Goal: Task Accomplishment & Management: Use online tool/utility

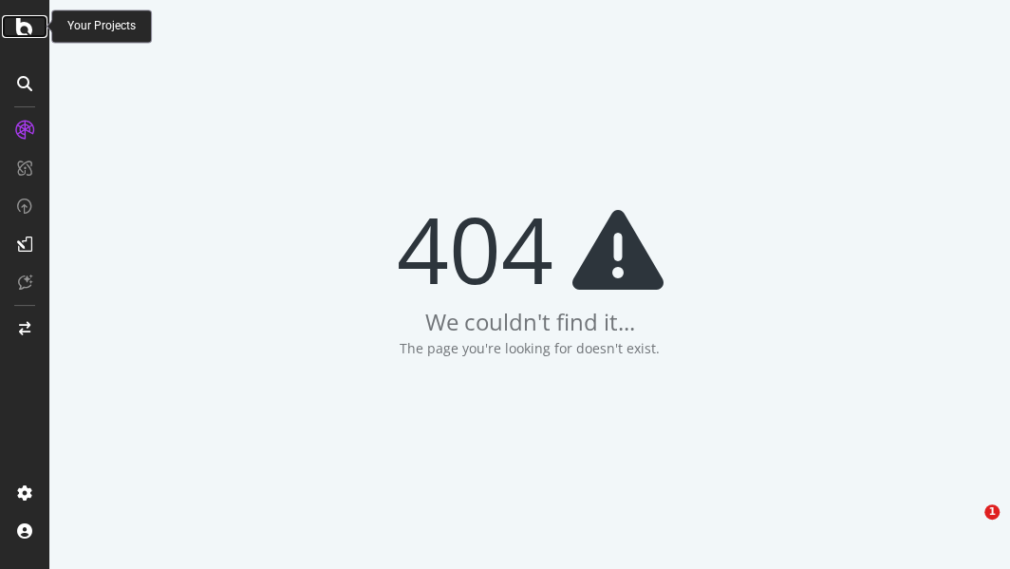
click at [12, 23] on div at bounding box center [25, 26] width 46 height 23
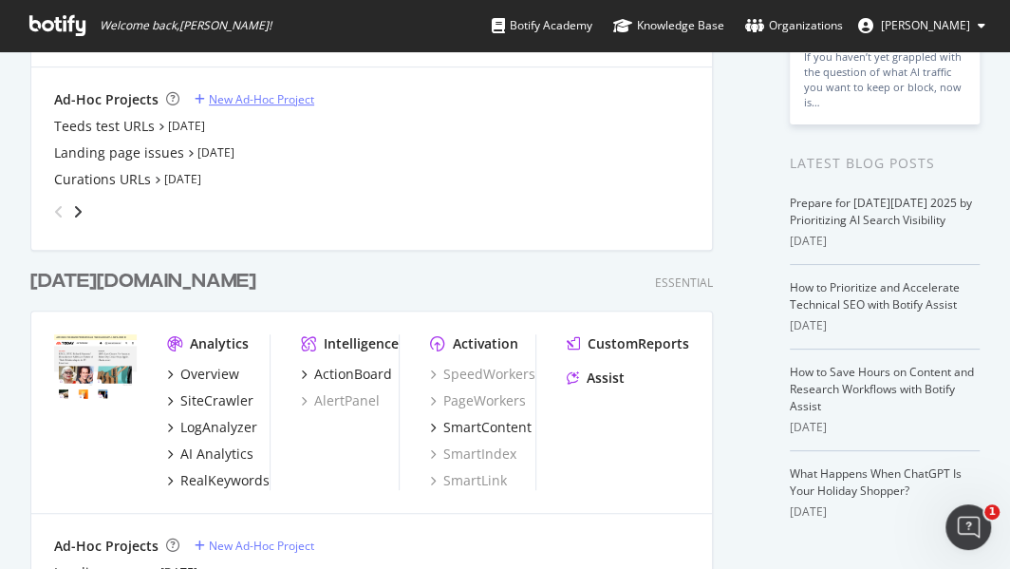
scroll to position [527, 0]
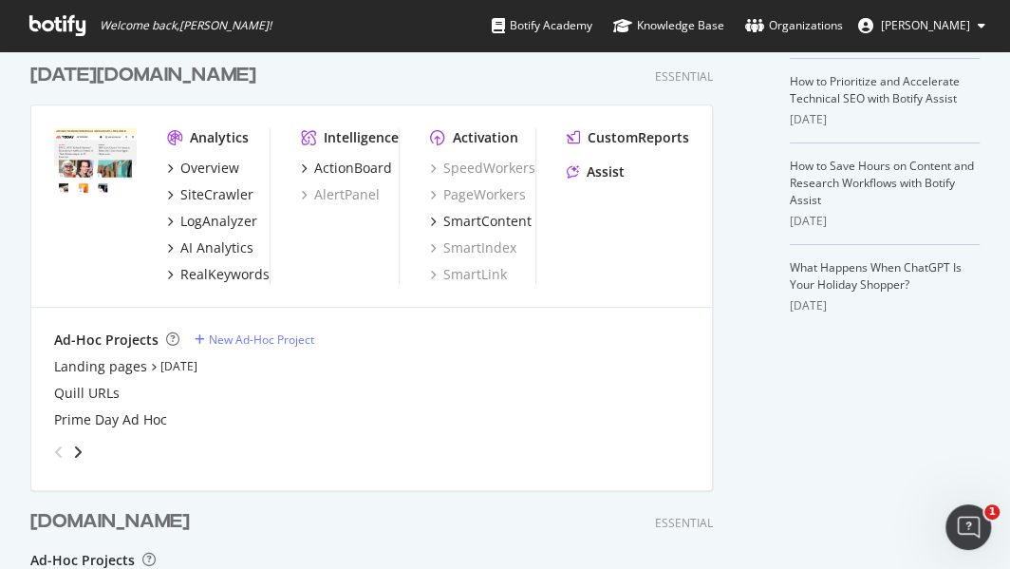
click at [103, 84] on div "[DATE][DOMAIN_NAME]" at bounding box center [143, 76] width 226 height 28
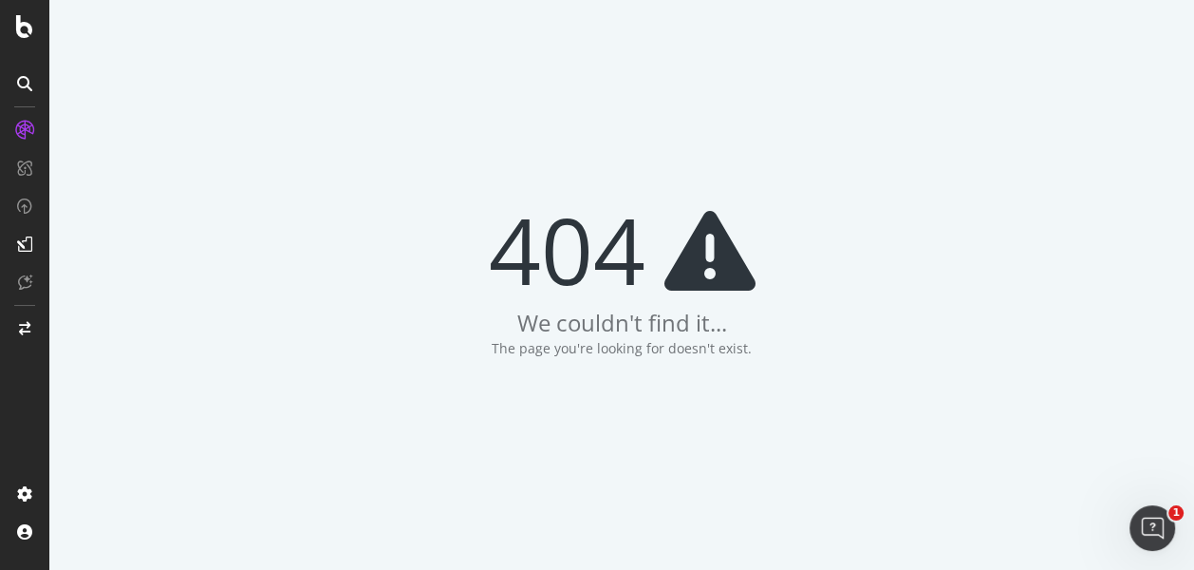
click at [20, 38] on div at bounding box center [24, 285] width 49 height 570
click at [18, 34] on icon at bounding box center [24, 26] width 17 height 23
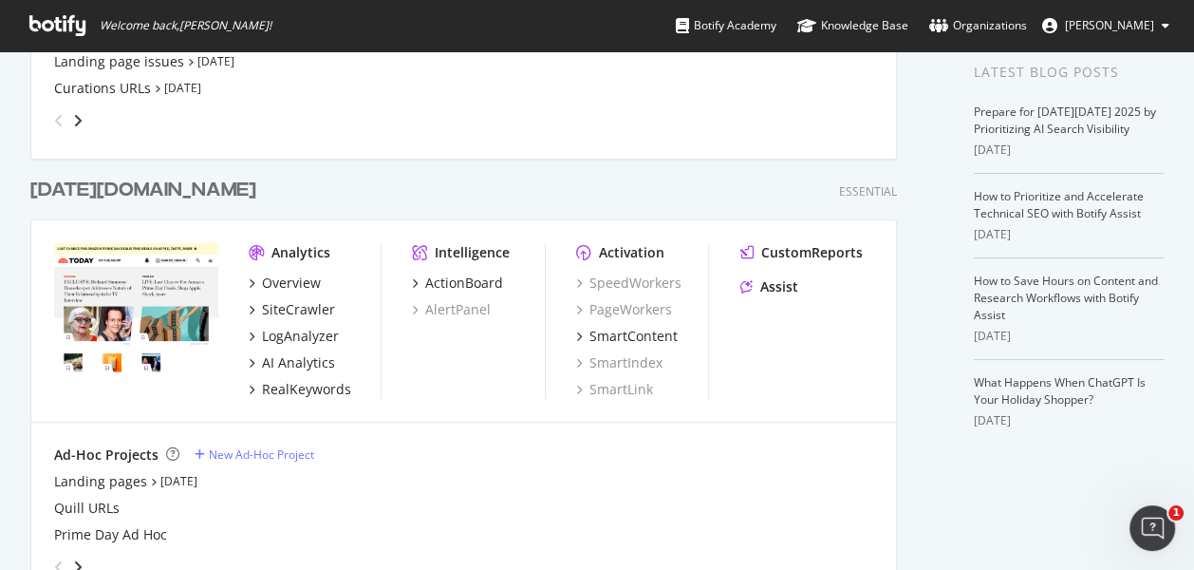
scroll to position [421, 0]
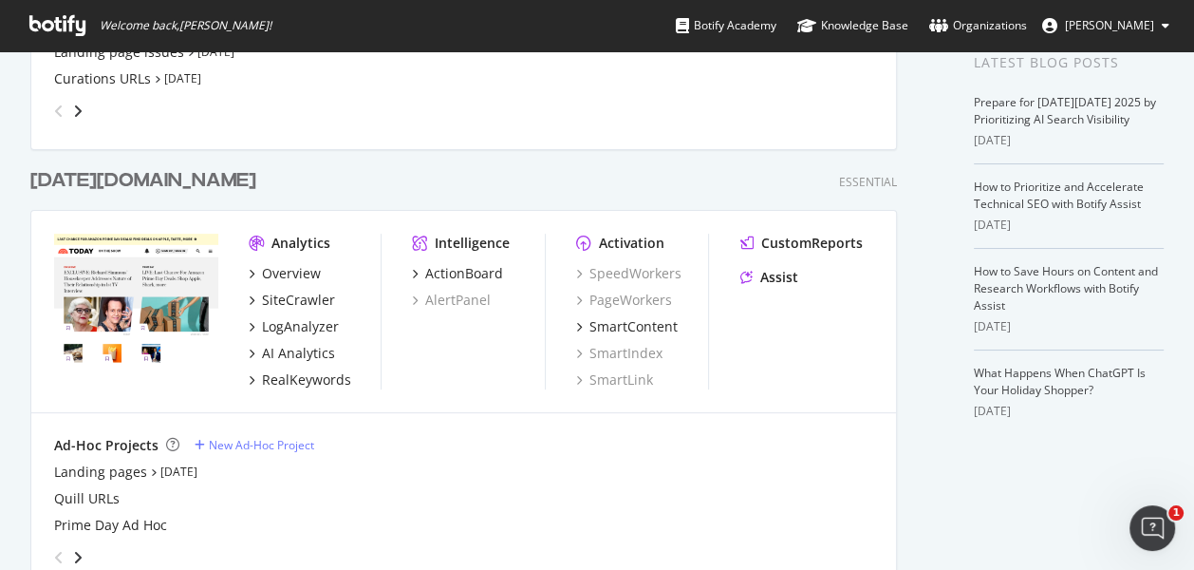
click at [77, 185] on div "[DATE][DOMAIN_NAME]" at bounding box center [143, 181] width 226 height 28
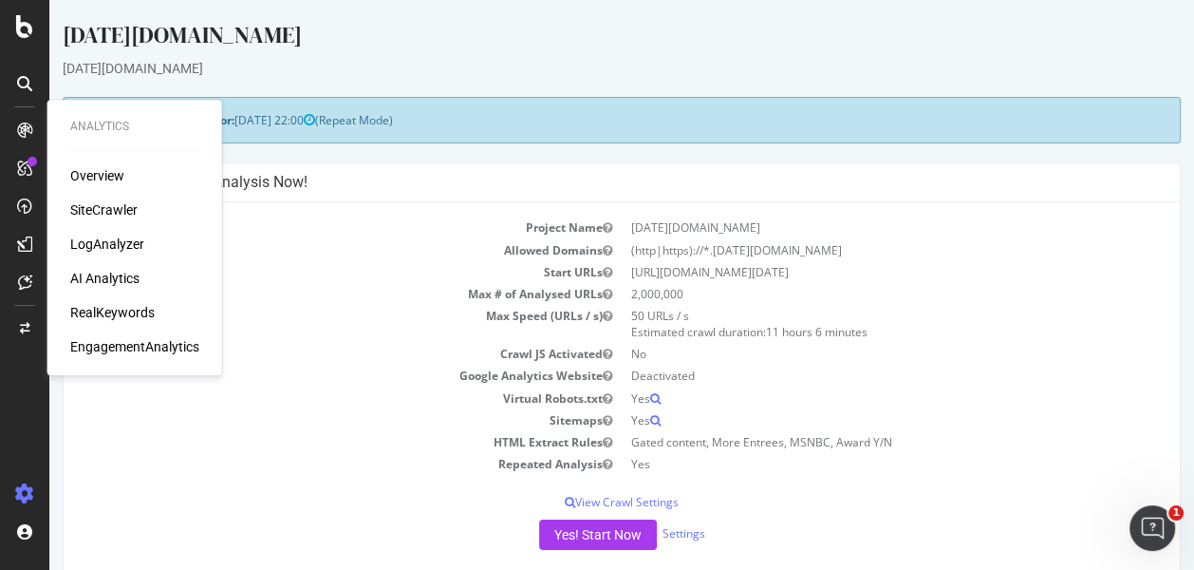
click at [120, 248] on div "LogAnalyzer" at bounding box center [107, 243] width 74 height 19
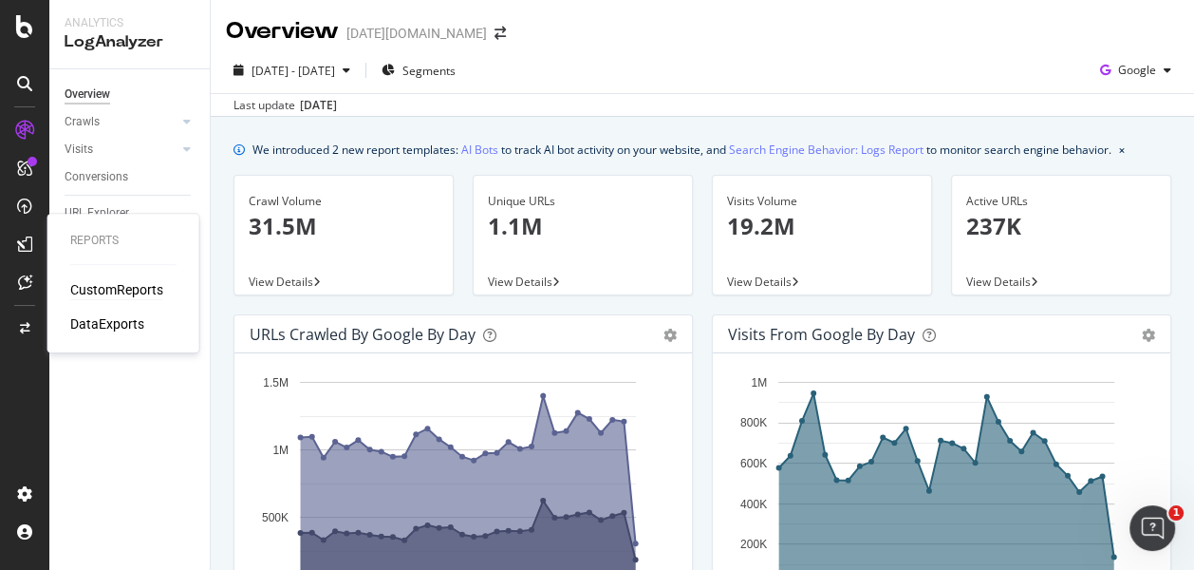
click at [119, 290] on div "CustomReports" at bounding box center [116, 289] width 93 height 19
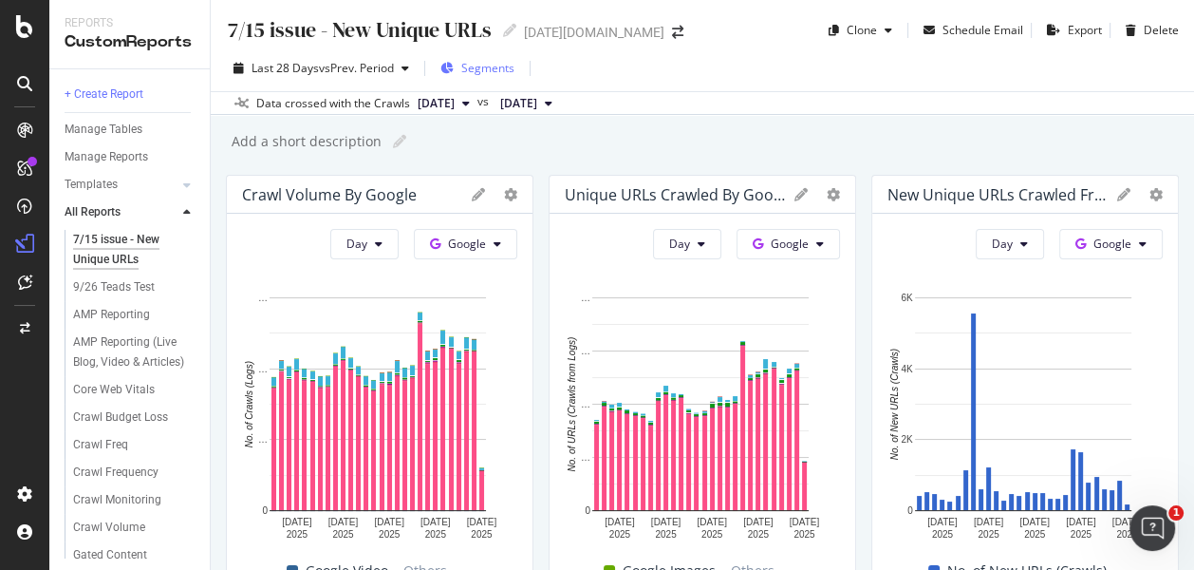
click at [512, 70] on span "Segments" at bounding box center [487, 68] width 53 height 16
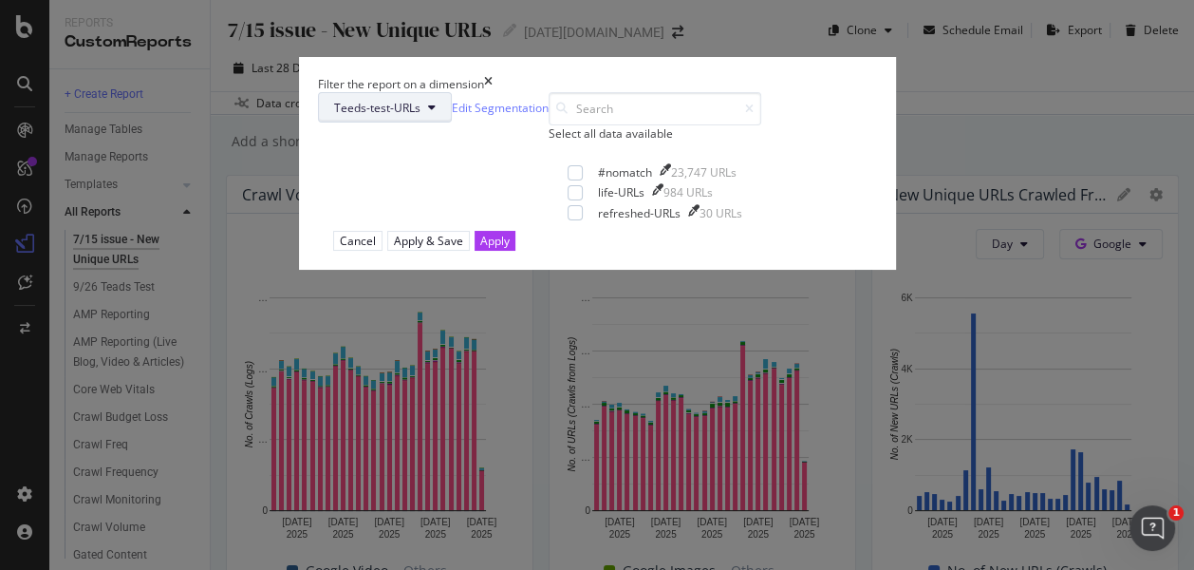
click at [452, 122] on button "Teeds-test-URLs" at bounding box center [385, 107] width 134 height 30
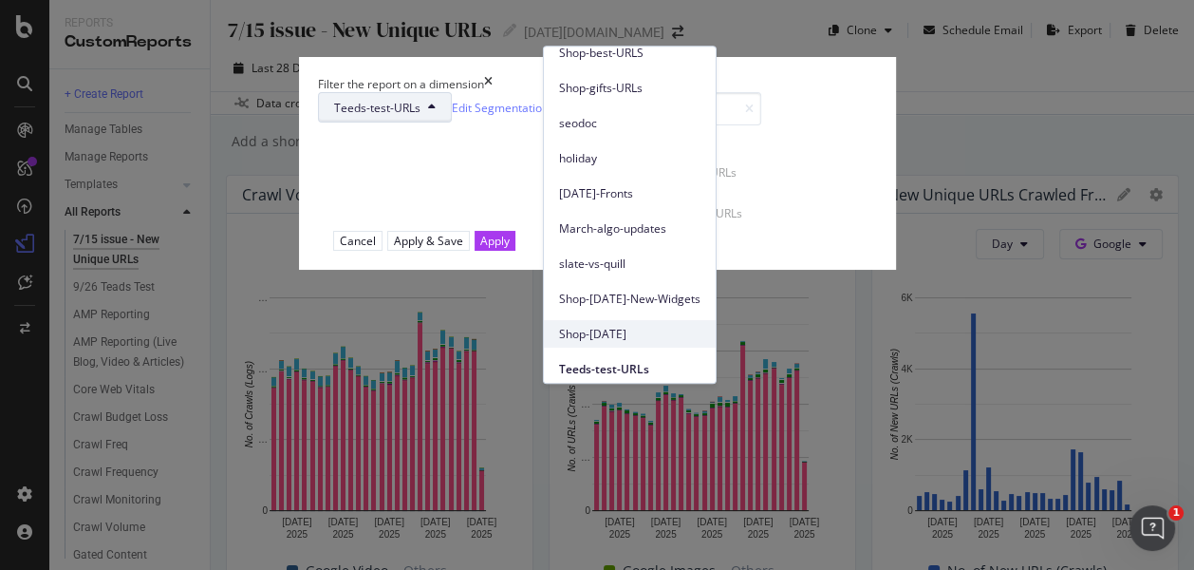
scroll to position [122, 0]
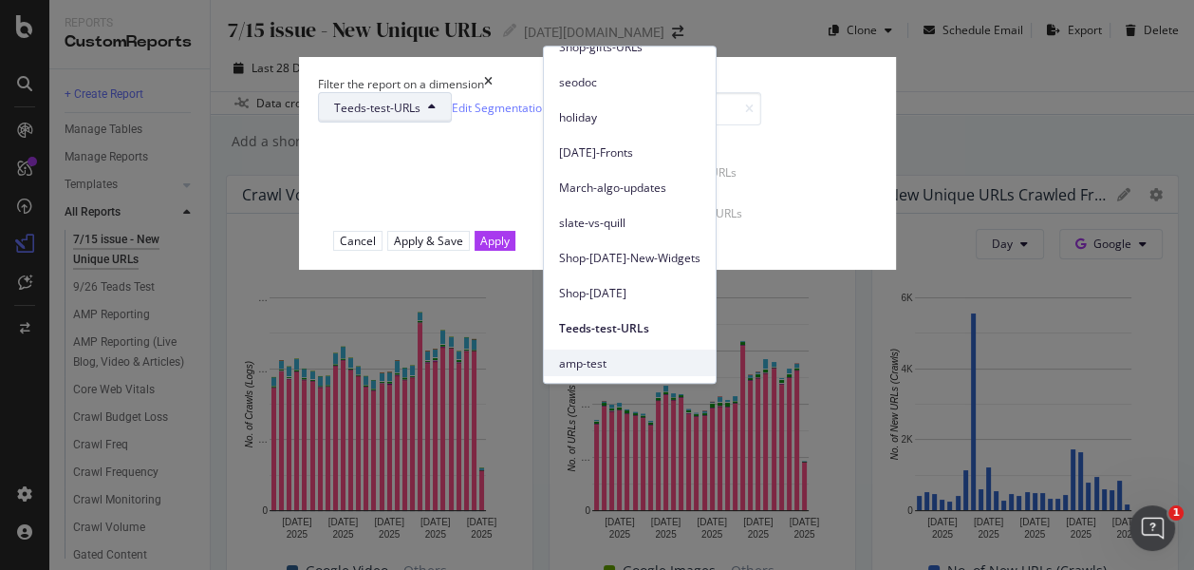
click at [604, 375] on div "amp-test" at bounding box center [630, 363] width 172 height 28
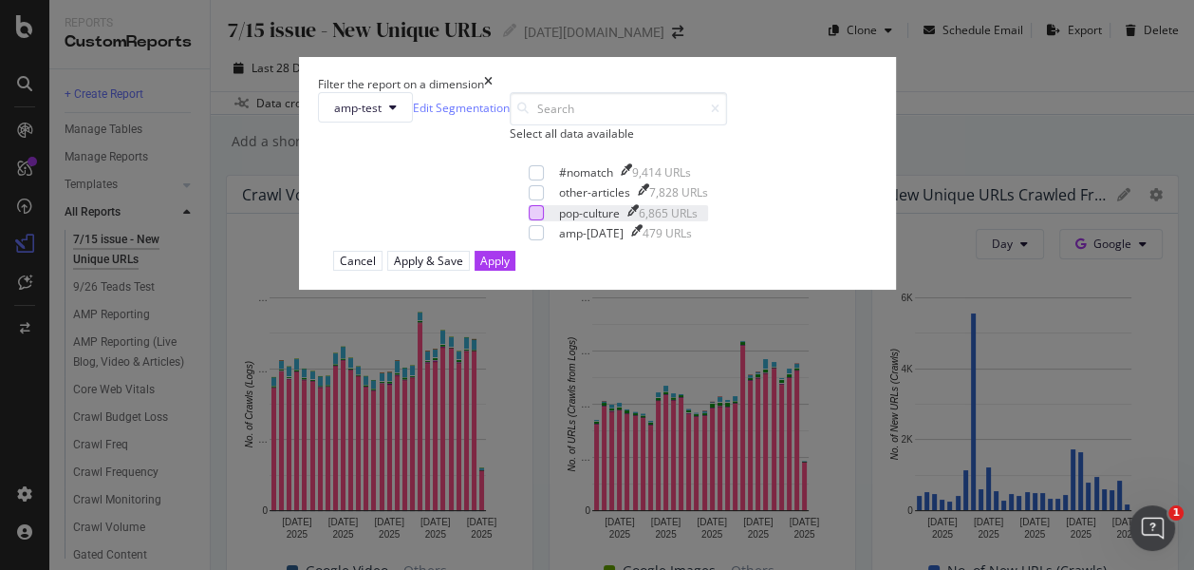
click at [529, 220] on div "modal" at bounding box center [536, 212] width 15 height 15
click at [510, 269] on div "Apply" at bounding box center [494, 261] width 29 height 16
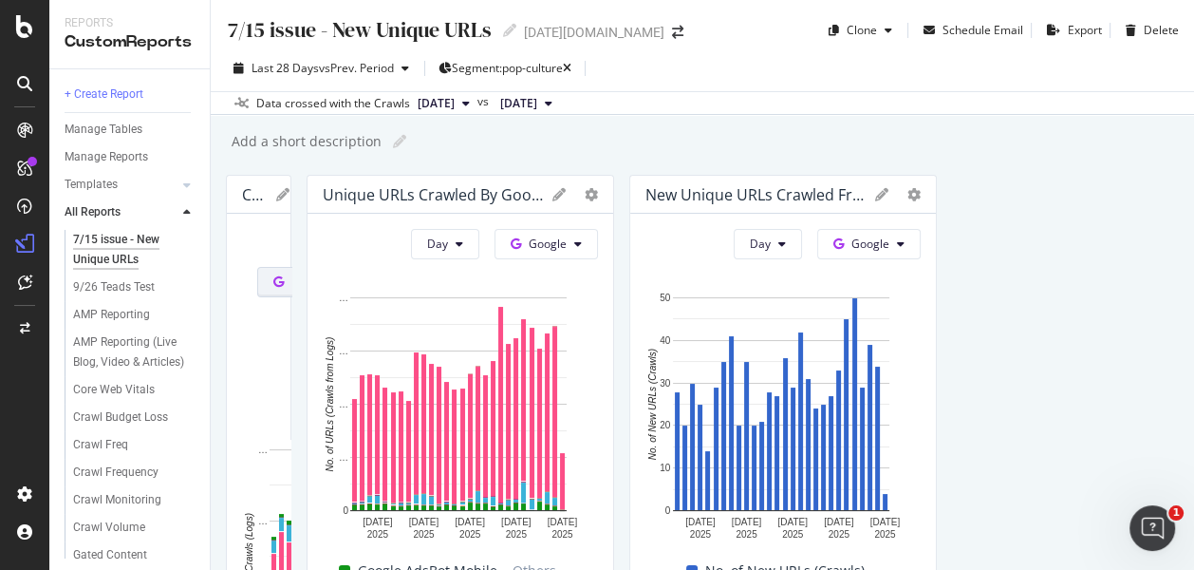
drag, startPoint x: 523, startPoint y: 215, endPoint x: 737, endPoint y: 233, distance: 214.3
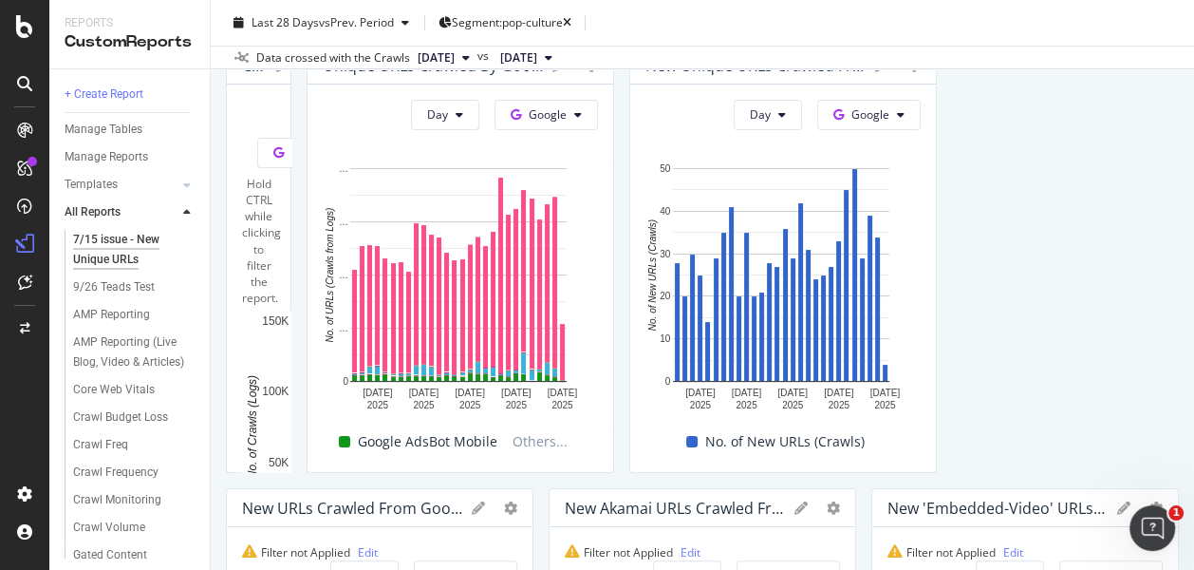
scroll to position [105, 0]
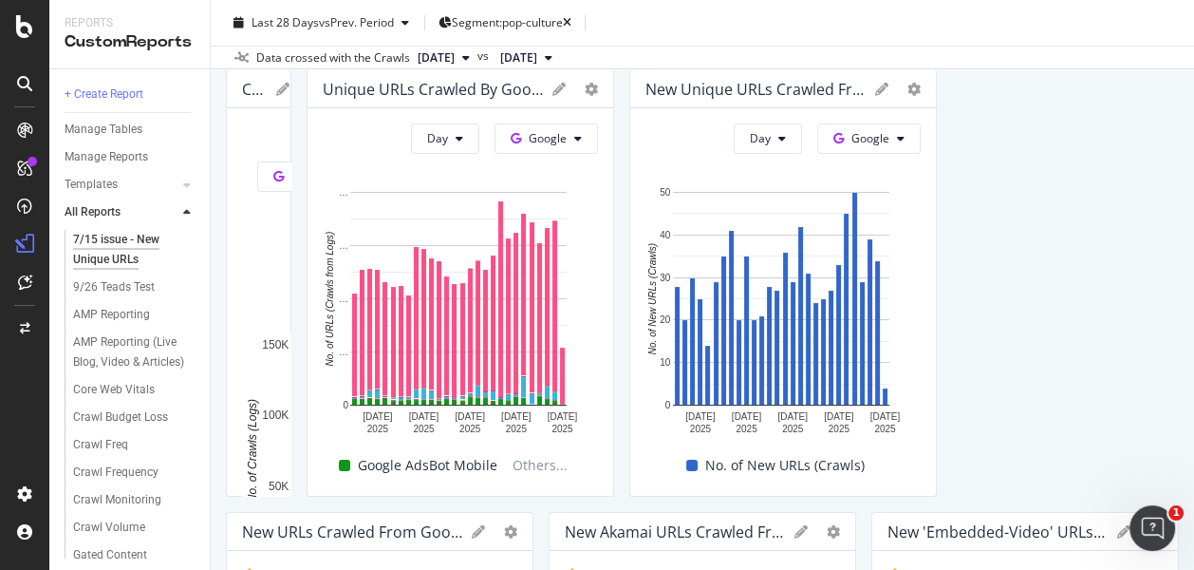
drag, startPoint x: 759, startPoint y: 277, endPoint x: 710, endPoint y: 277, distance: 49.4
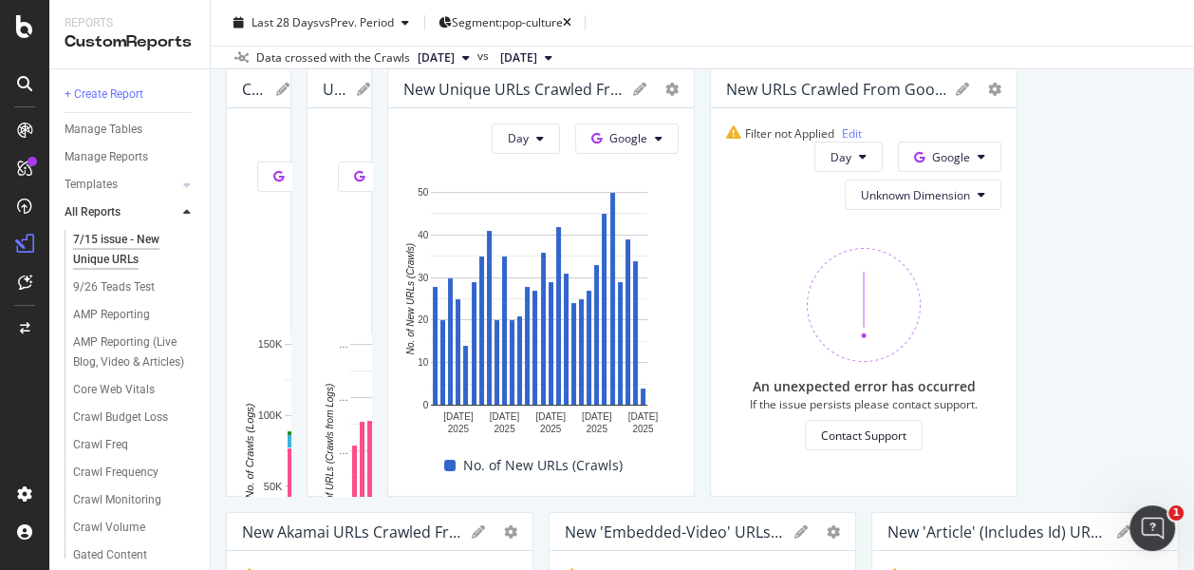
drag, startPoint x: 1000, startPoint y: 135, endPoint x: 1123, endPoint y: 137, distance: 123.4
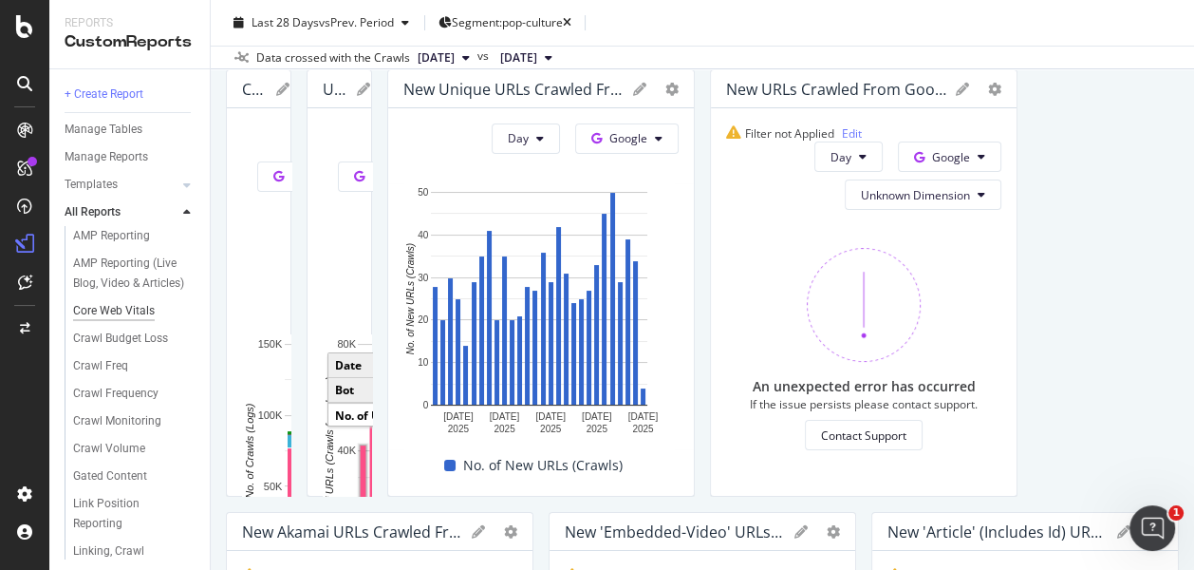
scroll to position [0, 0]
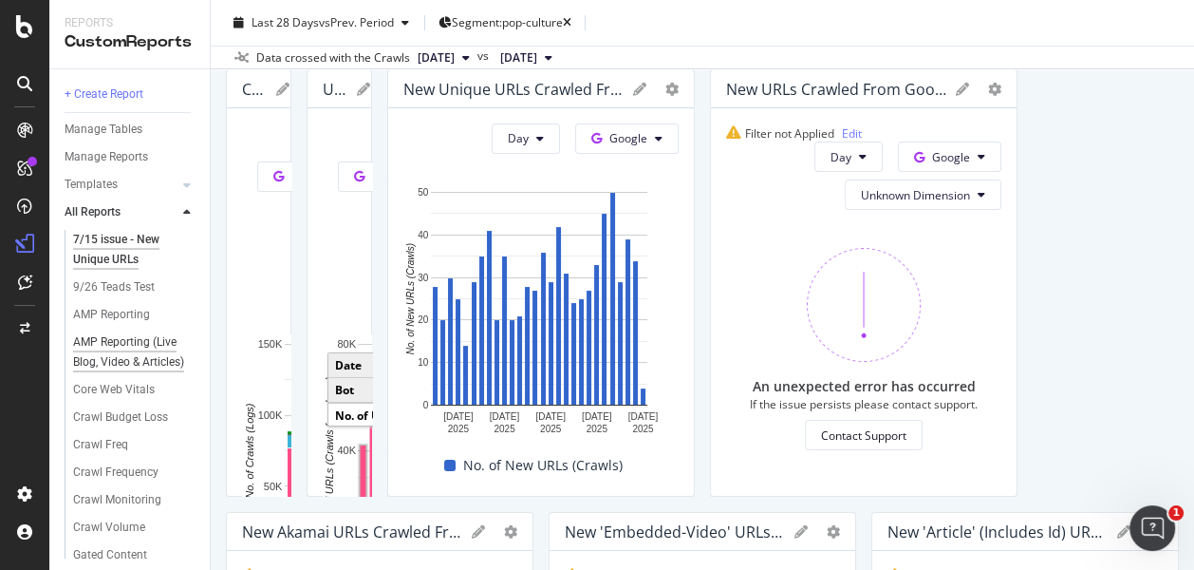
click at [130, 348] on div "AMP Reporting (Live Blog, Video & Articles)" at bounding box center [130, 352] width 114 height 40
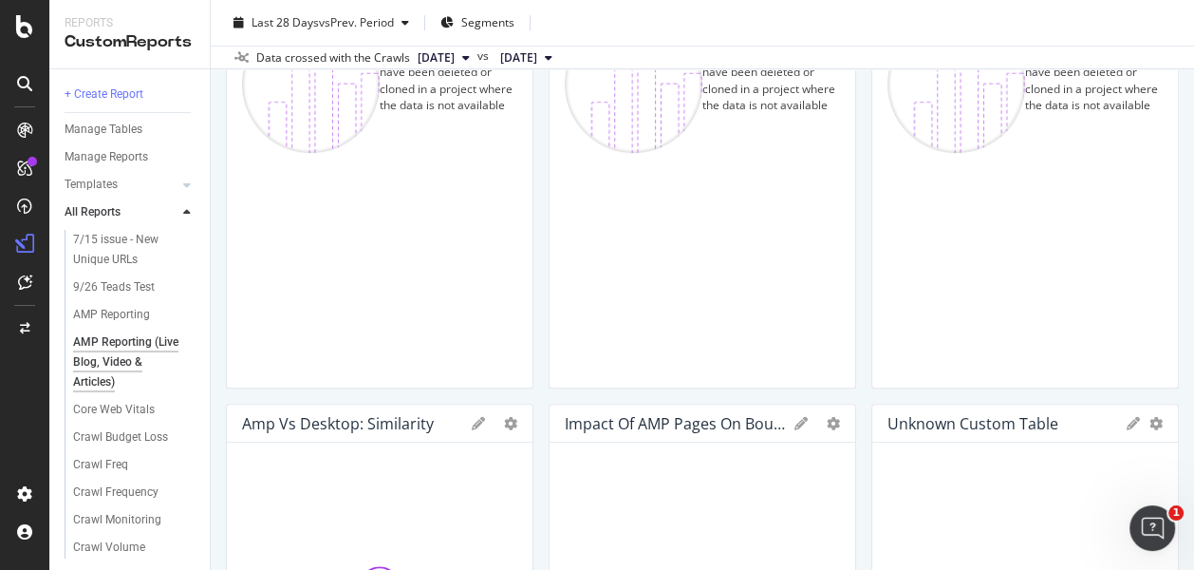
scroll to position [843, 0]
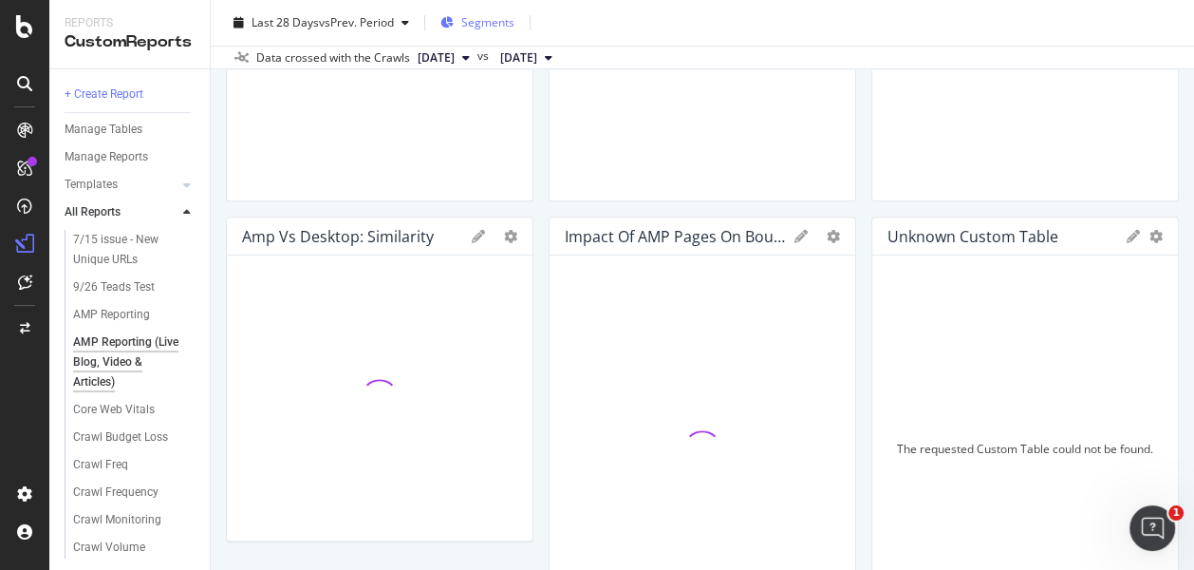
click at [494, 20] on span "Segments" at bounding box center [487, 22] width 53 height 16
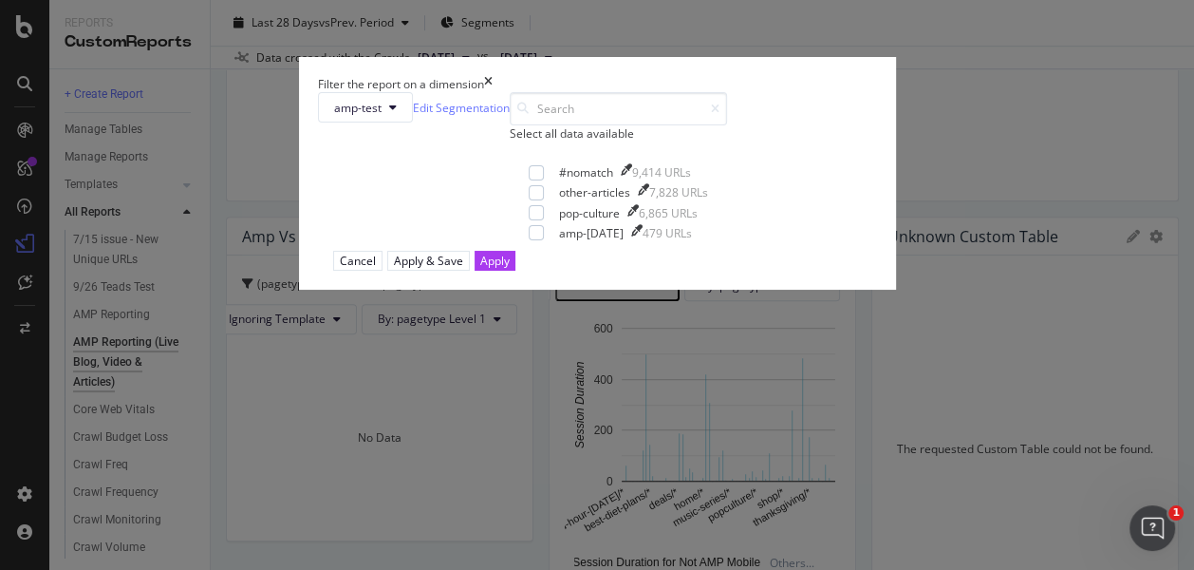
click at [493, 92] on icon "times" at bounding box center [488, 84] width 9 height 16
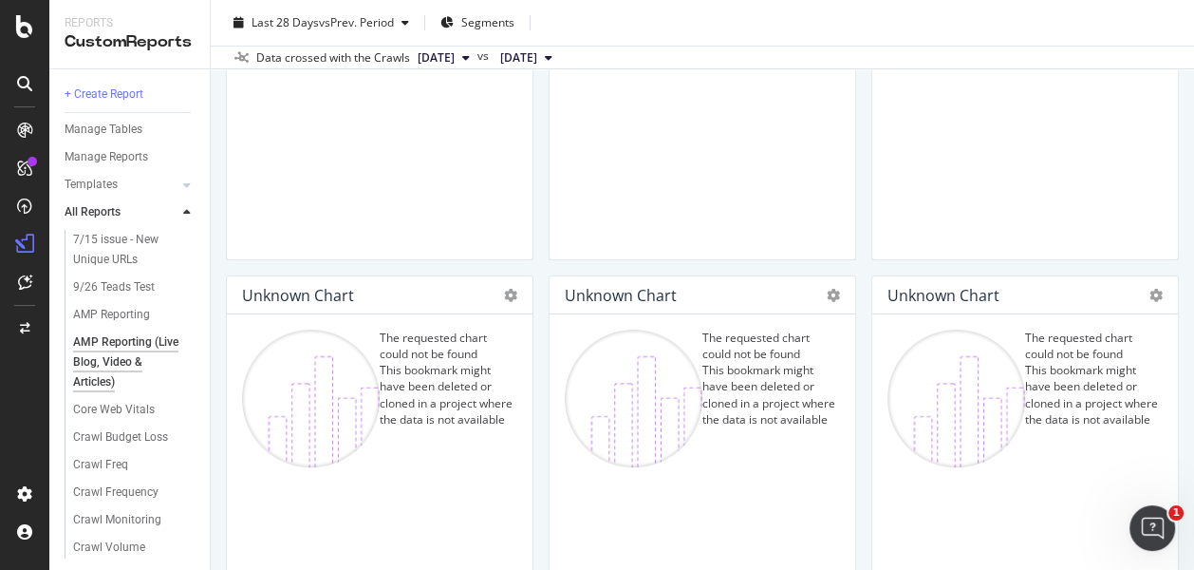
scroll to position [316, 0]
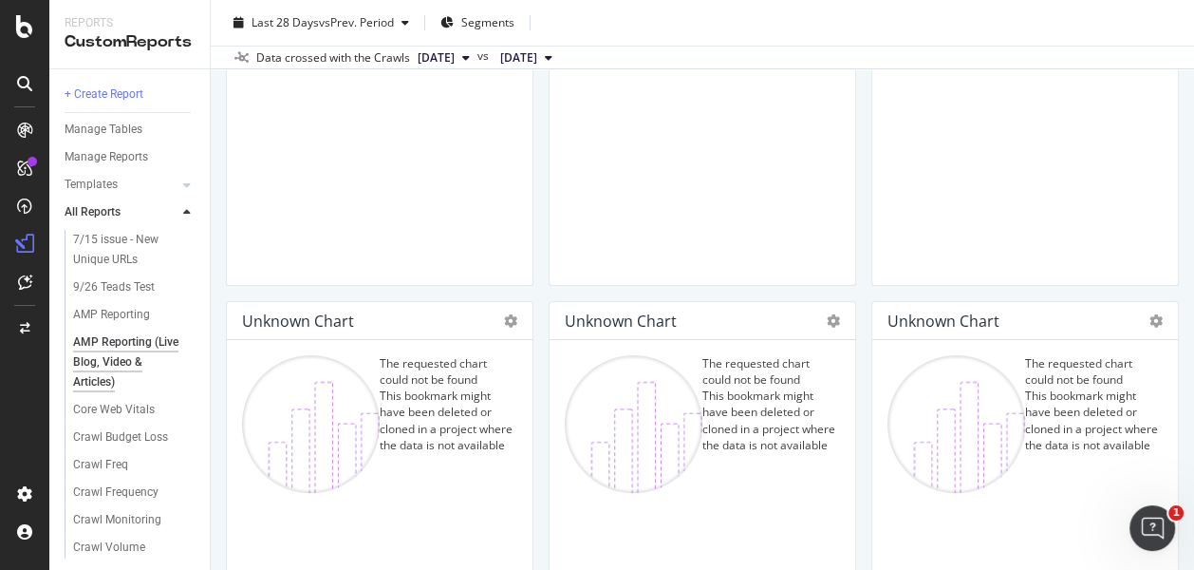
click at [769, 389] on div "The requested chart could not be found This bookmark might have been deleted or…" at bounding box center [702, 533] width 275 height 357
click at [100, 314] on div "AMP Reporting" at bounding box center [111, 315] width 77 height 20
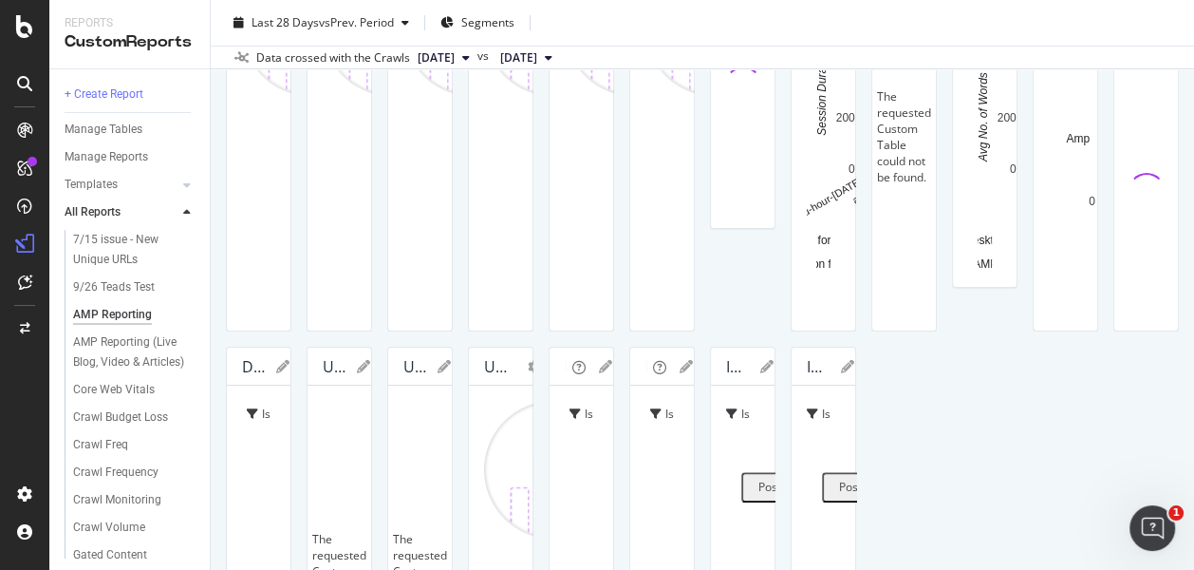
scroll to position [421, 0]
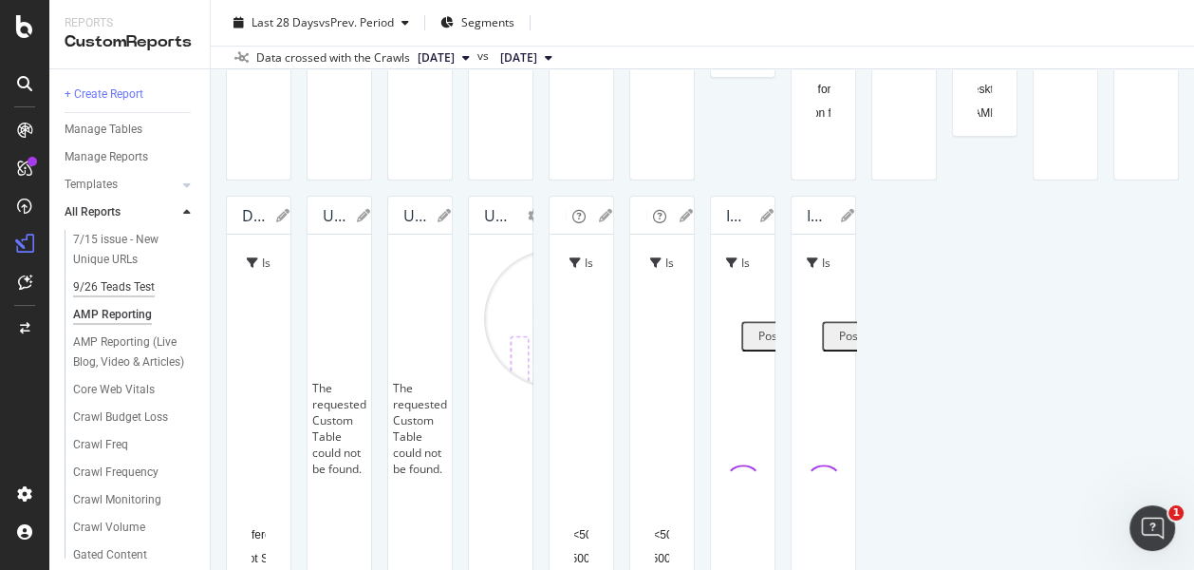
click at [122, 283] on div "9/26 Teads Test" at bounding box center [114, 287] width 82 height 20
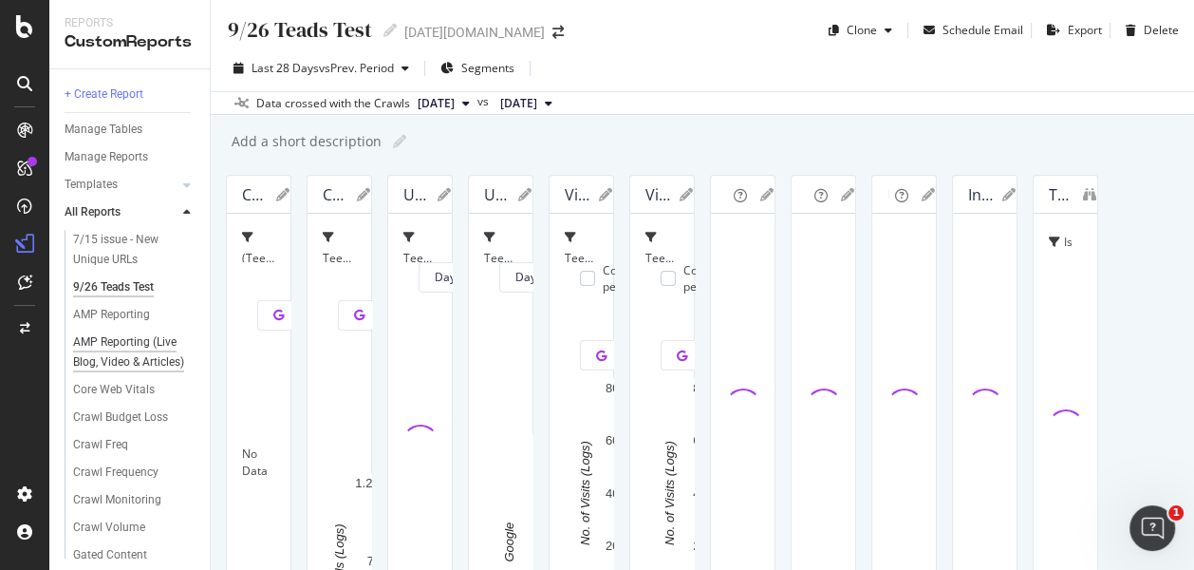
click at [134, 358] on div "AMP Reporting (Live Blog, Video & Articles)" at bounding box center [130, 352] width 114 height 40
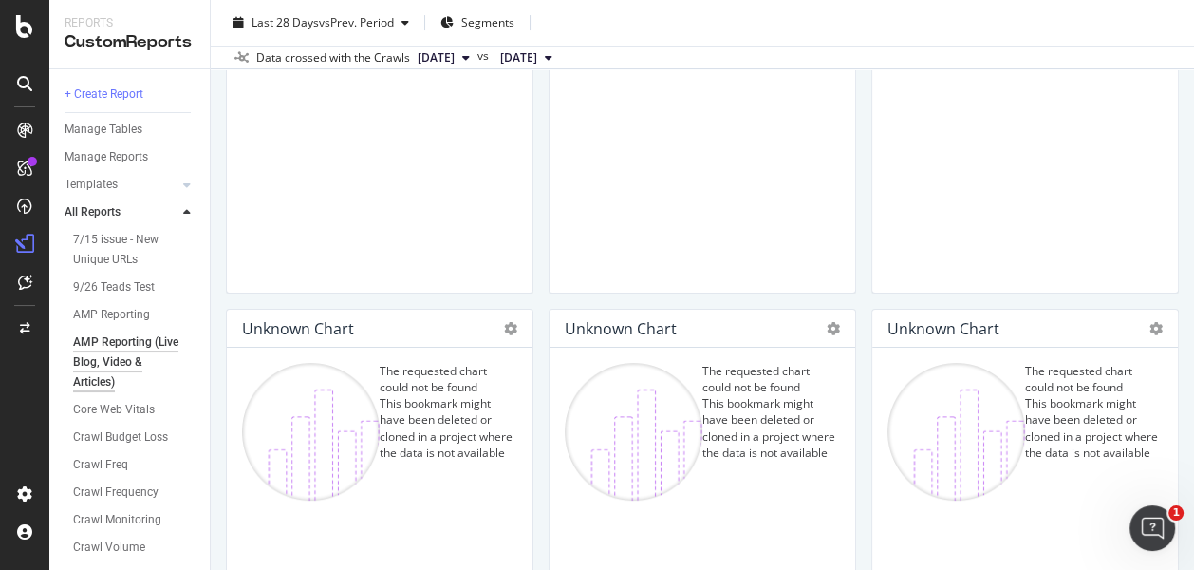
scroll to position [316, 0]
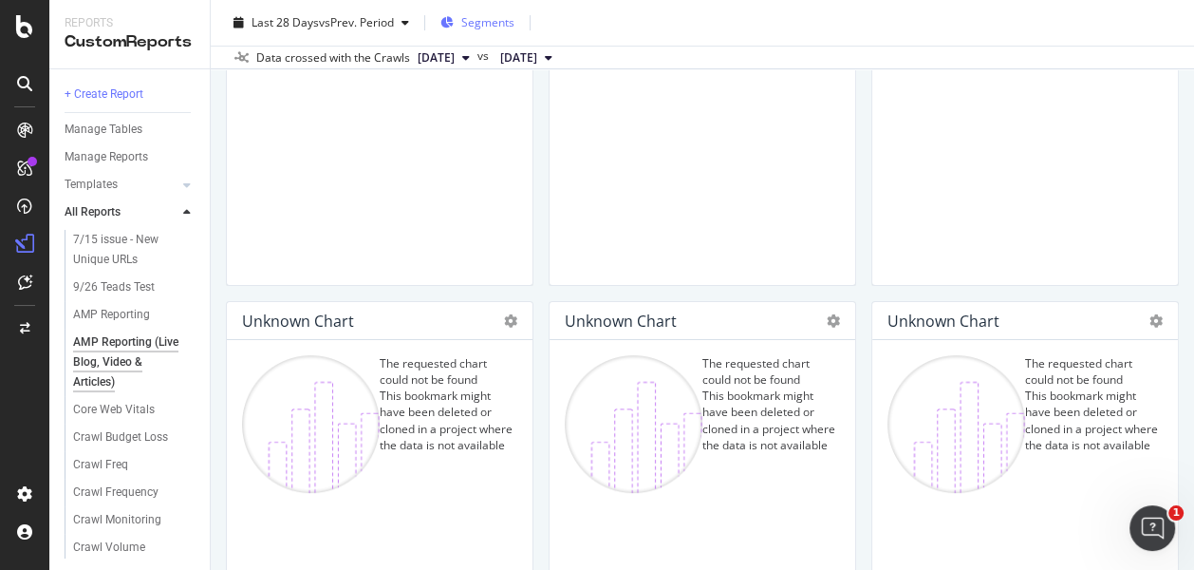
click at [504, 29] on span "Segments" at bounding box center [487, 22] width 53 height 16
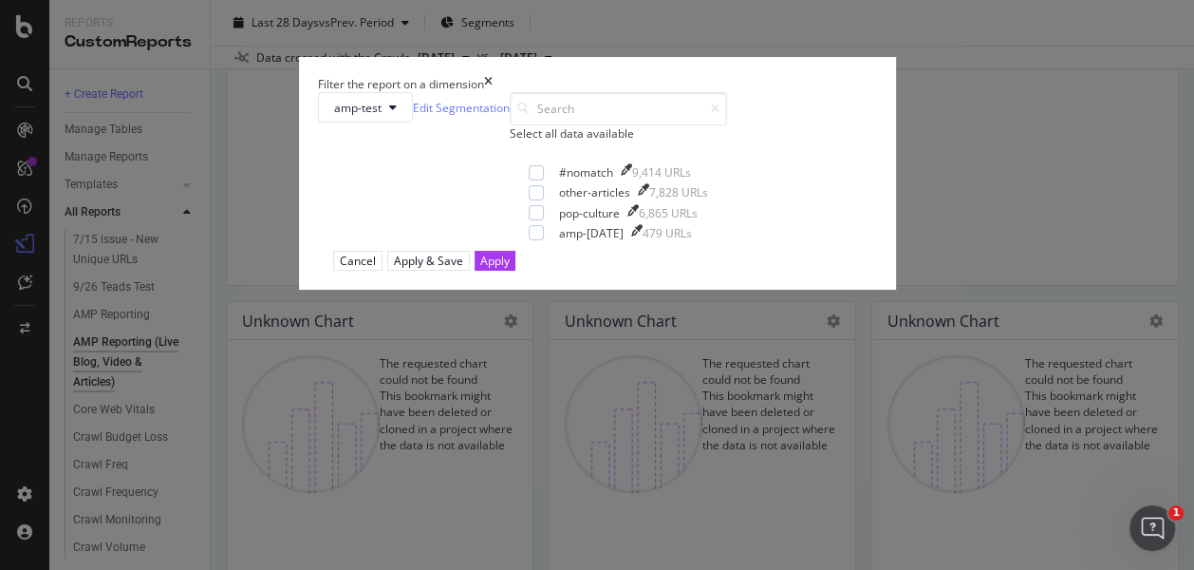
click at [493, 92] on icon "times" at bounding box center [488, 84] width 9 height 16
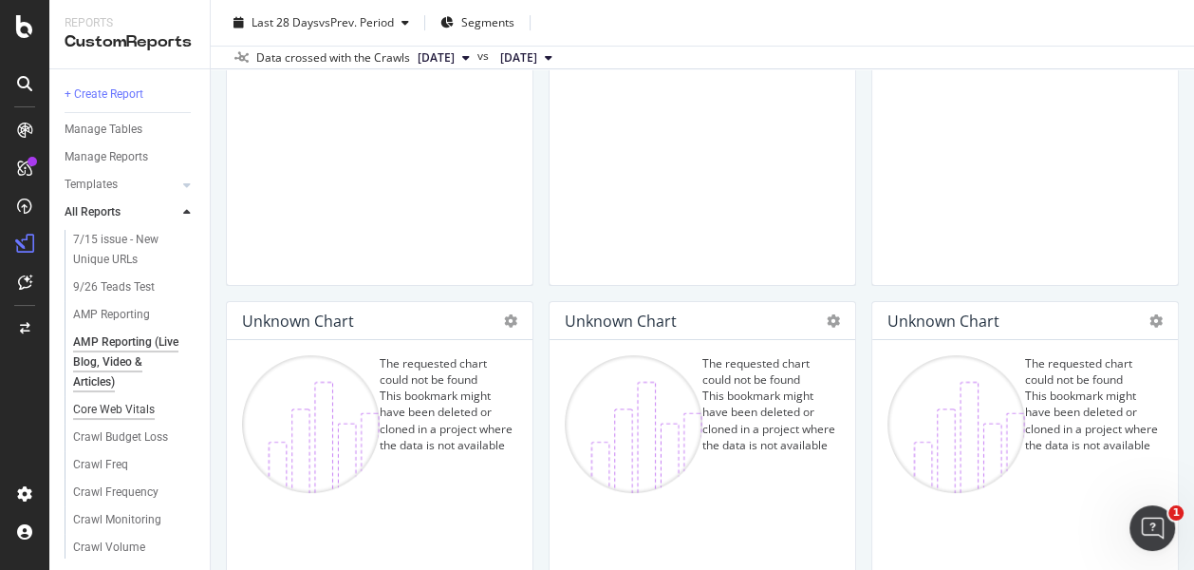
click at [122, 402] on div "Core Web Vitals" at bounding box center [114, 410] width 82 height 20
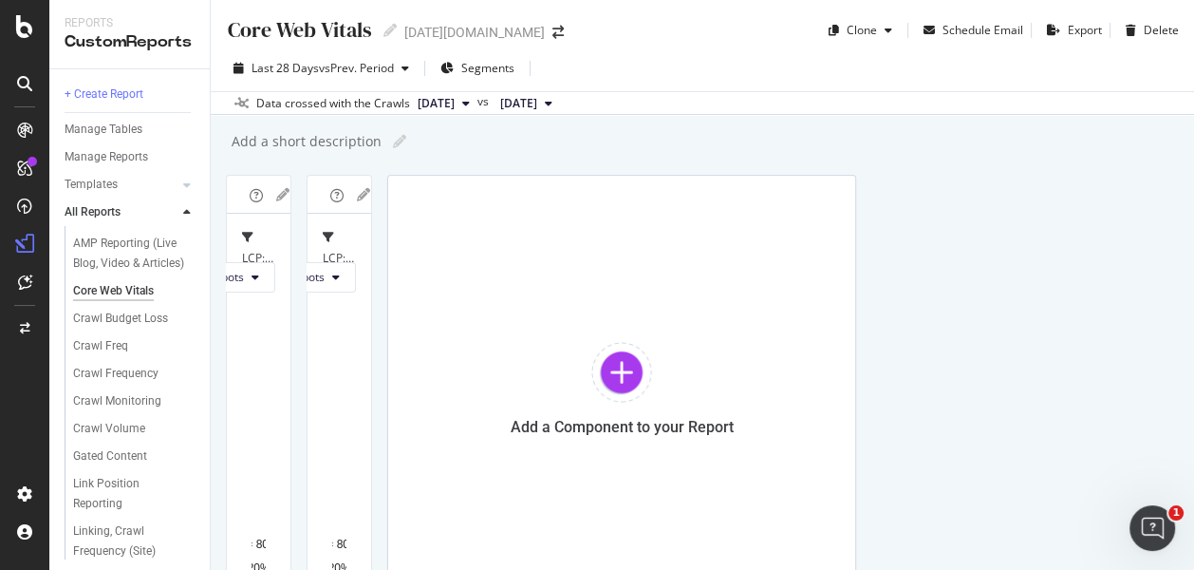
scroll to position [316, 0]
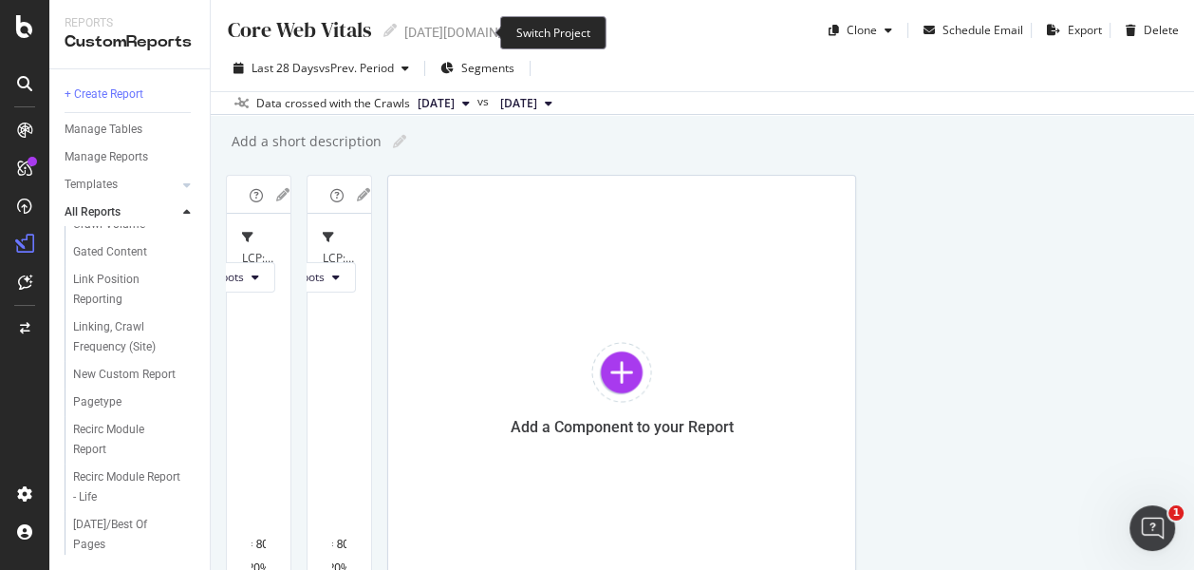
click at [552, 33] on icon "arrow-right-arrow-left" at bounding box center [557, 32] width 11 height 13
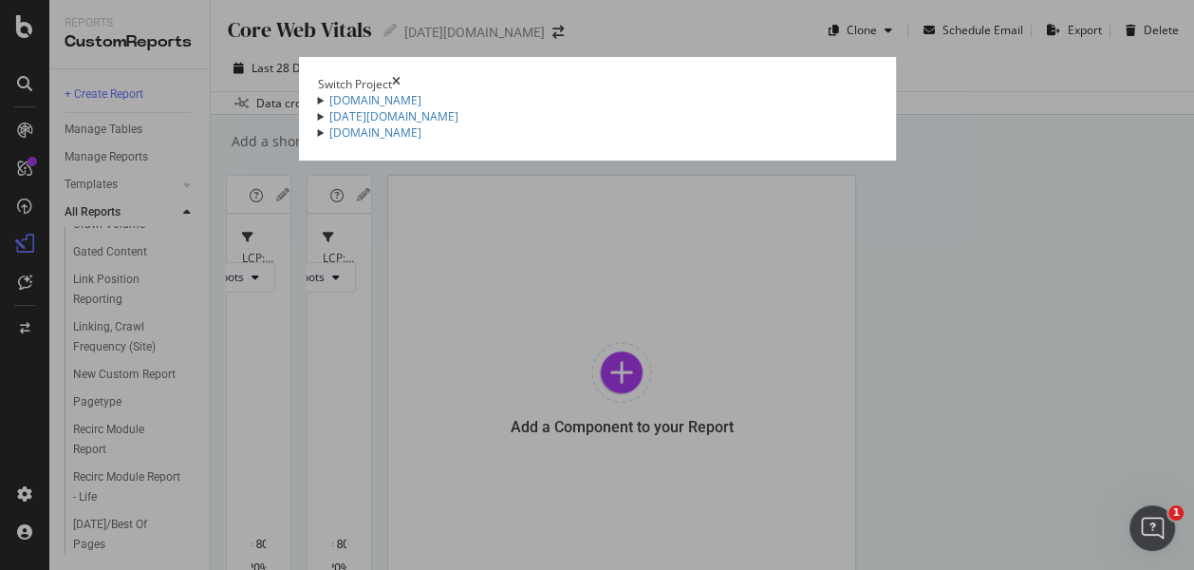
click at [318, 140] on div "nbcnews.com Teeds test URLs Ad-Hoc Project Landing page issues Ad-Hoc Project C…" at bounding box center [597, 116] width 559 height 48
click at [329, 108] on link "[DOMAIN_NAME]" at bounding box center [375, 100] width 92 height 16
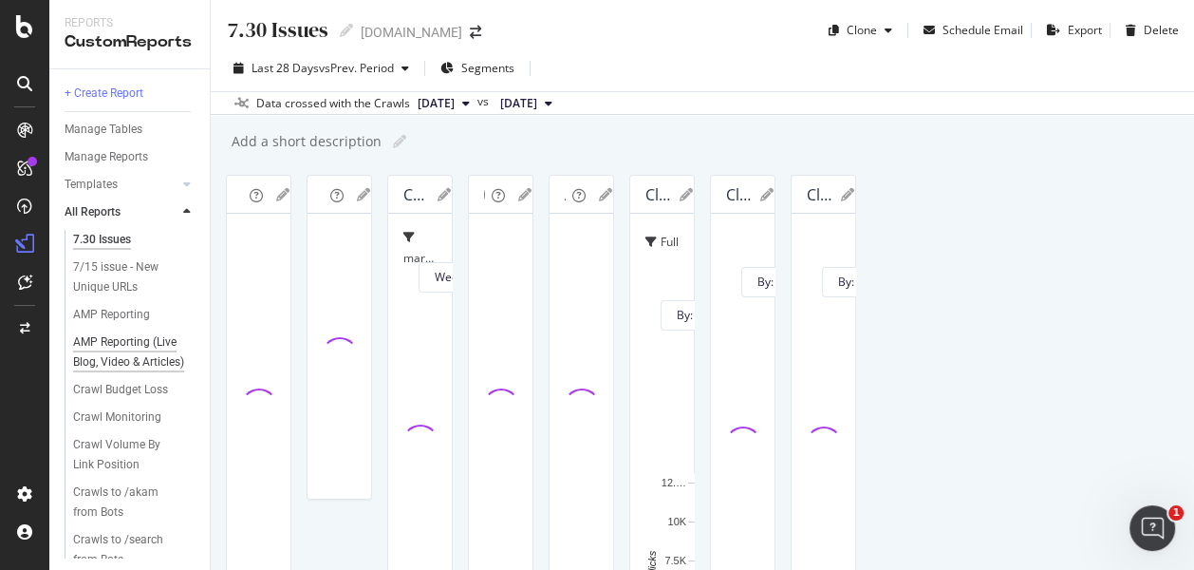
click at [139, 356] on div "AMP Reporting (Live Blog, Video & Articles)" at bounding box center [130, 352] width 114 height 40
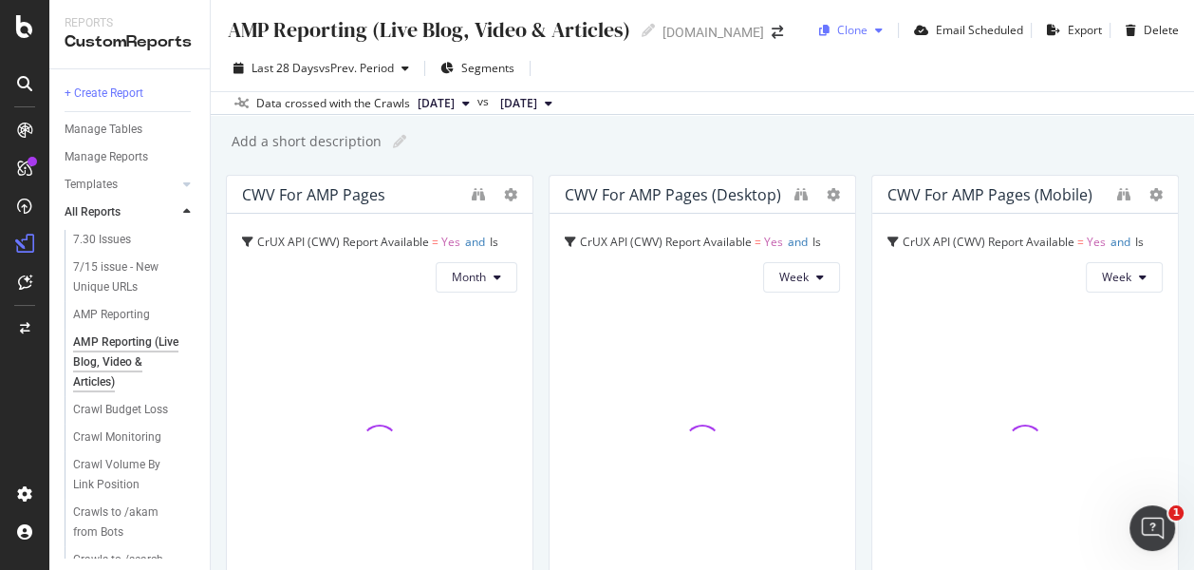
click at [851, 31] on div "Clone" at bounding box center [852, 30] width 30 height 16
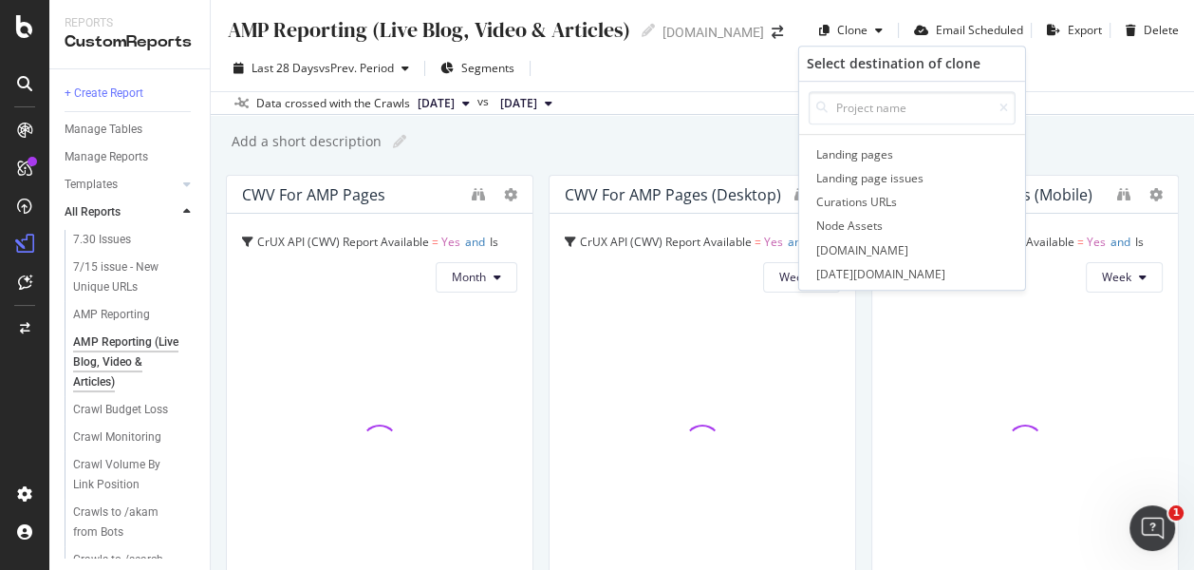
click at [704, 117] on div "AMP Reporting (Live Blog, Video & Articles) AMP Reporting (Live Blog, Video & A…" at bounding box center [702, 285] width 983 height 570
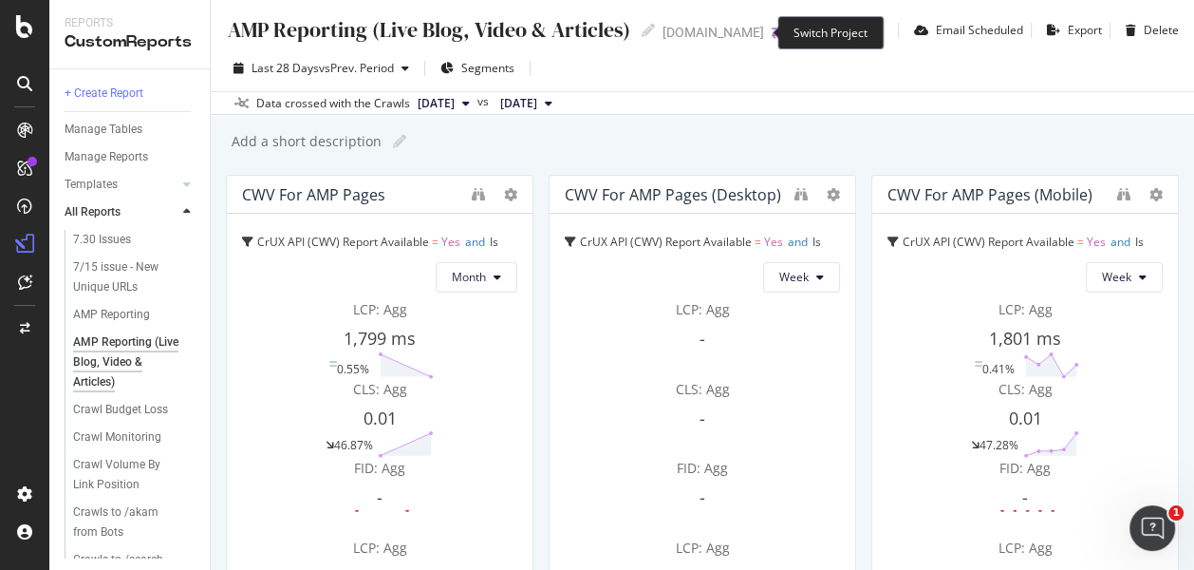
click at [772, 31] on icon "arrow-right-arrow-left" at bounding box center [777, 32] width 11 height 13
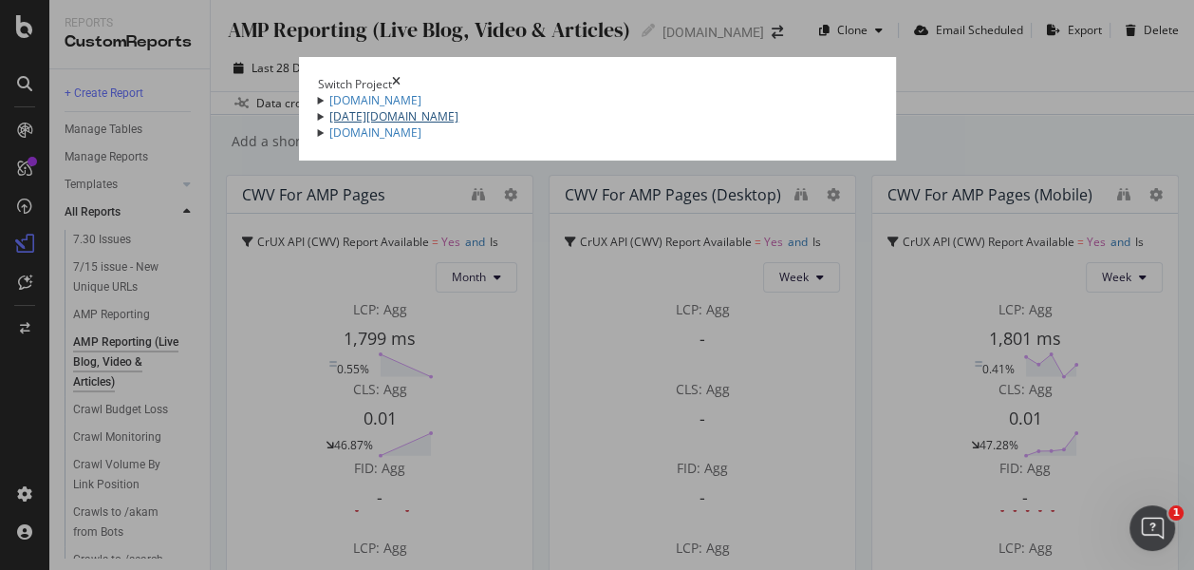
click at [329, 124] on link "today.com" at bounding box center [393, 116] width 129 height 16
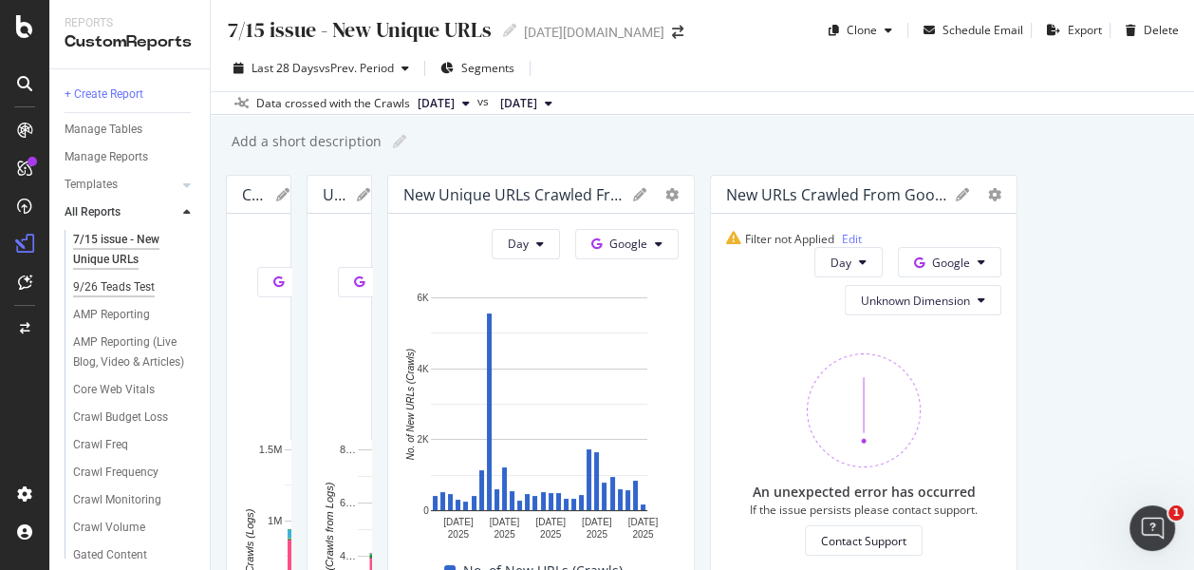
click at [142, 288] on div "9/26 Teads Test" at bounding box center [114, 287] width 82 height 20
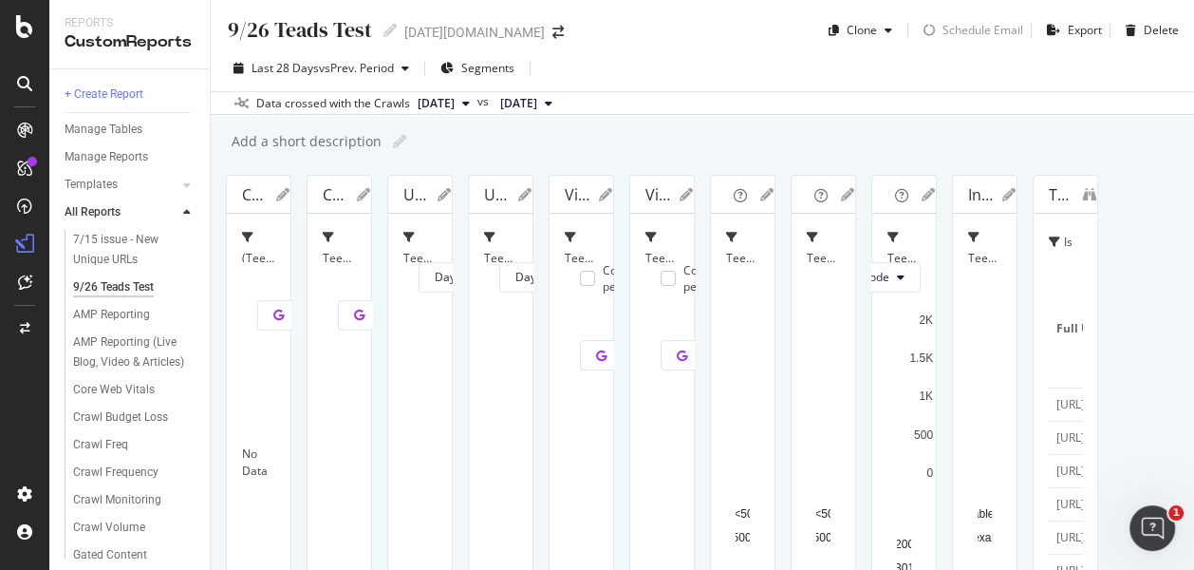
click at [105, 370] on div "AMP Reporting (Live Blog, Video & Articles)" at bounding box center [130, 352] width 114 height 40
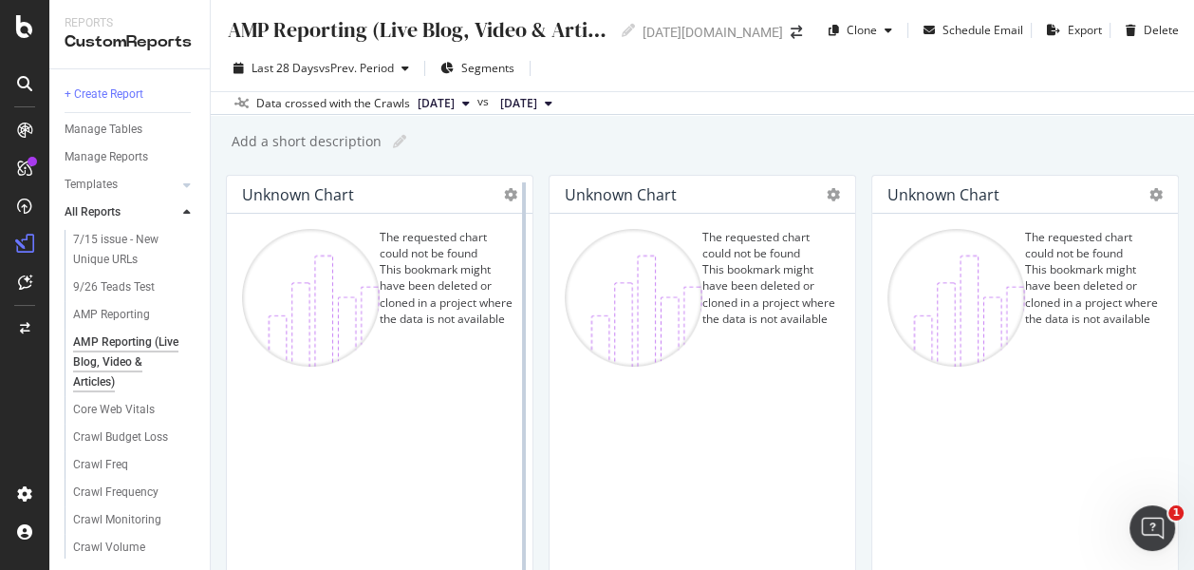
click at [515, 196] on div at bounding box center [524, 388] width 19 height 427
click at [496, 194] on div at bounding box center [506, 194] width 23 height 19
click at [515, 188] on div at bounding box center [524, 388] width 19 height 427
click at [477, 62] on span "Segments" at bounding box center [487, 68] width 53 height 16
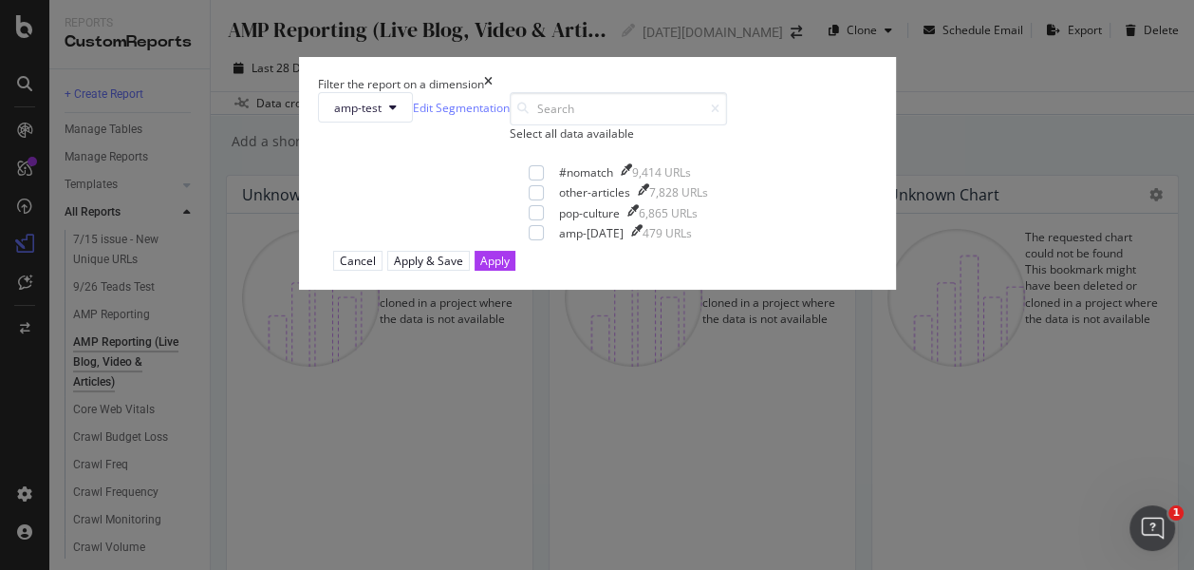
click at [878, 100] on div "Filter the report on a dimension amp-test Edit Segmentation Select all data ava…" at bounding box center [597, 285] width 1194 height 570
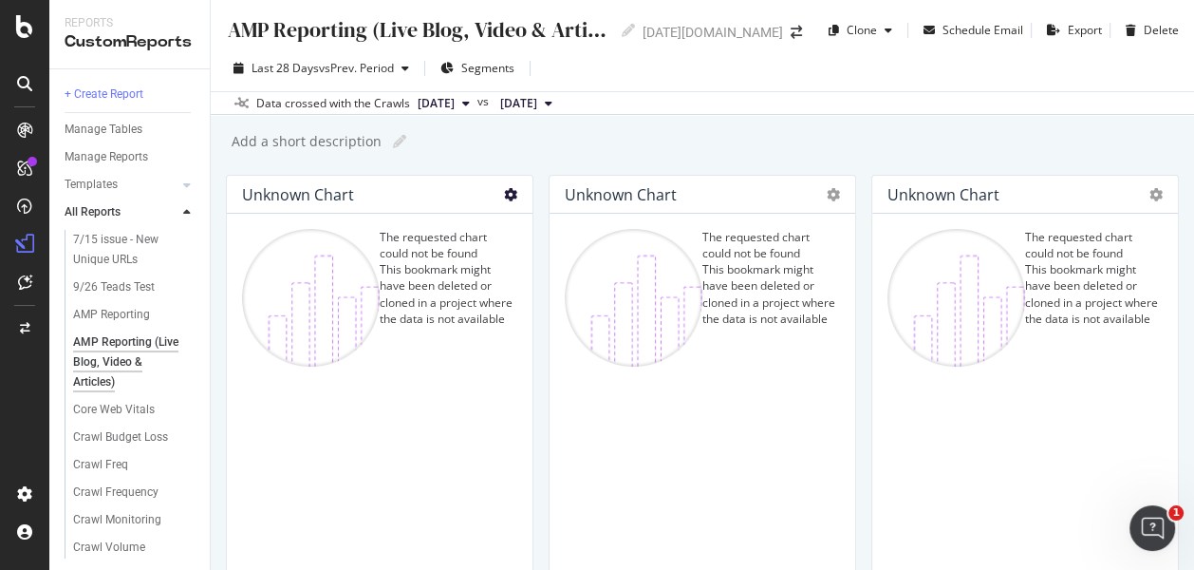
click at [504, 188] on icon at bounding box center [510, 194] width 13 height 13
click at [148, 1] on div "Reports CustomReports" at bounding box center [129, 34] width 160 height 68
click at [411, 237] on div "The requested chart could not be found This bookmark might have been deleted or…" at bounding box center [379, 407] width 275 height 357
click at [498, 194] on div at bounding box center [506, 194] width 23 height 19
click at [504, 196] on icon at bounding box center [510, 194] width 13 height 13
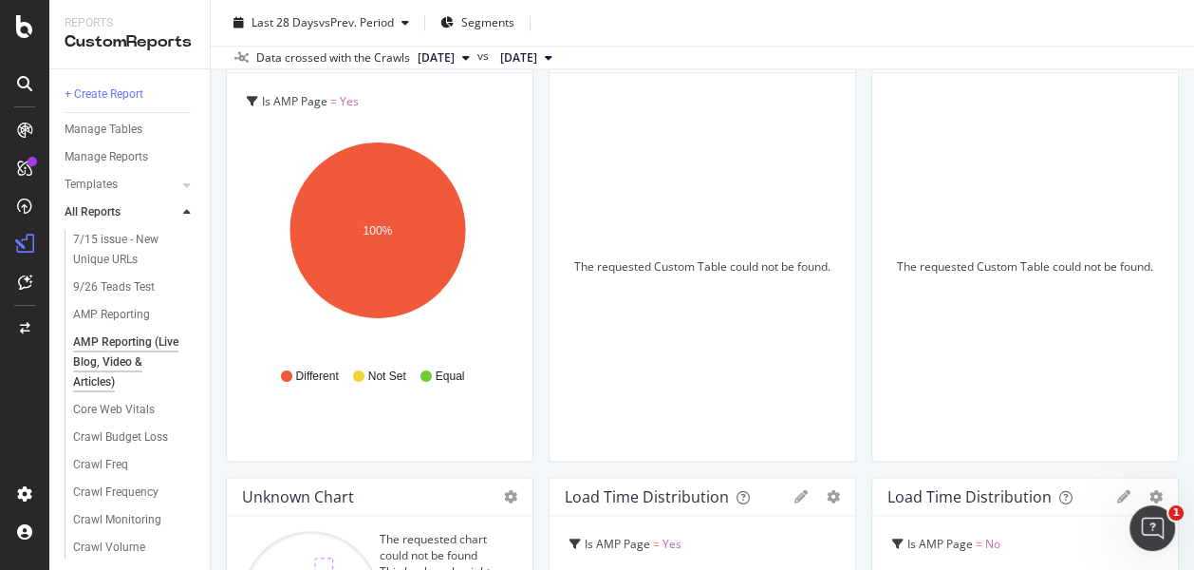
scroll to position [1792, 0]
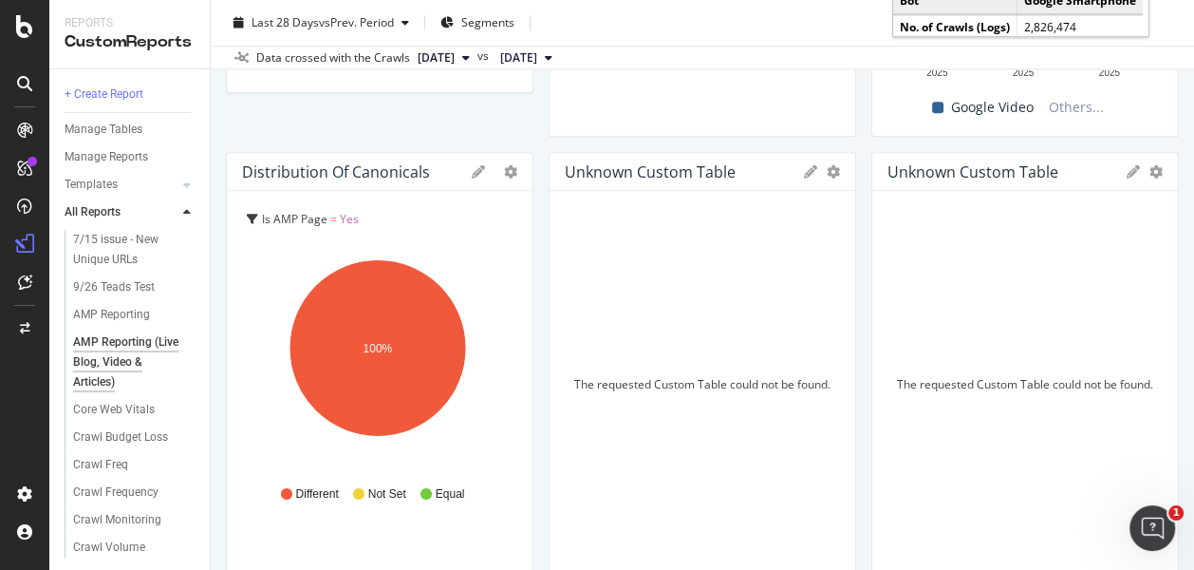
click at [827, 172] on icon "gear" at bounding box center [833, 171] width 13 height 13
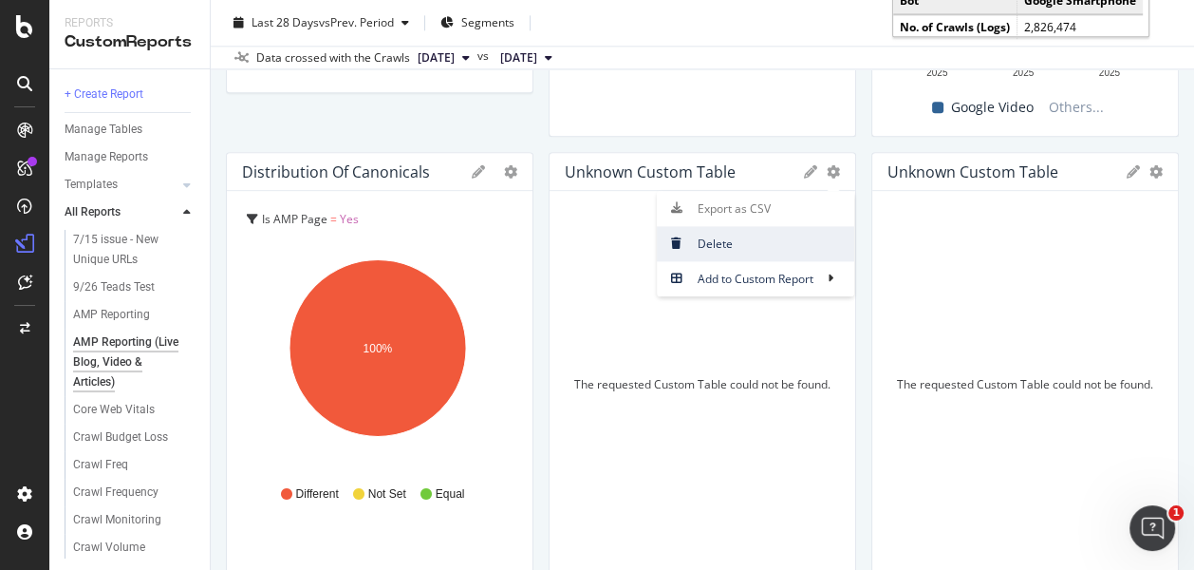
drag, startPoint x: 700, startPoint y: 245, endPoint x: 616, endPoint y: 435, distance: 207.4
click at [700, 245] on span "Delete" at bounding box center [755, 244] width 197 height 26
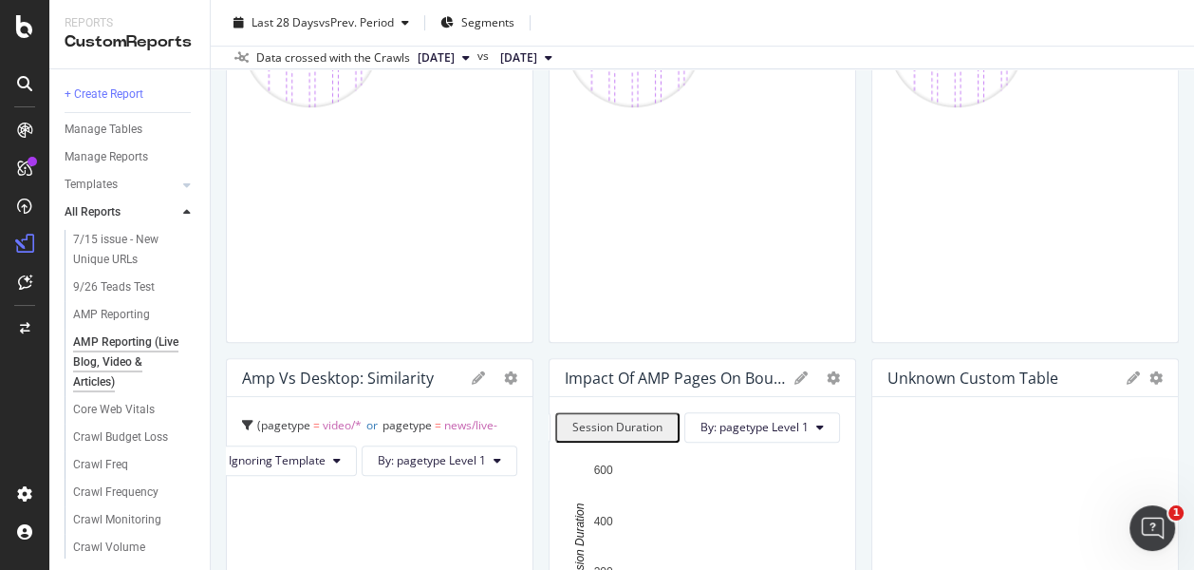
scroll to position [843, 0]
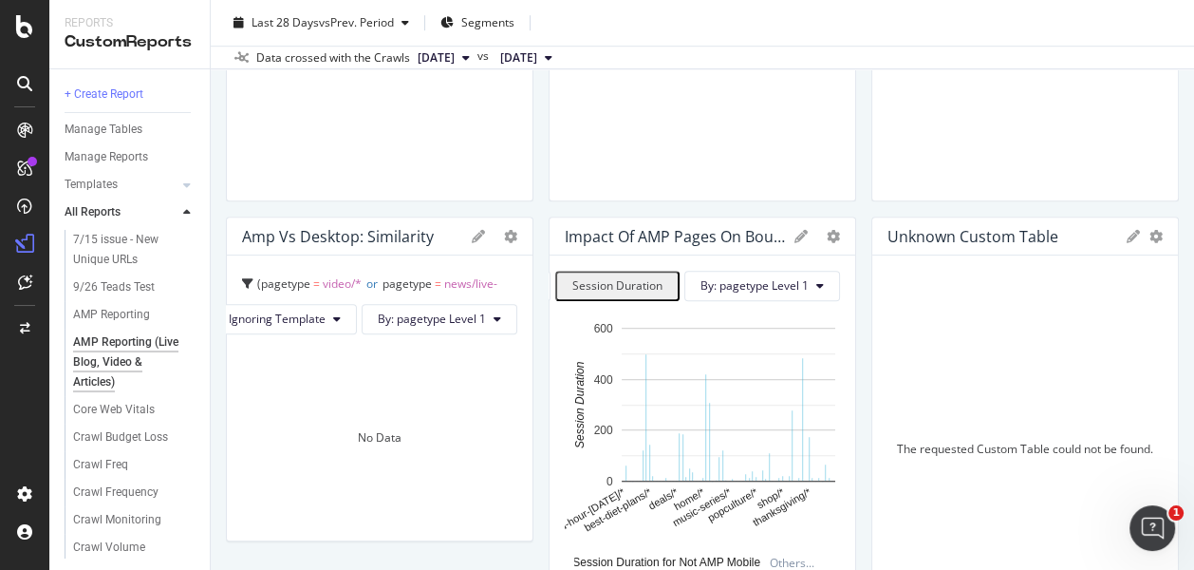
click at [1108, 239] on div "Unknown Custom Table Export as CSV Delete Add to Custom Report" at bounding box center [1025, 236] width 306 height 38
click at [1127, 234] on icon at bounding box center [1133, 236] width 13 height 13
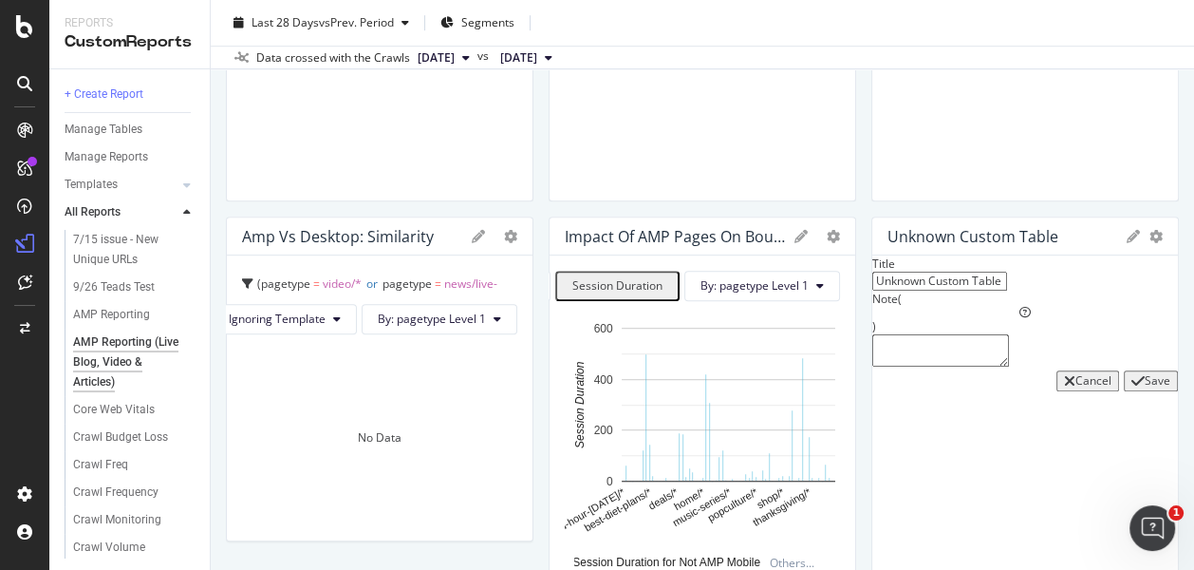
click at [472, 232] on icon at bounding box center [478, 236] width 13 height 13
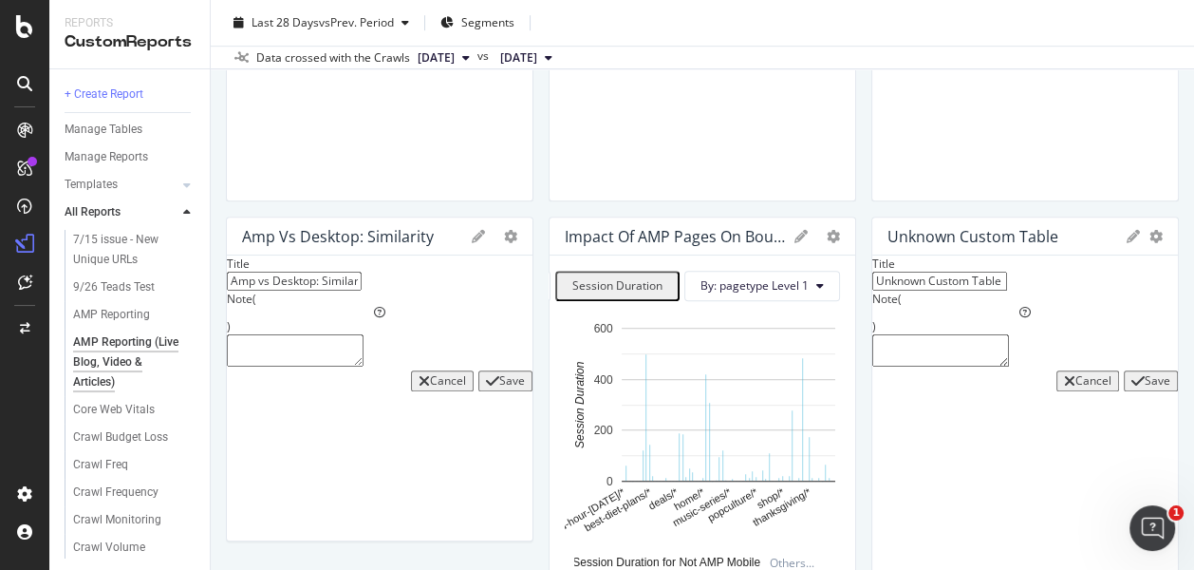
click at [472, 235] on icon at bounding box center [478, 236] width 13 height 13
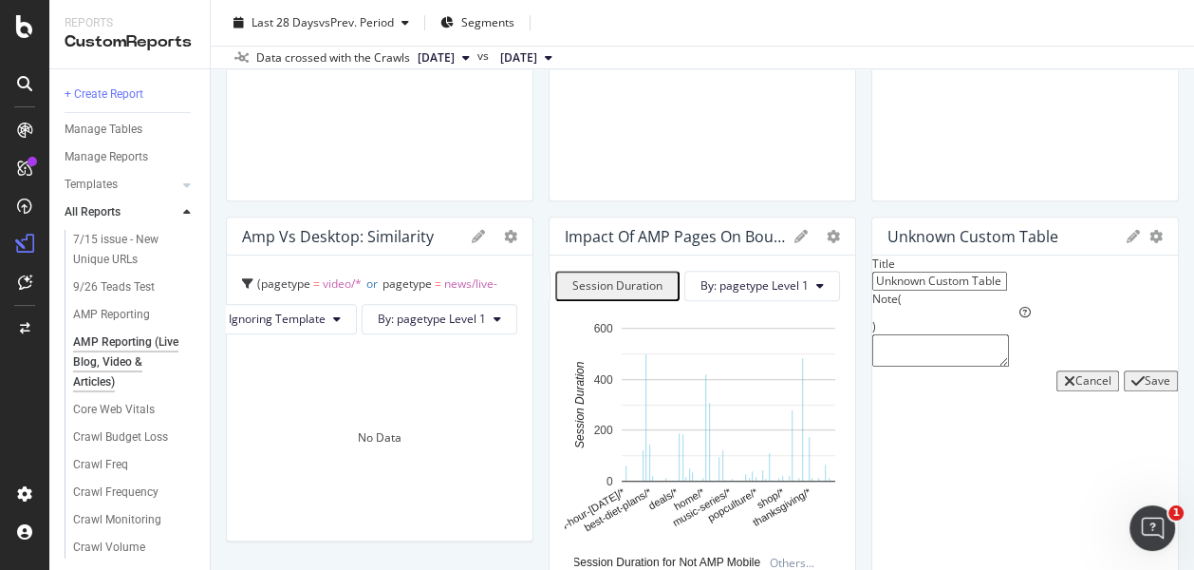
click at [336, 282] on span "video/*" at bounding box center [342, 283] width 39 height 16
click at [474, 234] on icon at bounding box center [478, 236] width 13 height 13
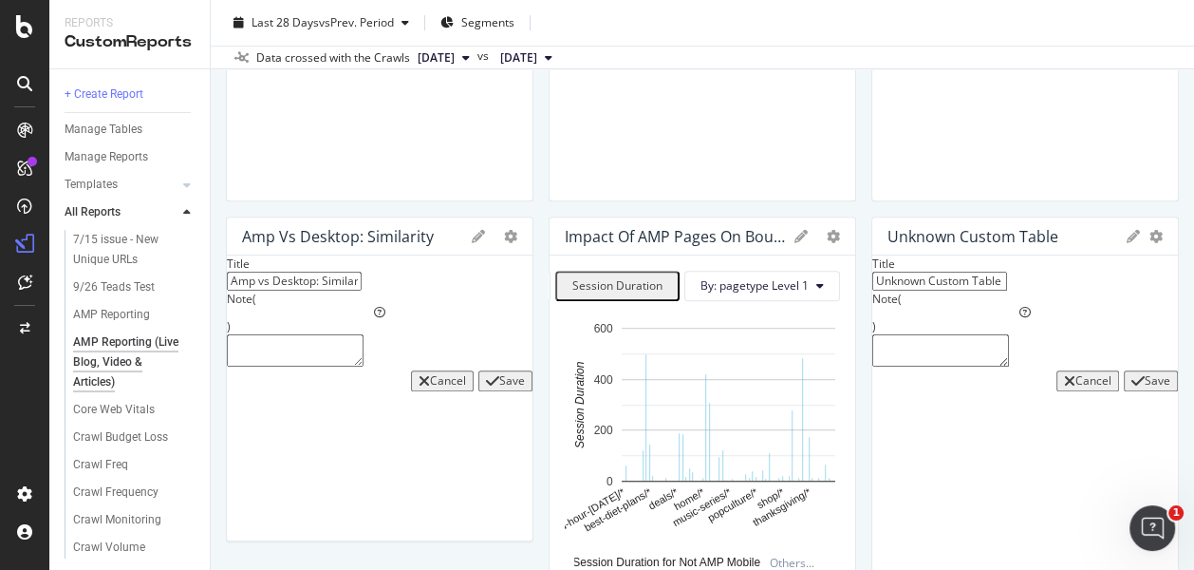
click at [430, 387] on div "Cancel" at bounding box center [448, 380] width 36 height 13
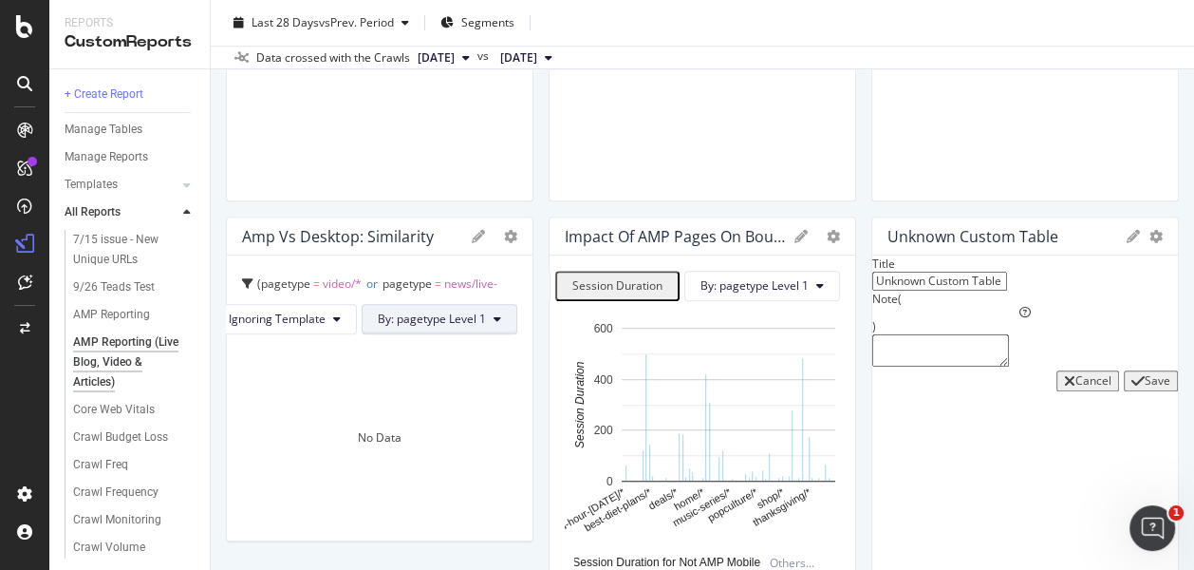
click at [473, 319] on span "By: pagetype Level 1" at bounding box center [432, 318] width 108 height 16
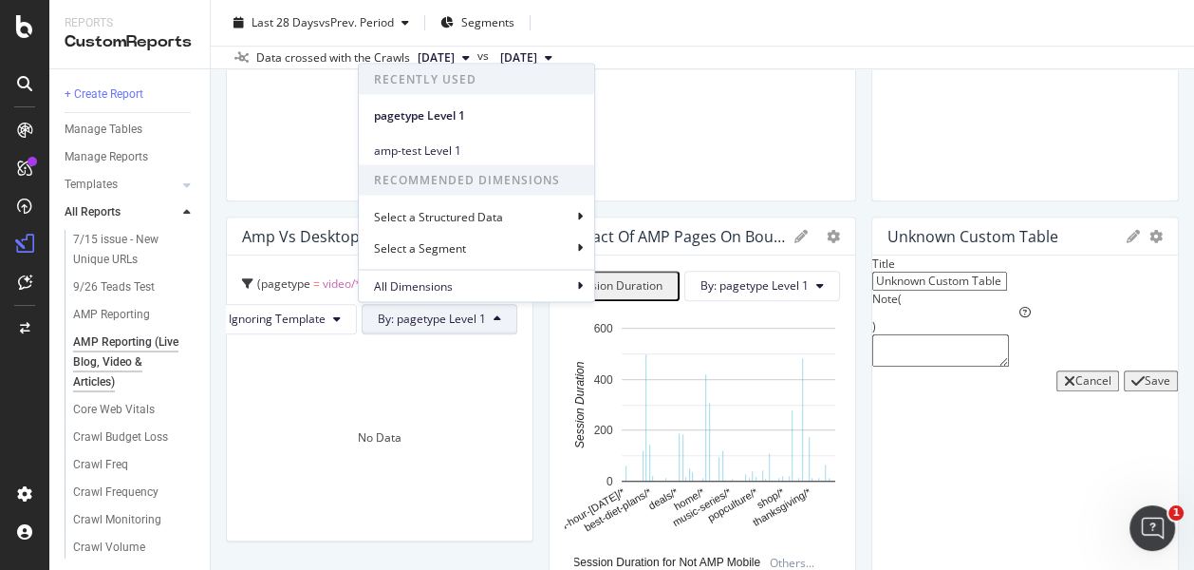
click at [533, 213] on div "Select a Structured Data" at bounding box center [476, 215] width 235 height 31
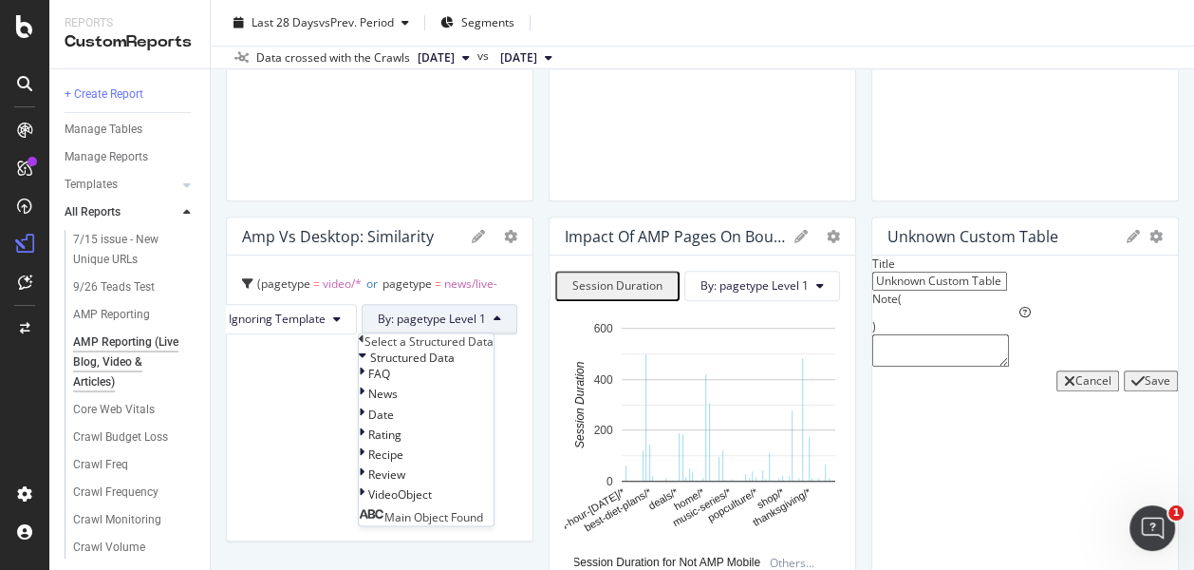
click at [415, 318] on span "By: pagetype Level 1" at bounding box center [432, 318] width 108 height 16
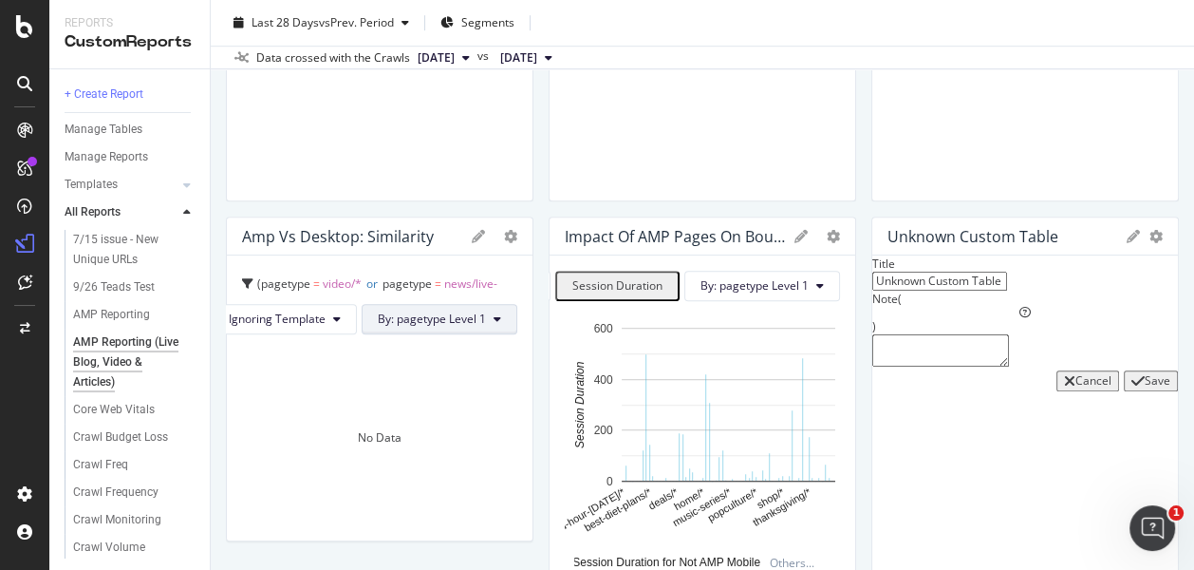
click at [434, 310] on span "By: pagetype Level 1" at bounding box center [432, 318] width 108 height 16
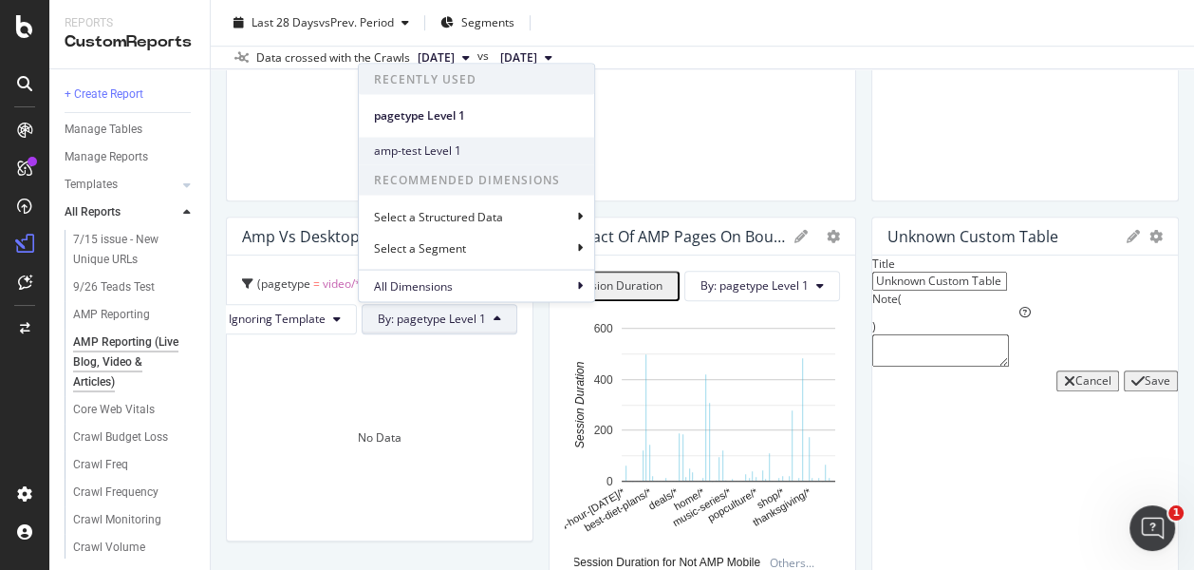
click at [451, 144] on span "amp-test Level 1" at bounding box center [476, 150] width 205 height 17
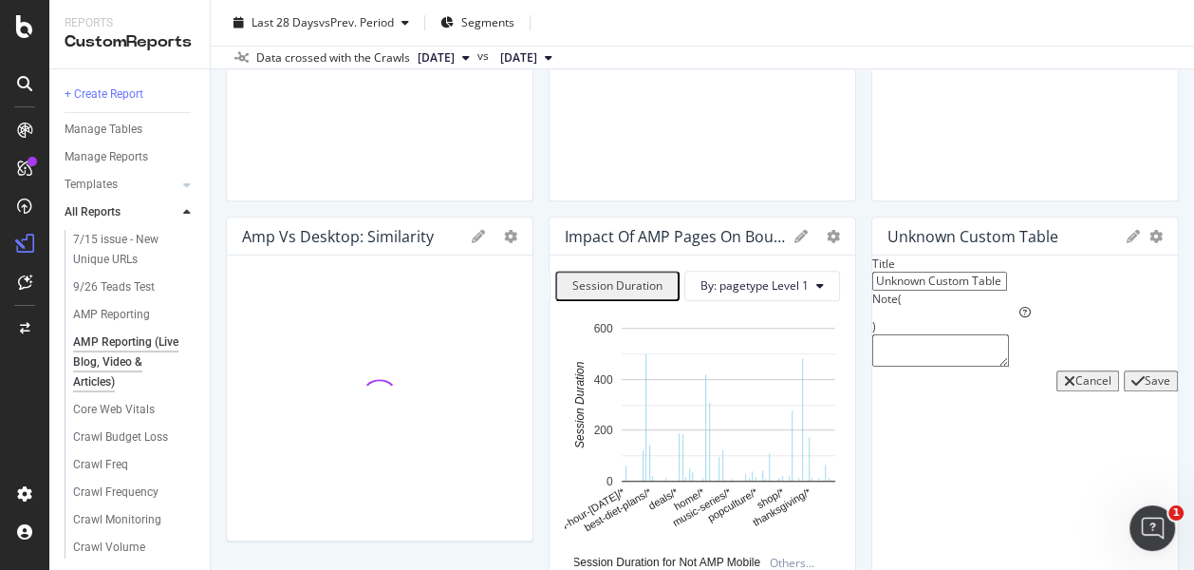
click at [1038, 237] on div "Unknown Custom Table" at bounding box center [973, 236] width 171 height 19
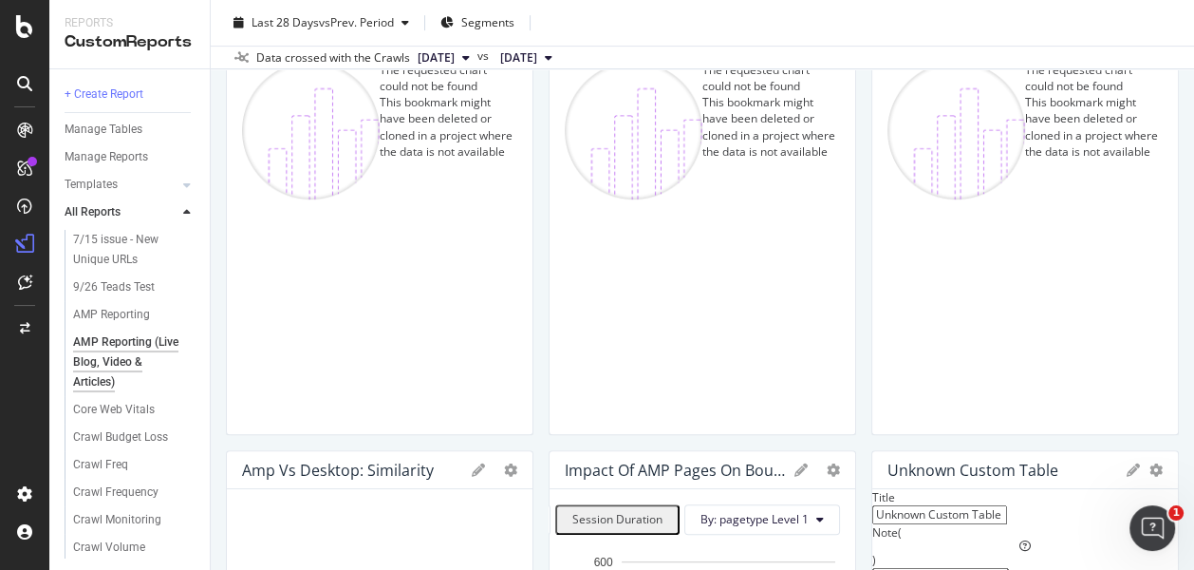
scroll to position [421, 0]
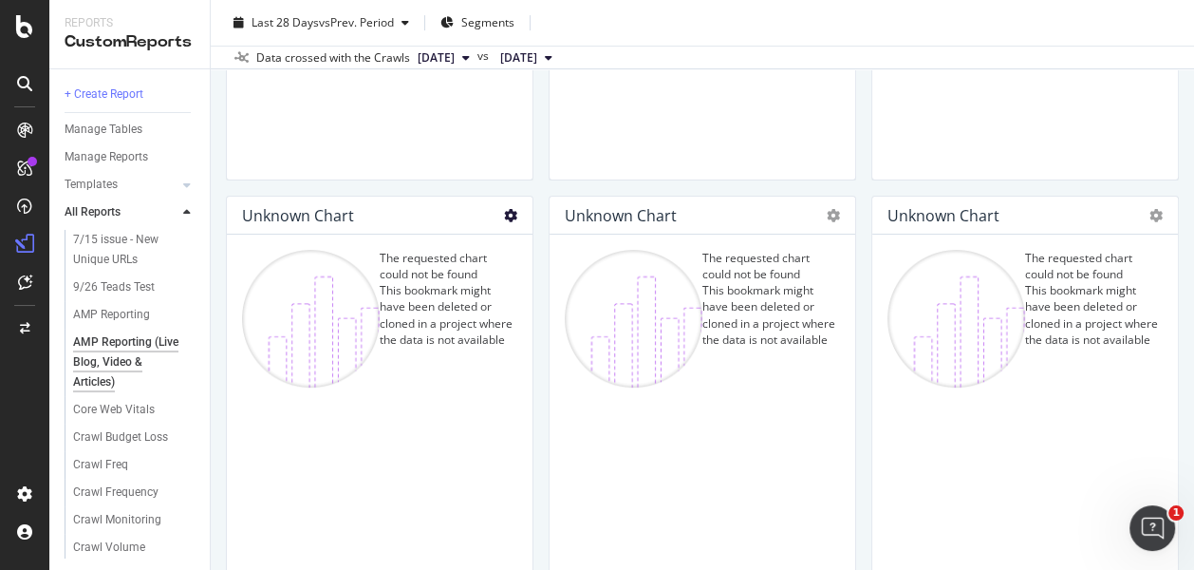
click at [504, 212] on icon at bounding box center [510, 215] width 13 height 13
click at [546, 242] on span "Delete" at bounding box center [562, 242] width 35 height 17
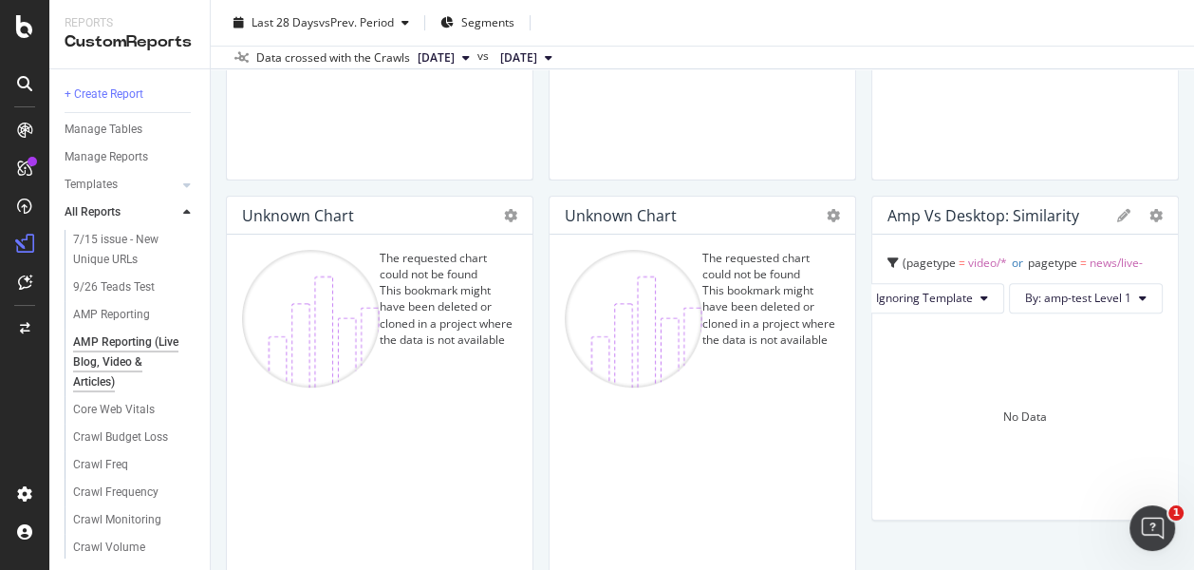
click at [817, 212] on div at bounding box center [828, 215] width 23 height 19
click at [827, 209] on icon at bounding box center [833, 215] width 13 height 13
click at [851, 237] on span at bounding box center [844, 243] width 23 height 23
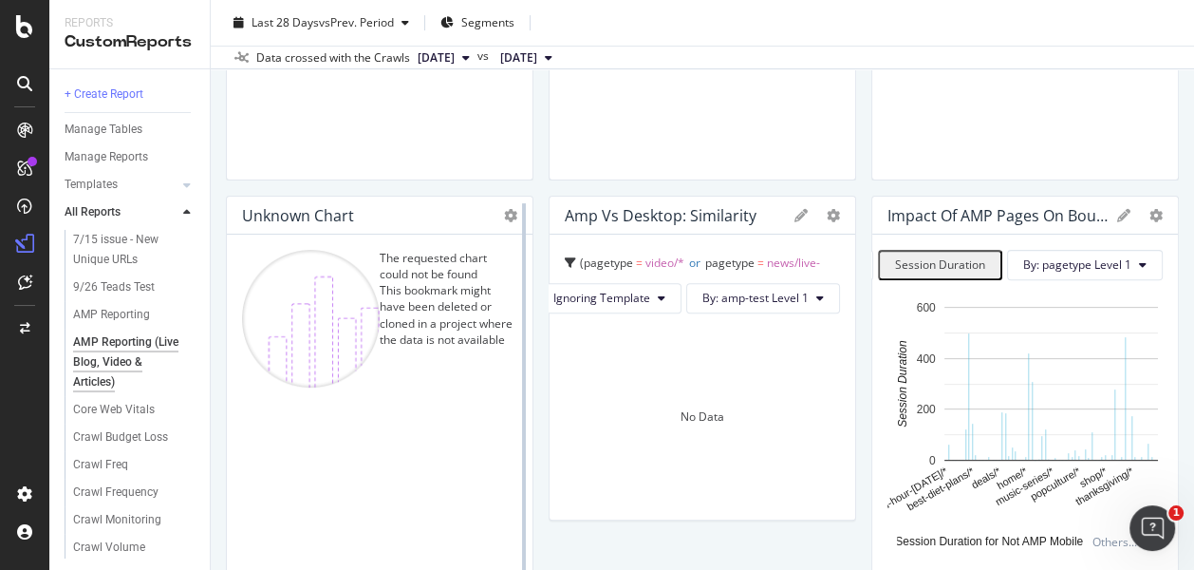
click at [515, 206] on div at bounding box center [524, 409] width 19 height 427
click at [504, 209] on icon at bounding box center [510, 215] width 13 height 13
click at [534, 244] on span at bounding box center [526, 243] width 23 height 23
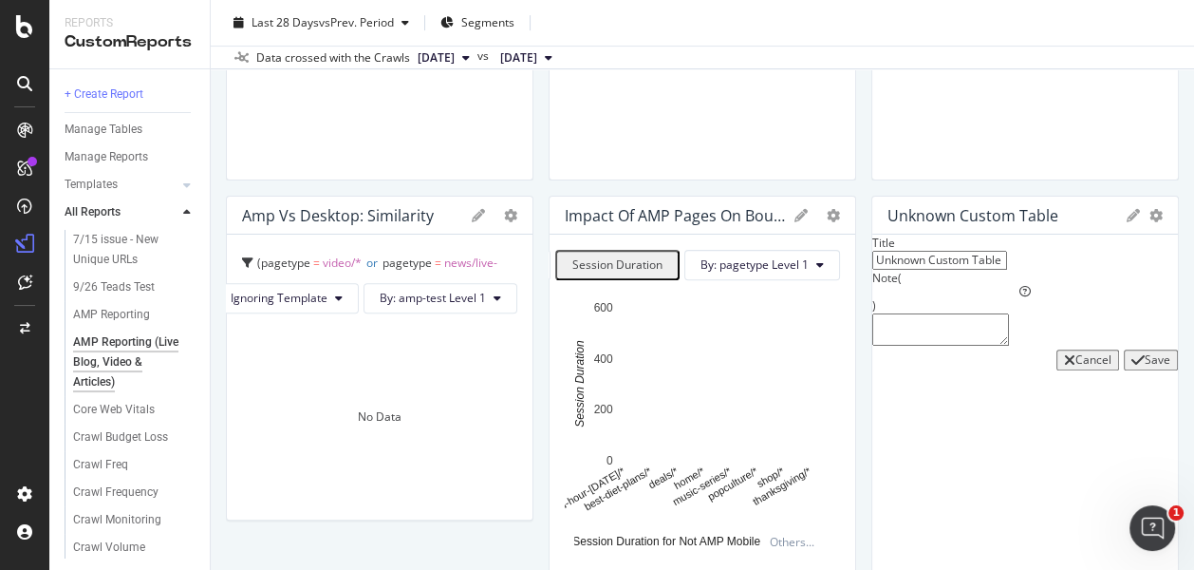
scroll to position [0, 0]
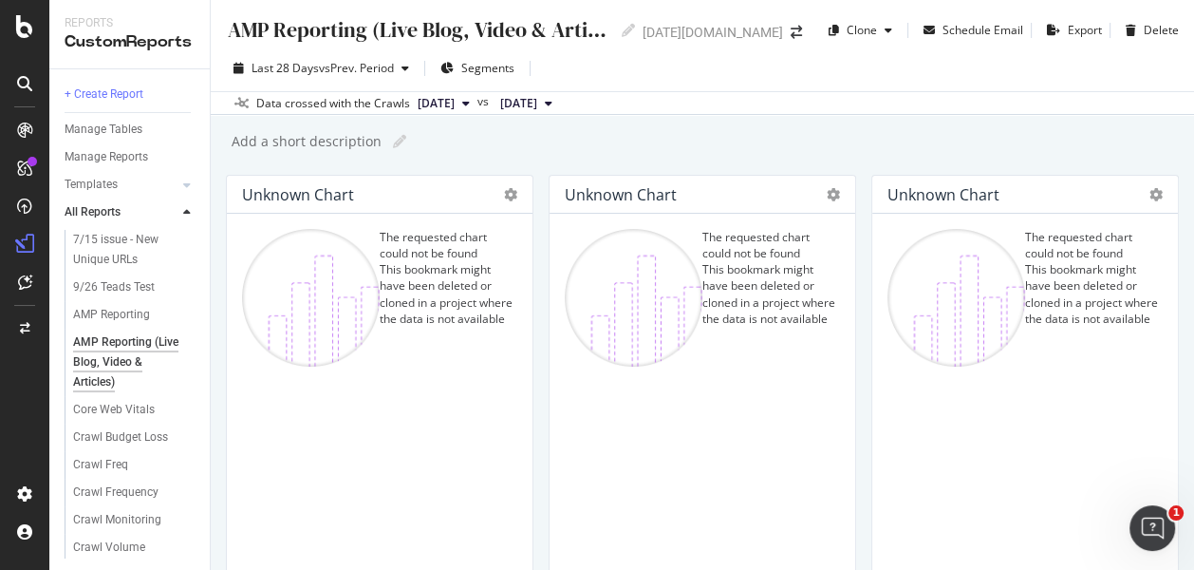
click at [148, 19] on div "Reports" at bounding box center [130, 23] width 130 height 16
click at [505, 188] on icon at bounding box center [510, 194] width 13 height 13
click at [545, 216] on span "Delete" at bounding box center [562, 223] width 35 height 17
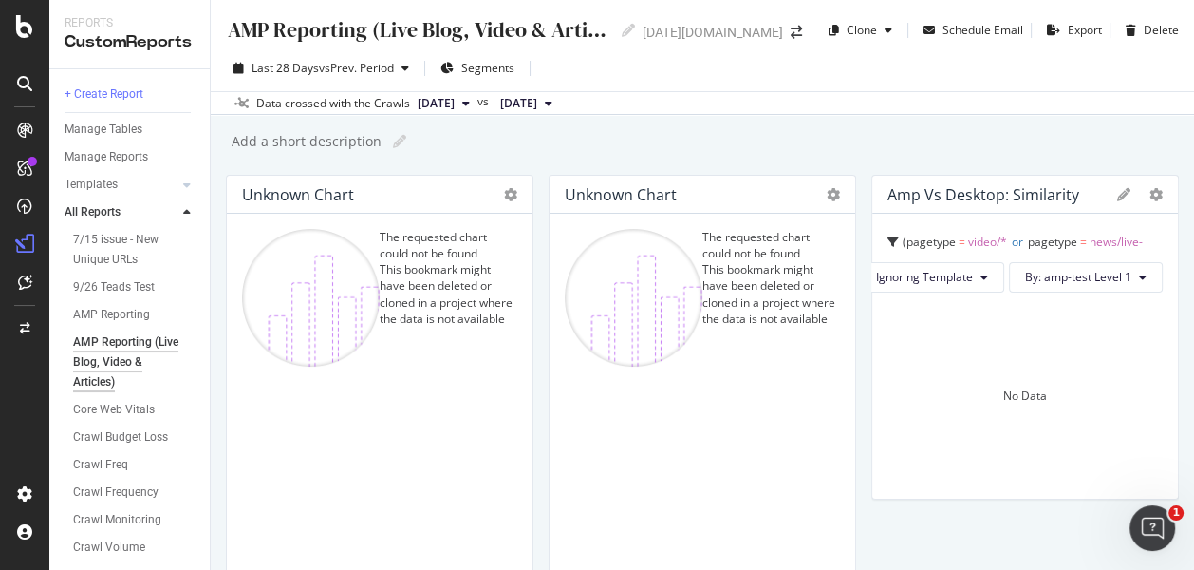
click at [504, 185] on div at bounding box center [510, 194] width 13 height 19
click at [504, 188] on icon at bounding box center [510, 194] width 13 height 13
click at [533, 221] on span at bounding box center [526, 223] width 23 height 23
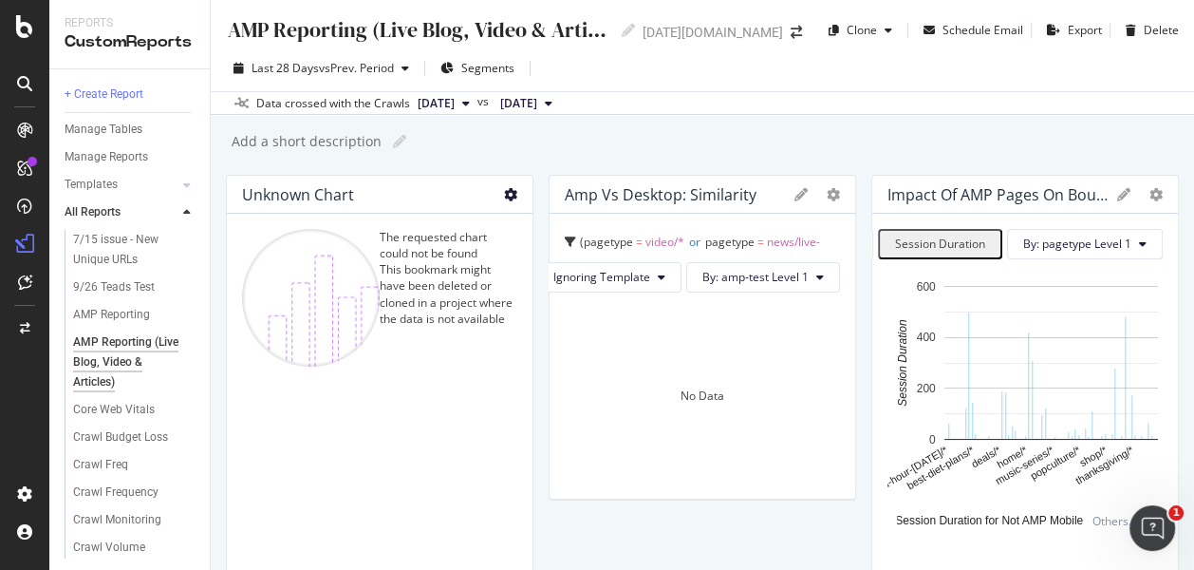
click at [504, 193] on icon at bounding box center [510, 194] width 13 height 13
click at [528, 222] on icon at bounding box center [526, 222] width 10 height 11
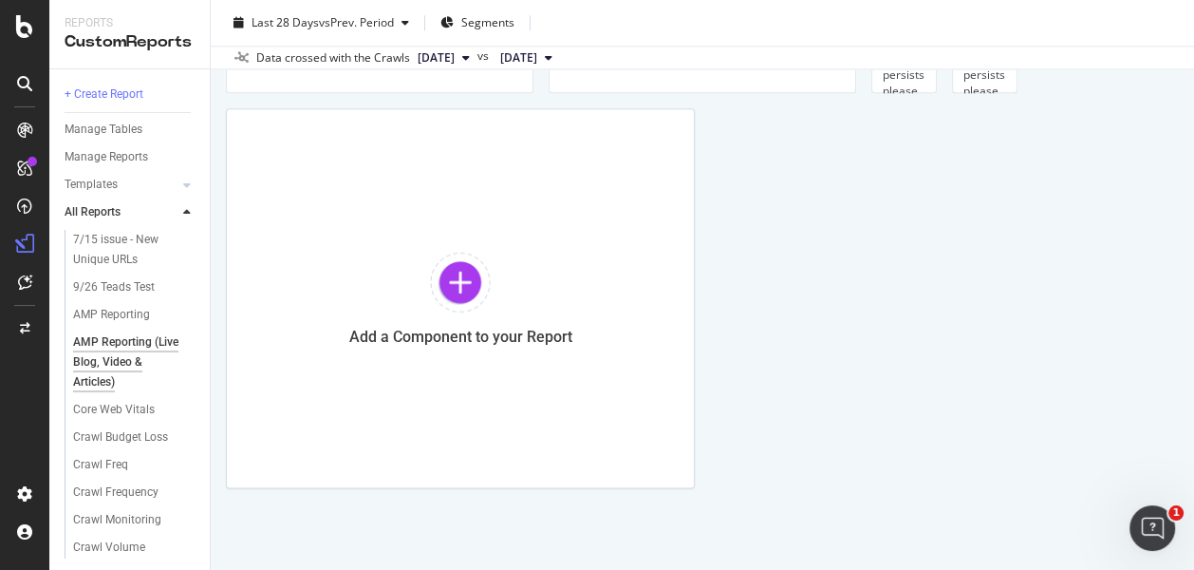
scroll to position [2720, 0]
click at [458, 290] on div at bounding box center [460, 282] width 61 height 61
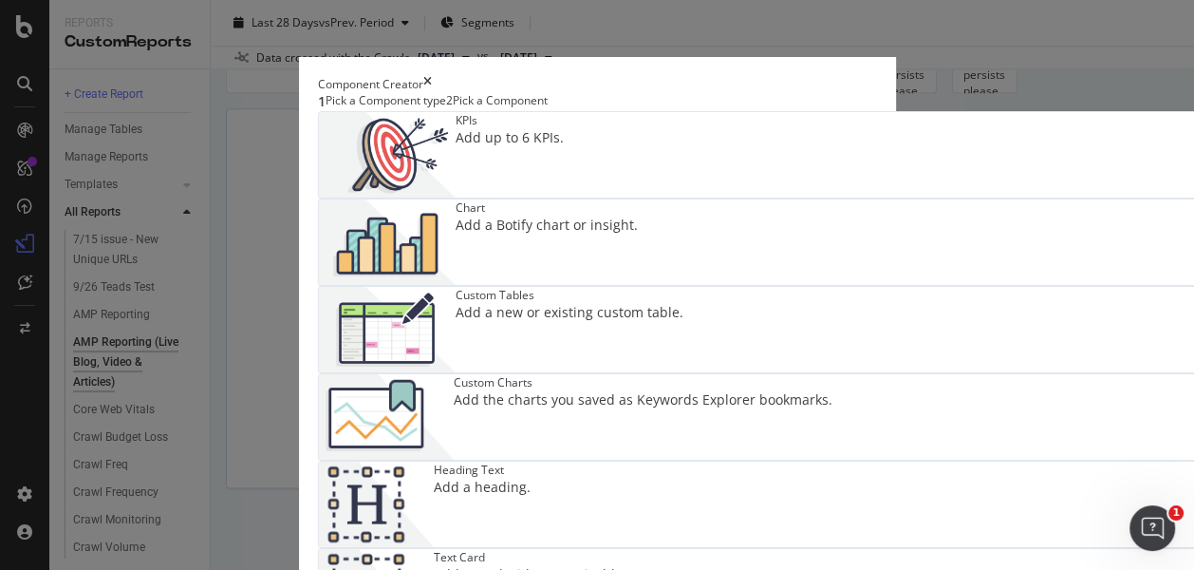
drag, startPoint x: 144, startPoint y: 492, endPoint x: 152, endPoint y: 479, distance: 14.5
click at [453, 111] on div "Pick a Component" at bounding box center [500, 101] width 95 height 19
click at [446, 111] on div "2 Pick a Component" at bounding box center [497, 101] width 102 height 19
click at [453, 111] on div "Pick a Component" at bounding box center [500, 101] width 95 height 19
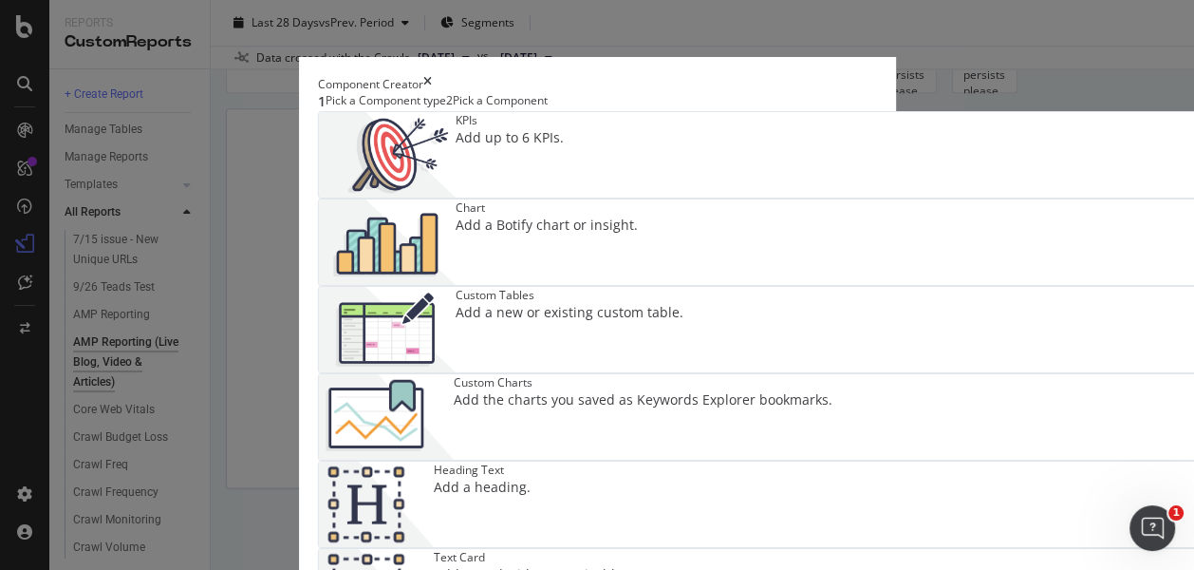
click at [326, 111] on div "Pick a Component type" at bounding box center [386, 101] width 121 height 19
click at [456, 128] on div "KPIs" at bounding box center [510, 120] width 108 height 16
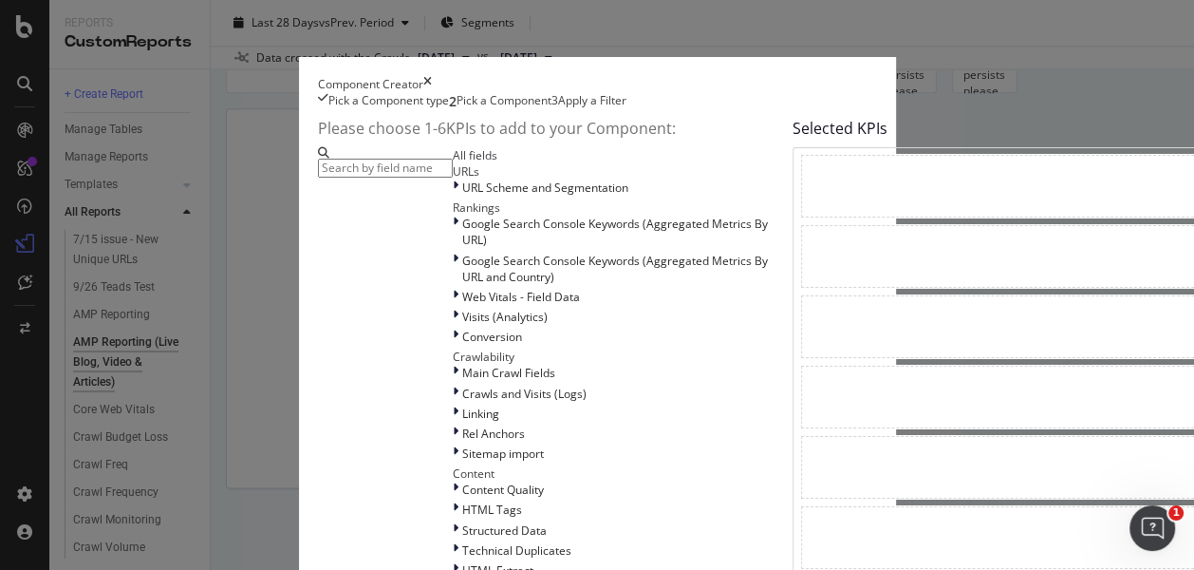
click at [318, 178] on input "modal" at bounding box center [385, 168] width 135 height 19
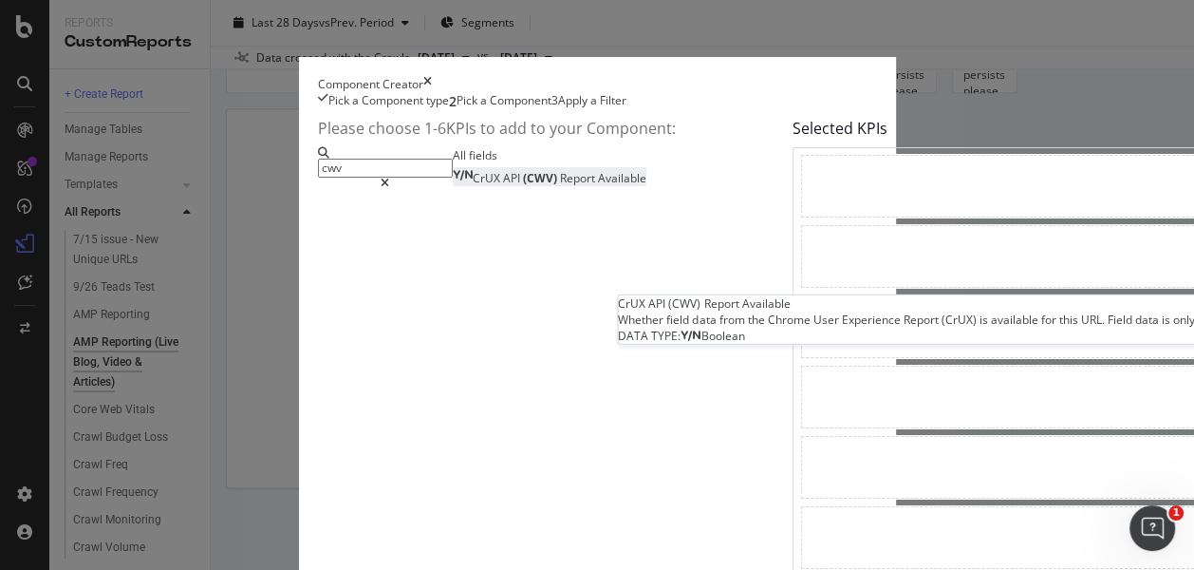
type input "cwv"
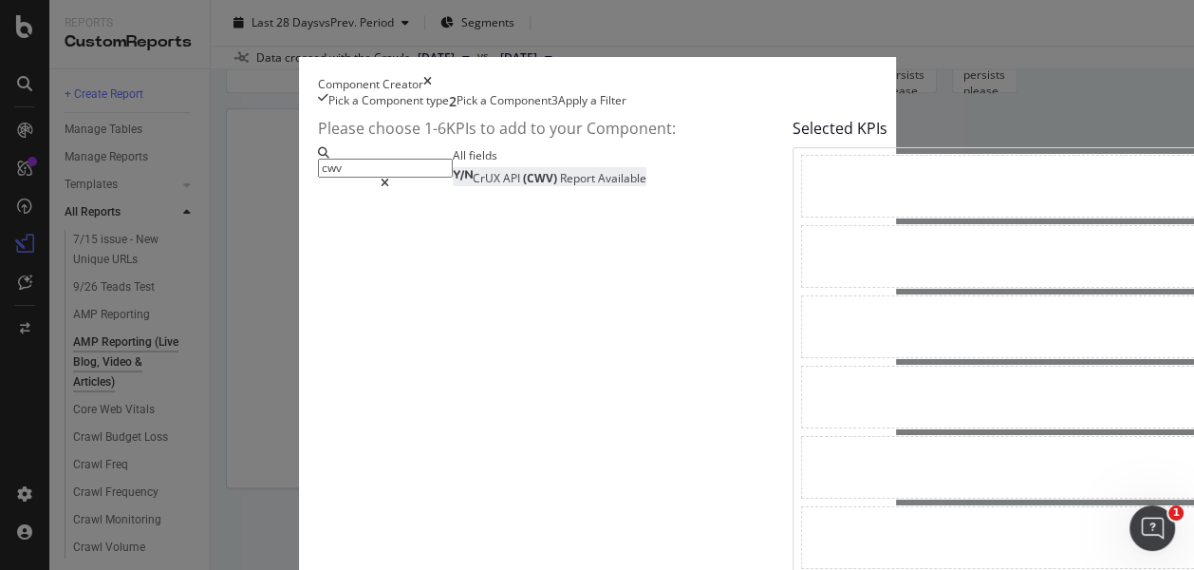
click at [453, 186] on div "CrUX API (CWV) Report Available" at bounding box center [550, 178] width 194 height 16
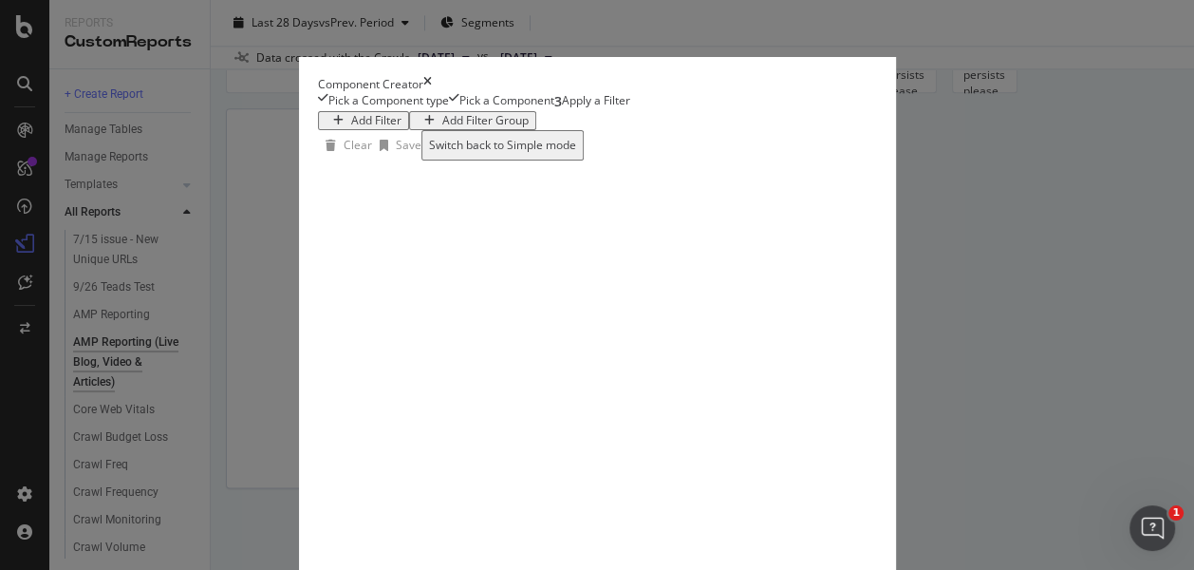
click at [351, 127] on div "Add Filter" at bounding box center [376, 120] width 50 height 13
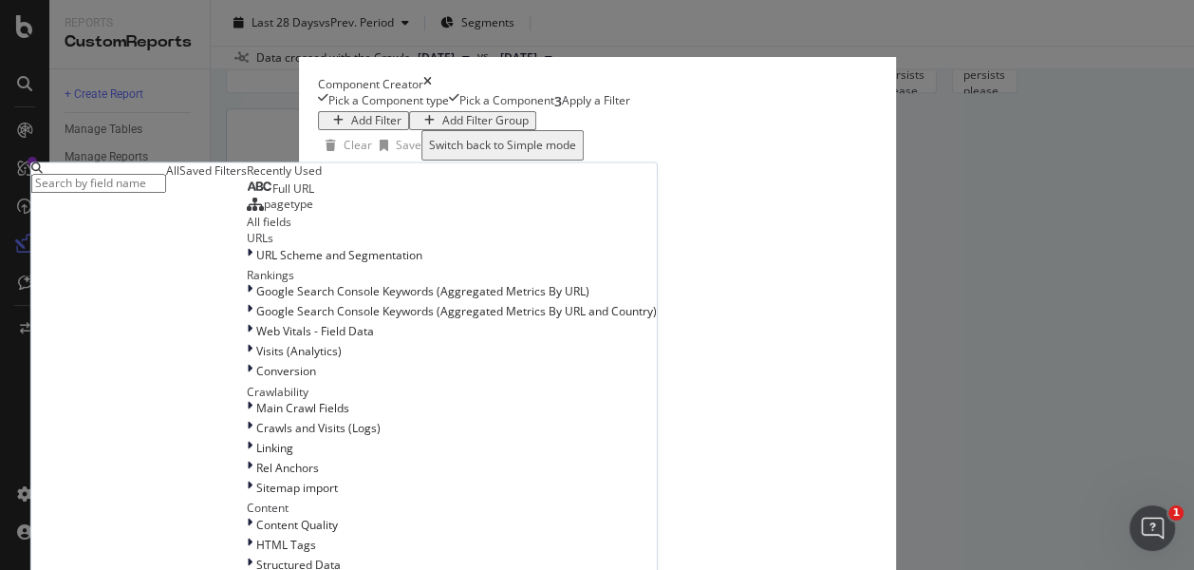
click at [166, 193] on input "modal" at bounding box center [98, 183] width 135 height 19
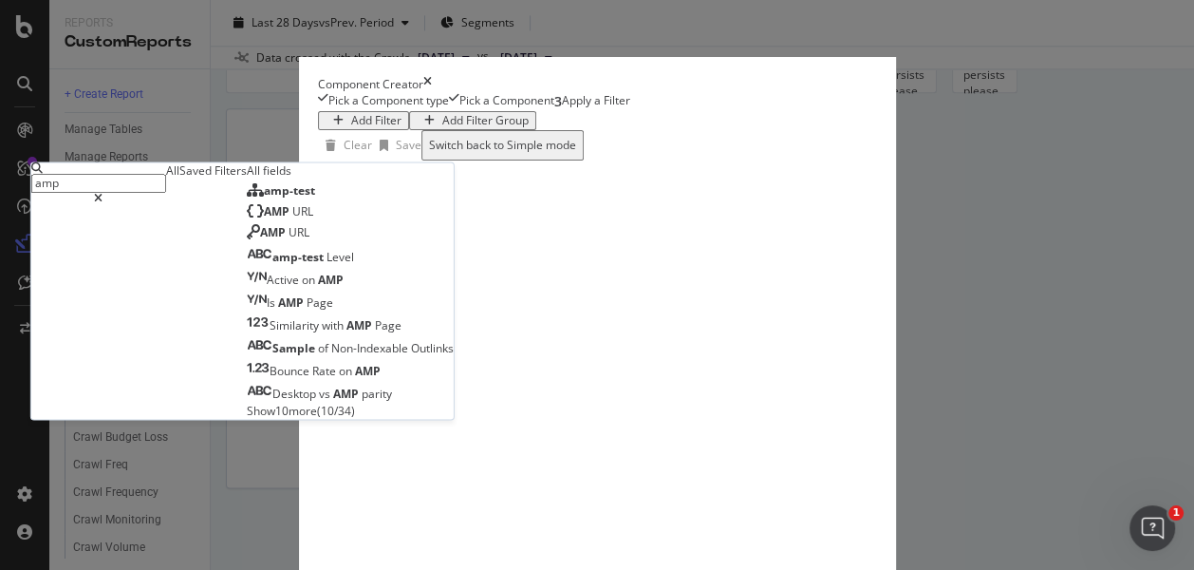
click at [166, 193] on input "amp" at bounding box center [98, 183] width 135 height 19
drag, startPoint x: 233, startPoint y: 211, endPoint x: 63, endPoint y: 194, distance: 170.8
click at [63, 194] on div "Component Creator Pick a Component type Pick a Component 3 Apply a Filter Add F…" at bounding box center [597, 285] width 1194 height 570
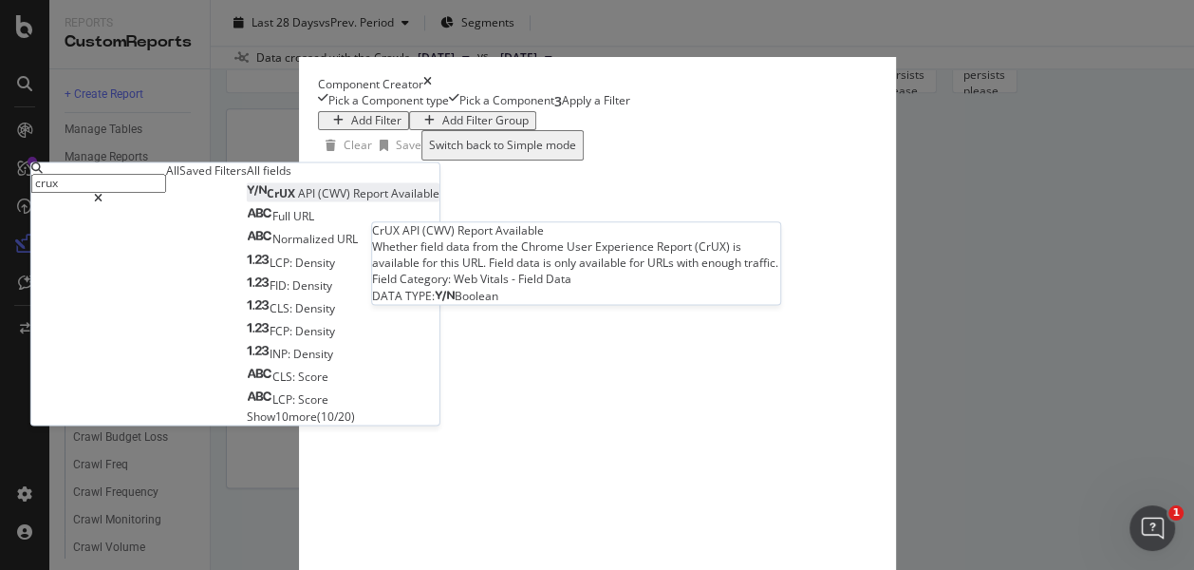
type input "crux"
click at [391, 202] on span "Available" at bounding box center [415, 194] width 48 height 16
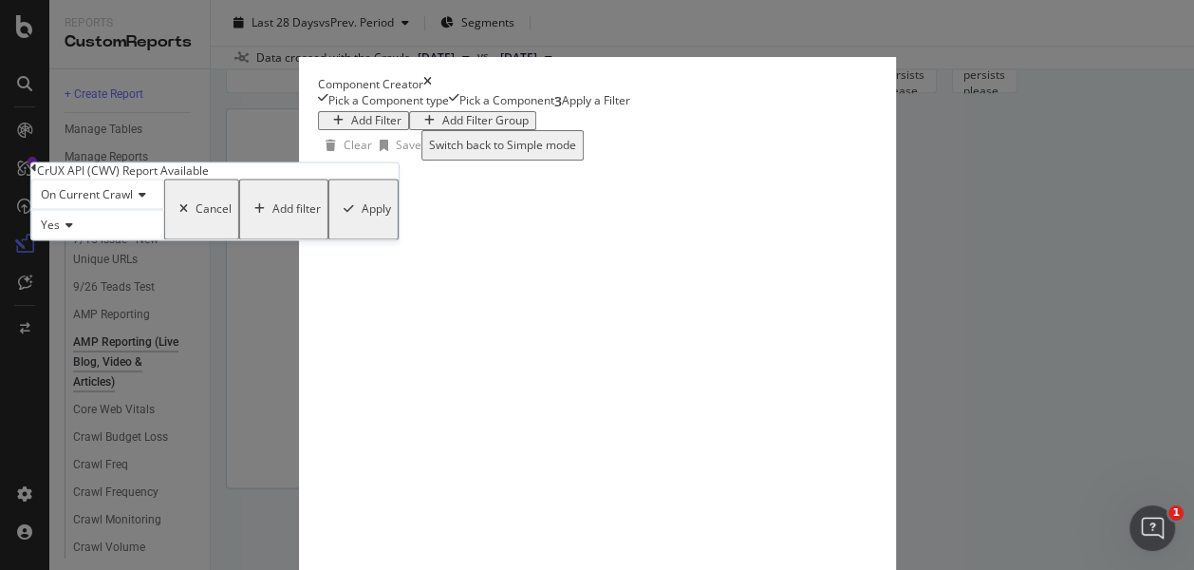
click at [362, 216] on div "Apply" at bounding box center [376, 209] width 29 height 13
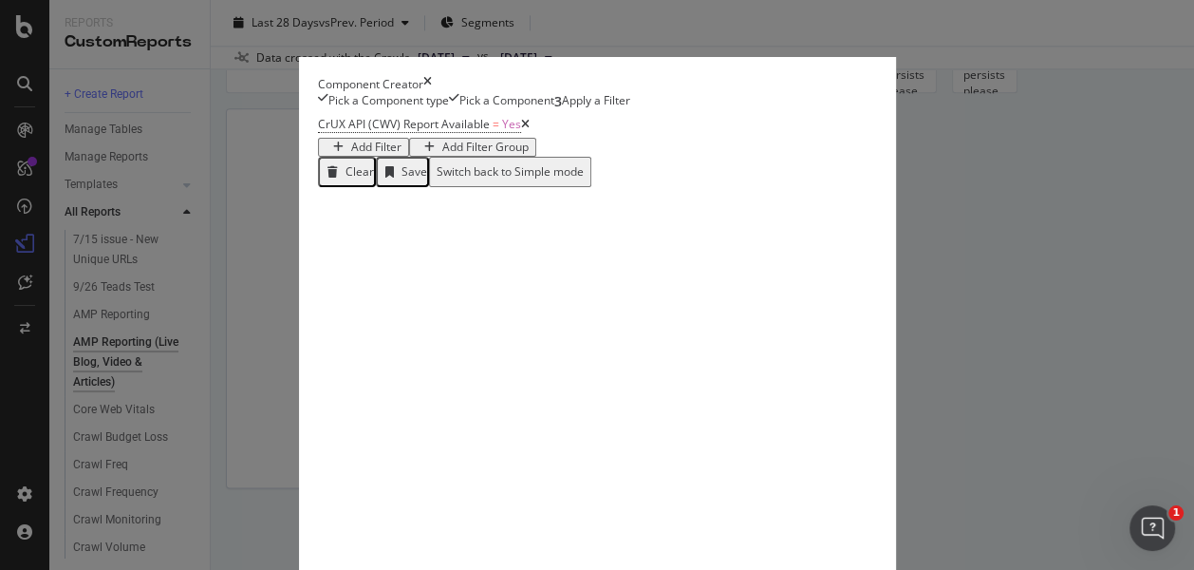
click at [1192, 320] on div "Component Creator Pick a Component type Pick a Component 3 Apply a Filter CrUX …" at bounding box center [597, 285] width 1194 height 570
click at [318, 294] on div "CrUX API (CWV) Report Available = Yes Add Filter Add Filter Group Clear Save Sw…" at bounding box center [789, 343] width 942 height 465
click at [400, 154] on div "Add Filter" at bounding box center [376, 146] width 50 height 13
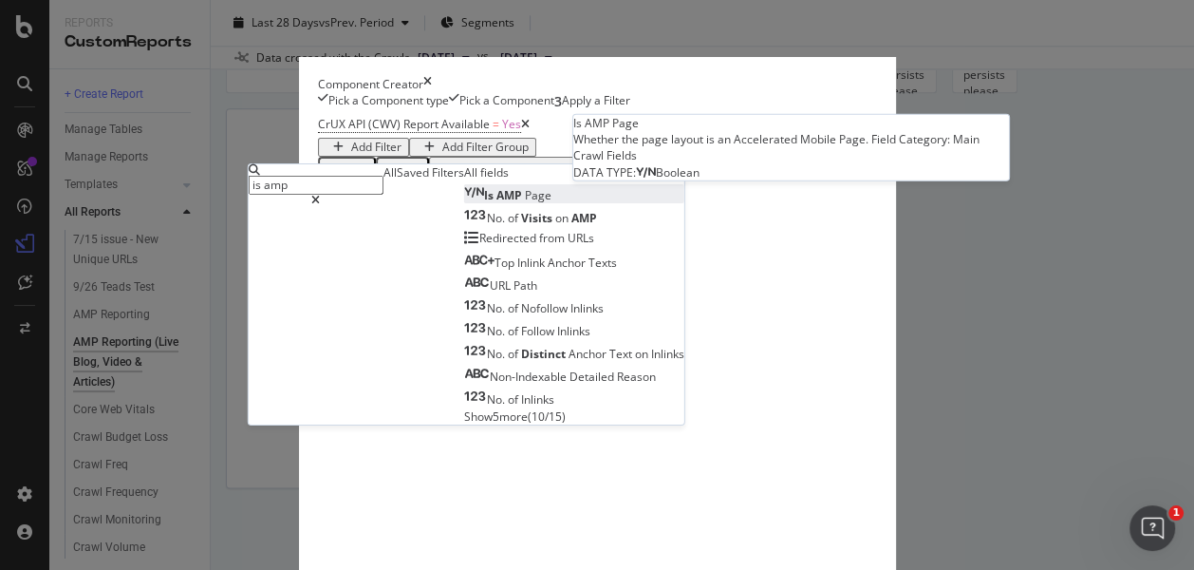
type input "is amp"
click at [525, 203] on span "Page" at bounding box center [538, 195] width 27 height 16
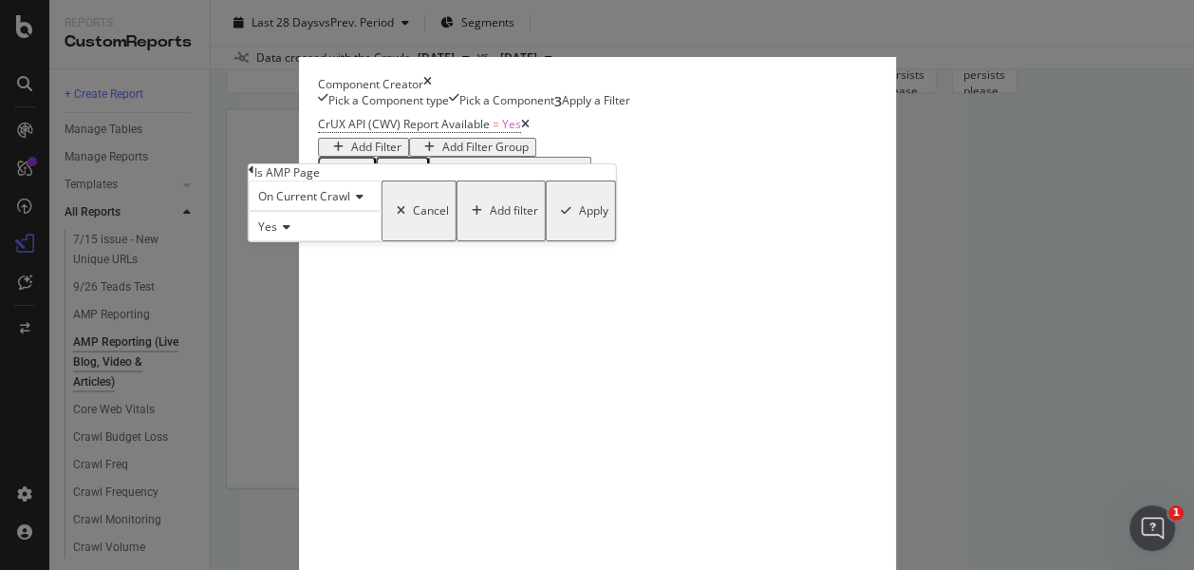
click at [579, 217] on div "Apply" at bounding box center [593, 210] width 29 height 13
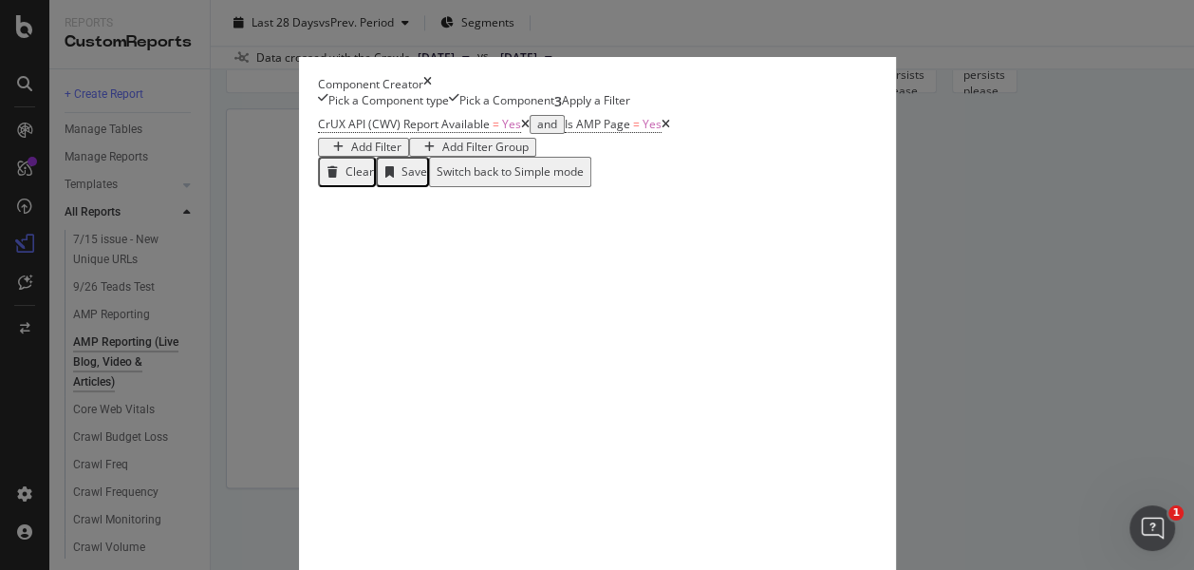
click at [318, 373] on div "CrUX API (CWV) Report Available = Yes and Is AMP Page = Yes Add Filter Add Filt…" at bounding box center [789, 343] width 942 height 465
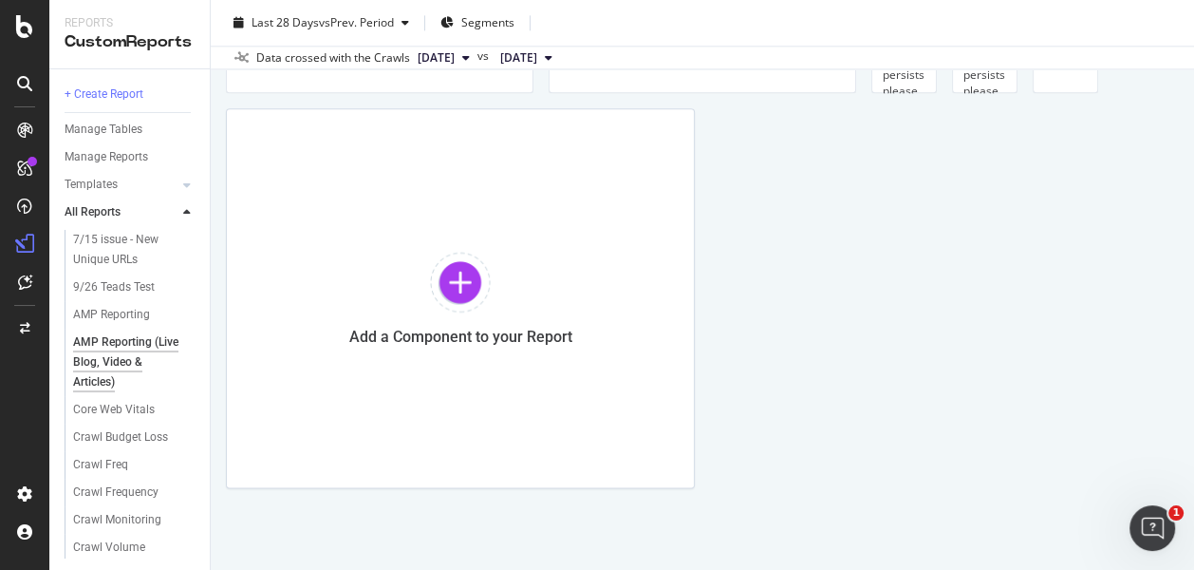
click at [187, 10] on div "Reports CustomReports" at bounding box center [129, 34] width 160 height 68
click at [49, 13] on div "Reports CustomReports" at bounding box center [129, 34] width 160 height 68
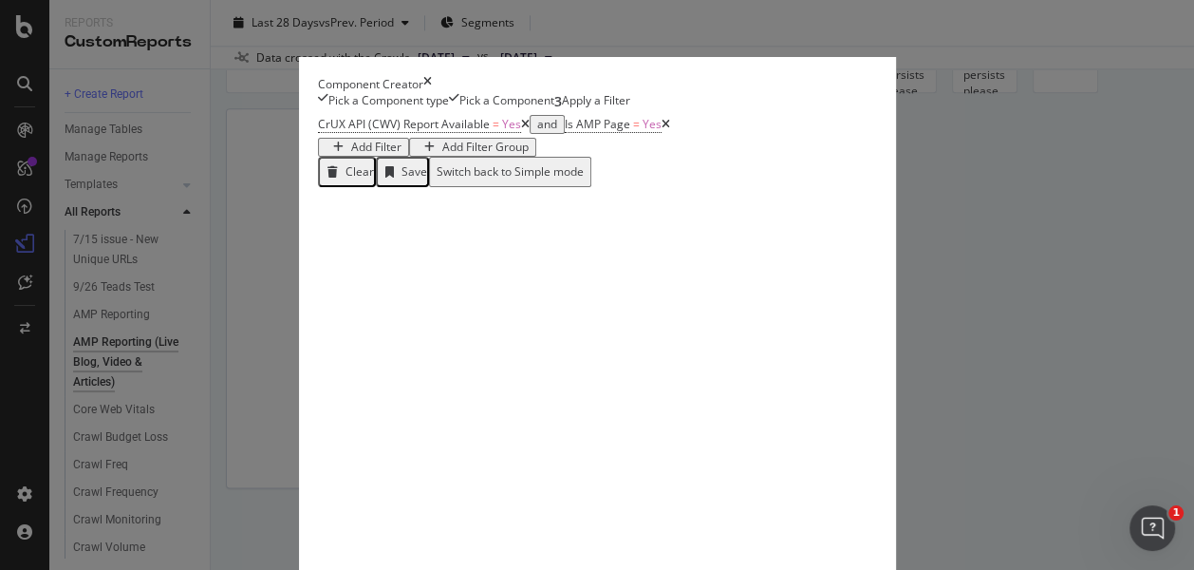
drag, startPoint x: 1061, startPoint y: 66, endPoint x: 979, endPoint y: 503, distance: 444.4
click at [432, 76] on icon "times" at bounding box center [427, 84] width 9 height 16
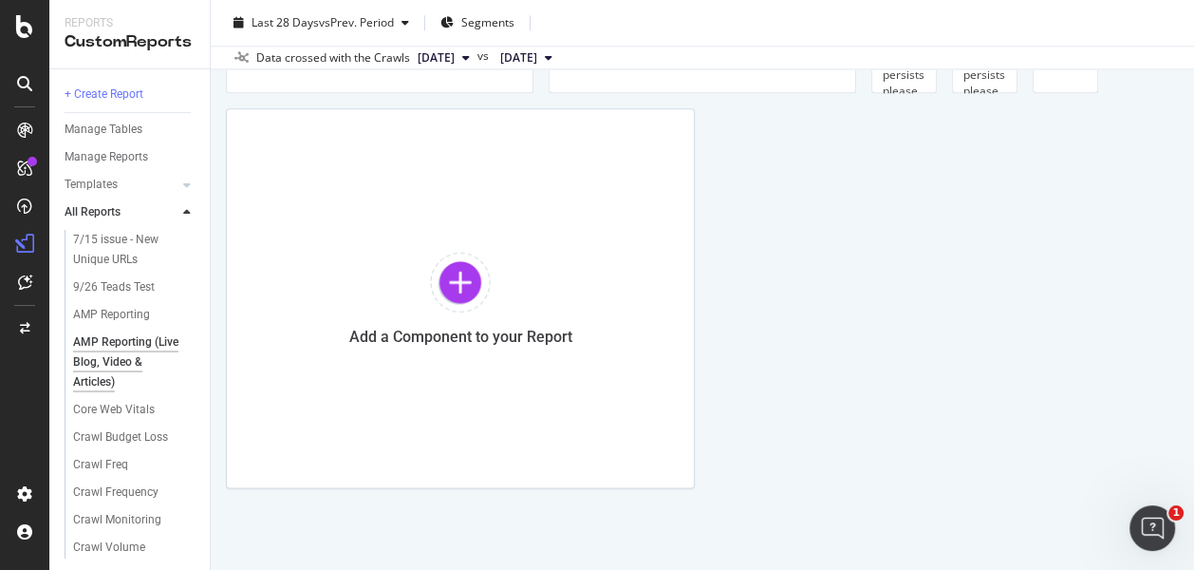
click at [979, 503] on div "AMP Reporting (Live Blog, Video & Articles) AMP Reporting (Live Blog, Video & A…" at bounding box center [702, 285] width 983 height 570
click at [29, 4] on div at bounding box center [24, 285] width 49 height 570
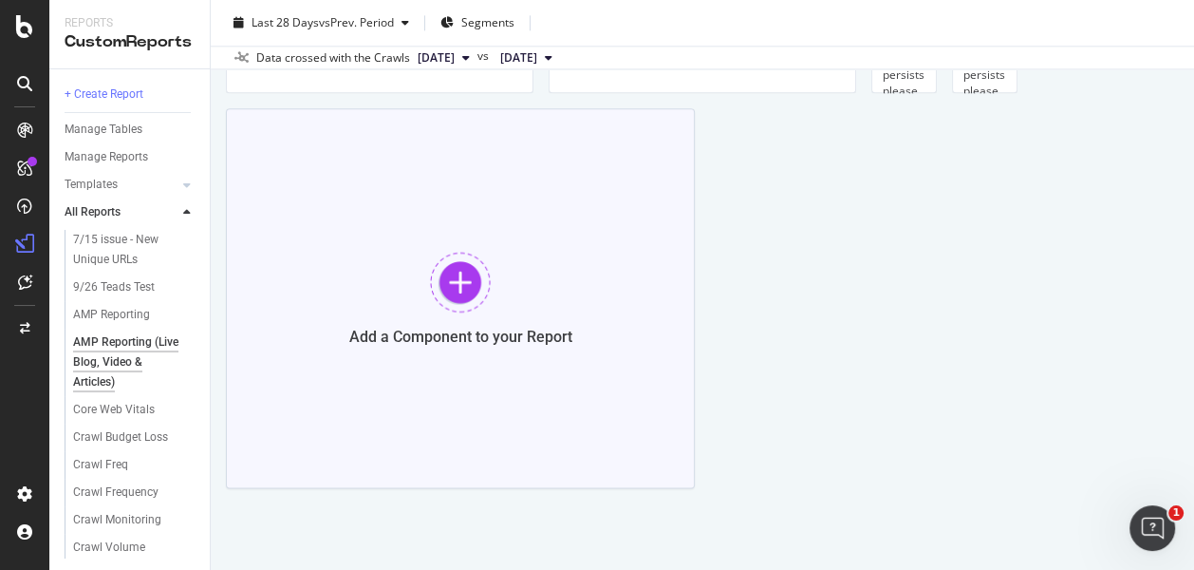
click at [491, 293] on div "Add a Component to your Report" at bounding box center [460, 298] width 469 height 380
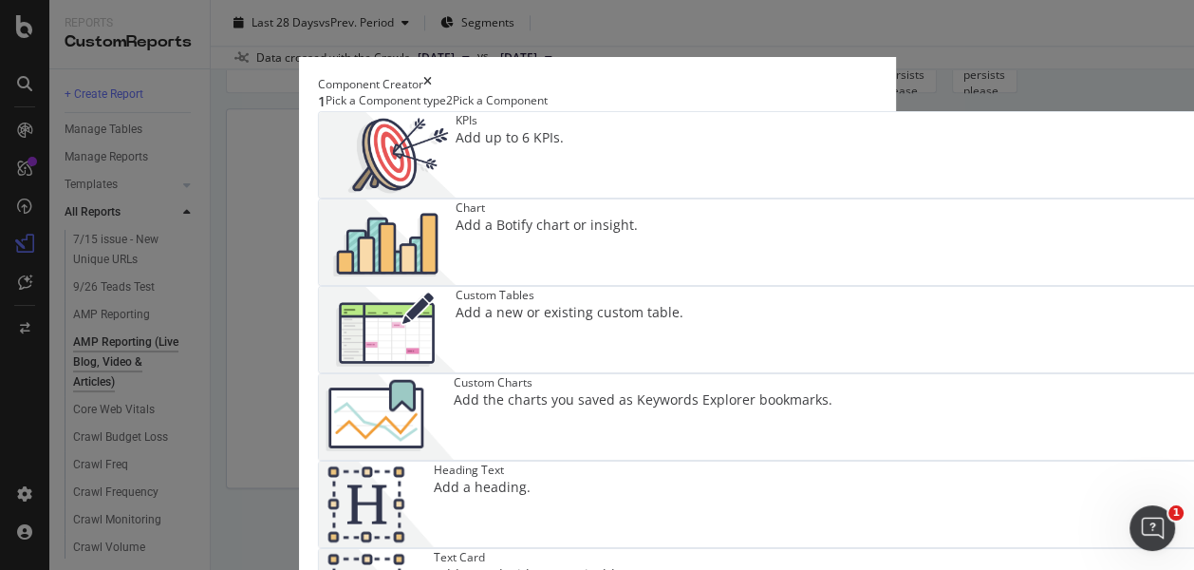
click at [456, 243] on img "modal" at bounding box center [387, 241] width 137 height 85
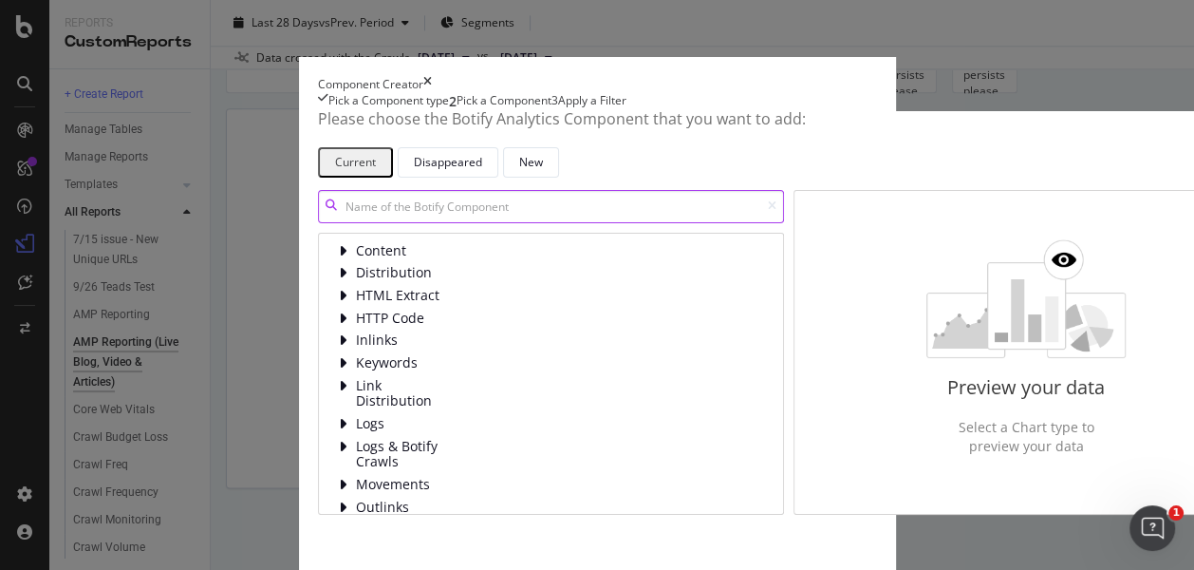
click at [362, 223] on input "modal" at bounding box center [551, 206] width 466 height 33
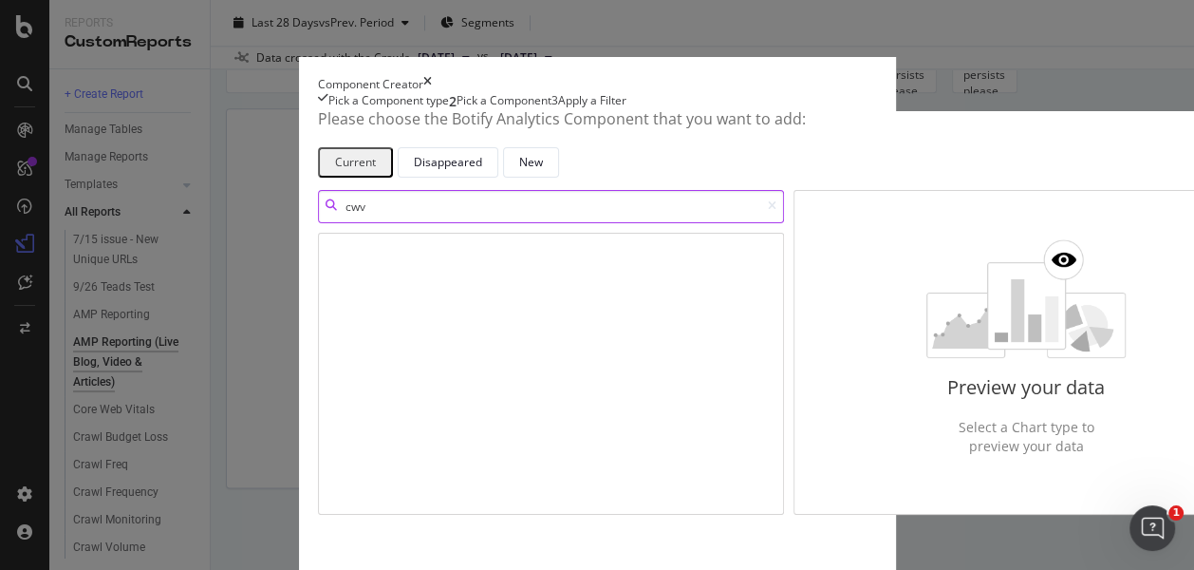
type input "cwv"
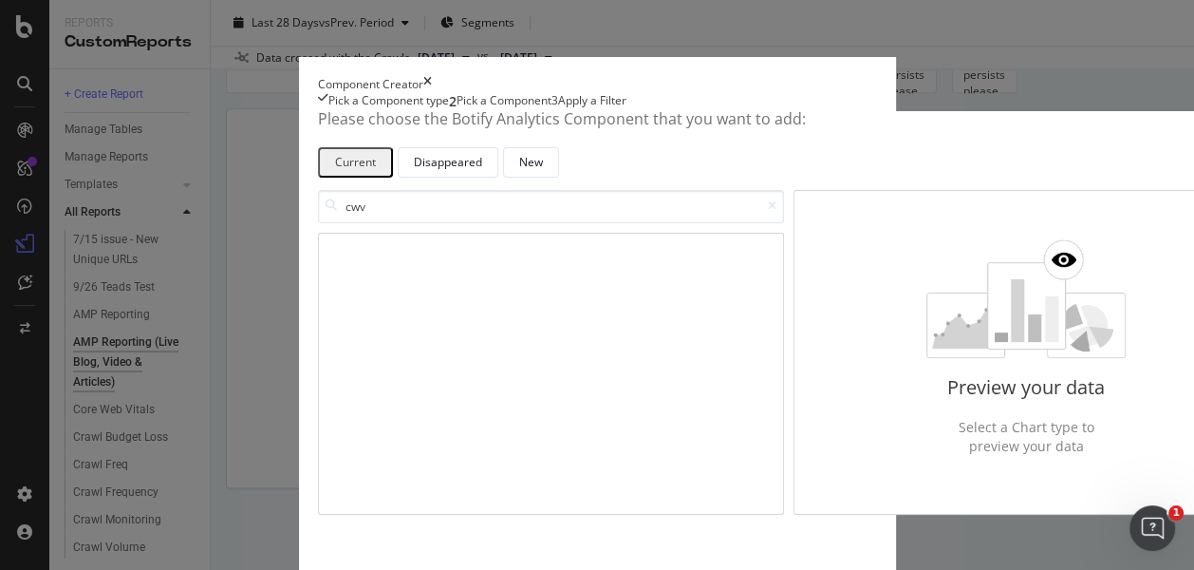
click at [318, 76] on div "Component Creator" at bounding box center [597, 84] width 559 height 16
click at [335, 175] on div "Current" at bounding box center [355, 162] width 41 height 25
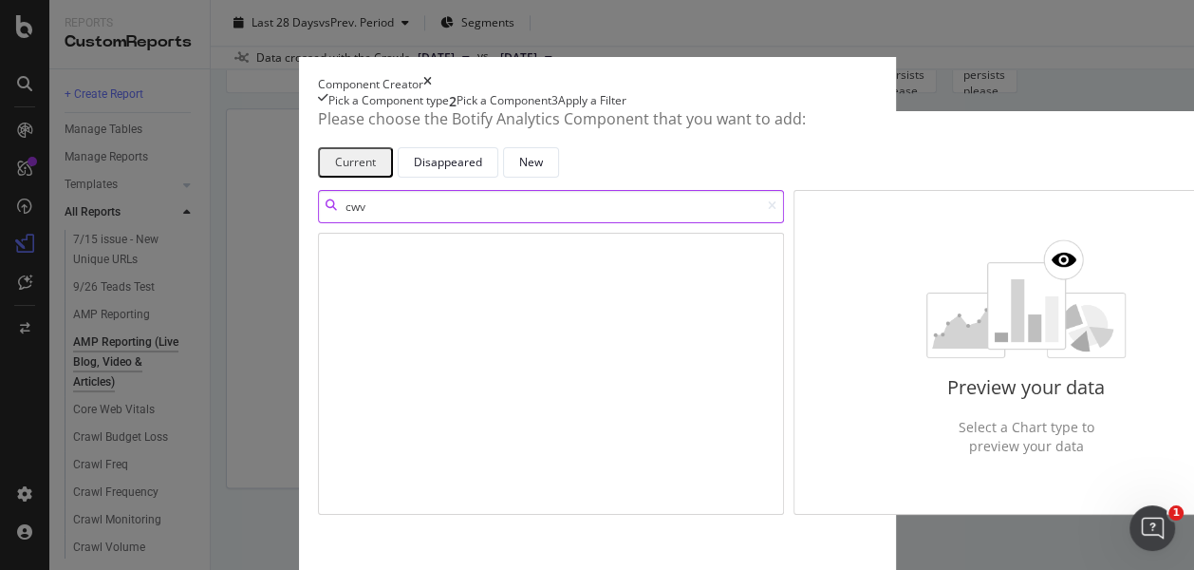
click at [318, 223] on input "cwv" at bounding box center [551, 206] width 466 height 33
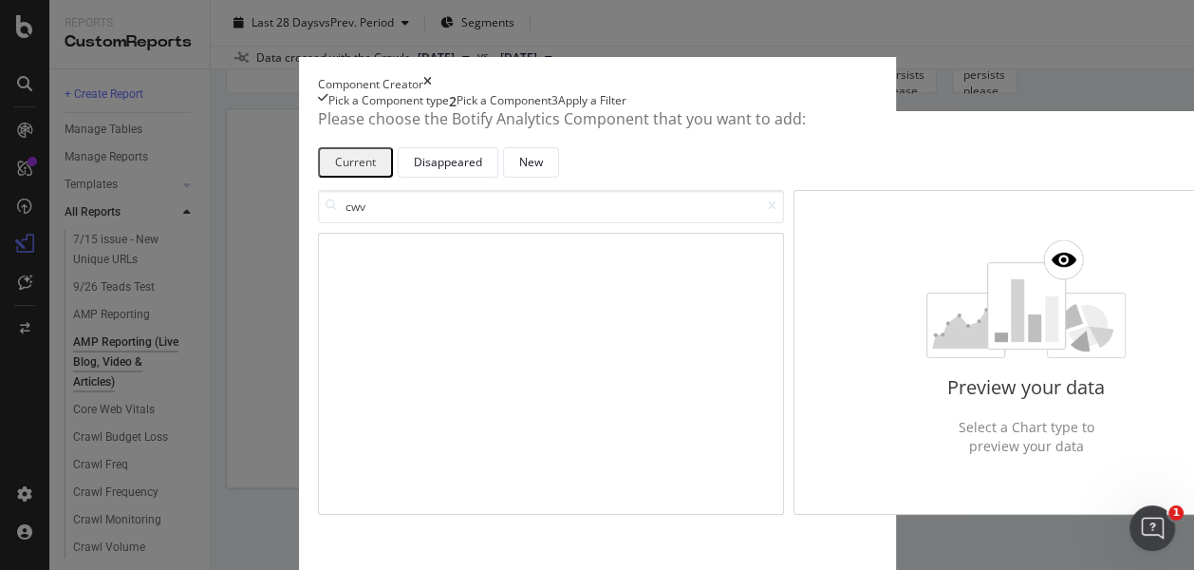
click at [328, 111] on div "Pick a Component type" at bounding box center [388, 101] width 121 height 19
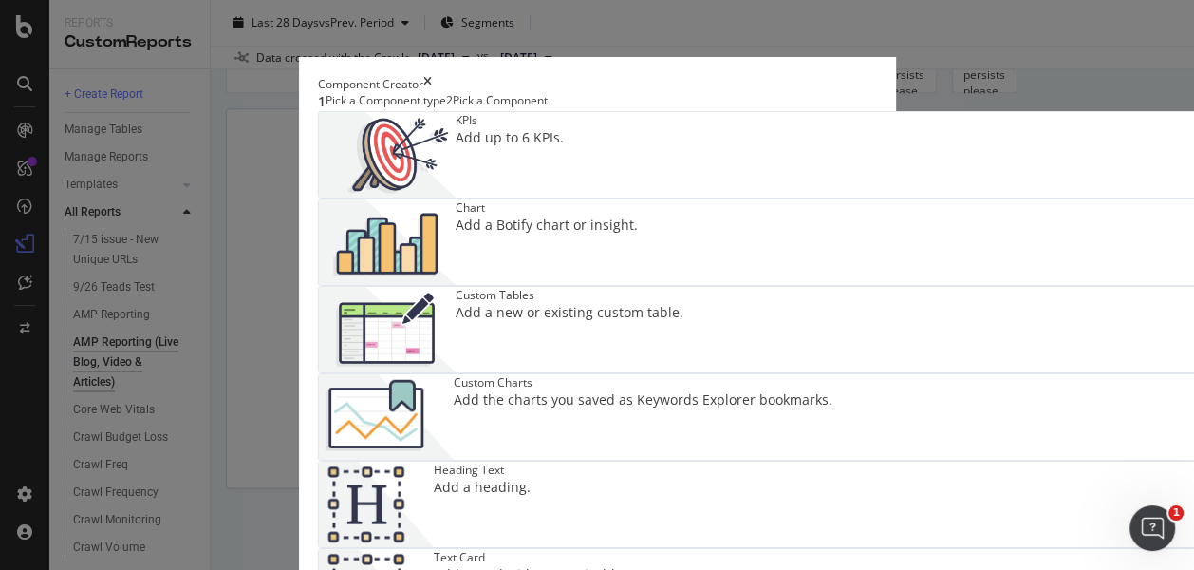
click at [456, 303] on div "Add a new or existing custom table." at bounding box center [570, 312] width 228 height 19
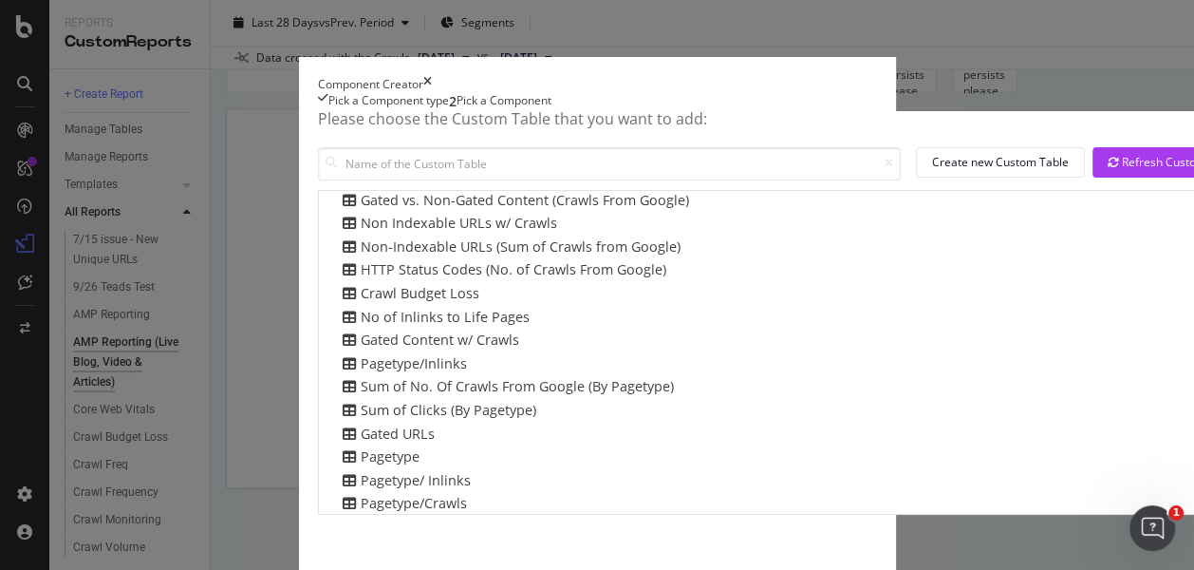
scroll to position [0, 0]
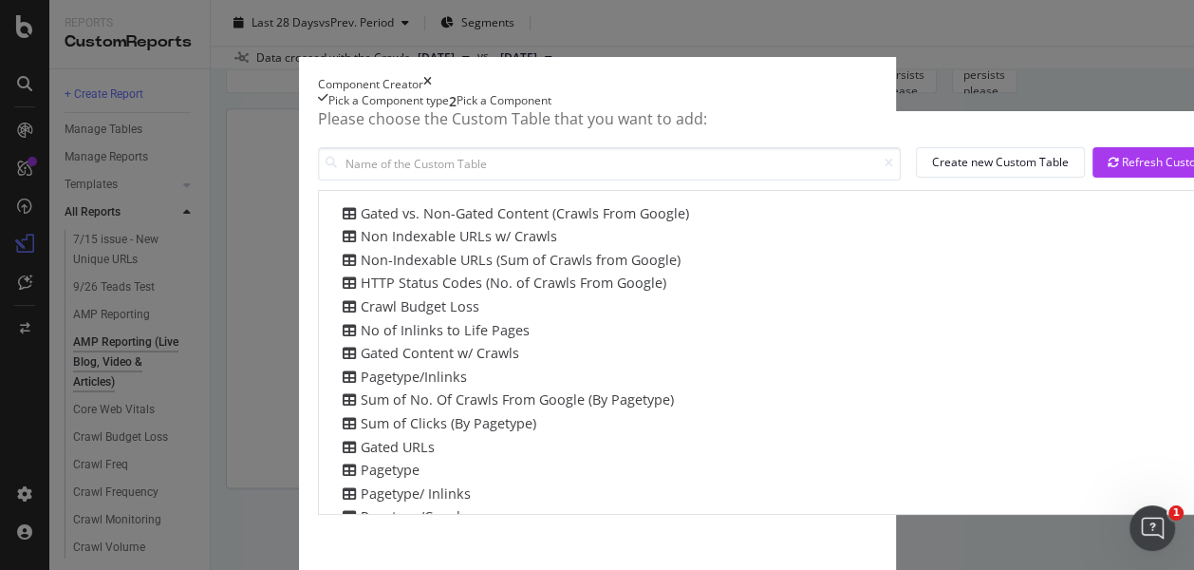
click at [318, 225] on div "Please choose the Custom Table that you want to add: Create new Custom Table Re…" at bounding box center [597, 343] width 559 height 465
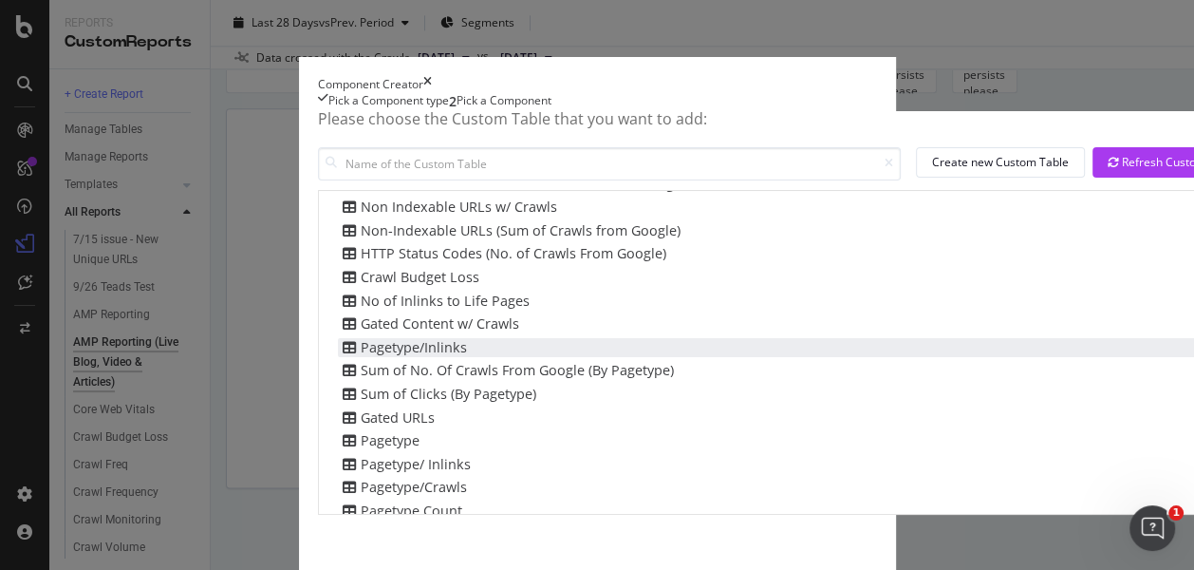
scroll to position [44, 0]
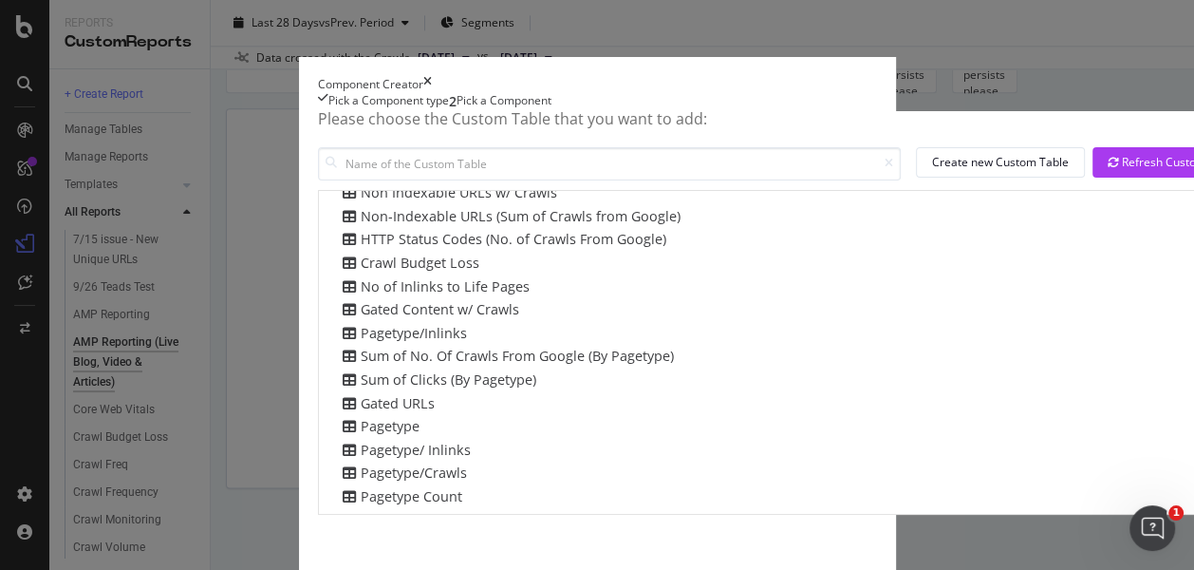
click at [877, 76] on div "Component Creator" at bounding box center [597, 84] width 559 height 16
click at [432, 76] on icon "times" at bounding box center [427, 84] width 9 height 16
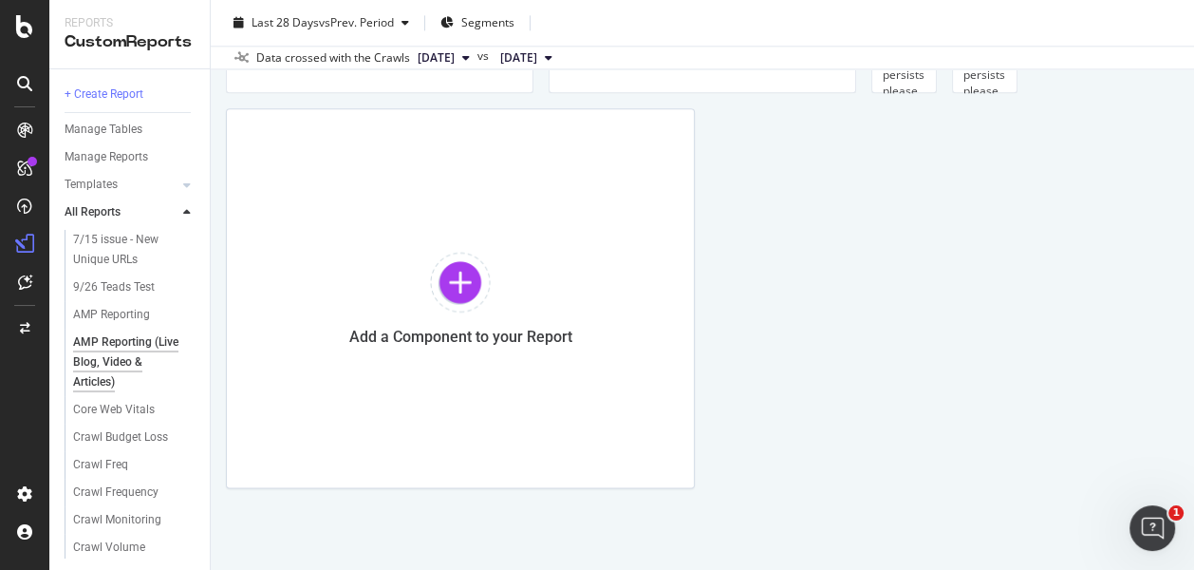
scroll to position [1770, 0]
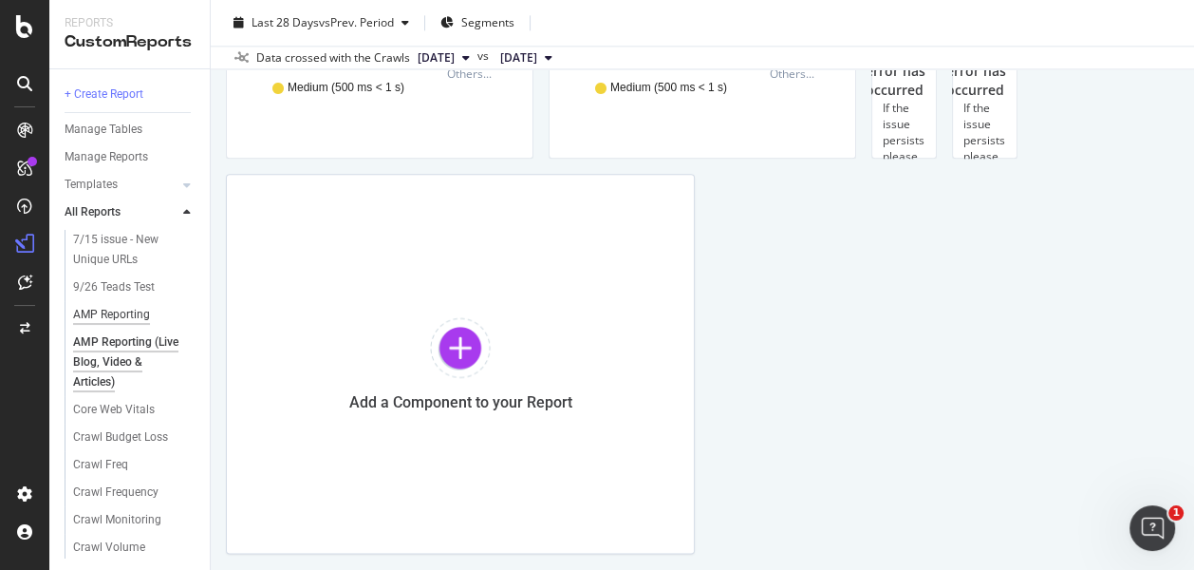
click at [132, 309] on div "AMP Reporting" at bounding box center [111, 315] width 77 height 20
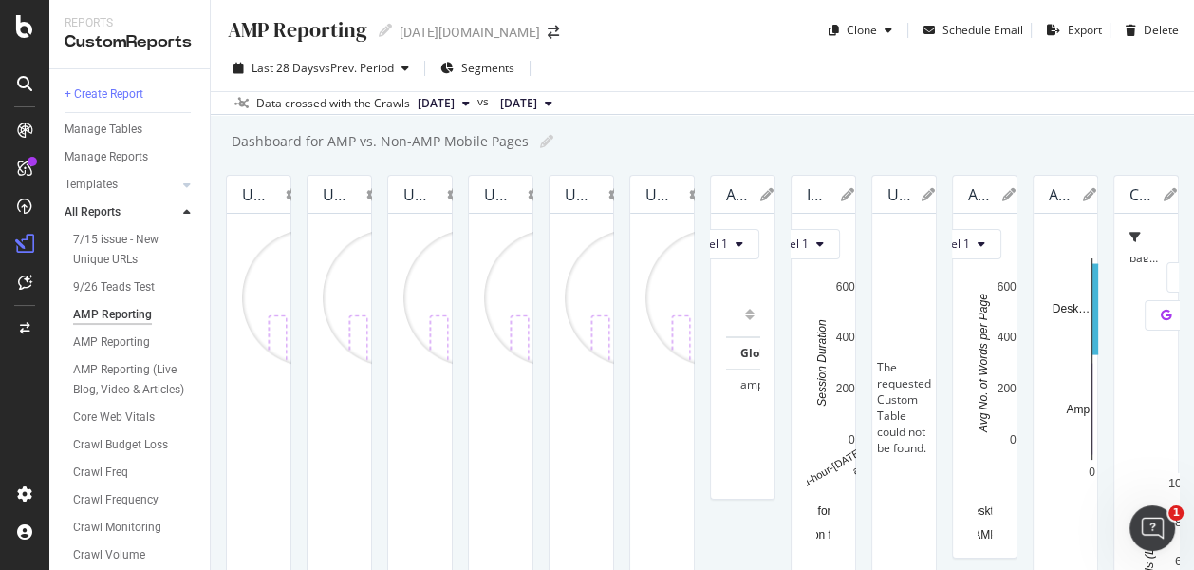
click at [267, 196] on div "Unknown chart" at bounding box center [254, 194] width 25 height 19
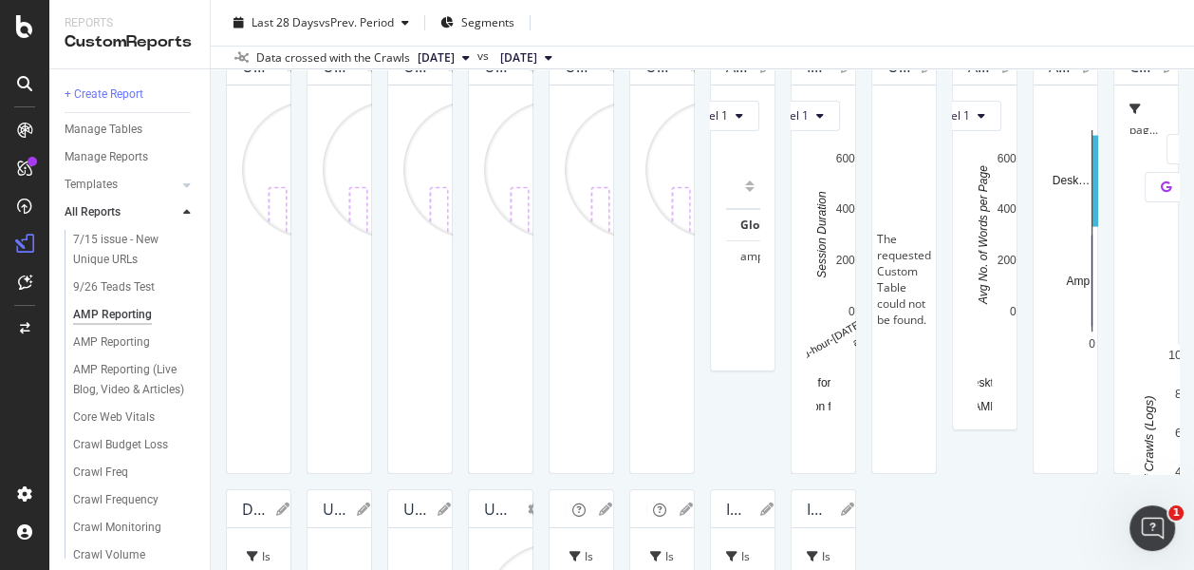
scroll to position [211, 0]
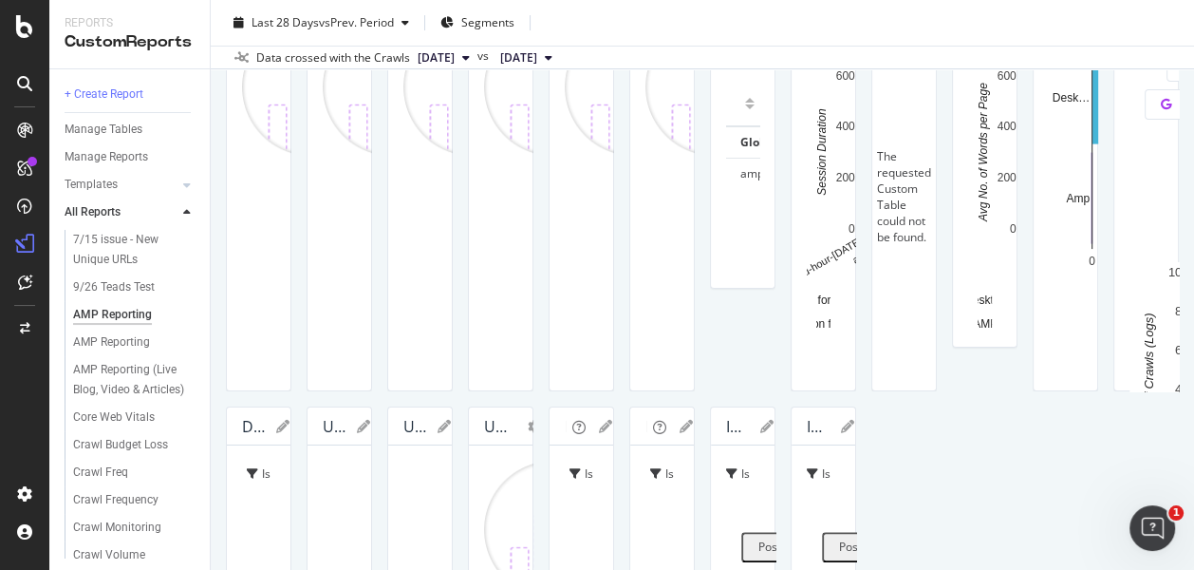
click at [156, 16] on div "Reports" at bounding box center [130, 23] width 130 height 16
click at [380, 156] on img at bounding box center [311, 87] width 138 height 138
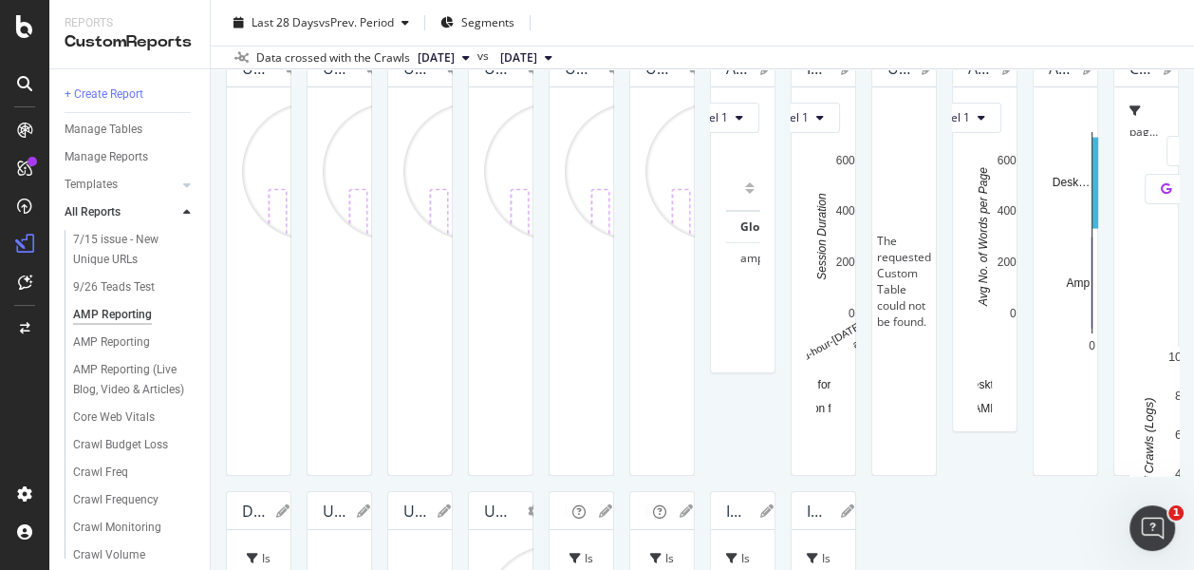
scroll to position [0, 0]
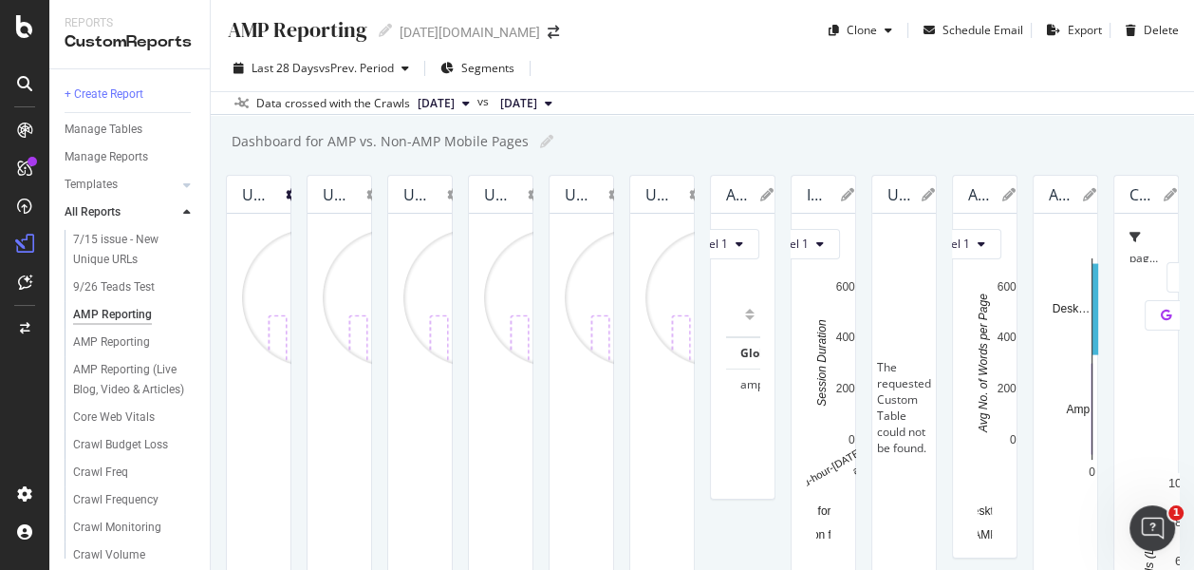
click at [299, 196] on icon at bounding box center [292, 194] width 13 height 13
click at [542, 163] on div "AMP Reporting AMP Reporting today.com Clone Schedule Email Export Delete Last 2…" at bounding box center [702, 285] width 983 height 570
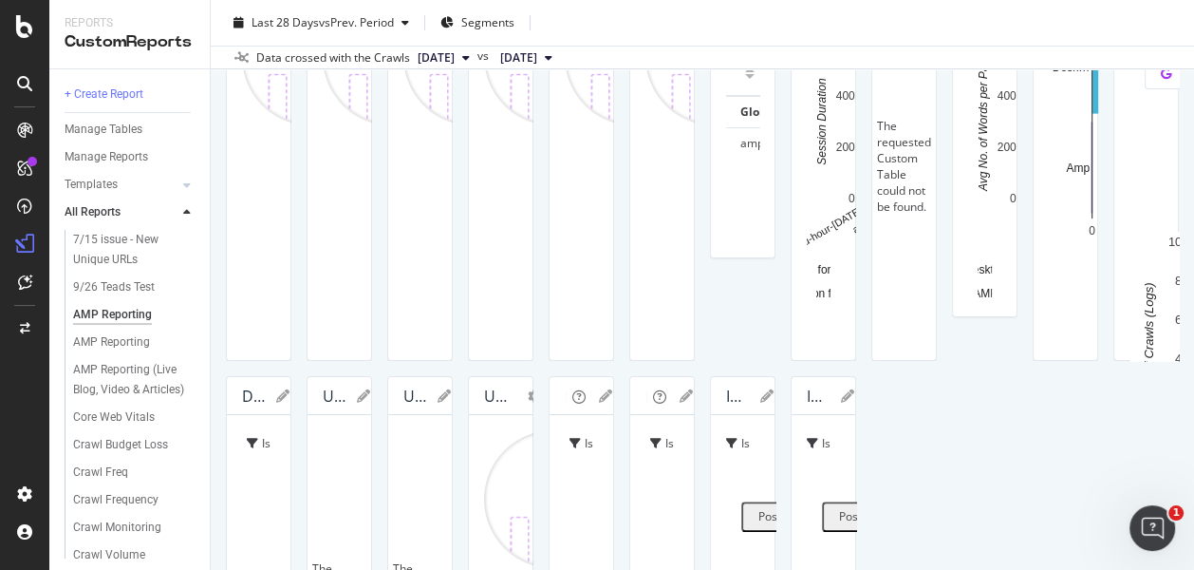
scroll to position [421, 0]
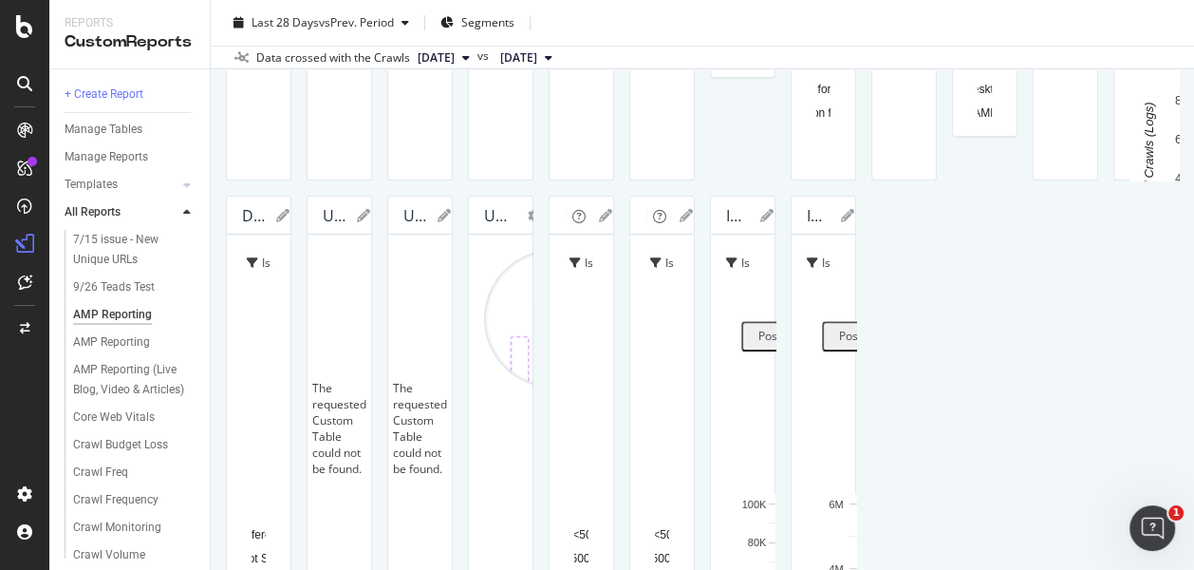
click at [5, 47] on div at bounding box center [24, 285] width 49 height 570
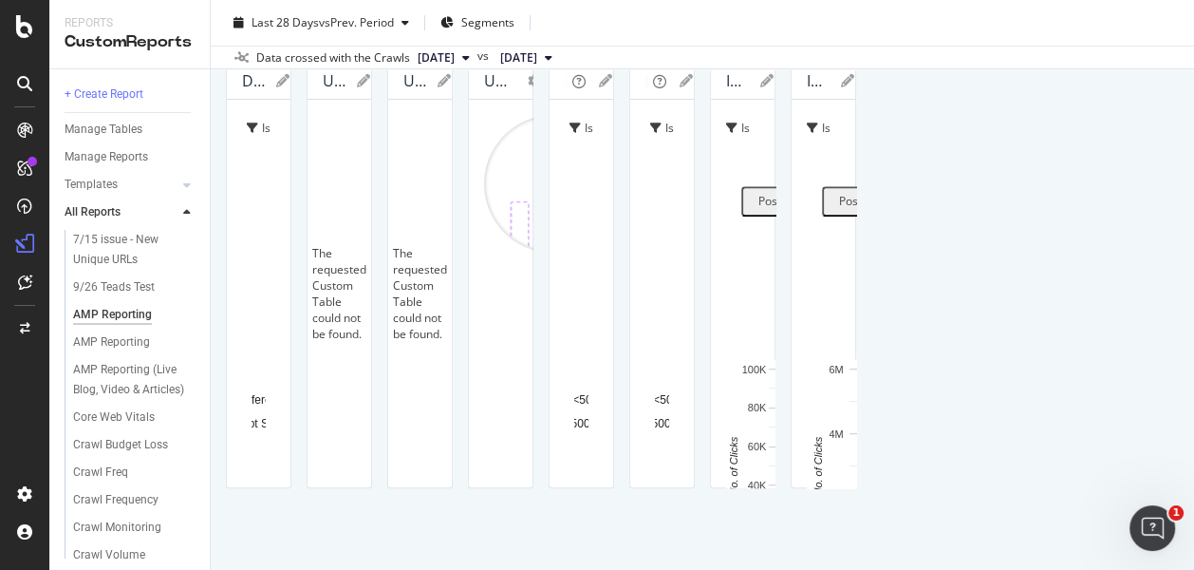
scroll to position [1476, 0]
click at [152, 26] on div "Reports" at bounding box center [130, 23] width 130 height 16
click at [1175, 218] on div "AMP Reporting AMP Reporting today.com Clone Schedule Email Export Delete Last 2…" at bounding box center [702, 285] width 983 height 570
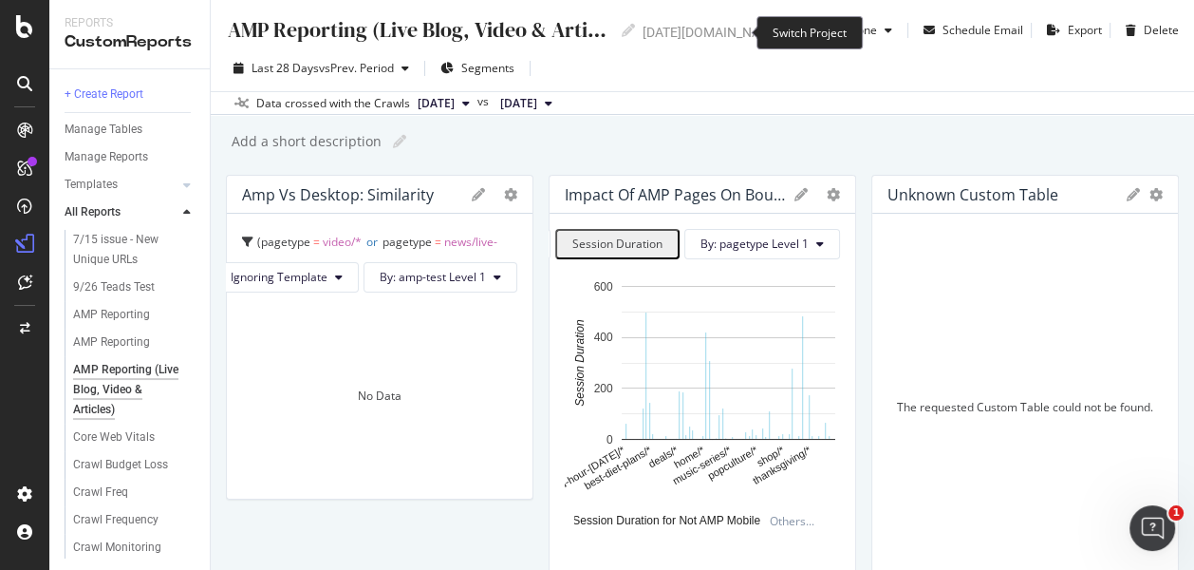
click at [791, 35] on icon "arrow-right-arrow-left" at bounding box center [796, 32] width 11 height 13
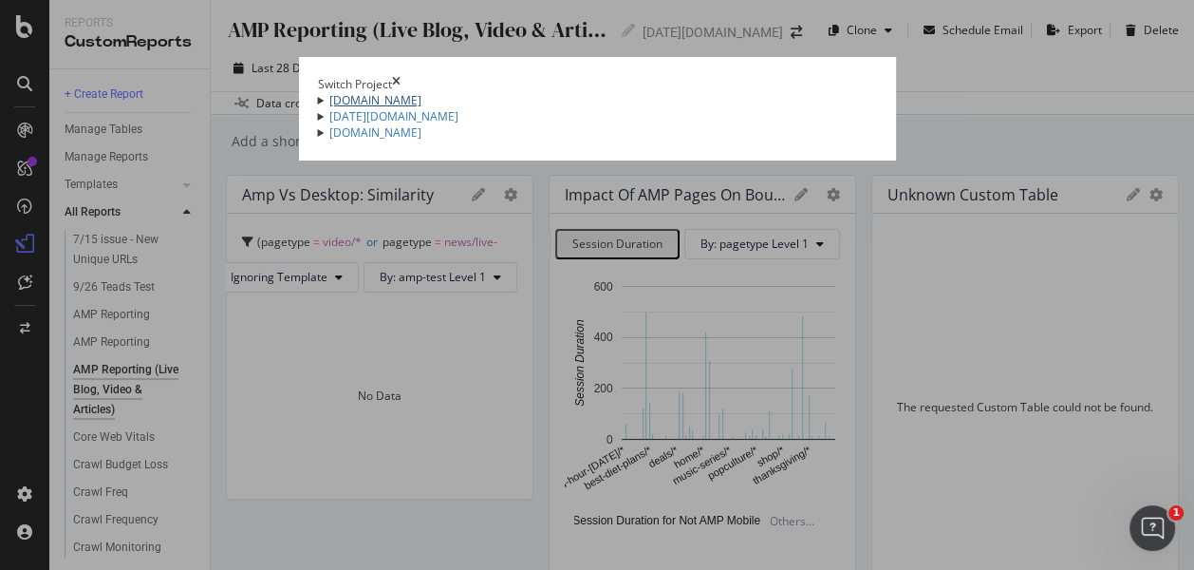
click at [329, 108] on link "[DOMAIN_NAME]" at bounding box center [375, 100] width 92 height 16
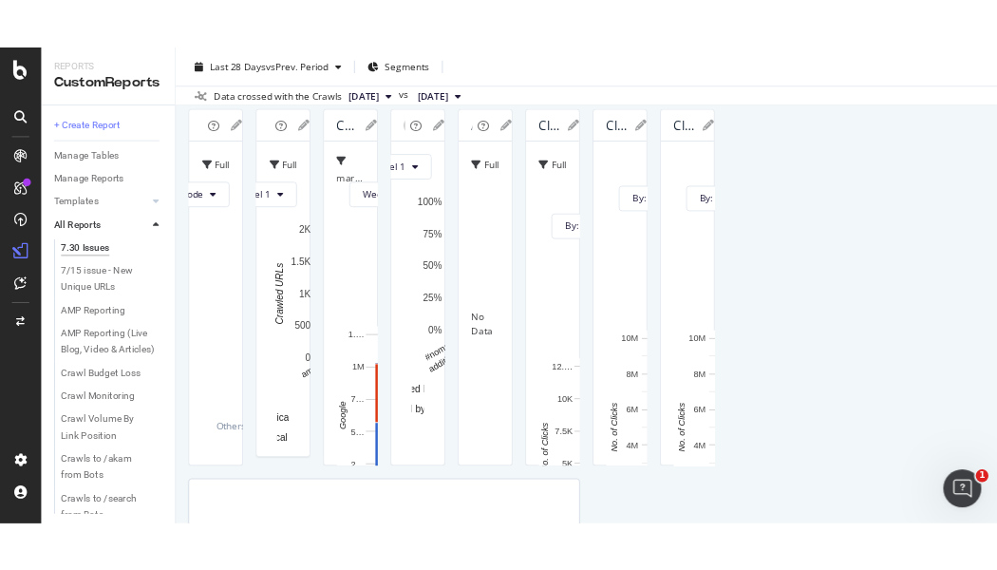
scroll to position [105, 0]
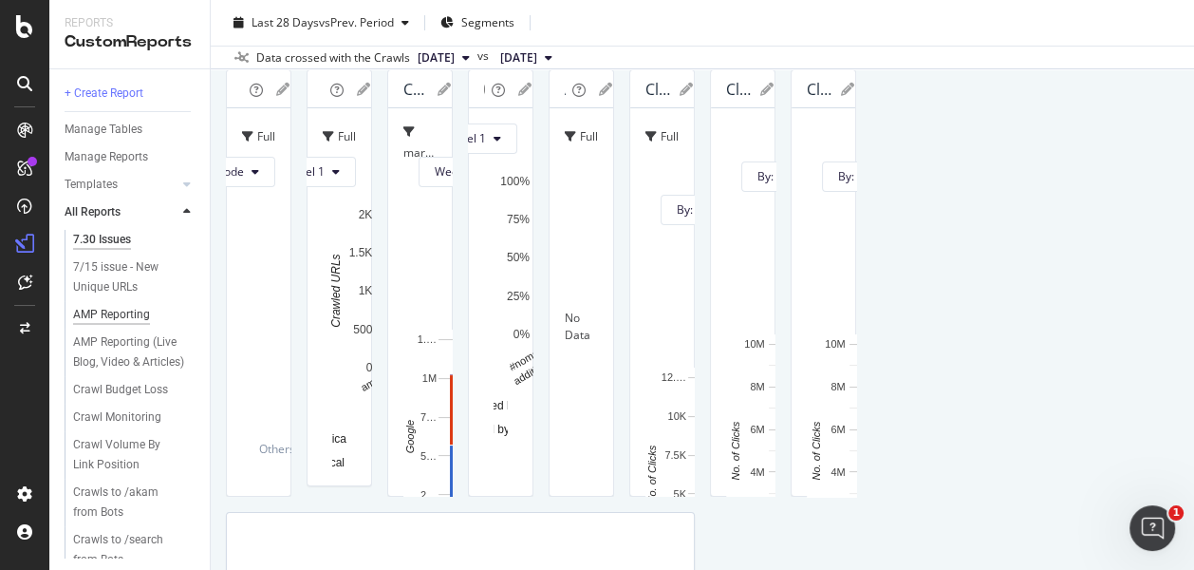
click at [132, 317] on div "AMP Reporting" at bounding box center [111, 315] width 77 height 20
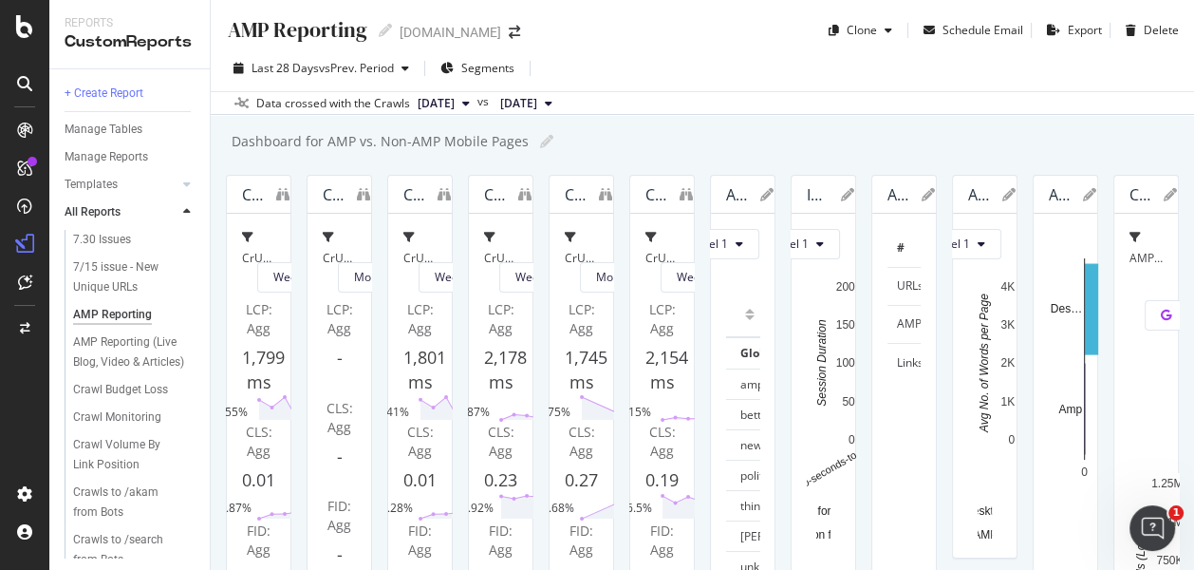
click at [290, 188] on icon "binoculars" at bounding box center [282, 194] width 13 height 13
click at [29, 160] on div at bounding box center [32, 161] width 9 height 9
click at [30, 419] on div at bounding box center [25, 297] width 46 height 364
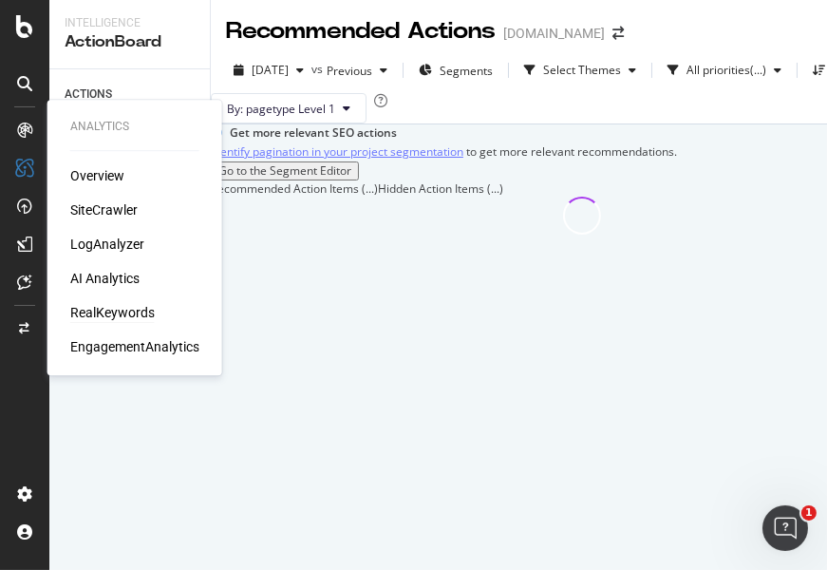
click at [110, 313] on div "RealKeywords" at bounding box center [112, 312] width 84 height 19
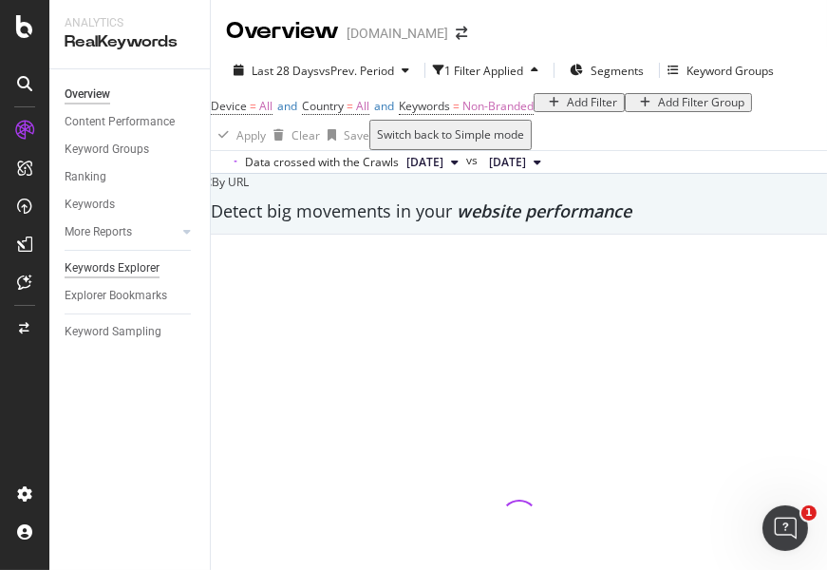
click at [131, 269] on div "Keywords Explorer" at bounding box center [112, 268] width 95 height 20
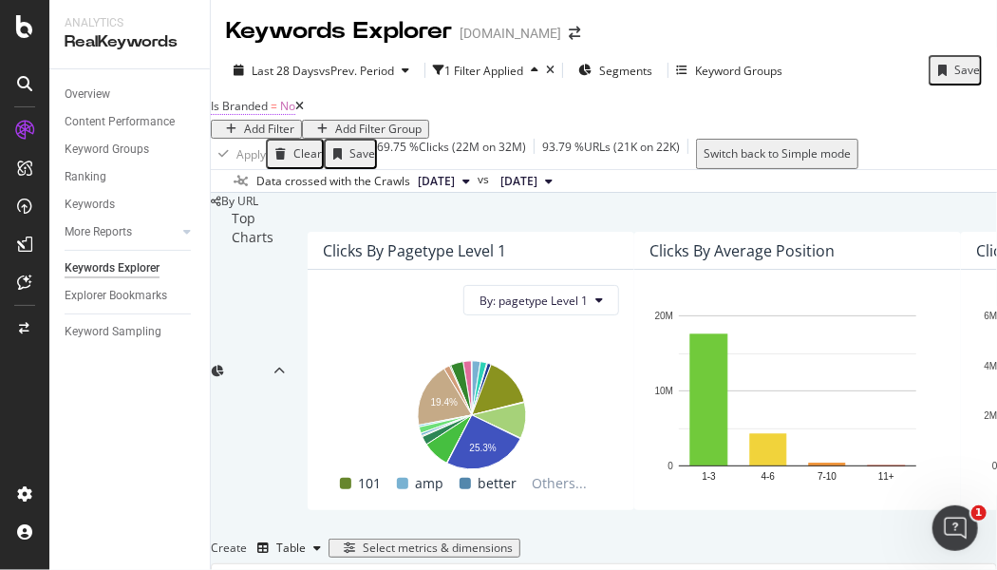
click at [268, 114] on span "Is Branded" at bounding box center [239, 106] width 57 height 16
click at [233, 115] on icon at bounding box center [230, 108] width 6 height 11
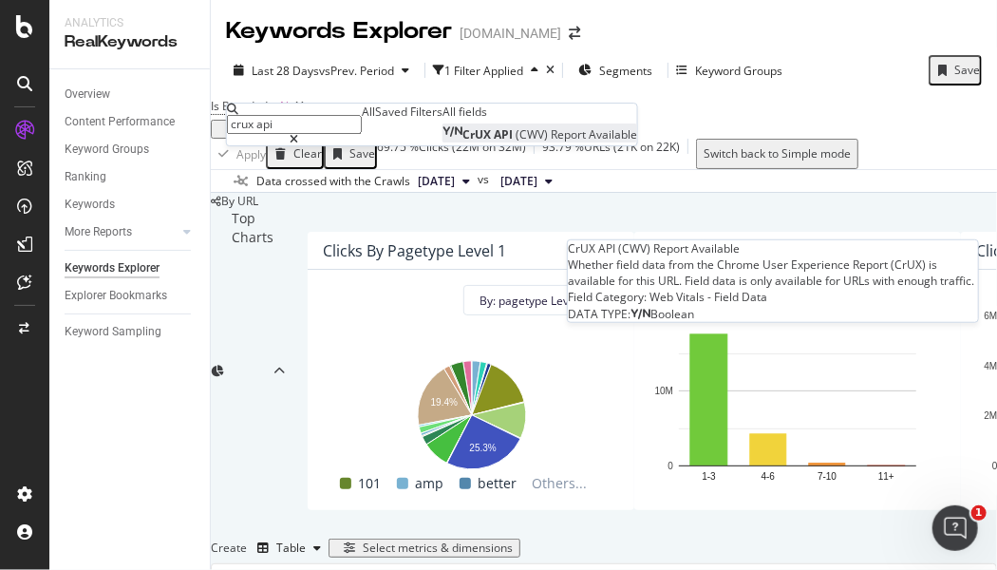
type input "crux api"
click at [515, 142] on span "(CWV)" at bounding box center [532, 134] width 35 height 16
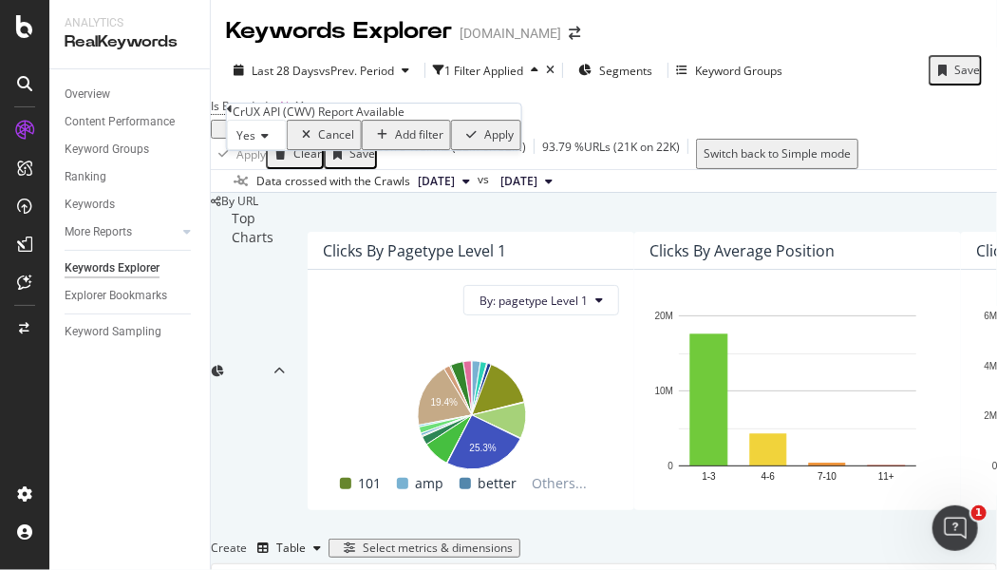
click at [484, 141] on div "Apply" at bounding box center [498, 134] width 29 height 13
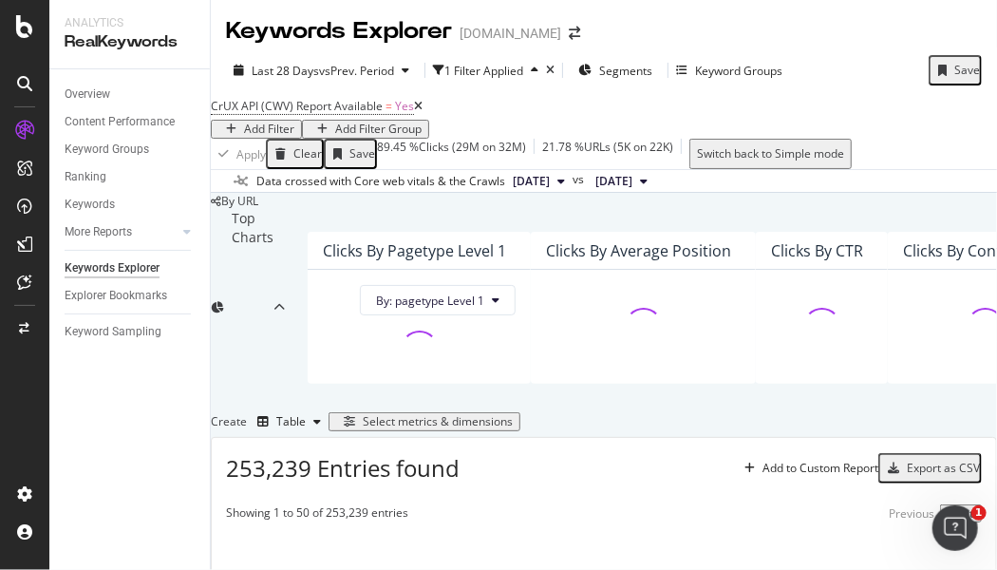
drag, startPoint x: 932, startPoint y: 122, endPoint x: 827, endPoint y: 123, distance: 105.4
click at [927, 122] on div "CrUX API (CWV) Report Available = Yes Add Filter Add Filter Group" at bounding box center [604, 116] width 786 height 46
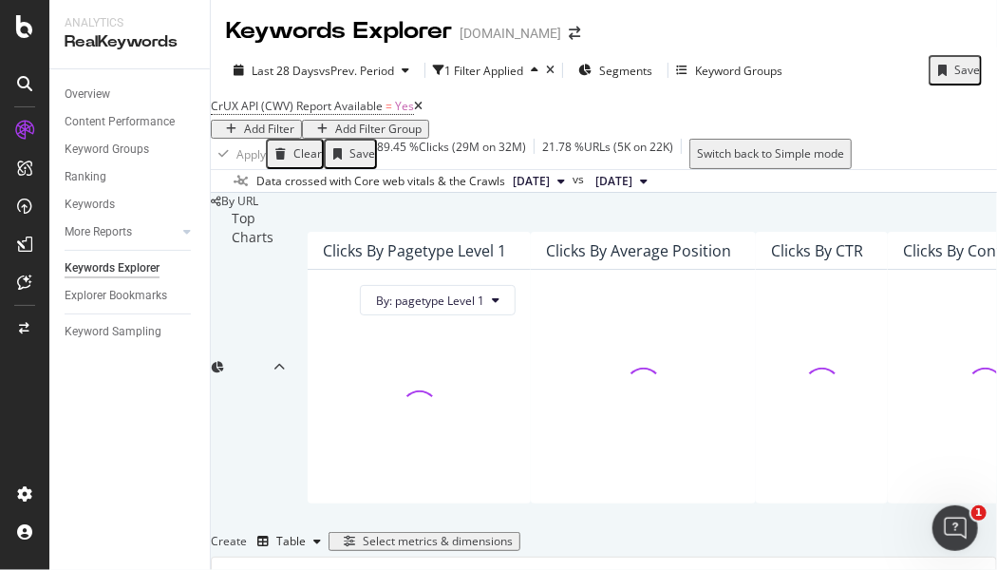
click at [294, 122] on div "Add Filter" at bounding box center [269, 128] width 50 height 13
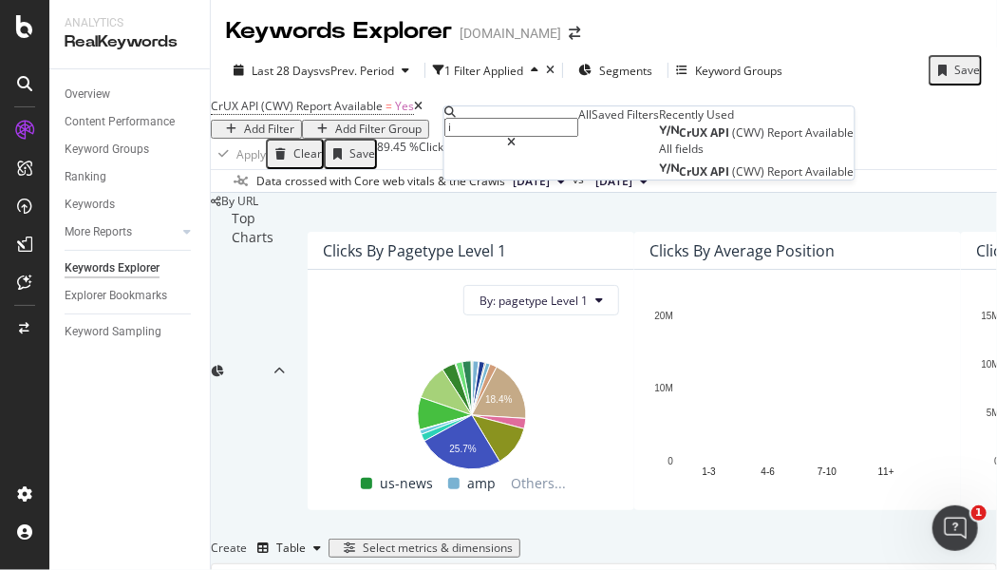
type input "is"
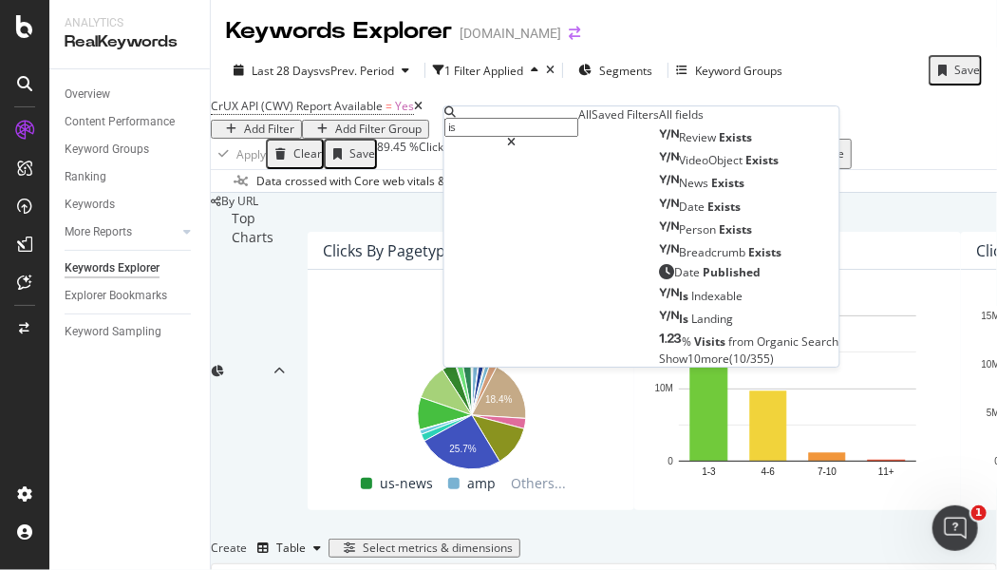
click at [569, 28] on icon "arrow-right-arrow-left" at bounding box center [574, 33] width 11 height 13
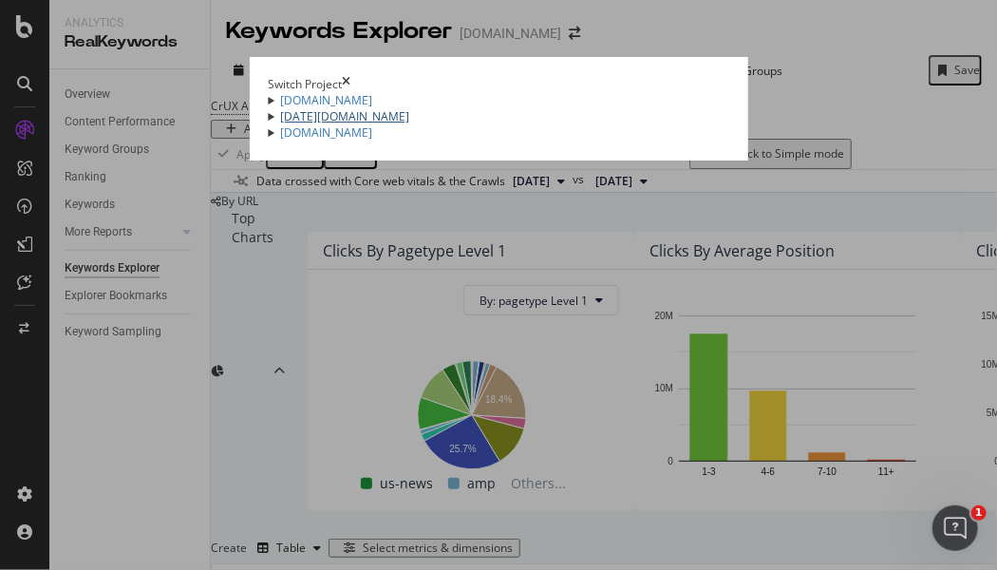
click at [280, 124] on link "today.com" at bounding box center [344, 116] width 129 height 16
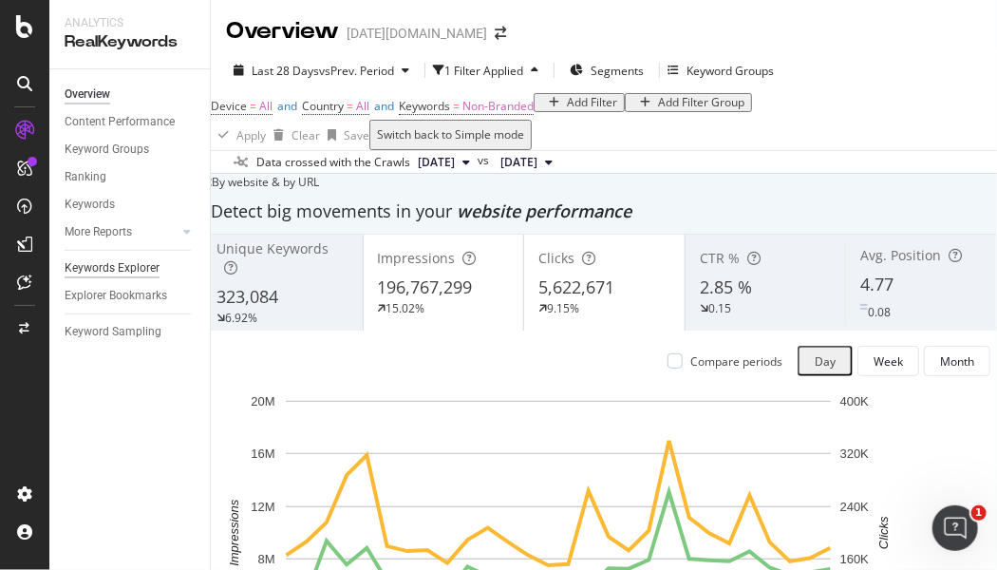
click at [113, 274] on div "Keywords Explorer" at bounding box center [112, 268] width 95 height 20
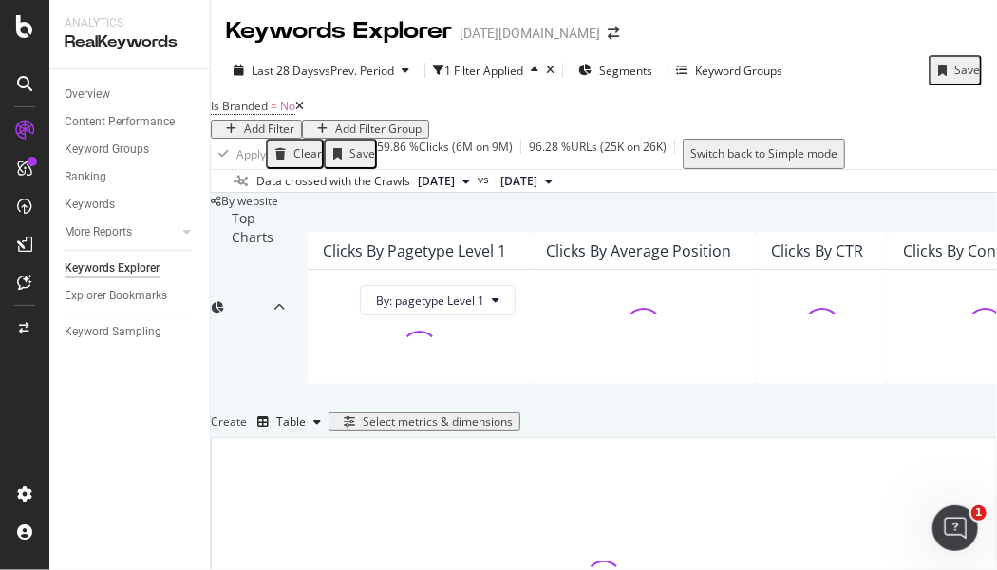
click at [304, 112] on icon at bounding box center [299, 106] width 9 height 11
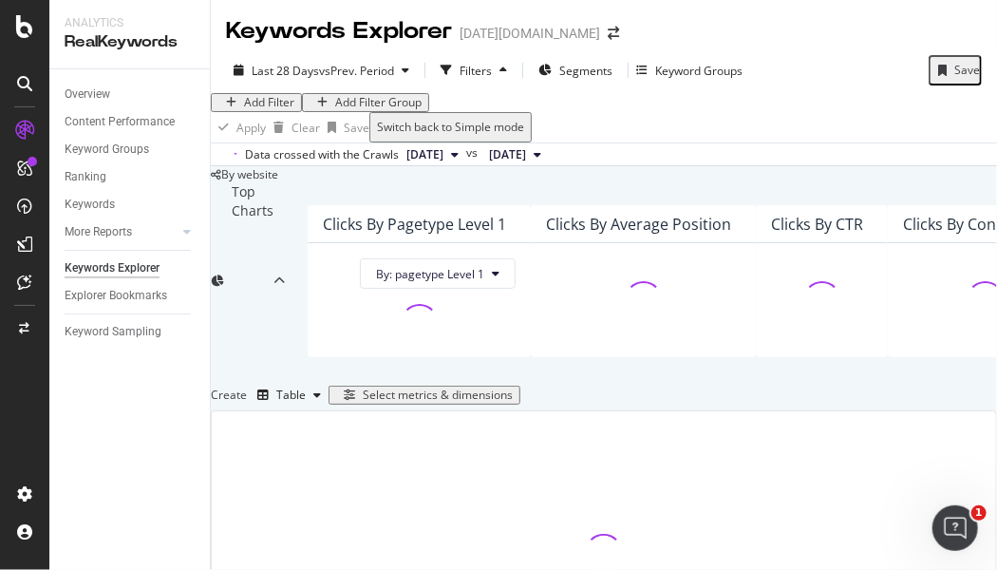
click at [290, 109] on div "Add Filter" at bounding box center [269, 102] width 50 height 13
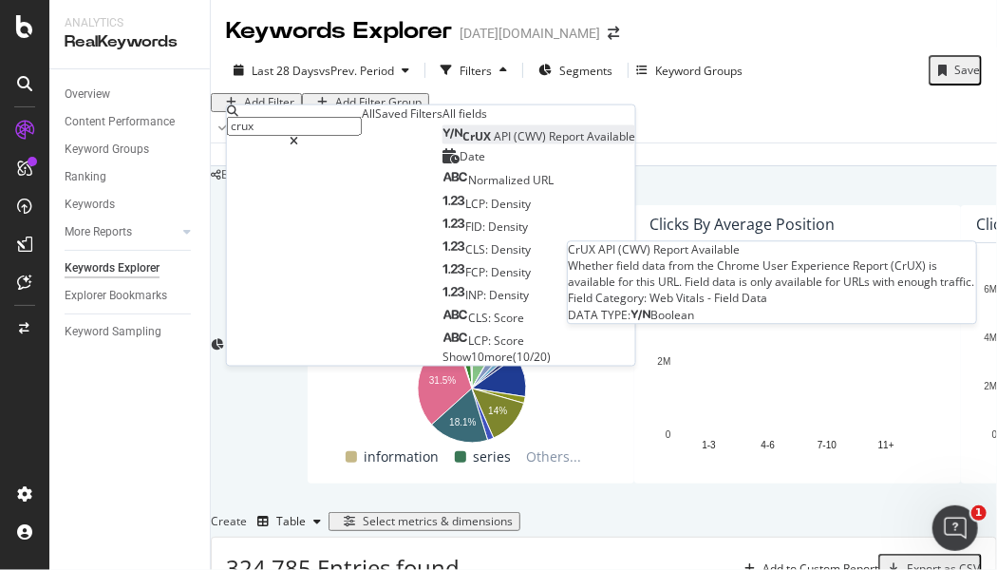
type input "crux"
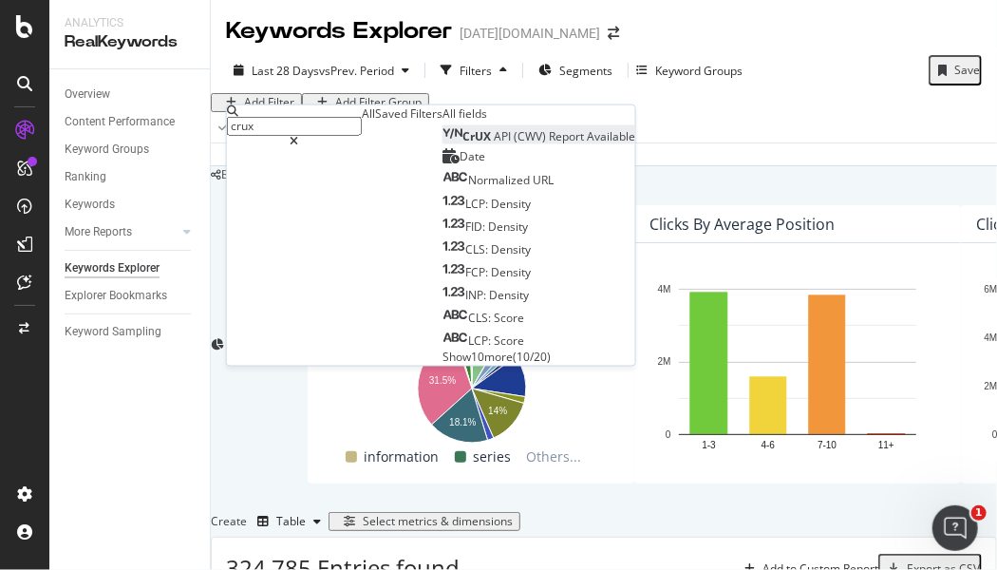
click at [587, 144] on span "Available" at bounding box center [611, 136] width 48 height 16
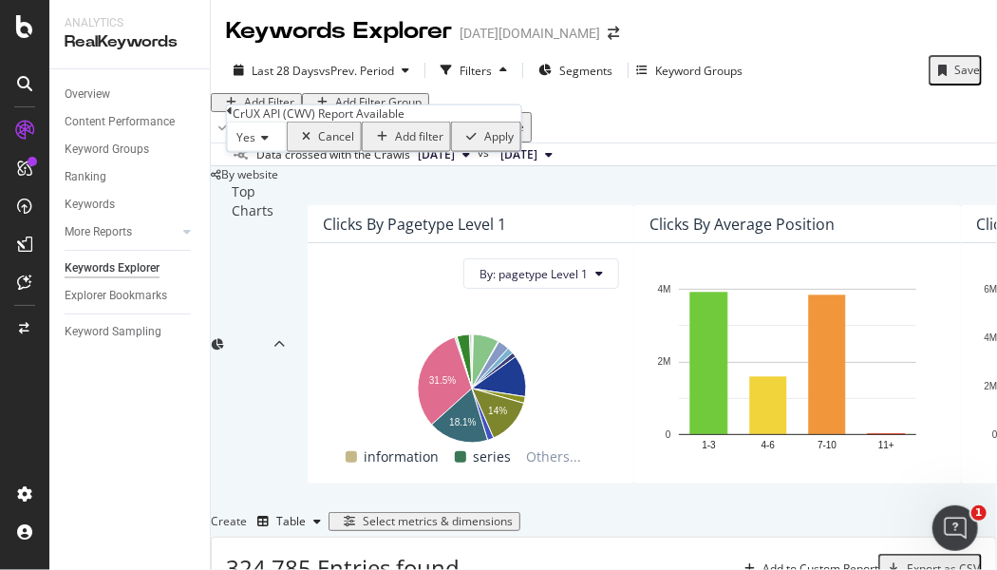
drag, startPoint x: 429, startPoint y: 201, endPoint x: 0, endPoint y: 413, distance: 478.4
click at [484, 143] on div "Apply" at bounding box center [498, 136] width 29 height 13
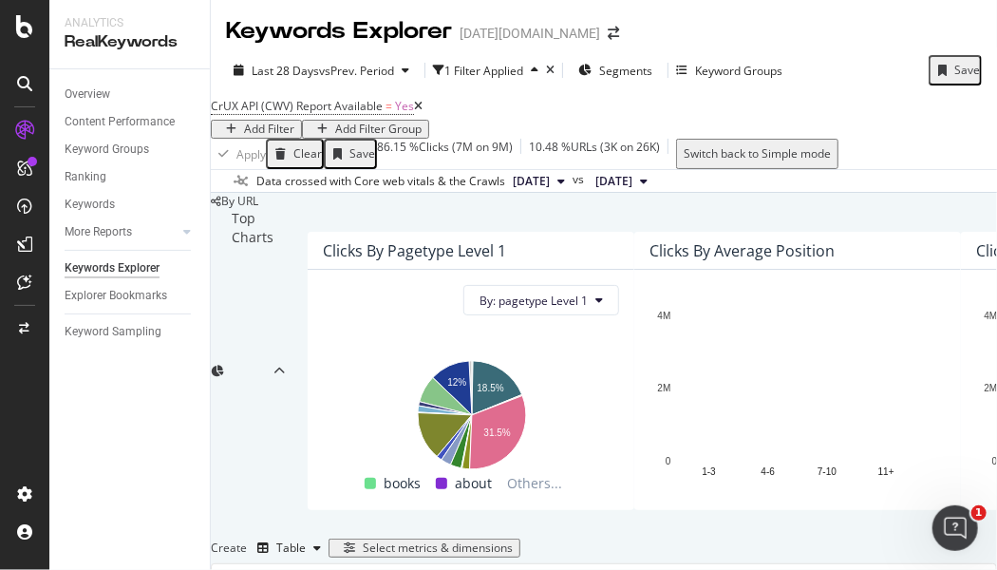
click at [919, 115] on div "CrUX API (CWV) Report Available = Yes Add Filter Add Filter Group" at bounding box center [604, 116] width 786 height 46
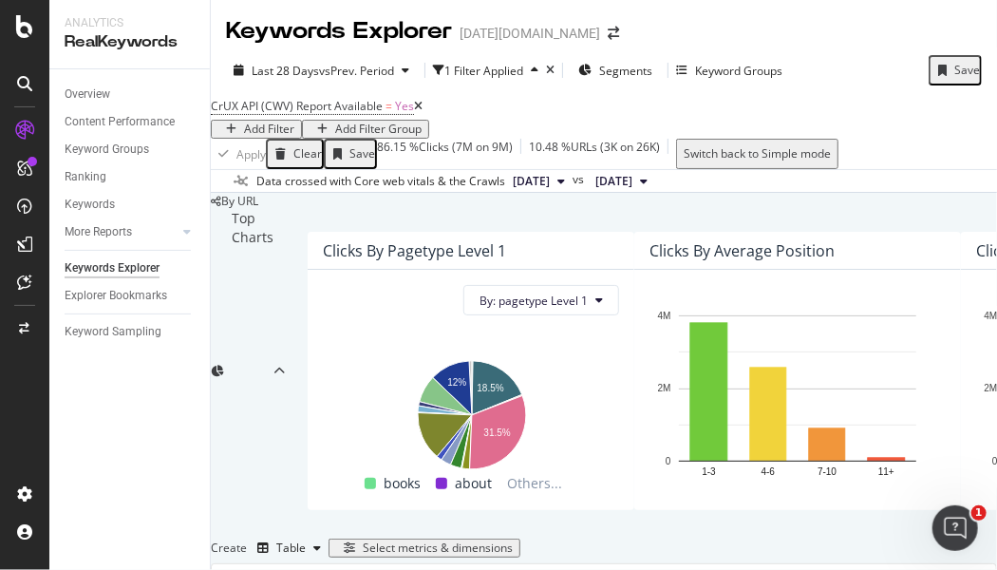
click at [294, 126] on div "Add Filter" at bounding box center [269, 128] width 50 height 13
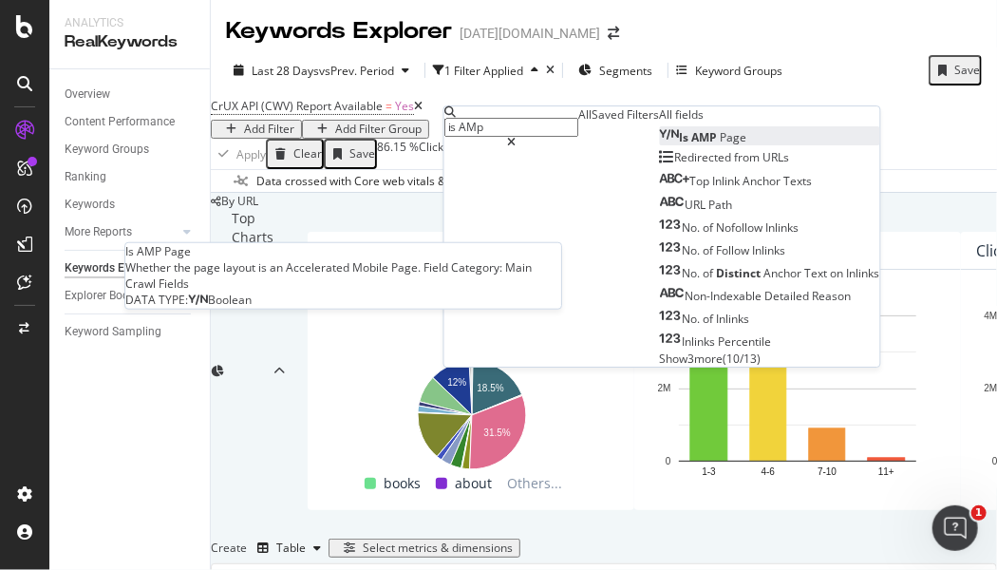
type input "is AMp"
click at [720, 145] on span "Page" at bounding box center [733, 137] width 27 height 16
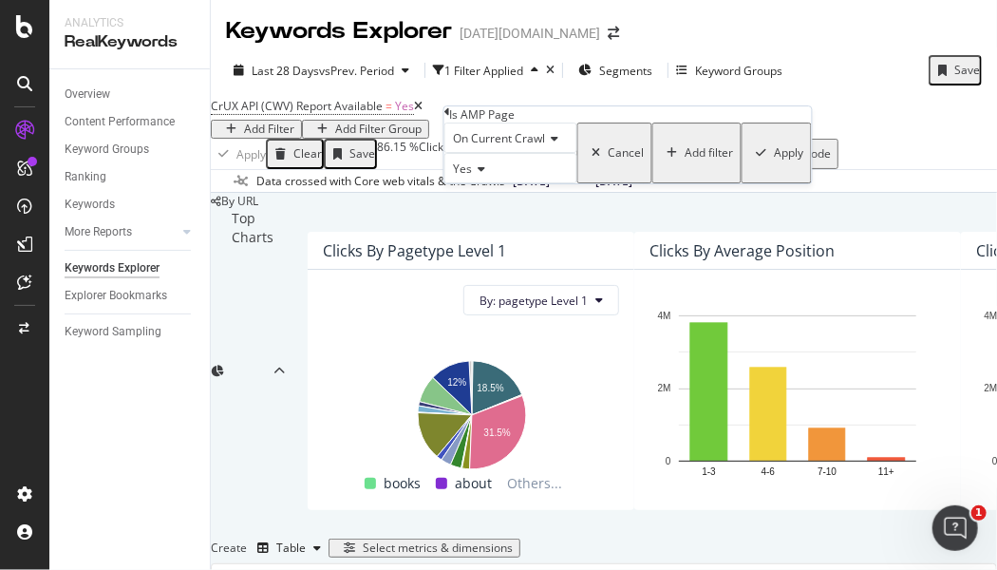
click at [775, 159] on div "Apply" at bounding box center [789, 152] width 29 height 13
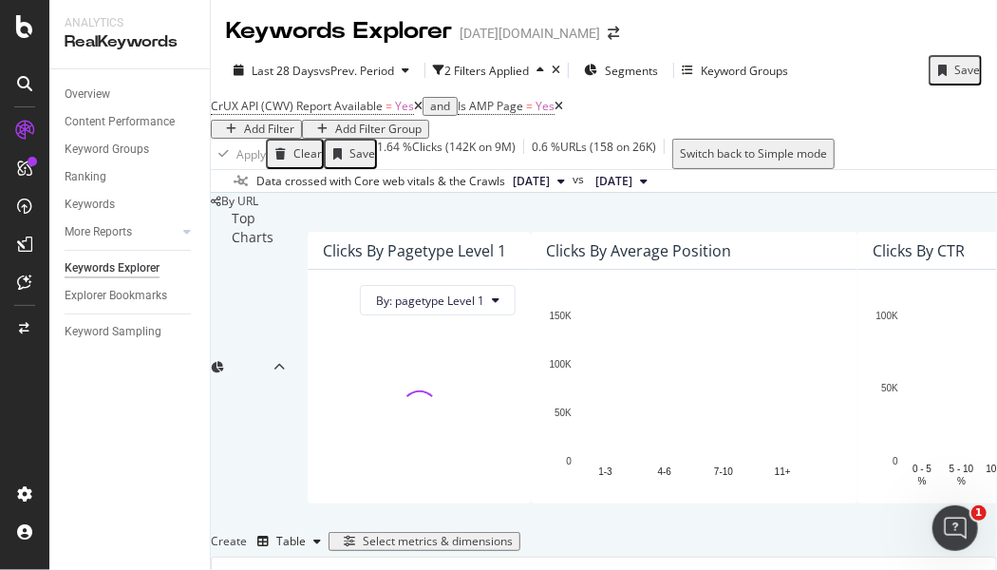
click at [919, 21] on div "Keywords Explorer today.com" at bounding box center [604, 23] width 786 height 47
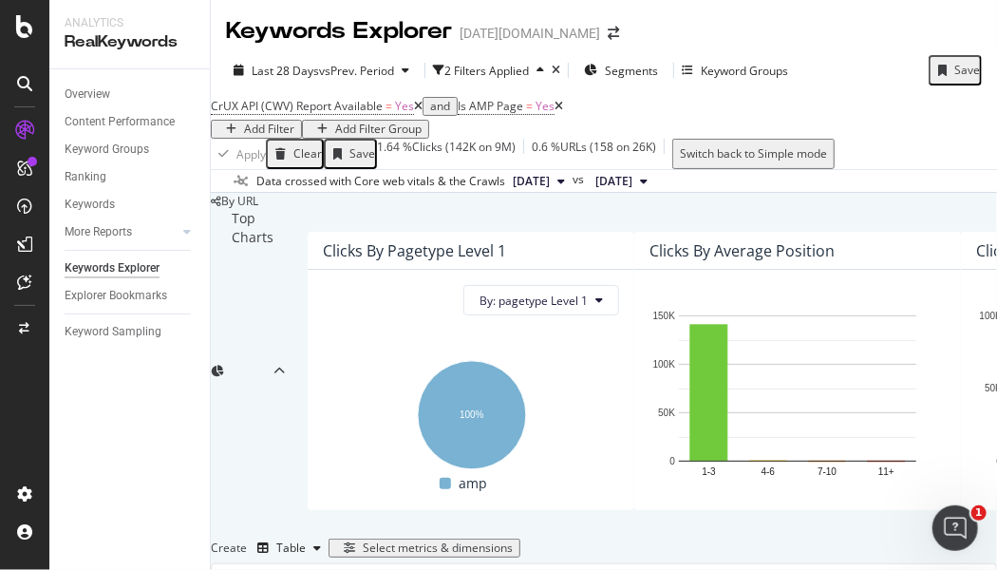
click at [966, 131] on div "CrUX API (CWV) Report Available = Yes and Is AMP Page = Yes Add Filter Add Filt…" at bounding box center [604, 131] width 786 height 76
click at [954, 70] on div "Save" at bounding box center [967, 70] width 26 height 13
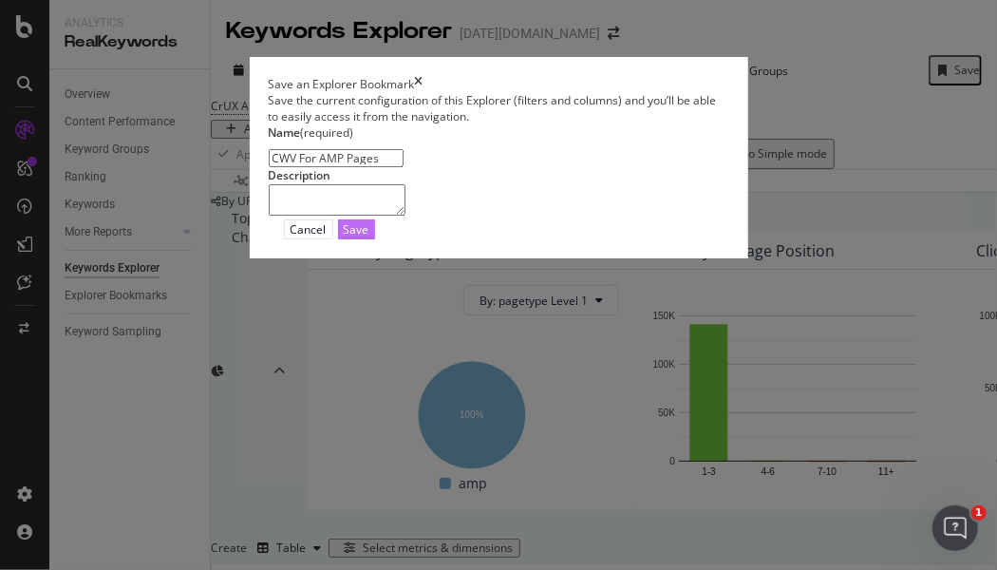
type input "CWV For AMP Pages"
click at [369, 237] on div "Save" at bounding box center [357, 229] width 26 height 16
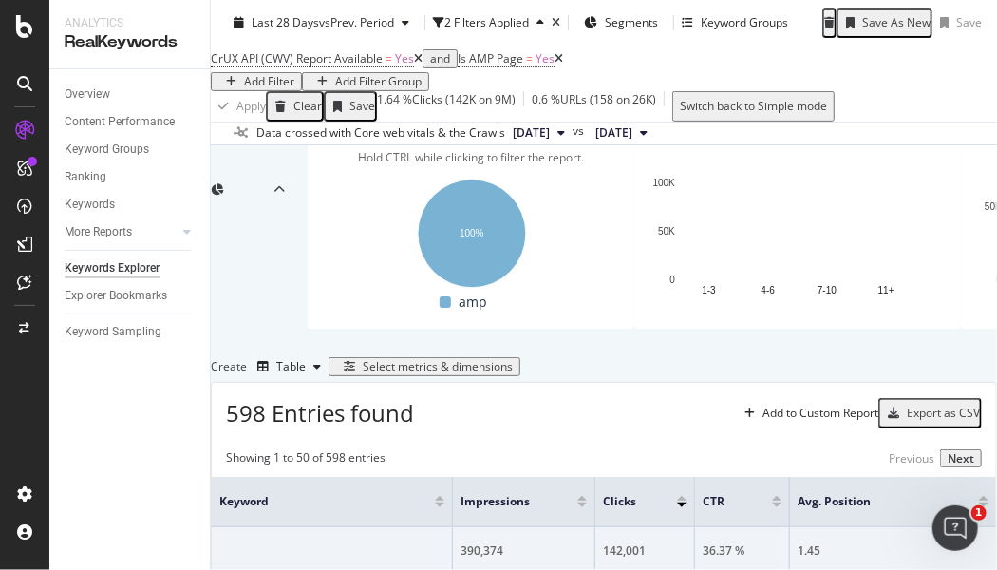
scroll to position [378, 0]
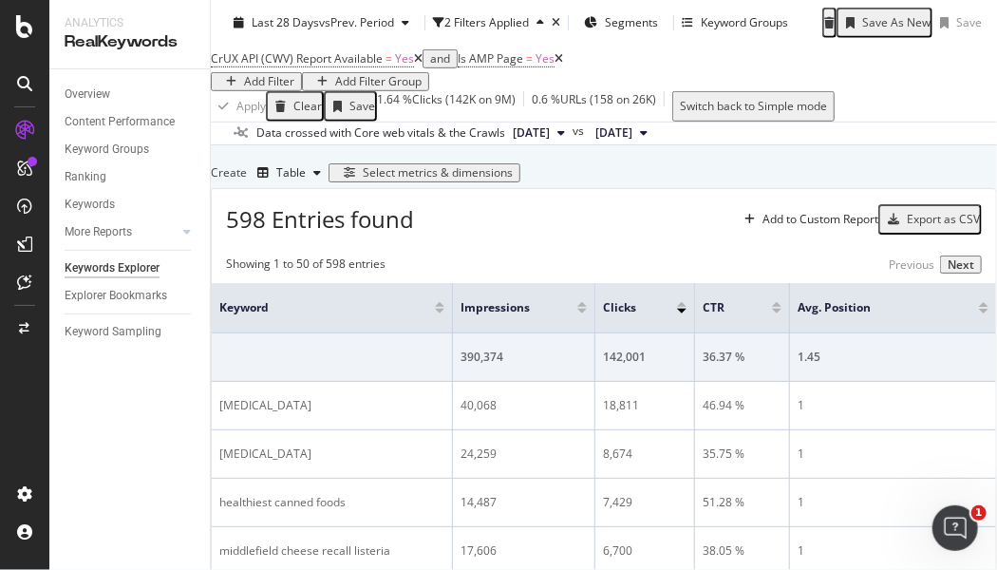
click at [306, 178] on div "Table" at bounding box center [290, 172] width 29 height 11
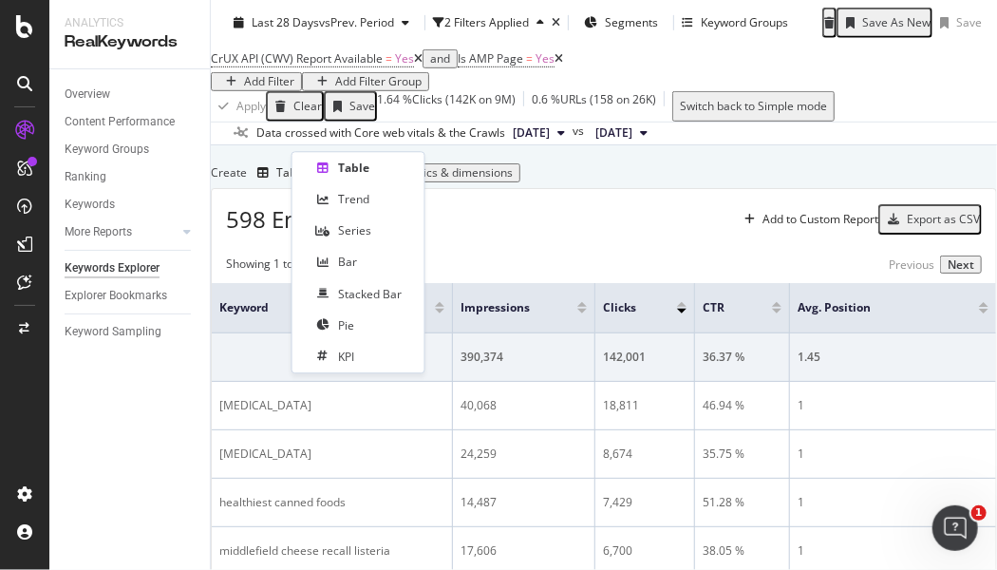
drag, startPoint x: 342, startPoint y: 360, endPoint x: 474, endPoint y: 374, distance: 132.7
click at [342, 359] on div "KPI" at bounding box center [346, 356] width 16 height 16
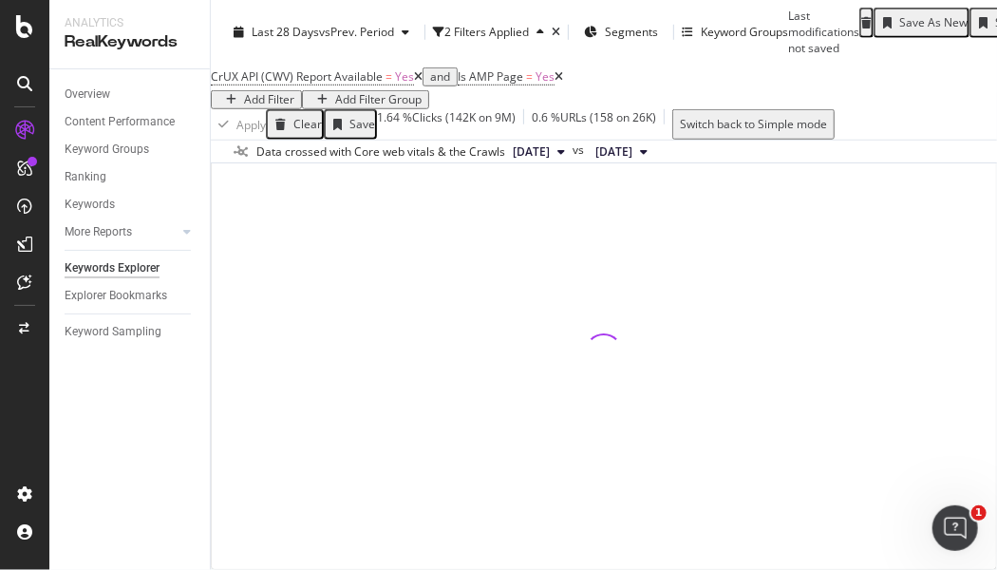
scroll to position [483, 0]
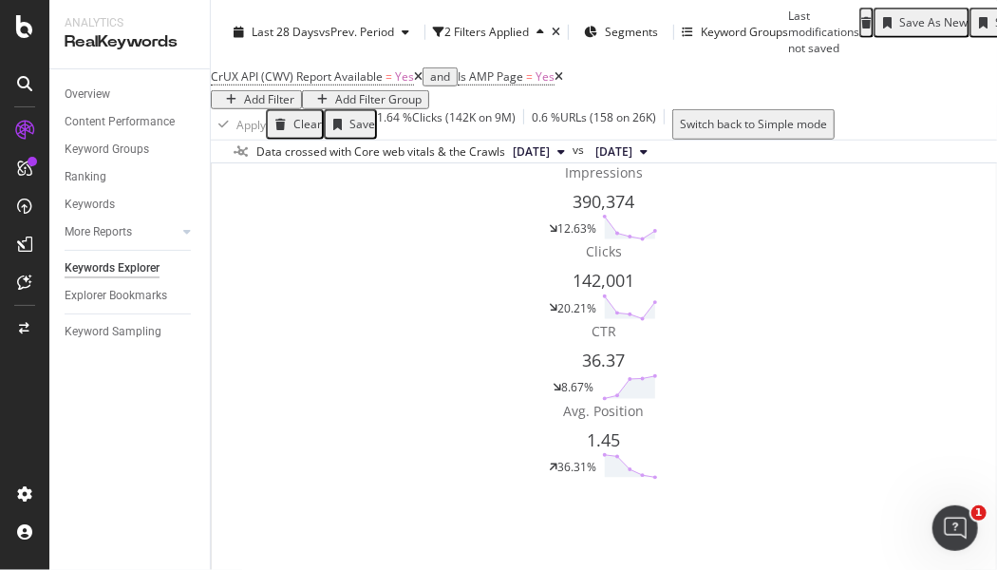
click at [949, 387] on div "Day Add to Custom Report Impressions 390,374 12.63% Clicks 142,001 20.21% CTR 3…" at bounding box center [604, 342] width 784 height 478
click at [756, 148] on button "Day" at bounding box center [790, 133] width 68 height 30
click at [745, 413] on span "Week" at bounding box center [747, 410] width 34 height 17
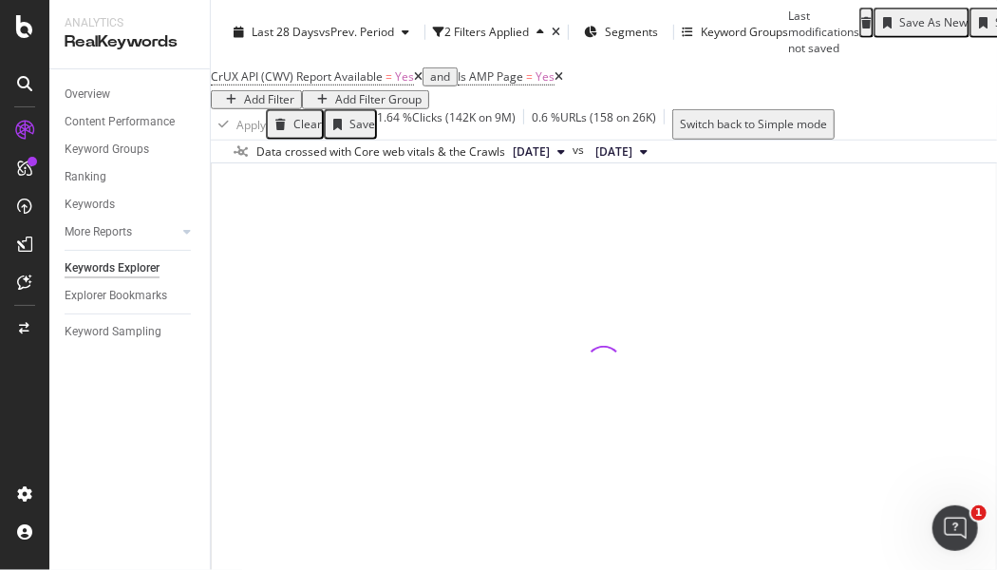
click at [960, 331] on div "By URL Description: Top Charts Clicks By pagetype Level 1 By: pagetype Level 1 …" at bounding box center [604, 147] width 786 height 867
click at [514, 93] on div "Select metrics & dimensions" at bounding box center [439, 86] width 150 height 13
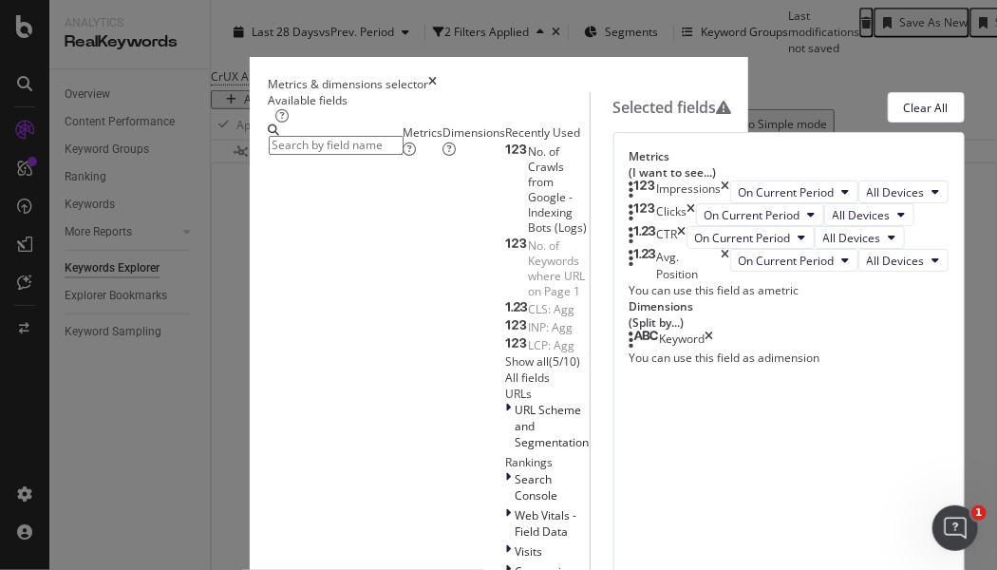
click at [730, 203] on icon "times" at bounding box center [725, 191] width 9 height 23
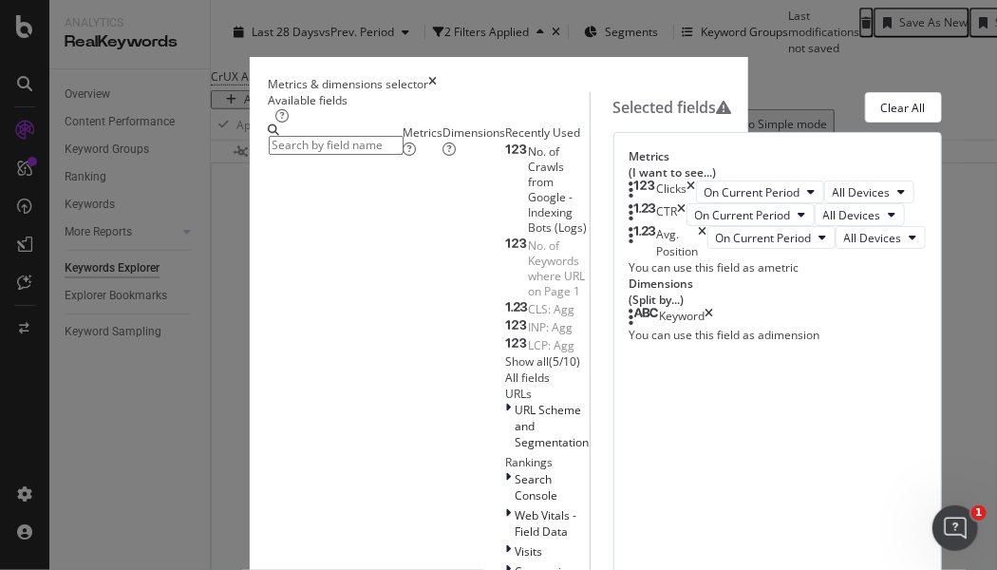
click at [696, 203] on icon "times" at bounding box center [691, 191] width 9 height 23
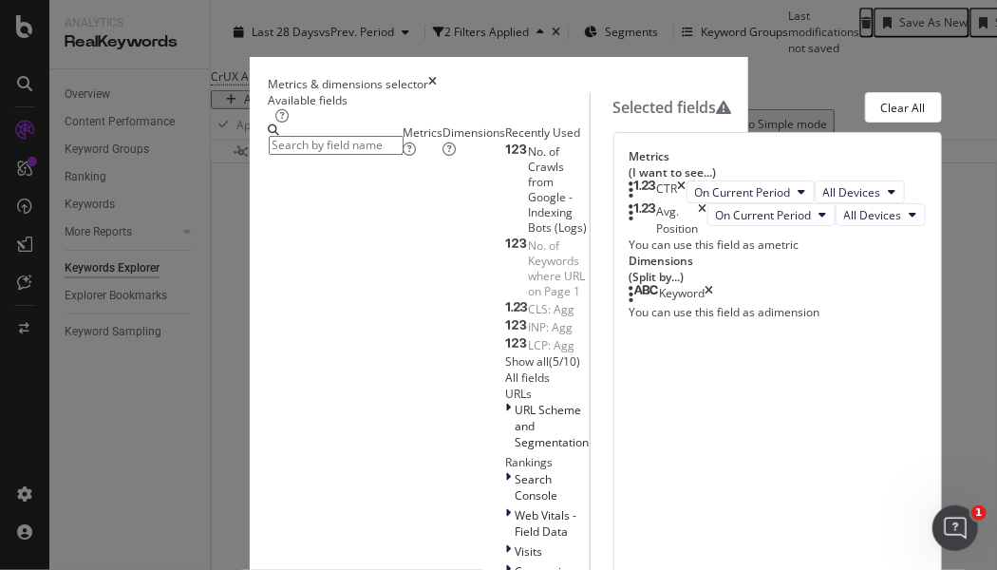
click at [686, 203] on icon "times" at bounding box center [682, 191] width 9 height 23
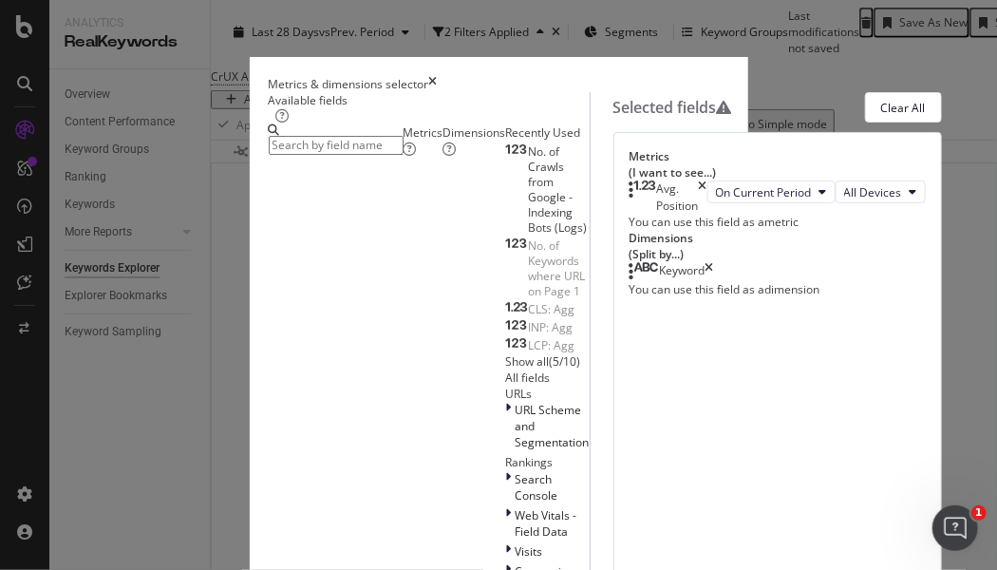
click at [699, 213] on div "Avg. Position" at bounding box center [678, 196] width 42 height 32
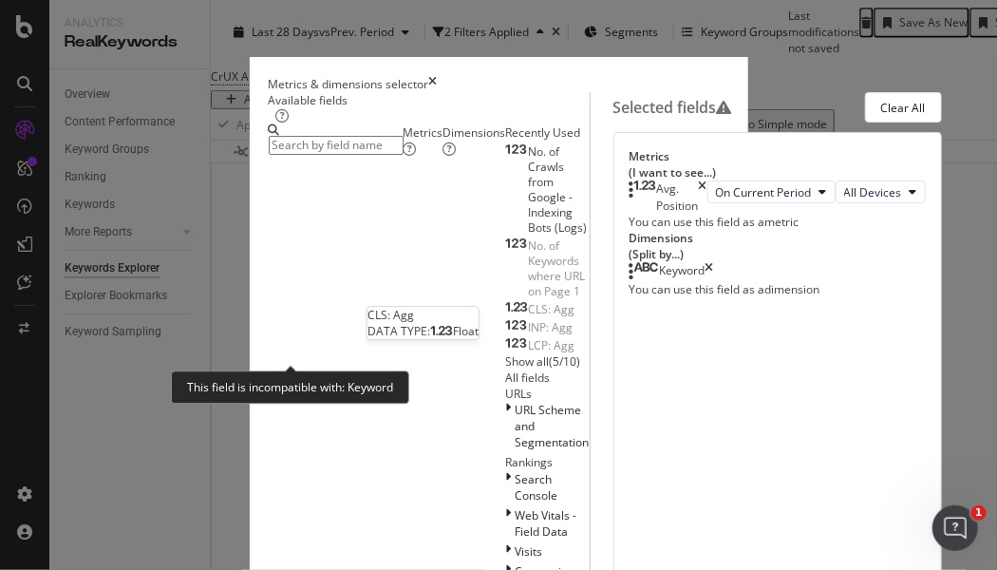
click at [506, 317] on div "CLS: Agg" at bounding box center [540, 309] width 69 height 15
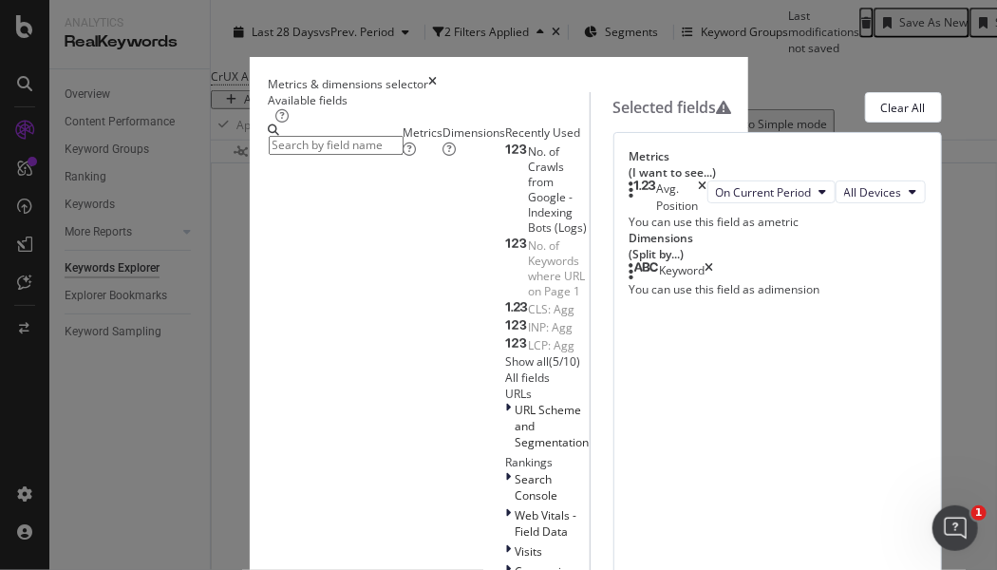
click at [714, 281] on icon "times" at bounding box center [709, 271] width 9 height 19
click at [506, 317] on div "CLS: Agg" at bounding box center [540, 309] width 69 height 15
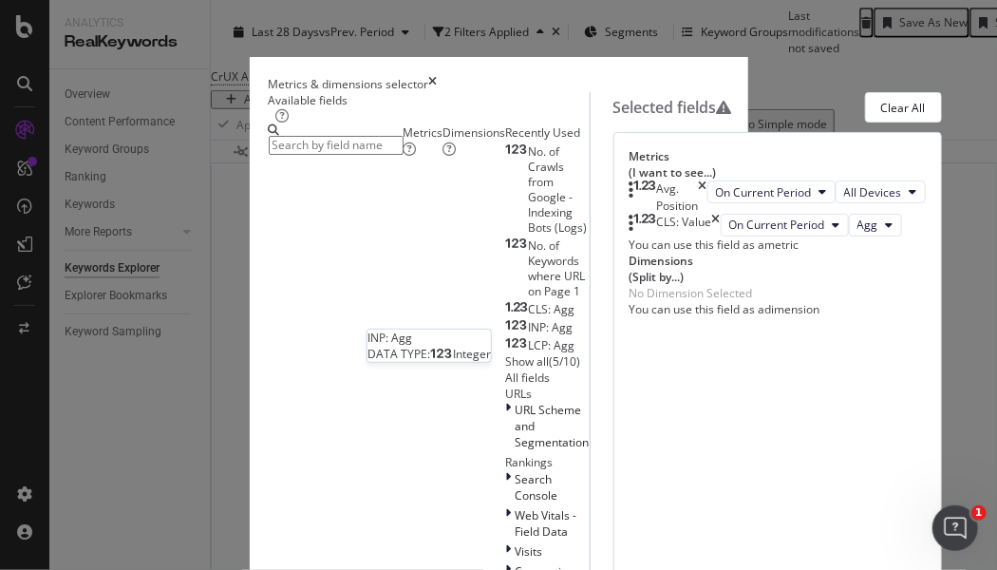
click at [529, 335] on span "INP: Agg" at bounding box center [551, 327] width 45 height 16
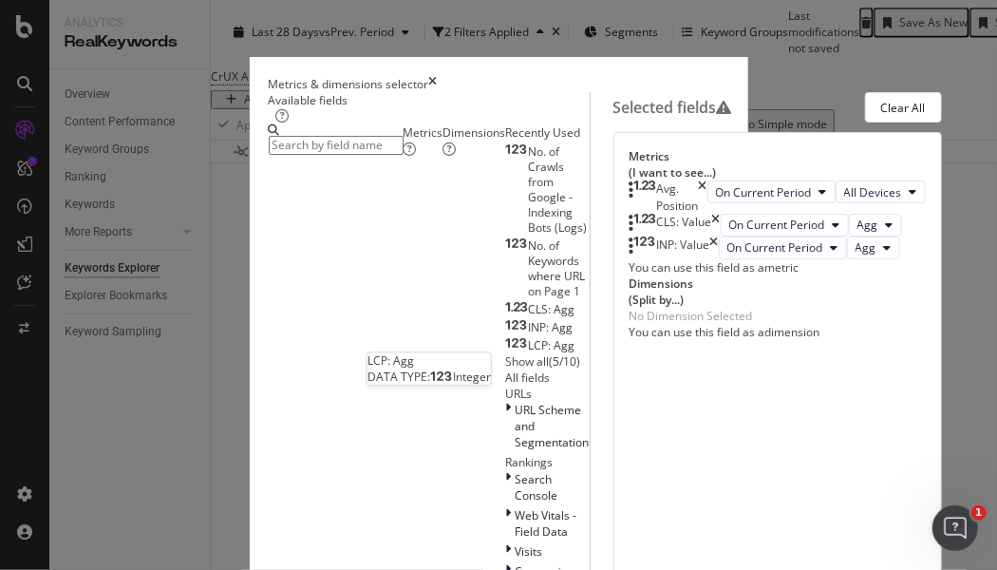
click at [506, 353] on div "LCP: Agg" at bounding box center [540, 345] width 69 height 15
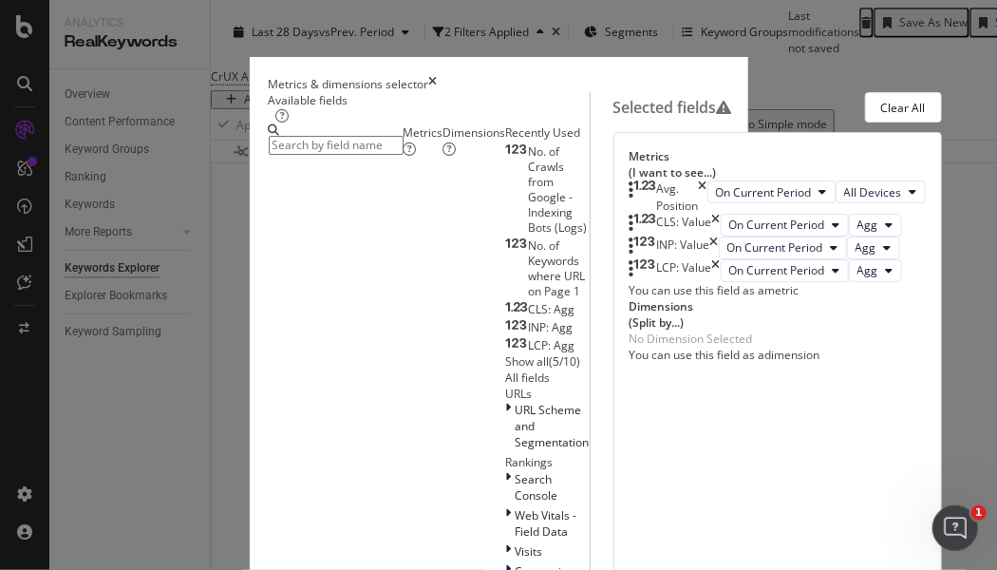
scroll to position [24, 0]
click at [729, 346] on div "Available fields Metrics Dimensions Recently Used No. of Crawls from Google - I…" at bounding box center [499, 564] width 460 height 944
click at [269, 155] on input "modal" at bounding box center [336, 145] width 135 height 19
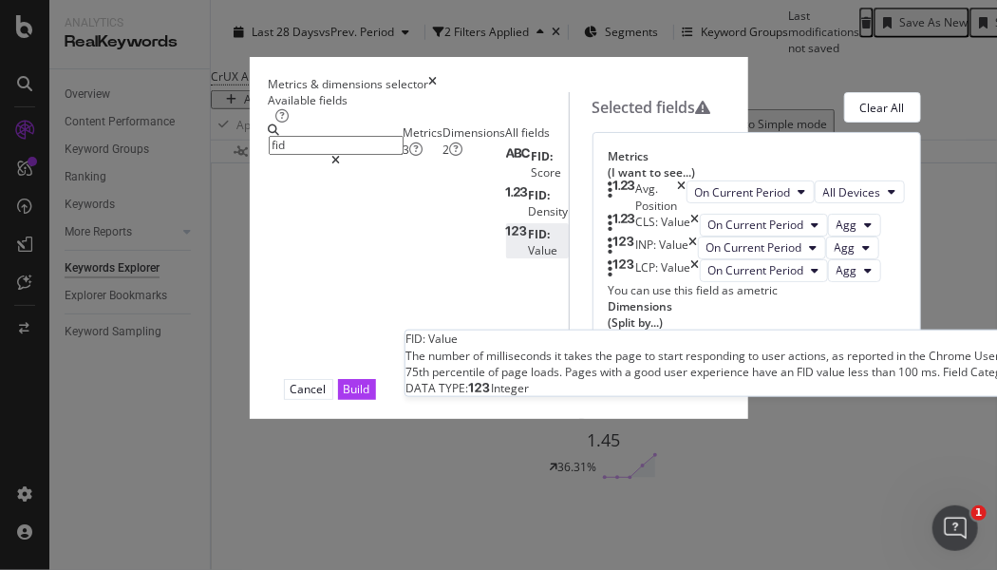
type input "fid"
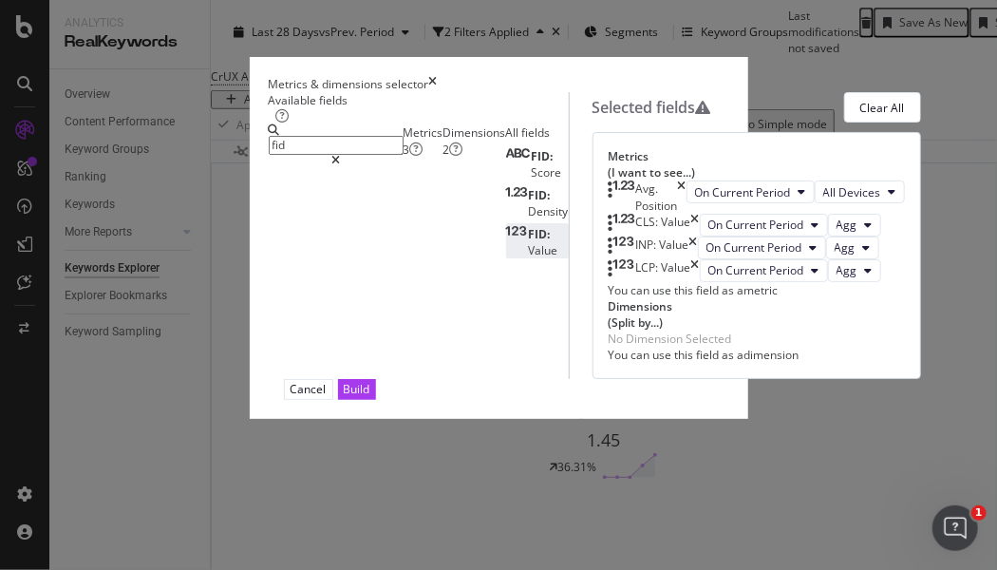
click at [506, 258] on div "FID: Value" at bounding box center [537, 242] width 63 height 32
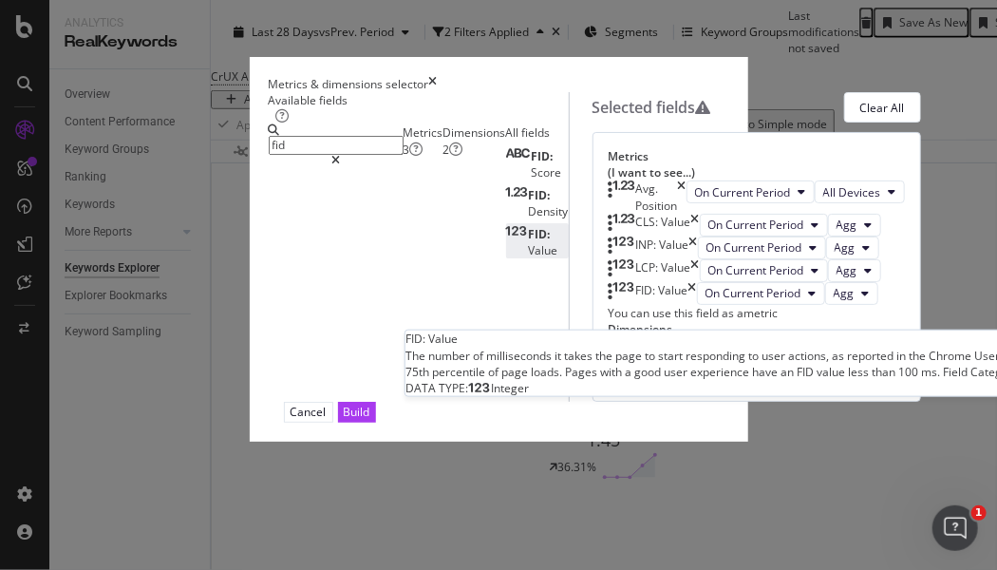
scroll to position [94, 0]
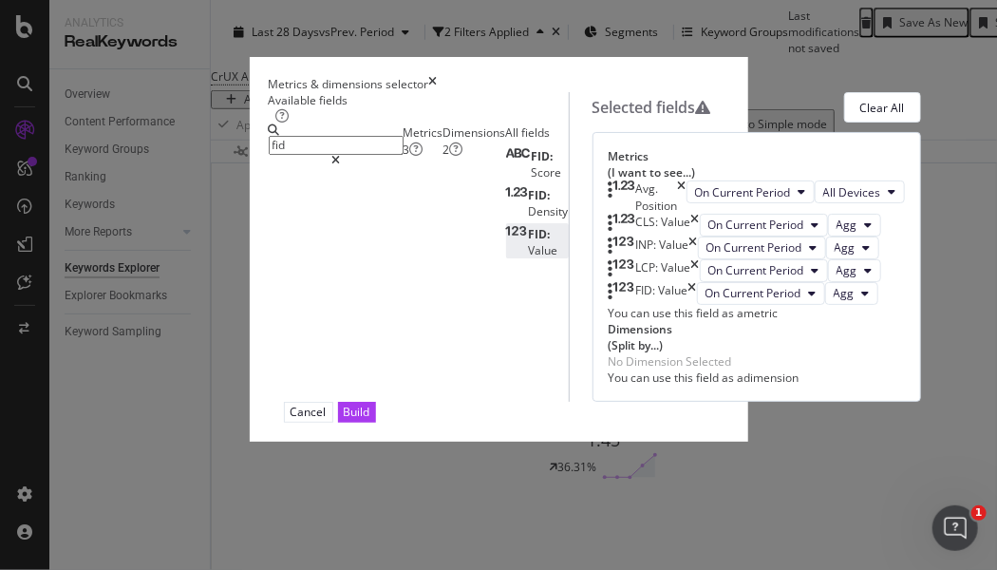
click at [729, 400] on div "Available fields fid Metrics 3 Dimensions 2 All fields FID: Score FID: Density …" at bounding box center [499, 246] width 460 height 309
click at [686, 213] on icon "times" at bounding box center [682, 196] width 9 height 32
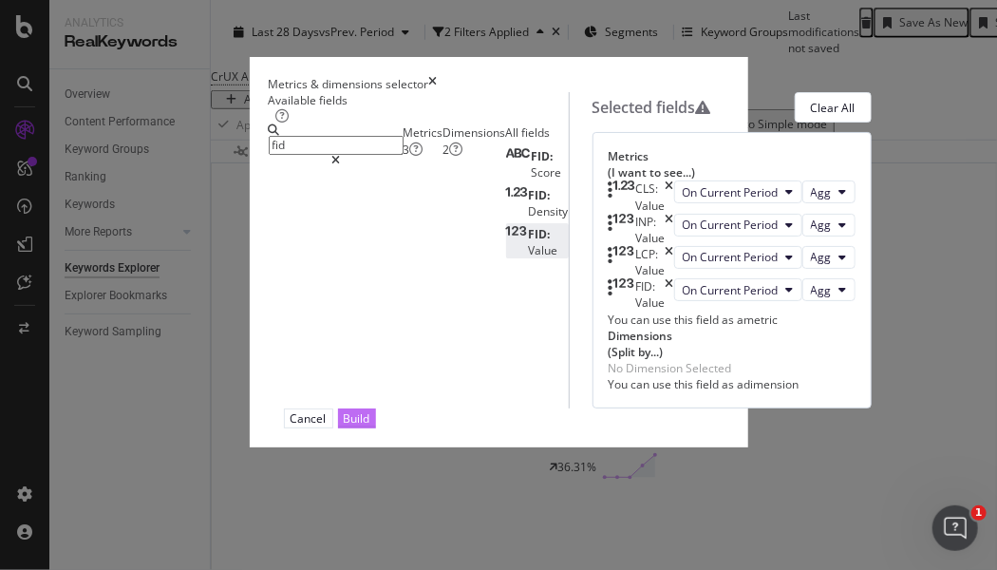
click at [370, 427] on div "Build" at bounding box center [357, 418] width 27 height 18
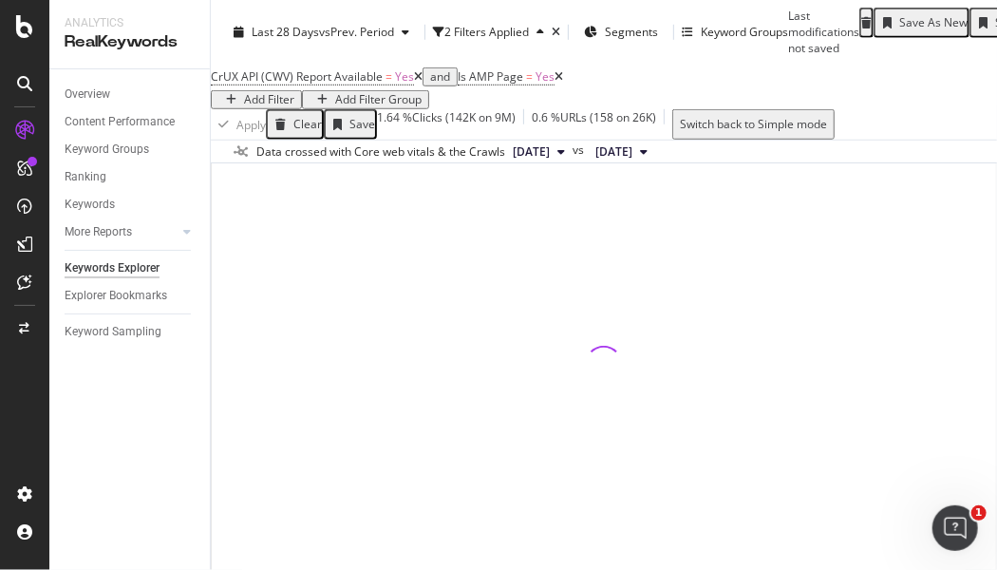
click at [498, 93] on div "Select metrics & dimensions" at bounding box center [423, 86] width 150 height 13
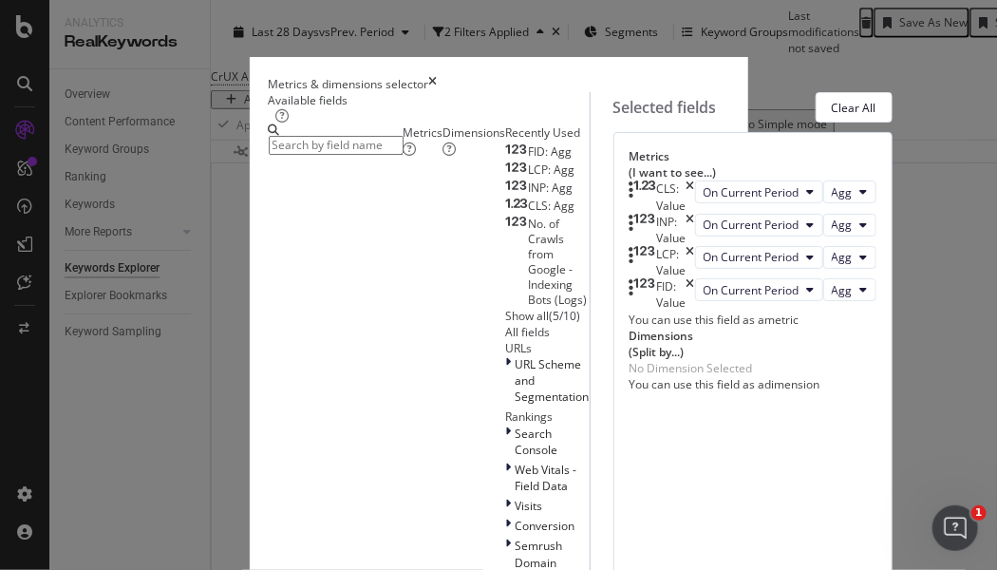
scroll to position [105, 0]
click at [657, 310] on div "FID: Value" at bounding box center [671, 294] width 29 height 32
click at [438, 76] on icon "times" at bounding box center [433, 84] width 9 height 16
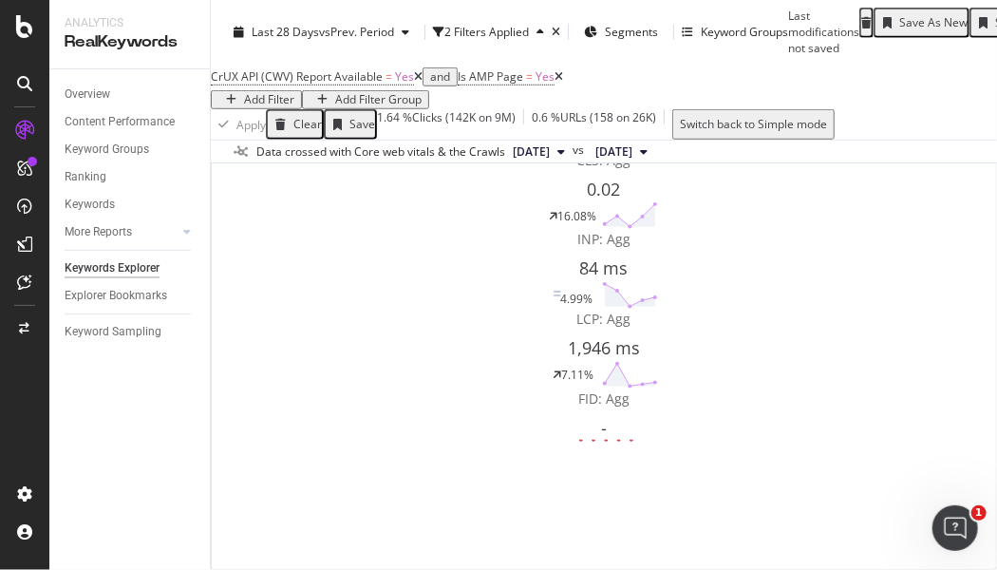
scroll to position [589, 0]
click at [498, 81] on div "Select metrics & dimensions" at bounding box center [423, 73] width 150 height 13
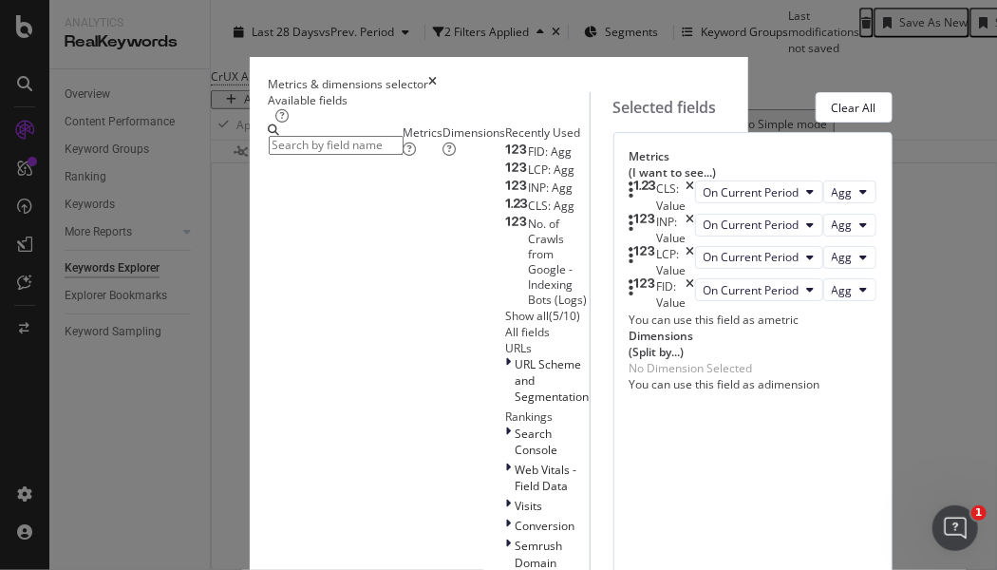
drag, startPoint x: 824, startPoint y: 426, endPoint x: 810, endPoint y: 422, distance: 14.7
click at [695, 310] on div "FID: Value" at bounding box center [661, 294] width 65 height 32
click at [506, 287] on div "FID: Agg LCP: Agg INP: Agg CLS: Agg No. of Crawls from Google - Indexing Bots (…" at bounding box center [548, 232] width 84 height 182
click at [506, 159] on div "FID: Agg" at bounding box center [539, 151] width 66 height 15
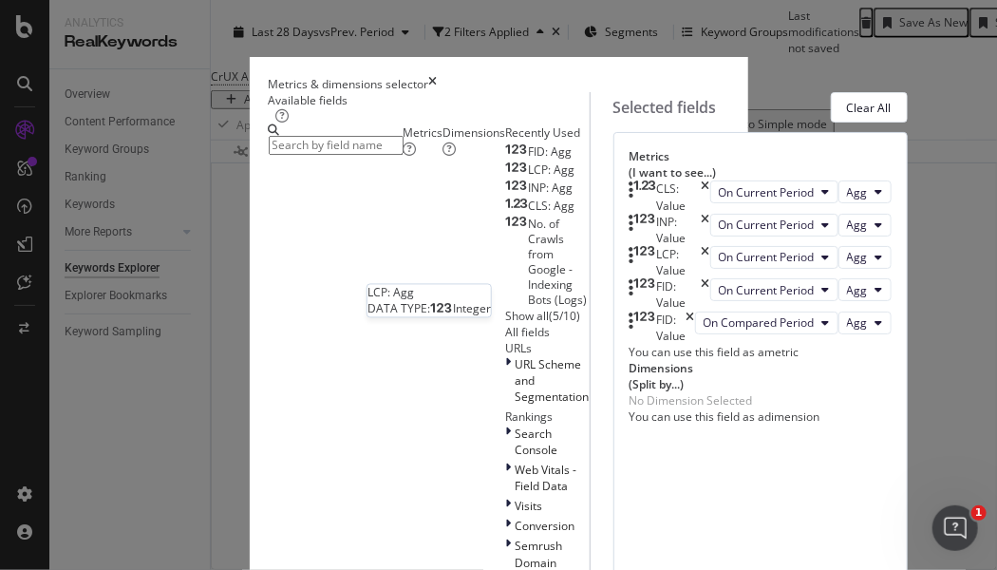
scroll to position [94, 0]
click at [695, 344] on div "FID: Value" at bounding box center [661, 327] width 65 height 32
click at [695, 344] on icon "times" at bounding box center [690, 327] width 9 height 32
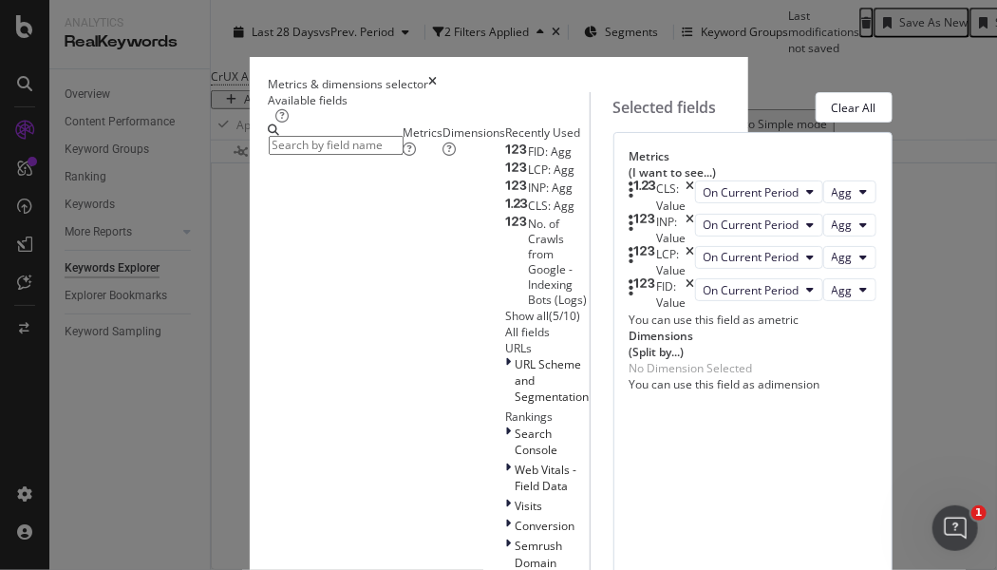
click at [269, 155] on input "modal" at bounding box center [336, 145] width 135 height 19
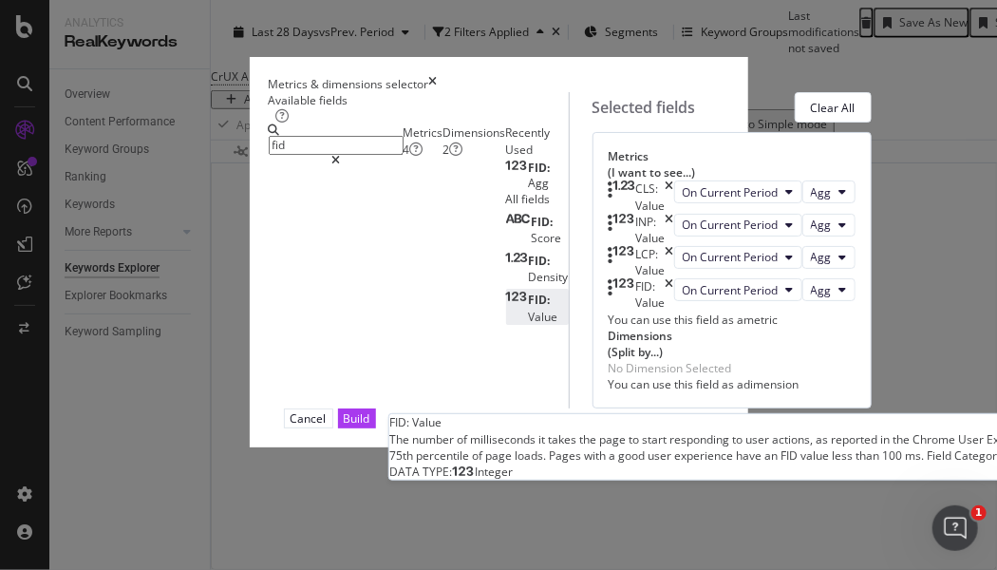
type input "fid"
click at [529, 308] on span "FID:" at bounding box center [540, 299] width 22 height 16
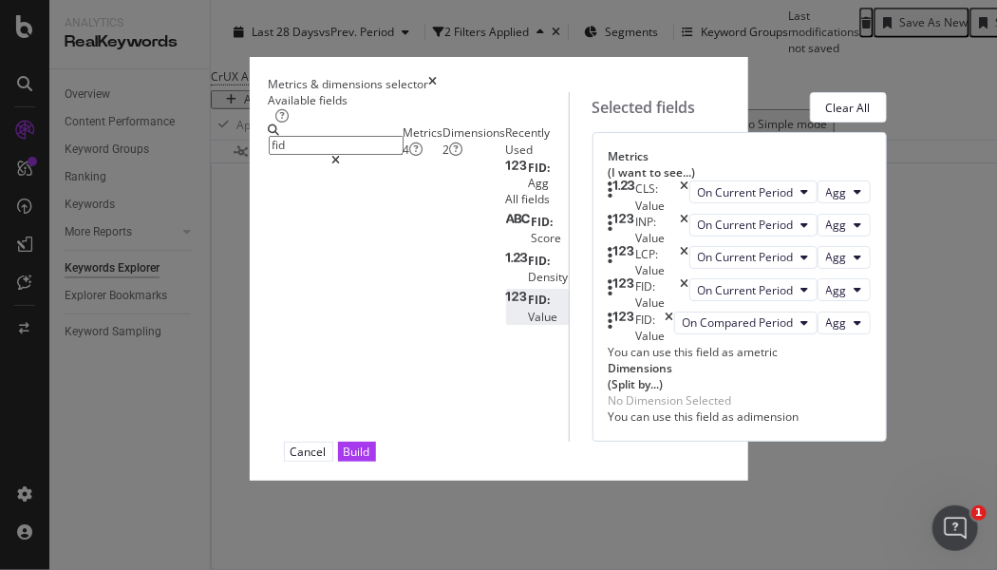
click at [674, 344] on icon "times" at bounding box center [669, 327] width 9 height 32
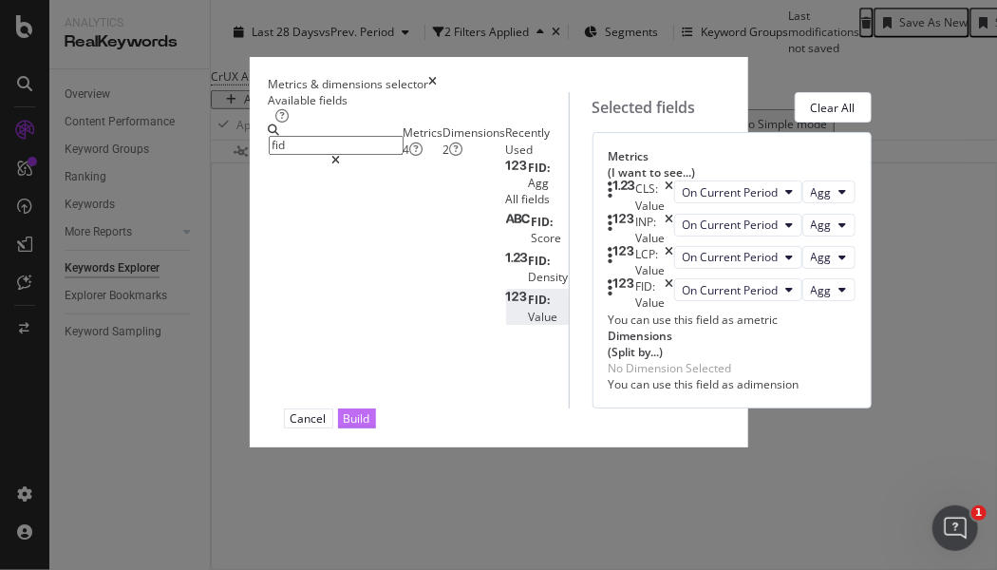
click at [370, 426] on div "Build" at bounding box center [357, 418] width 27 height 16
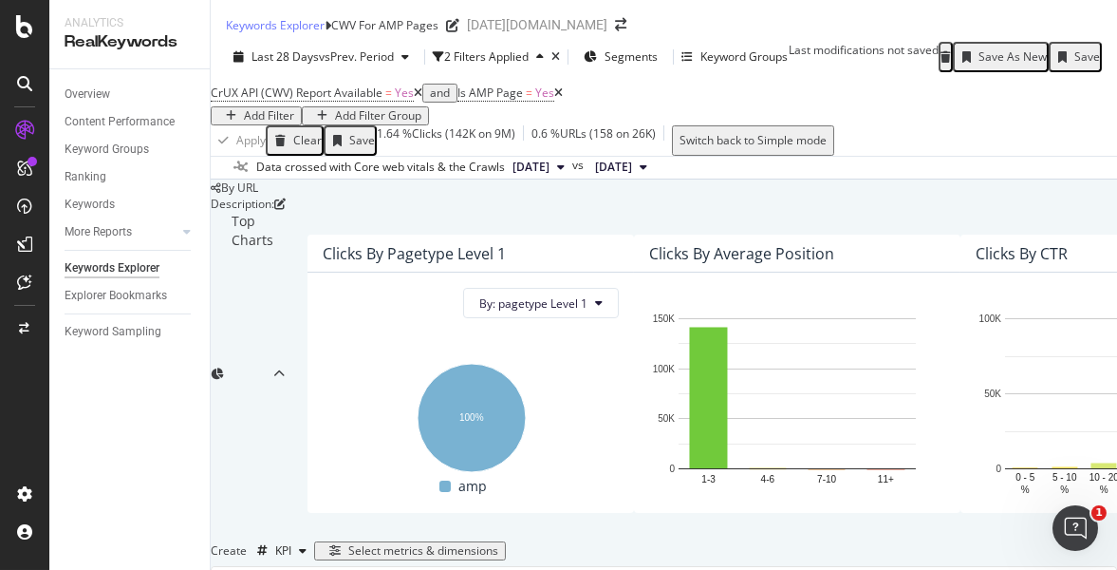
click at [1047, 64] on div "Save As New" at bounding box center [1013, 56] width 68 height 13
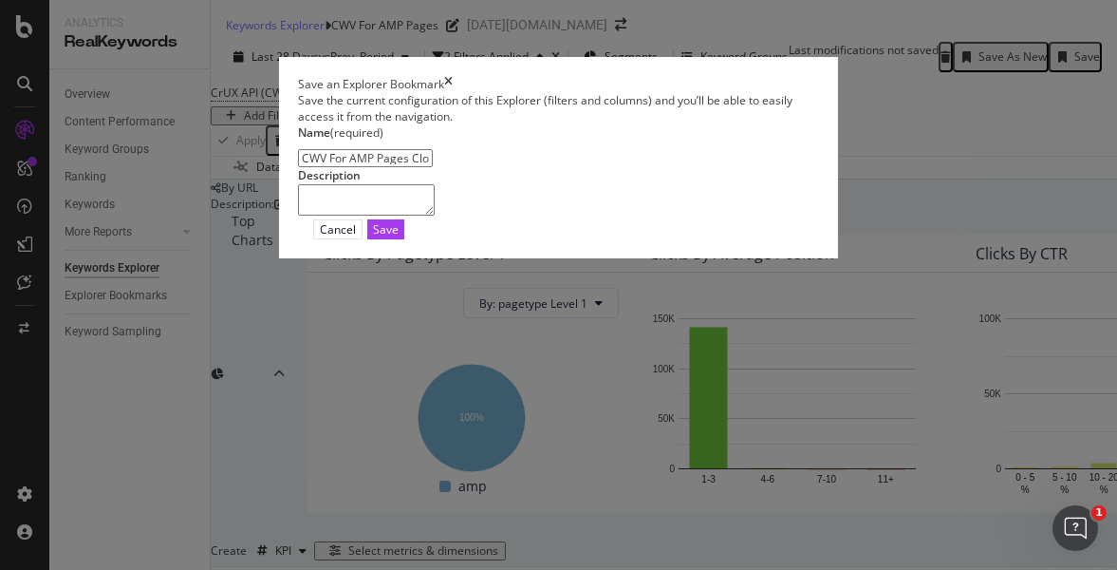
click at [819, 76] on div "Save an Explorer Bookmark" at bounding box center [558, 84] width 521 height 16
click at [453, 76] on icon "times" at bounding box center [448, 84] width 9 height 16
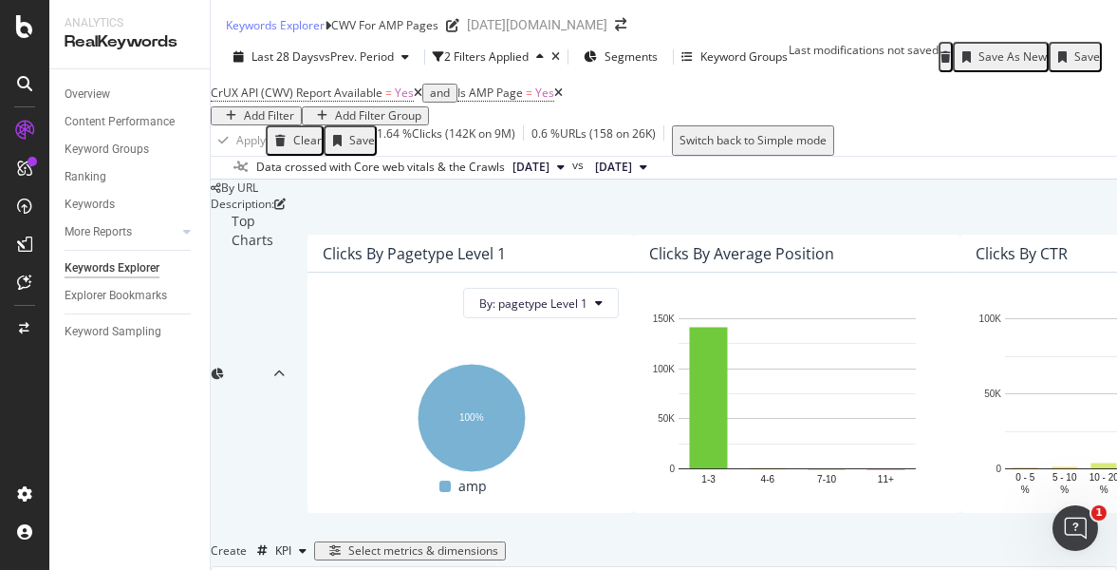
scroll to position [0, 88]
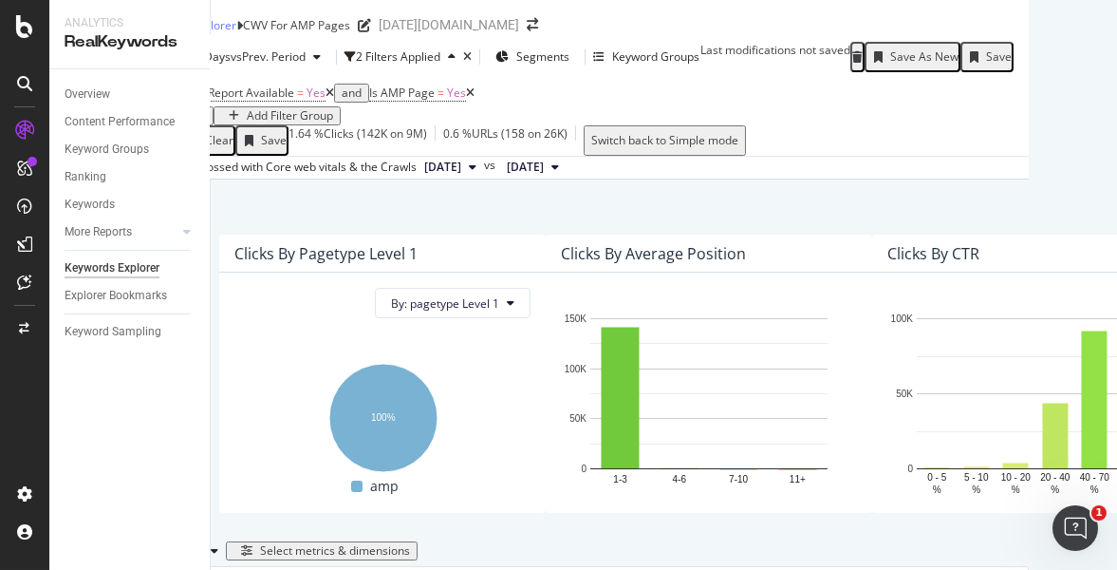
click at [1012, 64] on div "Save" at bounding box center [999, 56] width 26 height 13
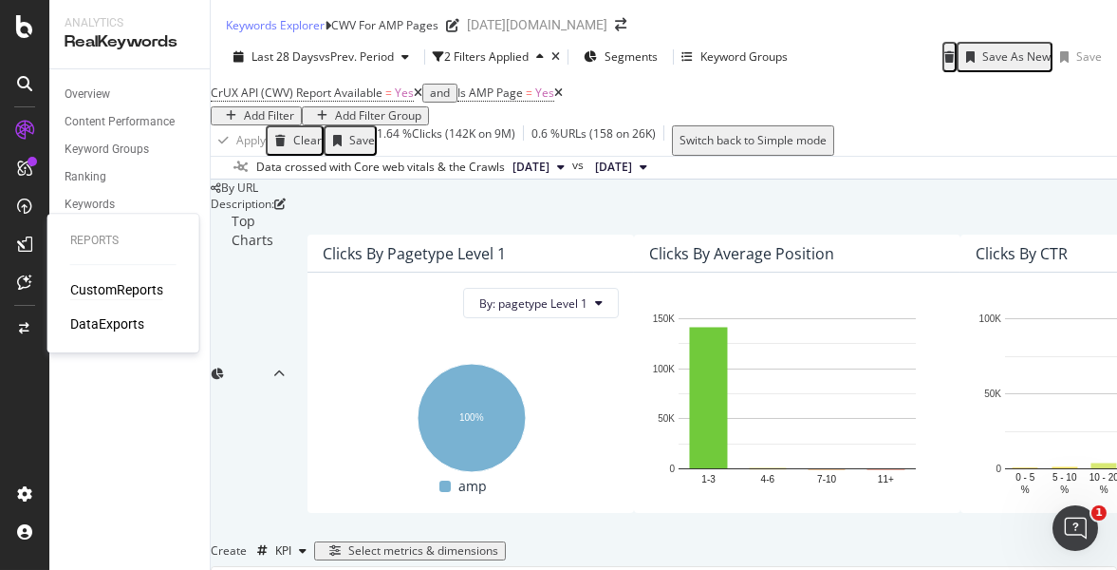
click at [129, 289] on div "CustomReports" at bounding box center [116, 289] width 93 height 19
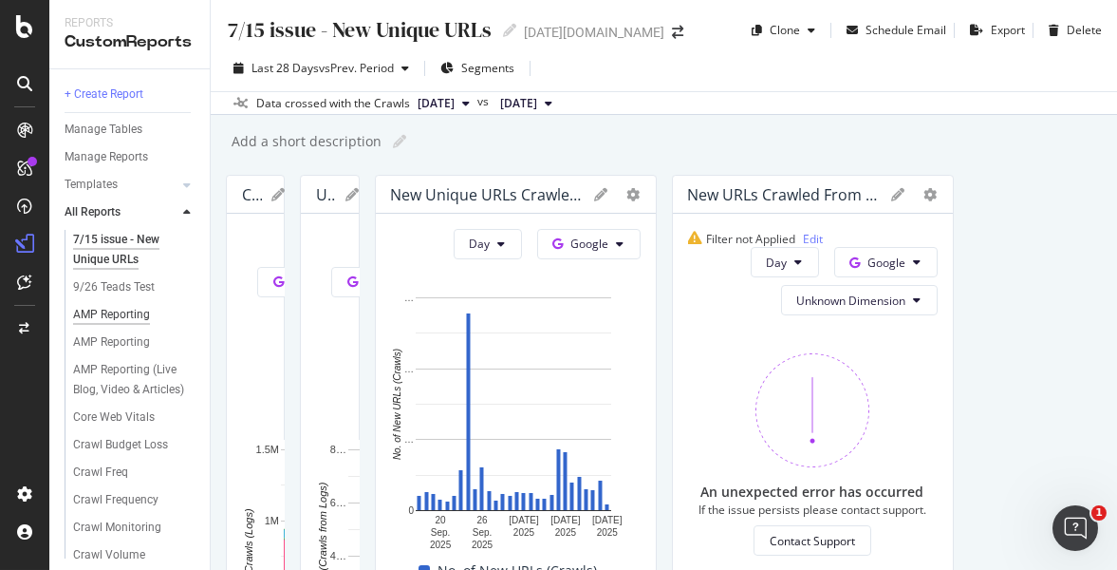
click at [116, 313] on div "AMP Reporting" at bounding box center [111, 315] width 77 height 20
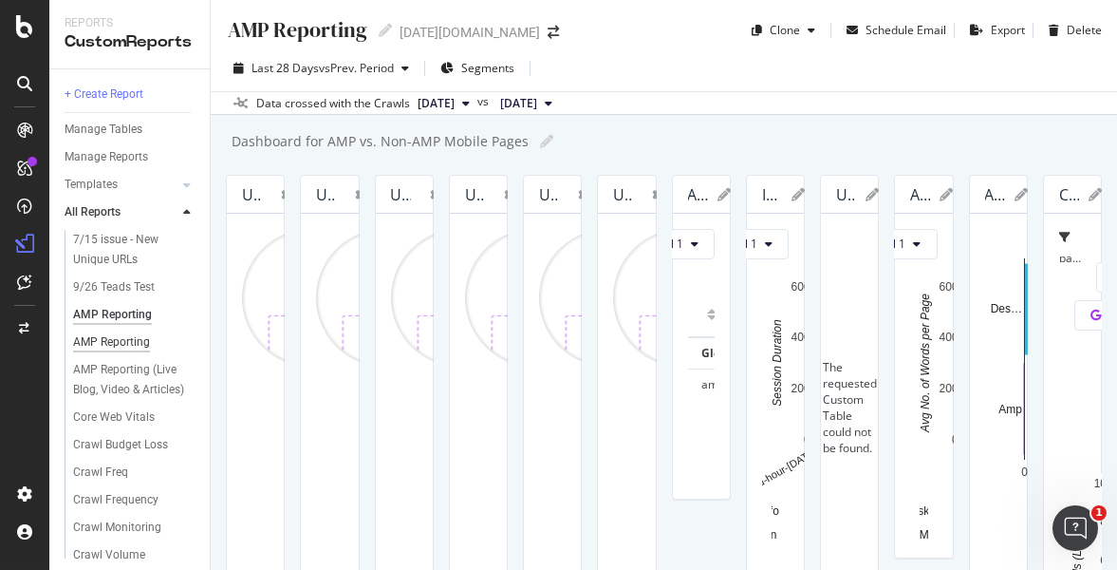
click at [122, 334] on div "AMP Reporting" at bounding box center [111, 342] width 77 height 20
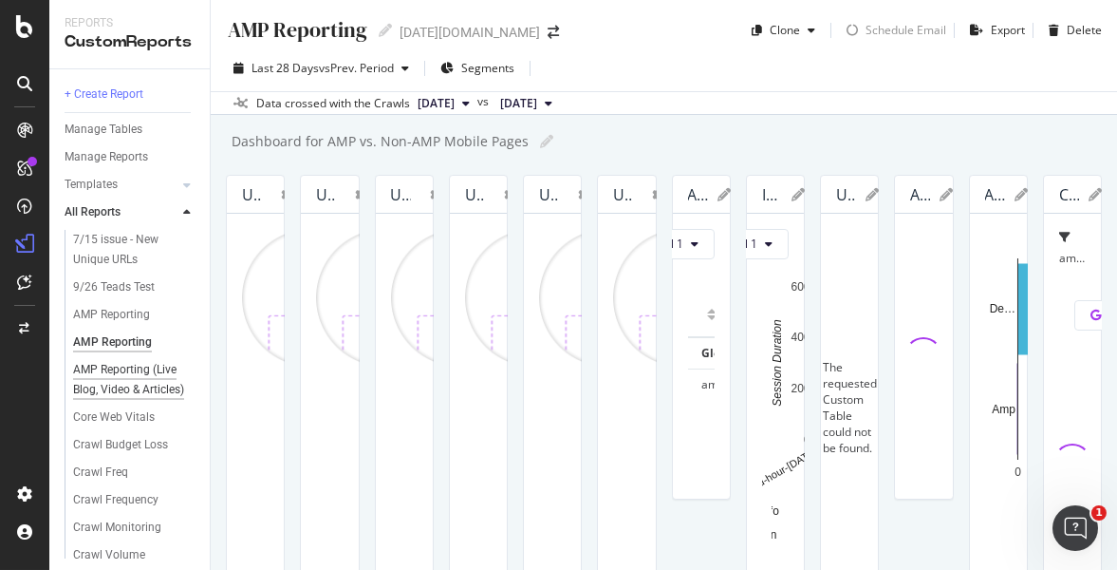
click at [134, 391] on div "AMP Reporting (Live Blog, Video & Articles)" at bounding box center [130, 380] width 114 height 40
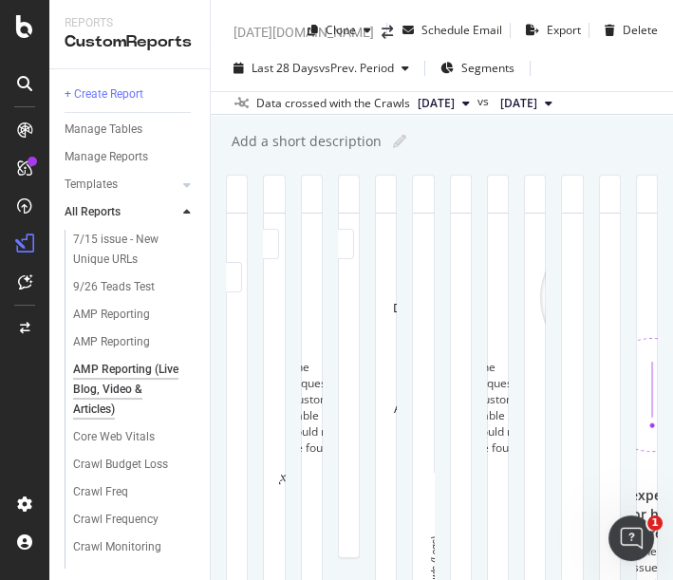
click at [233, 457] on div "Is AMP Page = Yes Condensed Detailed View All AMPs Ignoring Template By: amp-te…" at bounding box center [242, 402] width 30 height 377
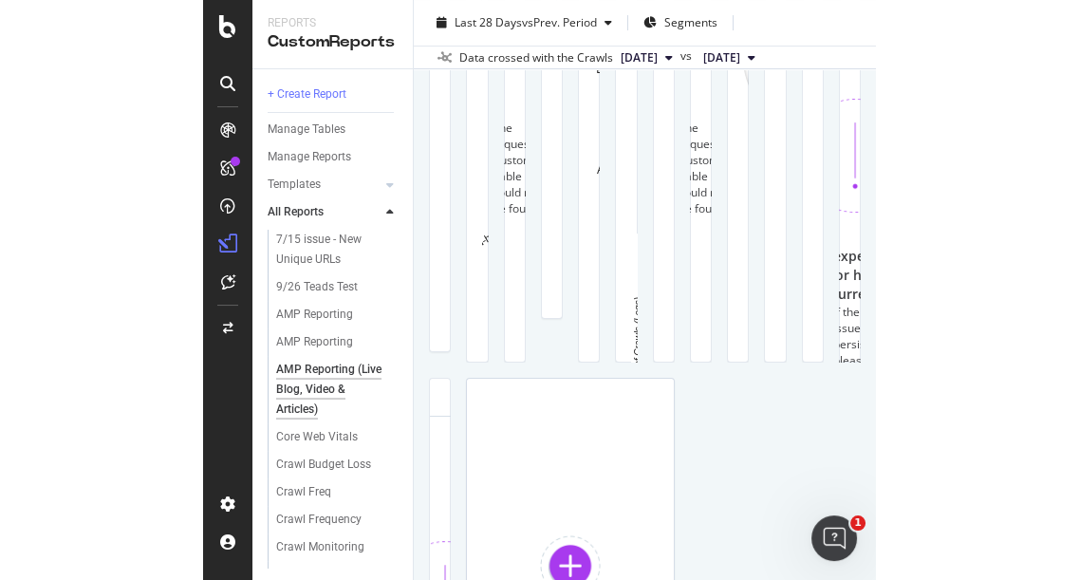
scroll to position [421, 0]
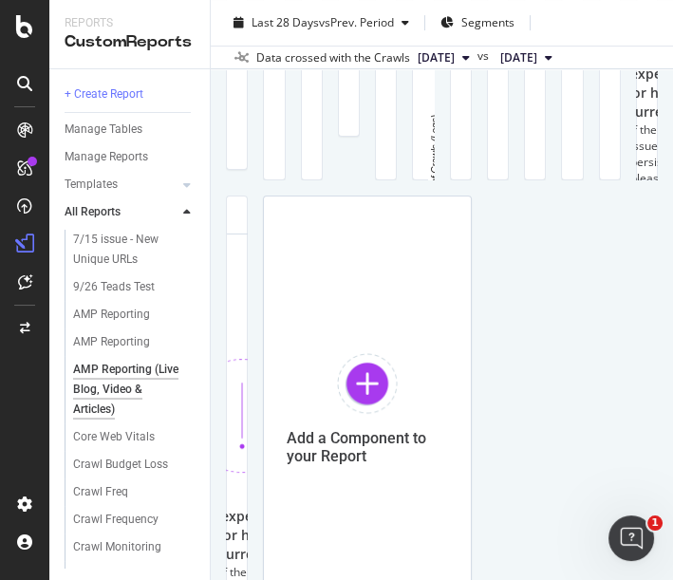
click at [658, 83] on div "Amp vs Desktop: Similarity Pie Chart (by Percentage) Display Global View Table …" at bounding box center [442, 188] width 432 height 870
click at [658, 257] on div "Amp vs Desktop: Similarity Pie Chart (by Percentage) Display Global View Table …" at bounding box center [442, 188] width 432 height 870
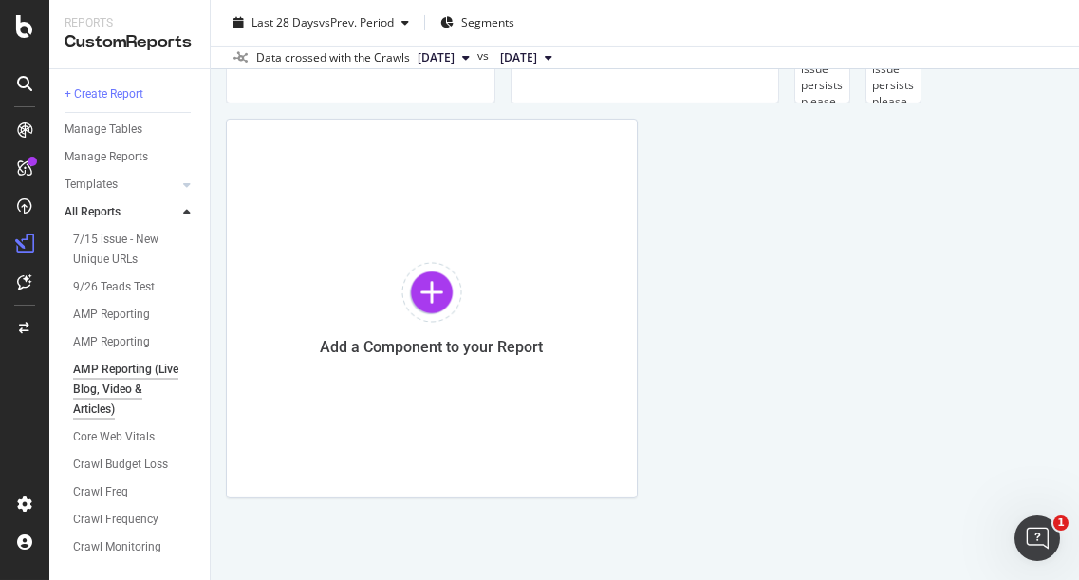
scroll to position [2709, 0]
click at [453, 338] on div "Add a Component to your Report" at bounding box center [431, 347] width 223 height 18
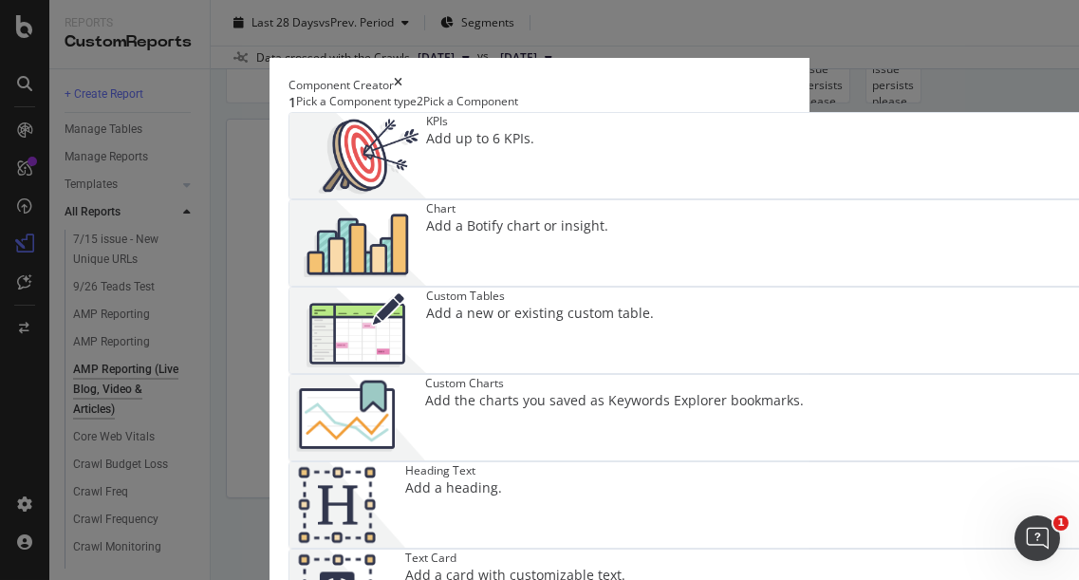
click at [426, 350] on div "Custom Tables Add a new or existing custom table." at bounding box center [540, 330] width 228 height 85
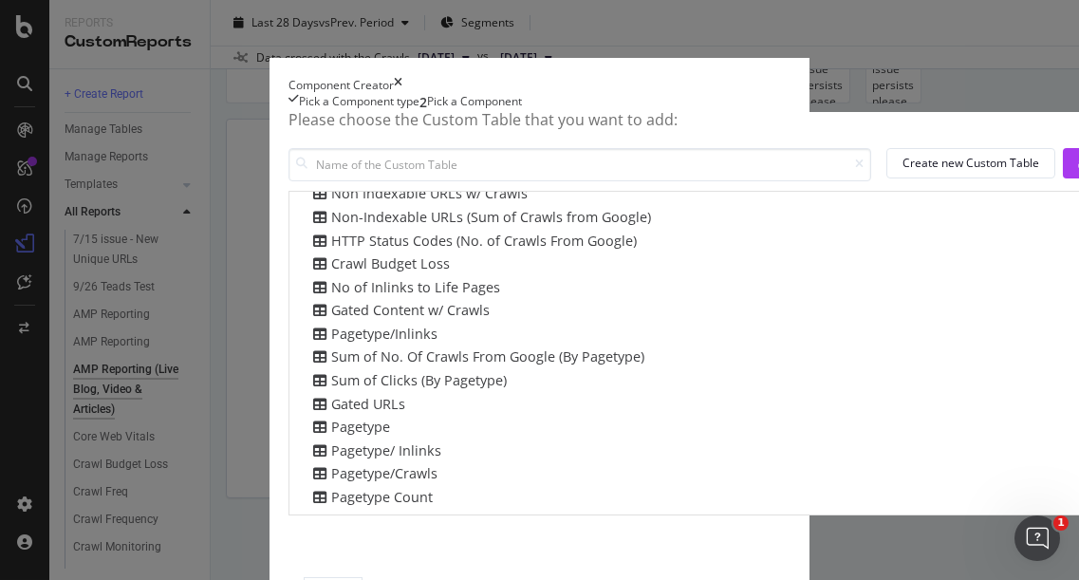
scroll to position [0, 0]
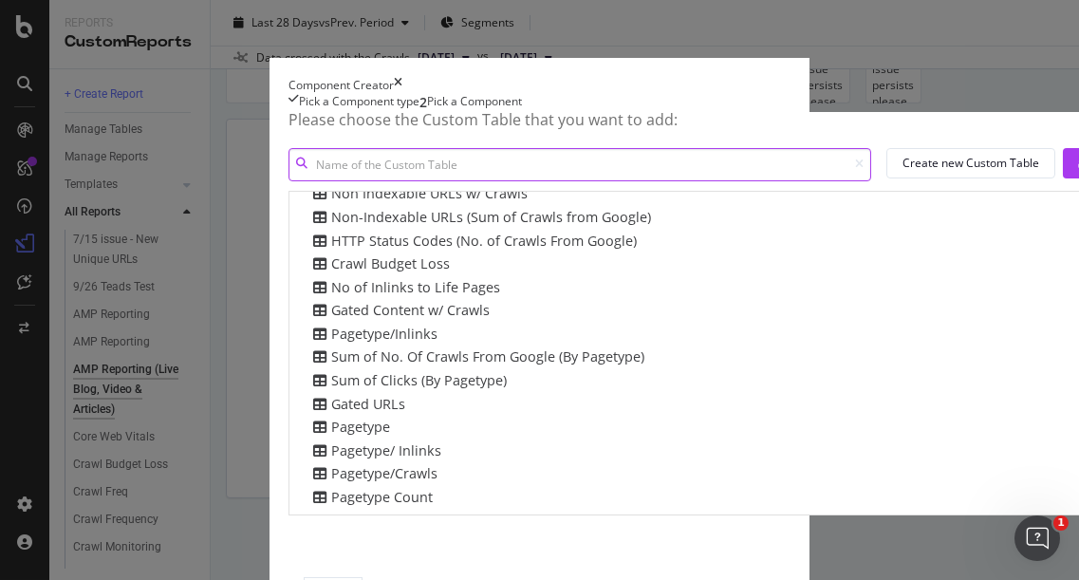
click at [289, 181] on input "modal" at bounding box center [580, 164] width 583 height 33
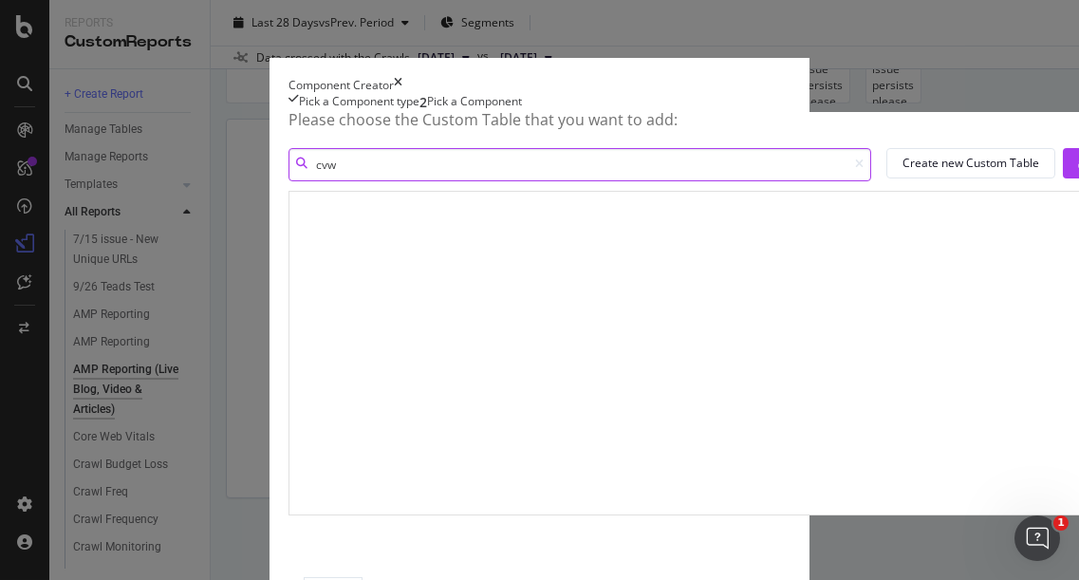
type input "cvw"
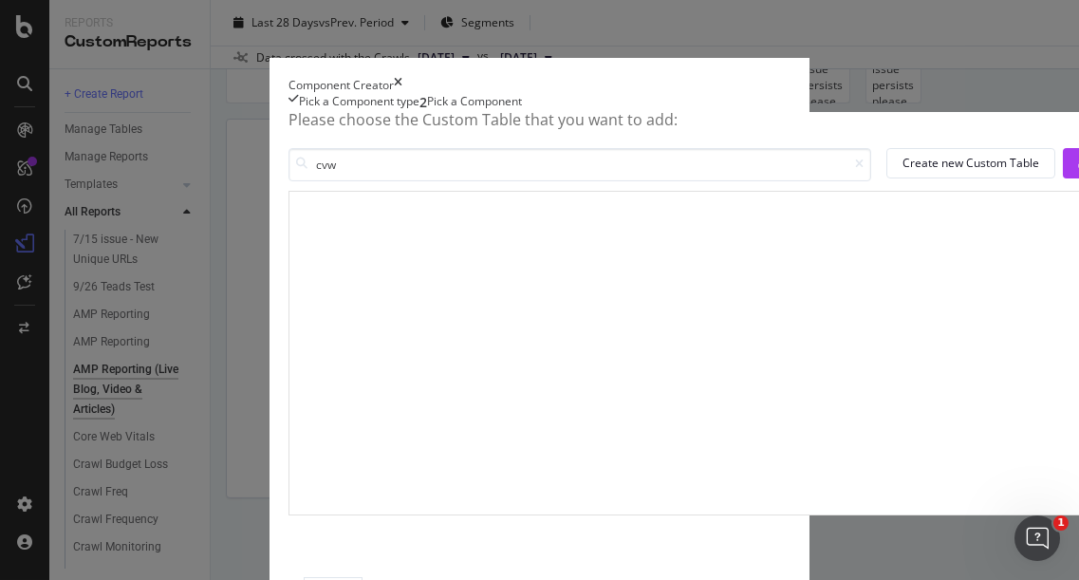
click at [299, 112] on div "Pick a Component type" at bounding box center [359, 102] width 121 height 19
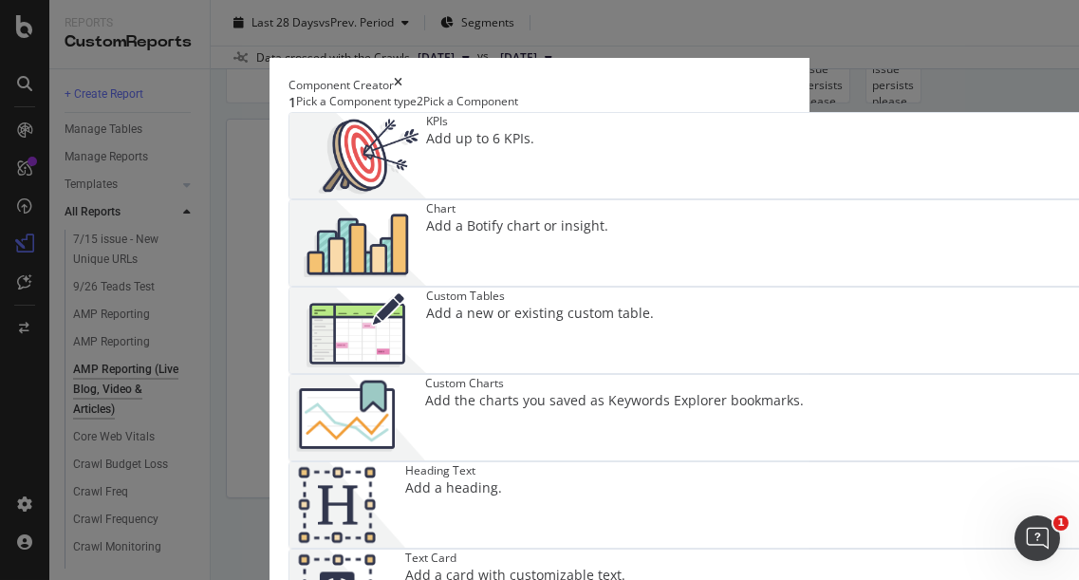
click at [726, 391] on div "Add the charts you saved as Keywords Explorer bookmarks." at bounding box center [614, 400] width 379 height 19
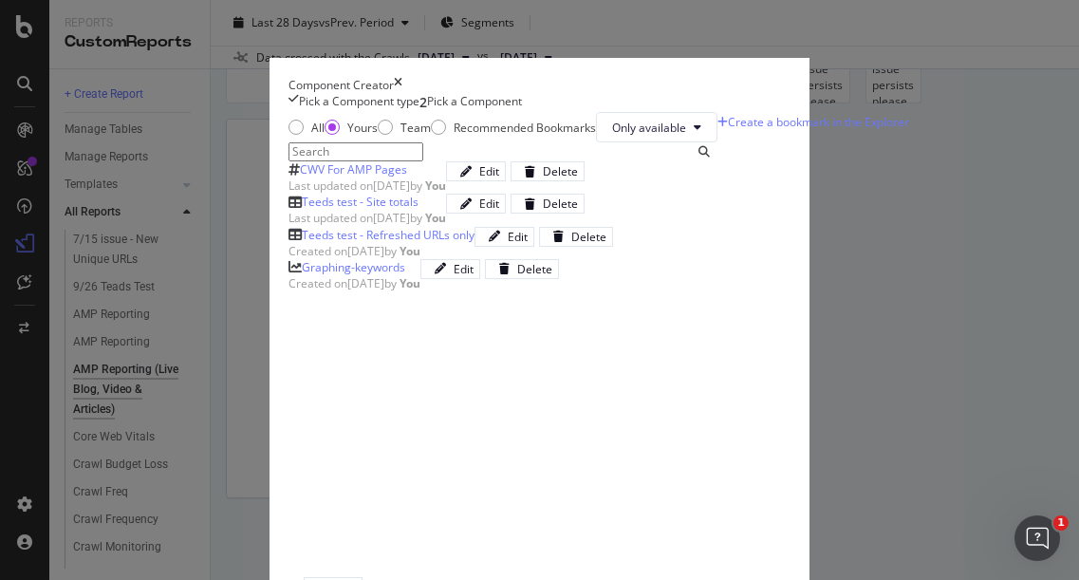
click at [300, 178] on div "CWV For AMP Pages" at bounding box center [353, 169] width 107 height 16
drag, startPoint x: 950, startPoint y: 522, endPoint x: 935, endPoint y: 514, distance: 17.4
click at [458, 569] on div "Add Component" at bounding box center [415, 587] width 85 height 16
click at [638, 498] on div "Add a Component to your Report" at bounding box center [432, 309] width 412 height 380
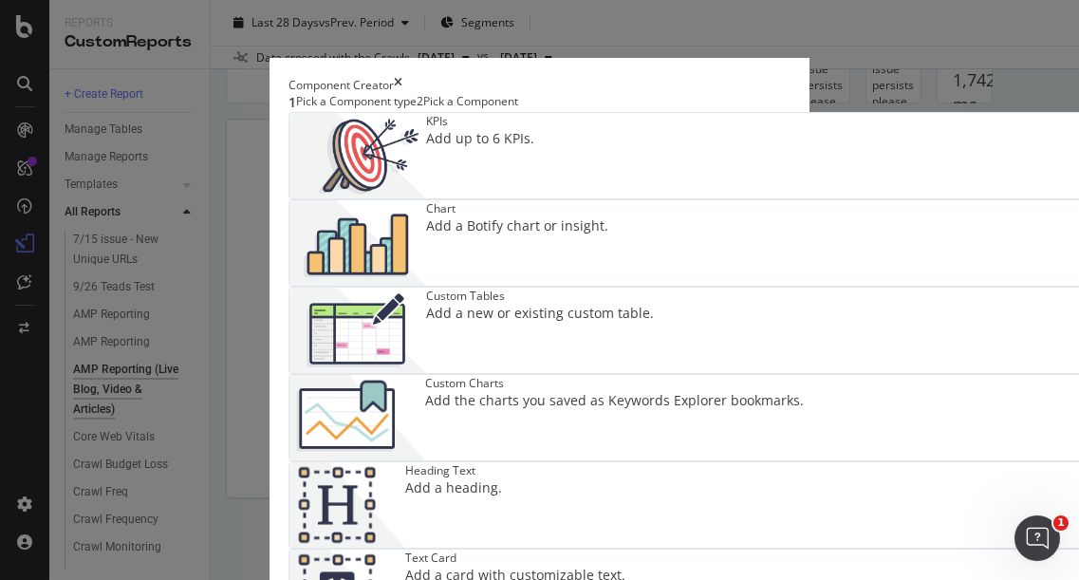
click at [425, 378] on img "modal" at bounding box center [358, 417] width 136 height 85
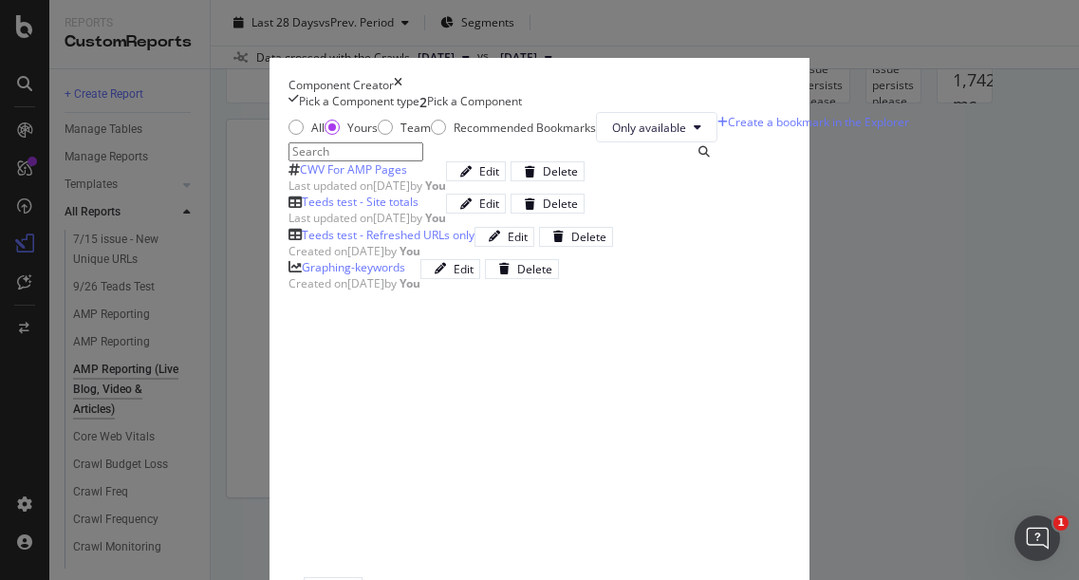
click at [300, 178] on div "CWV For AMP Pages" at bounding box center [353, 169] width 107 height 16
click at [458, 569] on div "Add Component" at bounding box center [415, 587] width 85 height 18
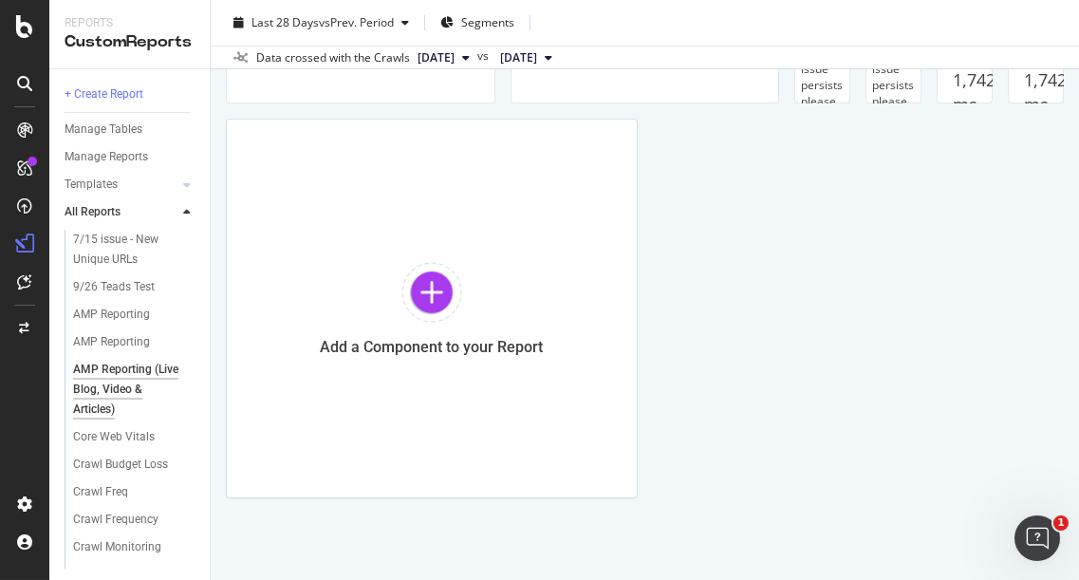
click at [211, 172] on div "AMP Reporting (Live Blog, Video & Articles) AMP Reporting (Live Blog, Video & A…" at bounding box center [645, 290] width 869 height 580
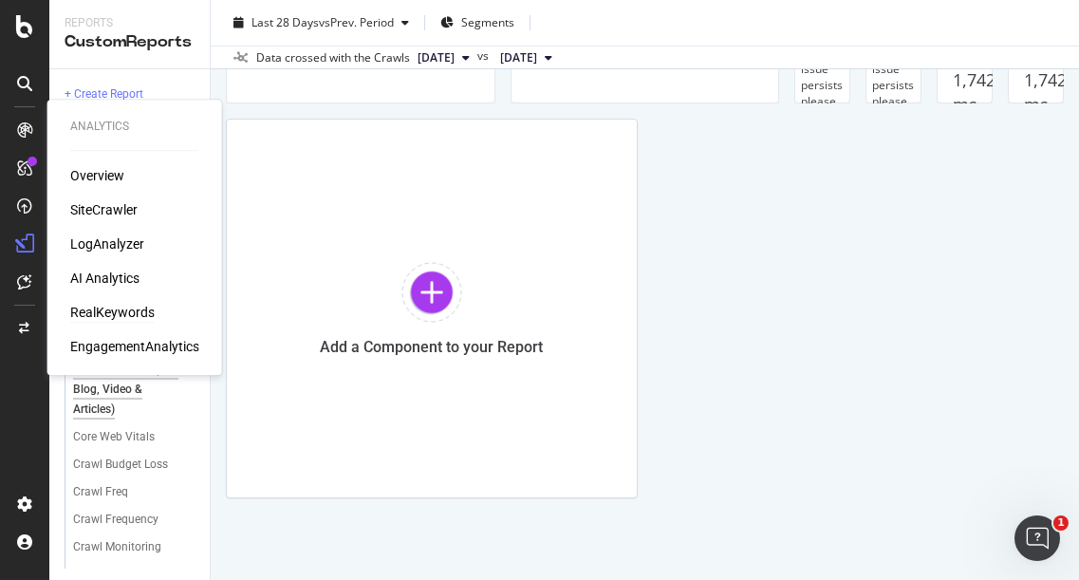
click at [123, 311] on div "RealKeywords" at bounding box center [112, 312] width 84 height 19
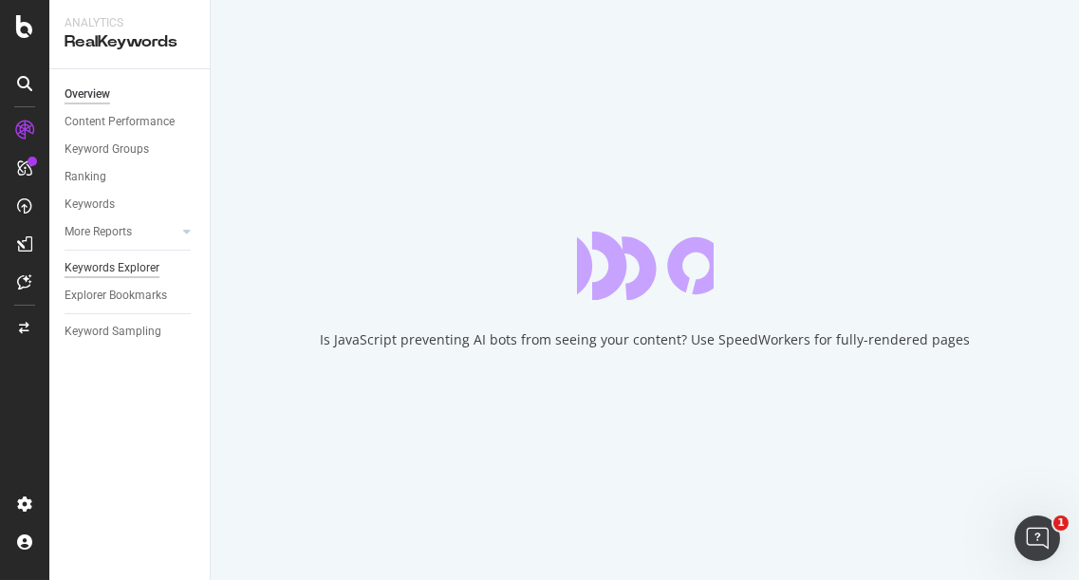
click at [143, 267] on div "Keywords Explorer" at bounding box center [112, 268] width 95 height 20
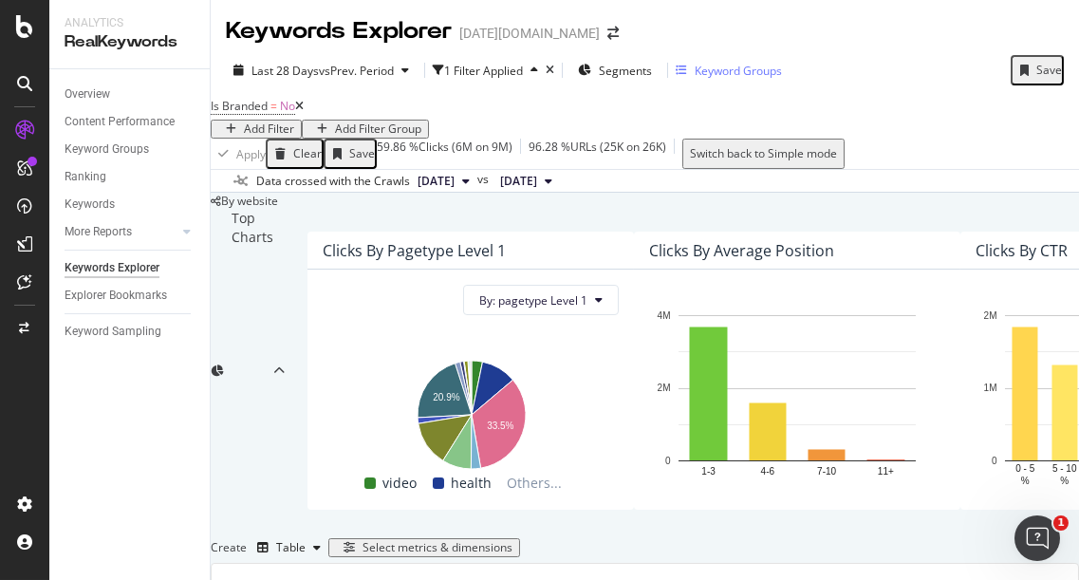
click at [739, 71] on div "Keyword Groups" at bounding box center [738, 71] width 87 height 16
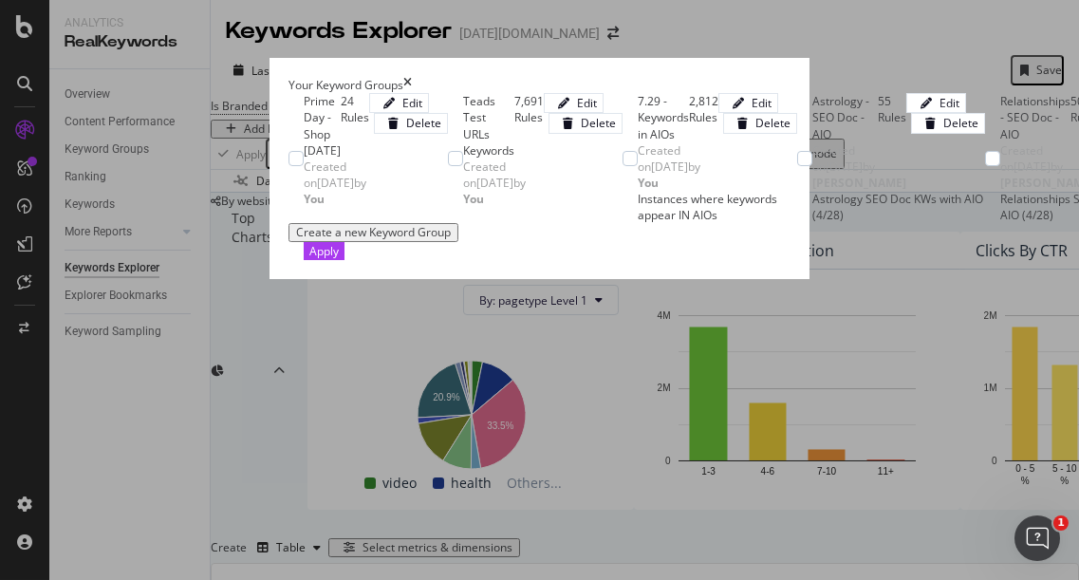
click at [791, 77] on div "Your Keyword Groups" at bounding box center [540, 85] width 502 height 16
click at [412, 77] on icon "times" at bounding box center [407, 85] width 9 height 16
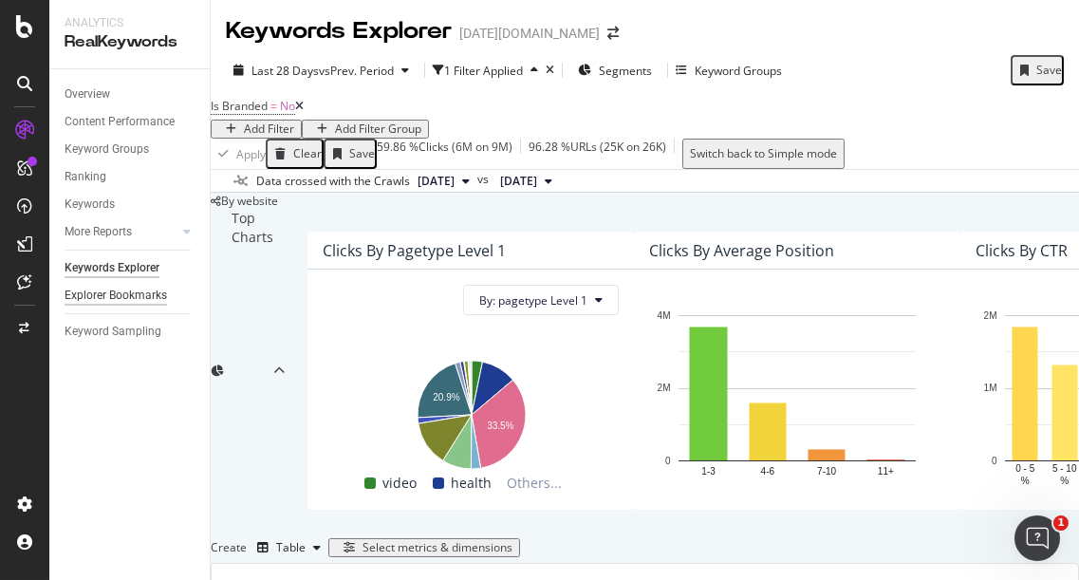
click at [145, 296] on div "Explorer Bookmarks" at bounding box center [116, 296] width 103 height 20
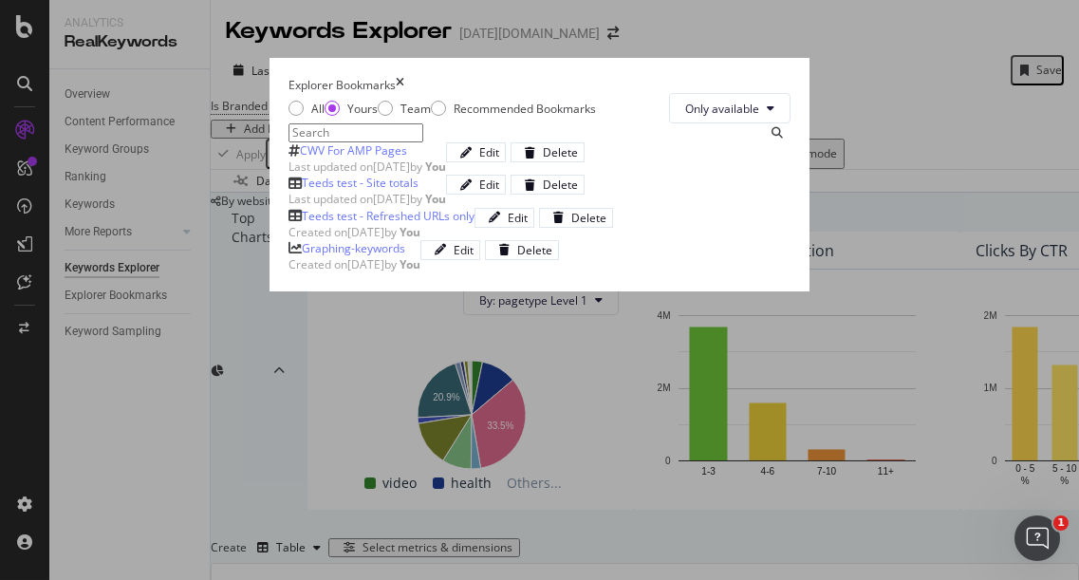
click at [300, 159] on div "CWV For AMP Pages" at bounding box center [353, 150] width 107 height 16
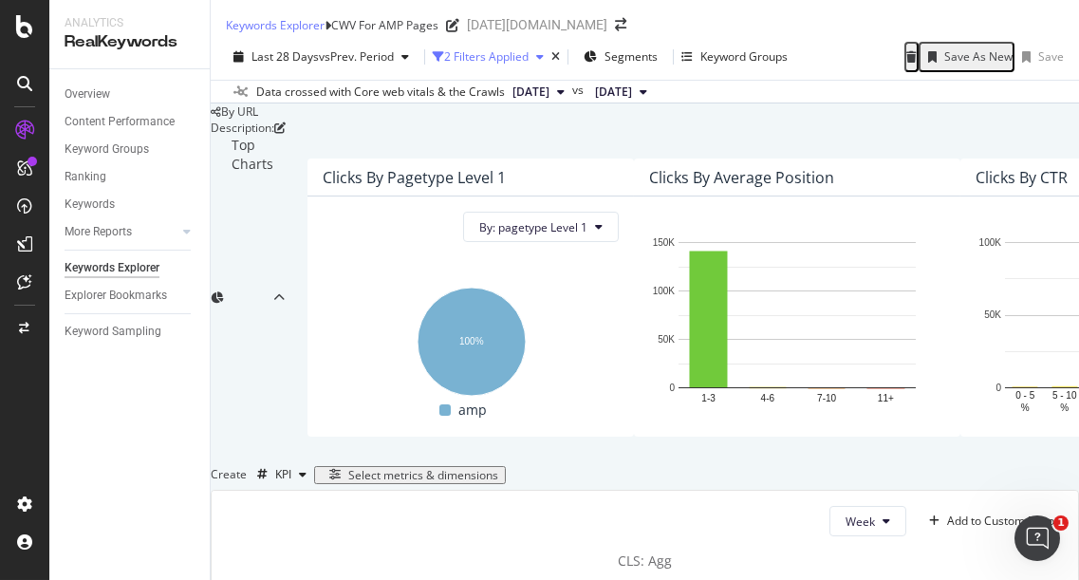
click at [498, 65] on div "2 Filters Applied" at bounding box center [486, 56] width 84 height 16
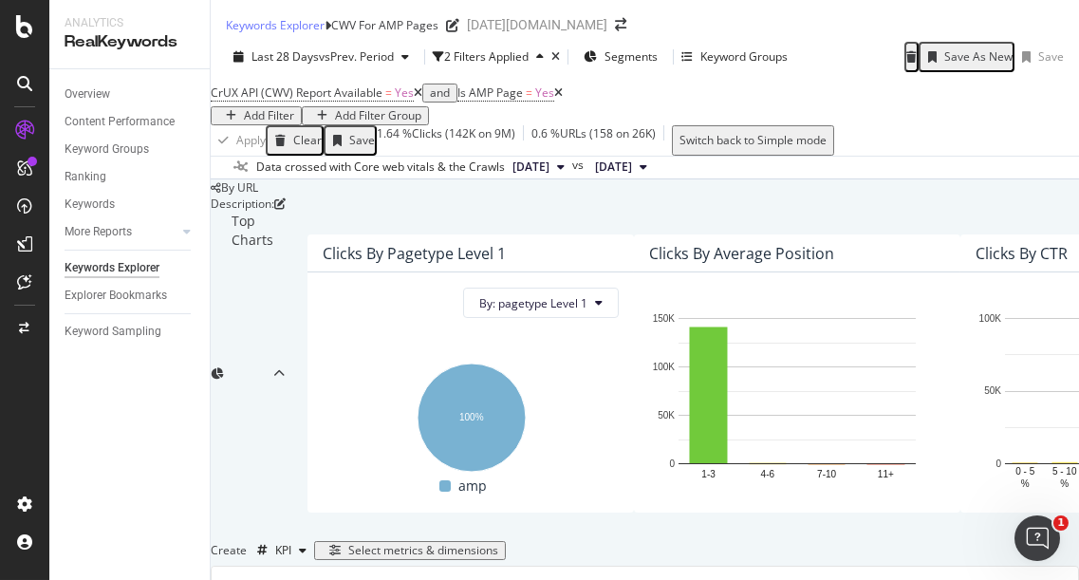
drag, startPoint x: 81, startPoint y: 397, endPoint x: 95, endPoint y: 377, distance: 24.5
click at [81, 395] on div "Overview Content Performance Keyword Groups Ranking Keywords More Reports Count…" at bounding box center [129, 324] width 160 height 511
click at [501, 101] on span "Is AMP Page" at bounding box center [490, 92] width 65 height 16
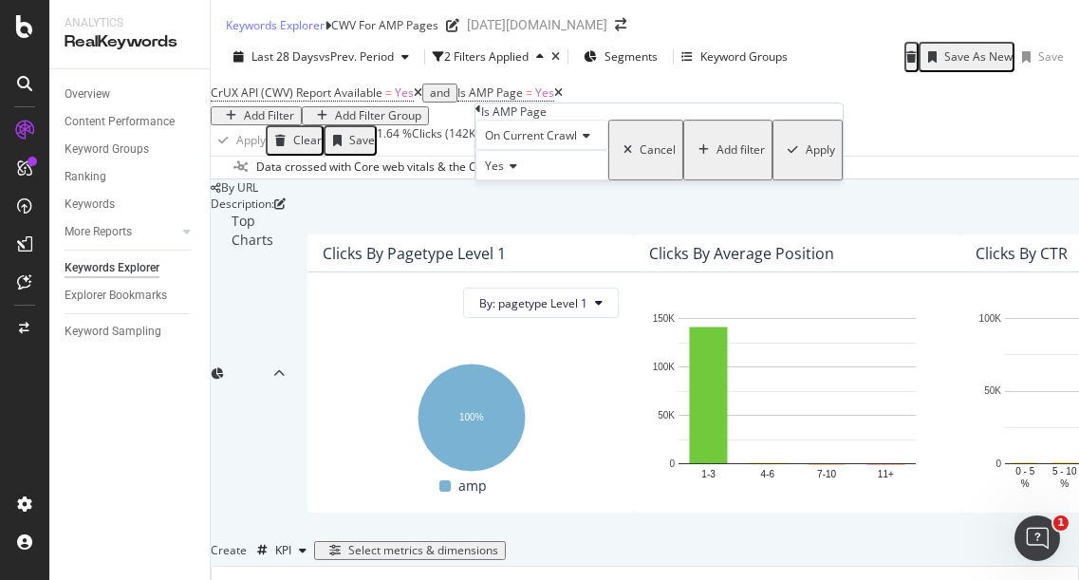
click at [516, 172] on icon at bounding box center [510, 165] width 13 height 11
click at [496, 218] on span "No" at bounding box center [488, 210] width 15 height 16
click at [439, 33] on div "CWV For AMP Pages" at bounding box center [384, 25] width 107 height 16
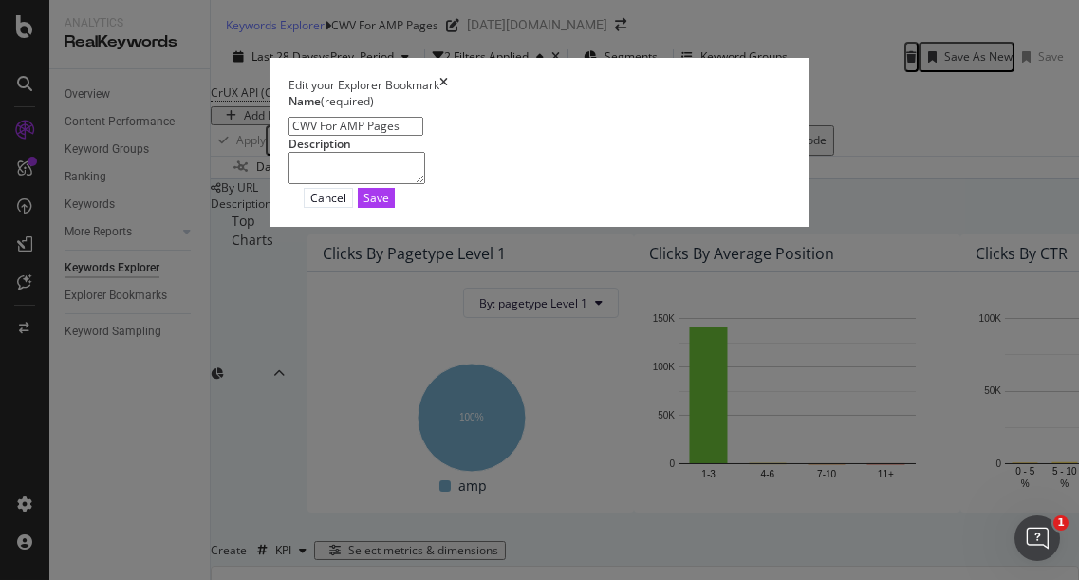
click at [289, 136] on input "CWV For AMP Pages" at bounding box center [356, 126] width 135 height 19
type input "CWV For Non-AMP Pages"
click at [389, 207] on div "Save" at bounding box center [377, 198] width 26 height 18
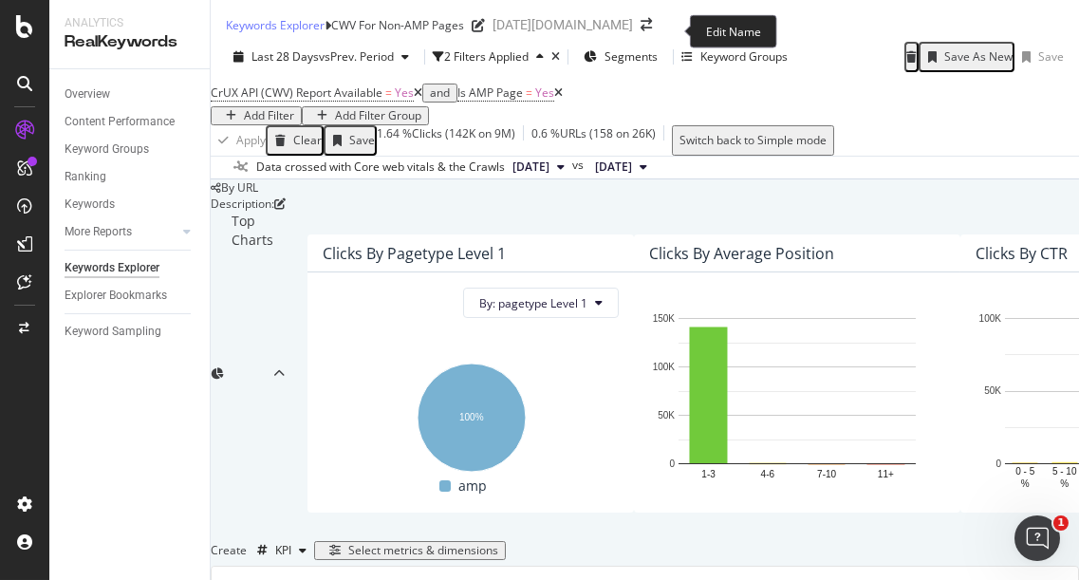
click at [464, 30] on div "CWV For Non-AMP Pages" at bounding box center [397, 25] width 133 height 16
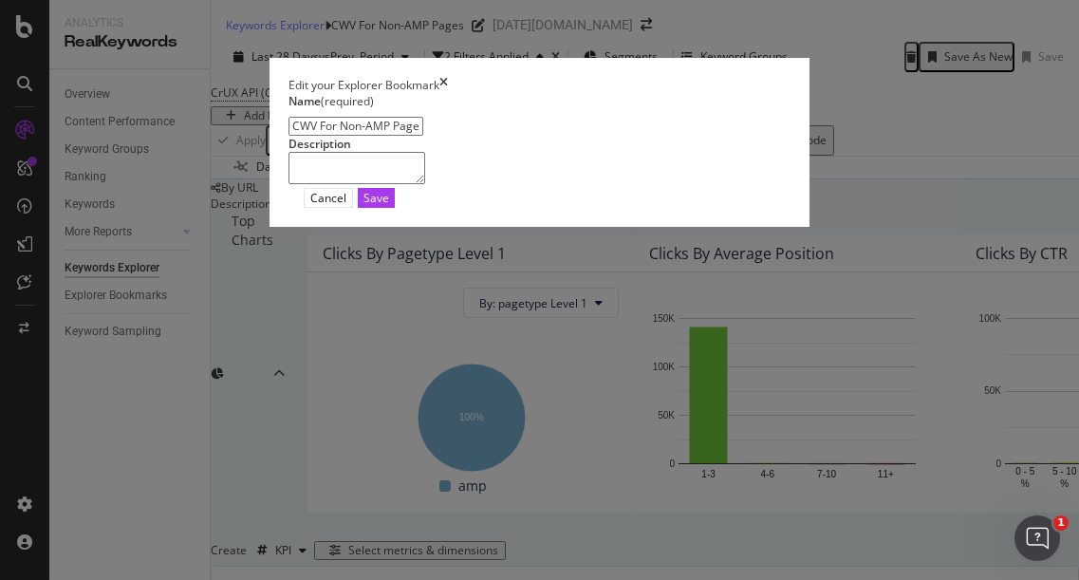
click at [289, 136] on input "CWV For Non-AMP Pages" at bounding box center [356, 126] width 135 height 19
type input "CWV For AMP Pages"
click at [389, 207] on div "Save" at bounding box center [377, 198] width 26 height 18
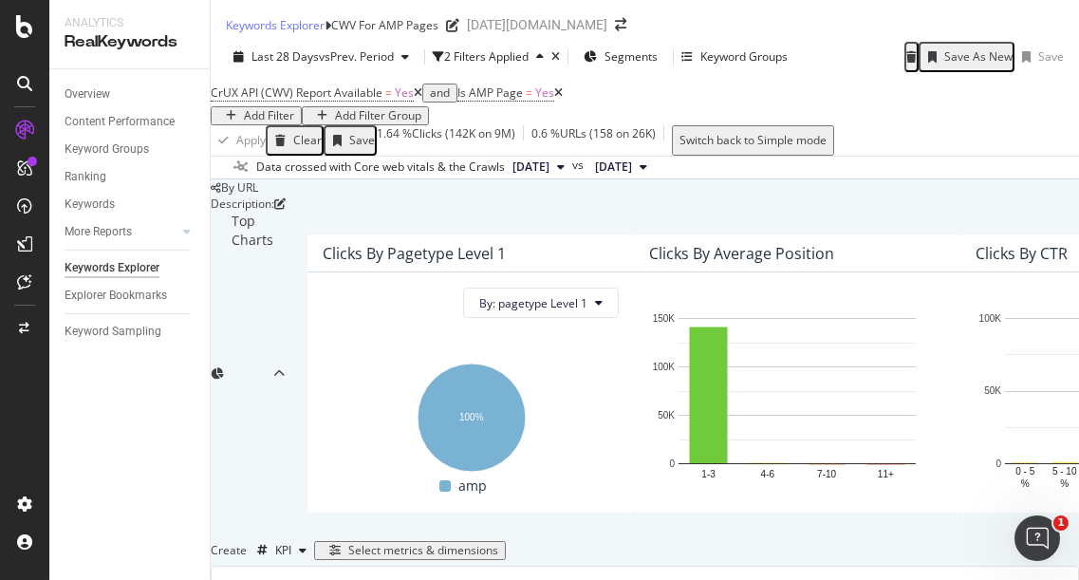
click at [552, 101] on span "Yes" at bounding box center [544, 92] width 19 height 16
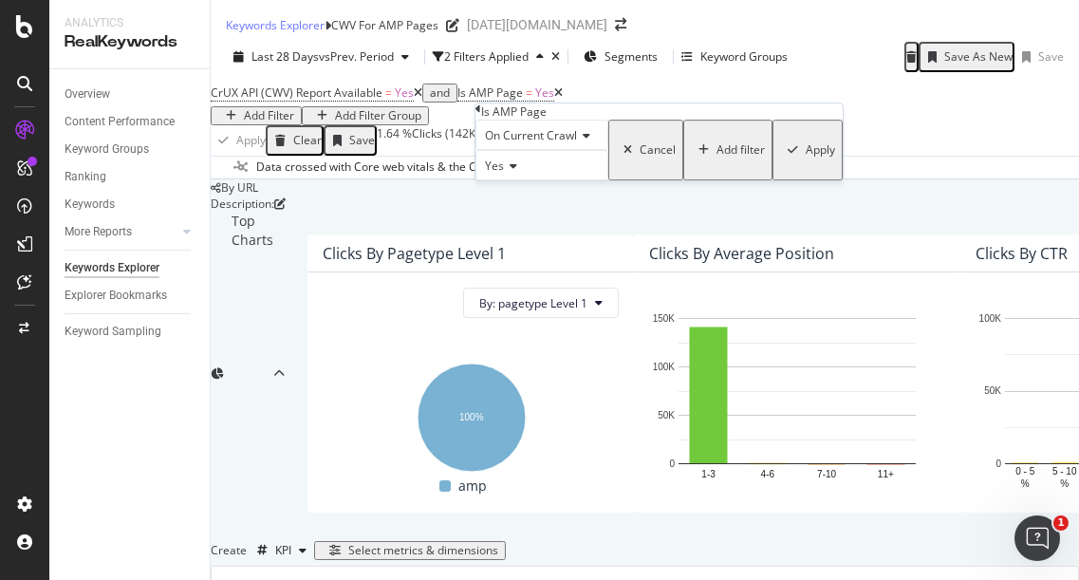
click at [523, 180] on div "Yes" at bounding box center [542, 165] width 133 height 30
click at [511, 221] on div "Yes No" at bounding box center [542, 200] width 133 height 42
click at [523, 220] on div "No" at bounding box center [542, 210] width 131 height 20
click at [806, 157] on div "Apply" at bounding box center [820, 149] width 29 height 13
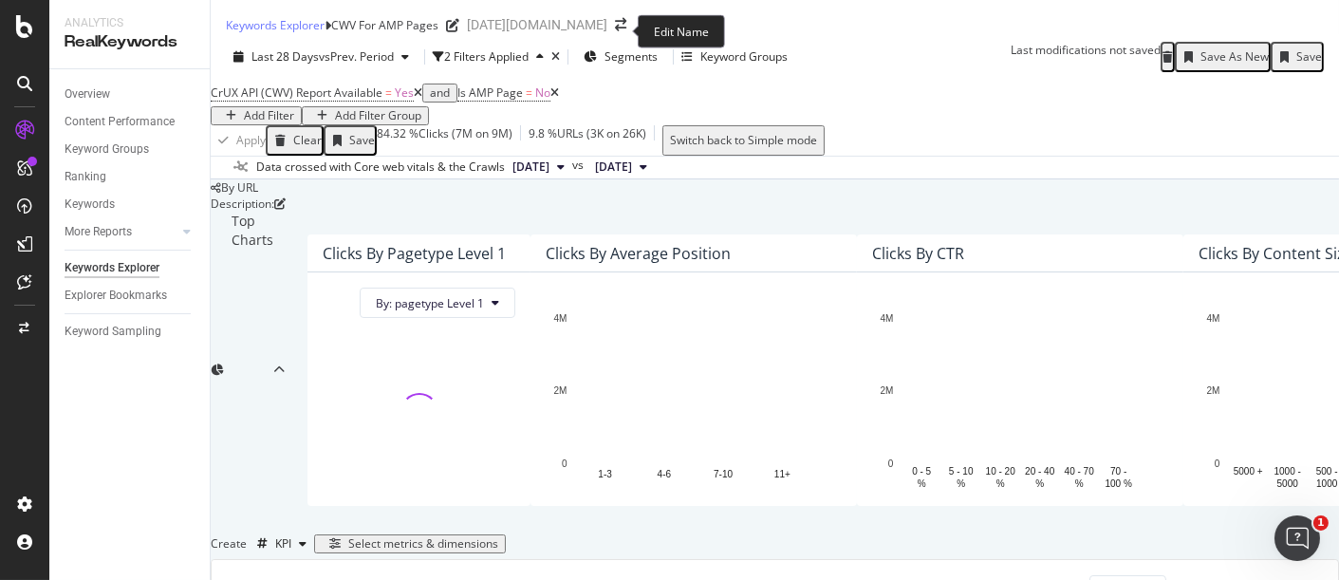
click at [439, 33] on div "CWV For AMP Pages" at bounding box center [384, 25] width 107 height 16
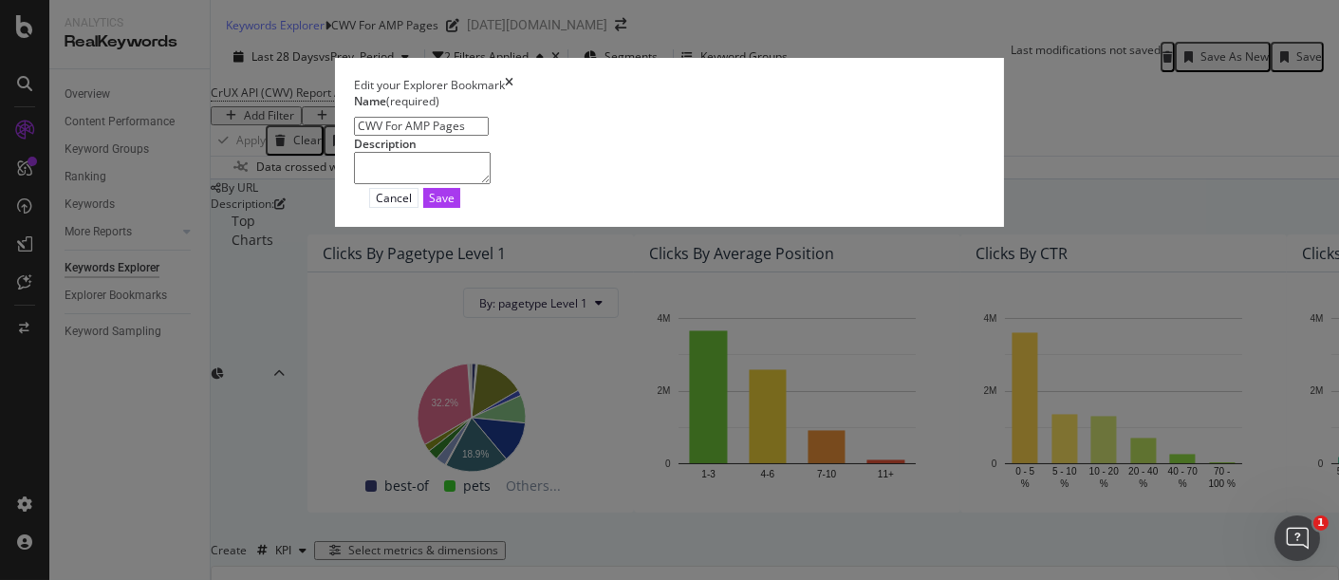
drag, startPoint x: 371, startPoint y: 193, endPoint x: 380, endPoint y: 197, distance: 9.8
click at [374, 136] on input "CWV For AMP Pages" at bounding box center [421, 126] width 135 height 19
click at [986, 93] on div "Edit your Explorer Bookmark" at bounding box center [670, 85] width 632 height 16
click at [514, 91] on icon "times" at bounding box center [509, 85] width 9 height 16
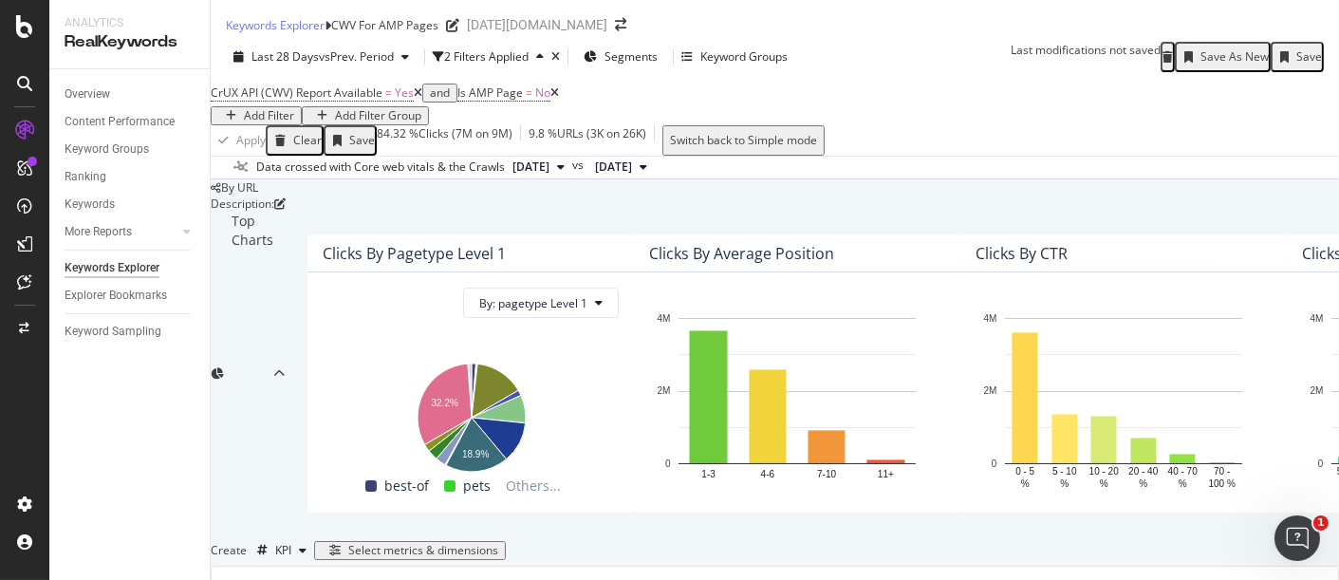
click at [1193, 64] on div "Save As New" at bounding box center [1235, 56] width 68 height 13
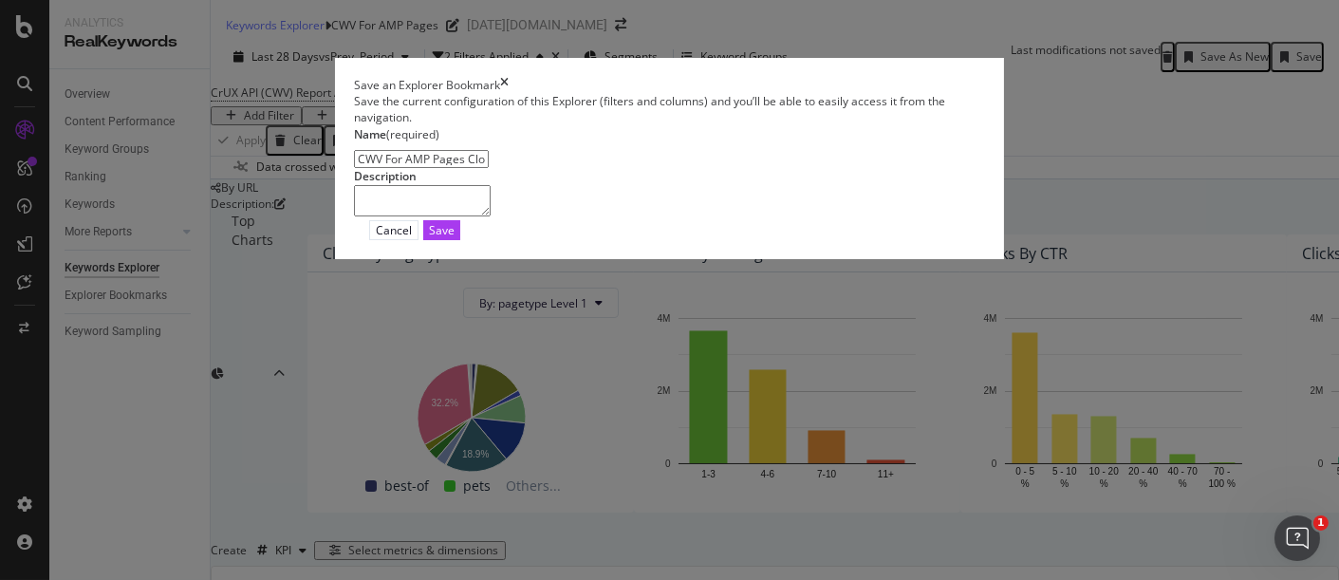
click at [365, 169] on input "CWV For AMP Pages Clone" at bounding box center [421, 159] width 135 height 19
click at [469, 169] on input "CWV For Non-AMP Pages Clone" at bounding box center [421, 159] width 135 height 19
type input "CWV For Non-AMP Pages"
click at [455, 238] on div "Save" at bounding box center [442, 230] width 26 height 16
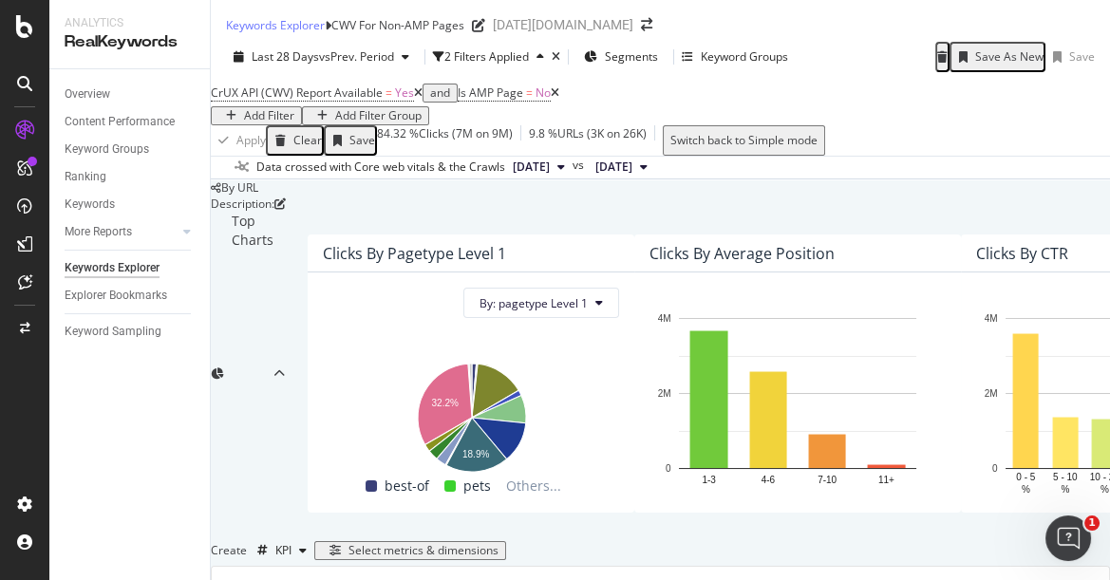
click at [86, 387] on div "Overview Content Performance Keyword Groups Ranking Keywords More Reports Count…" at bounding box center [129, 324] width 160 height 511
click at [975, 64] on div "Save As New" at bounding box center [1009, 56] width 68 height 13
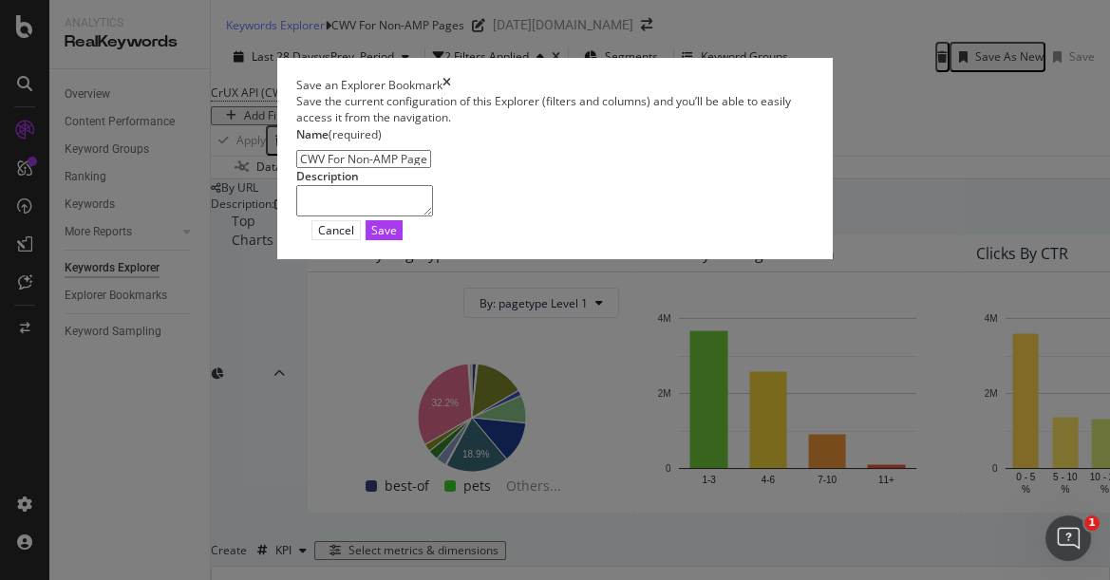
click at [451, 80] on icon "times" at bounding box center [446, 85] width 9 height 16
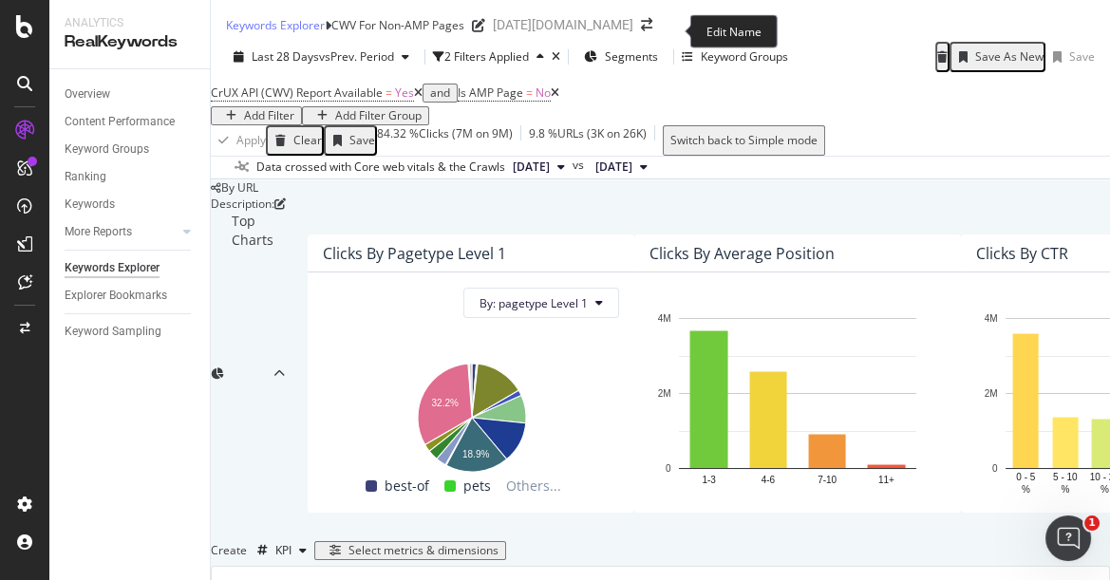
click at [464, 30] on div "CWV For Non-AMP Pages" at bounding box center [397, 25] width 133 height 16
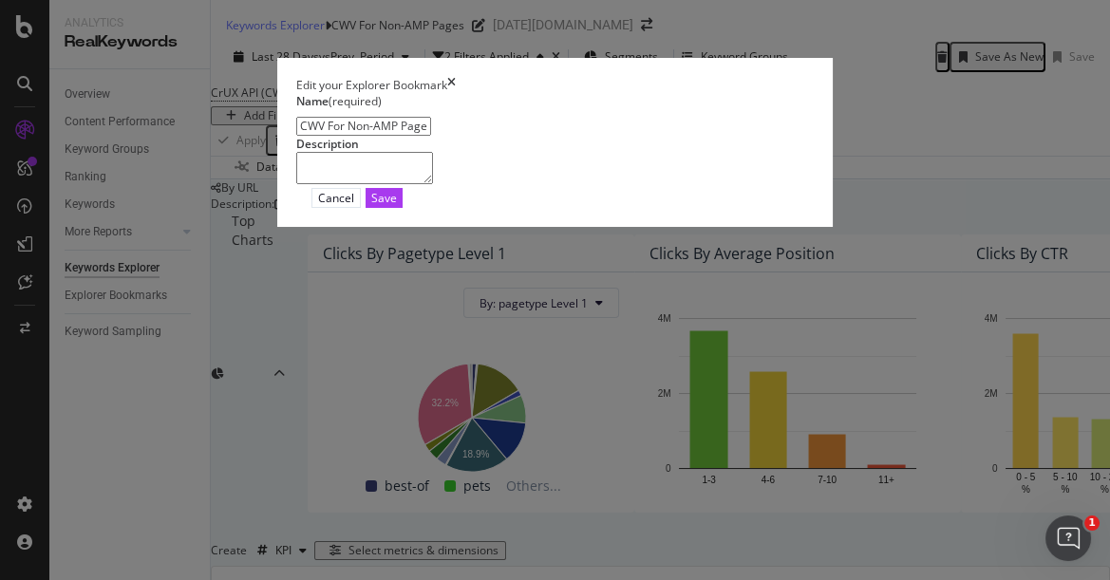
click at [456, 93] on icon "times" at bounding box center [451, 85] width 9 height 16
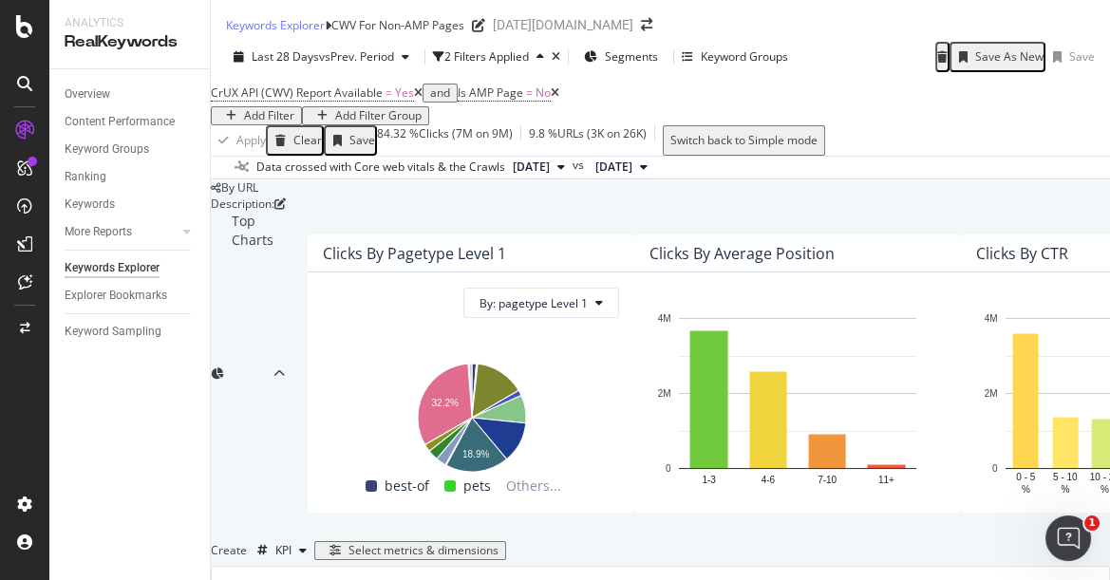
click at [294, 118] on div "Add Filter" at bounding box center [269, 115] width 50 height 13
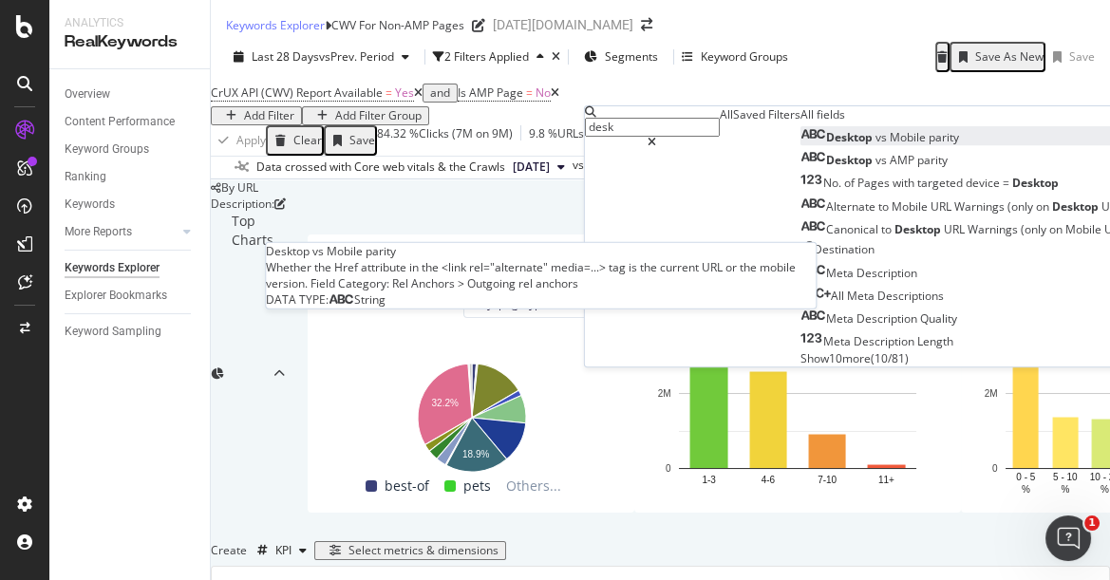
type input "desk"
click at [928, 145] on span "parity" at bounding box center [943, 137] width 30 height 16
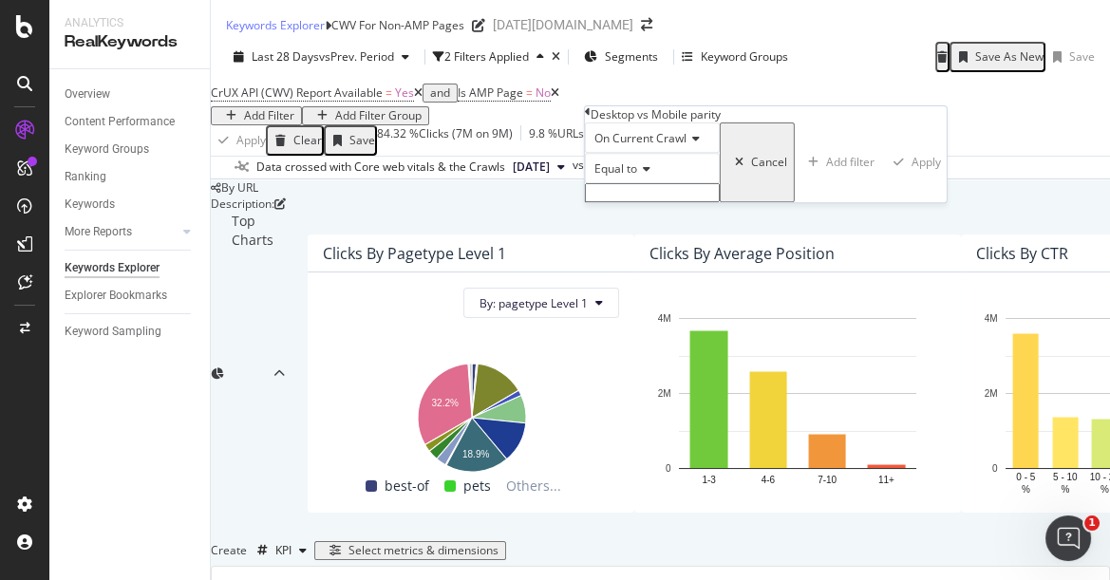
click at [634, 183] on div "Equal to" at bounding box center [652, 168] width 135 height 30
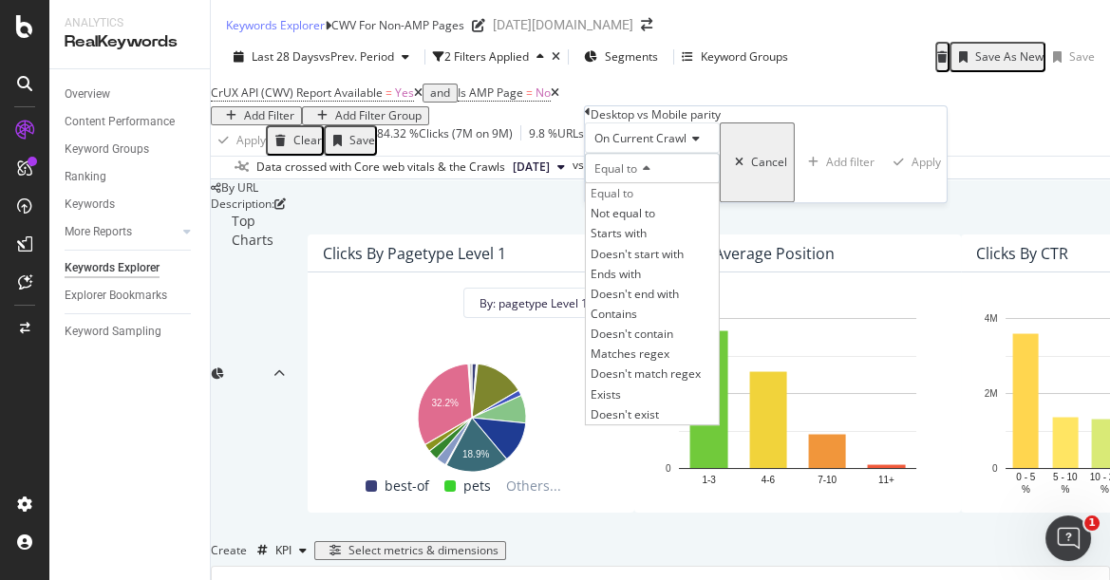
click at [687, 183] on div "Equal to" at bounding box center [652, 168] width 135 height 30
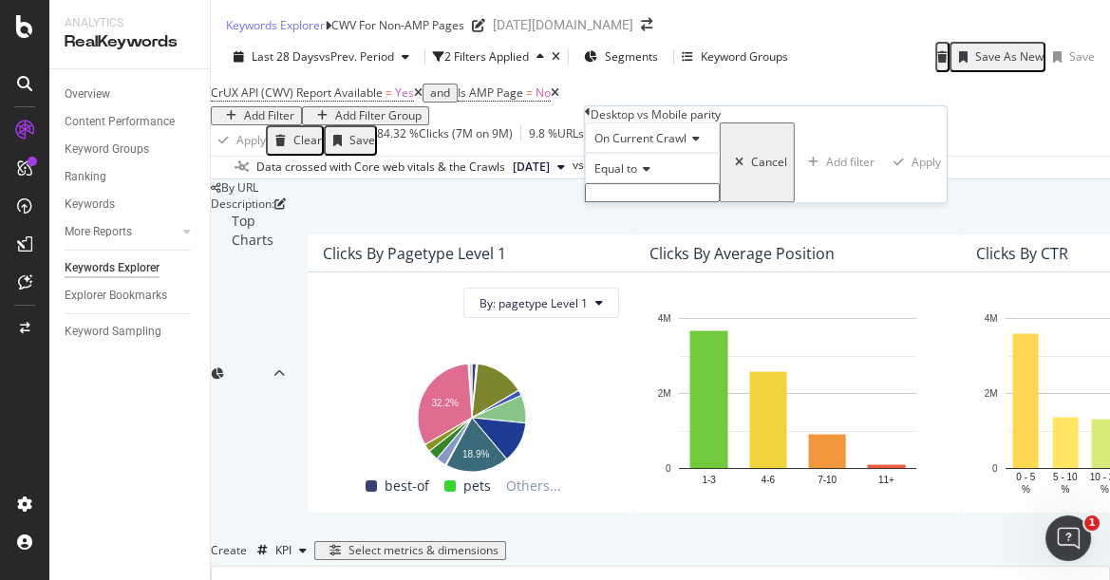
click at [671, 202] on input "text" at bounding box center [652, 192] width 135 height 19
click at [590, 118] on icon at bounding box center [588, 111] width 6 height 11
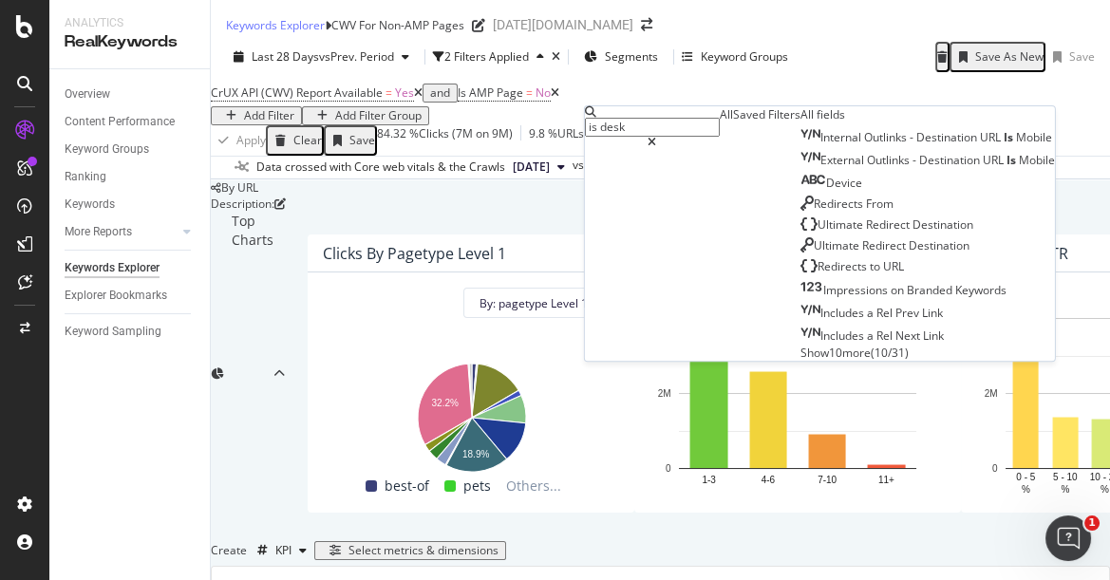
type input "is desk"
click at [103, 426] on div "Overview Content Performance Keyword Groups Ranking Keywords More Reports Count…" at bounding box center [129, 324] width 160 height 511
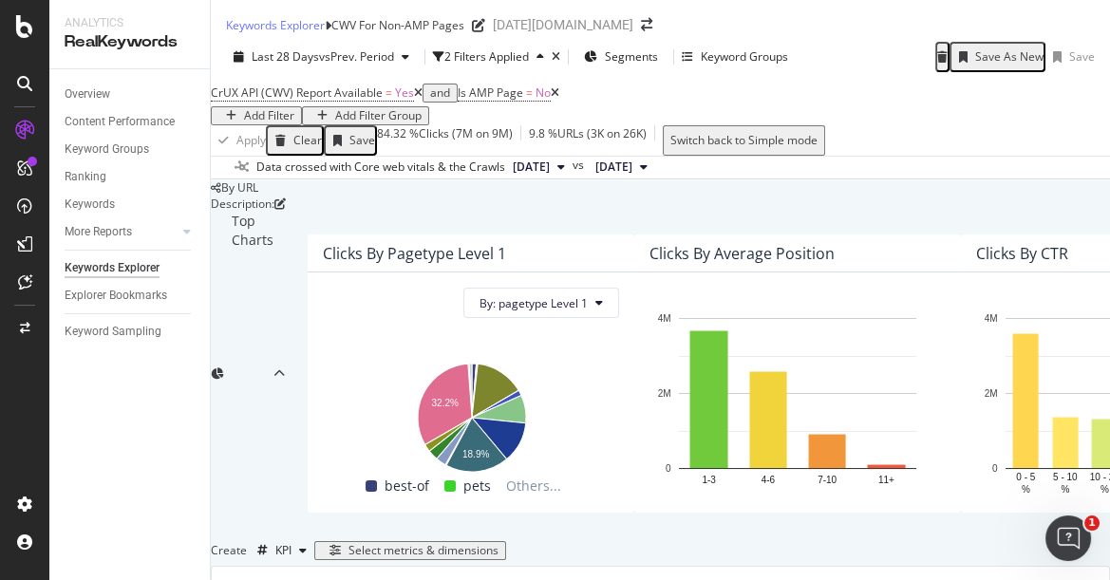
click at [294, 122] on div "Add Filter" at bounding box center [269, 115] width 50 height 13
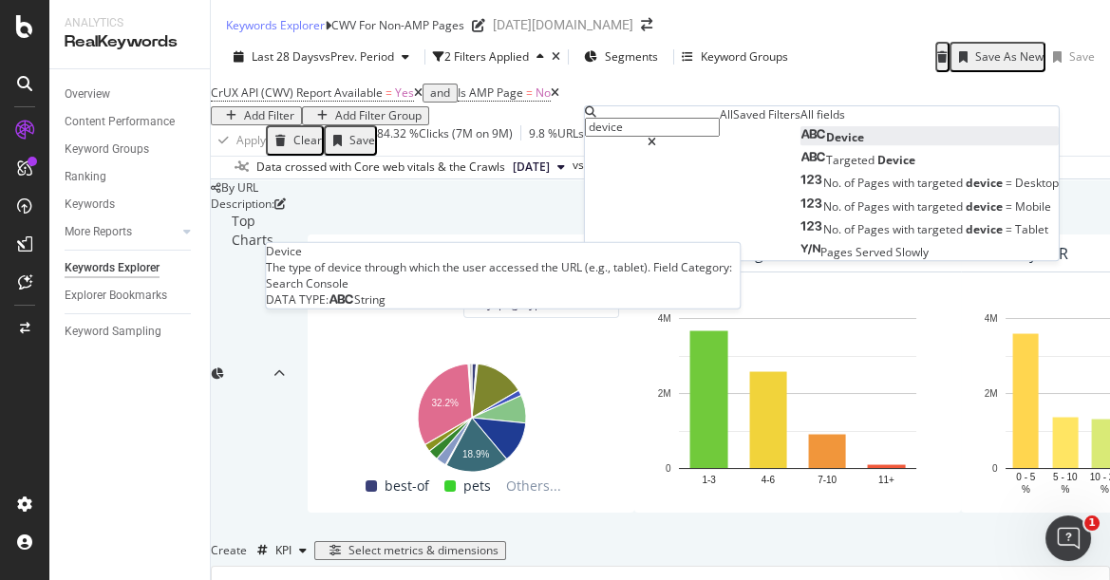
type input "device"
click at [800, 145] on div "Device" at bounding box center [832, 137] width 64 height 16
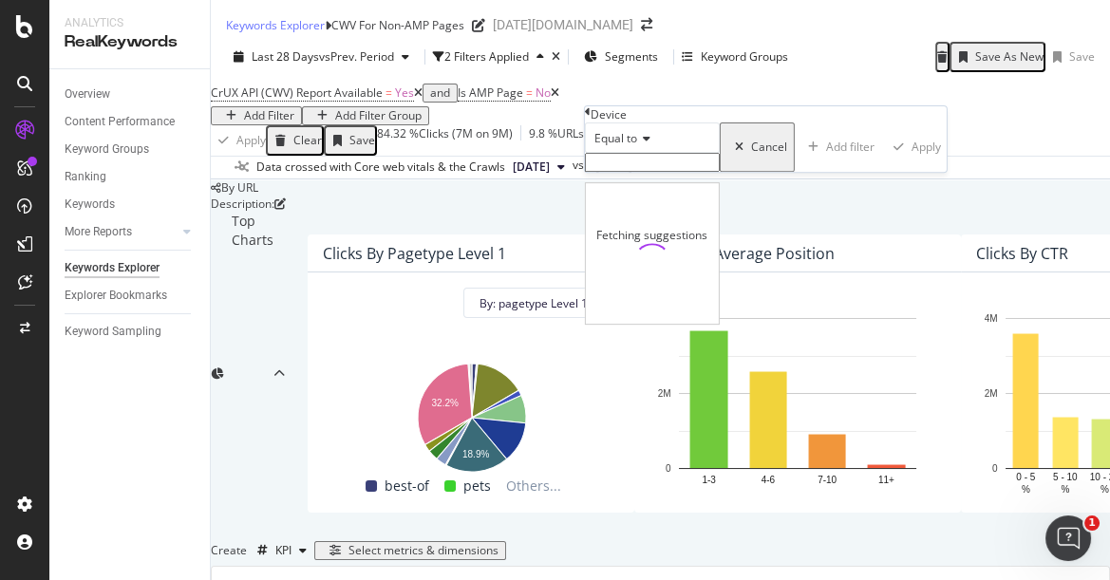
click at [664, 172] on input "text" at bounding box center [652, 162] width 135 height 19
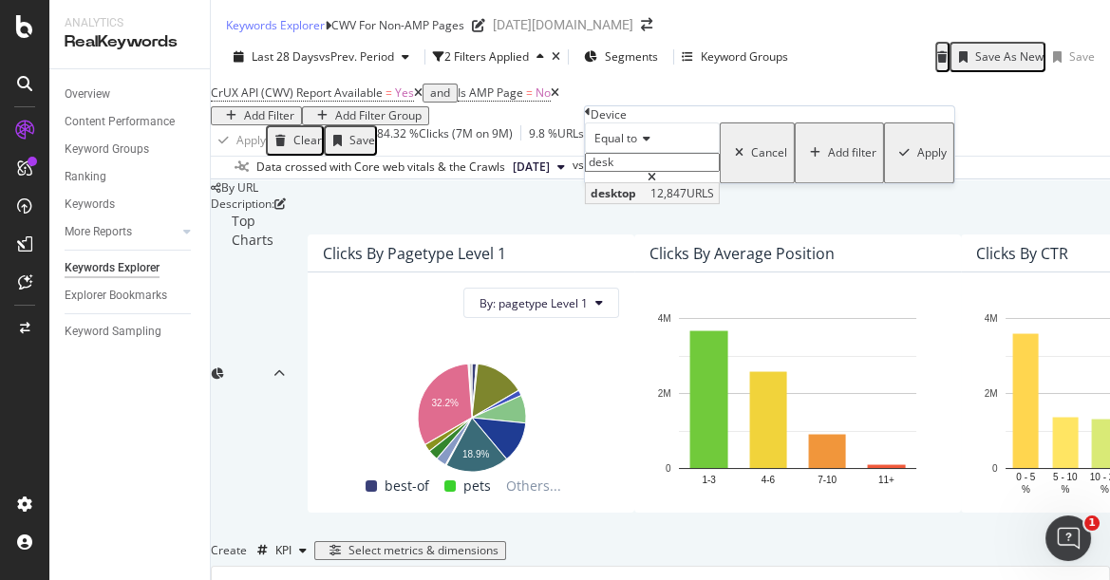
click at [646, 201] on span "desktop" at bounding box center [617, 193] width 55 height 16
type input "desktop"
drag, startPoint x: 792, startPoint y: 244, endPoint x: 729, endPoint y: 140, distance: 121.0
click at [917, 159] on div "Apply" at bounding box center [931, 152] width 29 height 13
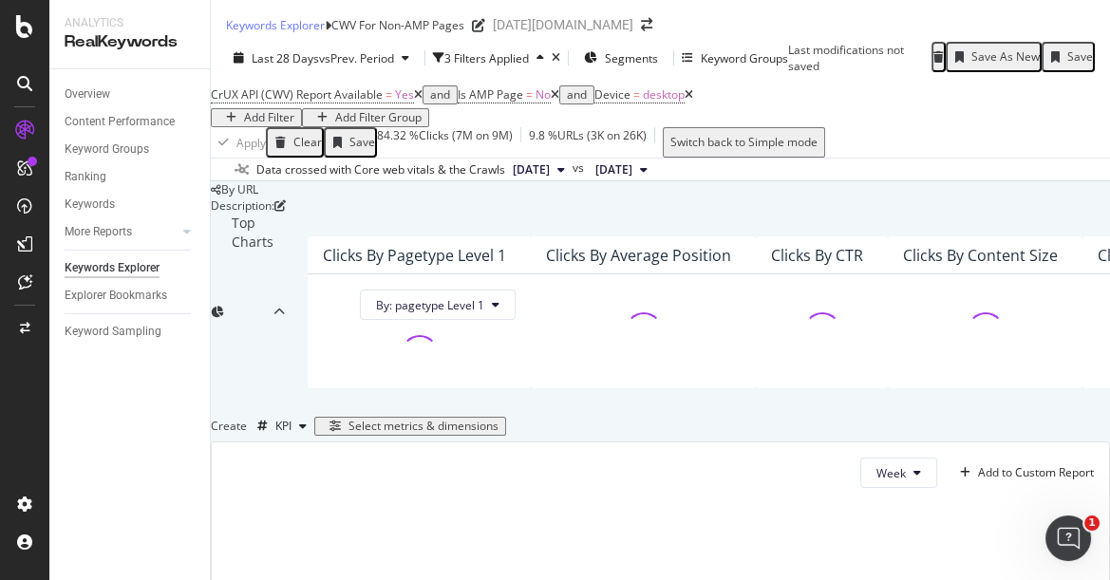
click at [1039, 69] on div "Save As New" at bounding box center [993, 57] width 92 height 25
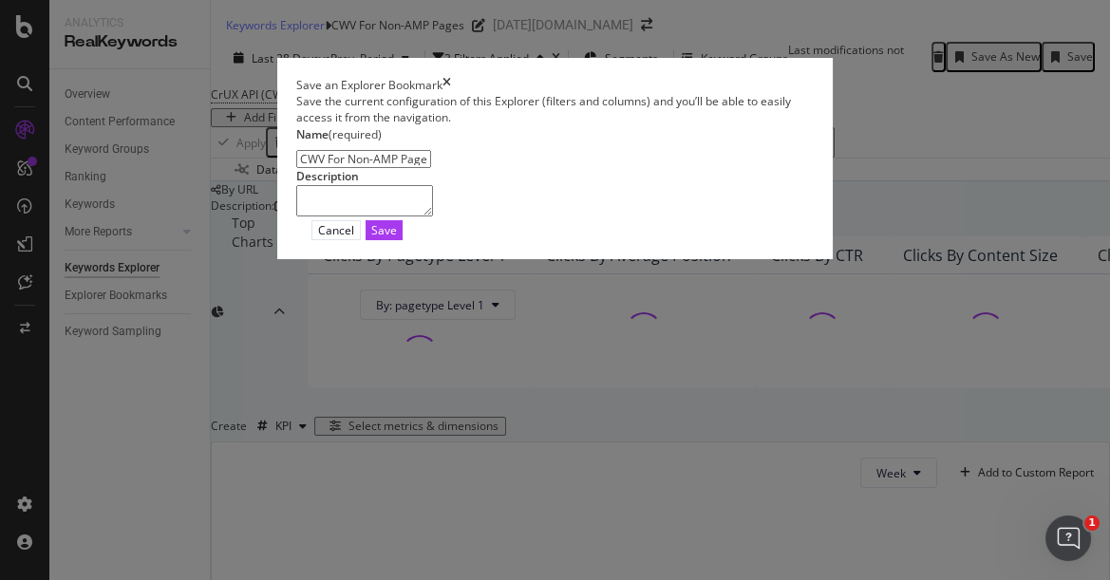
click at [353, 169] on input "CWV For Non-AMP Pages Clone" at bounding box center [363, 159] width 135 height 19
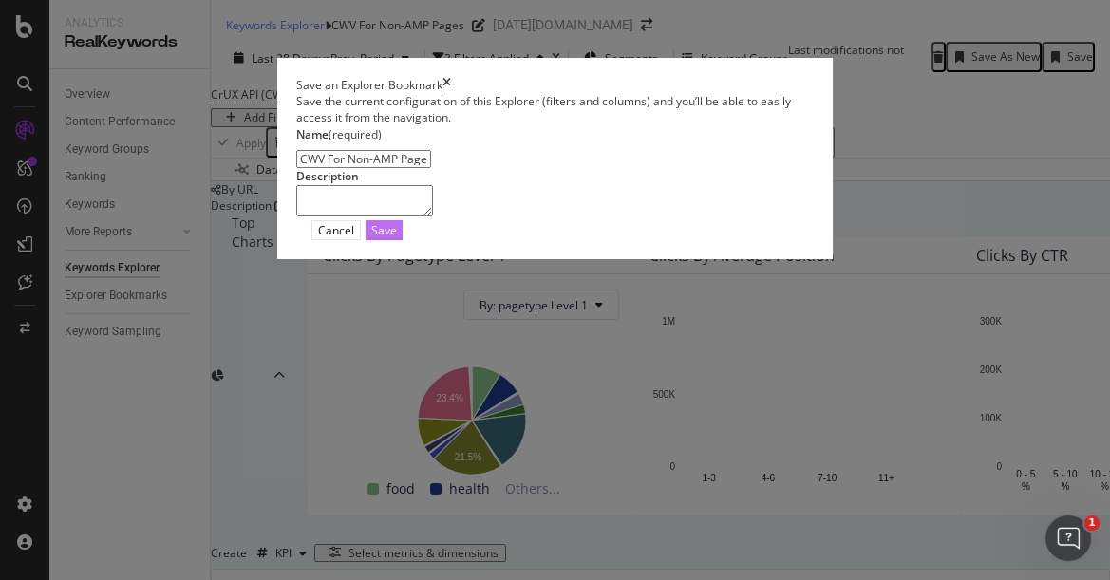
type input "CWV For Non-AMP Pages (Desktop)"
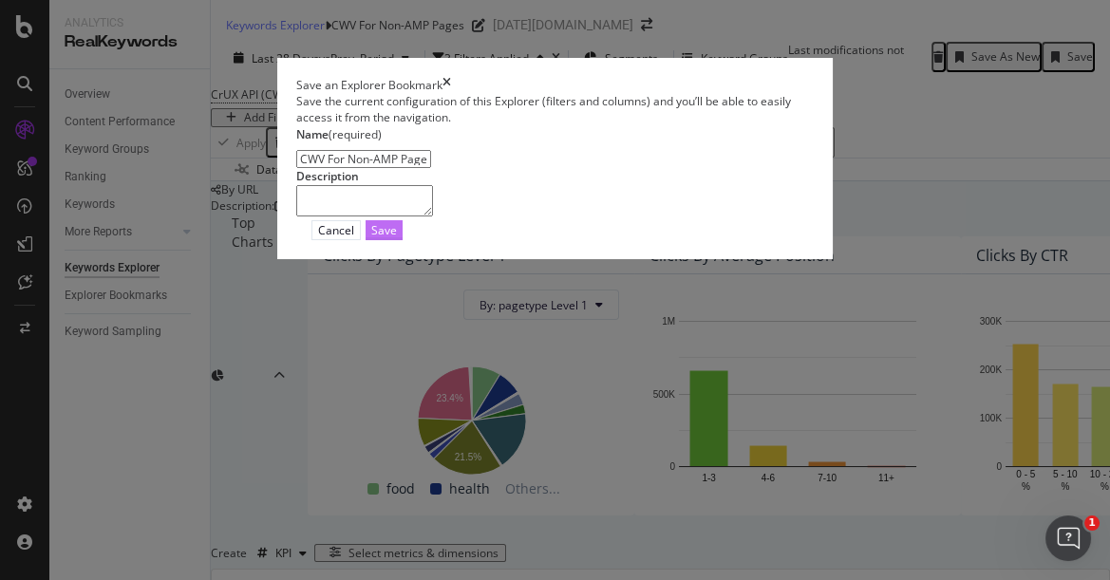
click at [402, 240] on button "Save" at bounding box center [383, 230] width 37 height 20
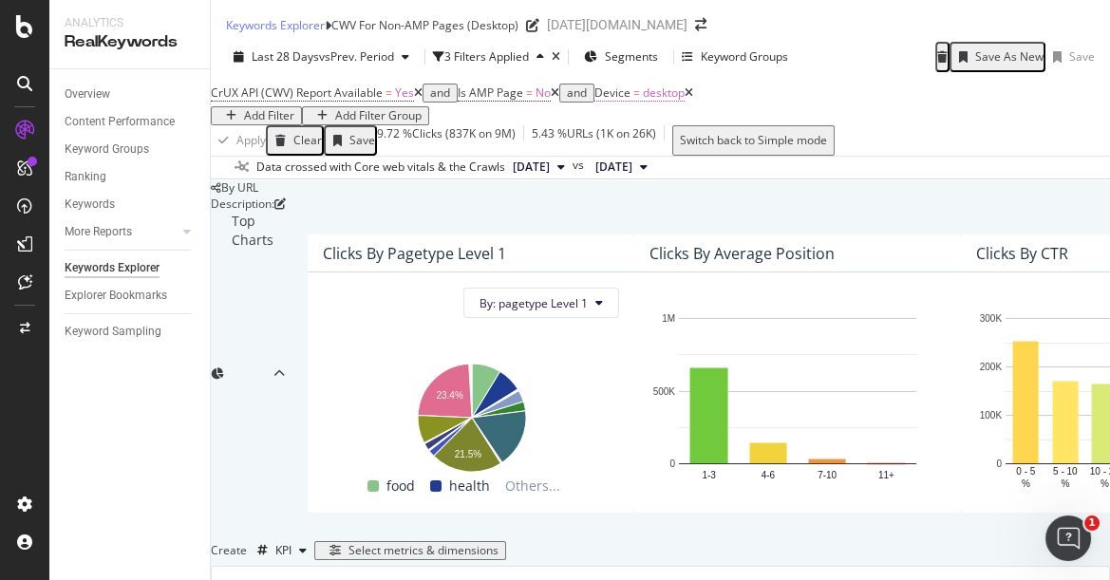
click at [630, 101] on span "Device" at bounding box center [612, 92] width 36 height 16
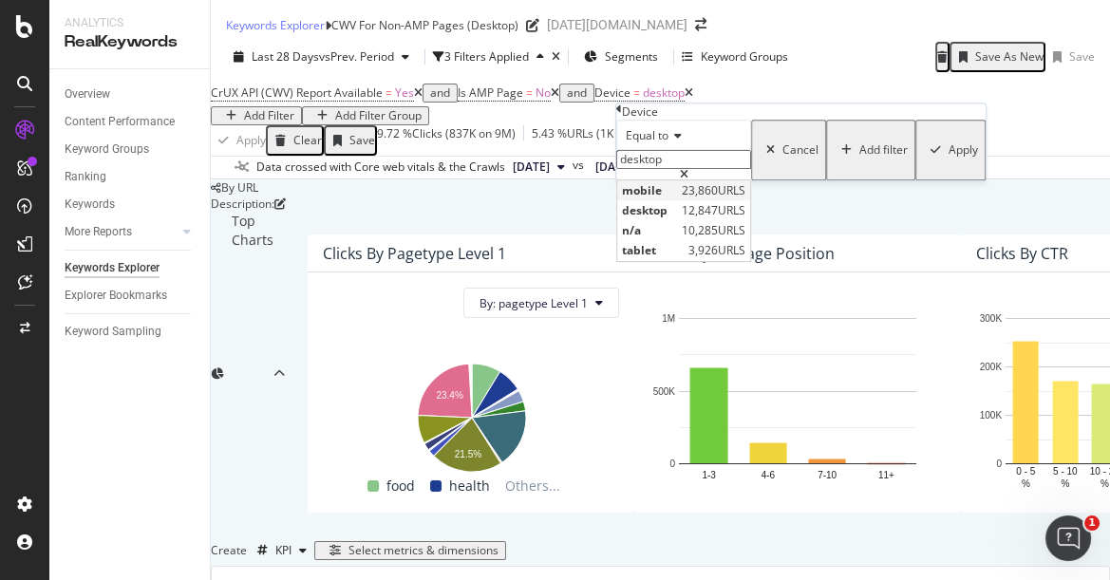
click at [677, 198] on span "mobile" at bounding box center [649, 190] width 55 height 16
type input "mobile"
click at [930, 156] on icon "button" at bounding box center [935, 149] width 10 height 11
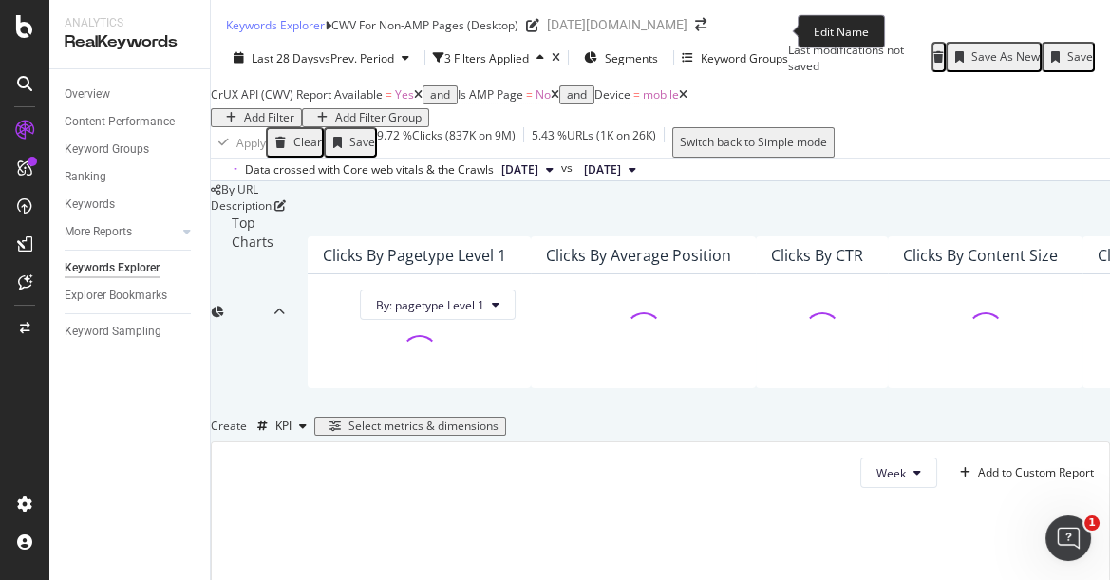
click at [518, 33] on div "CWV For Non-AMP Pages (Desktop)" at bounding box center [424, 25] width 187 height 16
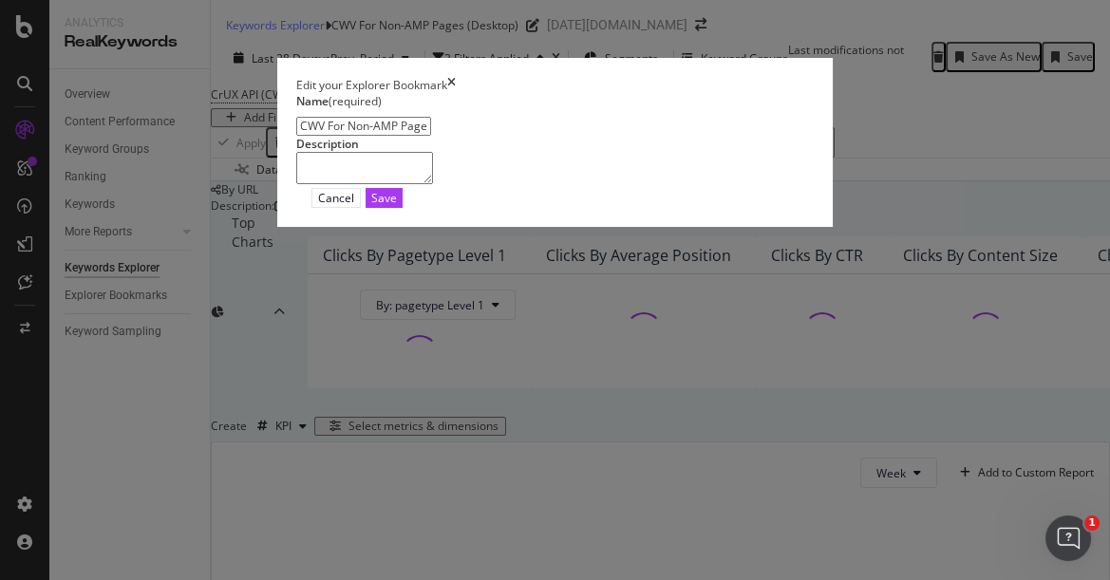
click at [382, 136] on input "CWV For Non-AMP Pages (Desktop)" at bounding box center [363, 126] width 135 height 19
click at [380, 136] on input "CWV For Non-AMP Pages (Desktop)" at bounding box center [363, 126] width 135 height 19
click at [369, 136] on input "CWV For Non-AMP Pages (Desktop)" at bounding box center [363, 126] width 135 height 19
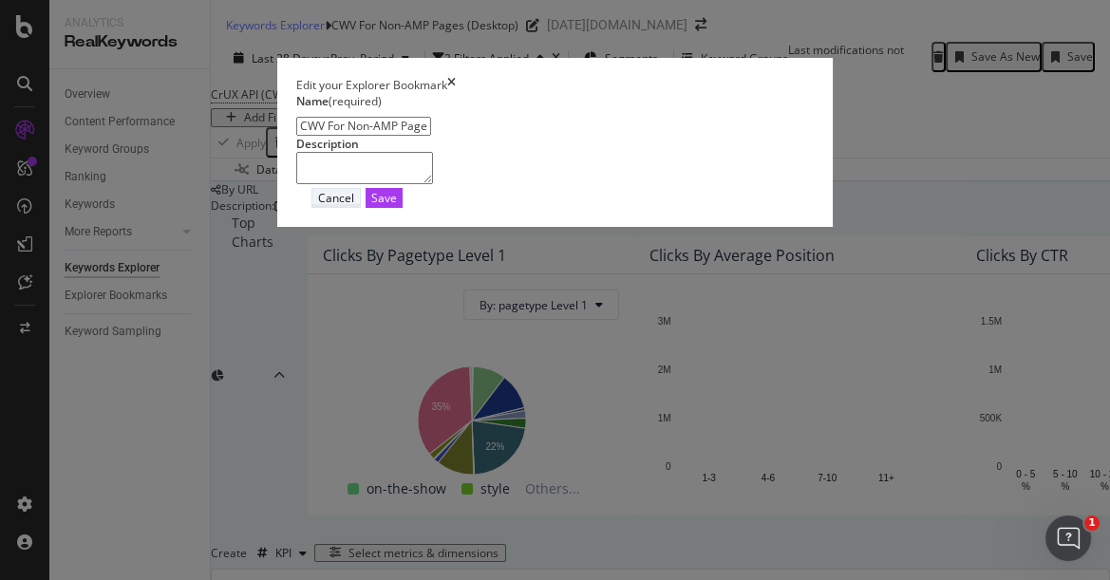
type input "CWV For Non-AMP Pages (Mobile)"
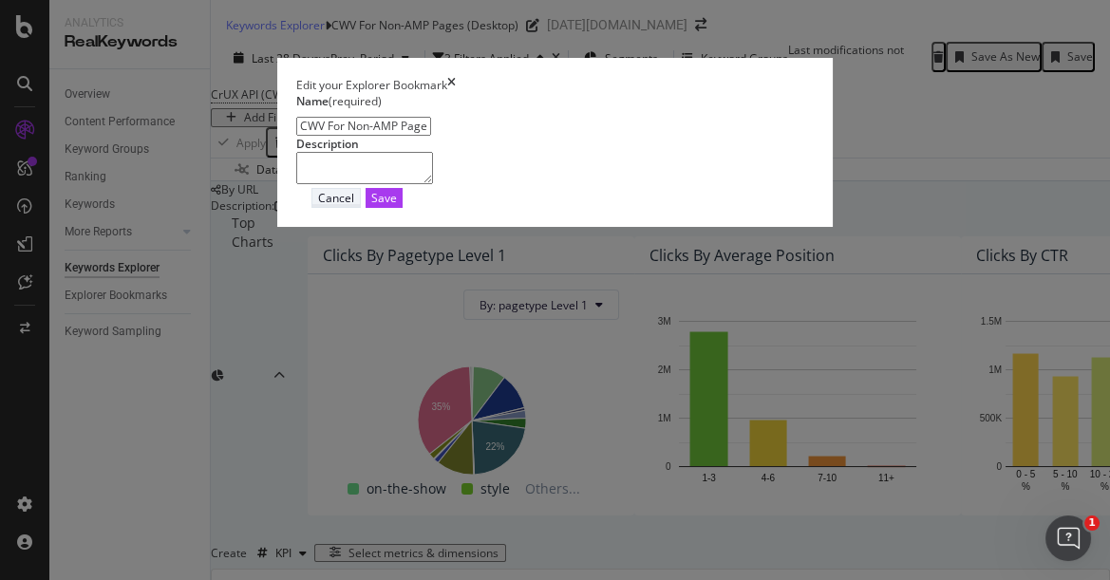
click at [354, 206] on div "Cancel" at bounding box center [336, 198] width 36 height 16
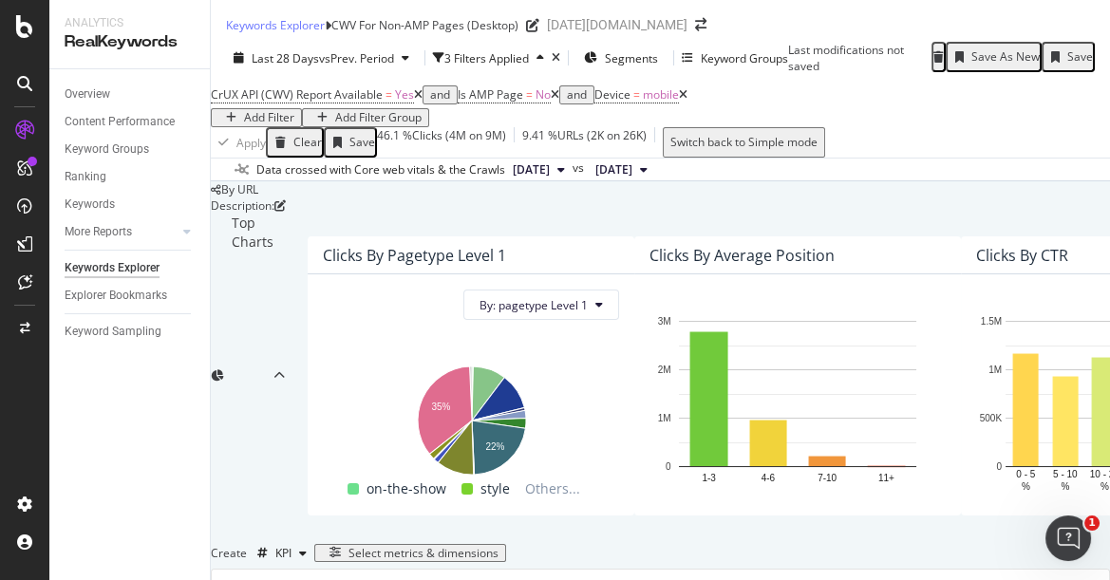
click at [1039, 64] on div "Save As New" at bounding box center [1005, 56] width 68 height 13
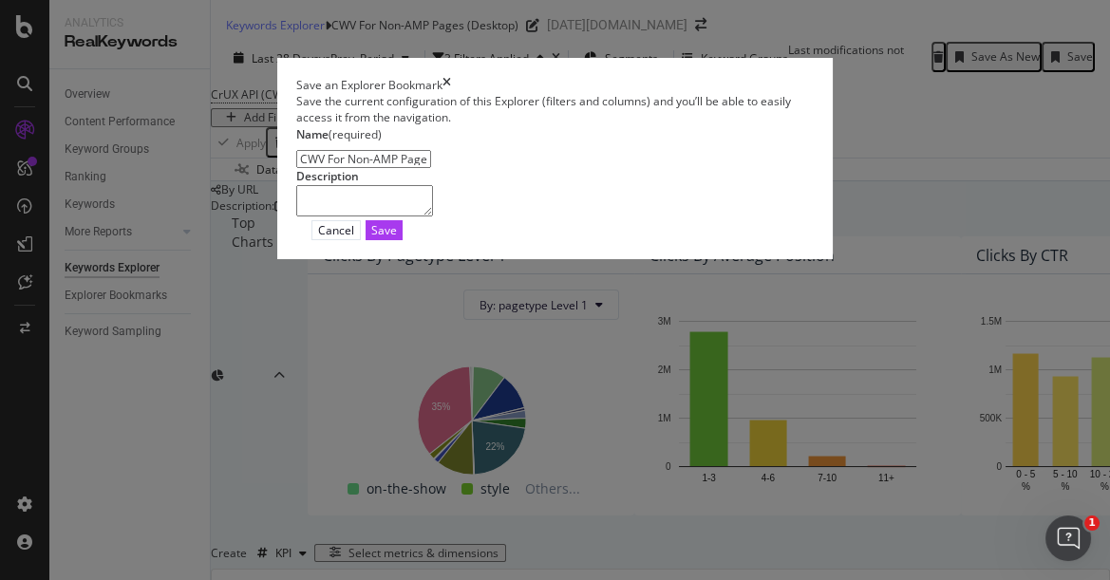
click at [360, 169] on input "CWV For Non-AMP Pages (Desktop) Clone" at bounding box center [363, 159] width 135 height 19
click at [439, 169] on div "Name (required) CWV For Non-AMP Pages (Mobile) Clone" at bounding box center [554, 147] width 517 height 43
click at [431, 169] on input "CWV For Non-AMP Pages (Mobile) Clone" at bounding box center [363, 159] width 135 height 19
type input "CWV For Non-AMP Pages (Mobile)"
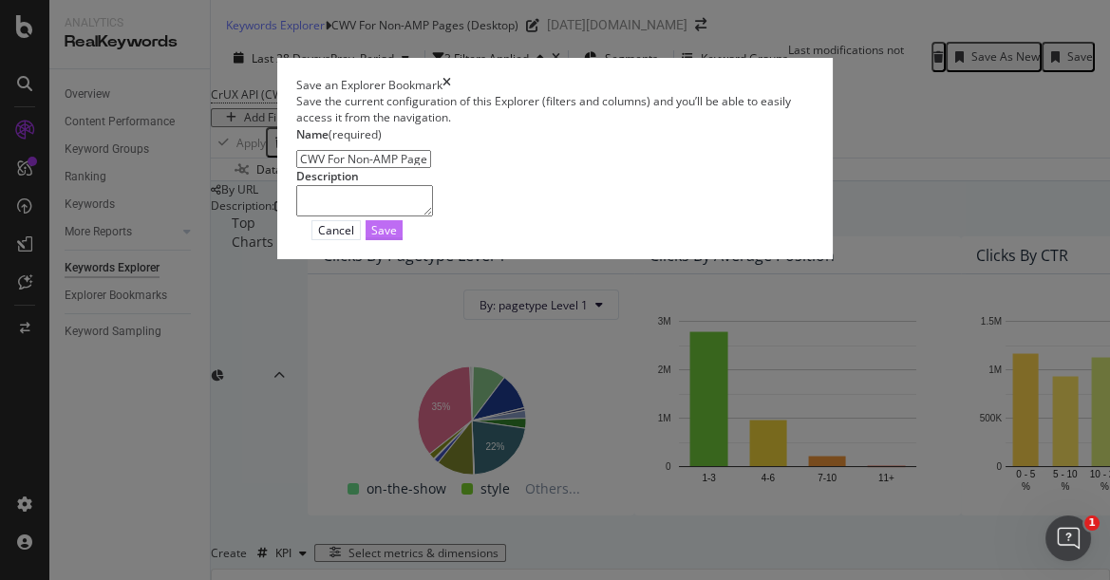
click at [397, 238] on div "Save" at bounding box center [384, 230] width 26 height 16
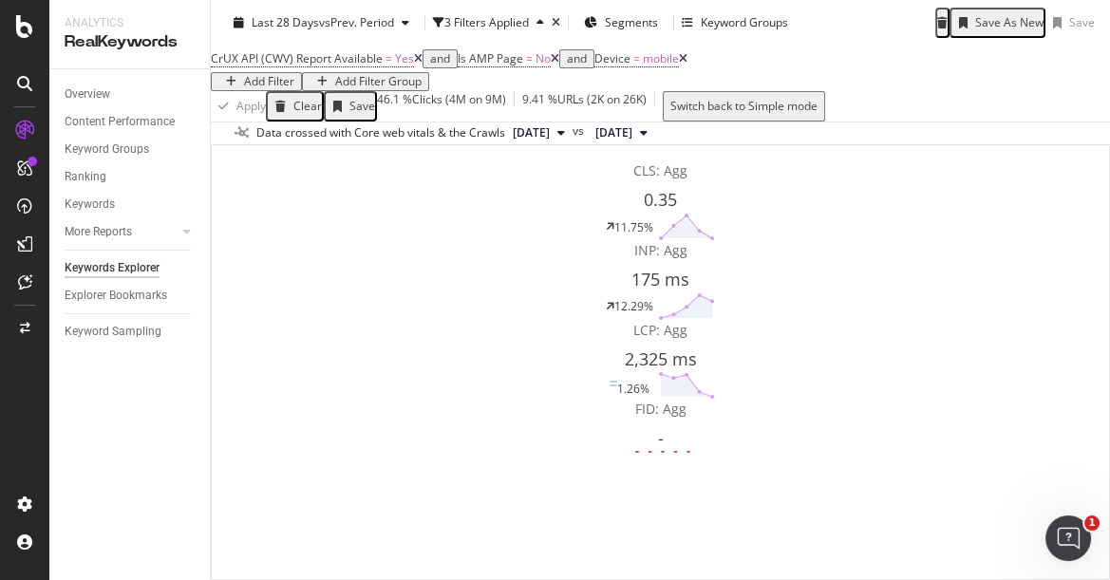
scroll to position [333, 0]
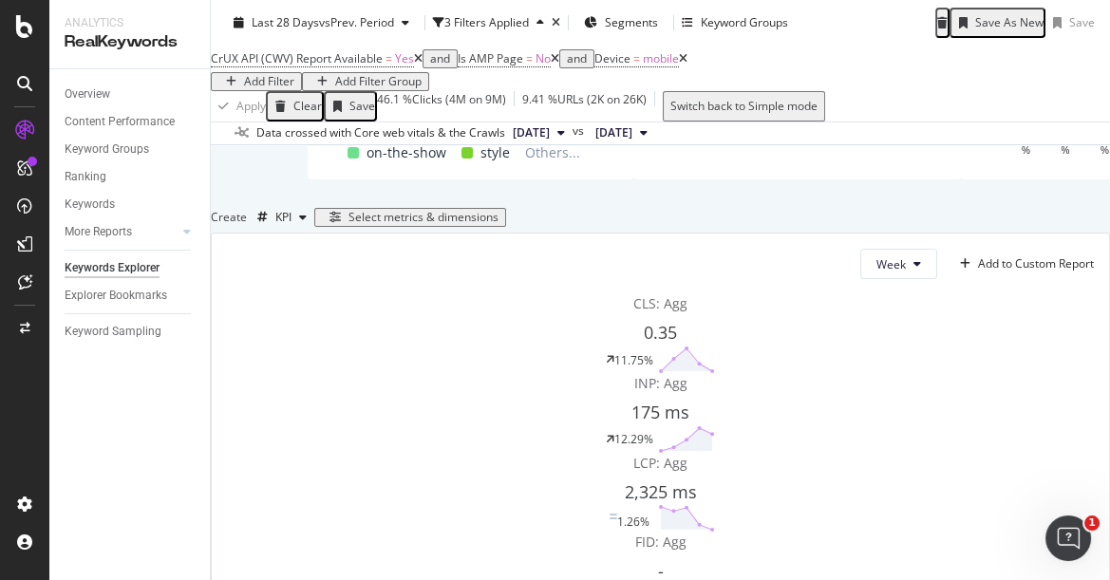
click at [77, 386] on div "Overview Content Performance Keyword Groups Ranking Keywords More Reports Count…" at bounding box center [129, 324] width 160 height 511
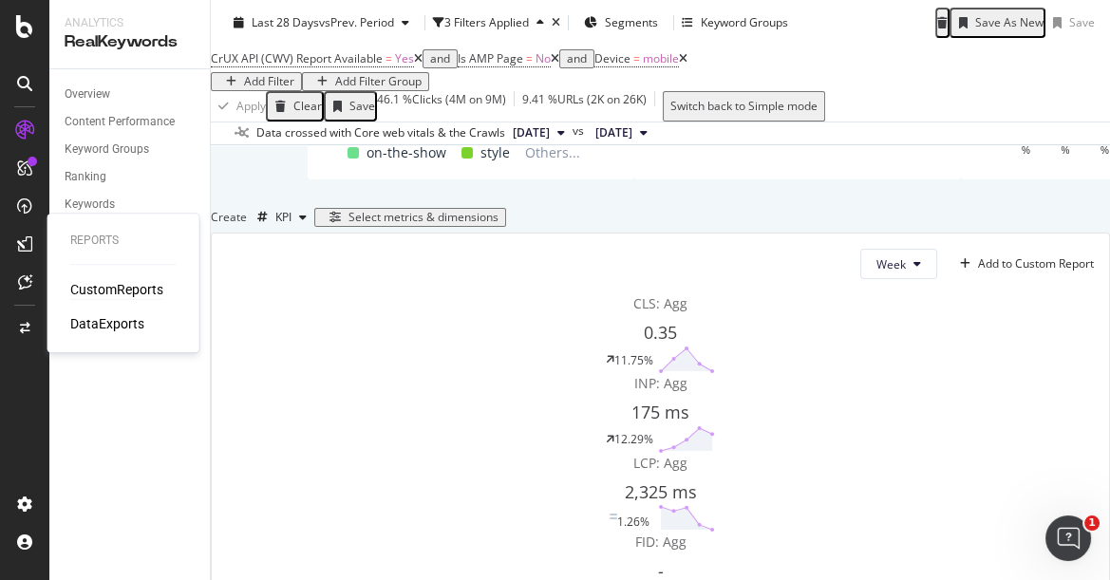
click at [115, 290] on div "CustomReports" at bounding box center [116, 289] width 93 height 19
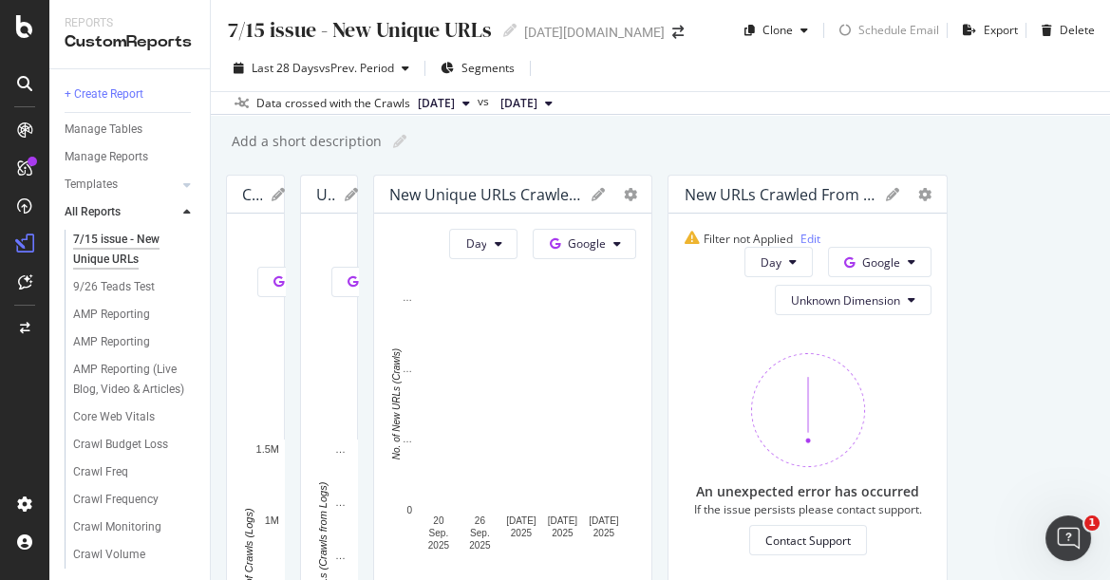
click at [130, 313] on div "AMP Reporting" at bounding box center [111, 315] width 77 height 20
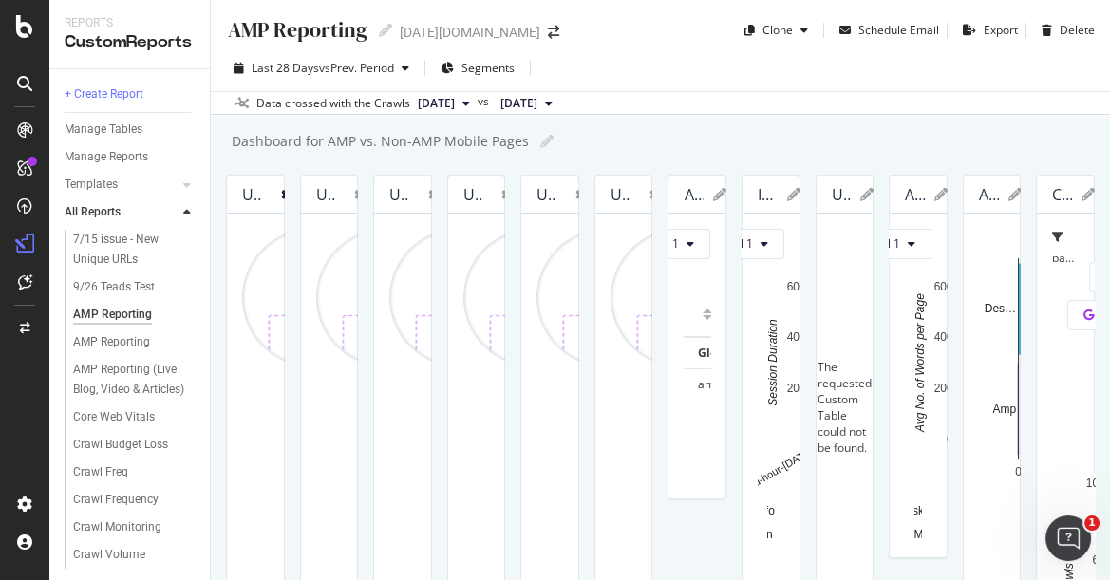
click at [294, 191] on icon at bounding box center [287, 194] width 13 height 13
click at [675, 220] on span "Delete" at bounding box center [679, 223] width 35 height 17
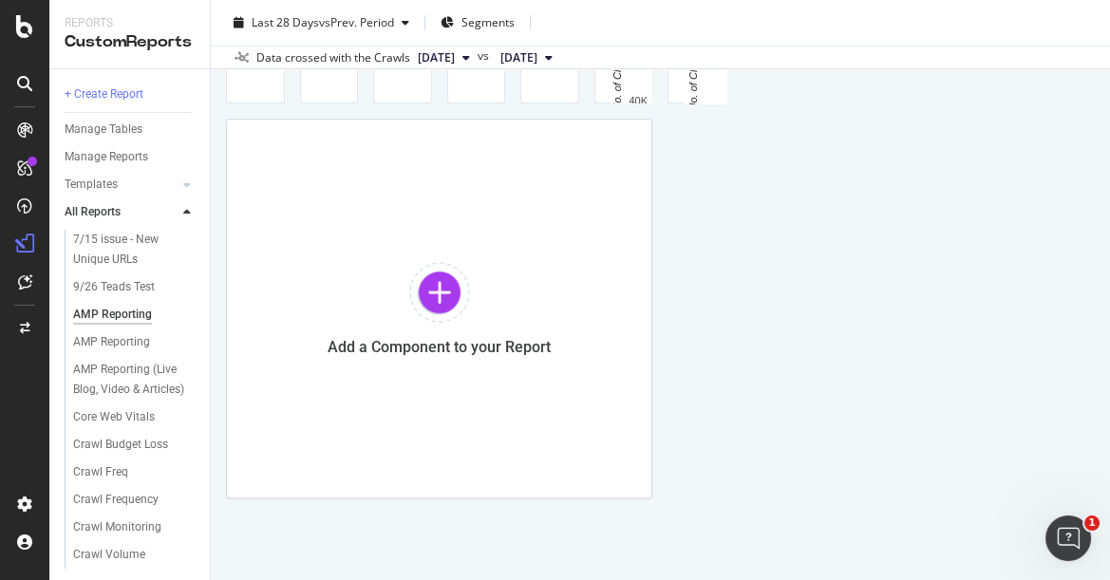
scroll to position [2109, 0]
click at [120, 373] on div "AMP Reporting (Live Blog, Video & Articles)" at bounding box center [130, 380] width 114 height 40
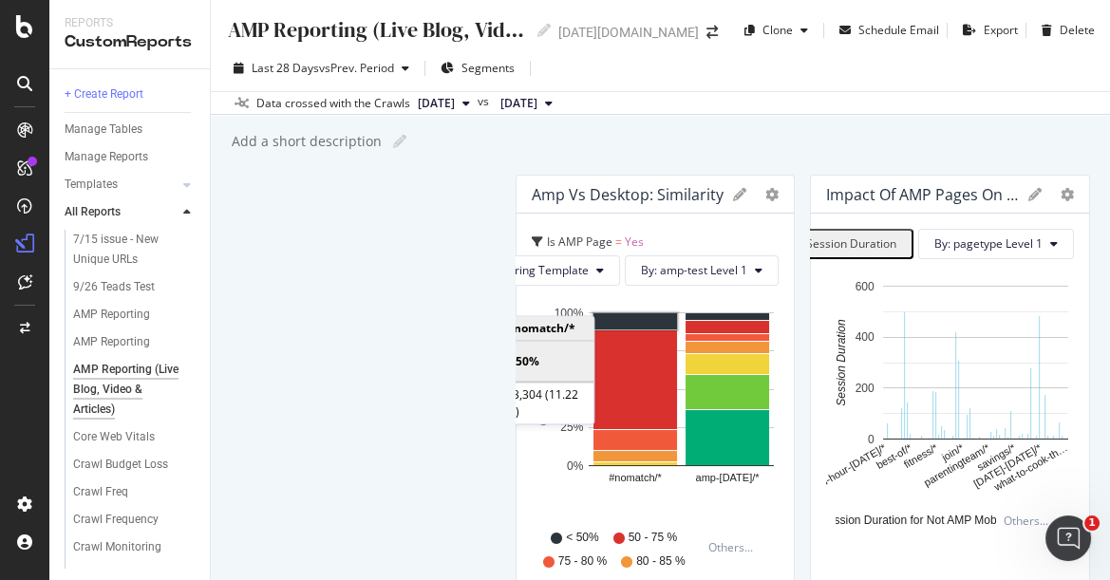
drag, startPoint x: 405, startPoint y: 434, endPoint x: 402, endPoint y: 193, distance: 241.1
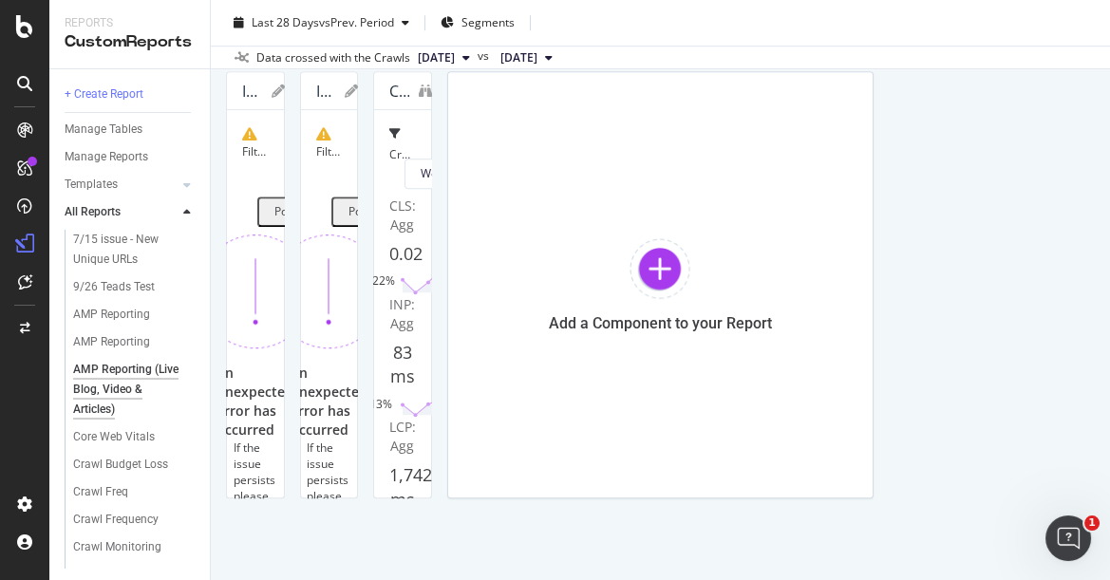
scroll to position [2441, 0]
click at [432, 98] on icon "binoculars" at bounding box center [425, 90] width 13 height 13
click at [464, 98] on icon at bounding box center [457, 90] width 13 height 13
click at [374, 110] on div "CWV For AMP Pages" at bounding box center [402, 91] width 57 height 38
click at [414, 269] on span "CrUX API (CWV) Report Available" at bounding box center [413, 207] width 48 height 122
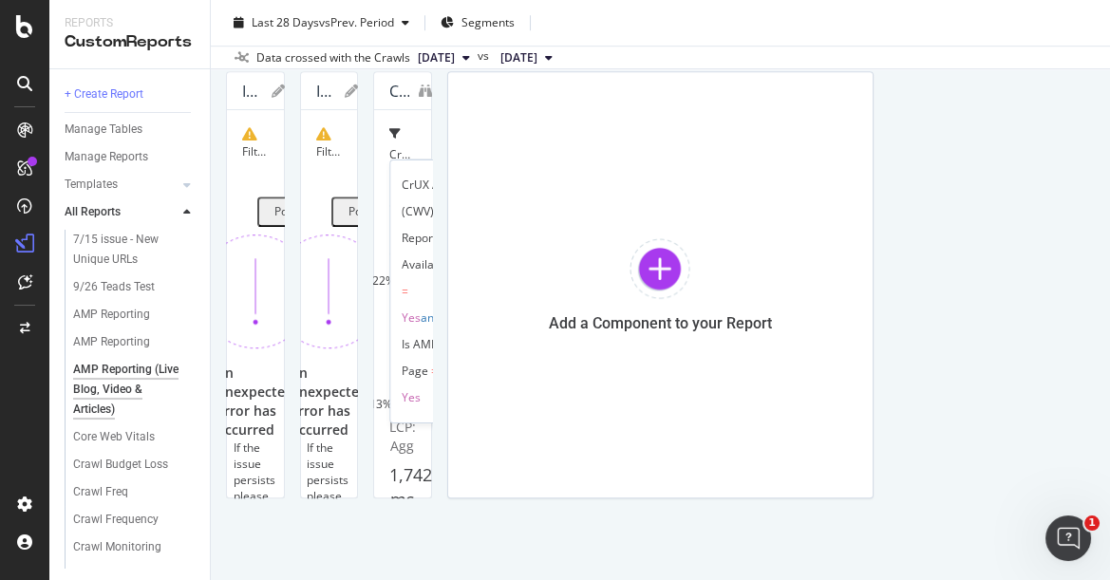
scroll to position [2651, 0]
click at [464, 98] on icon at bounding box center [457, 90] width 13 height 13
click at [381, 110] on div "CWV For AMP Pages" at bounding box center [402, 91] width 57 height 38
click at [389, 101] on div "CWV For AMP Pages" at bounding box center [399, 91] width 20 height 19
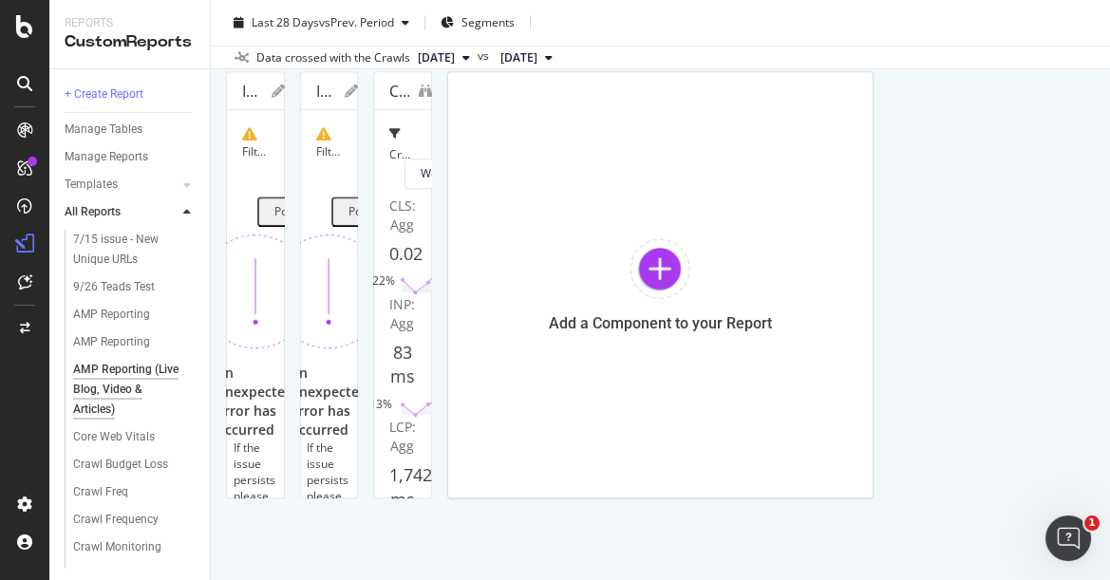
click at [431, 110] on div "CWV For AMP Pages" at bounding box center [402, 91] width 57 height 38
click at [464, 98] on icon at bounding box center [457, 90] width 13 height 13
drag, startPoint x: 664, startPoint y: 228, endPoint x: 888, endPoint y: 385, distance: 273.1
click at [664, 227] on span "Delete" at bounding box center [679, 224] width 35 height 17
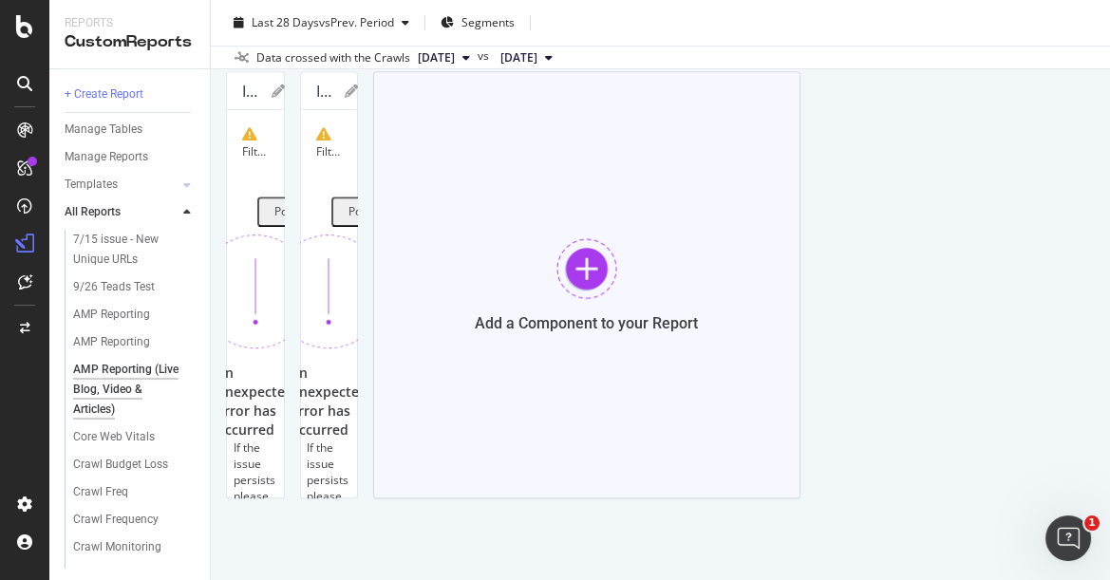
click at [556, 299] on div at bounding box center [586, 268] width 61 height 61
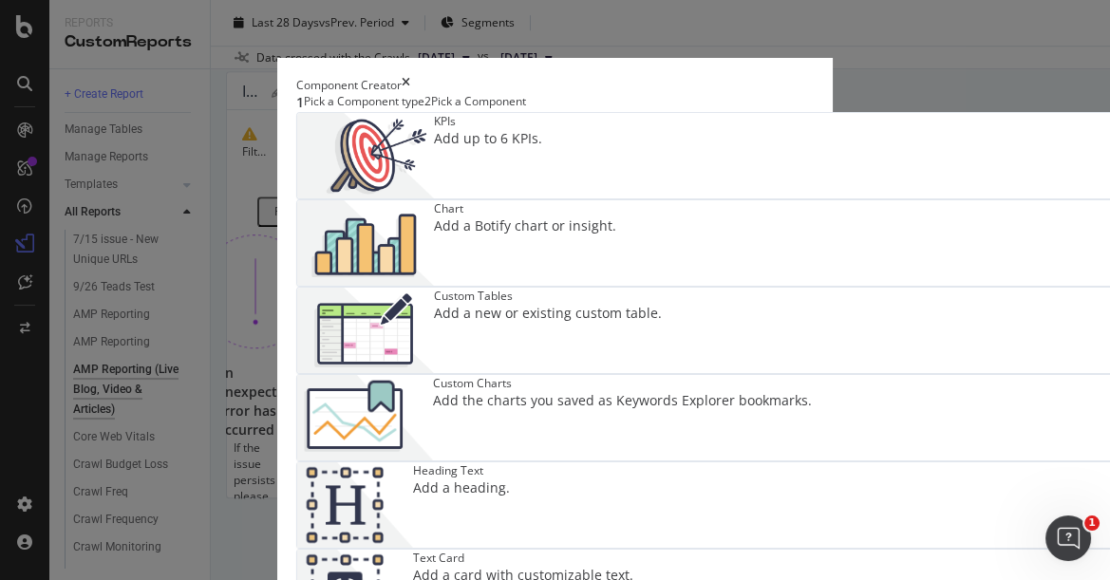
click at [702, 375] on div "Custom Charts" at bounding box center [622, 383] width 379 height 16
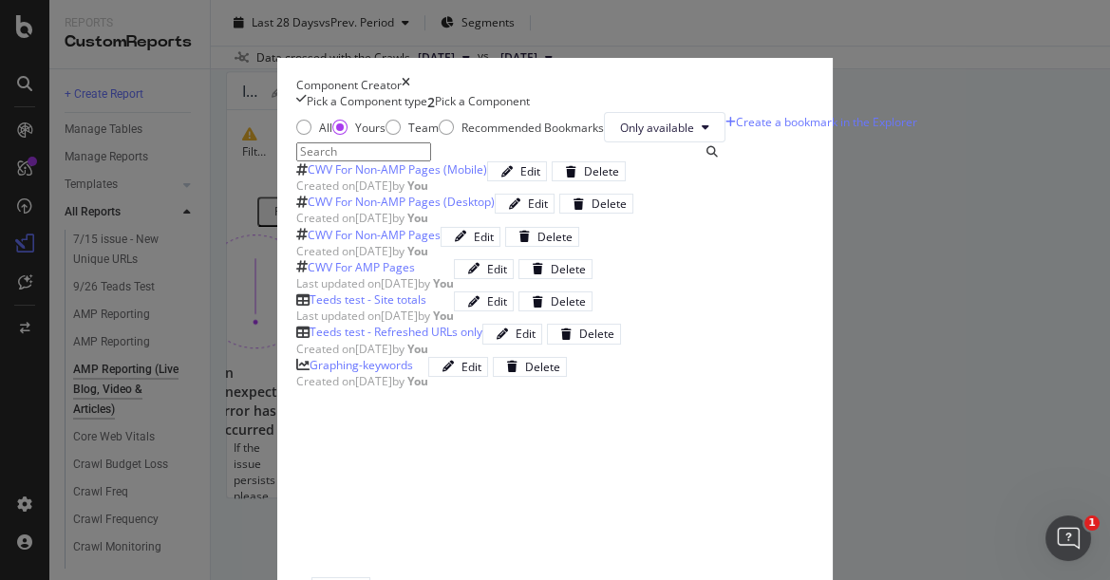
click at [308, 178] on div "CWV For Non-AMP Pages (Mobile)" at bounding box center [397, 169] width 179 height 16
click at [466, 569] on div "Add Component" at bounding box center [423, 587] width 85 height 16
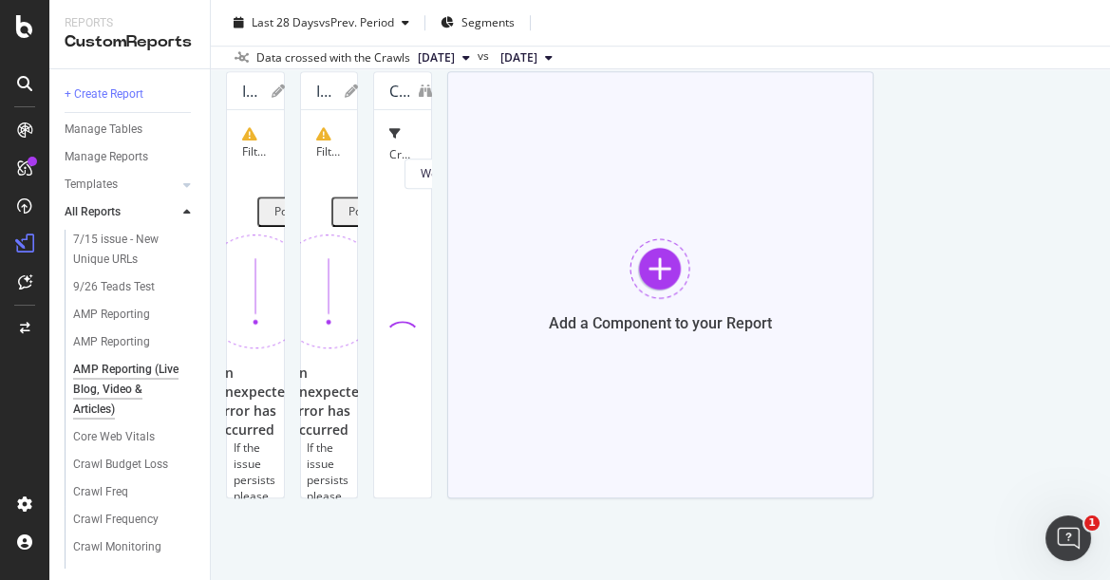
click at [690, 299] on div at bounding box center [659, 268] width 61 height 61
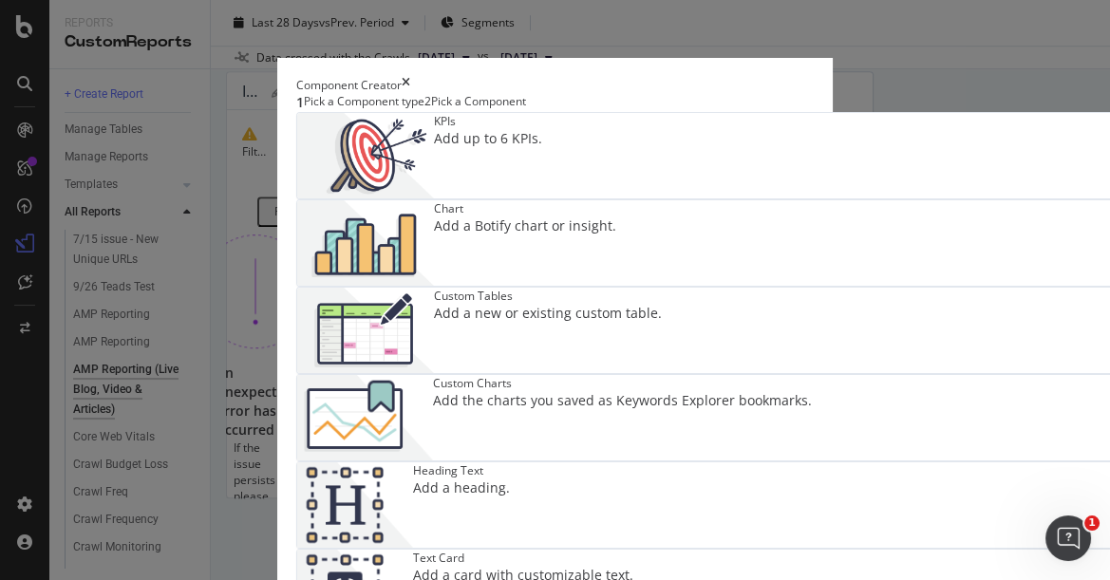
click at [812, 375] on div "Custom Charts Add the charts you saved as Keywords Explorer bookmarks." at bounding box center [622, 417] width 379 height 85
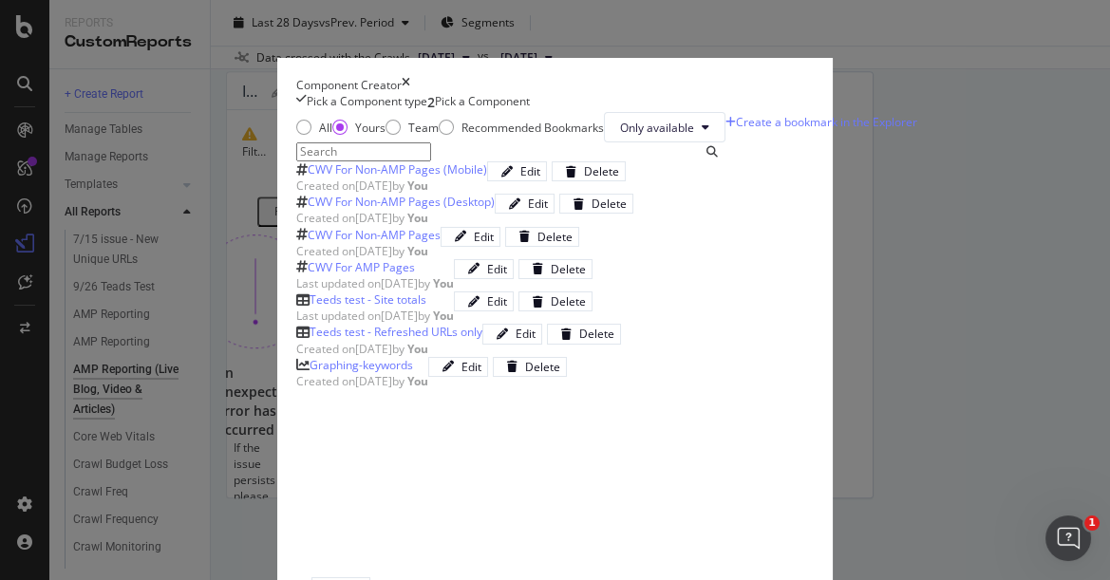
click at [308, 210] on div "CWV For Non-AMP Pages (Desktop)" at bounding box center [401, 202] width 187 height 16
click at [466, 569] on div "Add Component" at bounding box center [423, 587] width 85 height 16
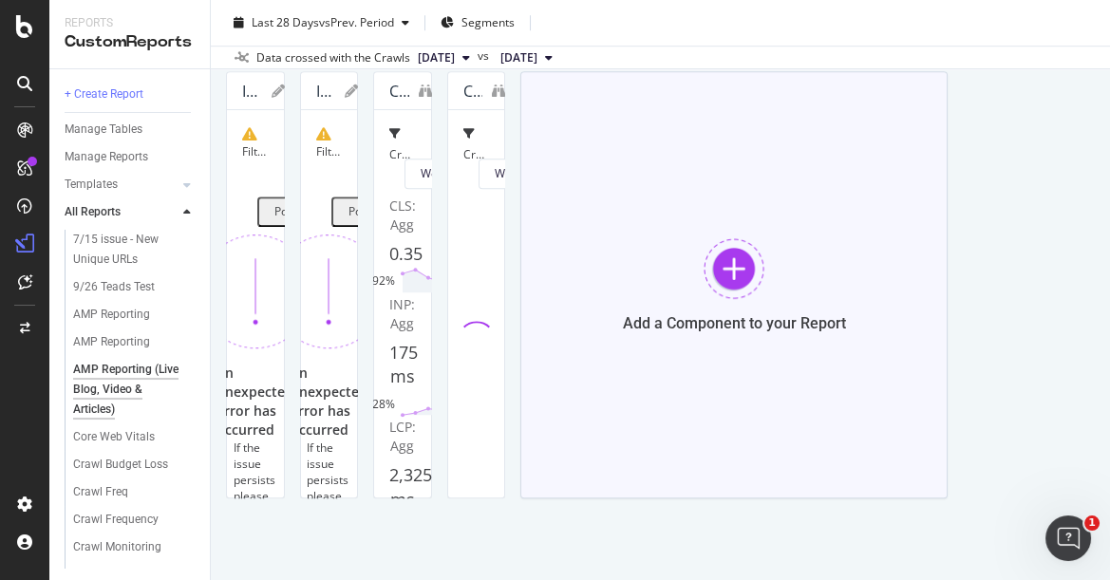
scroll to position [3073, 0]
click at [703, 299] on div at bounding box center [733, 268] width 61 height 61
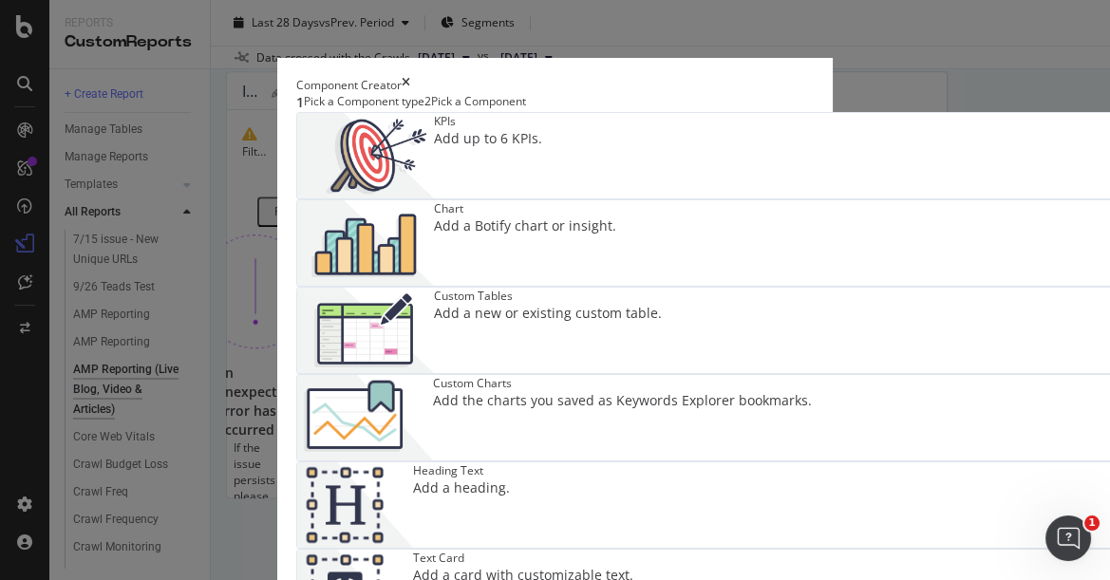
click at [757, 391] on div "Add the charts you saved as Keywords Explorer bookmarks." at bounding box center [622, 400] width 379 height 19
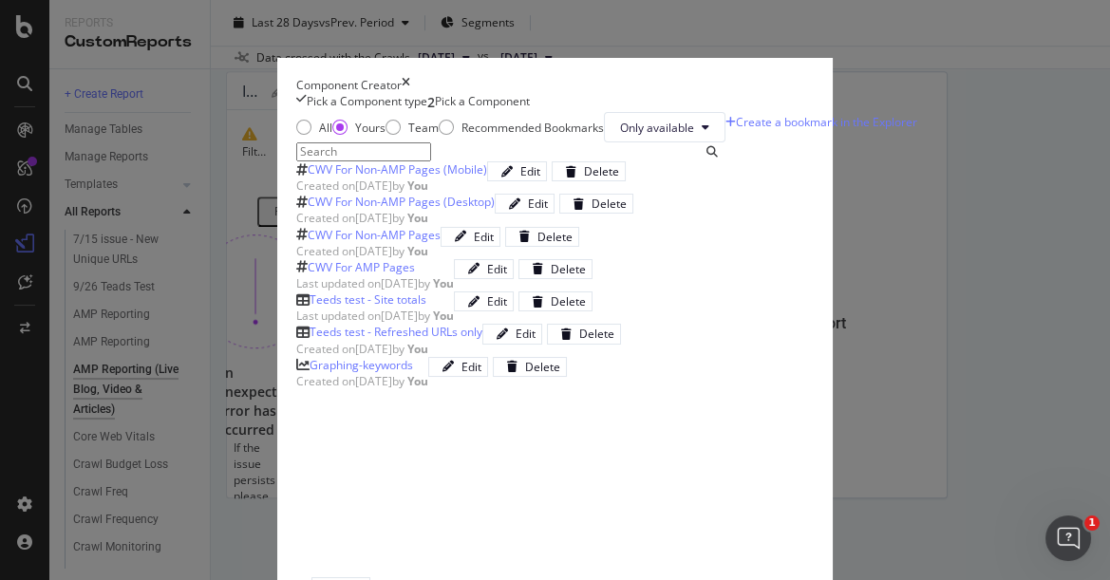
scroll to position [171, 0]
click at [335, 259] on div "Created on 2025 Oct 14th by You" at bounding box center [368, 251] width 144 height 16
click at [466, 569] on div "Add Component" at bounding box center [423, 587] width 85 height 16
click at [947, 498] on div "Add a Component to your Report" at bounding box center [733, 284] width 427 height 427
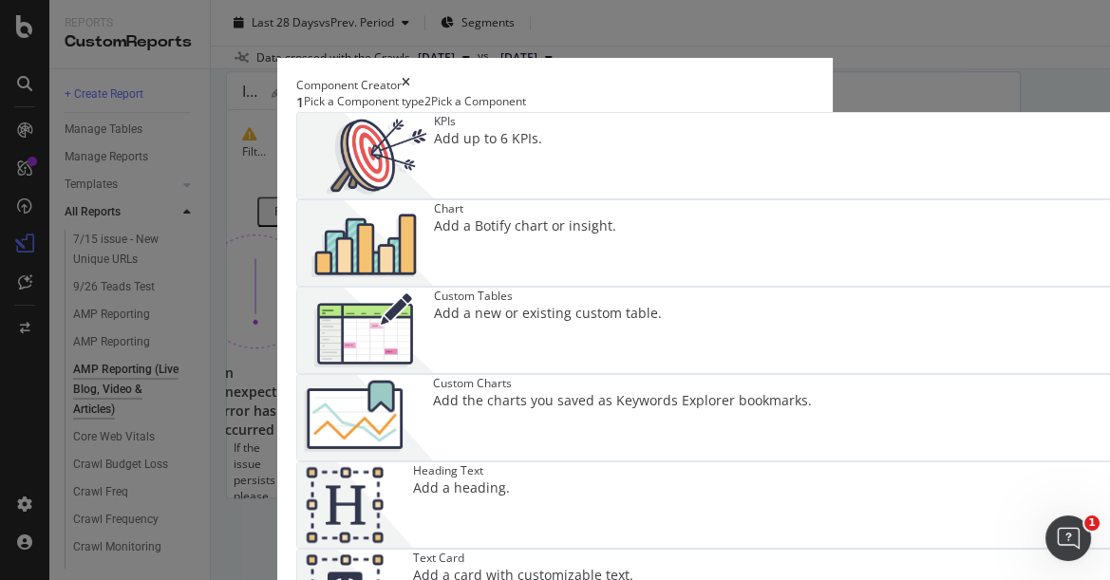
click at [410, 77] on icon "times" at bounding box center [406, 85] width 9 height 16
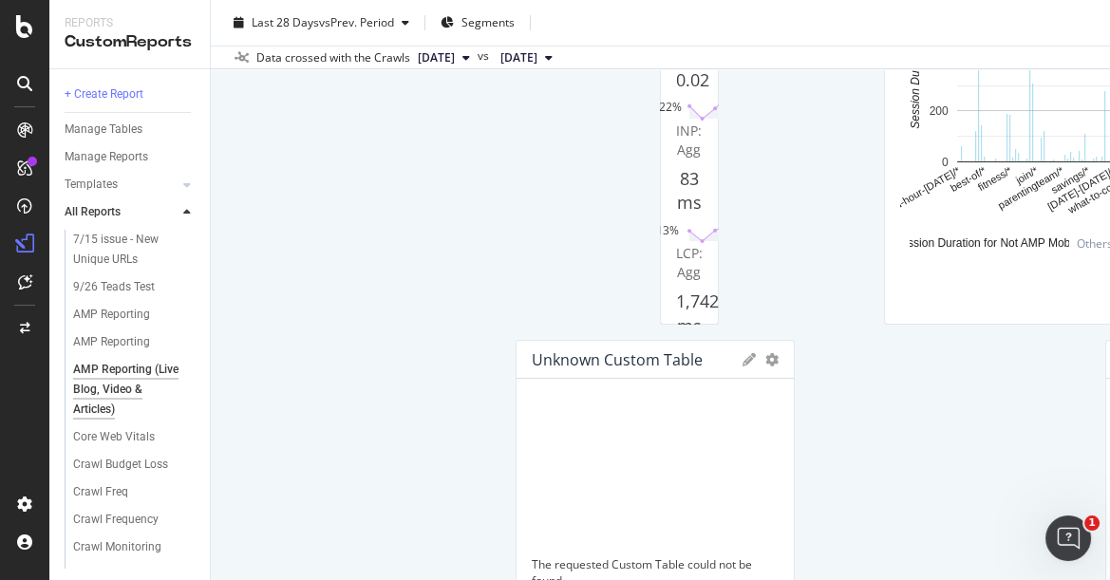
scroll to position [0, 0]
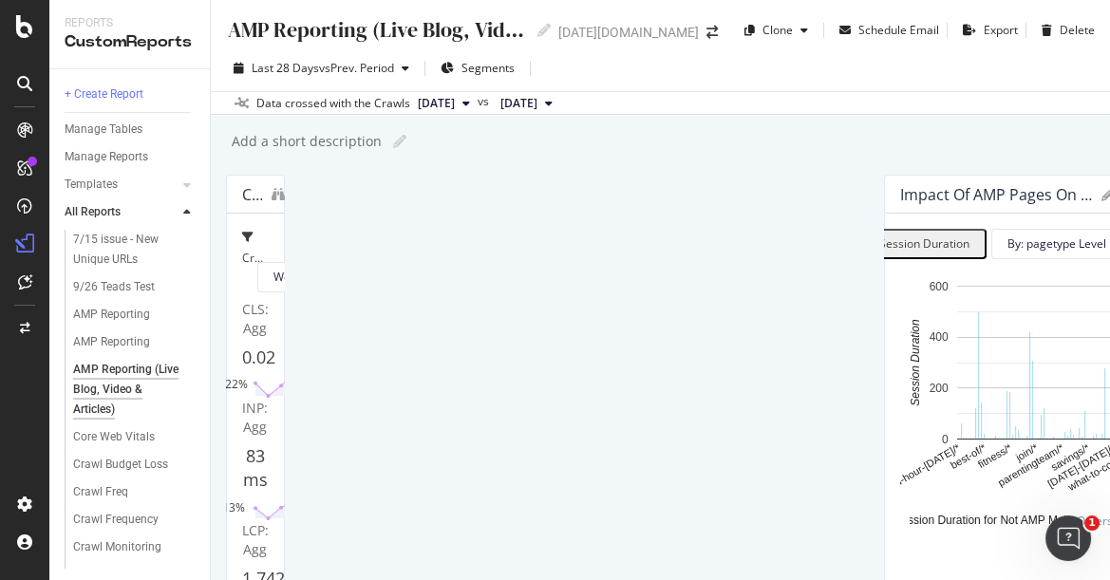
drag, startPoint x: 426, startPoint y: 313, endPoint x: 827, endPoint y: 205, distance: 414.9
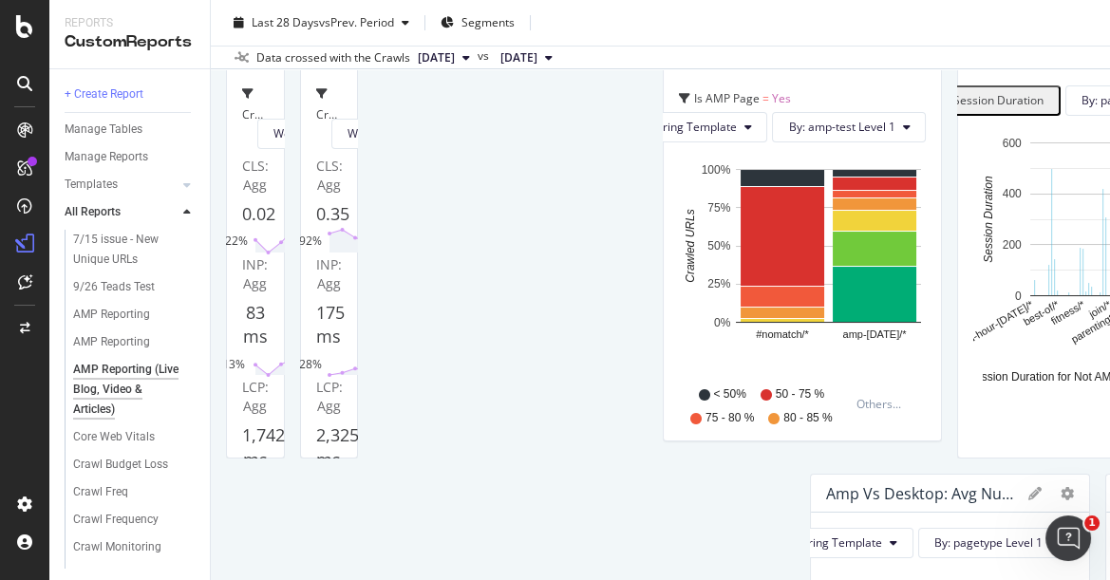
scroll to position [209, 0]
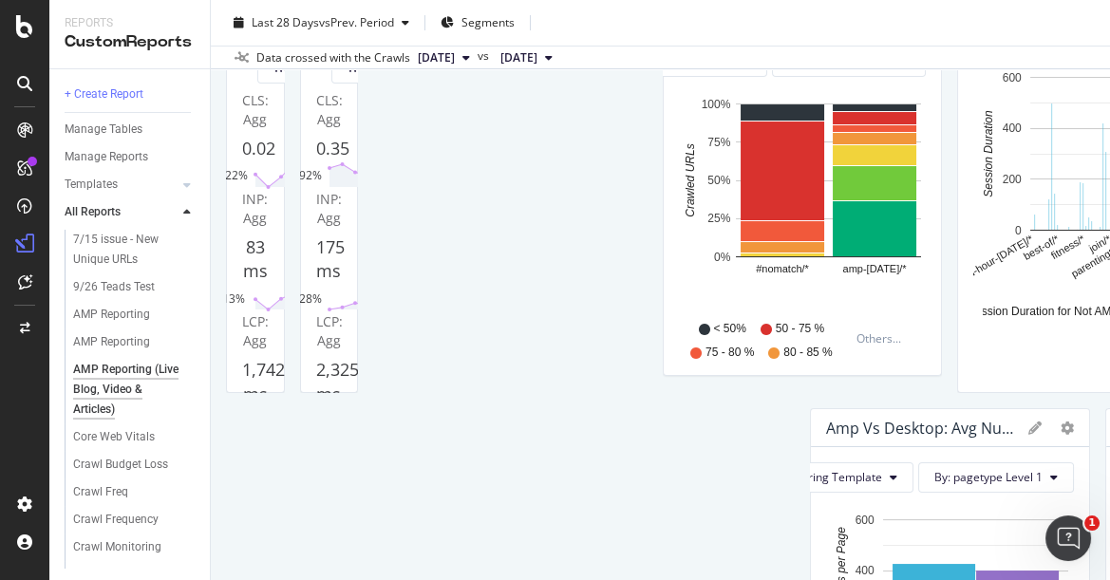
drag, startPoint x: 434, startPoint y: 230, endPoint x: 389, endPoint y: 423, distance: 198.7
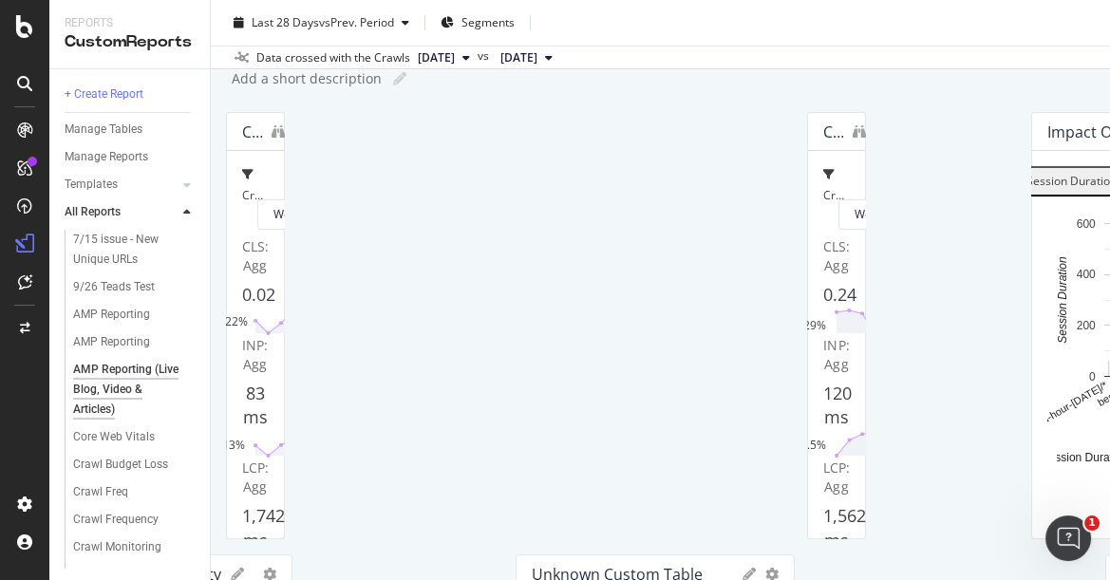
scroll to position [49, 0]
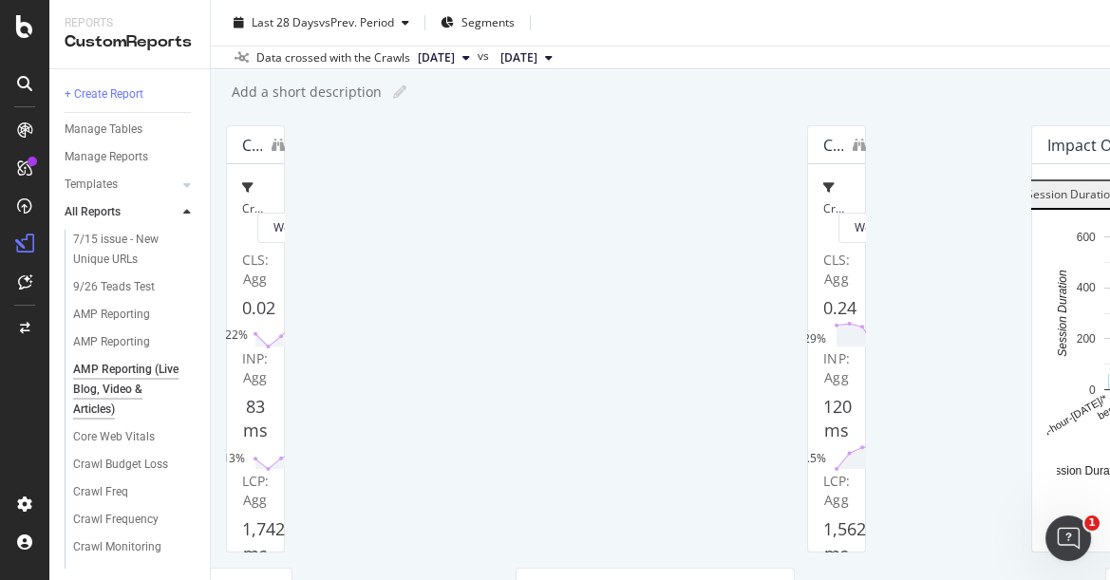
drag, startPoint x: 402, startPoint y: 411, endPoint x: 833, endPoint y: 150, distance: 503.1
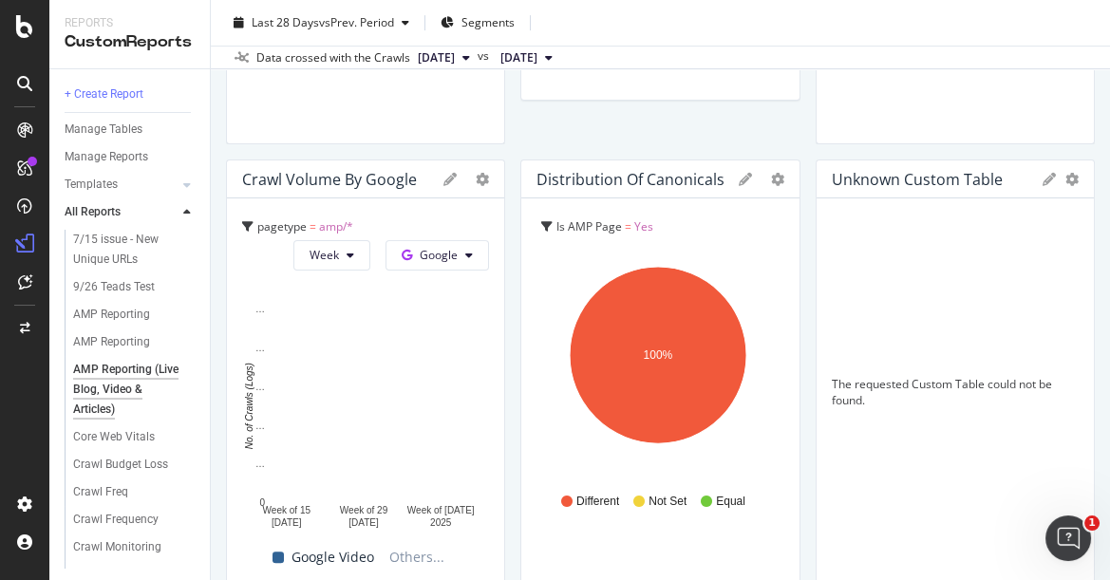
scroll to position [893, 0]
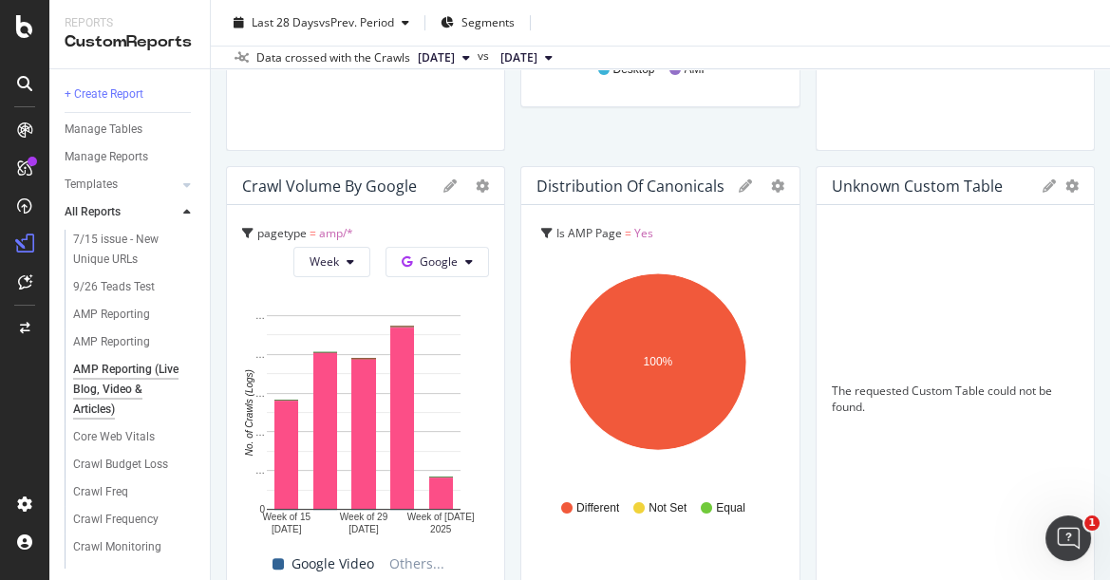
click at [108, 9] on div "Reports CustomReports" at bounding box center [129, 34] width 160 height 68
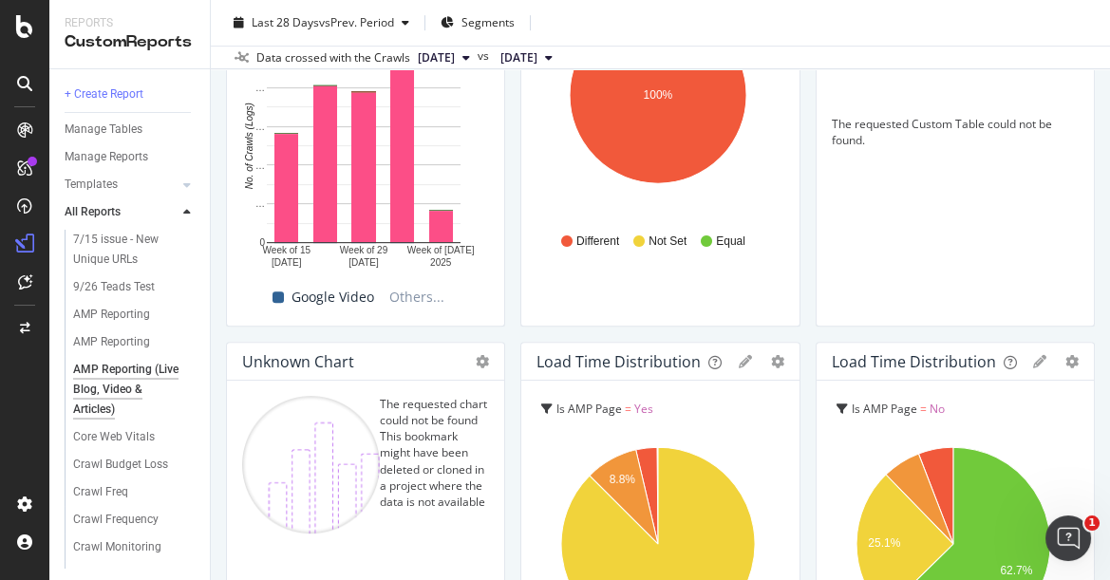
scroll to position [1055, 0]
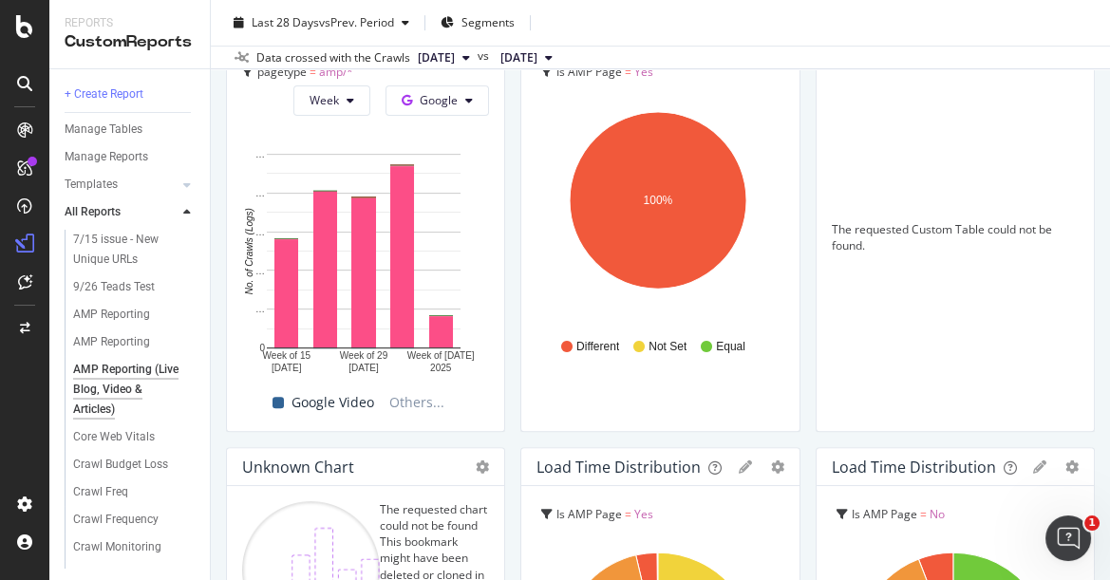
drag, startPoint x: 494, startPoint y: 218, endPoint x: 646, endPoint y: 239, distance: 154.3
click at [646, 239] on div "CWV For AMP Pages CrUX API (CWV) Report Available = Yes and Is AMP Page = Yes W…" at bounding box center [660, 218] width 869 height 2197
click at [1013, 252] on div "CWV For AMP Pages CrUX API (CWV) Report Available = Yes and Is AMP Page = Yes W…" at bounding box center [660, 218] width 869 height 2197
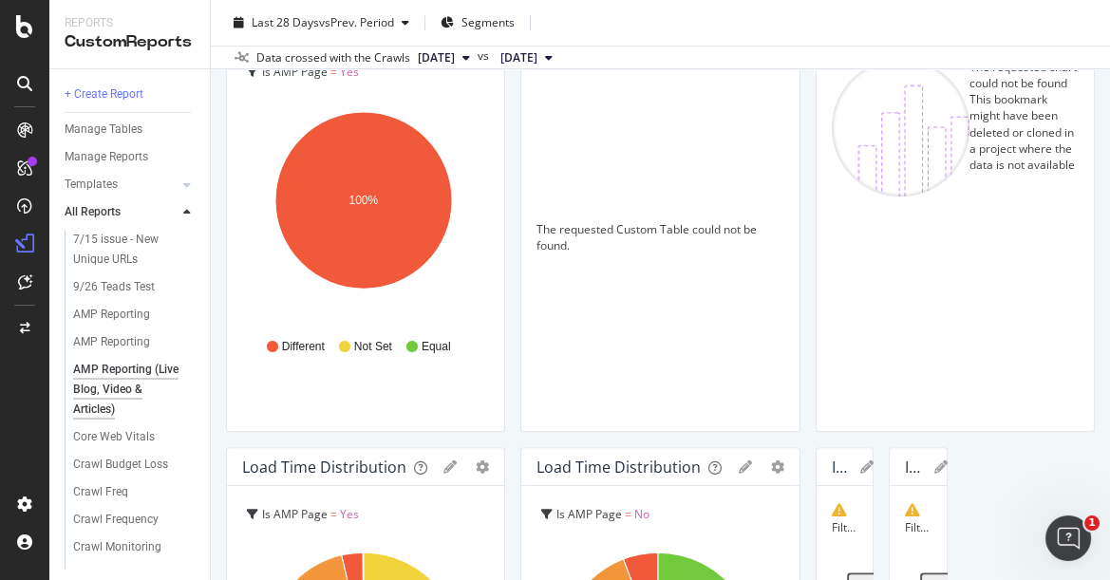
scroll to position [843, 0]
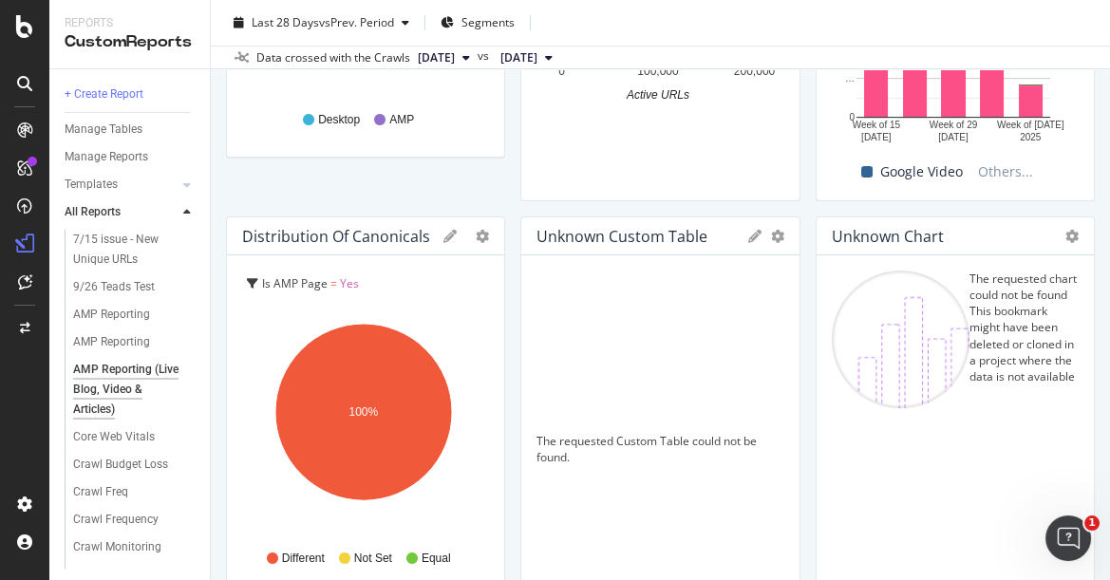
drag, startPoint x: 1001, startPoint y: 300, endPoint x: 1088, endPoint y: 302, distance: 87.4
click at [1088, 302] on div "AMP Reporting (Live Blog, Video & Articles) AMP Reporting (Live Blog, Video & A…" at bounding box center [660, 290] width 899 height 580
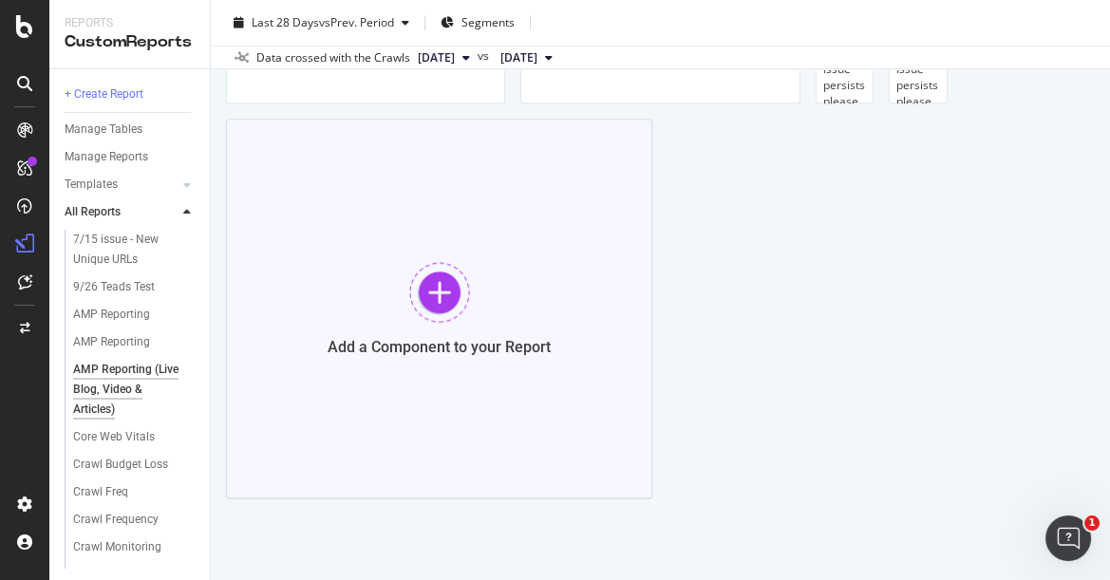
scroll to position [3594, 0]
click at [436, 290] on div at bounding box center [439, 292] width 61 height 61
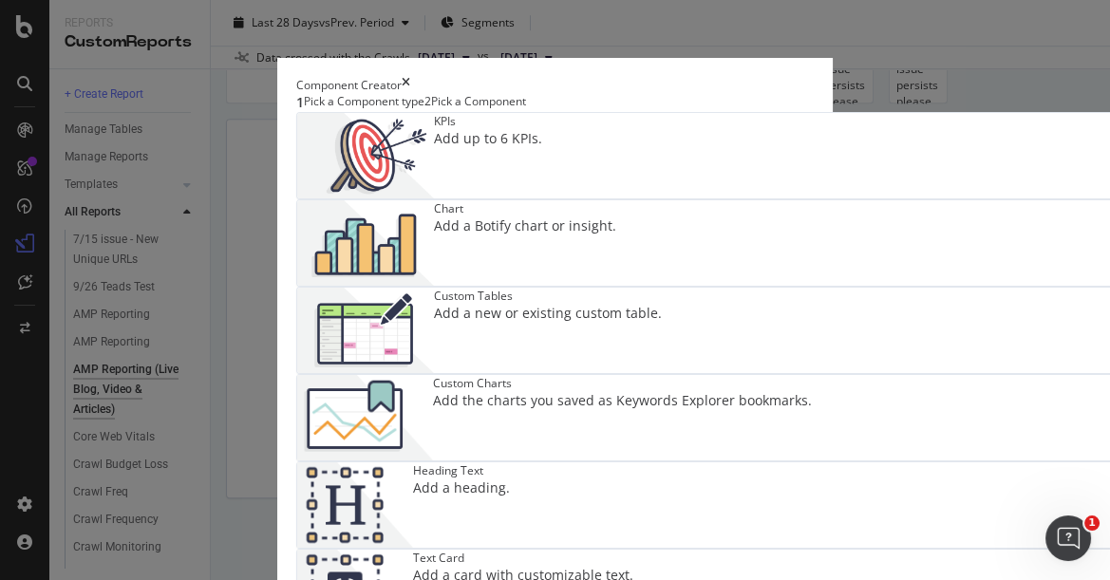
click at [296, 77] on div "Component Creator" at bounding box center [554, 85] width 517 height 16
click at [814, 77] on div "Component Creator" at bounding box center [554, 85] width 517 height 16
click at [410, 77] on icon "times" at bounding box center [406, 85] width 9 height 16
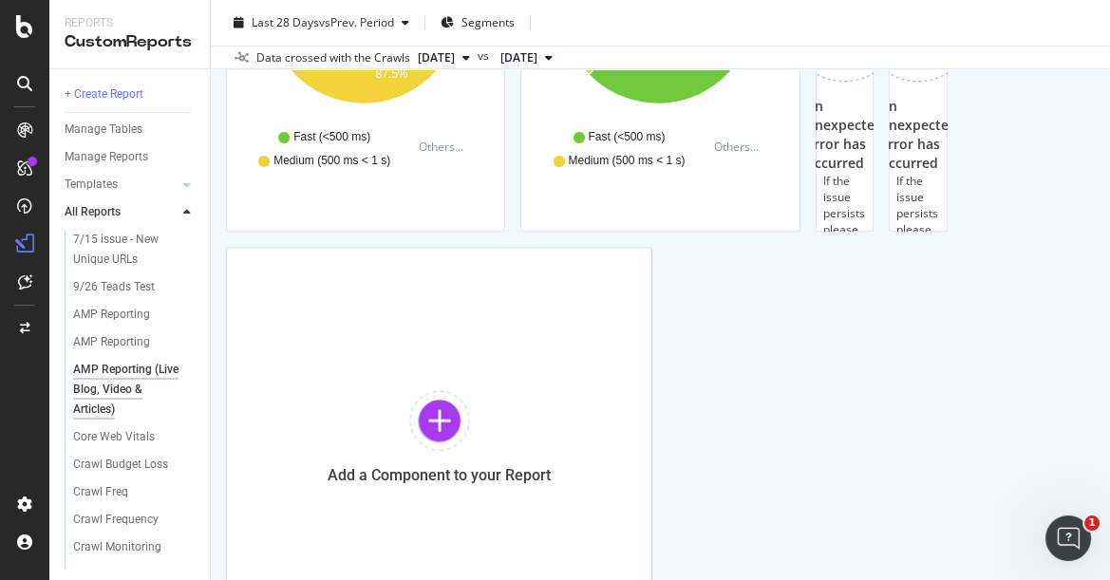
scroll to position [1695, 0]
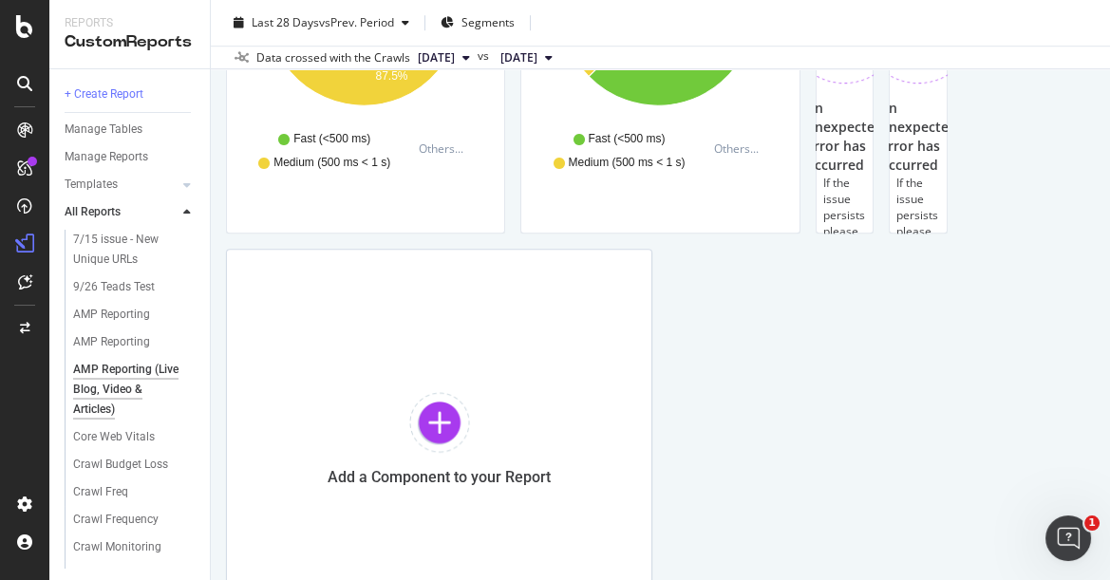
click at [110, 4] on div "Reports CustomReports" at bounding box center [129, 34] width 160 height 68
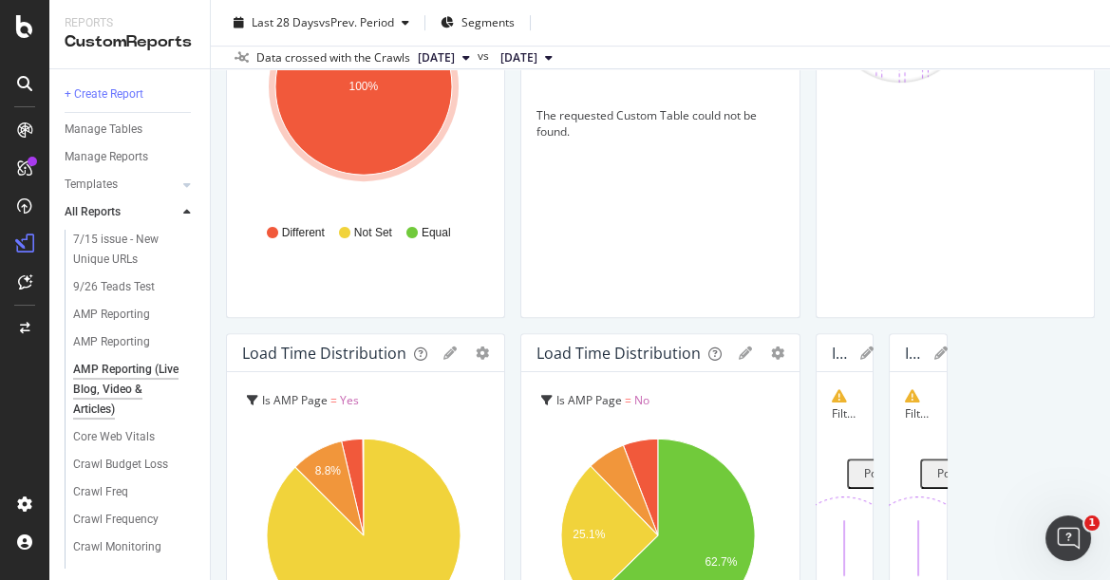
scroll to position [1274, 0]
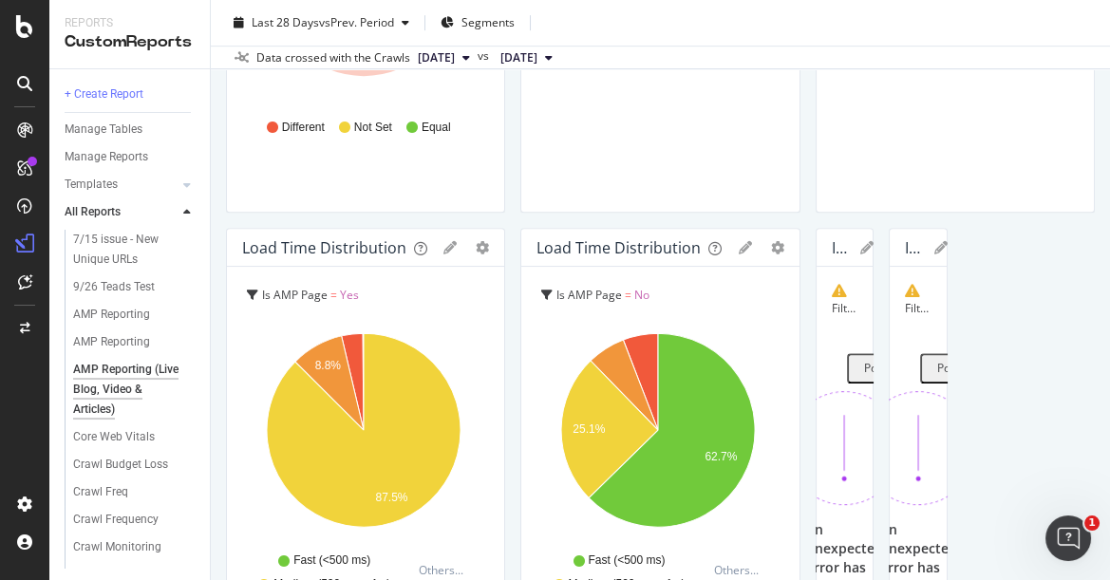
click at [28, 377] on div at bounding box center [25, 302] width 46 height 374
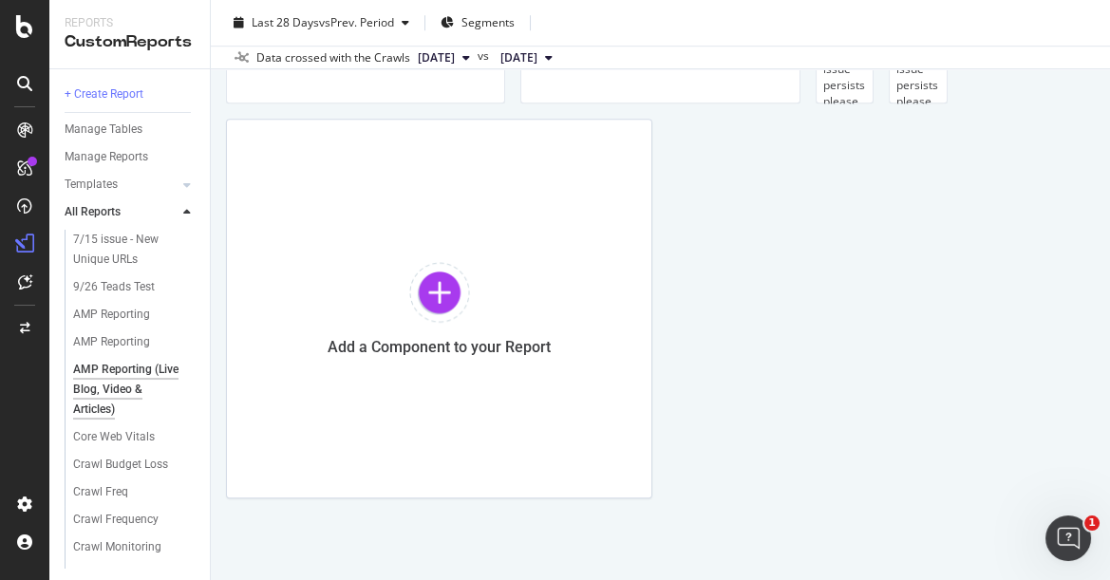
scroll to position [2012, 0]
click at [517, 420] on span "Delete" at bounding box center [534, 421] width 35 height 17
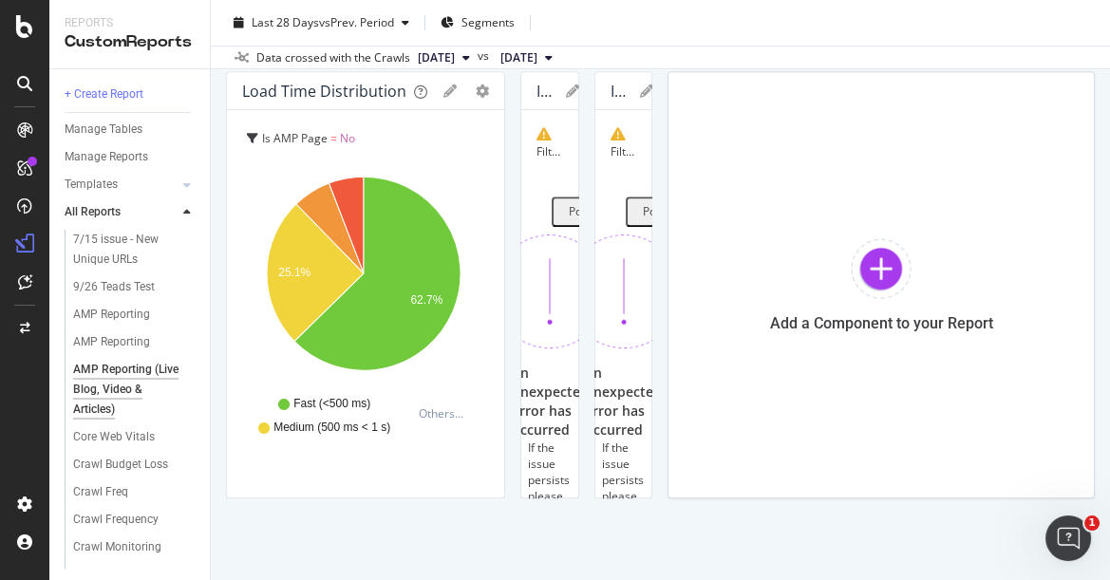
scroll to position [2750, 0]
click at [648, 203] on div "Average CTR on Page 1" at bounding box center [709, 211] width 123 height 16
click at [579, 96] on icon at bounding box center [572, 90] width 13 height 13
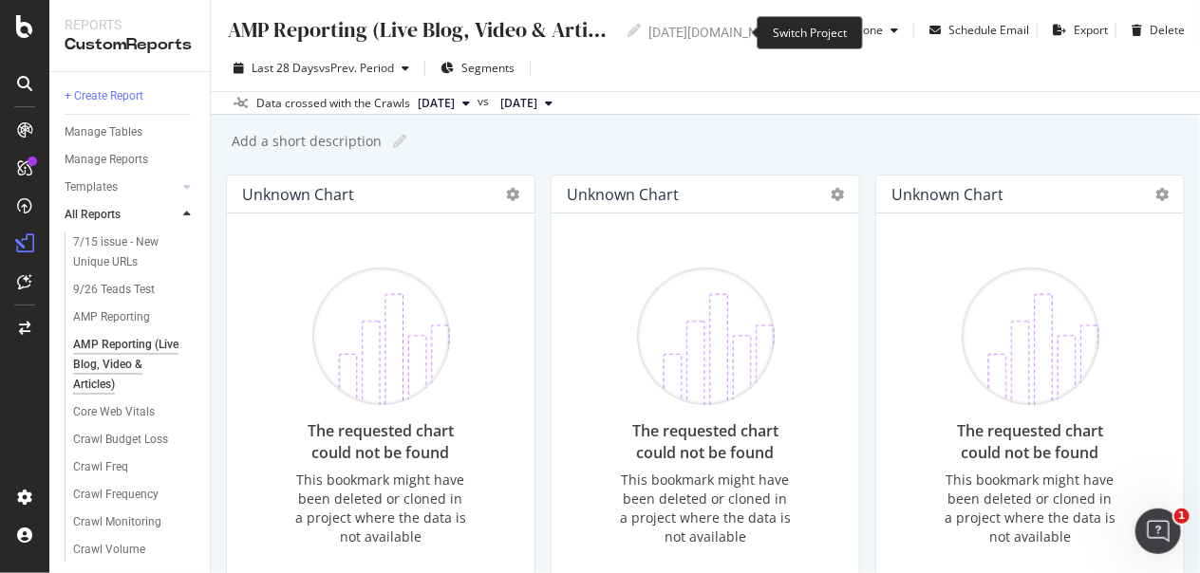
click at [796, 28] on icon "arrow-right-arrow-left" at bounding box center [801, 32] width 11 height 13
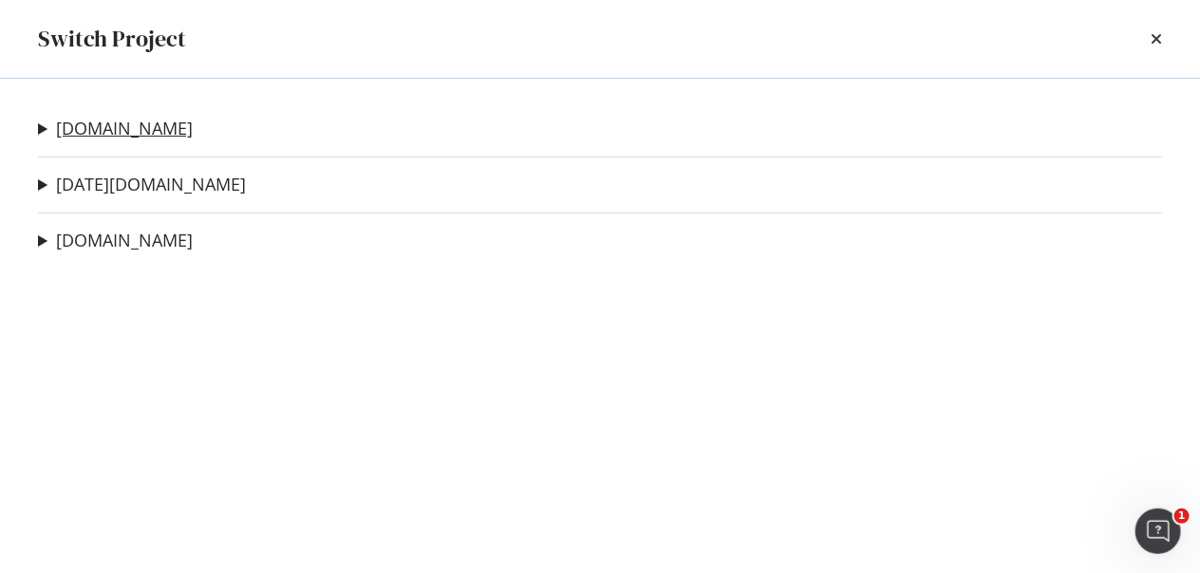
click at [119, 122] on link "nbcnews.com" at bounding box center [124, 129] width 137 height 20
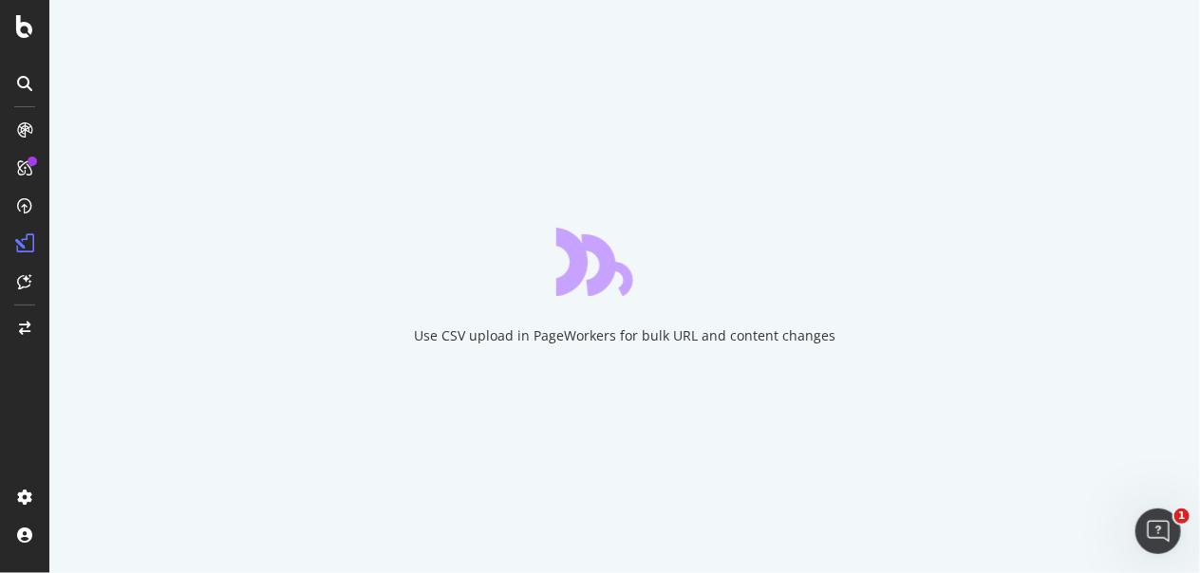
click at [1049, 171] on div "Use CSV upload in PageWorkers for bulk URL and content changes" at bounding box center [624, 286] width 1151 height 573
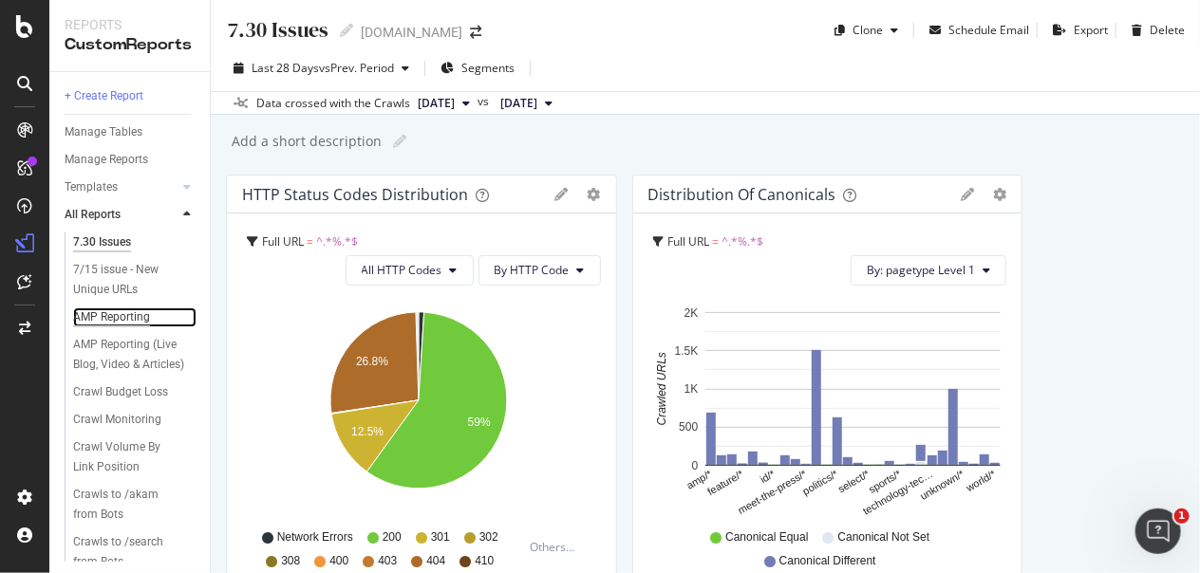
click at [122, 313] on div "AMP Reporting" at bounding box center [111, 318] width 77 height 20
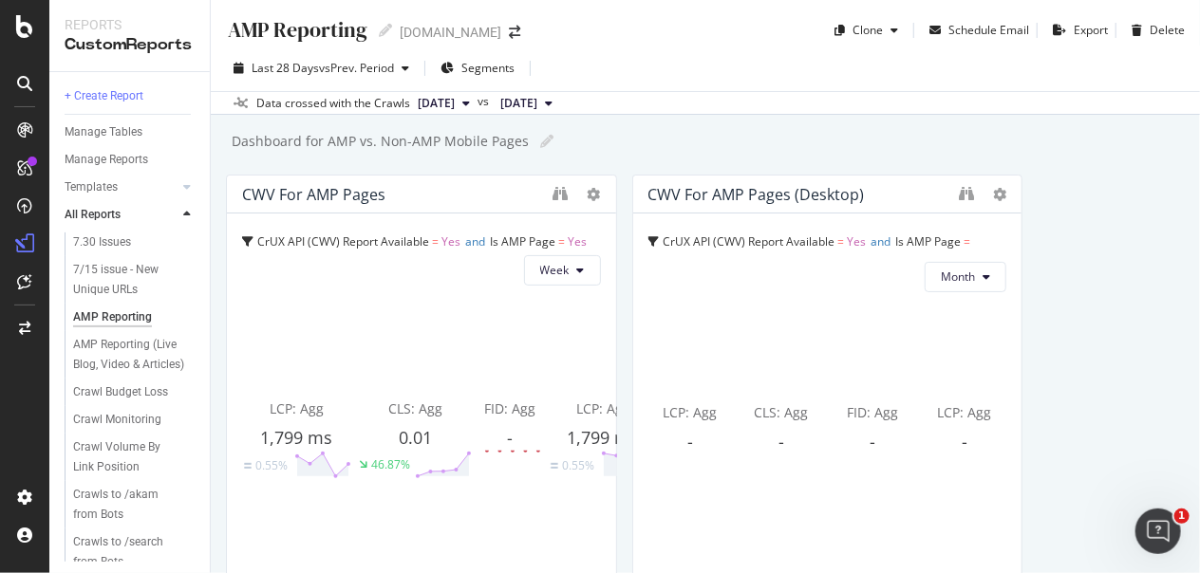
drag, startPoint x: 1072, startPoint y: 223, endPoint x: 1060, endPoint y: 228, distance: 12.3
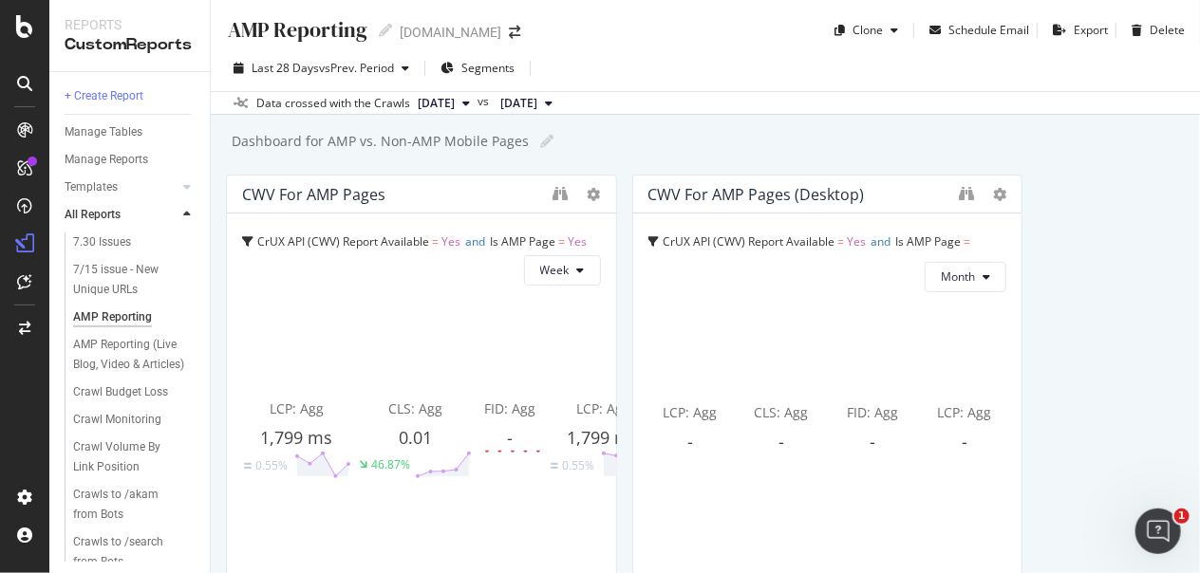
click at [352, 194] on div "CWV For AMP Pages" at bounding box center [313, 194] width 143 height 19
click at [890, 34] on icon "button" at bounding box center [894, 30] width 8 height 11
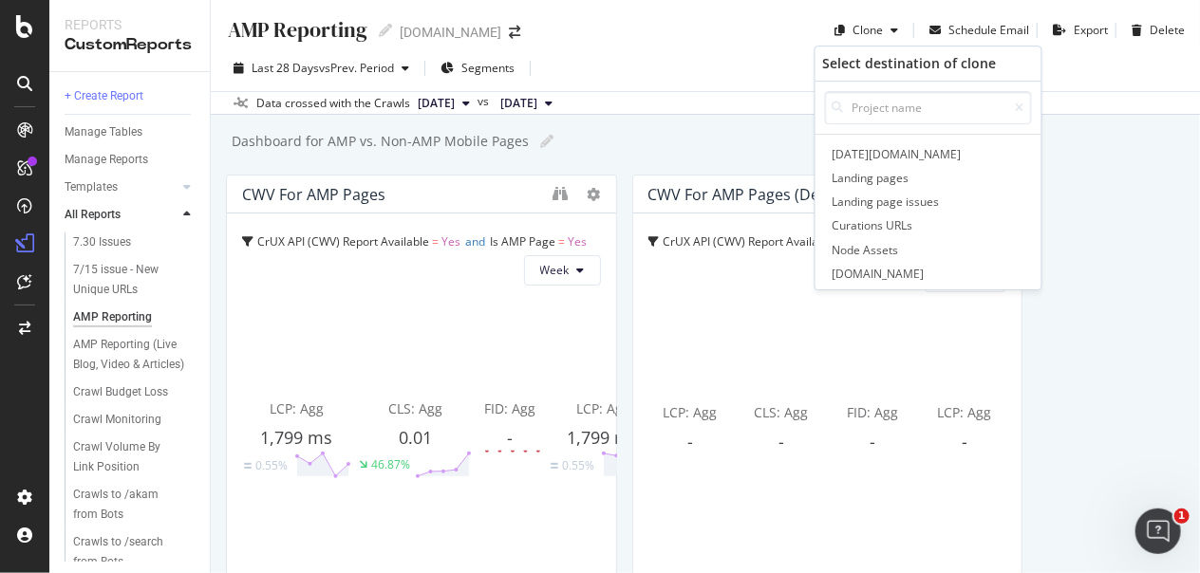
click at [875, 159] on span "[DATE][DOMAIN_NAME]" at bounding box center [928, 154] width 199 height 20
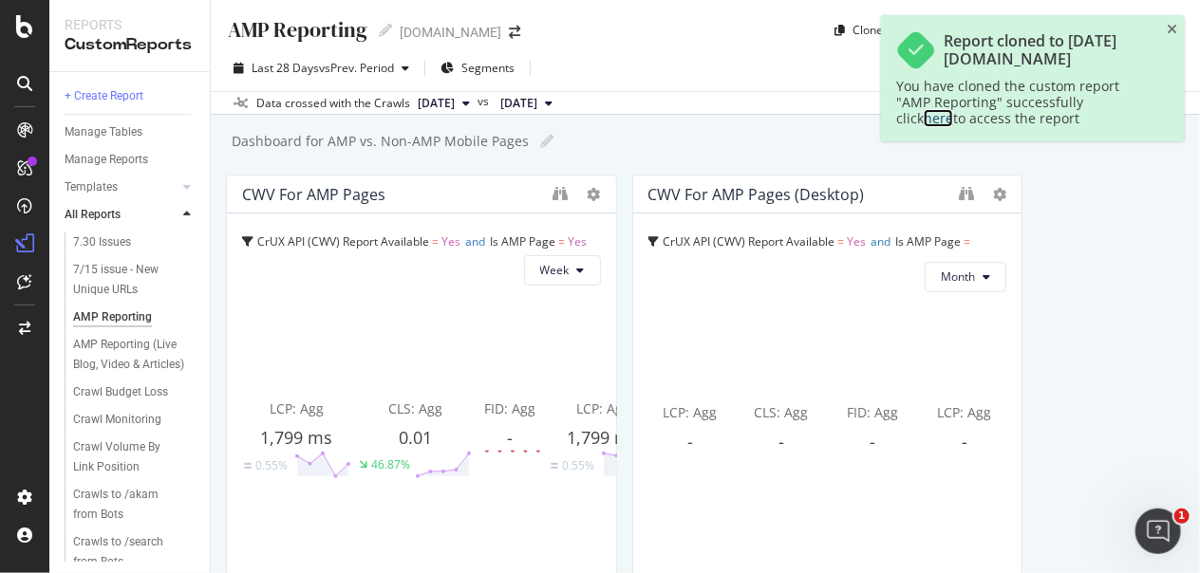
click at [953, 109] on link "here" at bounding box center [938, 118] width 29 height 18
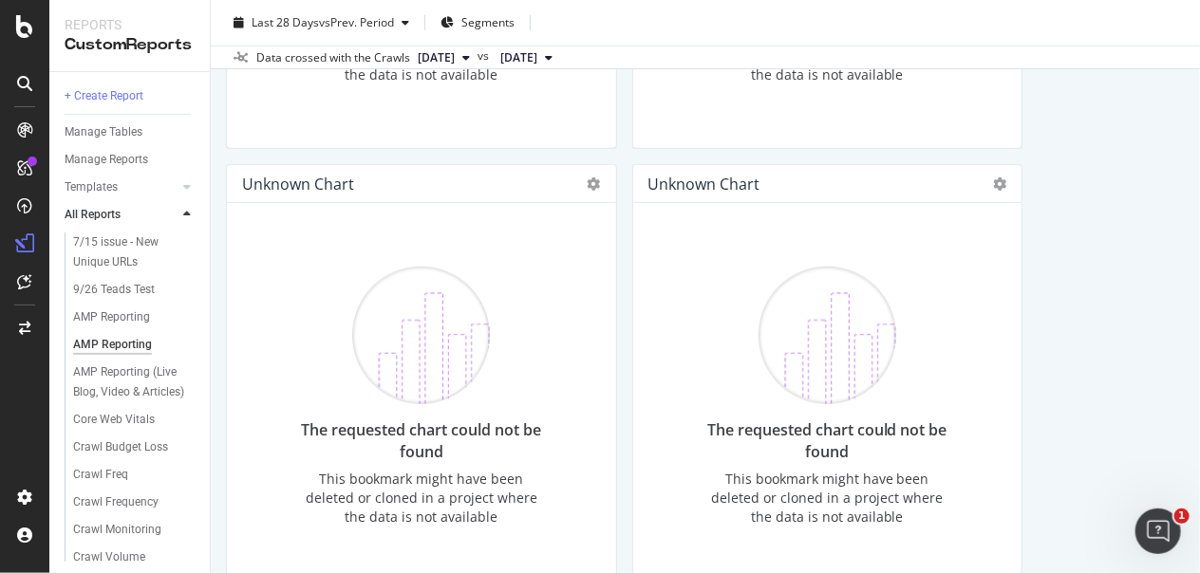
scroll to position [527, 0]
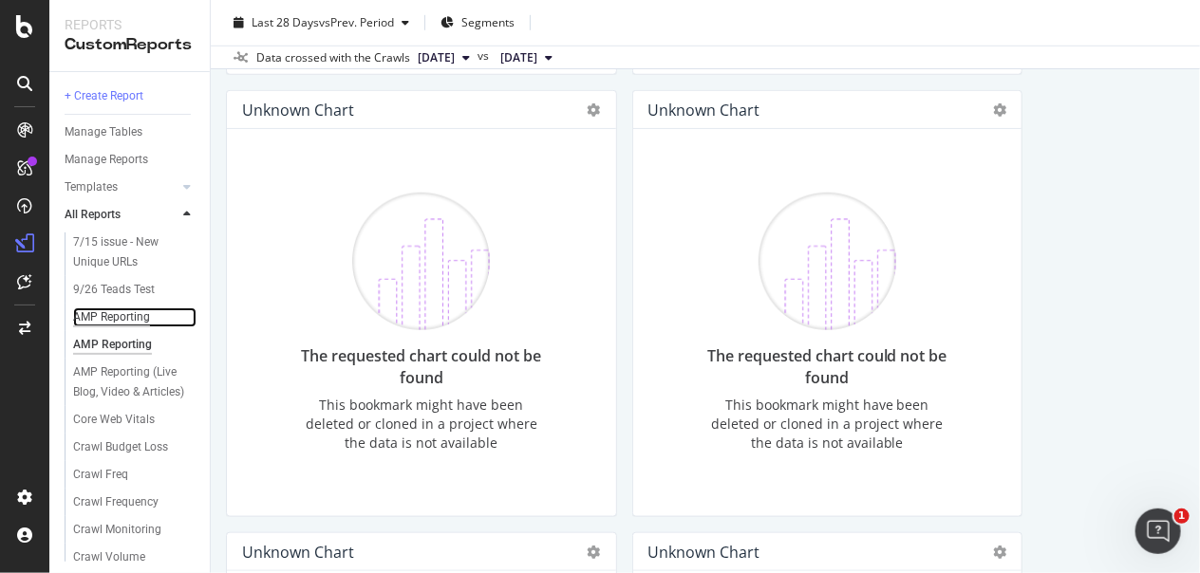
click at [128, 317] on div "AMP Reporting" at bounding box center [111, 318] width 77 height 20
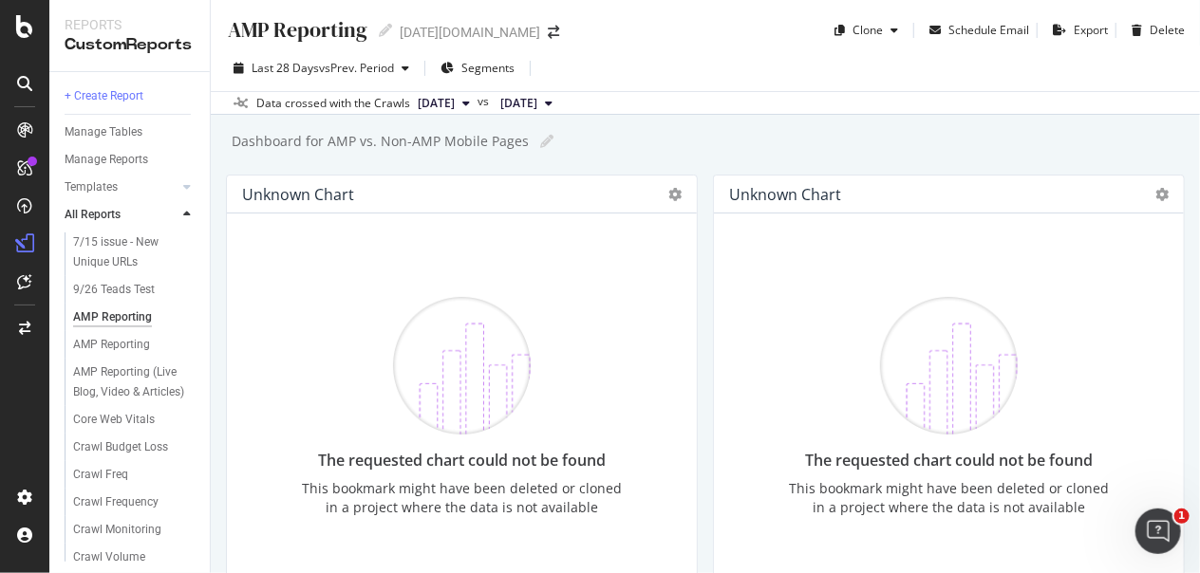
drag, startPoint x: 157, startPoint y: 346, endPoint x: 304, endPoint y: 375, distance: 149.9
click at [304, 375] on div "The requested chart could not be found This bookmark might have been deleted or…" at bounding box center [461, 407] width 333 height 357
click at [96, 375] on div "AMP Reporting (Live Blog, Video & Articles)" at bounding box center [130, 383] width 114 height 40
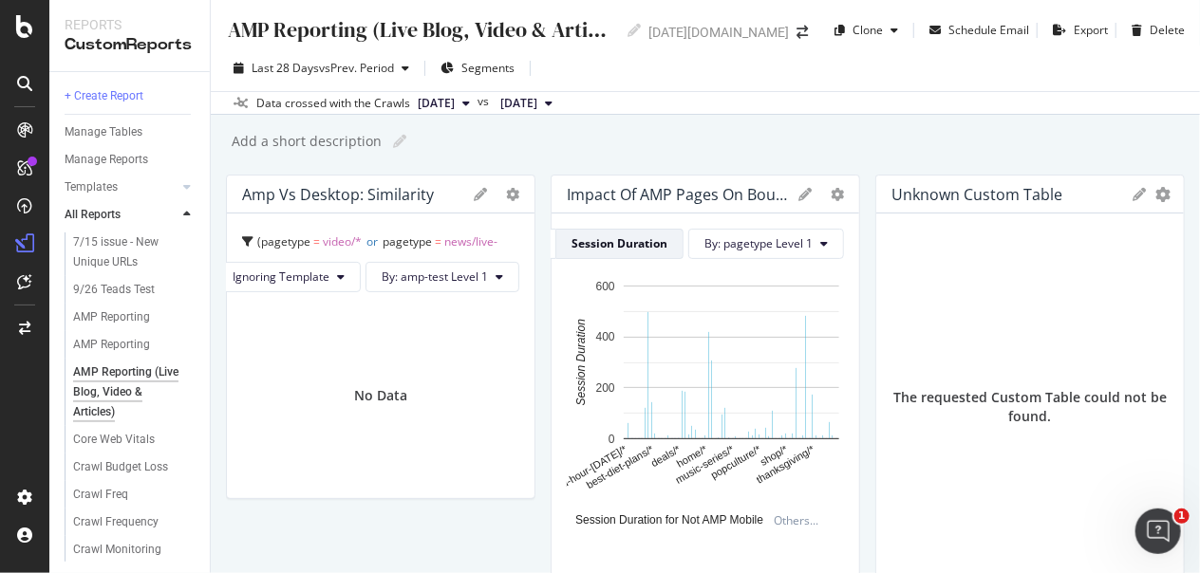
click at [1061, 175] on div "Unknown Custom Table Export as CSV Delete Add to Custom Report The requested Cu…" at bounding box center [1029, 388] width 309 height 427
click at [841, 196] on div at bounding box center [850, 388] width 19 height 427
click at [831, 195] on icon "gear" at bounding box center [837, 194] width 13 height 13
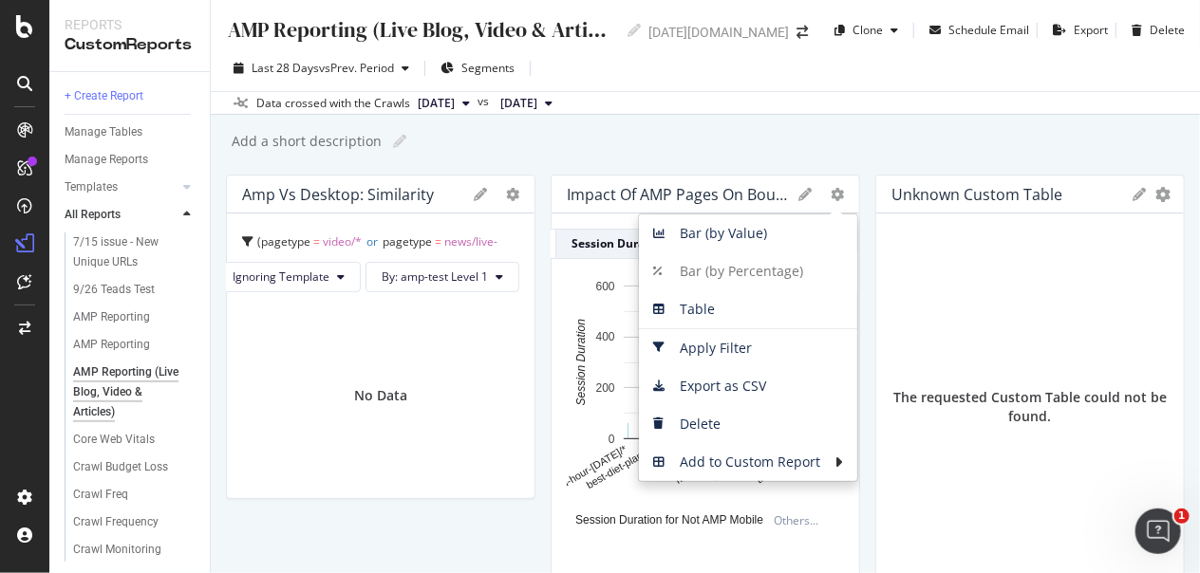
click at [1020, 148] on div "Add a short description Add a short description" at bounding box center [715, 141] width 970 height 28
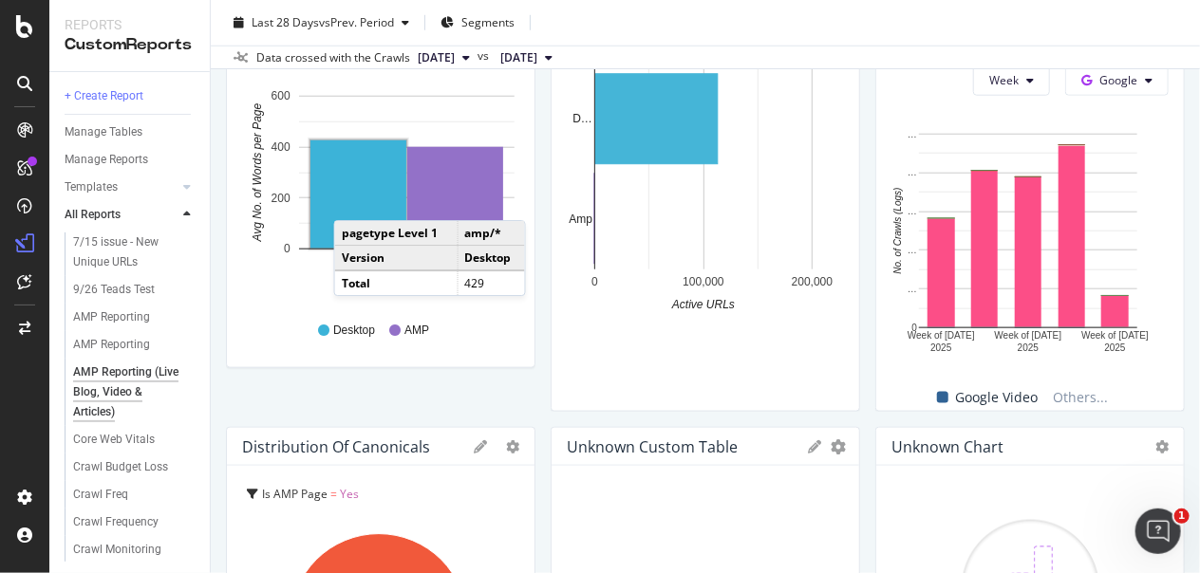
scroll to position [421, 0]
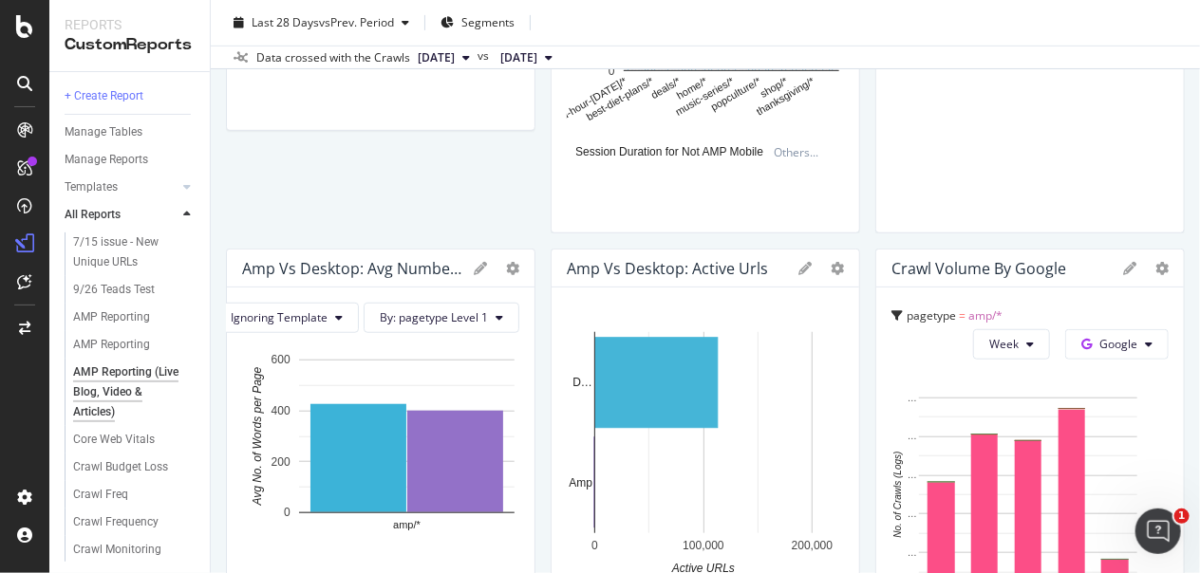
scroll to position [316, 0]
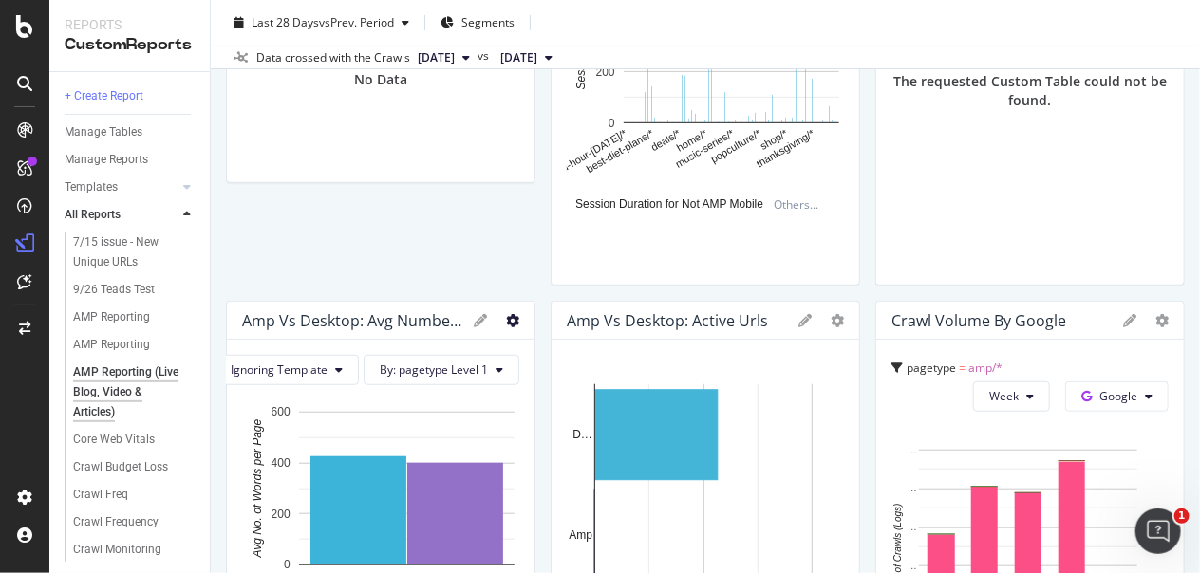
click at [506, 319] on icon "gear" at bounding box center [512, 320] width 13 height 13
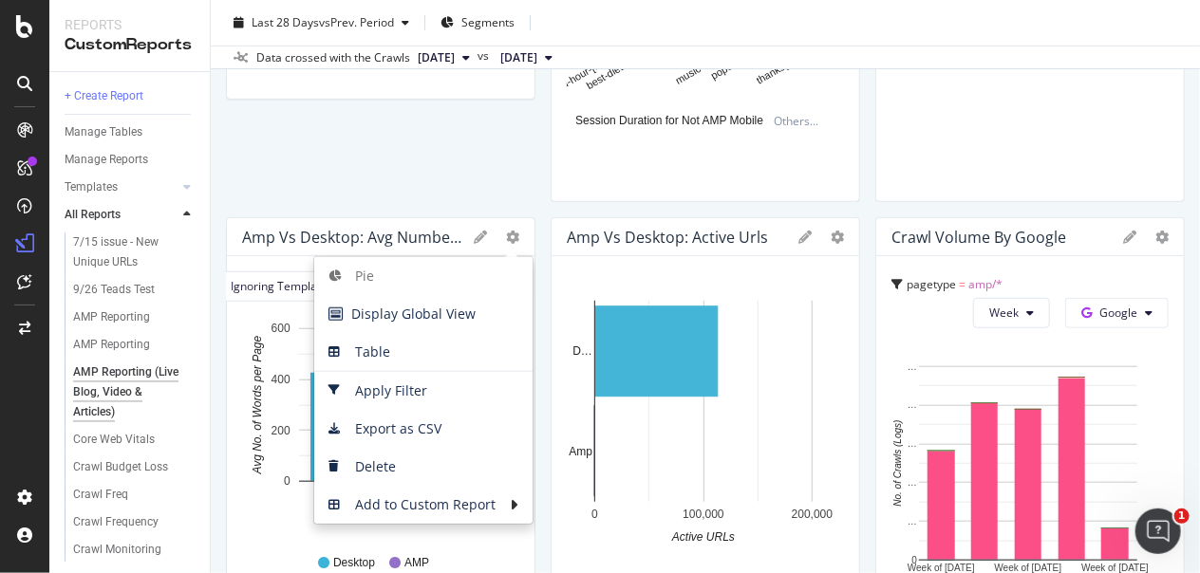
scroll to position [632, 0]
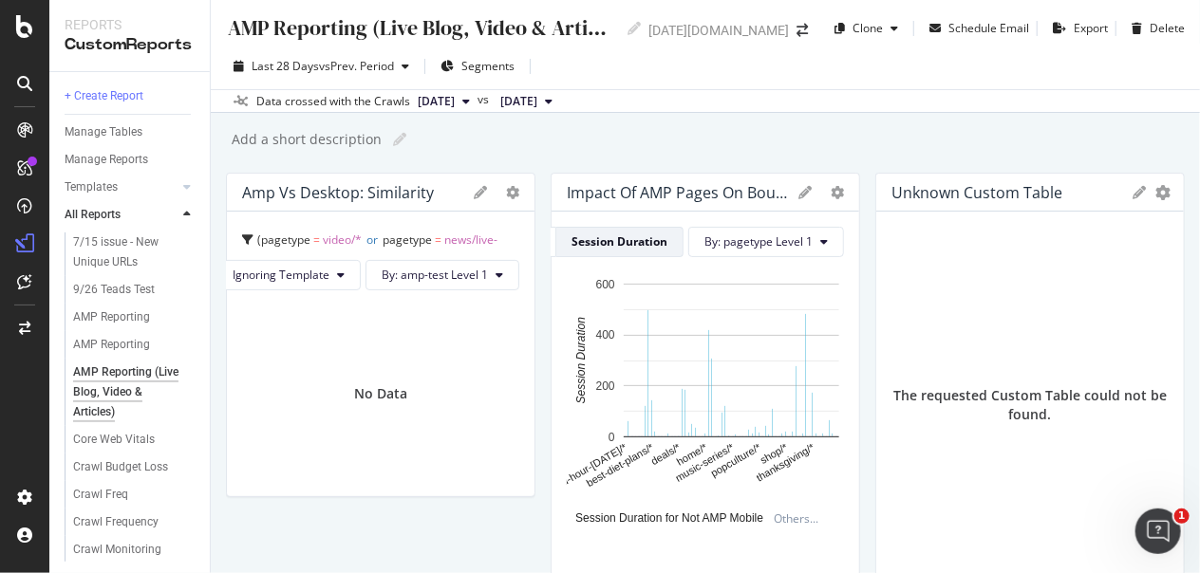
scroll to position [0, 0]
click at [397, 397] on div "No Data" at bounding box center [380, 395] width 53 height 19
click at [437, 238] on span "pagetype = news/live-blog/*" at bounding box center [369, 255] width 255 height 43
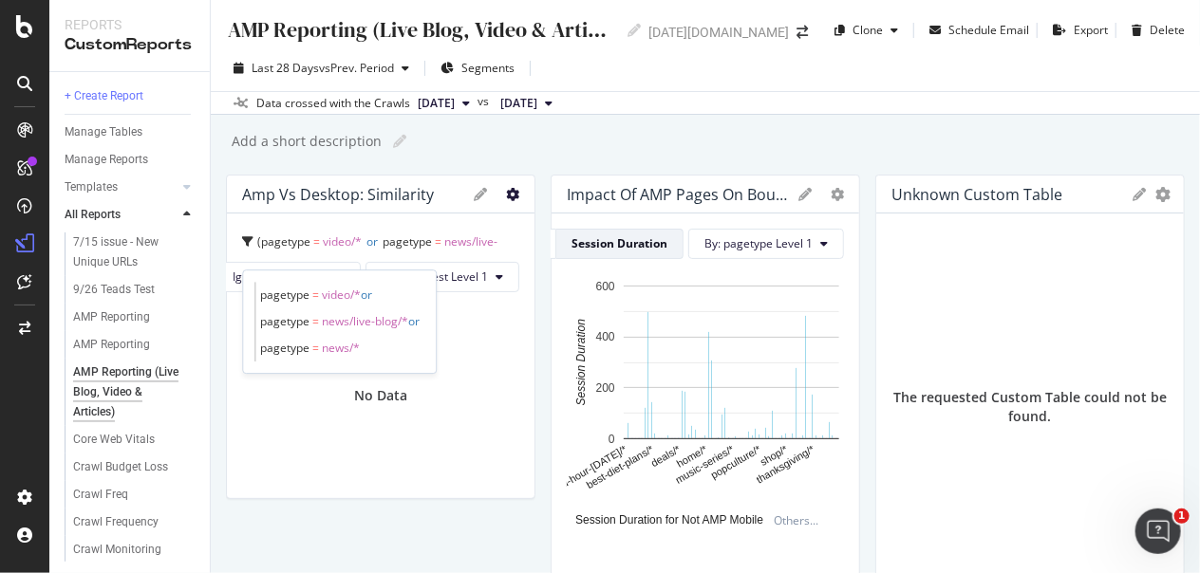
click at [506, 192] on icon "gear" at bounding box center [512, 194] width 13 height 13
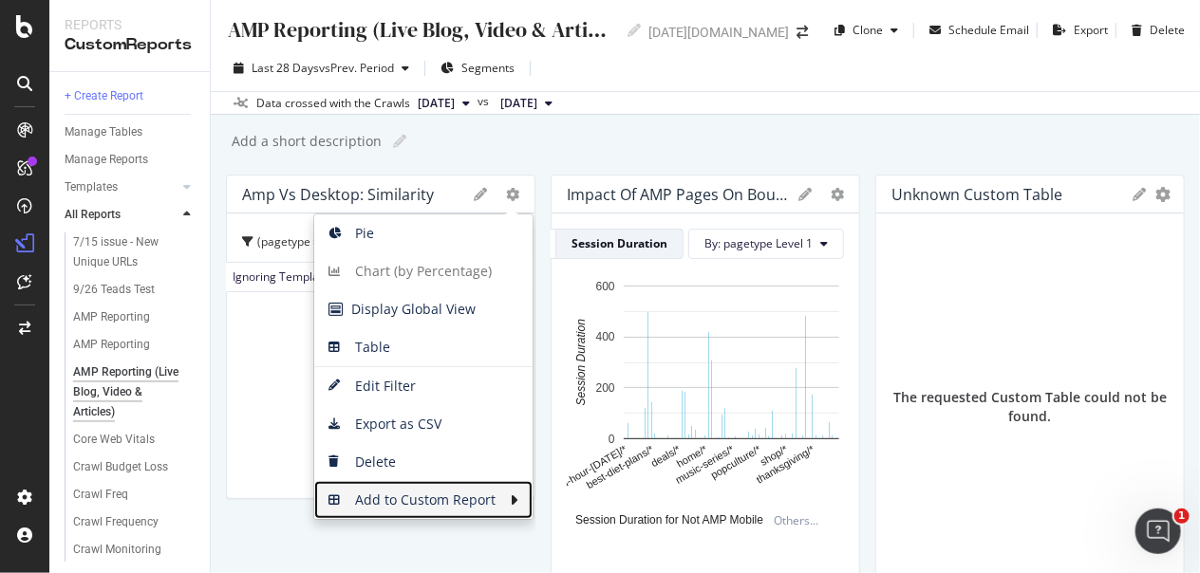
click at [431, 507] on span "Add to Custom Report" at bounding box center [412, 500] width 196 height 28
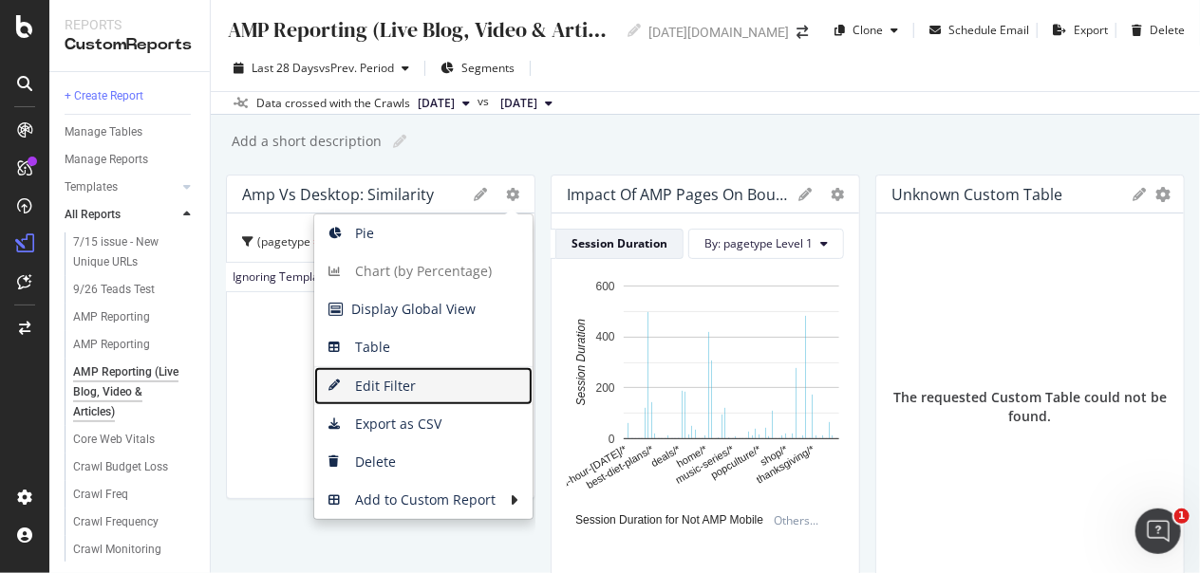
click at [355, 377] on span "Edit Filter" at bounding box center [423, 386] width 218 height 28
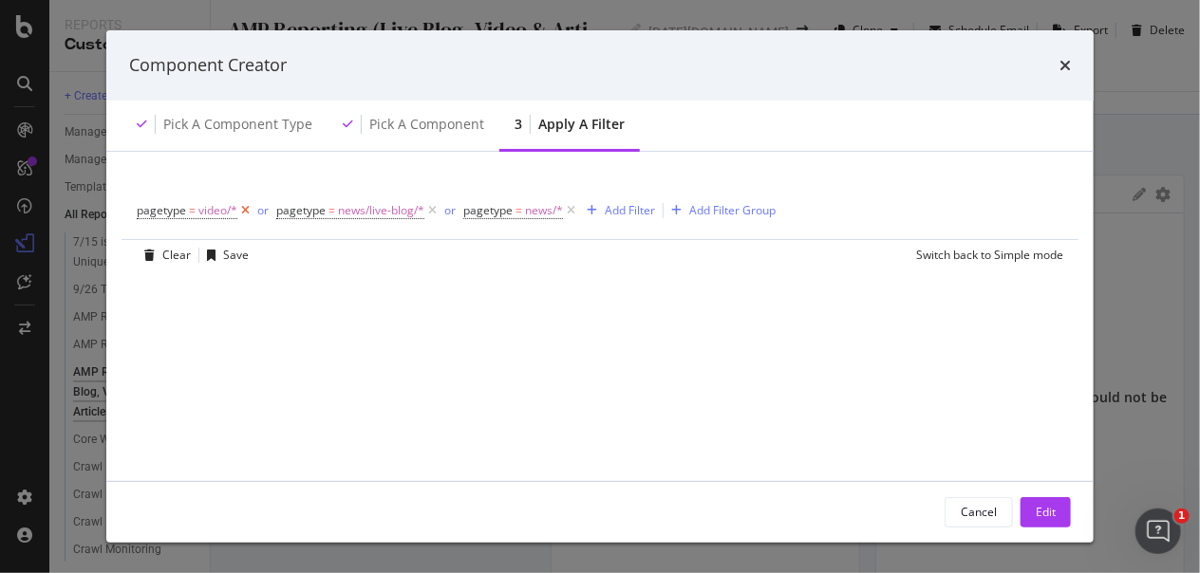
click at [249, 210] on icon "modal" at bounding box center [245, 210] width 16 height 19
click at [249, 210] on span "news/live-blog/*" at bounding box center [241, 210] width 86 height 27
click at [614, 359] on div "pagetype = news/live-blog/* or pagetype = news/* Add Filter Add Filter Group Cl…" at bounding box center [600, 407] width 942 height 465
click at [290, 214] on icon "modal" at bounding box center [293, 210] width 16 height 19
click at [228, 207] on span "news/*" at bounding box center [217, 210] width 38 height 27
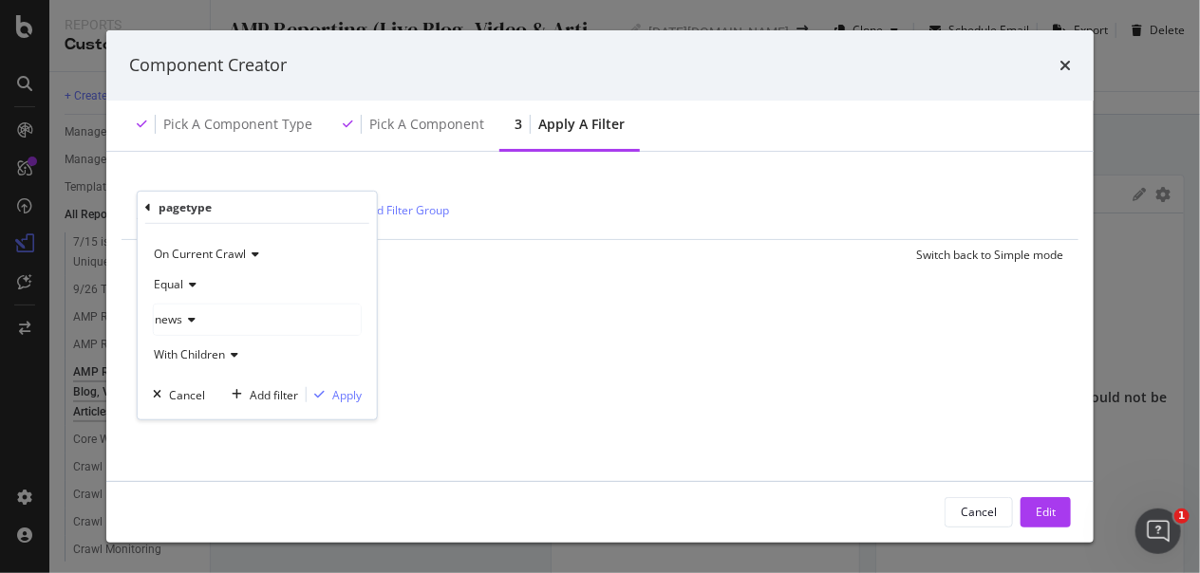
click at [182, 283] on span "Equal" at bounding box center [168, 284] width 29 height 16
click at [214, 324] on div "Equal" at bounding box center [259, 323] width 203 height 25
click at [185, 356] on span "With Children" at bounding box center [189, 354] width 71 height 16
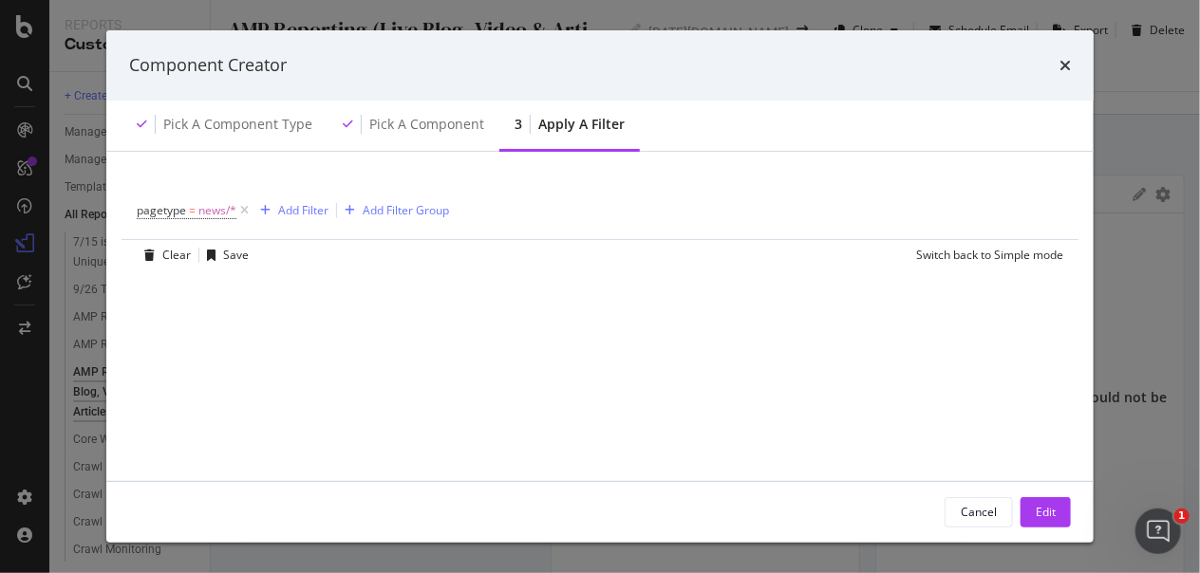
click at [500, 343] on div "pagetype = news/* Add Filter Add Filter Group Clear Save Switch back to Simple …" at bounding box center [600, 407] width 942 height 465
click at [242, 207] on icon "modal" at bounding box center [244, 210] width 16 height 19
click at [158, 211] on div "modal" at bounding box center [150, 210] width 26 height 11
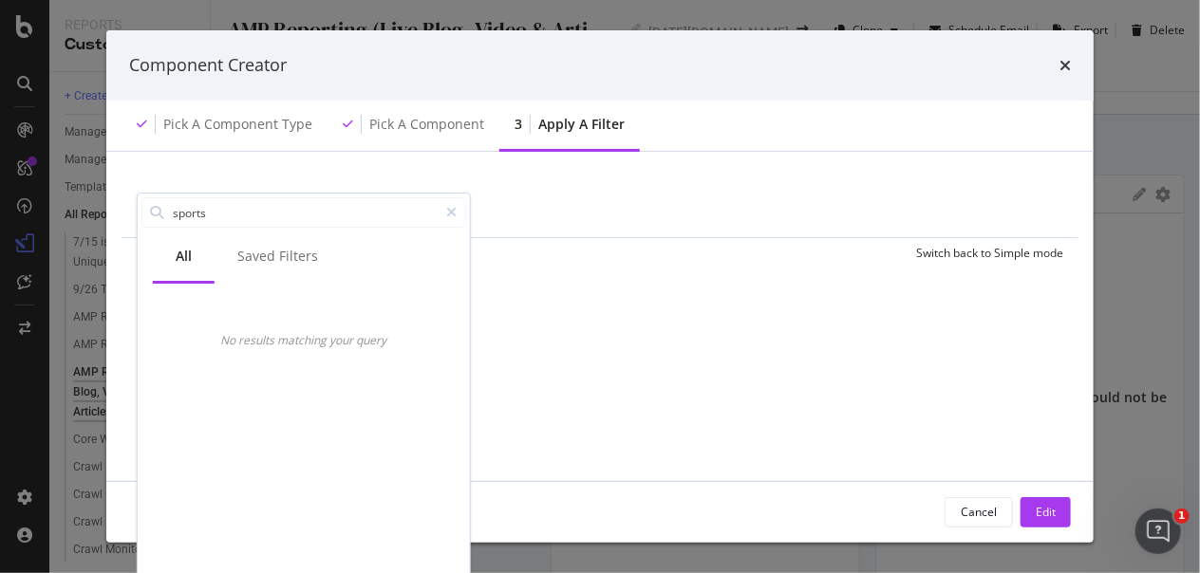
drag, startPoint x: 240, startPoint y: 215, endPoint x: 103, endPoint y: 207, distance: 137.9
click at [103, 207] on div "Component Creator Pick a Component type Pick a Component 3 Apply a Filter Add F…" at bounding box center [600, 286] width 1200 height 573
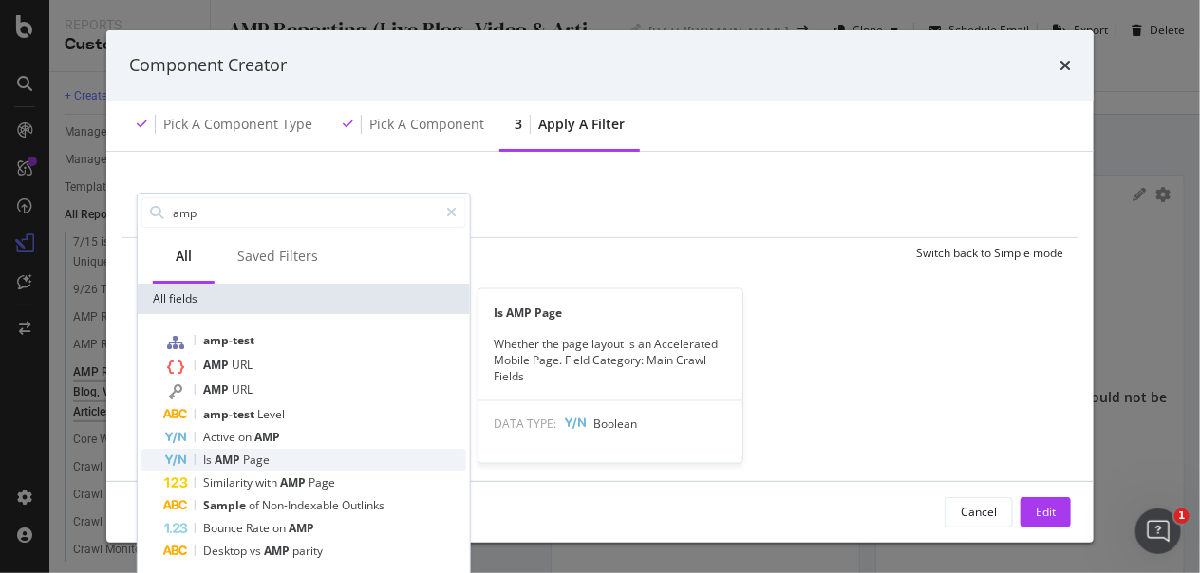
type input "amp"
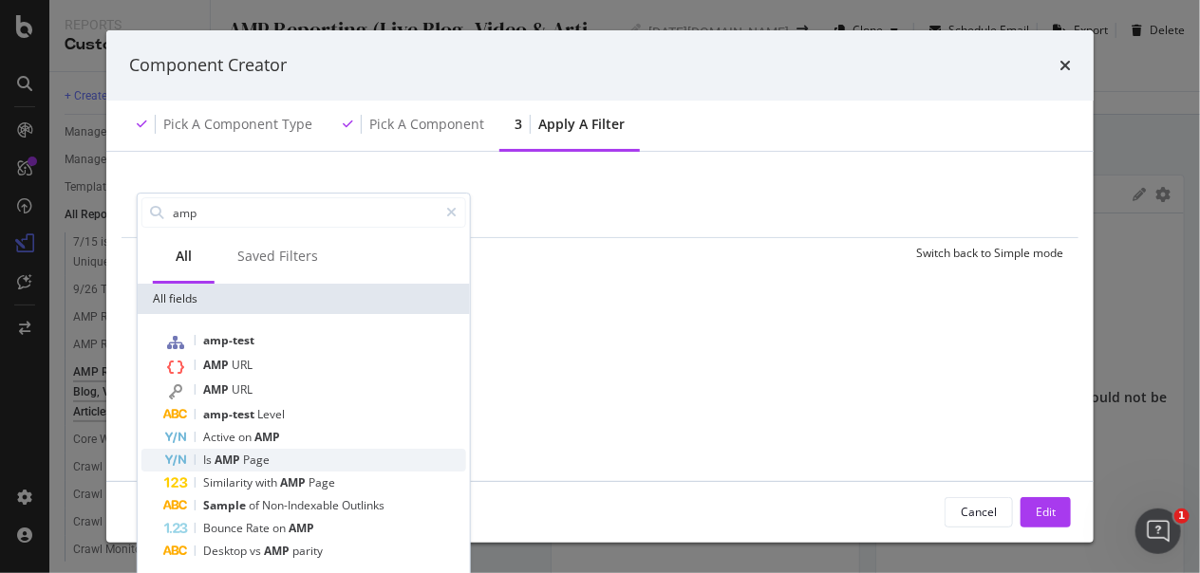
click at [264, 455] on span "Page" at bounding box center [256, 460] width 27 height 16
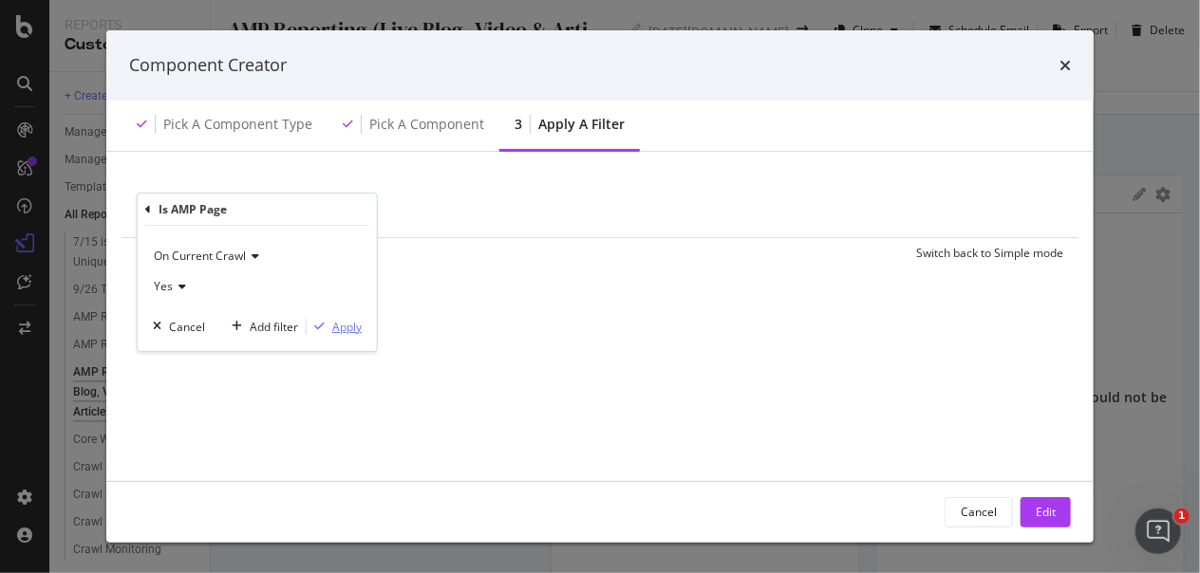
click at [333, 323] on div "Apply" at bounding box center [346, 327] width 29 height 16
click at [363, 259] on div "Clear Save Switch back to Simple mode" at bounding box center [600, 254] width 957 height 31
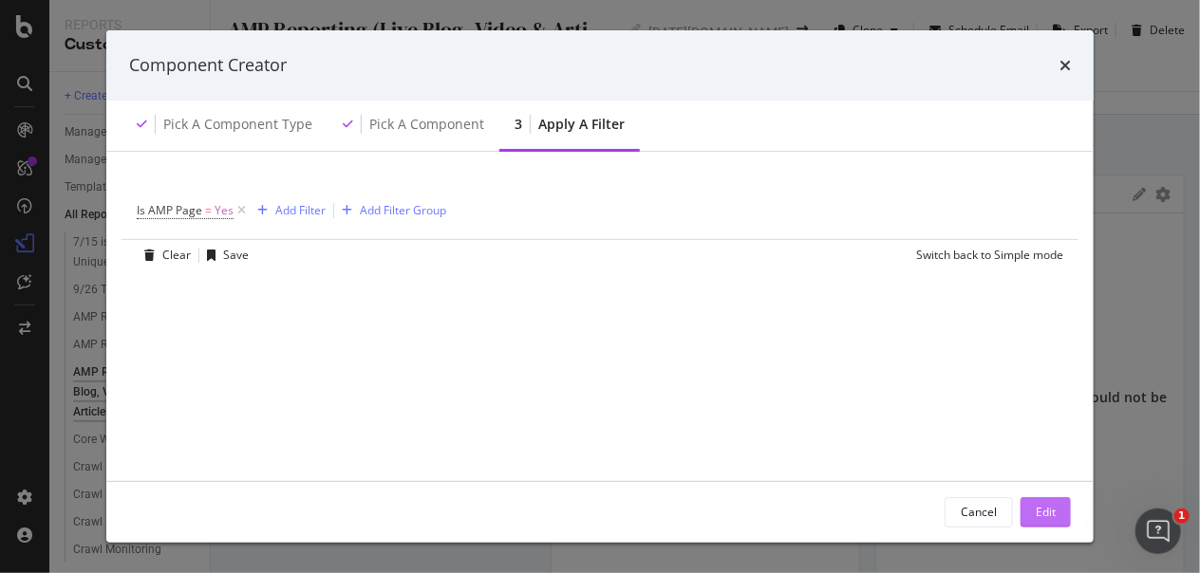
click at [1039, 508] on div "Edit" at bounding box center [1046, 512] width 20 height 16
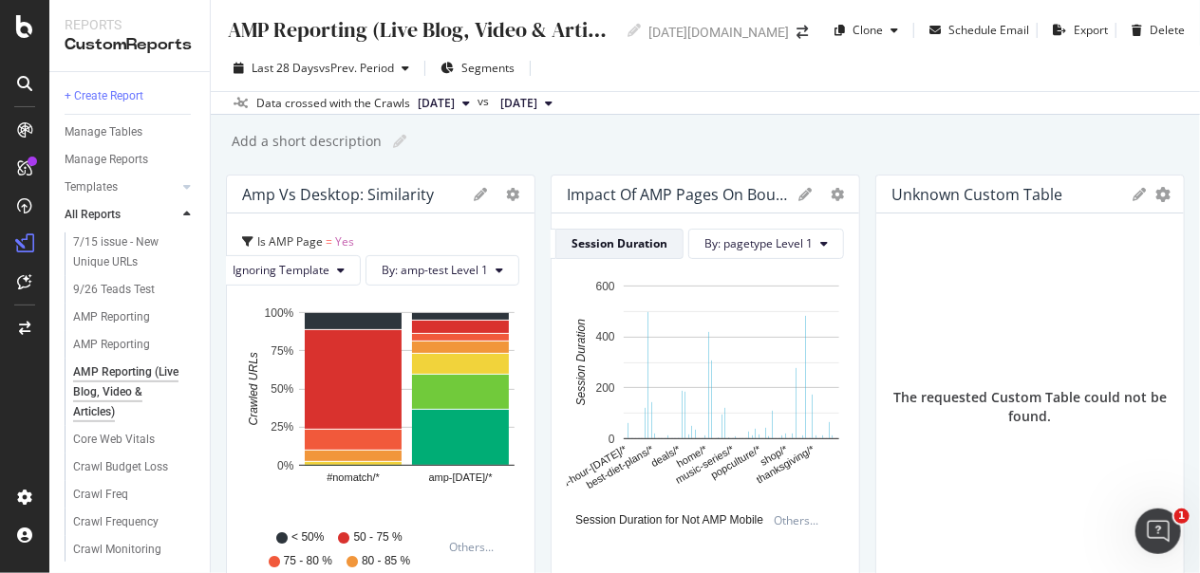
click at [206, 156] on div "Manage Reports" at bounding box center [137, 160] width 145 height 28
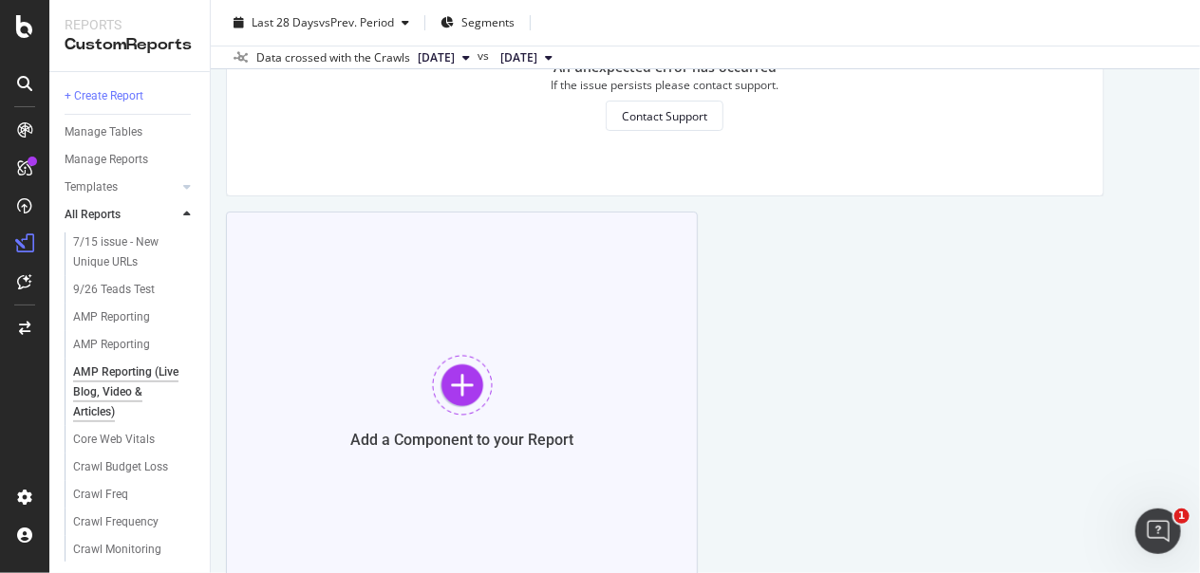
scroll to position [2716, 0]
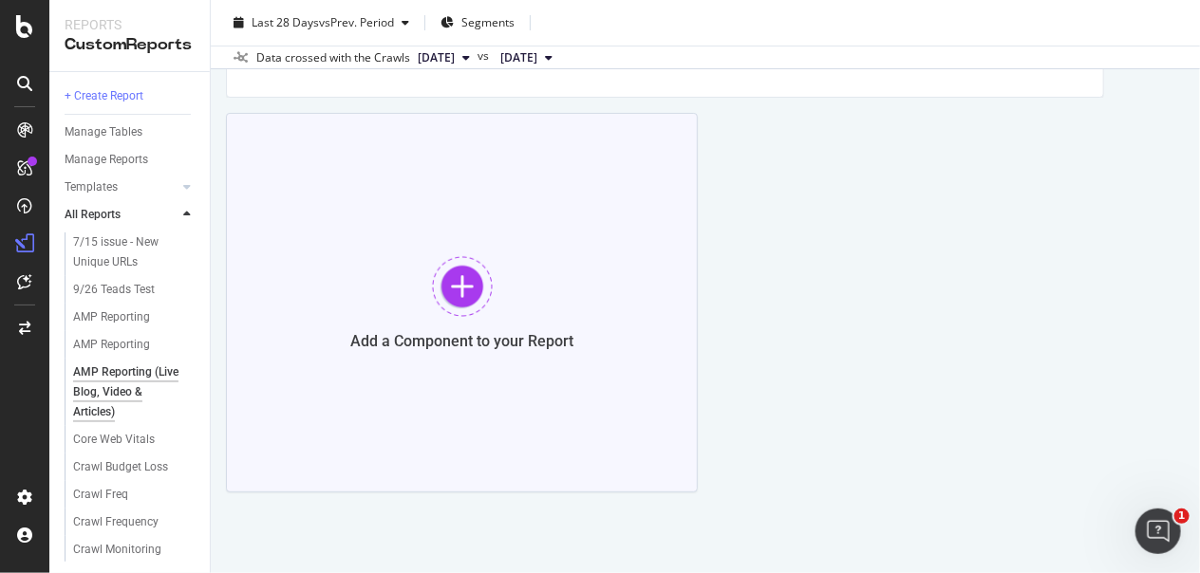
click at [416, 294] on div "Add a Component to your Report" at bounding box center [462, 303] width 472 height 380
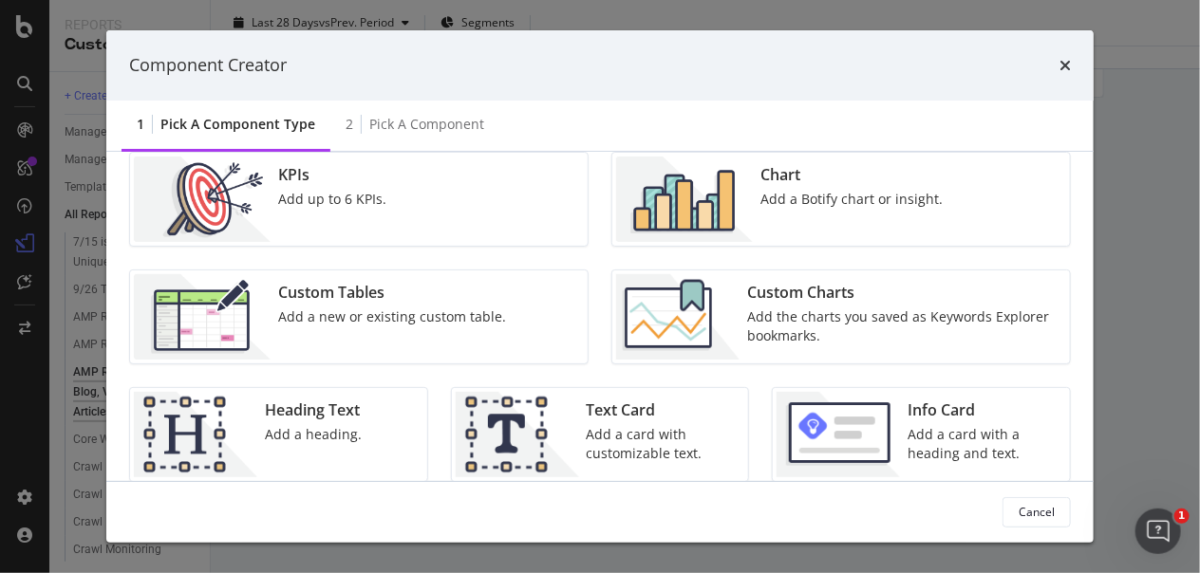
scroll to position [0, 0]
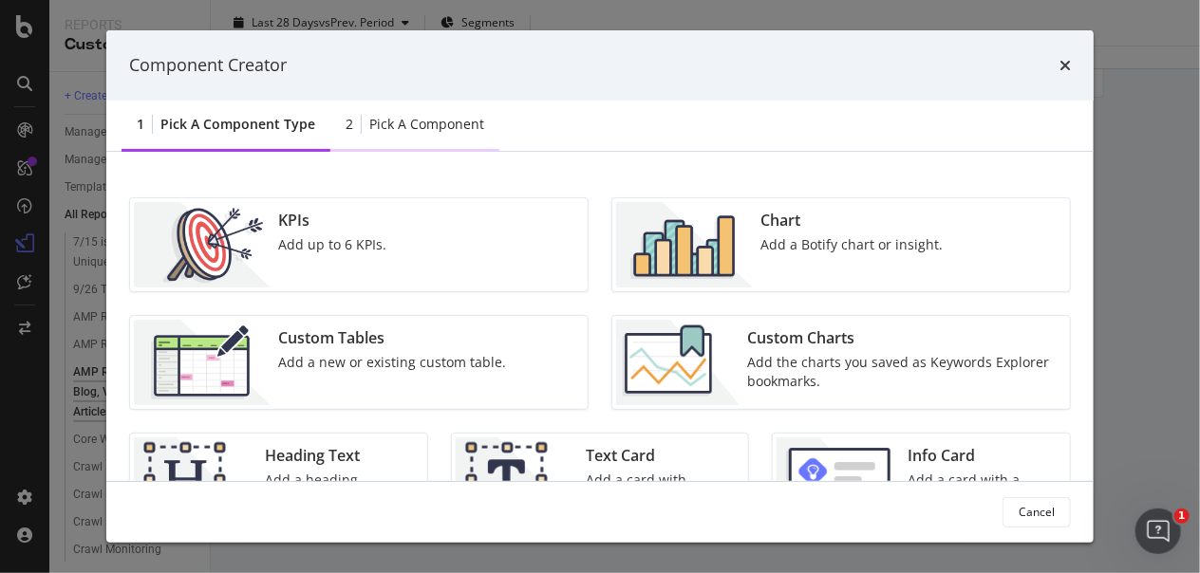
click at [461, 112] on div "2 Pick a Component" at bounding box center [414, 126] width 169 height 52
click at [453, 118] on div "Pick a Component" at bounding box center [426, 124] width 115 height 19
click at [830, 239] on div "Add a Botify chart or insight." at bounding box center [851, 244] width 182 height 19
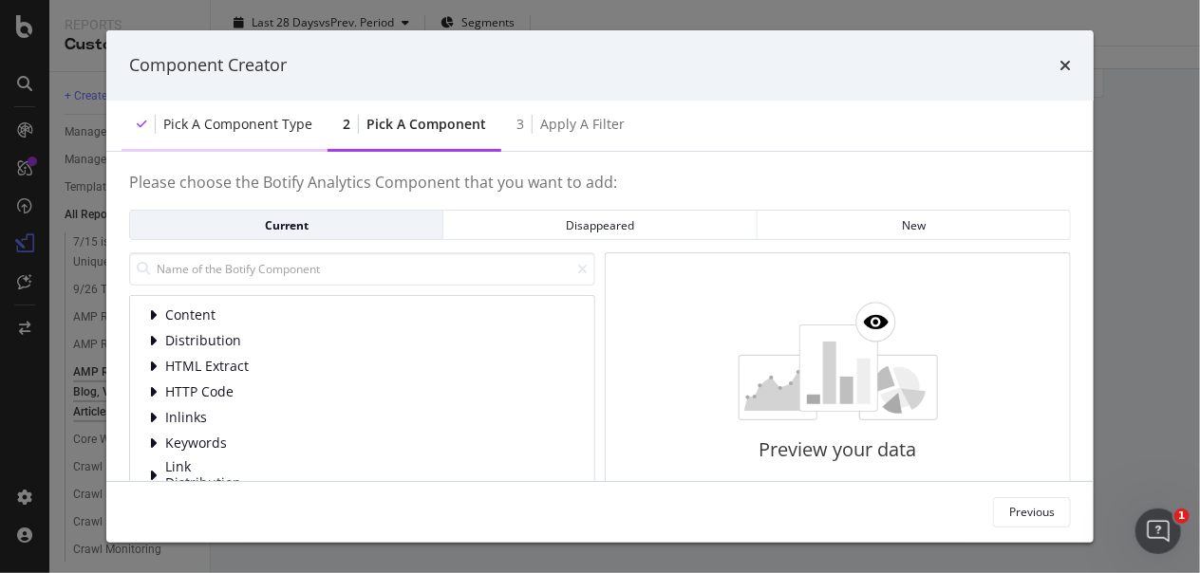
click at [288, 125] on div "Pick a Component type" at bounding box center [237, 124] width 149 height 19
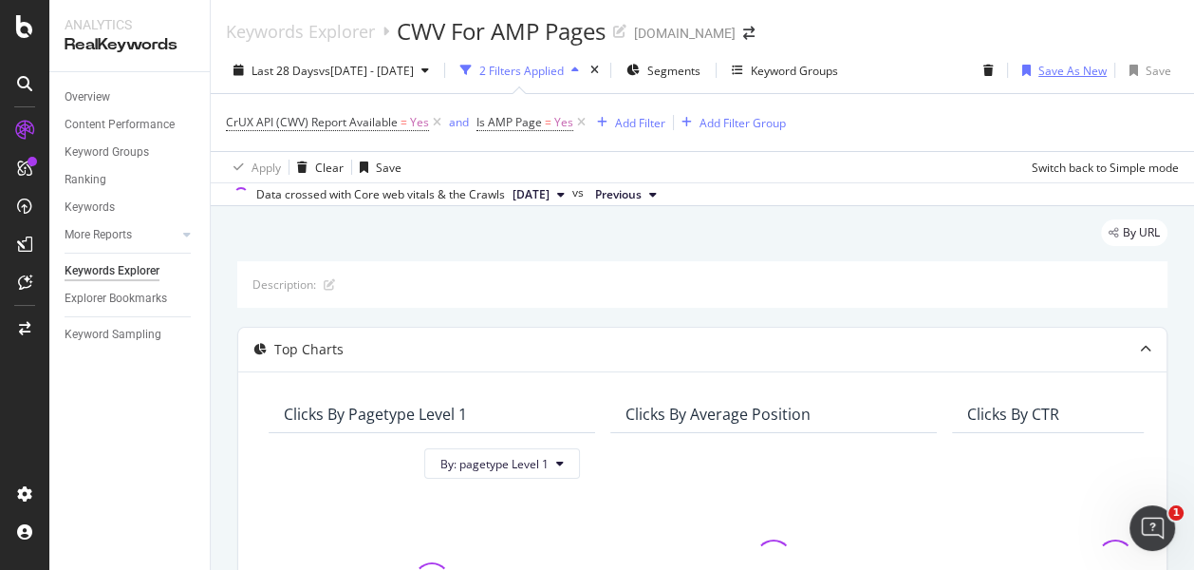
click at [1038, 68] on div "Save As New" at bounding box center [1072, 71] width 68 height 16
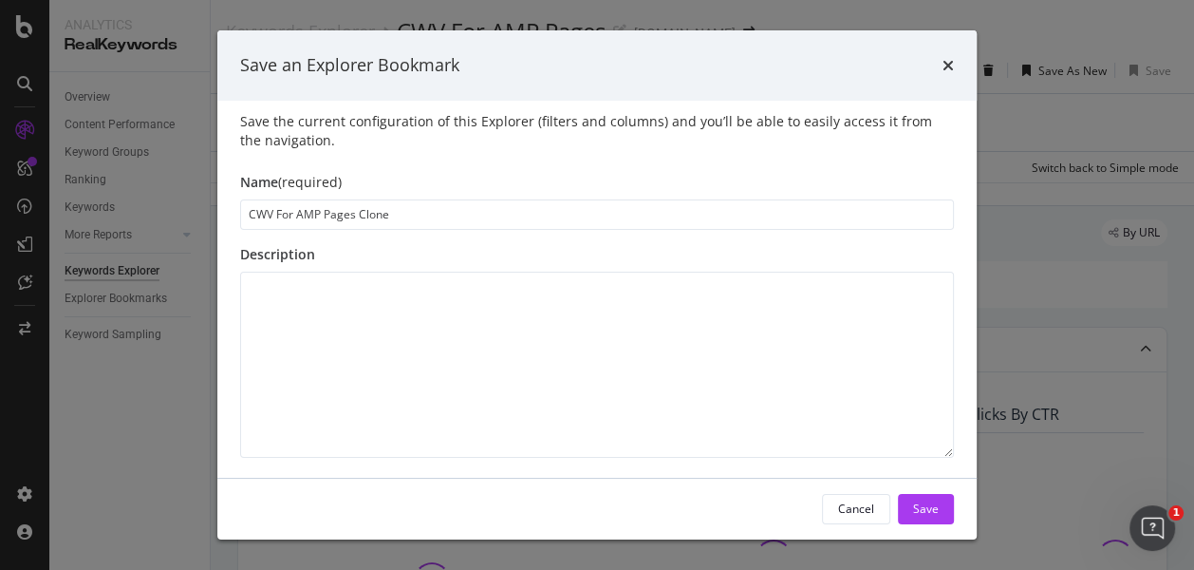
scroll to position [13, 0]
click at [947, 68] on icon "times" at bounding box center [948, 65] width 11 height 15
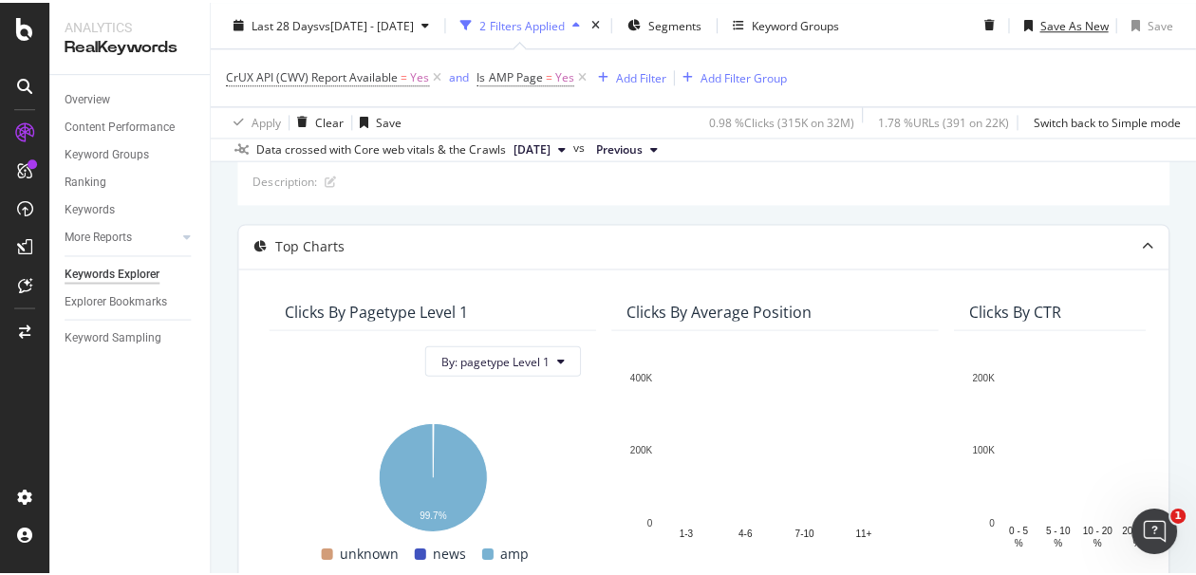
scroll to position [0, 0]
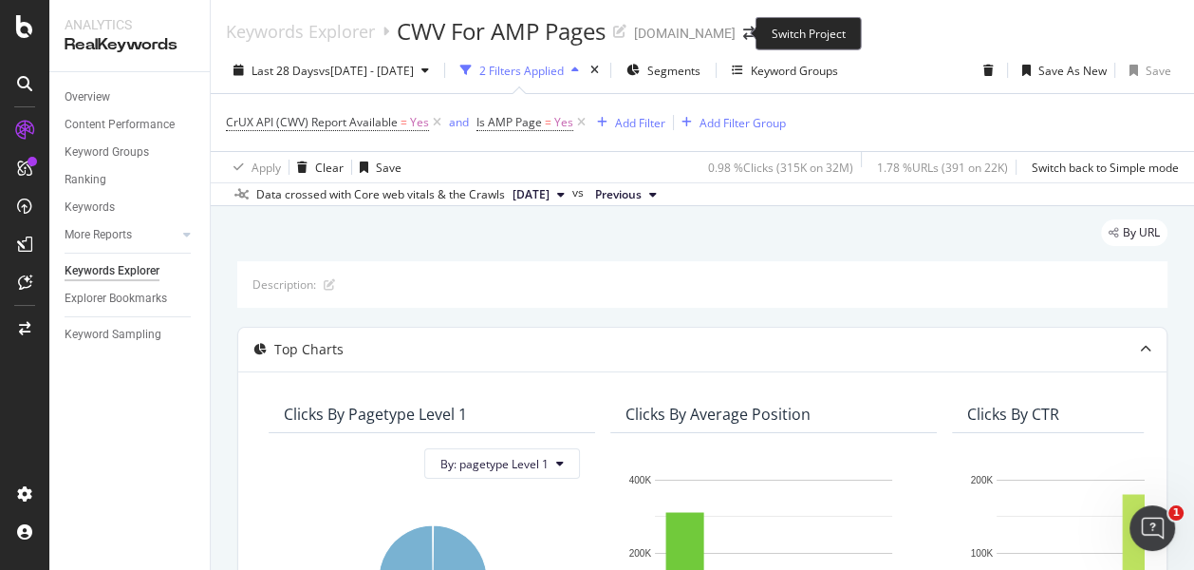
click at [742, 31] on span at bounding box center [749, 33] width 27 height 13
click at [743, 36] on icon "arrow-right-arrow-left" at bounding box center [748, 33] width 11 height 13
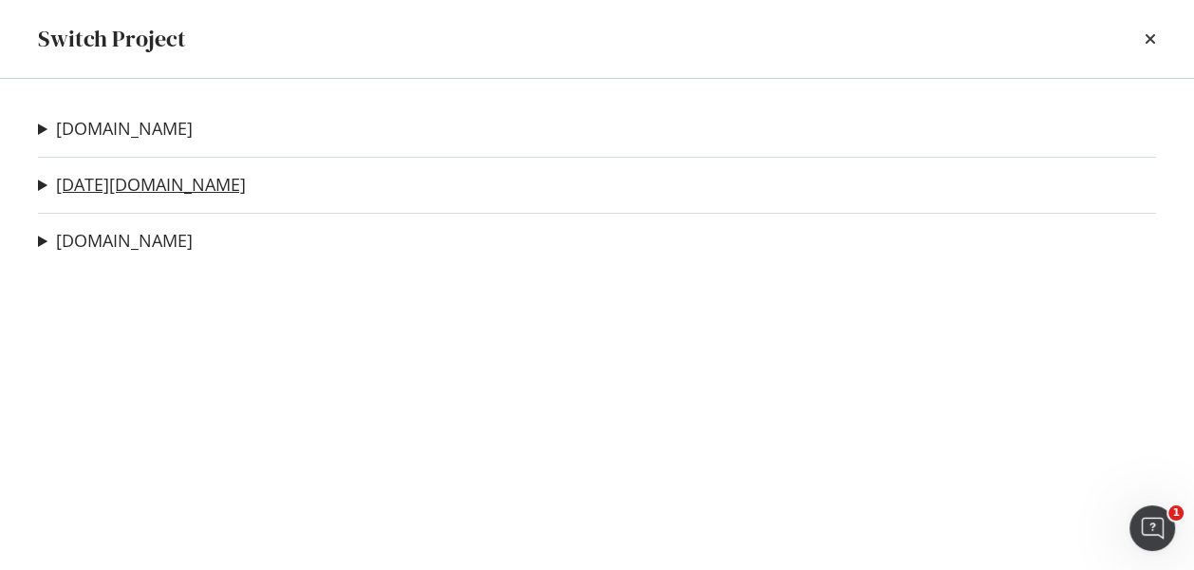
click at [112, 180] on link "[DATE][DOMAIN_NAME]" at bounding box center [151, 185] width 190 height 20
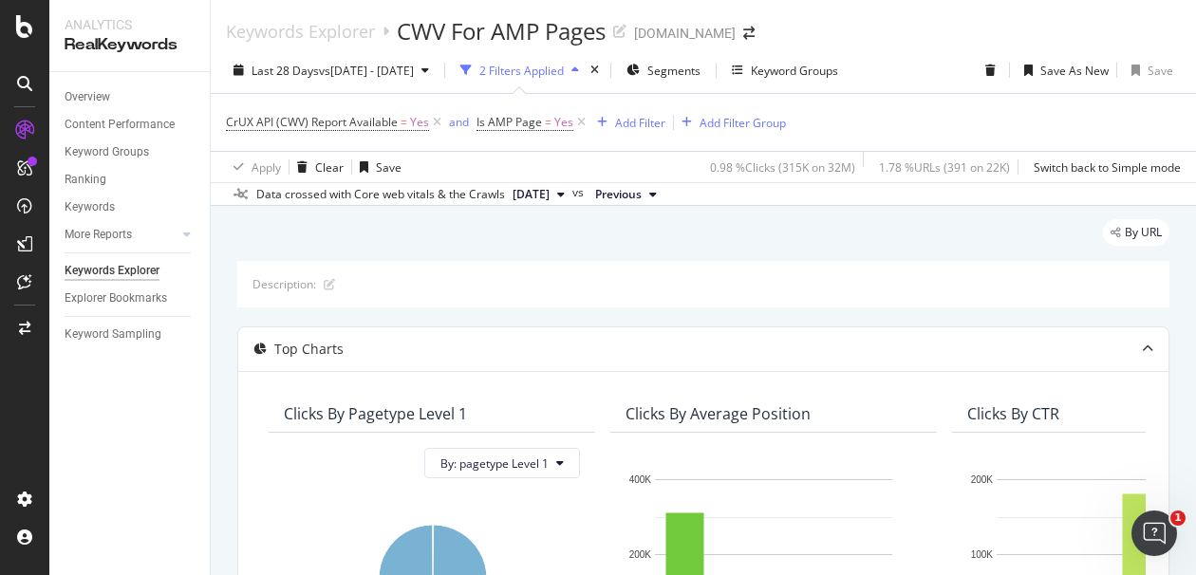
click at [247, 245] on div "By URL" at bounding box center [703, 240] width 932 height 42
click at [185, 329] on div at bounding box center [187, 334] width 19 height 19
click at [244, 219] on div "By URL" at bounding box center [703, 240] width 932 height 42
click at [246, 244] on div "By URL" at bounding box center [703, 240] width 932 height 42
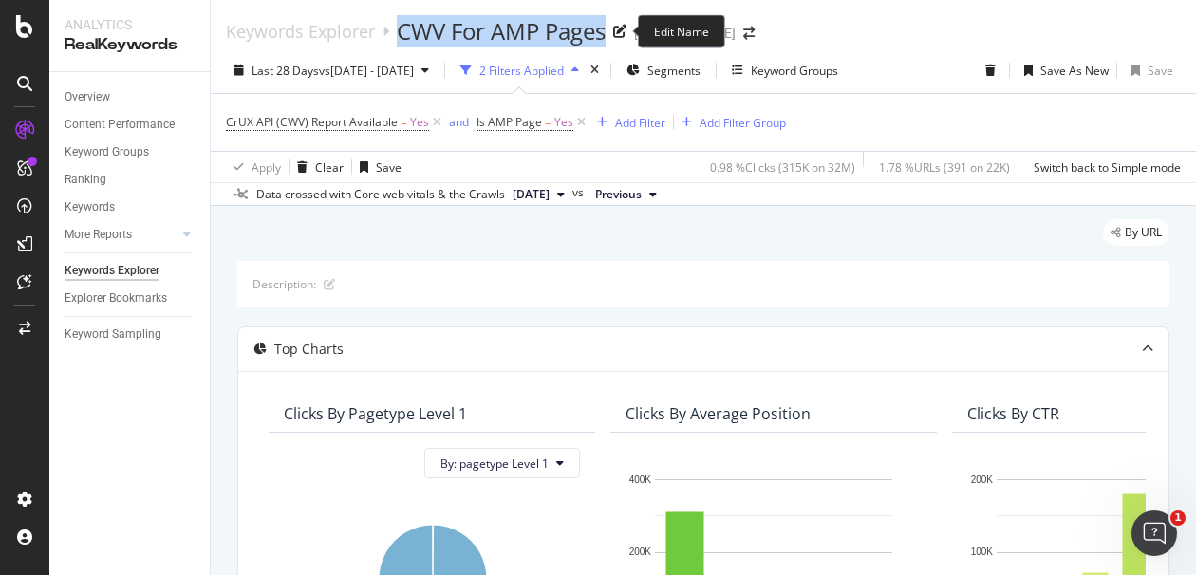
drag, startPoint x: 393, startPoint y: 30, endPoint x: 612, endPoint y: 36, distance: 219.4
click at [612, 36] on div "Keywords Explorer CWV For AMP Pages" at bounding box center [426, 31] width 401 height 32
copy div "CWV For AMP Pages"
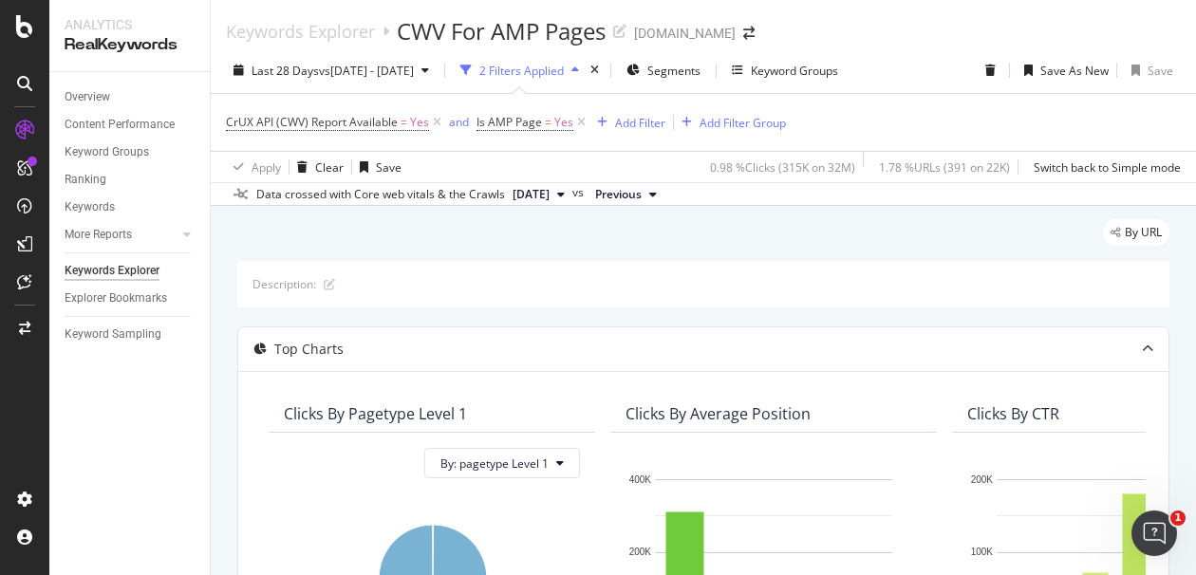
click at [148, 377] on div "Overview Content Performance Keyword Groups Ranking Keywords More Reports Count…" at bounding box center [129, 323] width 160 height 503
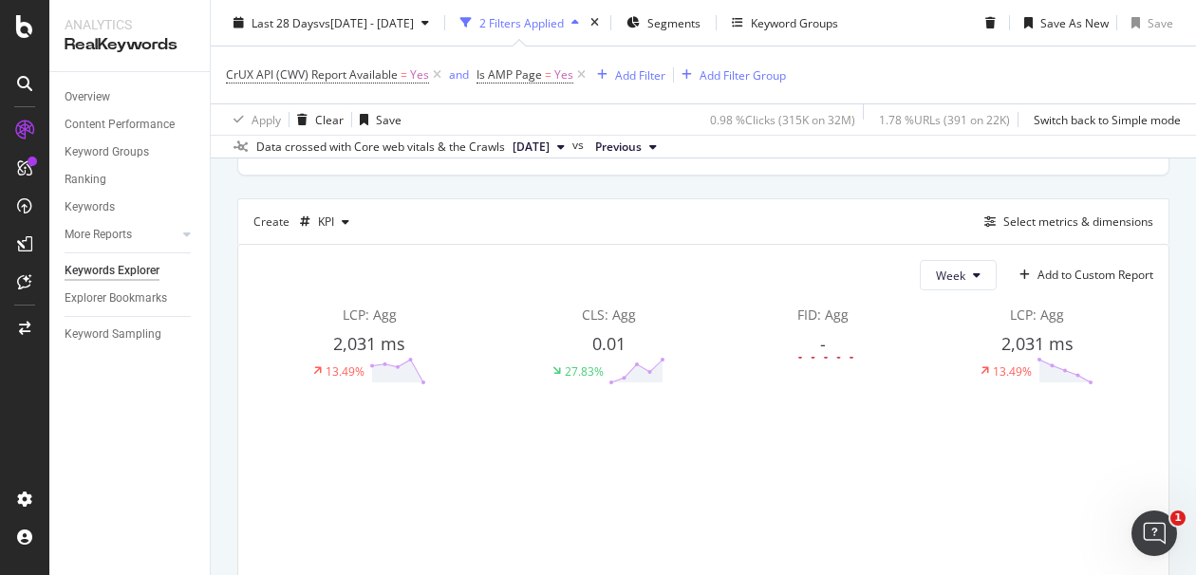
scroll to position [550, 0]
click at [229, 295] on div "By URL Description: Top Charts Clicks By pagetype Level 1 By: pagetype Level 1 …" at bounding box center [703, 222] width 985 height 1132
click at [238, 284] on div "Week Add to Custom Report LCP: Agg 2,031 ms 13.49% CLS: Agg 0.01 27.83% FID: Ag…" at bounding box center [703, 481] width 930 height 478
click at [221, 271] on div "By URL Description: Top Charts Clicks By pagetype Level 1 By: pagetype Level 1 …" at bounding box center [703, 222] width 985 height 1132
click at [279, 324] on div "LCP: Agg 2,031 ms 13.49%" at bounding box center [369, 343] width 233 height 80
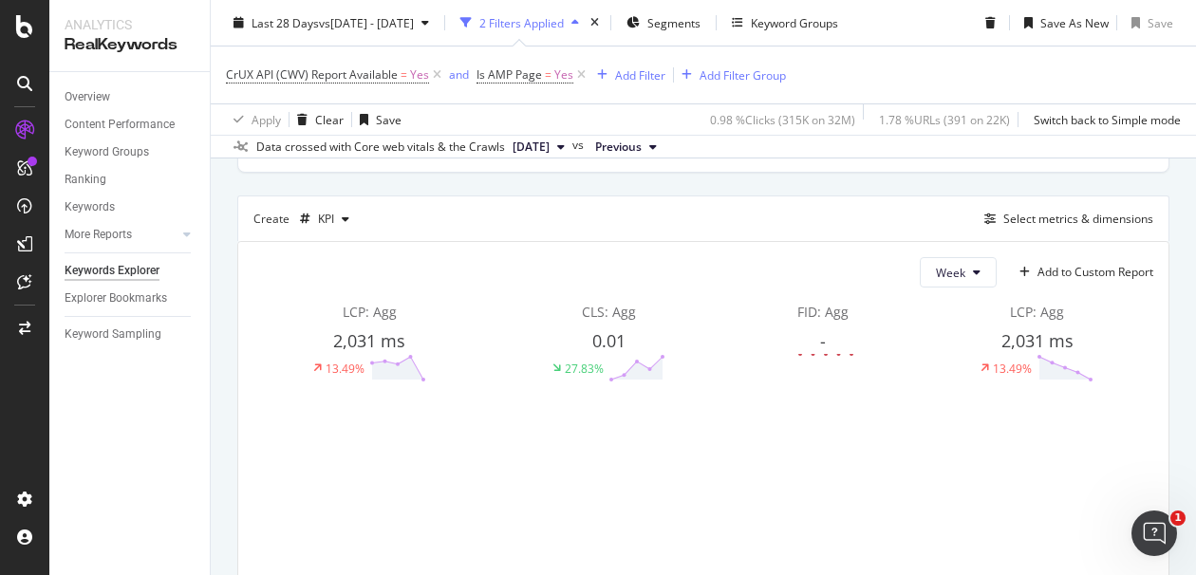
click at [265, 309] on div "LCP: Agg" at bounding box center [369, 312] width 233 height 19
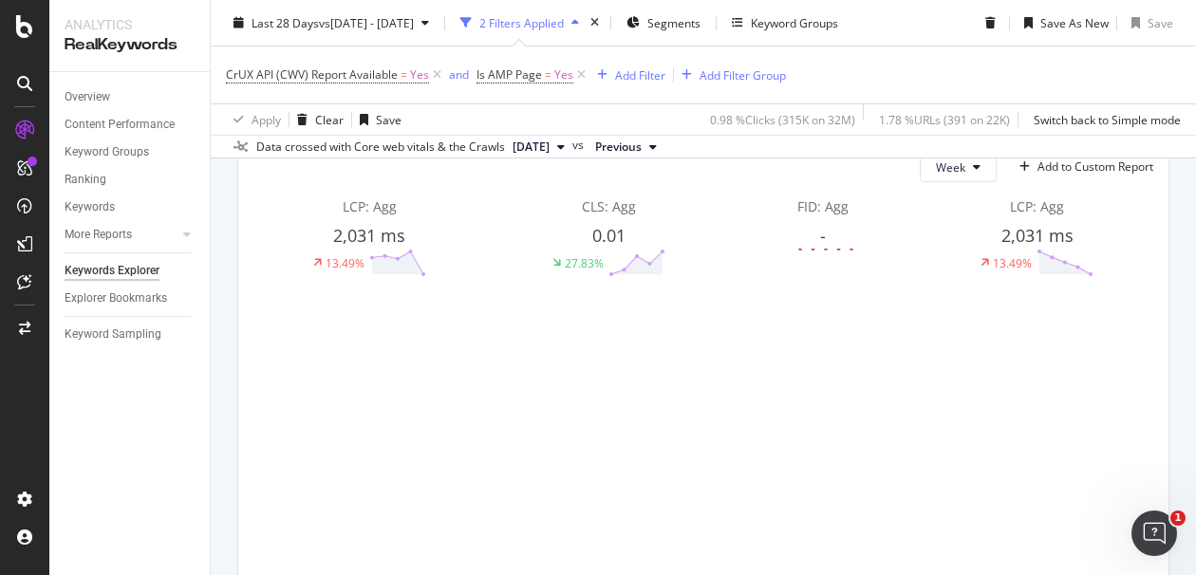
click at [1163, 178] on div "By URL Description: Top Charts Clicks By pagetype Level 1 By: pagetype Level 1 …" at bounding box center [703, 117] width 985 height 1132
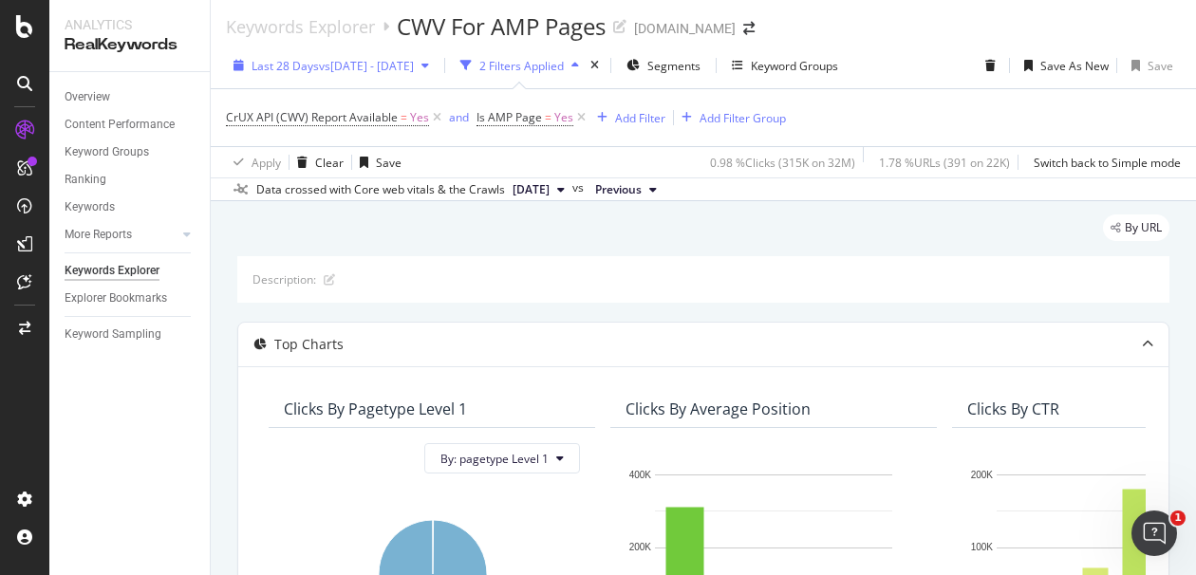
scroll to position [0, 0]
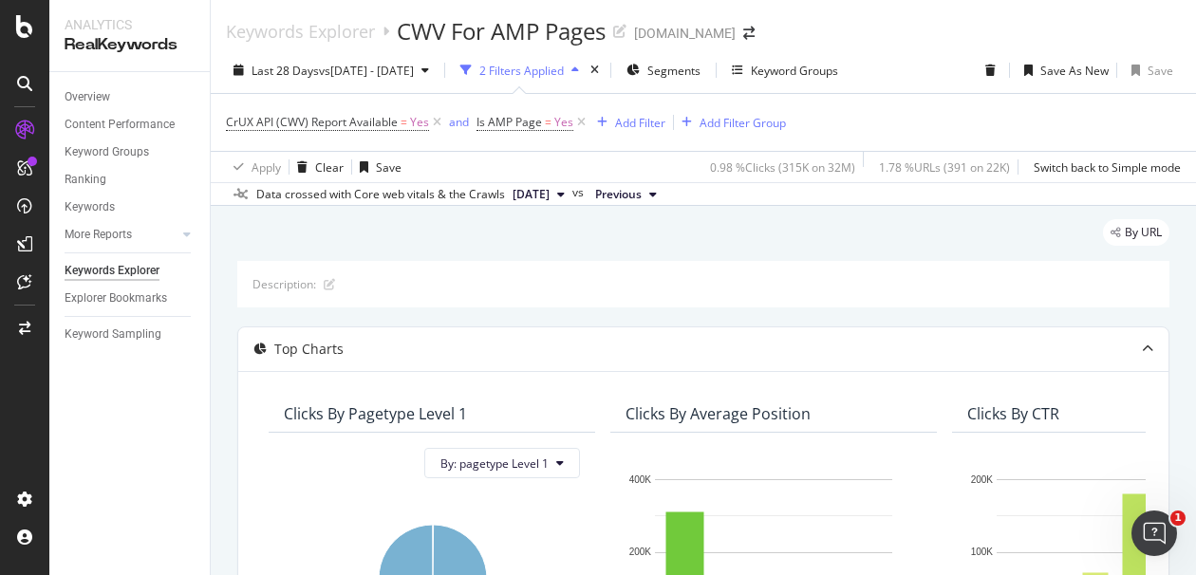
click at [908, 35] on div "Keywords Explorer CWV For AMP Pages nbcnews.com" at bounding box center [703, 23] width 985 height 47
click at [910, 371] on div "Clicks By pagetype Level 1 By: pagetype Level 1 Hold CTRL while clicking to fil…" at bounding box center [703, 546] width 930 height 350
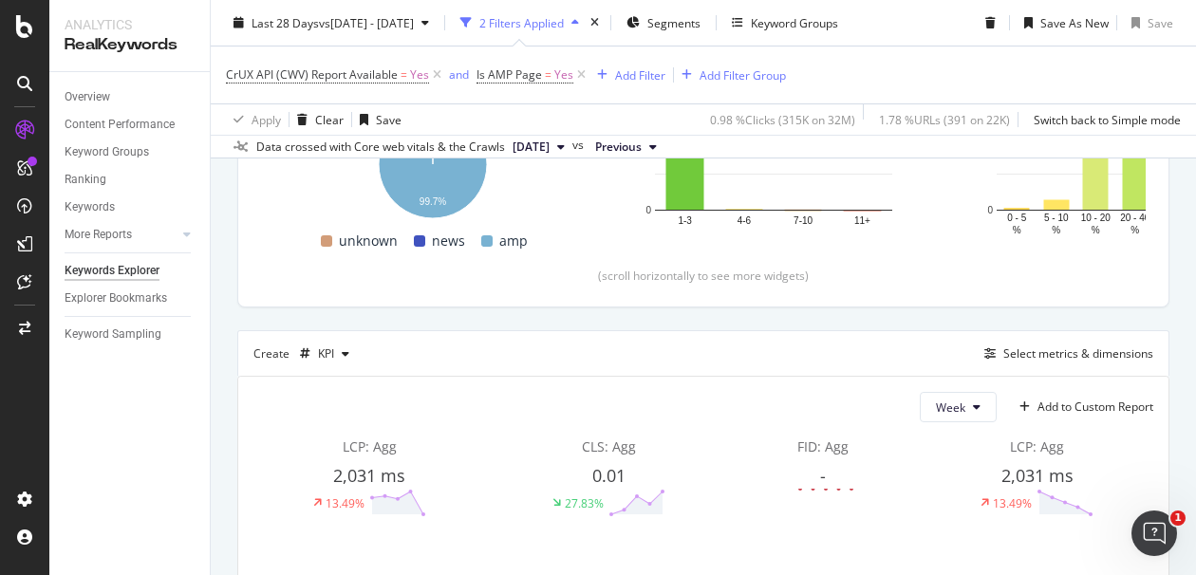
scroll to position [527, 0]
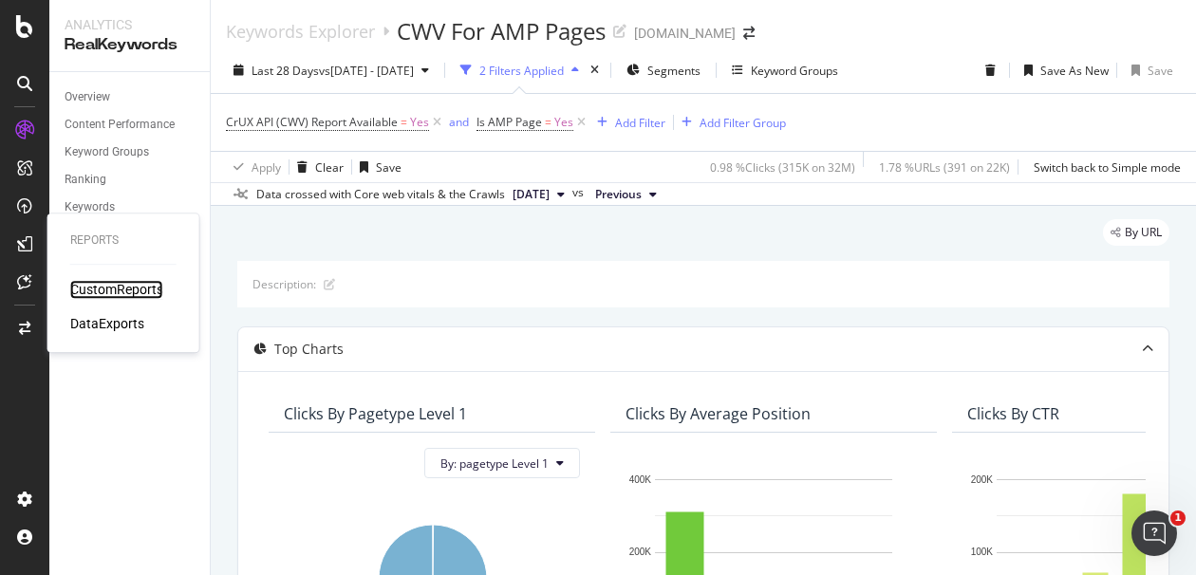
click at [106, 290] on div "CustomReports" at bounding box center [116, 289] width 93 height 19
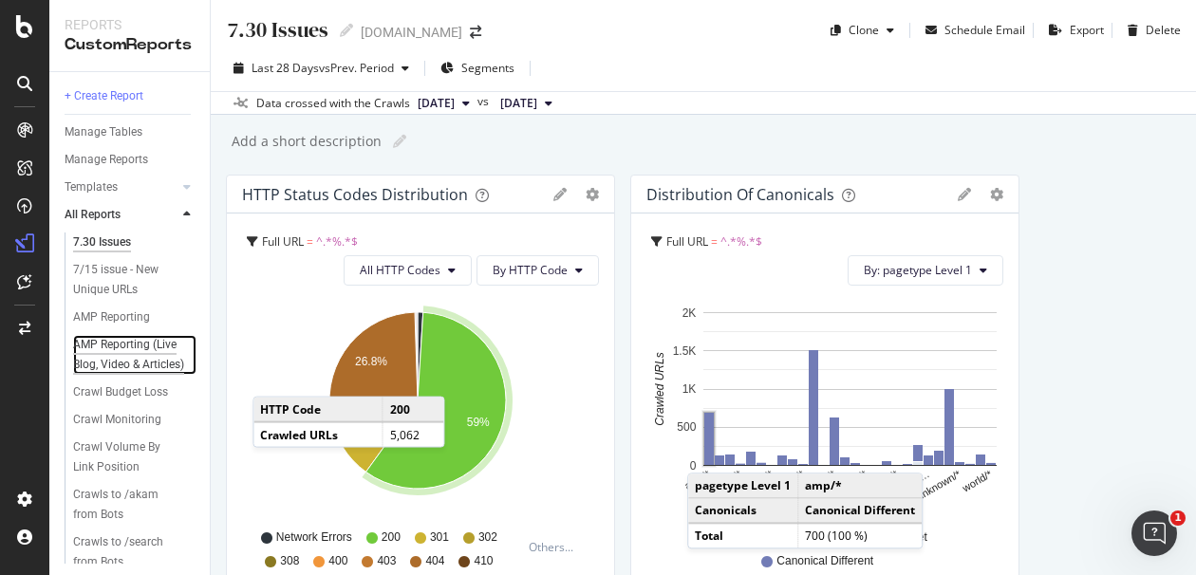
click at [111, 353] on div "AMP Reporting (Live Blog, Video & Articles)" at bounding box center [130, 355] width 114 height 40
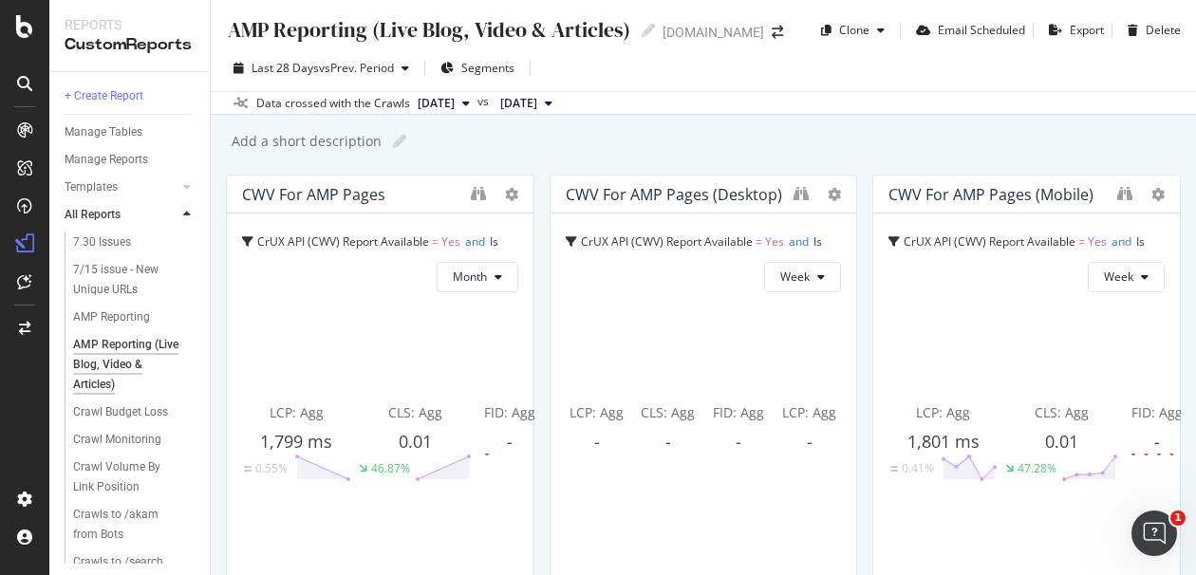
click at [670, 195] on div "CWV For AMP Pages (desktop)" at bounding box center [674, 194] width 216 height 19
click at [723, 185] on div "CWV For AMP Pages (desktop)" at bounding box center [674, 194] width 216 height 19
click at [794, 189] on icon "binoculars" at bounding box center [801, 193] width 15 height 15
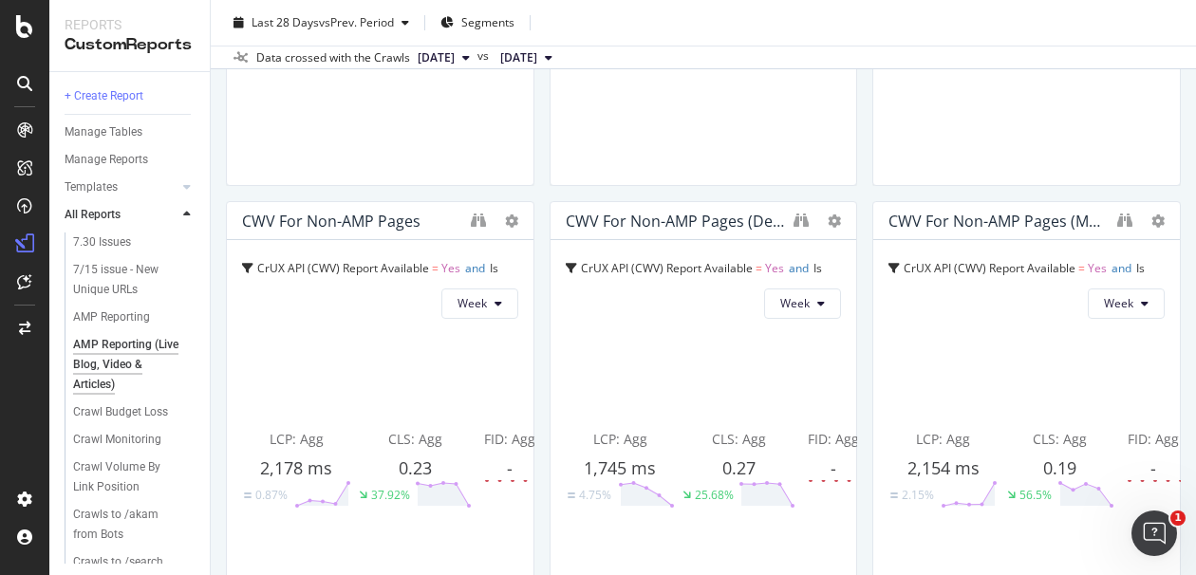
scroll to position [421, 0]
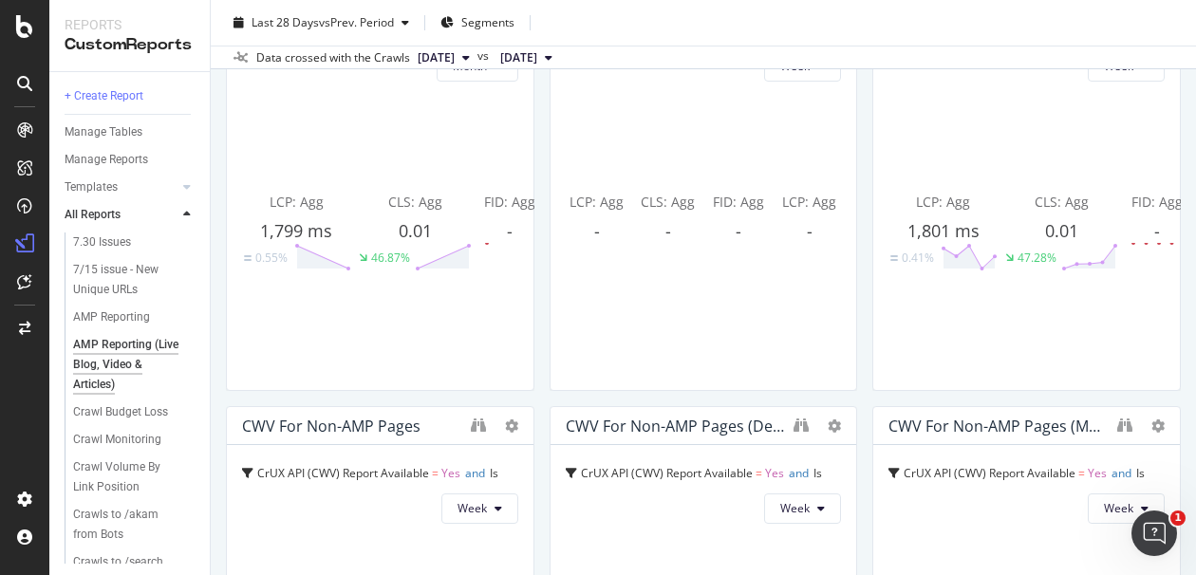
scroll to position [0, 0]
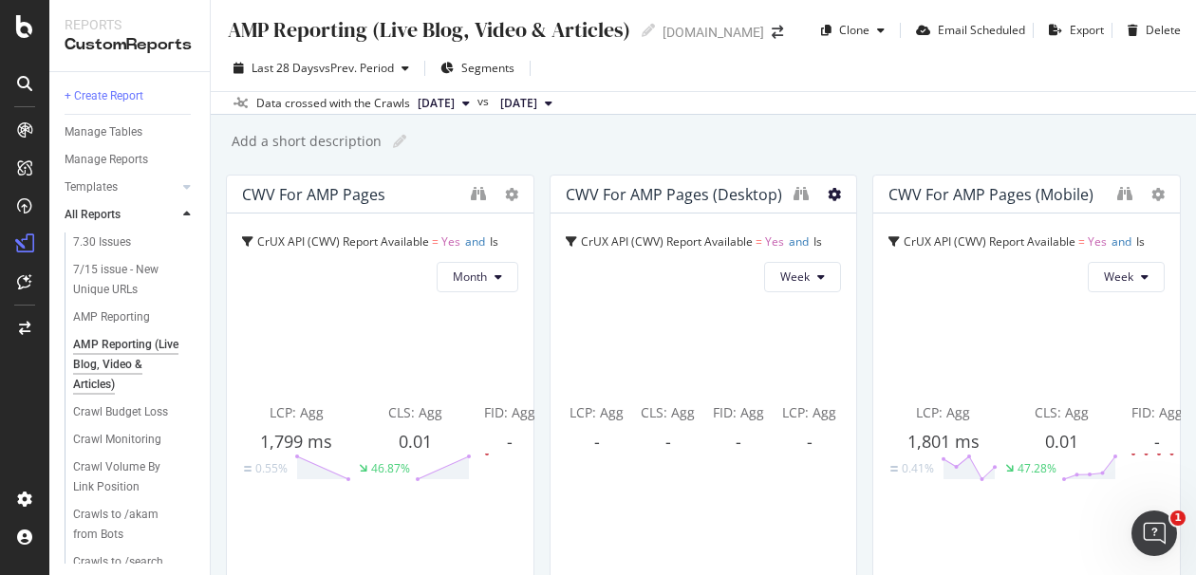
click at [828, 194] on icon at bounding box center [834, 194] width 13 height 13
click at [864, 225] on span "Delete" at bounding box center [881, 223] width 35 height 17
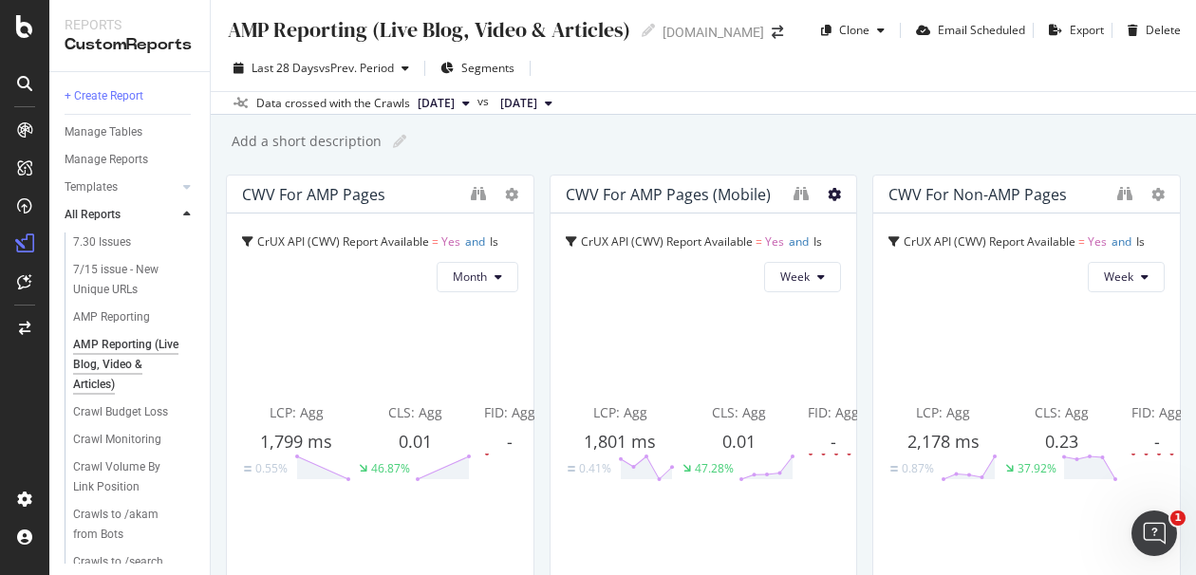
click at [828, 197] on icon at bounding box center [834, 194] width 13 height 13
click at [861, 219] on div "Delete" at bounding box center [866, 223] width 96 height 28
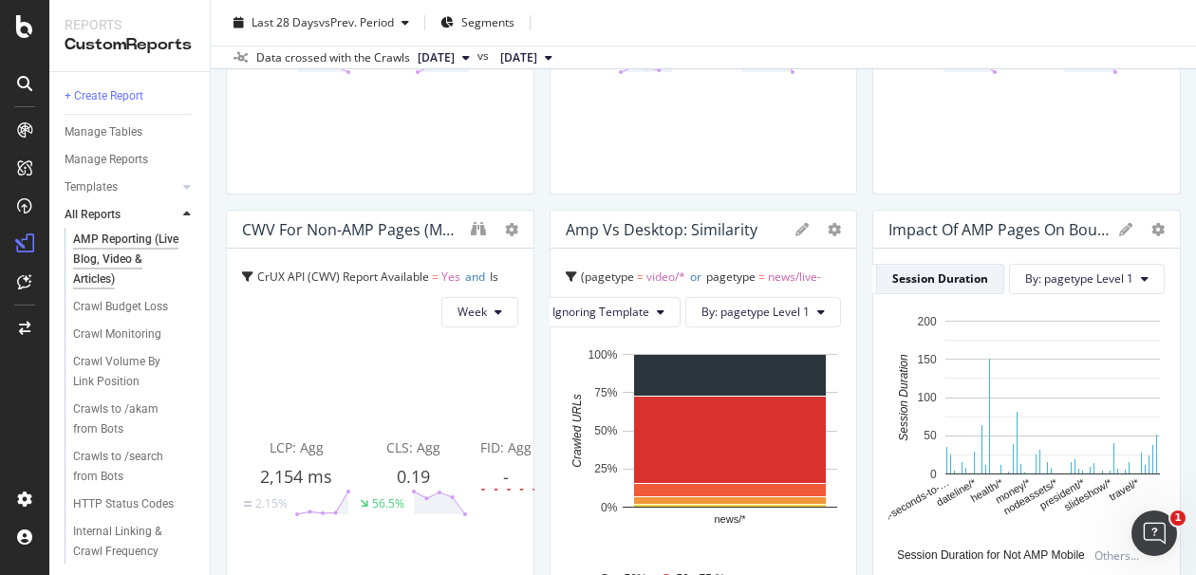
scroll to position [421, 0]
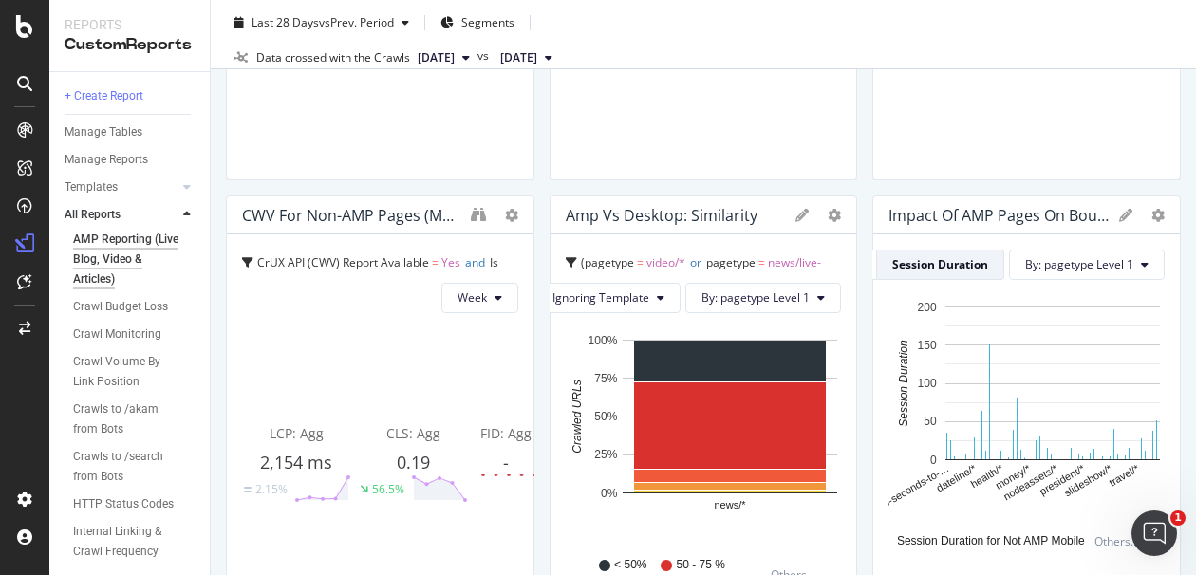
click at [1176, 264] on div "AMP Reporting (Live Blog, Video & Articles) AMP Reporting (Live Blog, Video & A…" at bounding box center [703, 287] width 985 height 575
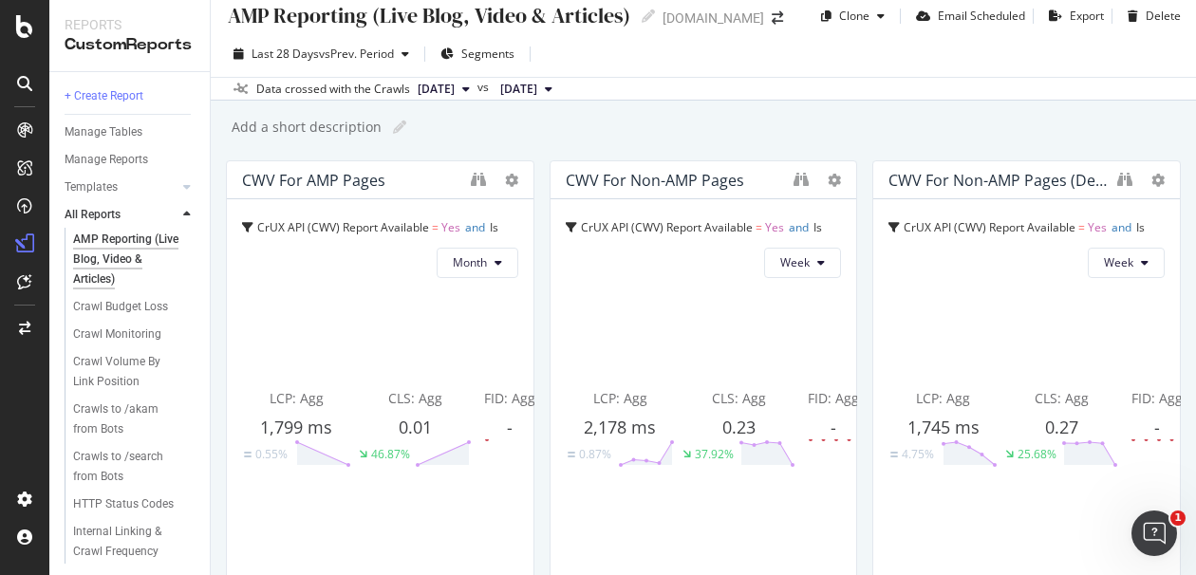
scroll to position [0, 0]
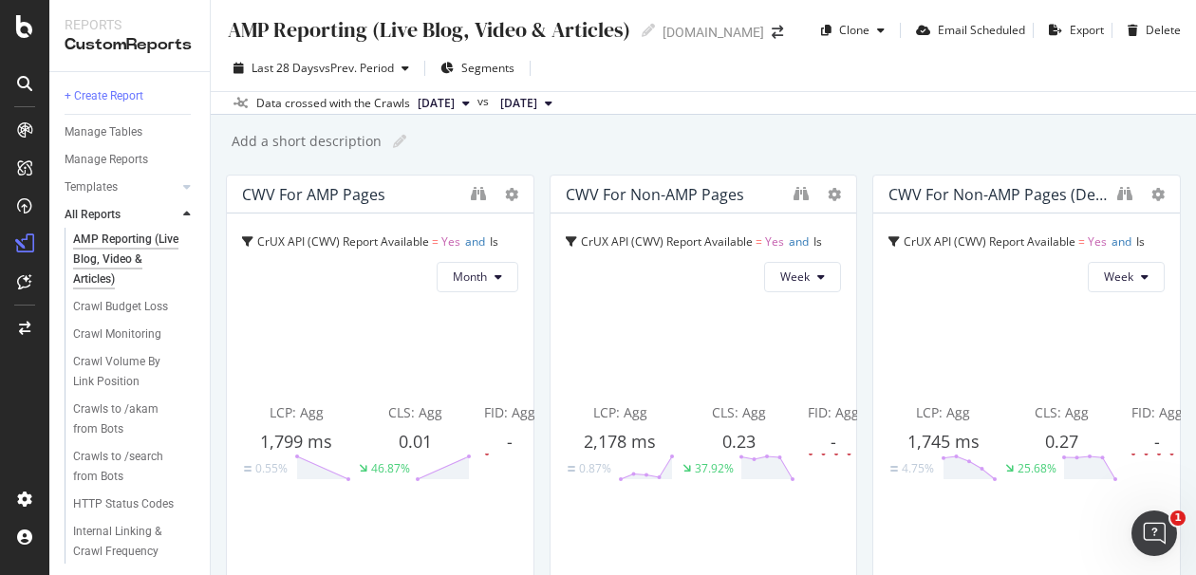
click at [1112, 135] on div "Add a short description Add a short description" at bounding box center [713, 141] width 966 height 28
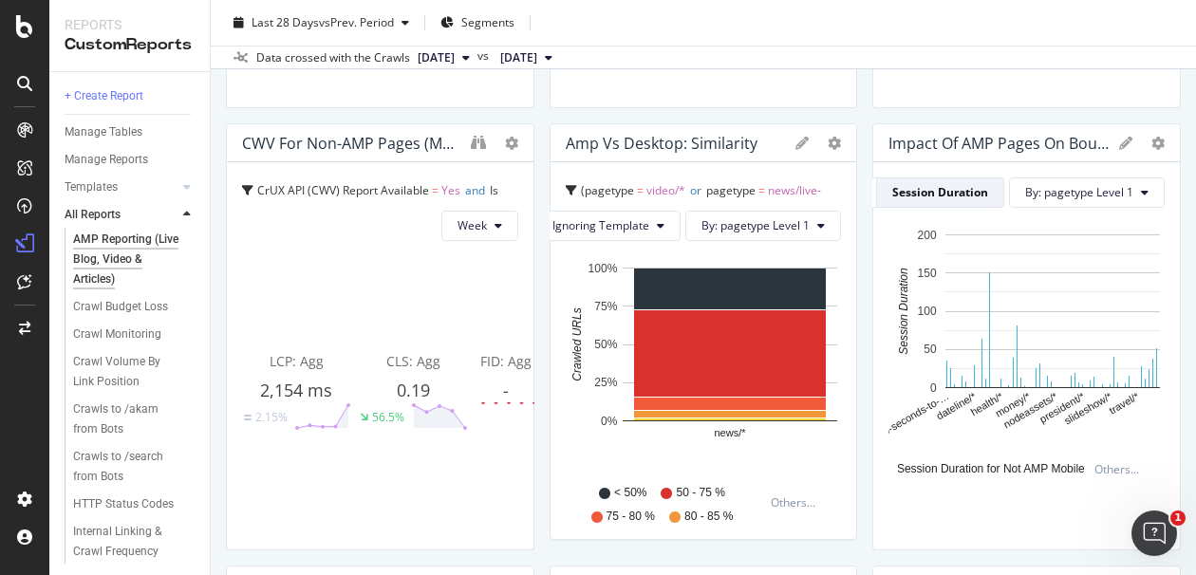
scroll to position [527, 0]
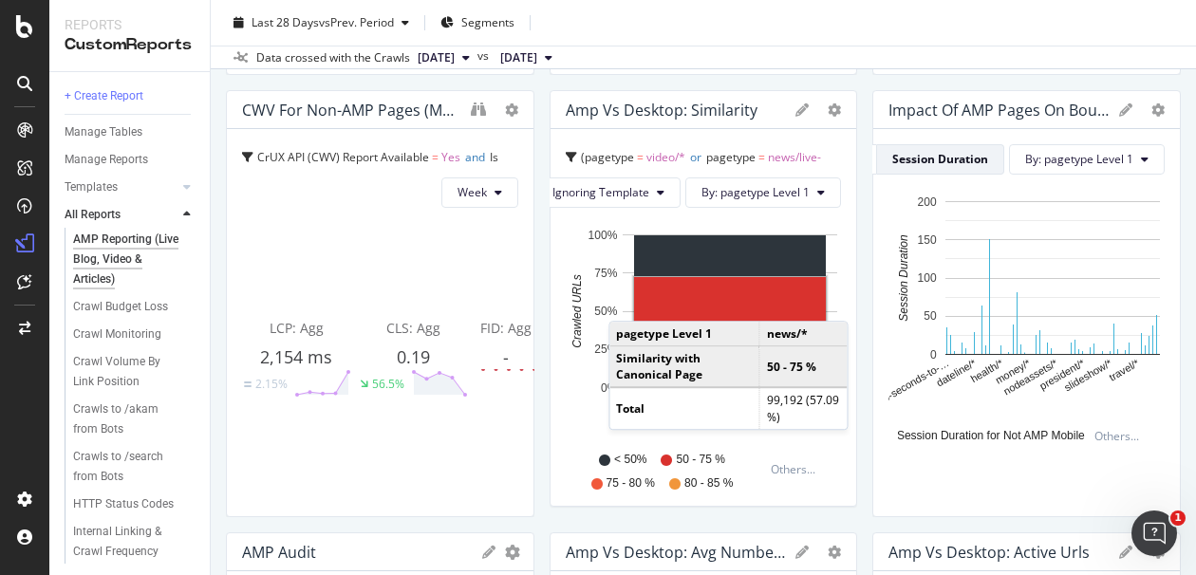
click at [795, 114] on icon at bounding box center [801, 109] width 13 height 13
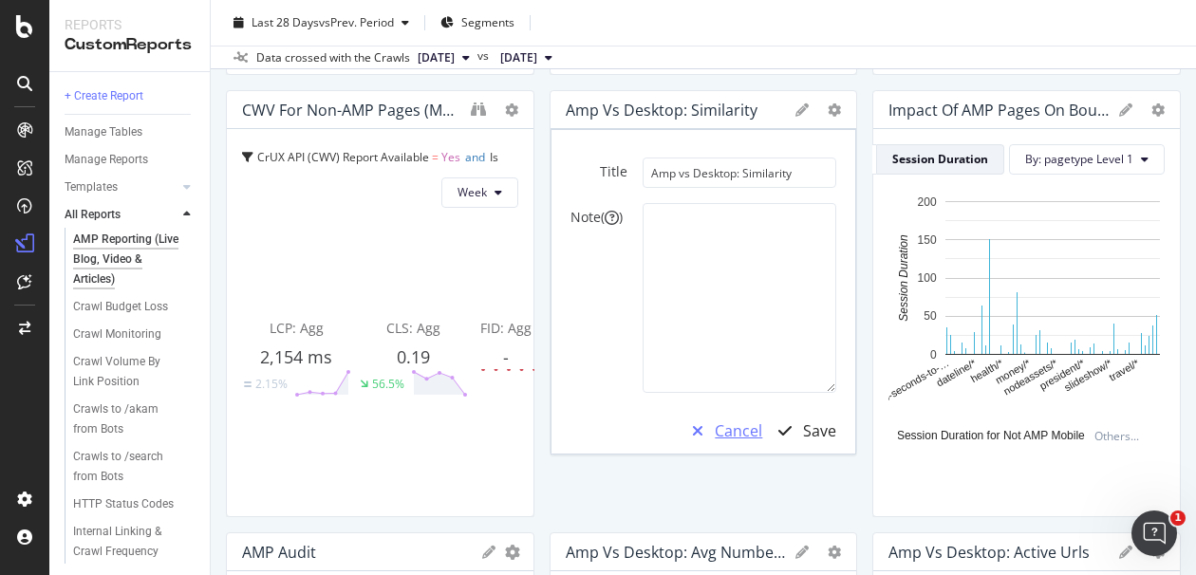
click at [723, 429] on div "Cancel" at bounding box center [738, 432] width 47 height 22
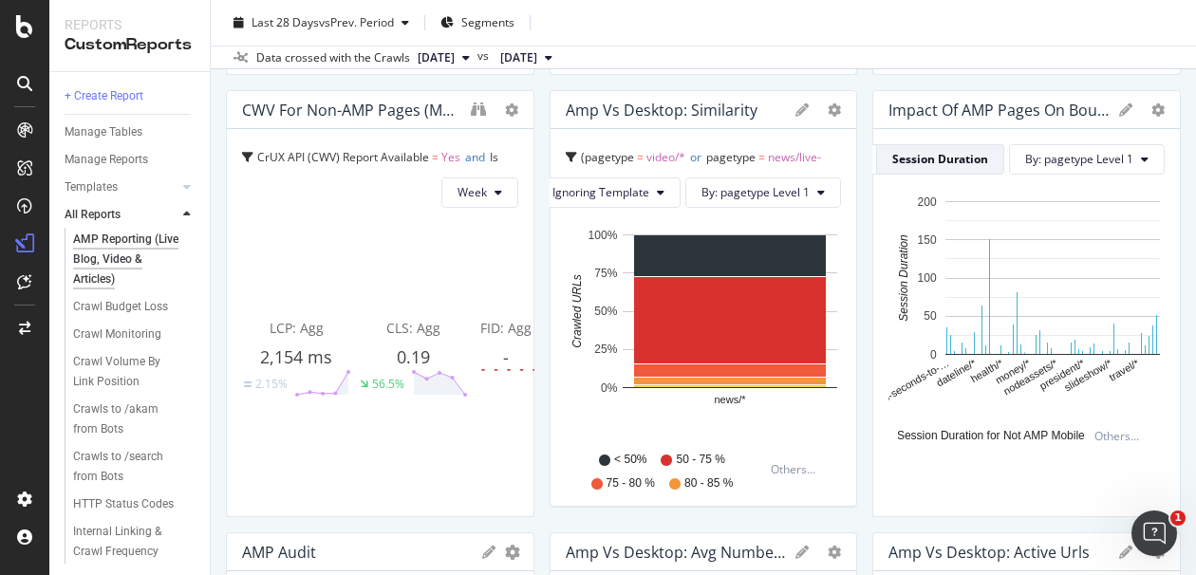
click at [653, 158] on span "video/*" at bounding box center [665, 157] width 39 height 16
click at [802, 191] on button "By: pagetype Level 1" at bounding box center [763, 193] width 156 height 30
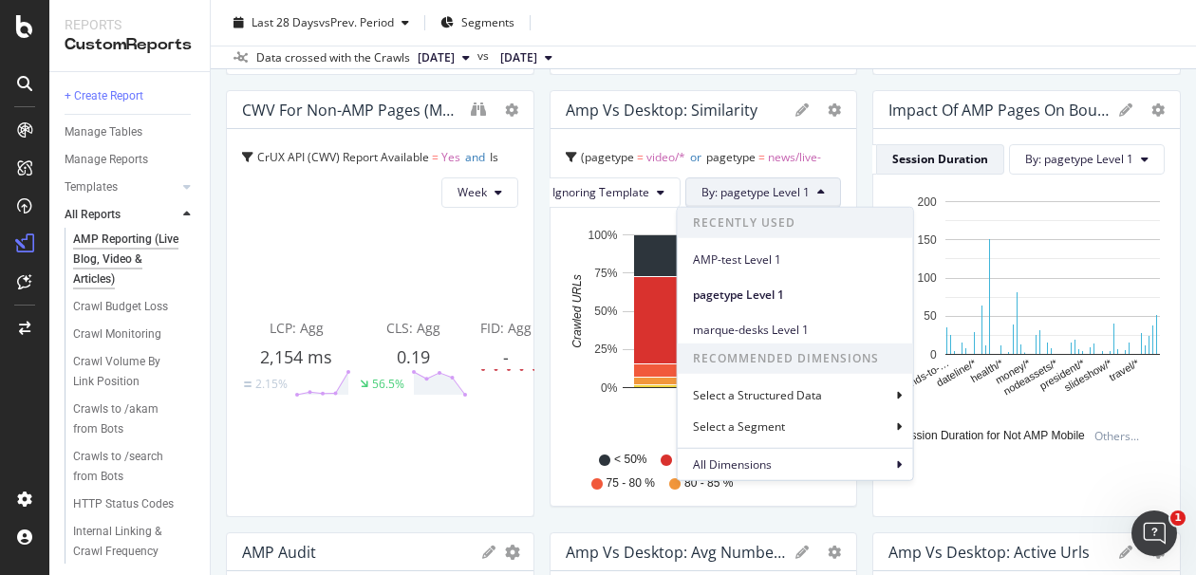
click at [806, 147] on div "pagetype = video/* or pagetype = news/live-blog/* or pagetype = news/*" at bounding box center [704, 160] width 276 height 33
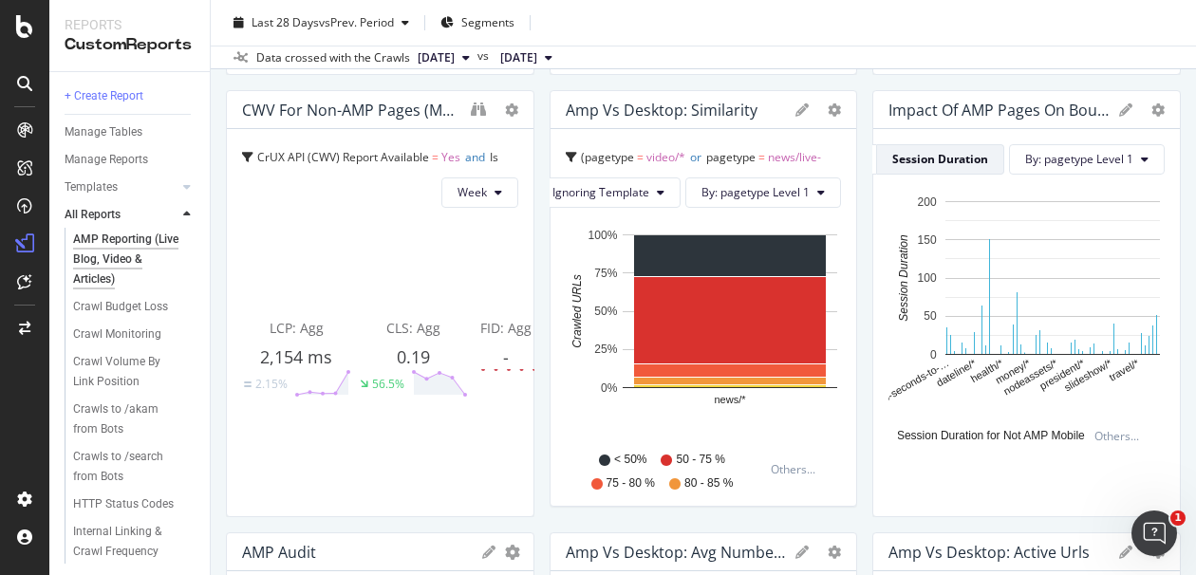
click at [795, 112] on icon at bounding box center [801, 109] width 13 height 13
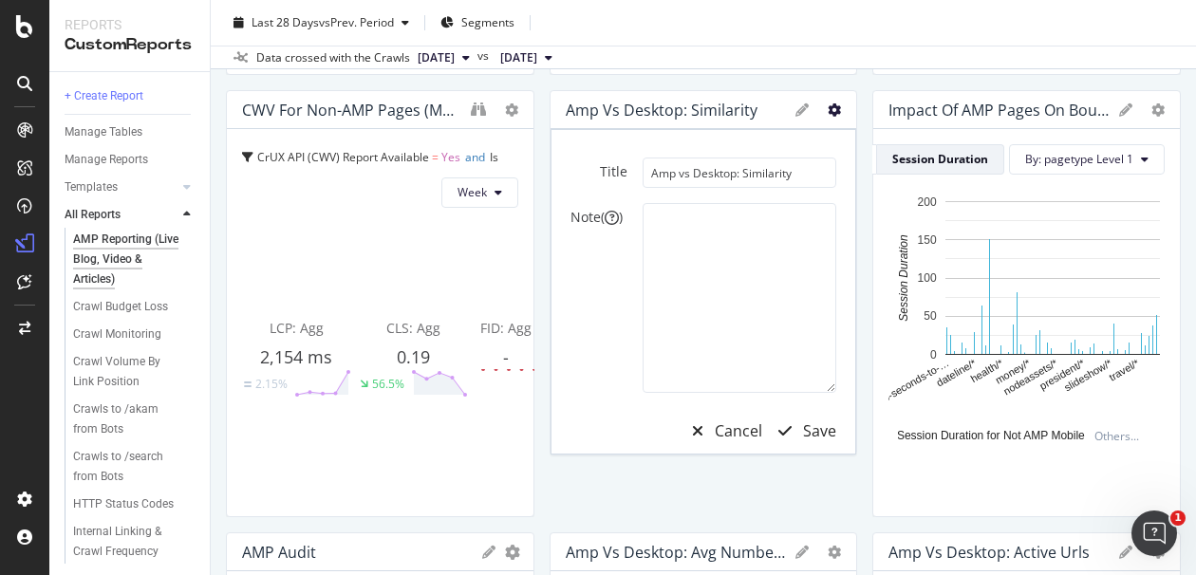
click at [828, 103] on icon "gear" at bounding box center [834, 109] width 13 height 13
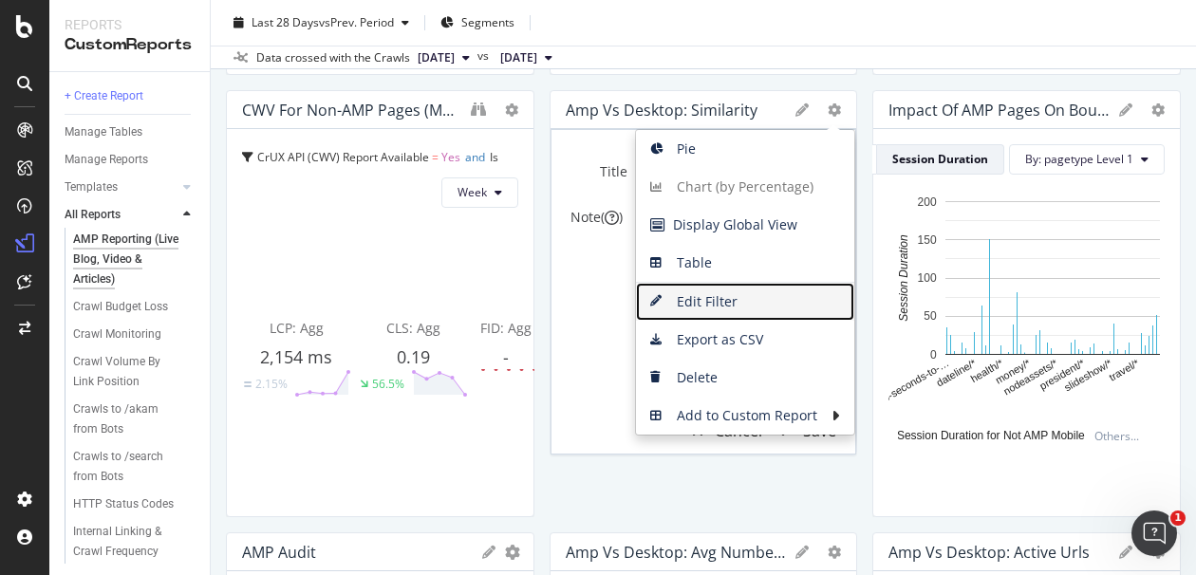
click at [721, 297] on span "Edit Filter" at bounding box center [745, 302] width 218 height 28
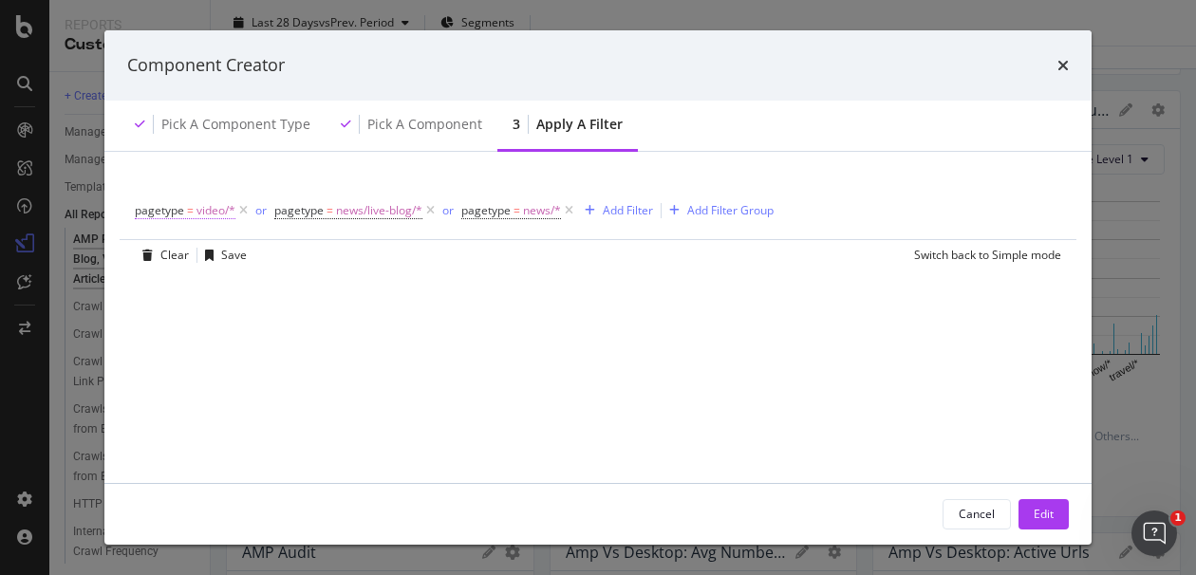
click at [191, 205] on span "=" at bounding box center [190, 210] width 7 height 16
click at [164, 213] on div "pagetype" at bounding box center [183, 207] width 53 height 16
click at [287, 147] on div "Pick a Component type" at bounding box center [223, 126] width 206 height 52
click at [240, 213] on icon "modal" at bounding box center [243, 210] width 16 height 19
click at [237, 213] on span "news/live-blog/*" at bounding box center [239, 210] width 86 height 27
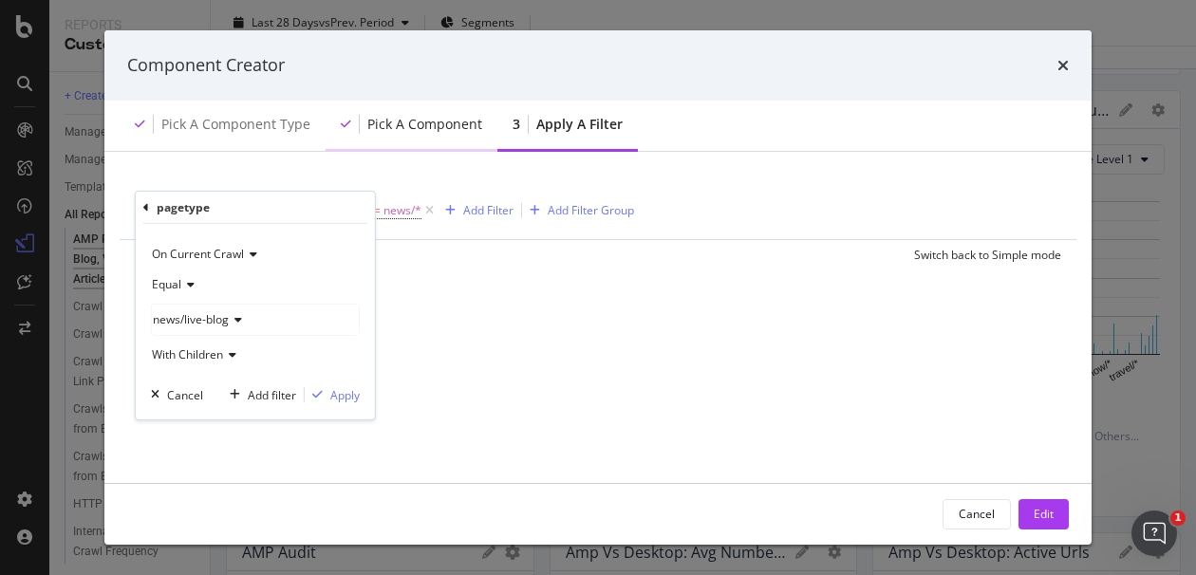
click at [326, 148] on div "Pick a Component" at bounding box center [412, 126] width 172 height 52
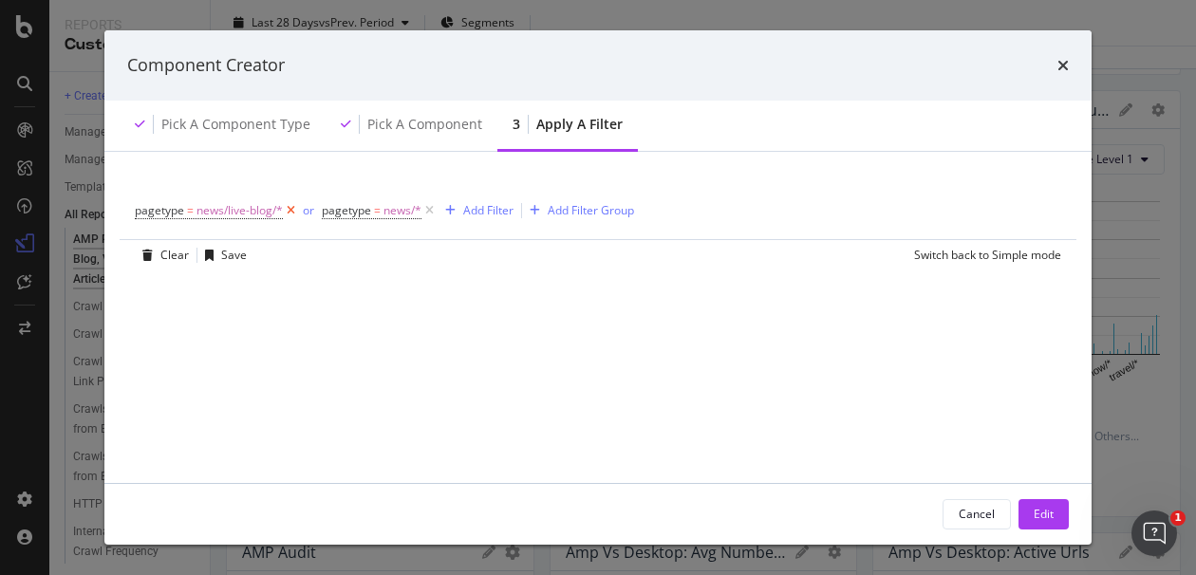
click at [290, 204] on icon "modal" at bounding box center [291, 210] width 16 height 19
click at [244, 207] on icon "modal" at bounding box center [242, 210] width 16 height 19
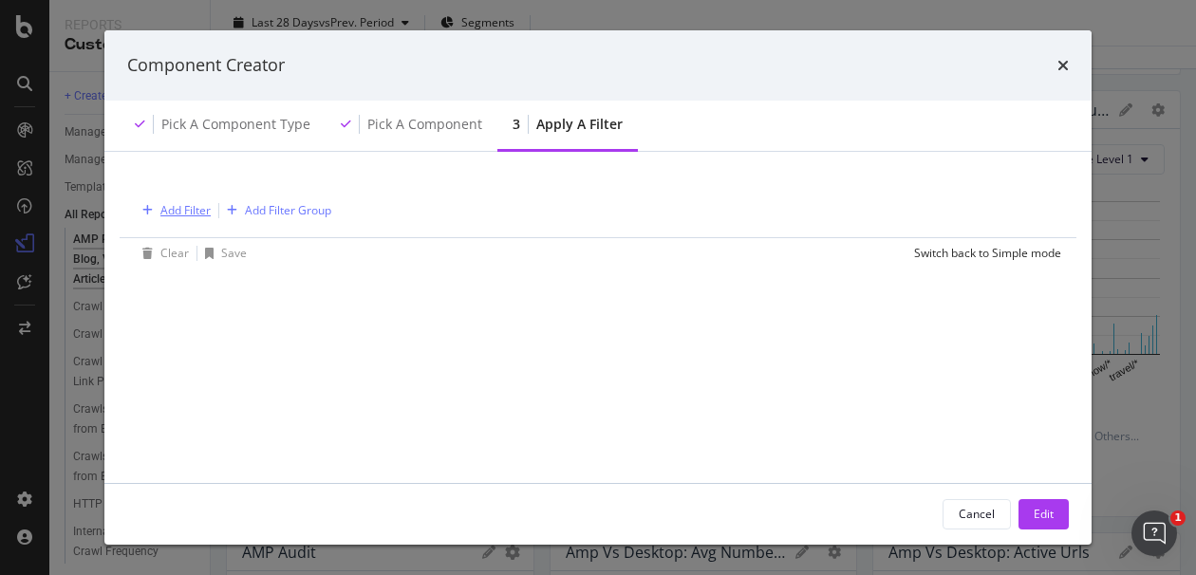
click at [195, 213] on div "Add Filter" at bounding box center [185, 210] width 50 height 16
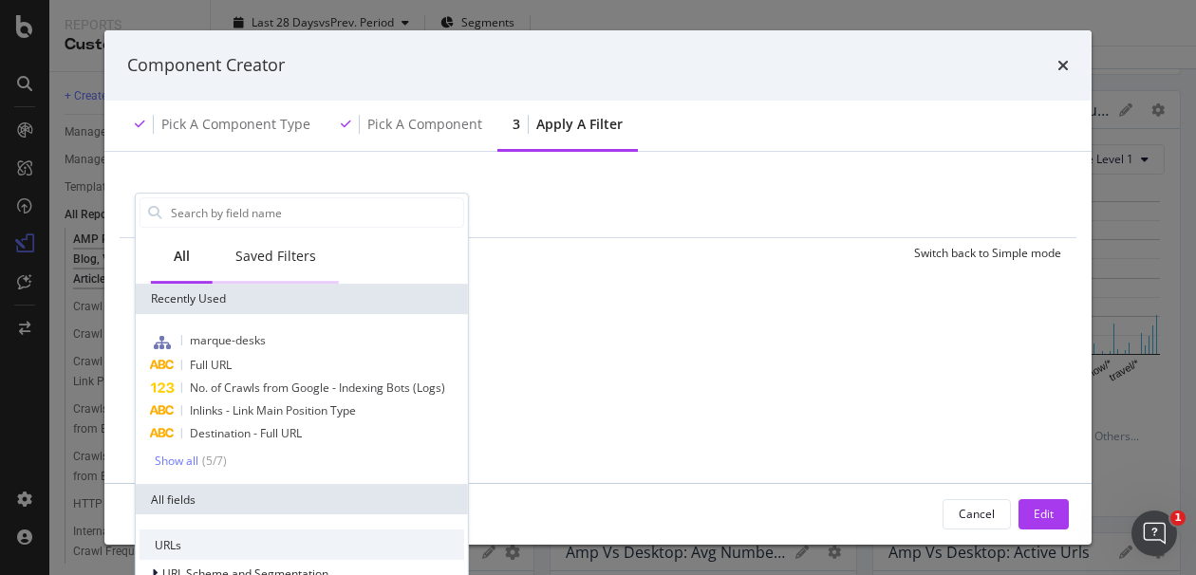
type input "p"
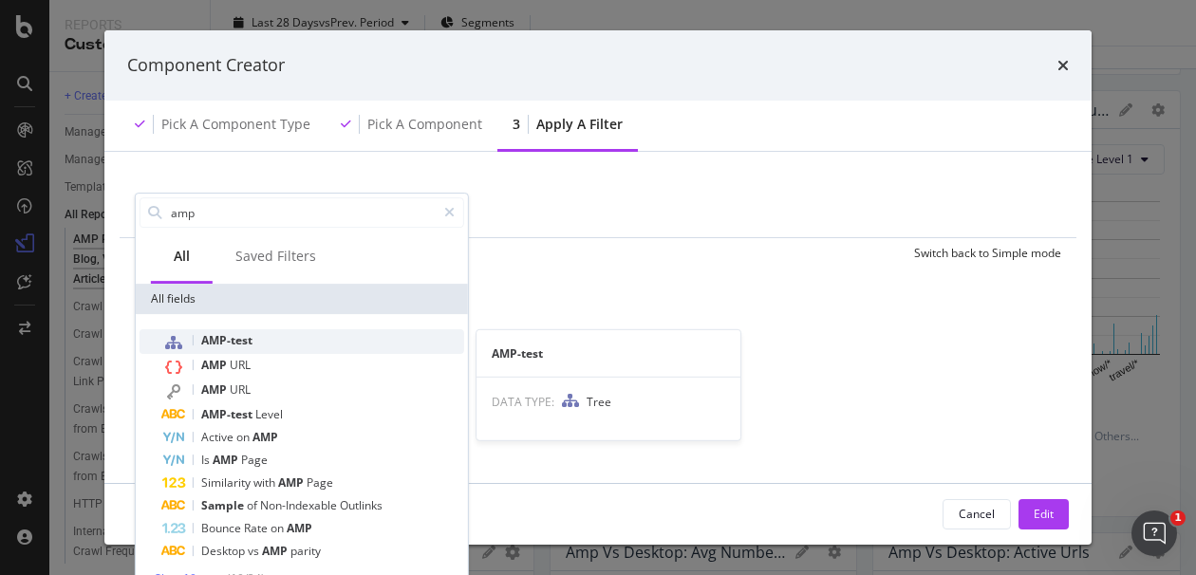
type input "amp"
click at [233, 342] on span "AMP-test" at bounding box center [226, 340] width 51 height 16
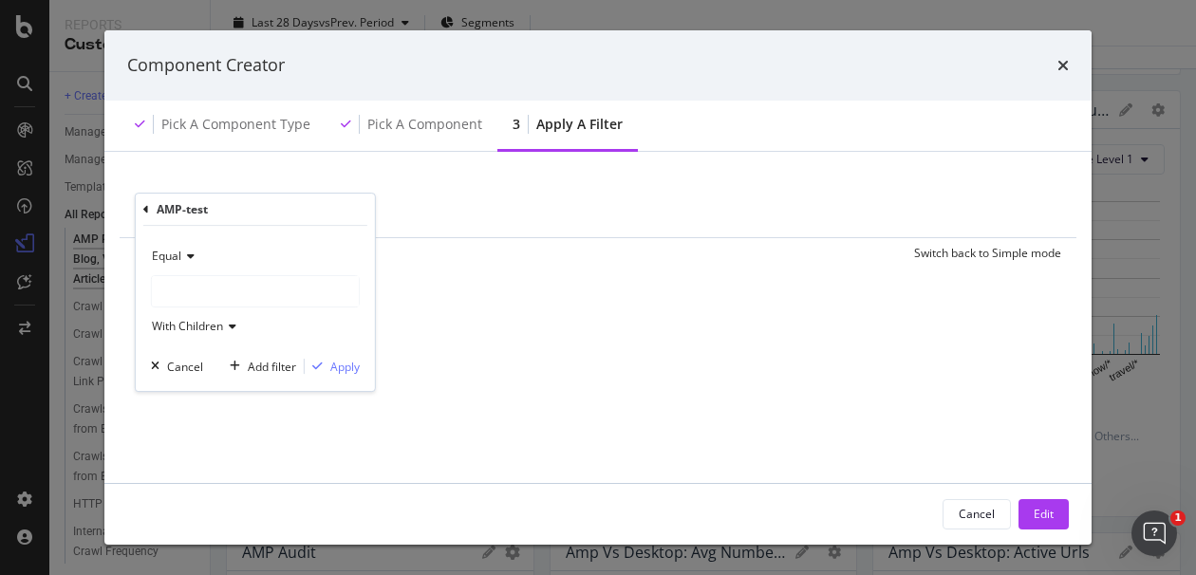
click at [219, 293] on div "modal" at bounding box center [255, 291] width 207 height 30
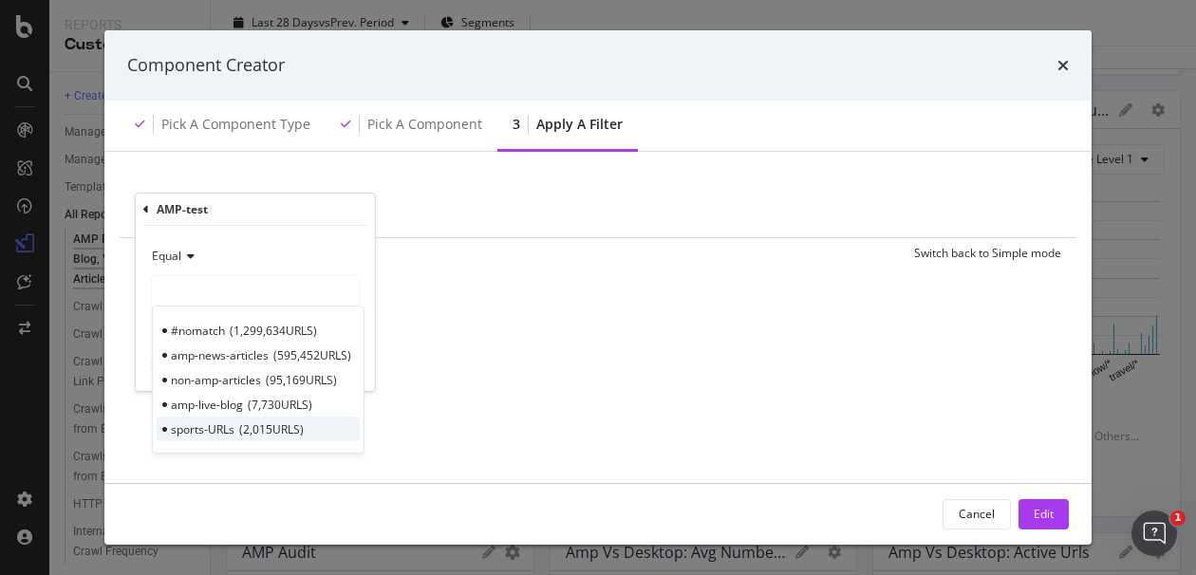
click at [249, 428] on span "2,015 URLS" at bounding box center [271, 429] width 65 height 16
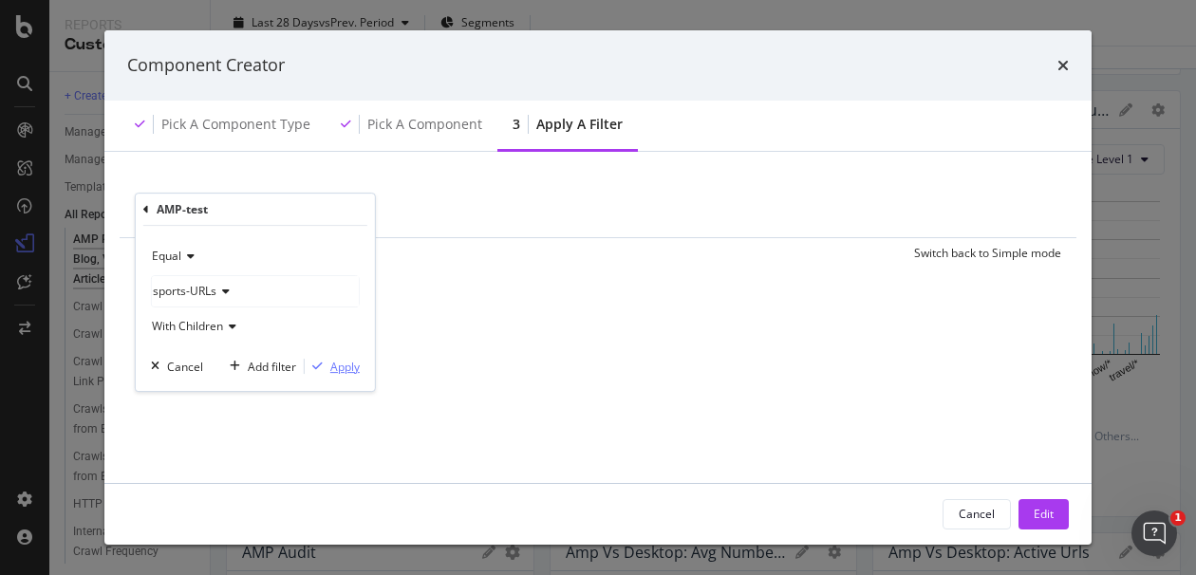
click at [342, 365] on div "Apply" at bounding box center [344, 367] width 29 height 16
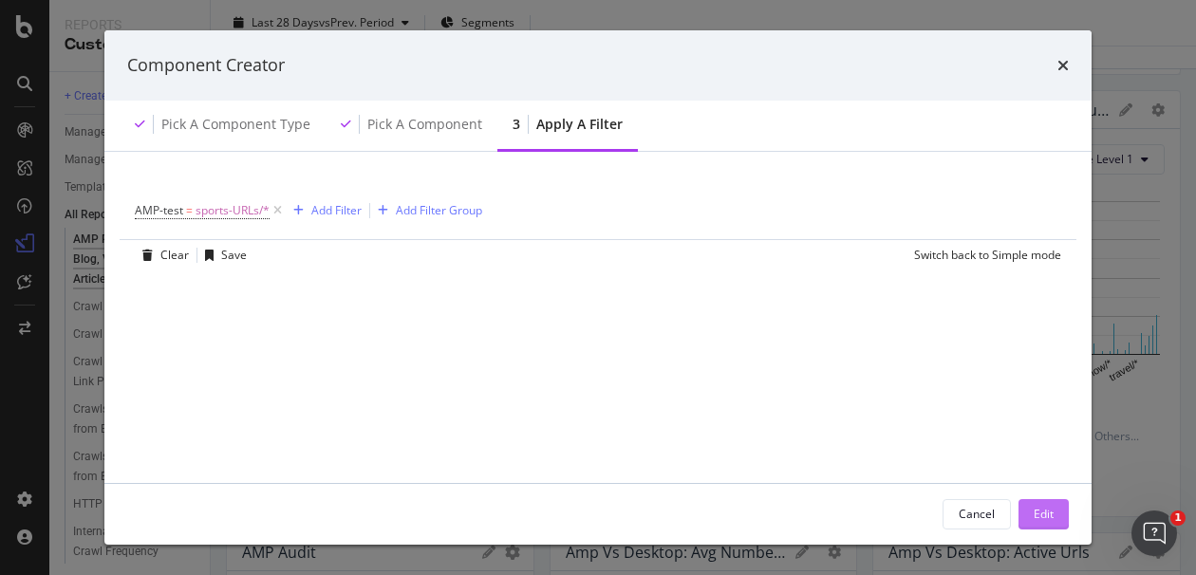
click at [1045, 506] on div "Edit" at bounding box center [1044, 514] width 20 height 16
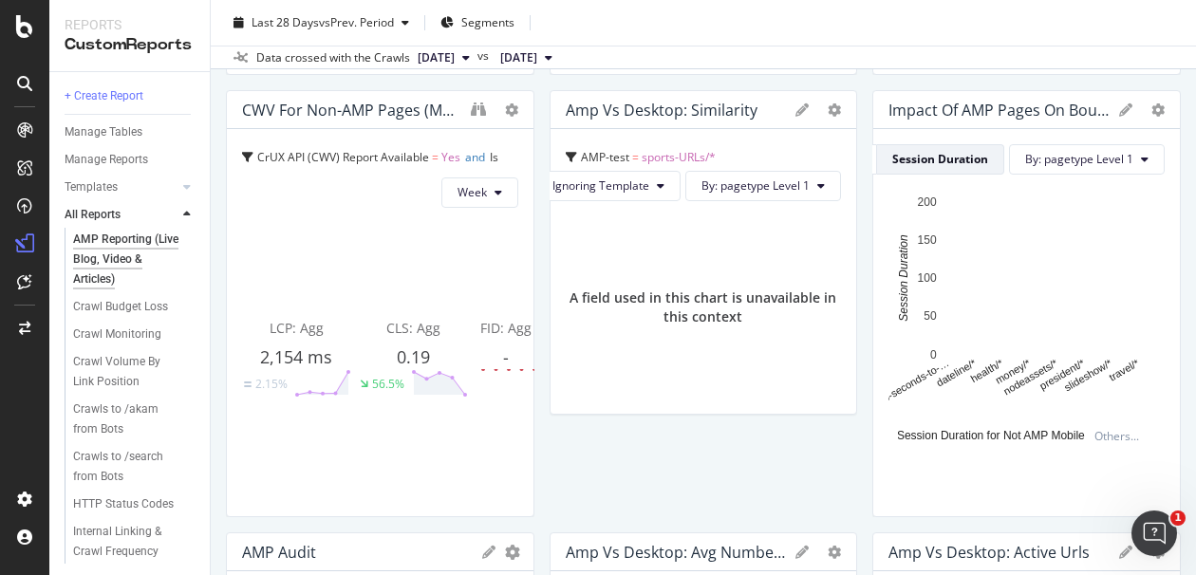
drag, startPoint x: 833, startPoint y: 417, endPoint x: 707, endPoint y: 444, distance: 129.2
click at [707, 444] on div "Amp vs Desktop: Similarity Pie Chart (by Percentage) Display Global View Table …" at bounding box center [704, 303] width 309 height 427
click at [795, 110] on icon at bounding box center [801, 109] width 13 height 13
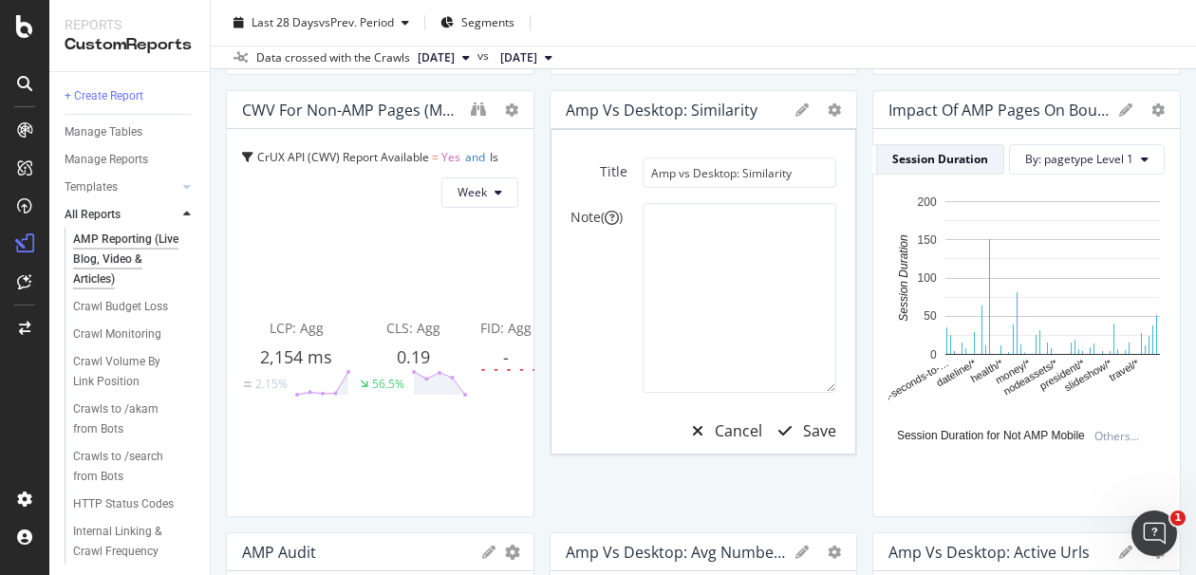
click at [743, 186] on div "Title Amp vs Desktop: Similarity Note ( ) Cancel Save" at bounding box center [704, 306] width 267 height 296
click at [796, 103] on icon at bounding box center [801, 109] width 13 height 13
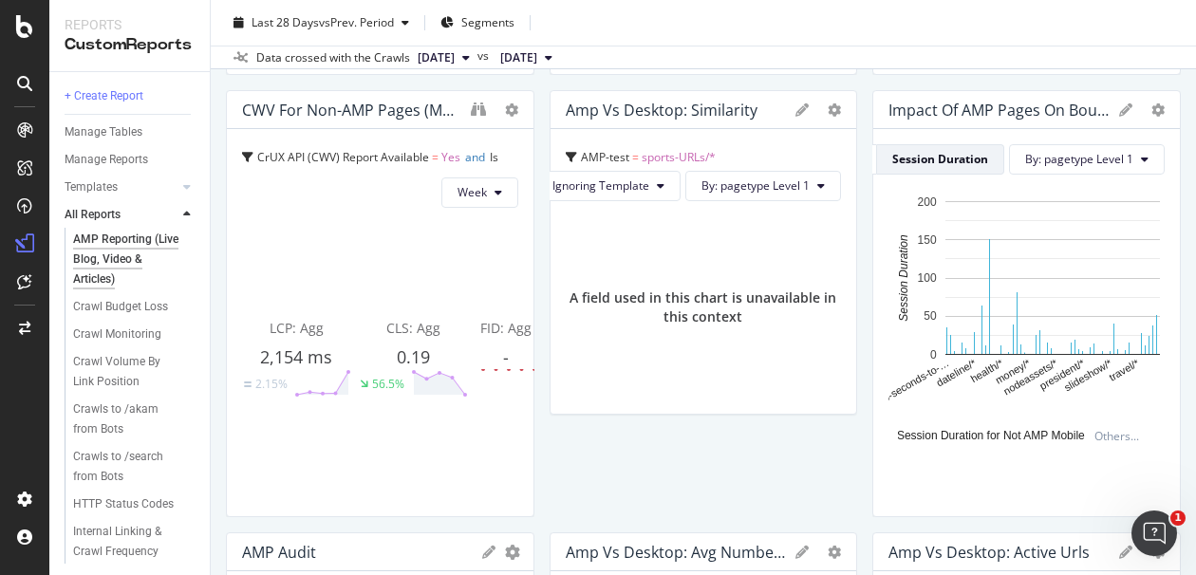
click at [608, 149] on span "AMP-test" at bounding box center [605, 157] width 48 height 16
click at [838, 100] on div at bounding box center [847, 303] width 19 height 427
click at [838, 106] on div at bounding box center [847, 303] width 19 height 427
click at [772, 186] on span "By: pagetype Level 1" at bounding box center [756, 186] width 108 height 16
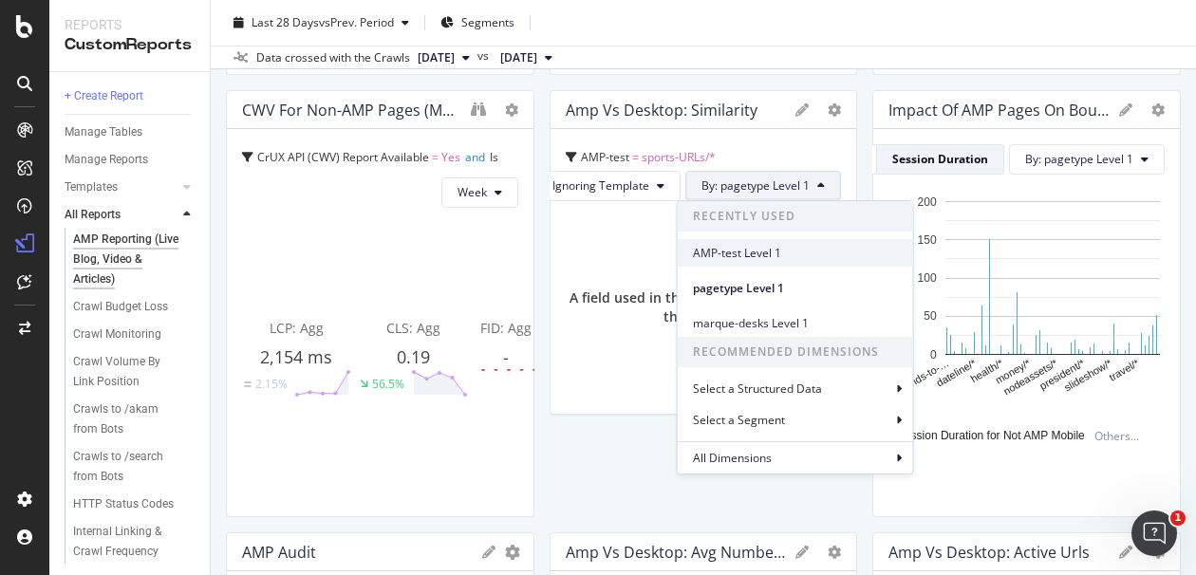
click at [788, 246] on span "AMP-test Level 1" at bounding box center [795, 253] width 205 height 17
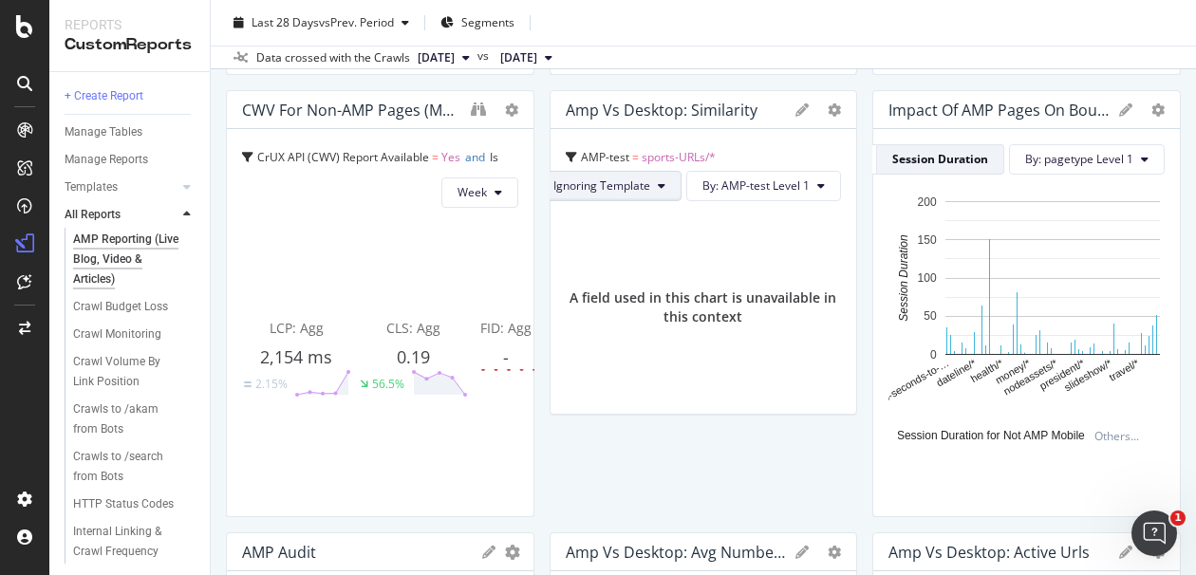
click at [645, 189] on button "Ignoring Template" at bounding box center [609, 186] width 144 height 30
click at [581, 254] on span "Ignoring Nothing" at bounding box center [597, 258] width 101 height 17
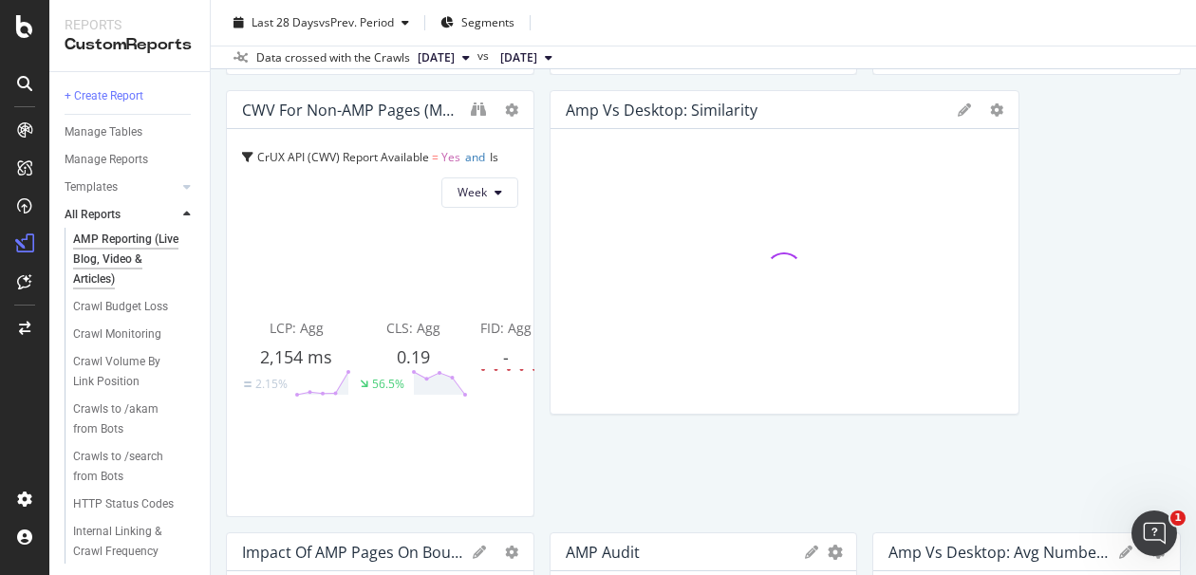
drag, startPoint x: 984, startPoint y: 501, endPoint x: 683, endPoint y: 432, distance: 308.8
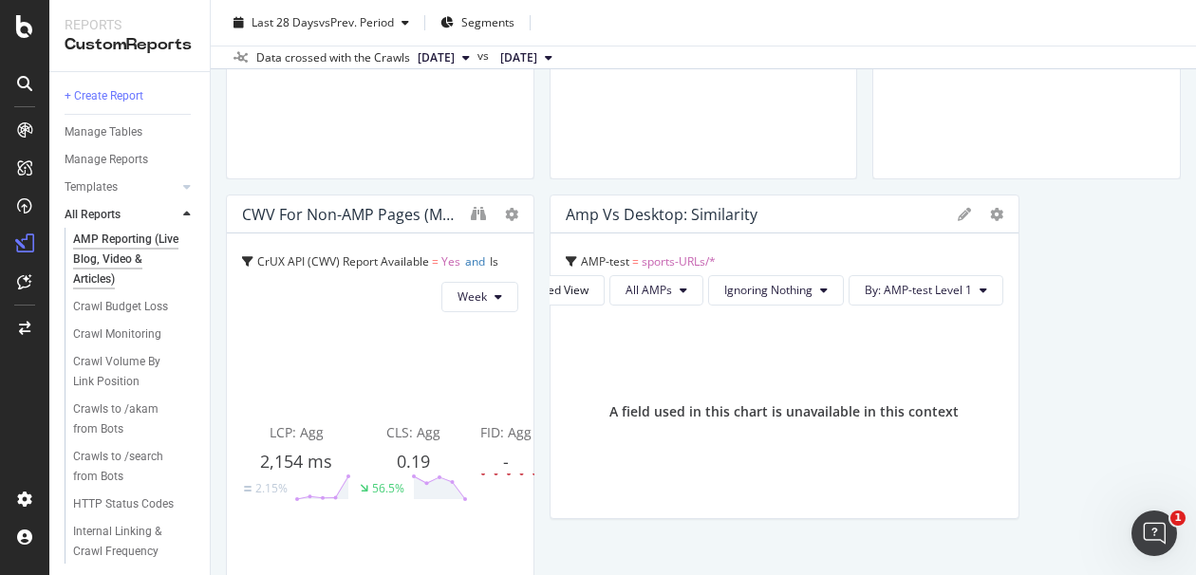
scroll to position [421, 0]
click at [576, 296] on div "Detailed View" at bounding box center [552, 291] width 72 height 16
click at [658, 270] on div "AMP-test = sports-URLs/*" at bounding box center [785, 263] width 438 height 27
click at [990, 213] on icon "gear" at bounding box center [996, 215] width 13 height 13
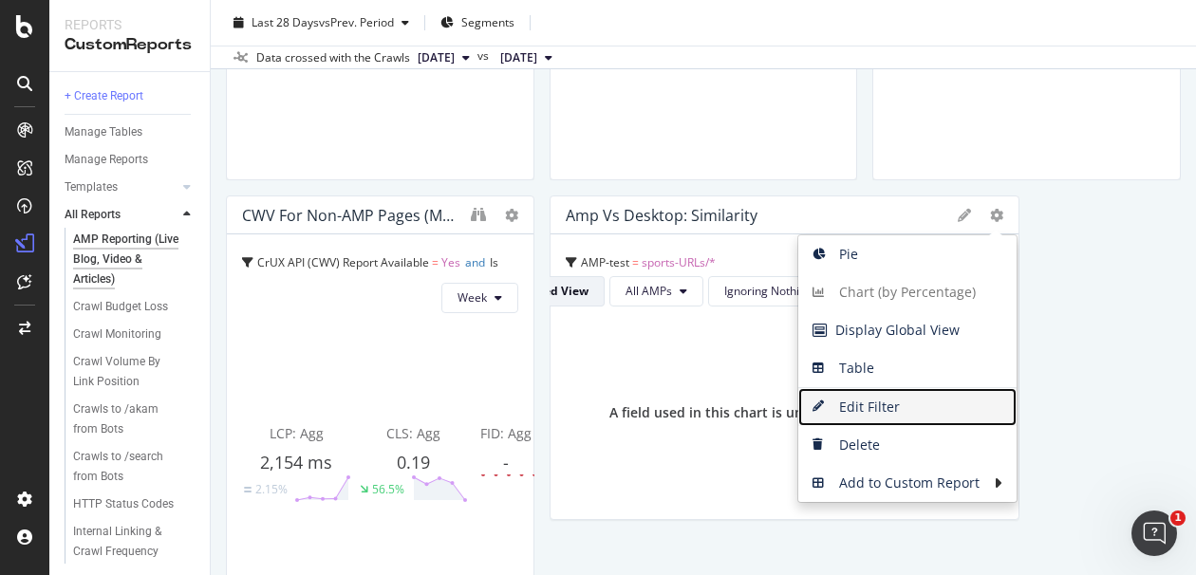
click at [860, 414] on span "Edit Filter" at bounding box center [907, 407] width 218 height 28
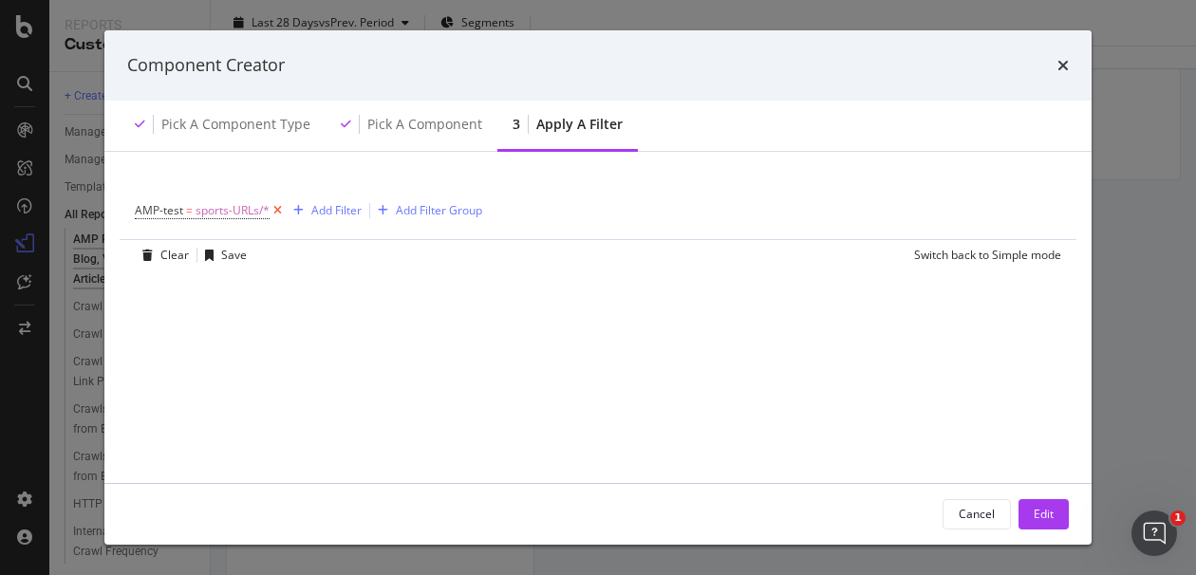
click at [276, 210] on icon "modal" at bounding box center [278, 210] width 16 height 19
click at [1041, 516] on div "Edit" at bounding box center [1044, 514] width 20 height 16
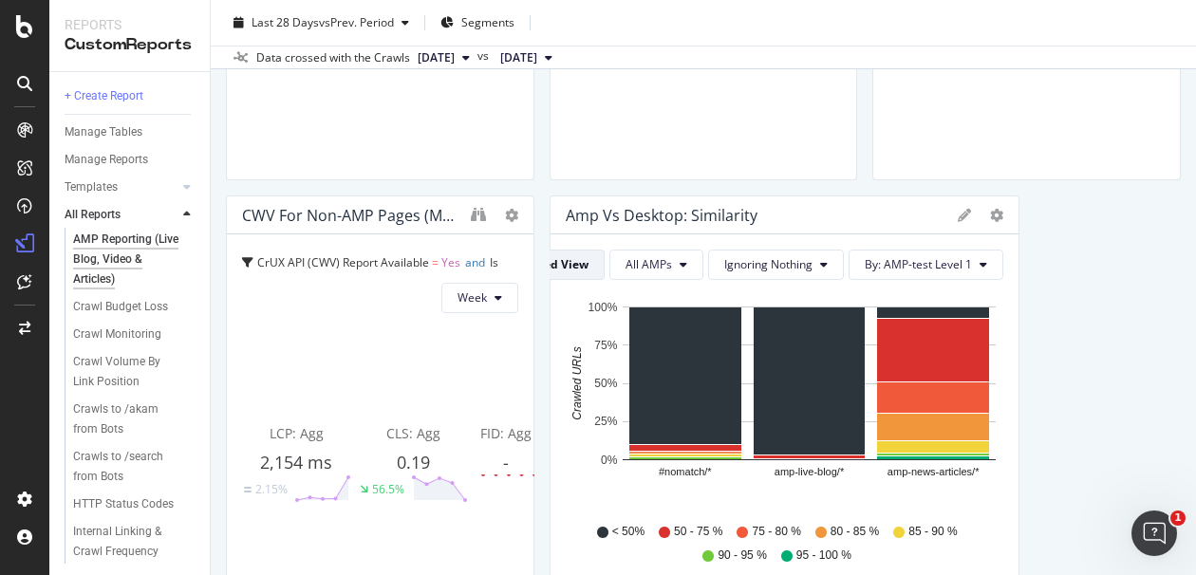
click at [906, 269] on span "By: AMP-test Level 1" at bounding box center [918, 264] width 107 height 16
click at [940, 268] on span "By: AMP-test Level 1" at bounding box center [918, 264] width 107 height 16
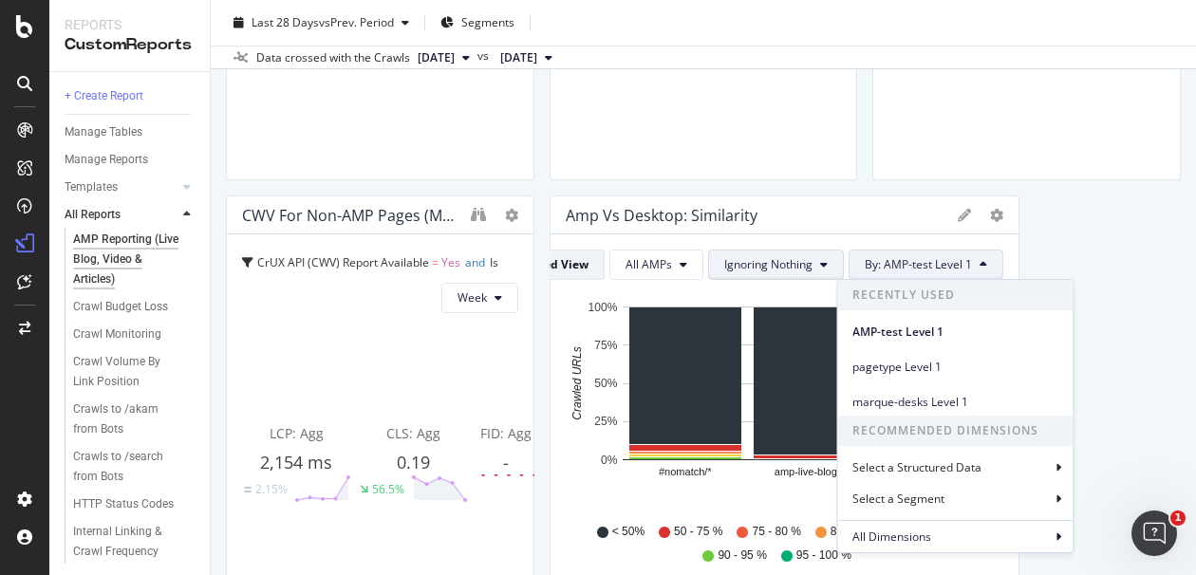
click at [724, 264] on span "Ignoring Nothing" at bounding box center [768, 264] width 88 height 16
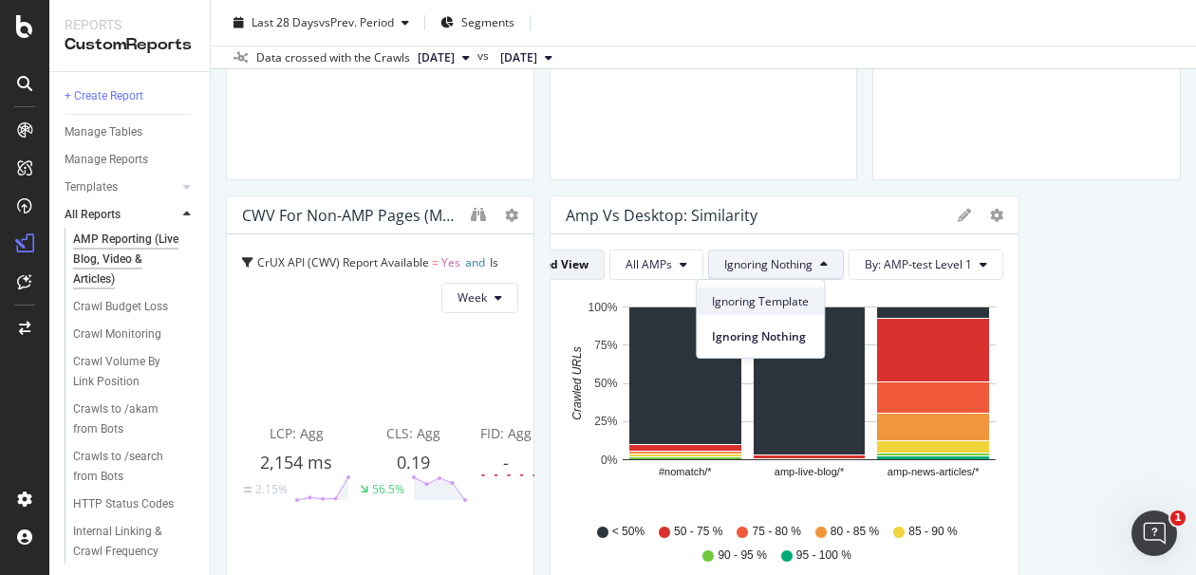
click at [776, 302] on span "Ignoring Template" at bounding box center [760, 301] width 97 height 17
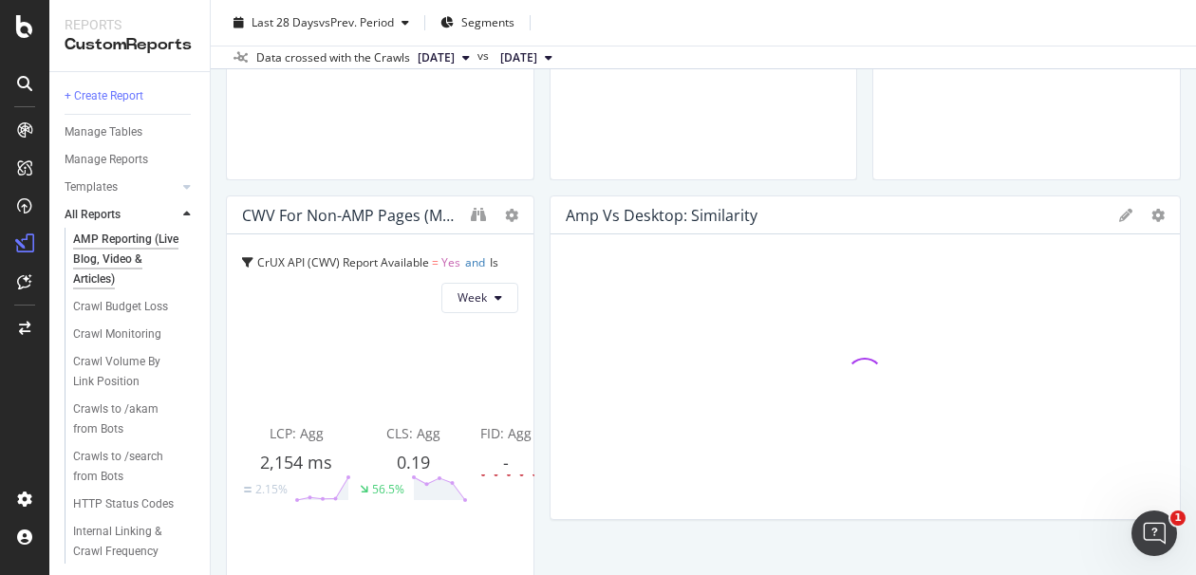
drag, startPoint x: 1003, startPoint y: 301, endPoint x: 571, endPoint y: 314, distance: 432.1
click at [1192, 289] on div "AMP Reporting (Live Blog, Video & Articles) AMP Reporting (Live Blog, Video & A…" at bounding box center [703, 287] width 985 height 575
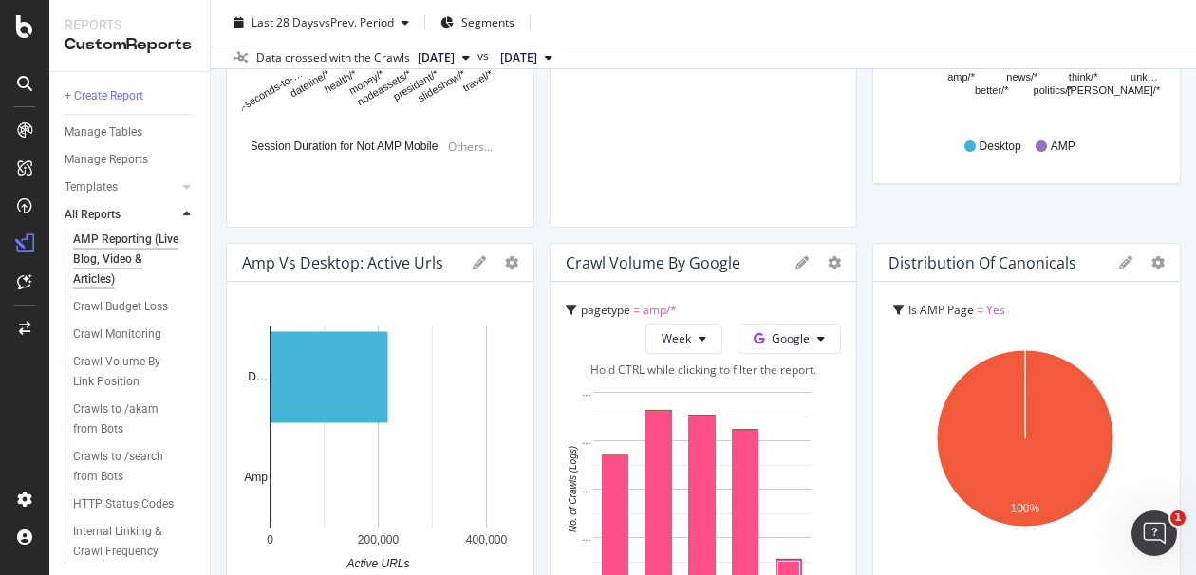
scroll to position [1371, 0]
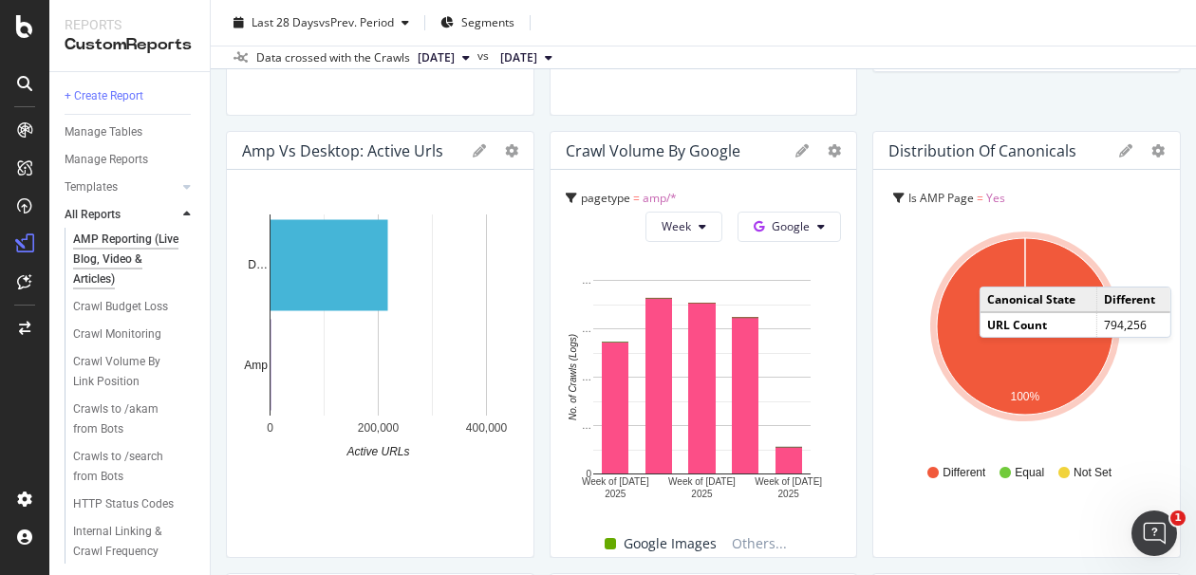
click at [1174, 121] on div "AMP Reporting (Live Blog, Video & Articles) AMP Reporting (Live Blog, Video & A…" at bounding box center [703, 287] width 985 height 575
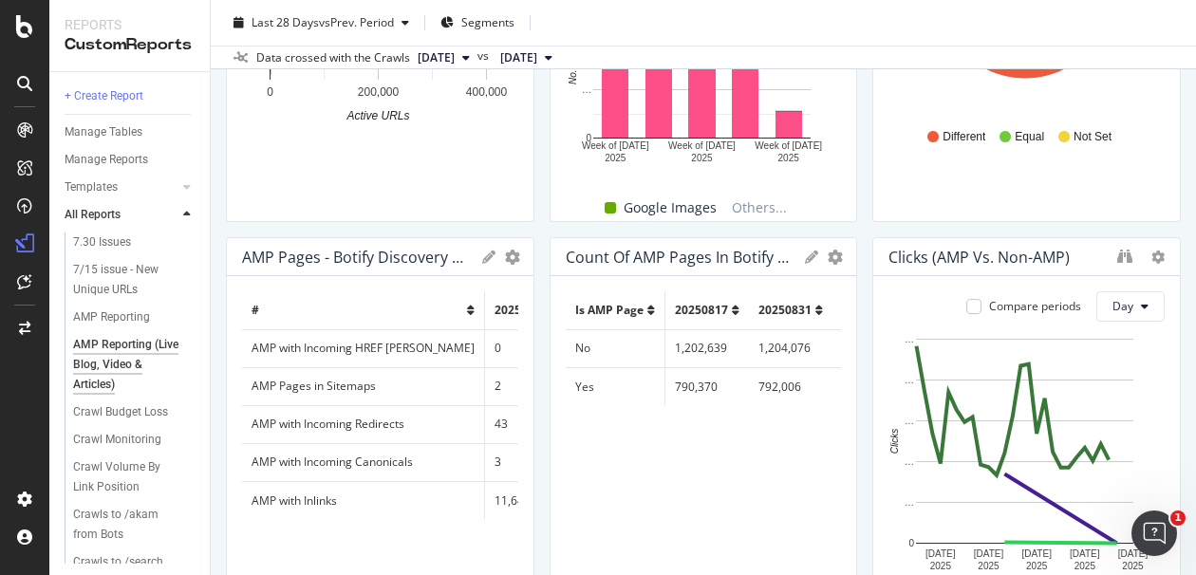
scroll to position [1687, 0]
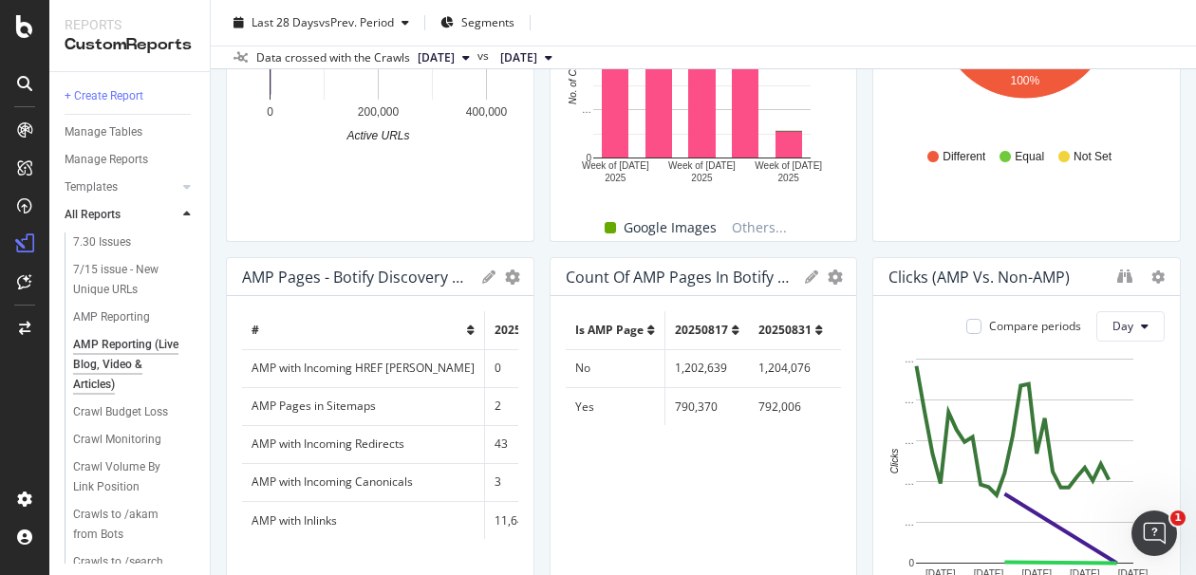
click at [384, 278] on div "AMP Pages - Botify Discovery Methods" at bounding box center [357, 277] width 231 height 19
click at [505, 275] on icon "gear" at bounding box center [512, 277] width 15 height 15
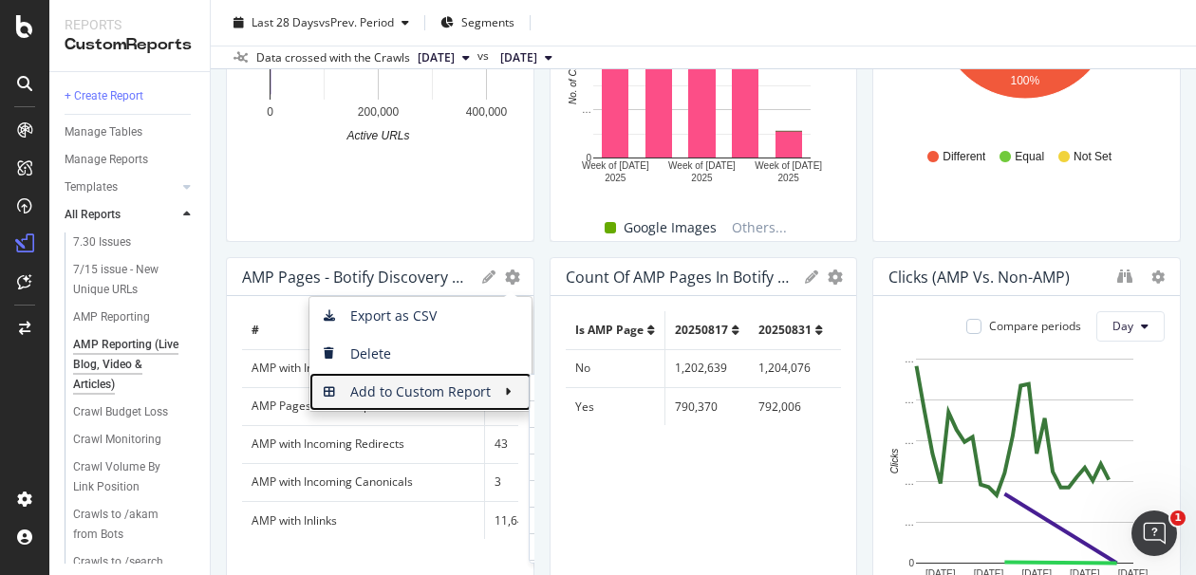
click at [494, 393] on span "Add to Custom Report" at bounding box center [407, 392] width 196 height 28
click at [485, 385] on span "Add to Custom Report" at bounding box center [407, 392] width 196 height 28
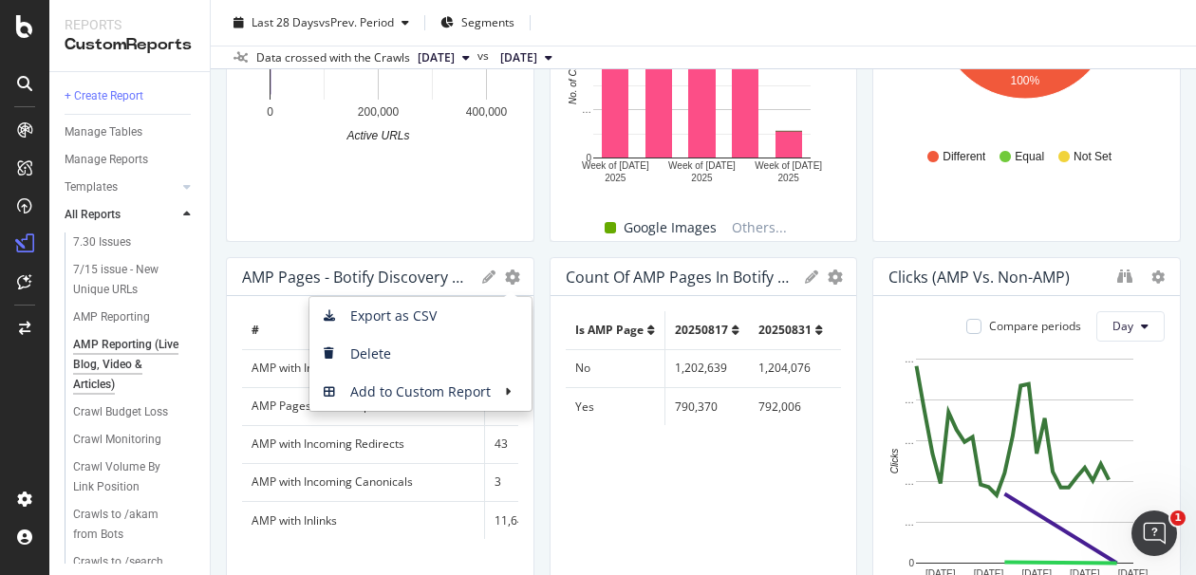
click at [628, 511] on div "Is AMP Page 20250817 20250831 20250914 20250928 20251012 Trend No 1,202,639 1,2…" at bounding box center [704, 489] width 276 height 357
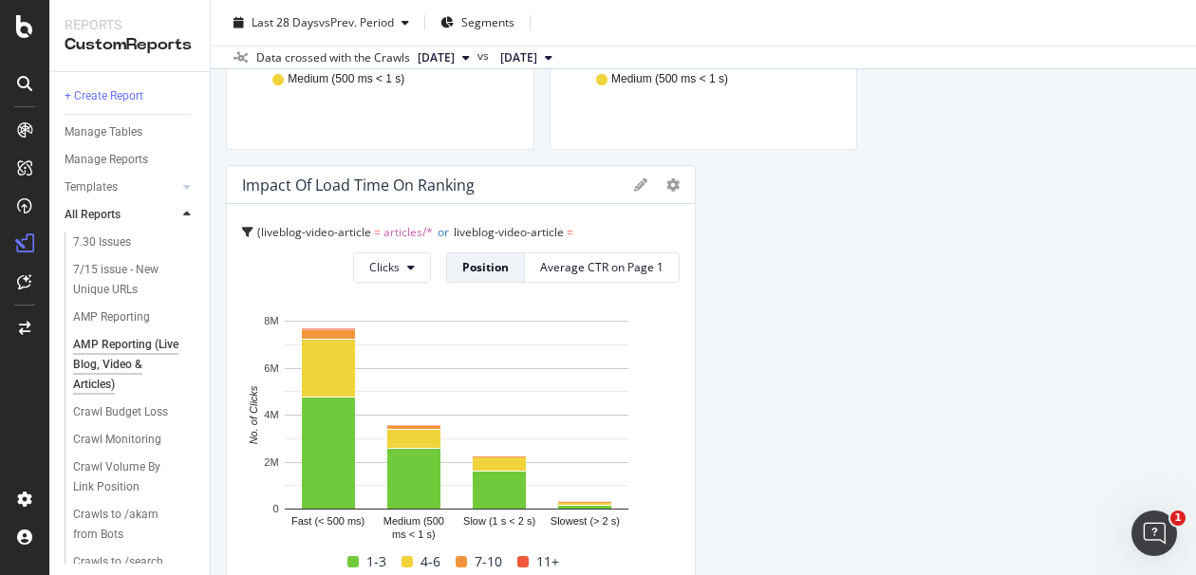
scroll to position [2953, 0]
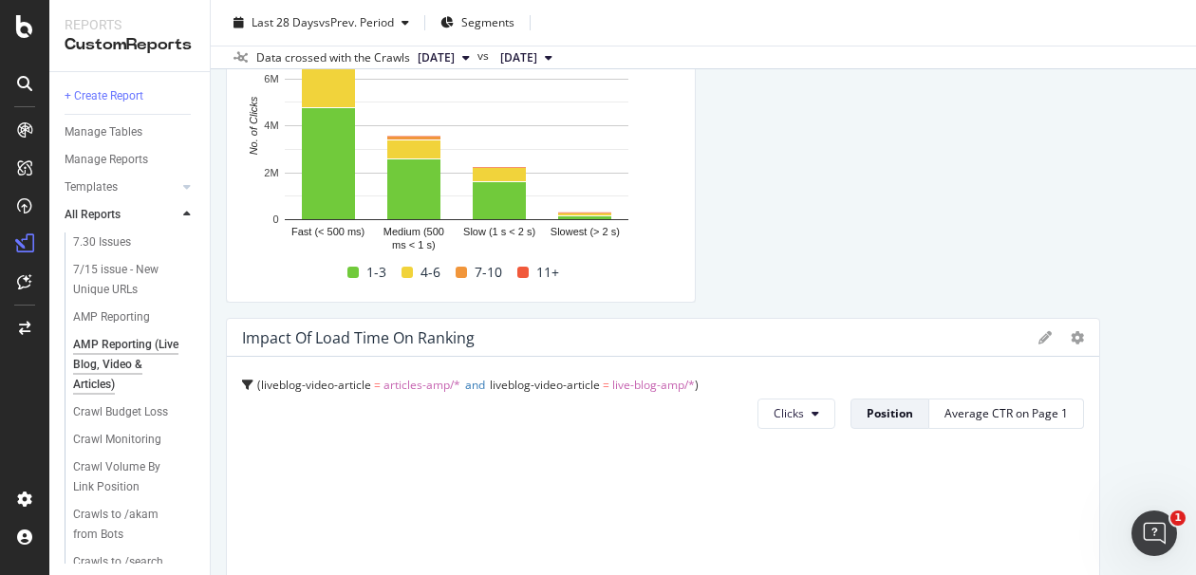
drag, startPoint x: 1133, startPoint y: 294, endPoint x: 1084, endPoint y: 306, distance: 50.7
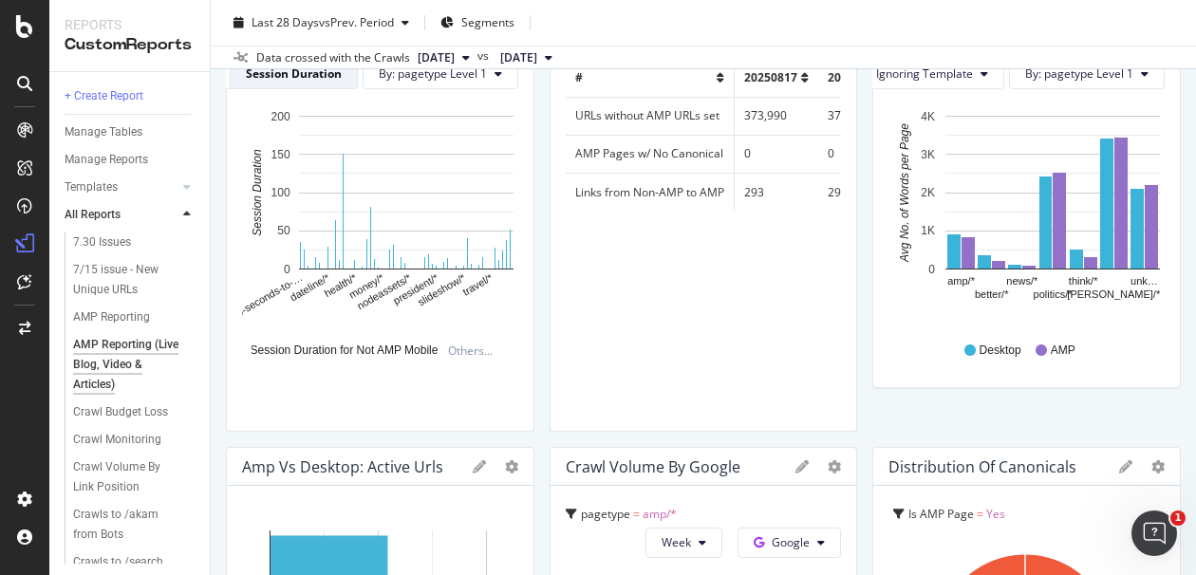
scroll to position [843, 0]
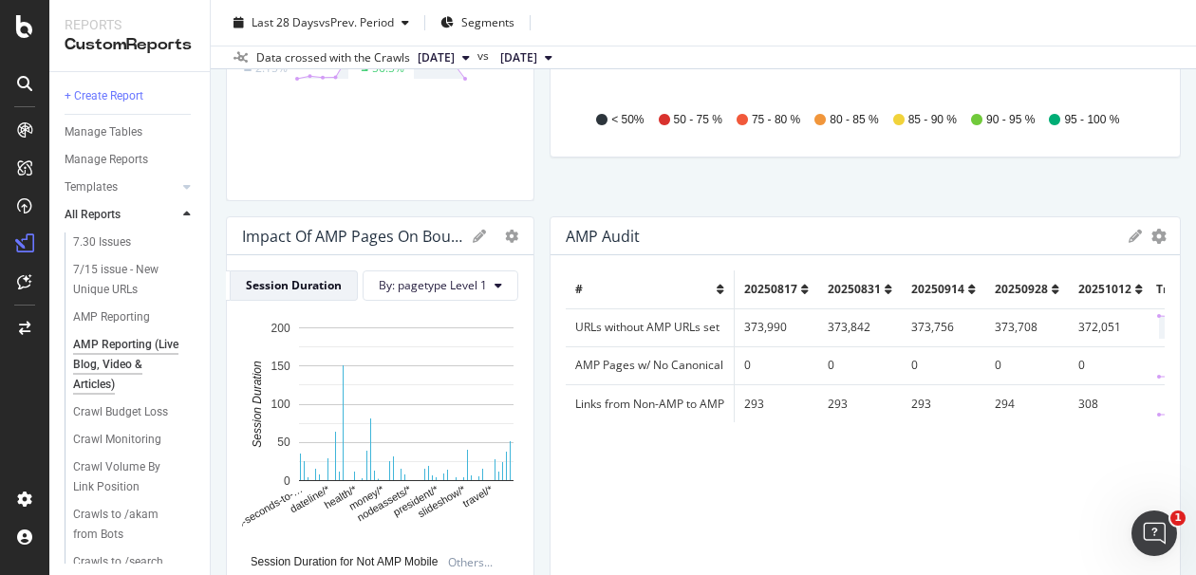
drag, startPoint x: 833, startPoint y: 321, endPoint x: 1177, endPoint y: 295, distance: 344.6
click at [1177, 295] on div "AMP Reporting (Live Blog, Video & Articles) AMP Reporting (Live Blog, Video & A…" at bounding box center [703, 287] width 985 height 575
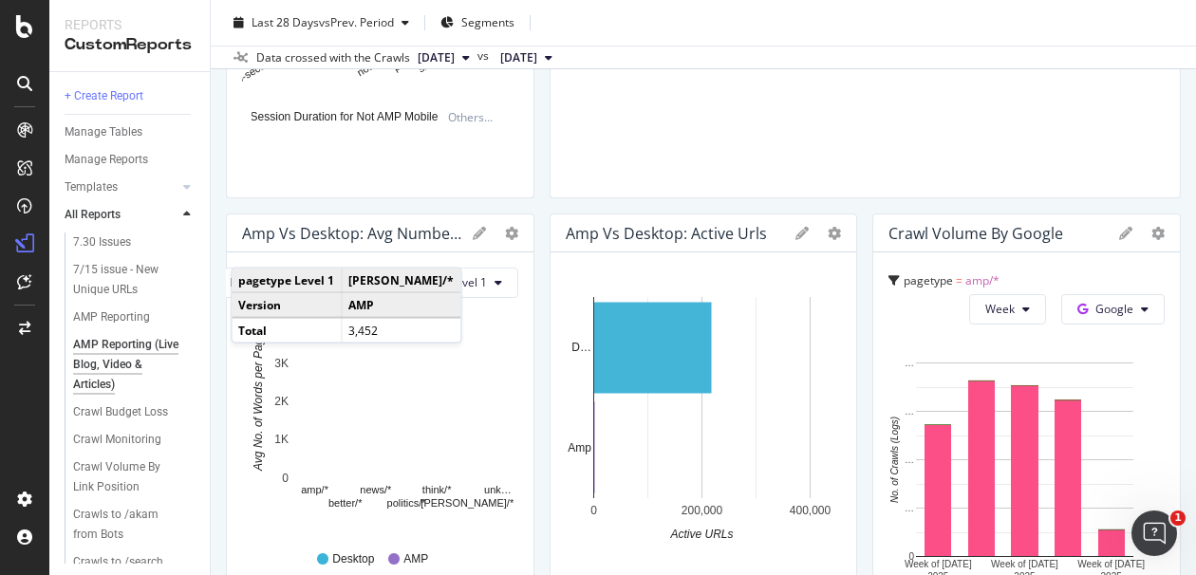
scroll to position [1265, 0]
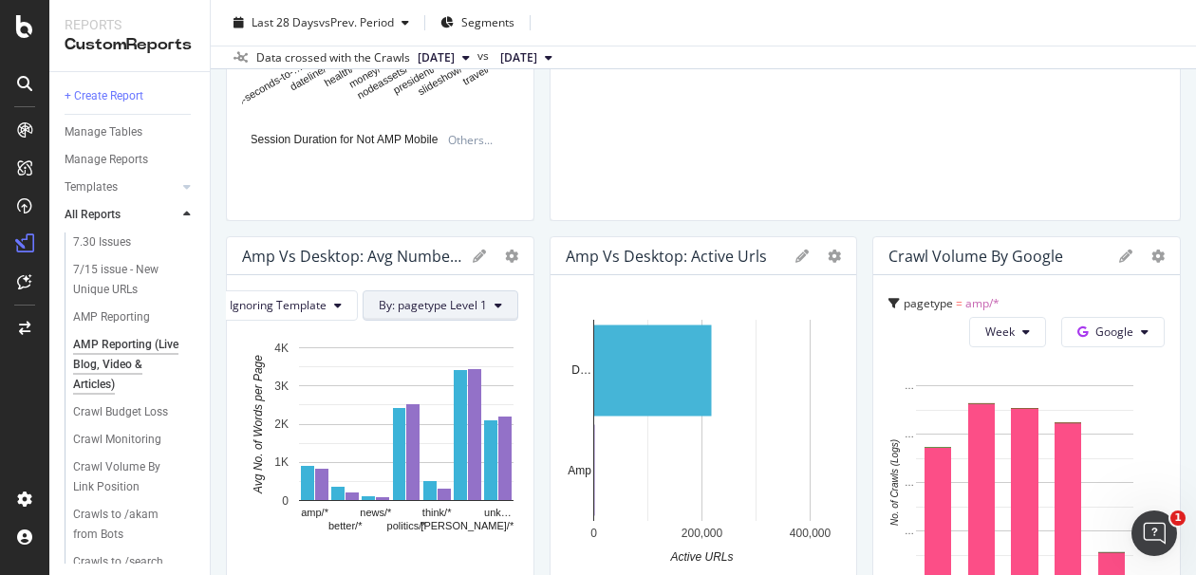
click at [429, 308] on span "By: pagetype Level 1" at bounding box center [433, 305] width 108 height 16
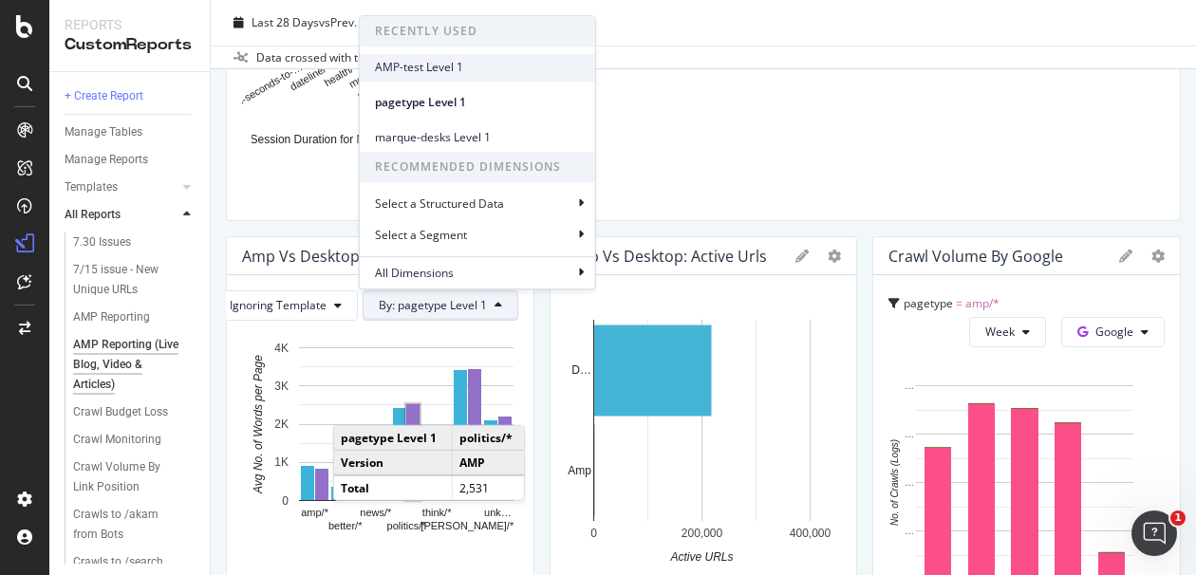
click at [426, 64] on span "AMP-test Level 1" at bounding box center [477, 67] width 205 height 17
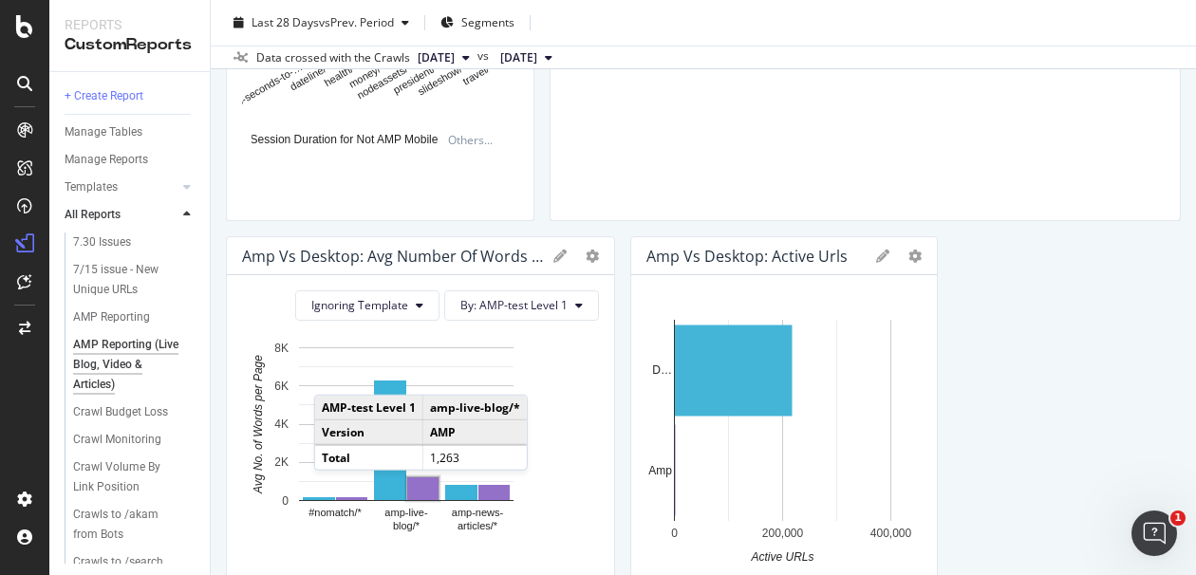
drag, startPoint x: 519, startPoint y: 267, endPoint x: 656, endPoint y: 287, distance: 138.1
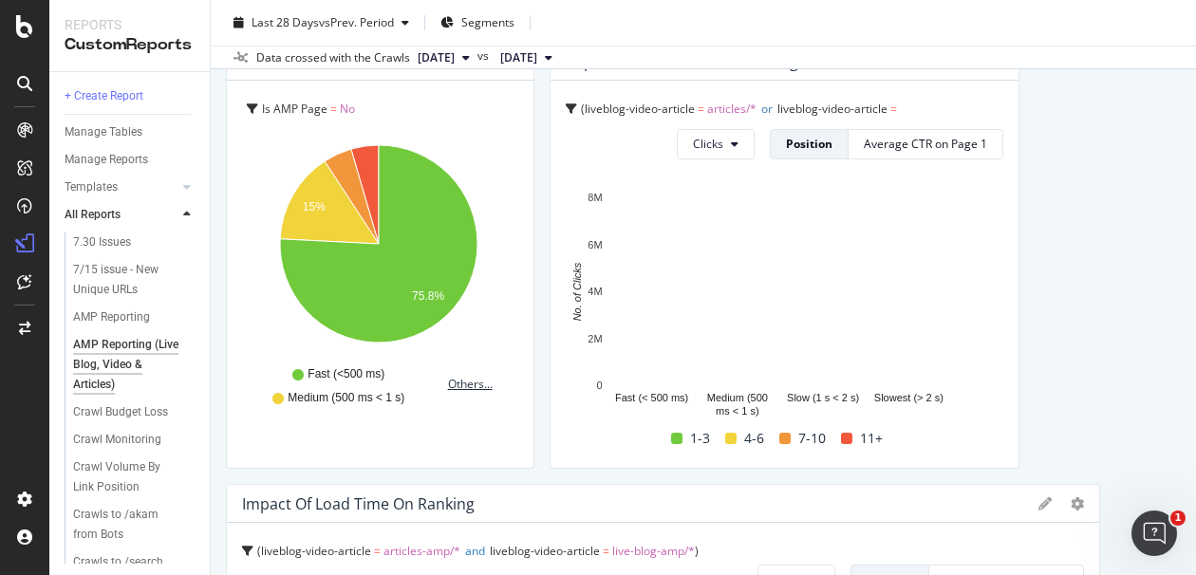
scroll to position [2741, 0]
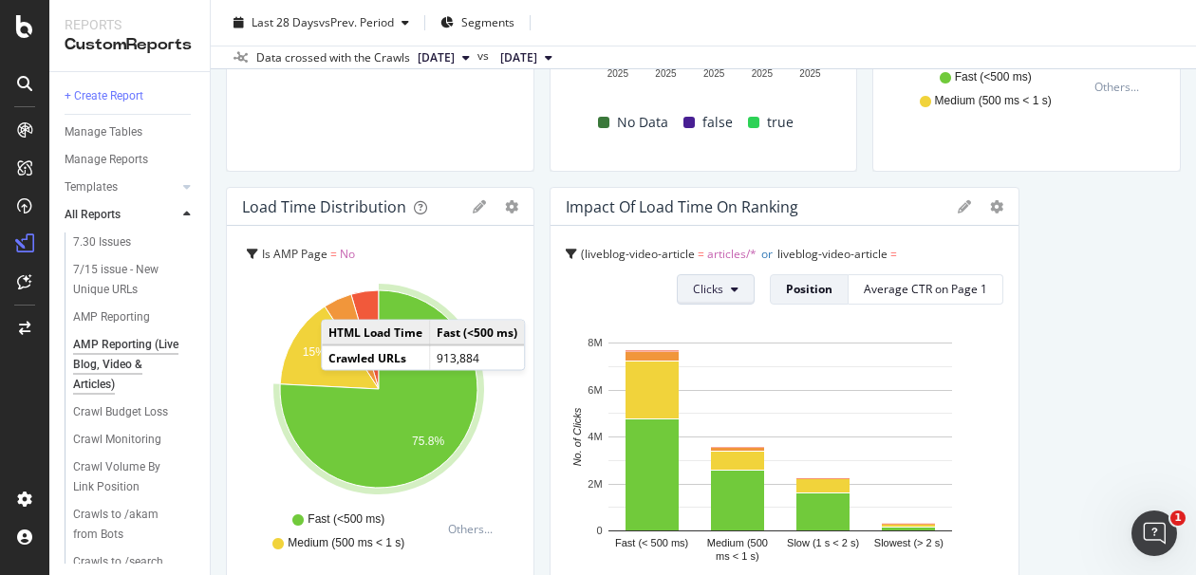
scroll to position [2636, 0]
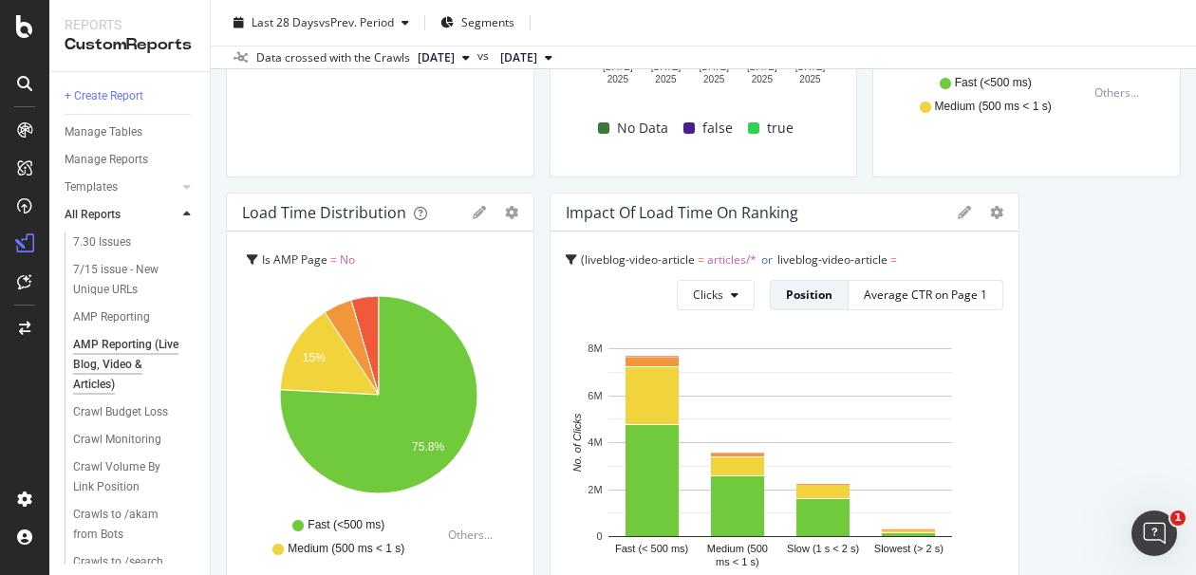
scroll to position [2633, 0]
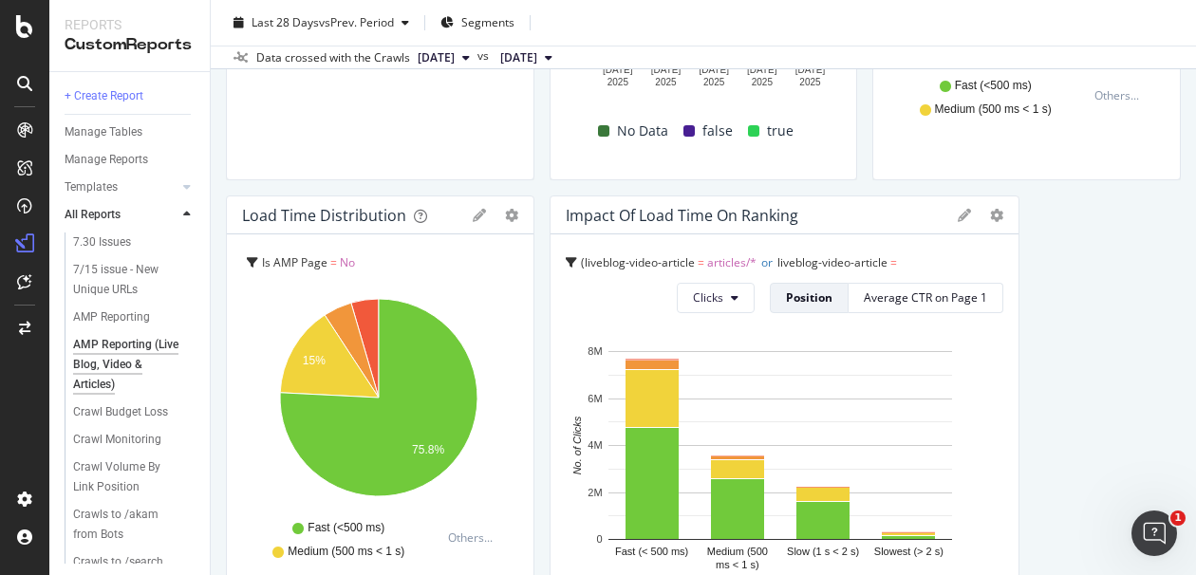
click at [958, 215] on icon at bounding box center [964, 215] width 13 height 13
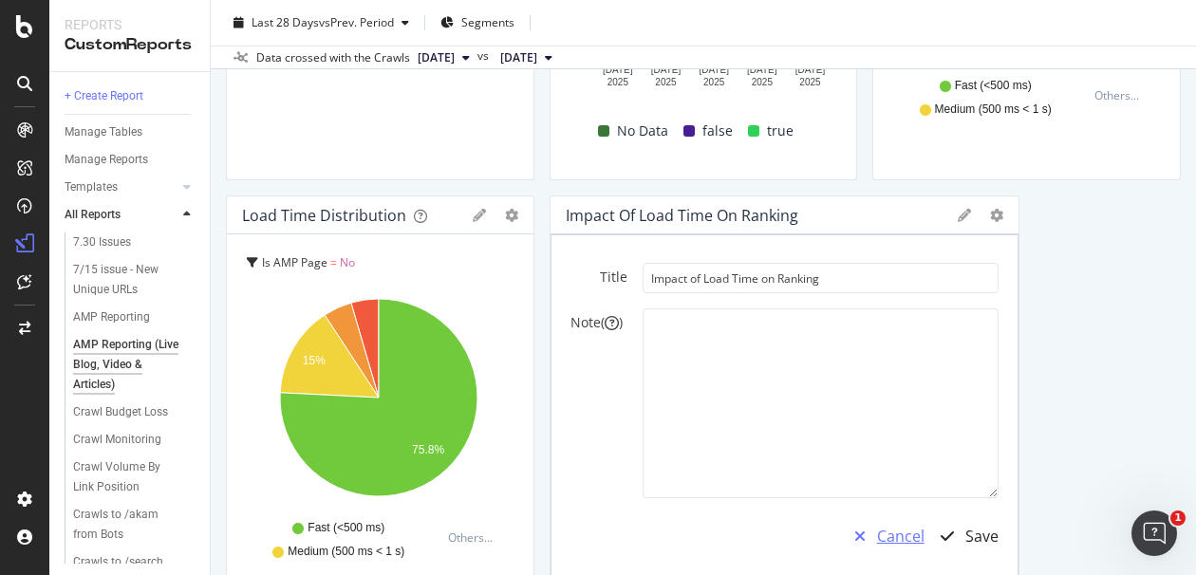
click at [877, 528] on div "Cancel" at bounding box center [900, 537] width 47 height 22
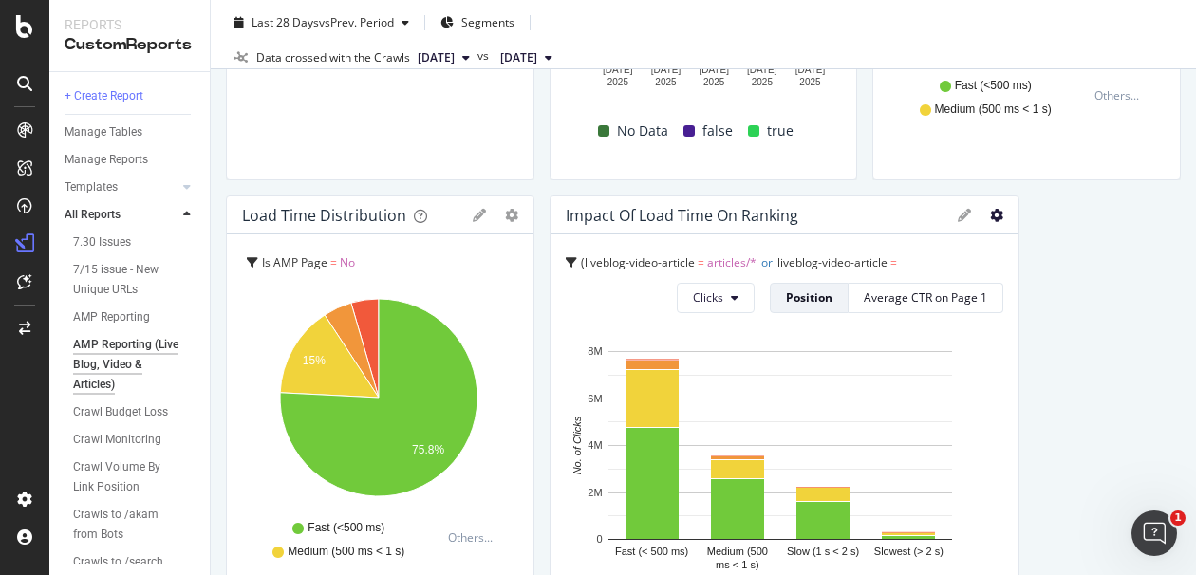
click at [990, 217] on icon at bounding box center [996, 215] width 13 height 13
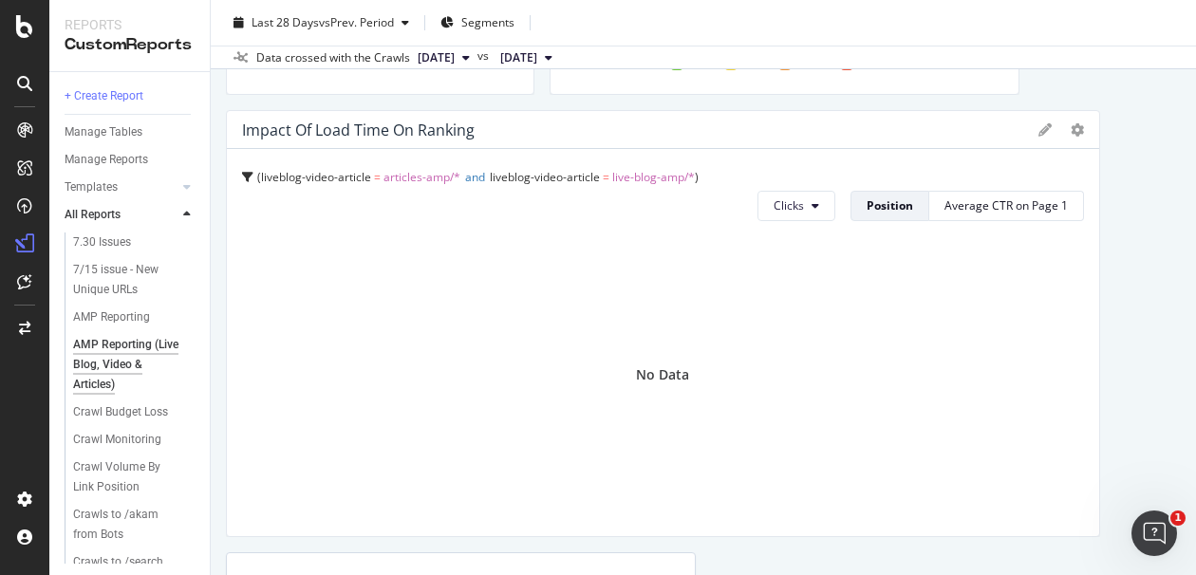
scroll to position [3056, 0]
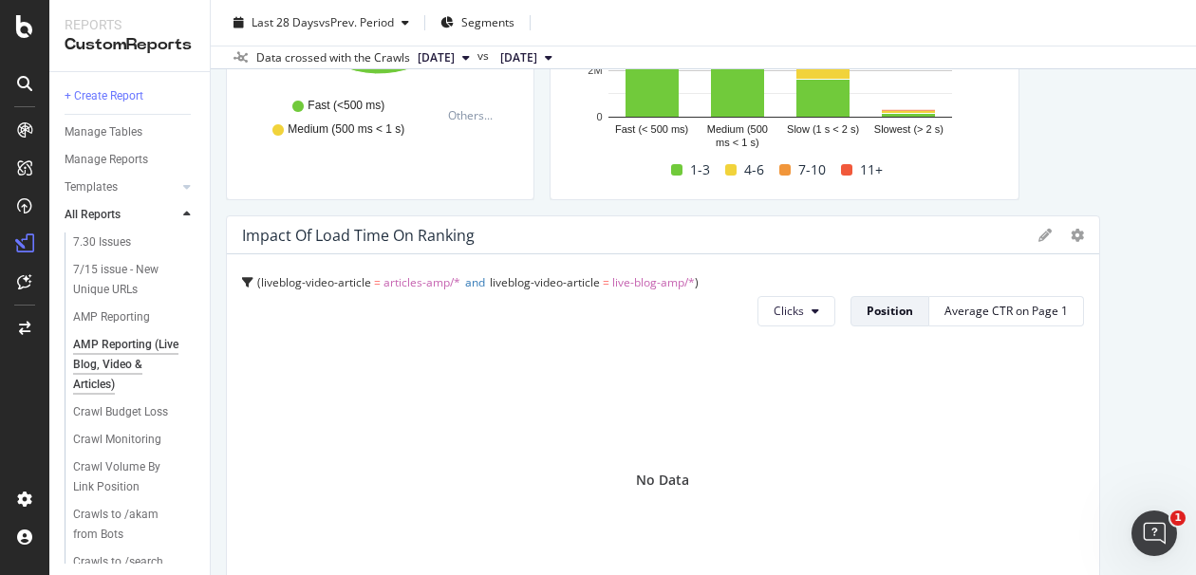
click at [620, 274] on span "live-blog-amp/*" at bounding box center [653, 282] width 83 height 16
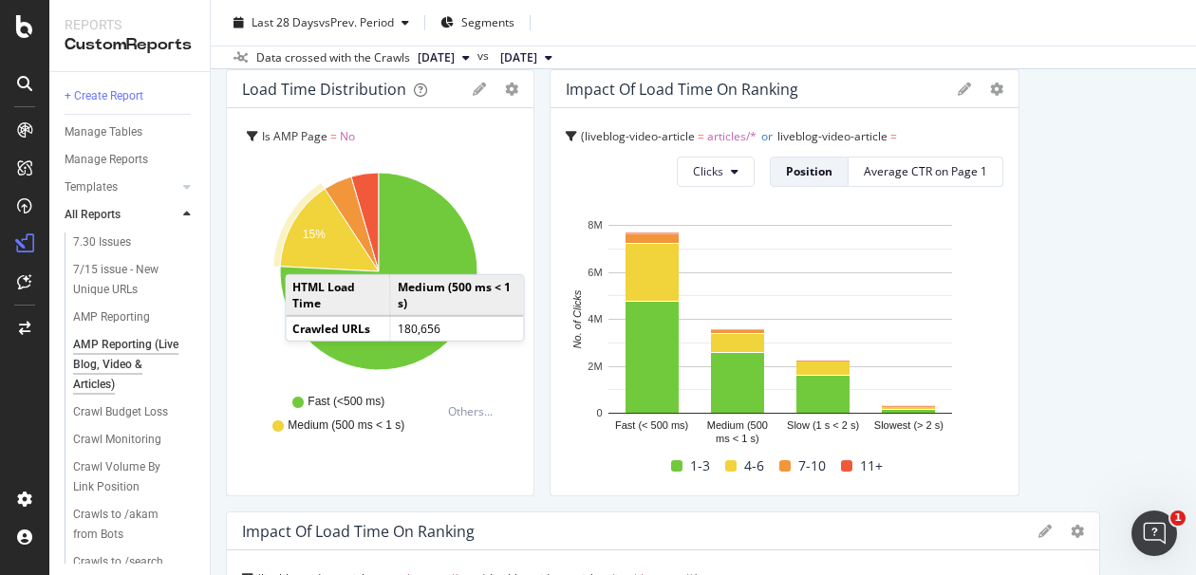
scroll to position [2633, 0]
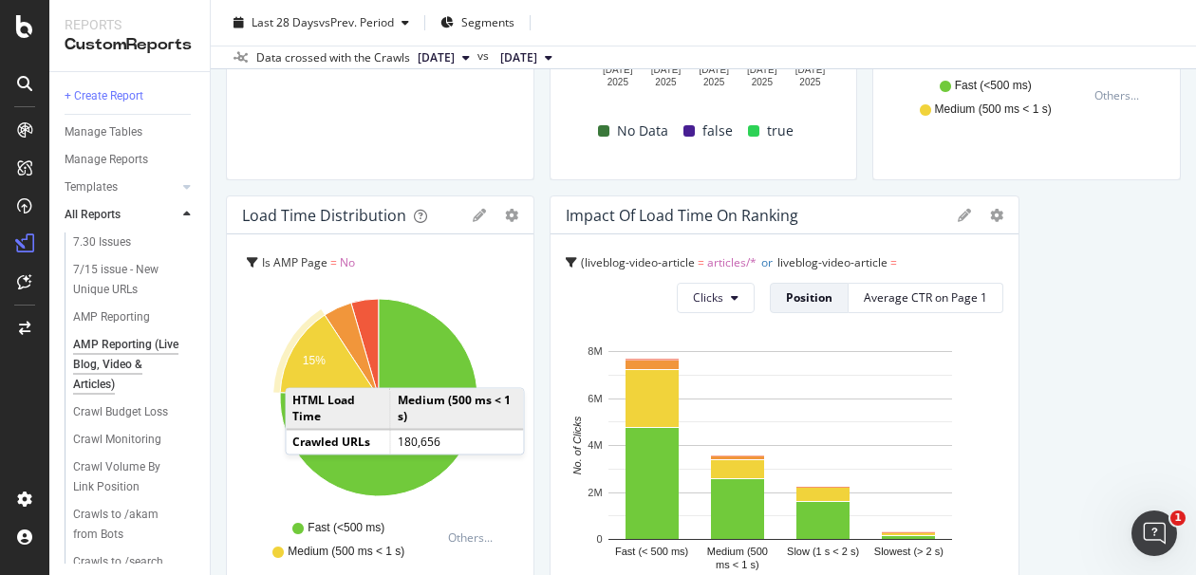
click at [958, 214] on icon at bounding box center [964, 215] width 13 height 13
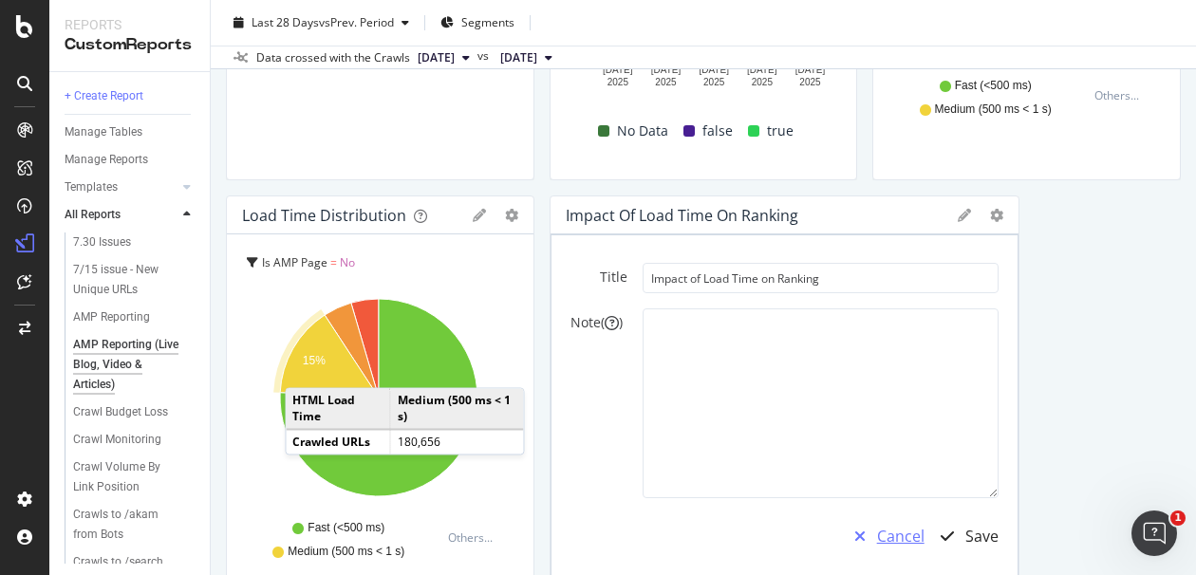
click at [859, 533] on div "button" at bounding box center [860, 536] width 34 height 15
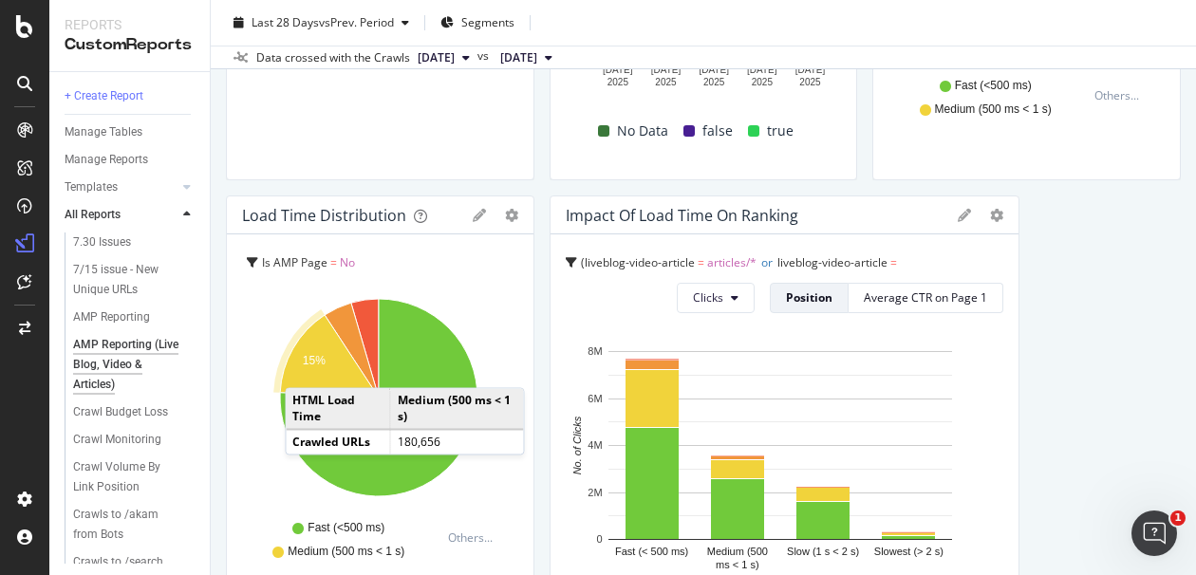
click at [621, 281] on span "or" at bounding box center [614, 289] width 11 height 16
click at [958, 213] on icon at bounding box center [964, 215] width 13 height 13
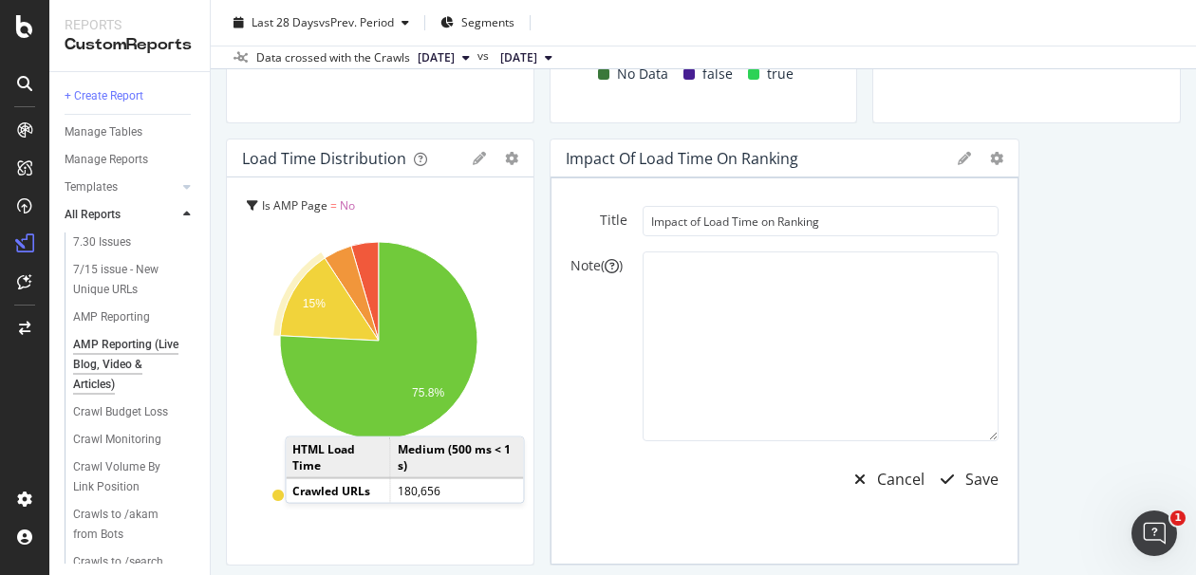
scroll to position [2739, 0]
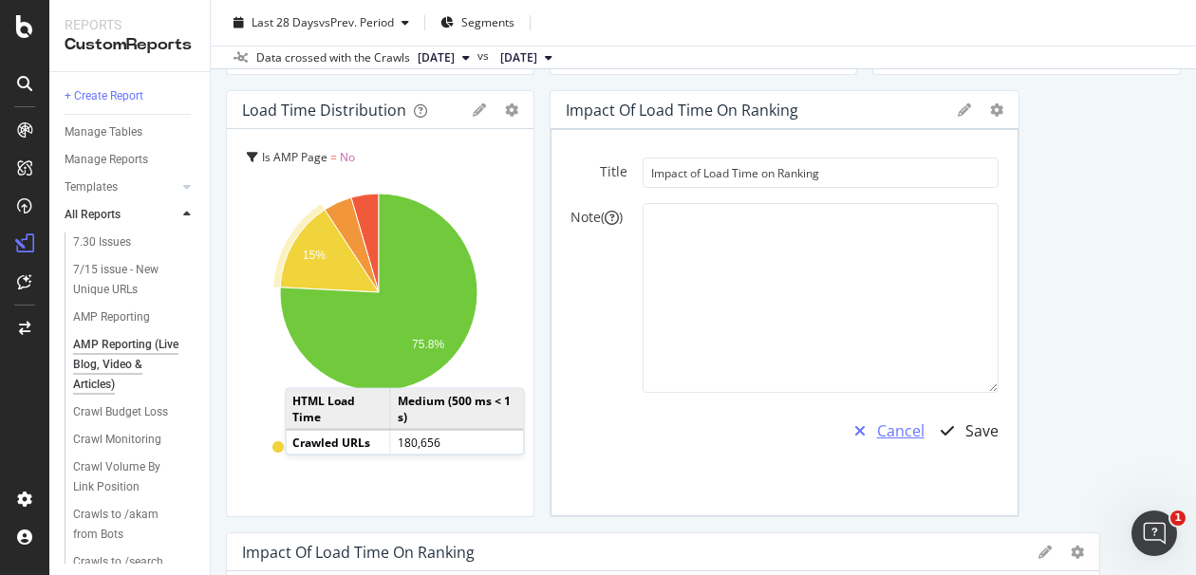
click at [860, 423] on div "button" at bounding box center [860, 430] width 34 height 15
click at [1008, 104] on div at bounding box center [1010, 304] width 4 height 412
click at [990, 105] on icon at bounding box center [996, 109] width 13 height 13
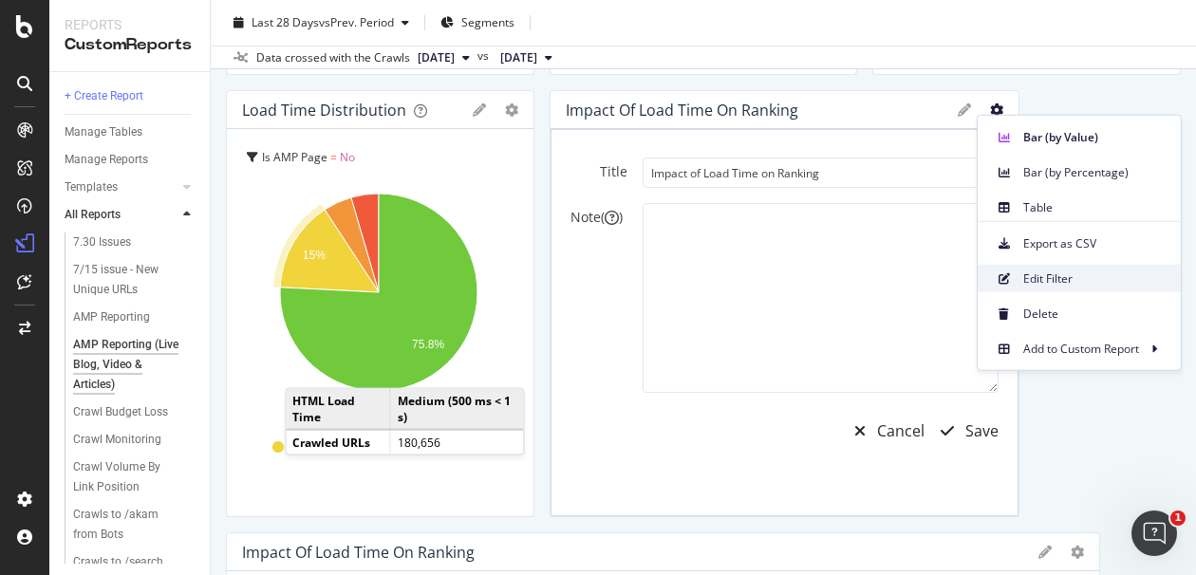
click at [1042, 272] on span "Edit Filter" at bounding box center [1094, 278] width 142 height 17
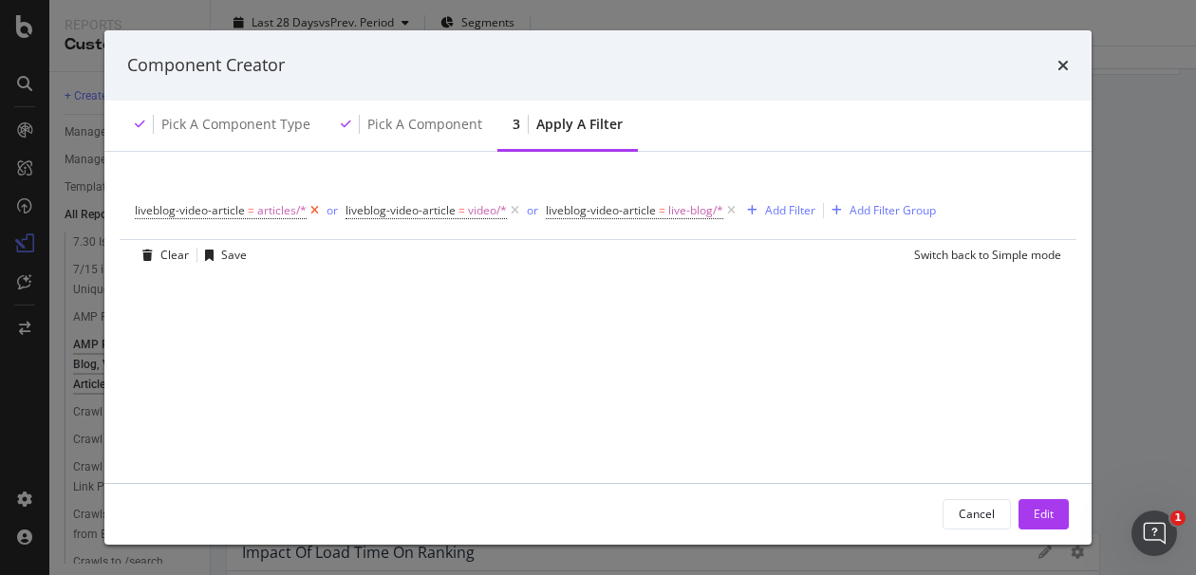
click at [315, 206] on icon "modal" at bounding box center [315, 210] width 16 height 19
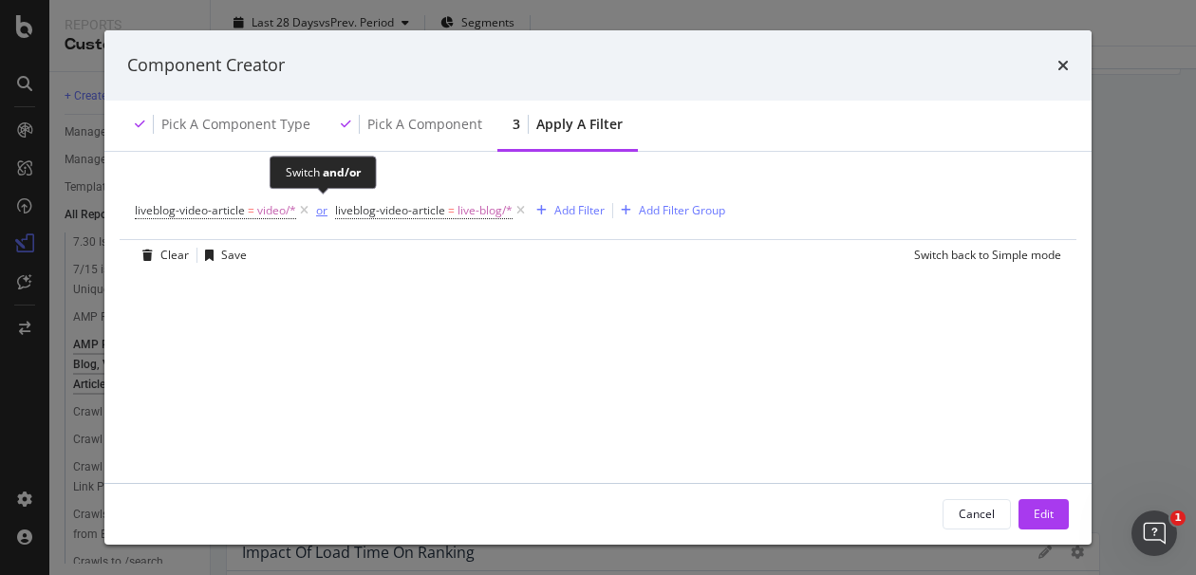
click at [316, 206] on div "or" at bounding box center [321, 210] width 11 height 16
click at [306, 207] on icon "modal" at bounding box center [304, 210] width 16 height 19
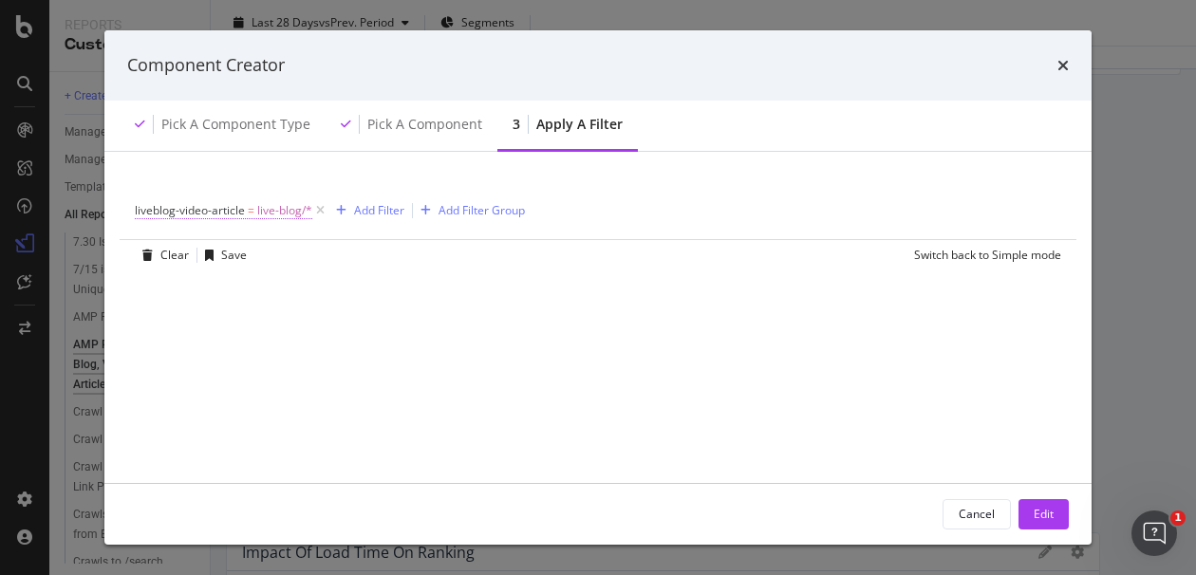
click at [305, 207] on span "live-blog/*" at bounding box center [284, 210] width 55 height 27
drag, startPoint x: 432, startPoint y: 298, endPoint x: 369, endPoint y: 256, distance: 75.3
click at [427, 296] on div "liveblog-video-article = live-blog/* Add Filter Add Filter Group Clear Save Swi…" at bounding box center [598, 407] width 942 height 465
click at [323, 206] on icon "modal" at bounding box center [320, 210] width 16 height 19
click at [186, 212] on div "Add Filter" at bounding box center [185, 210] width 50 height 16
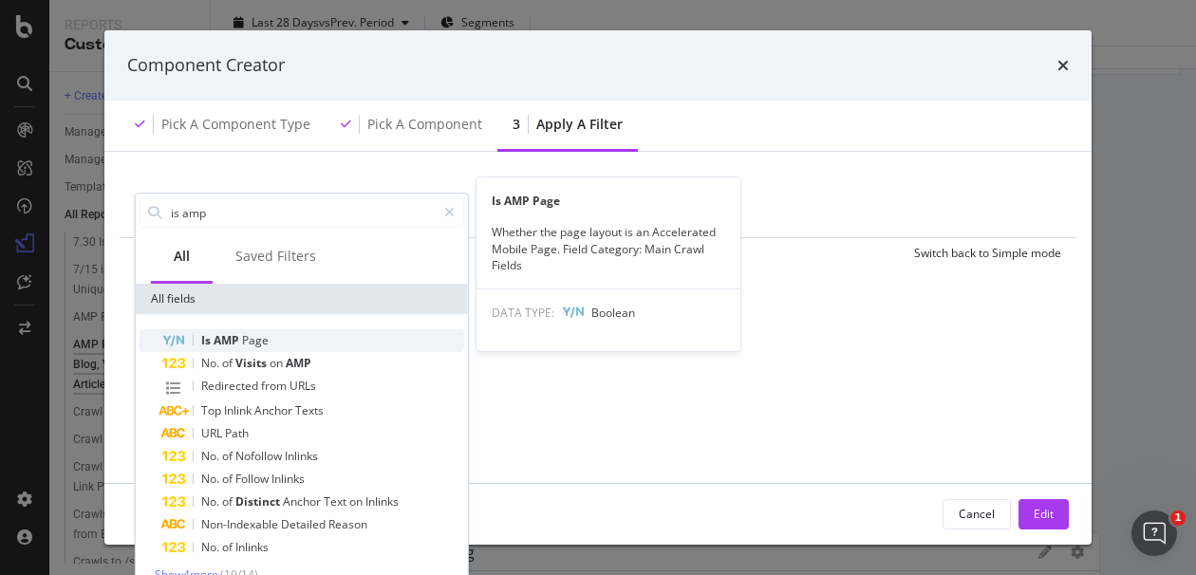
type input "is amp"
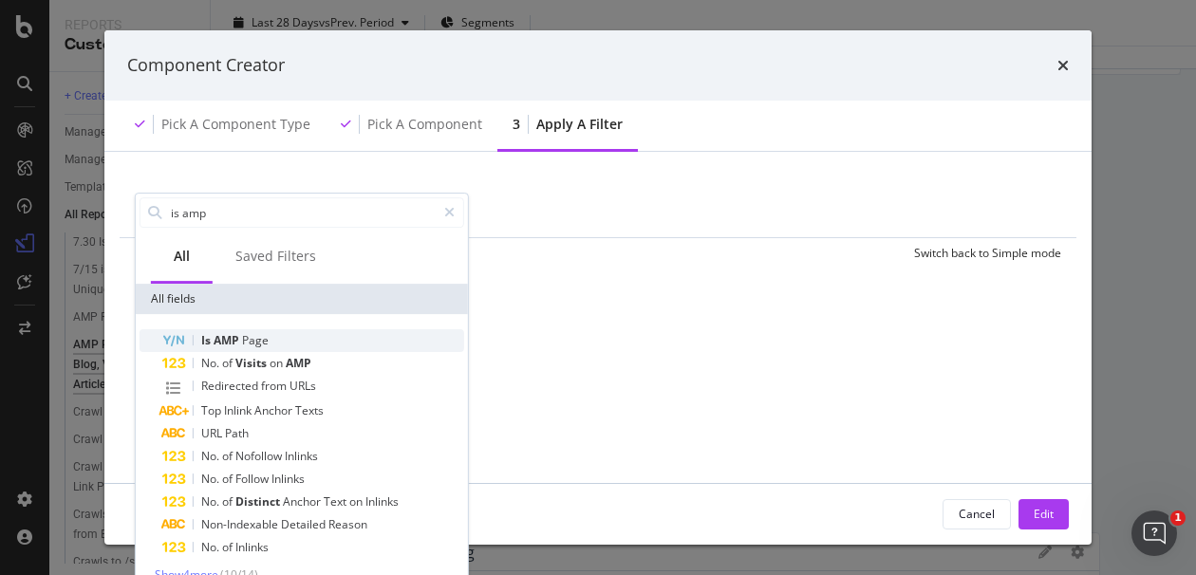
click at [254, 339] on span "Page" at bounding box center [255, 340] width 27 height 16
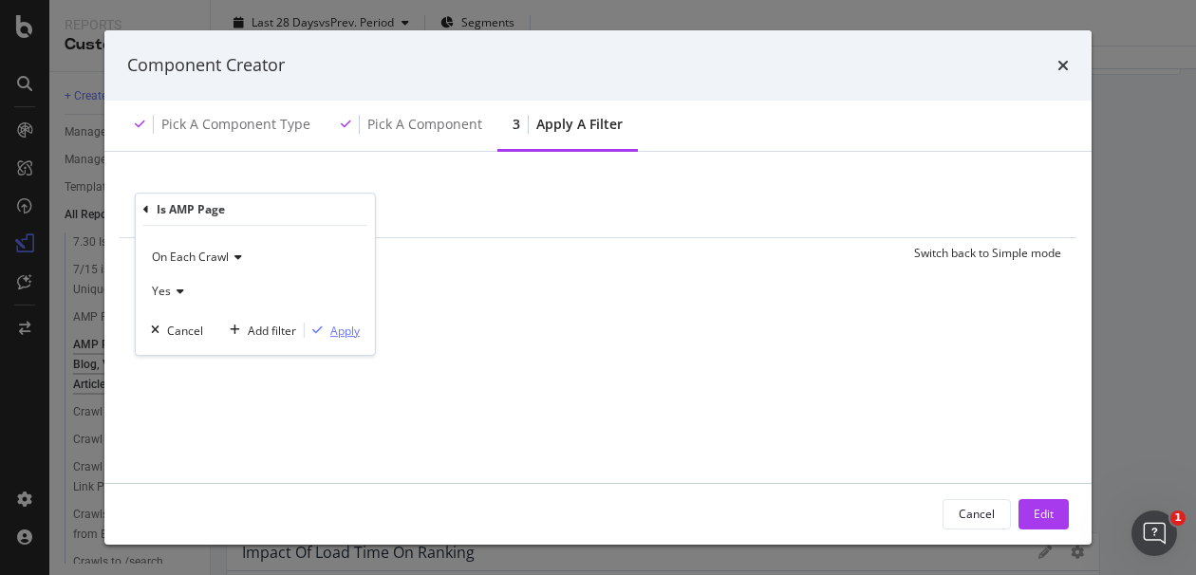
click at [346, 332] on div "Apply" at bounding box center [344, 331] width 29 height 16
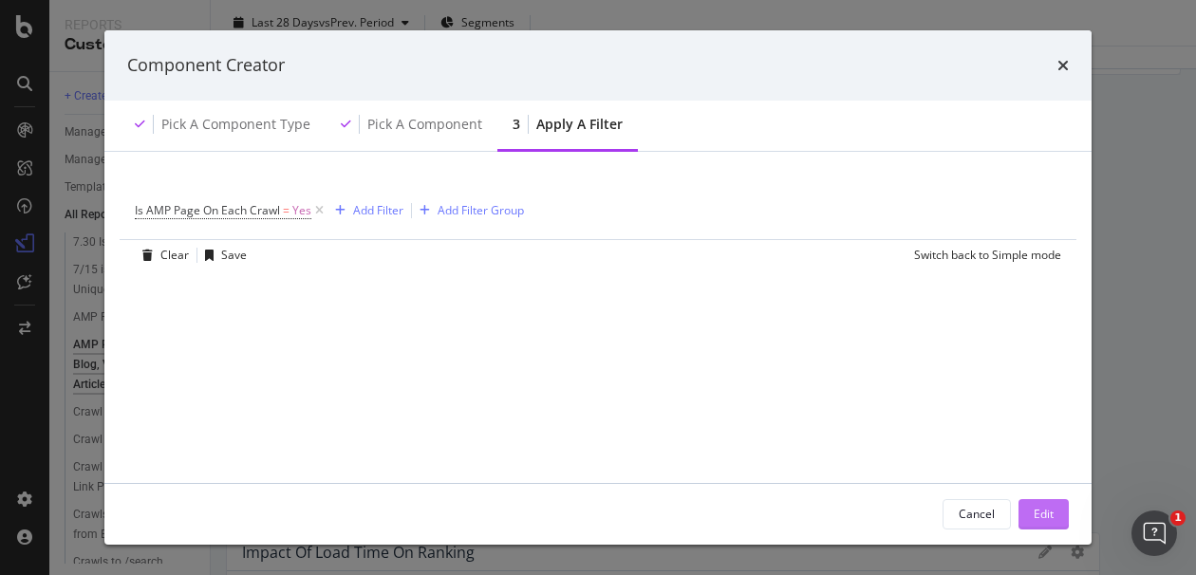
click at [1034, 512] on div "Edit" at bounding box center [1044, 514] width 20 height 16
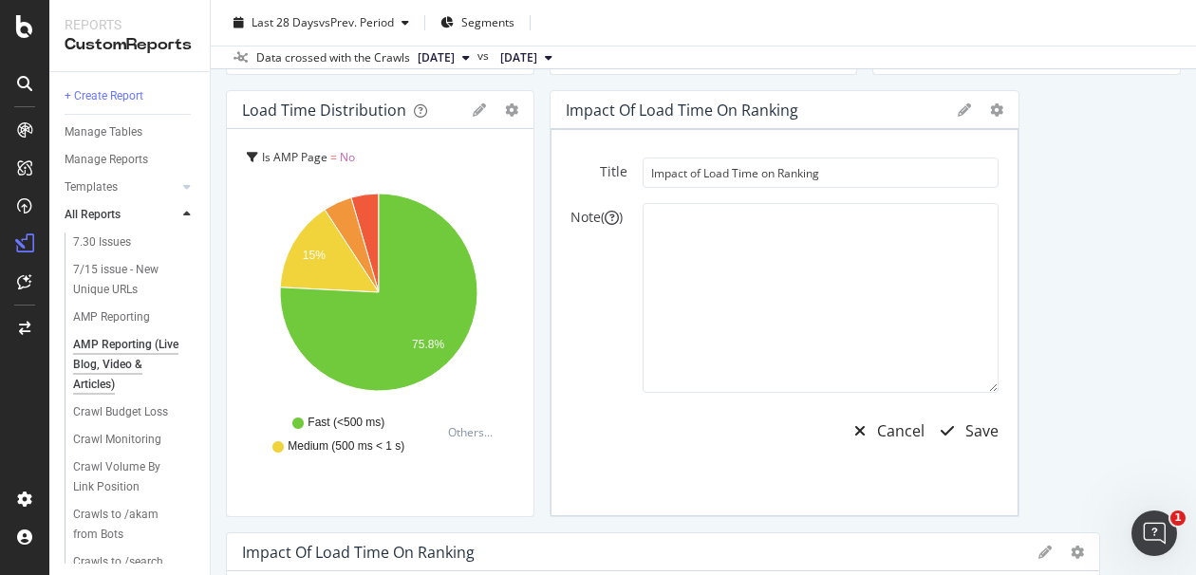
click at [965, 423] on div "Save" at bounding box center [981, 432] width 33 height 22
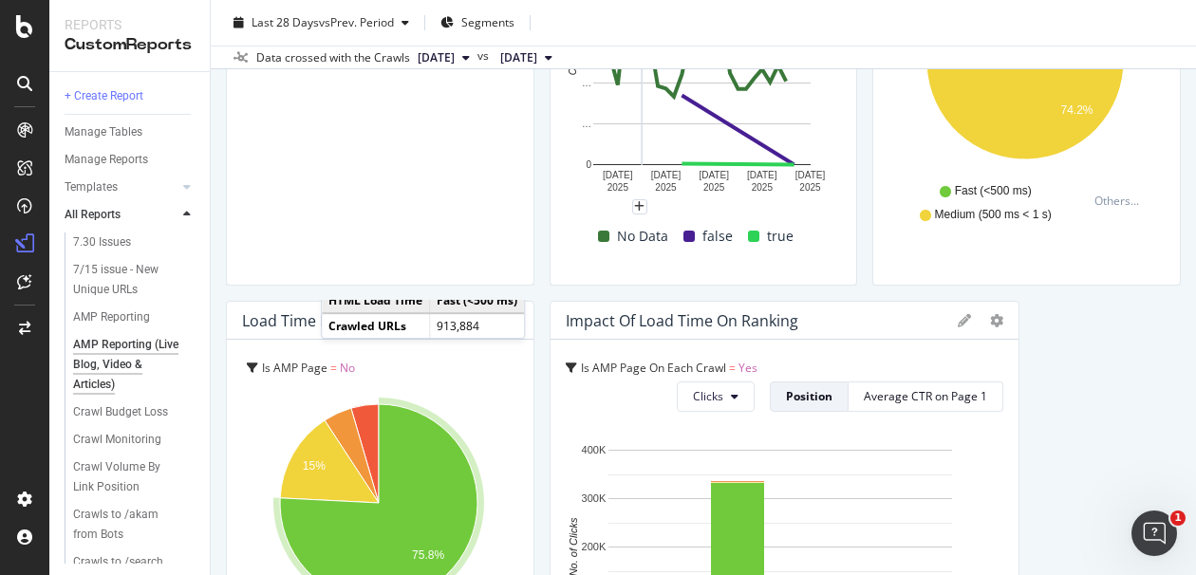
scroll to position [2212, 0]
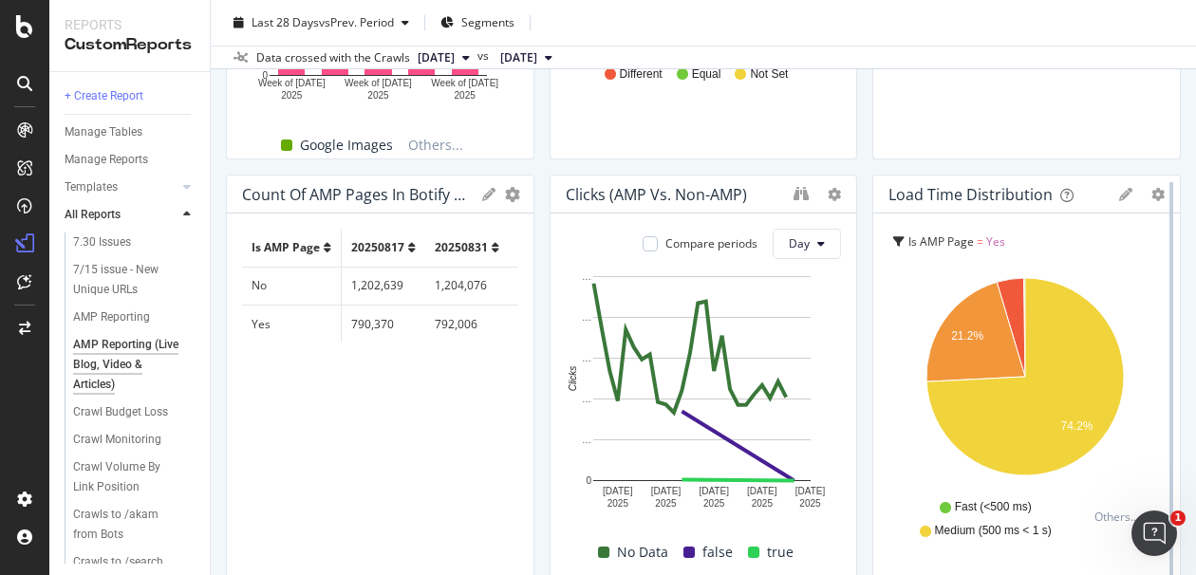
click at [1164, 283] on div at bounding box center [1171, 388] width 19 height 427
click at [1178, 288] on div "AMP Reporting (Live Blog, Video & Articles) AMP Reporting (Live Blog, Video & A…" at bounding box center [703, 287] width 985 height 575
click at [1175, 268] on div "AMP Reporting (Live Blog, Video & Articles) AMP Reporting (Live Blog, Video & A…" at bounding box center [703, 287] width 985 height 575
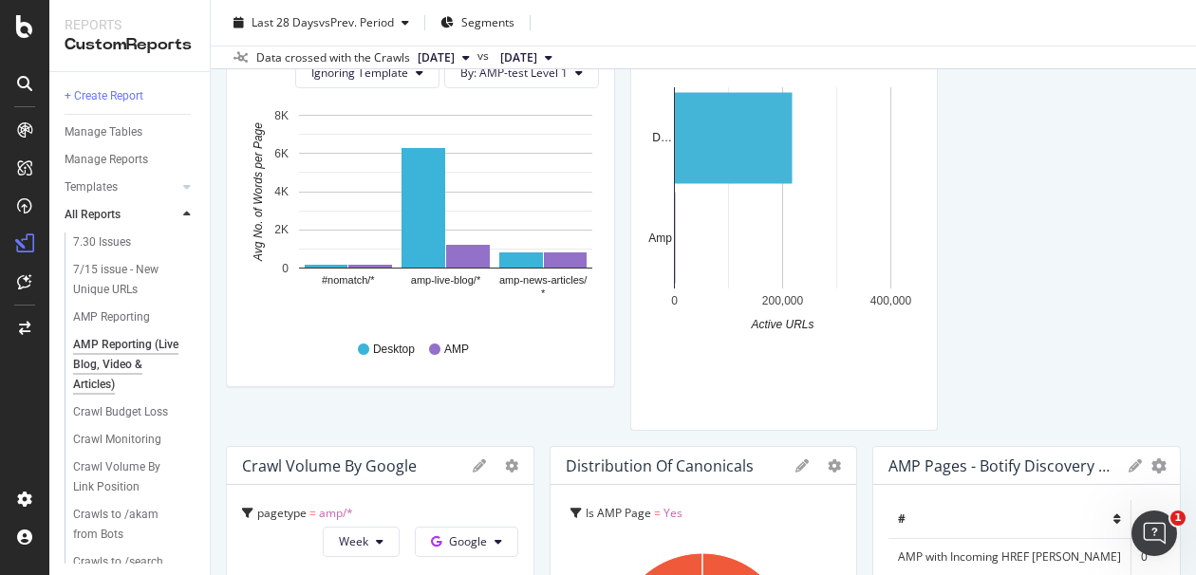
scroll to position [1287, 0]
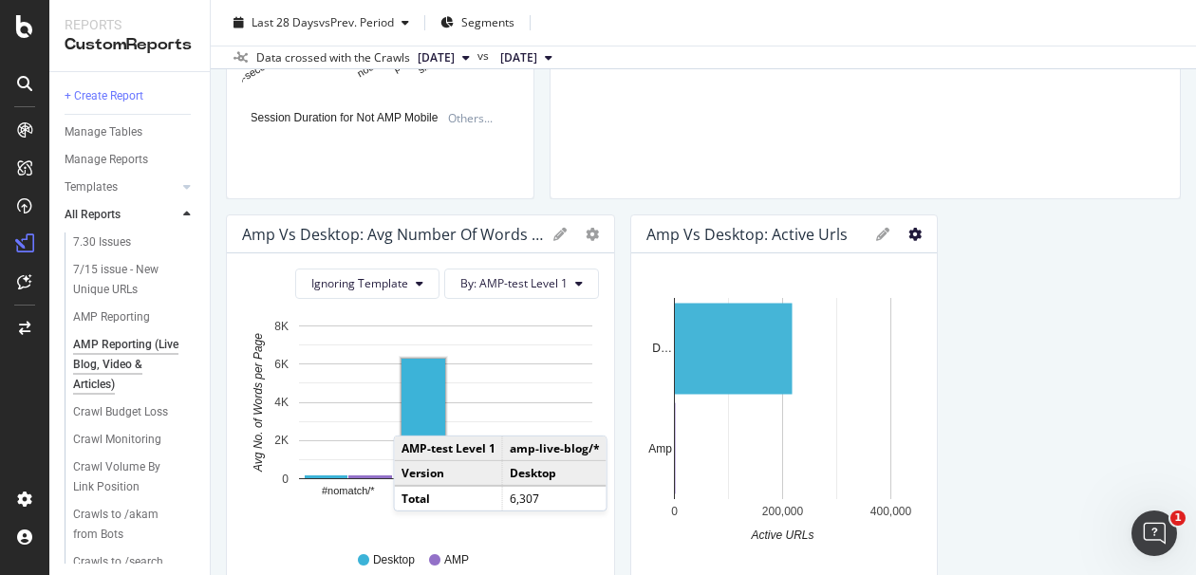
click at [908, 234] on icon "gear" at bounding box center [914, 234] width 13 height 13
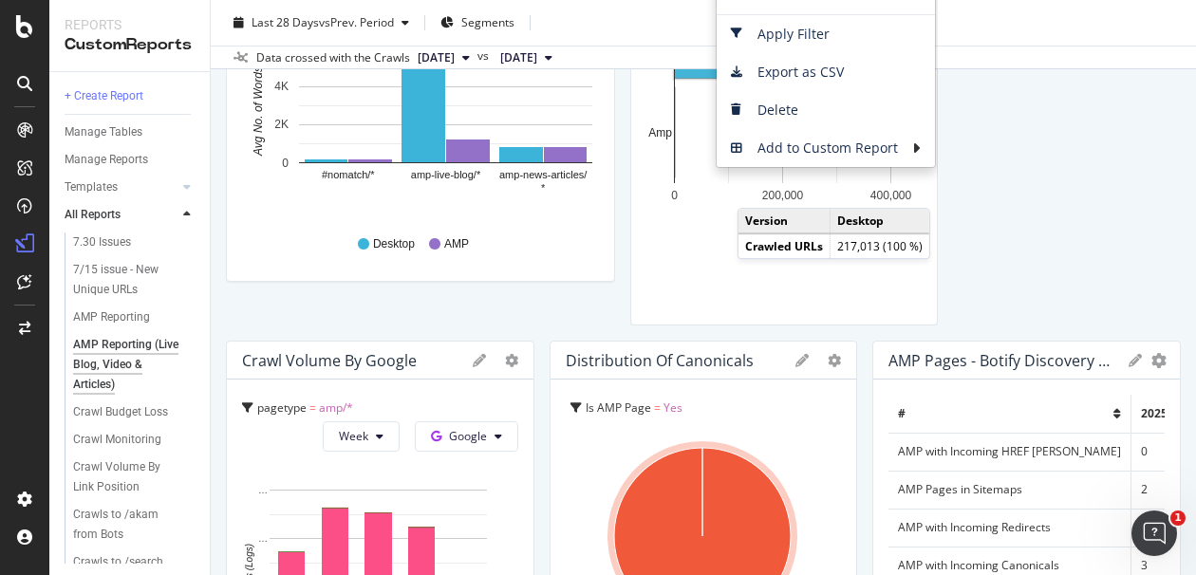
scroll to position [1393, 0]
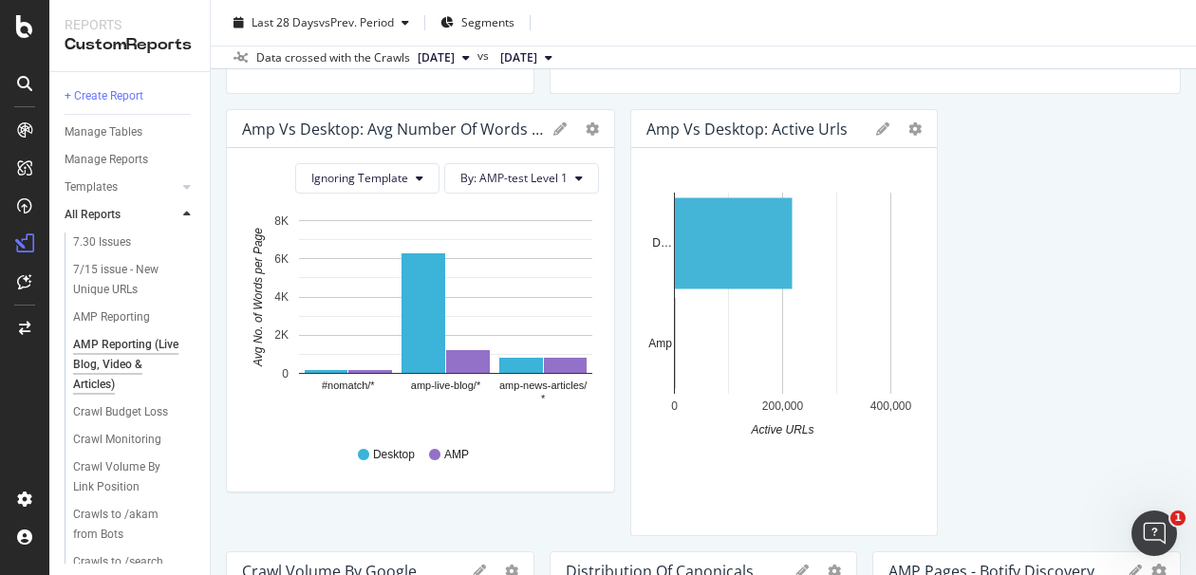
click at [1177, 299] on div "AMP Reporting (Live Blog, Video & Articles) AMP Reporting (Live Blog, Video & A…" at bounding box center [703, 287] width 985 height 575
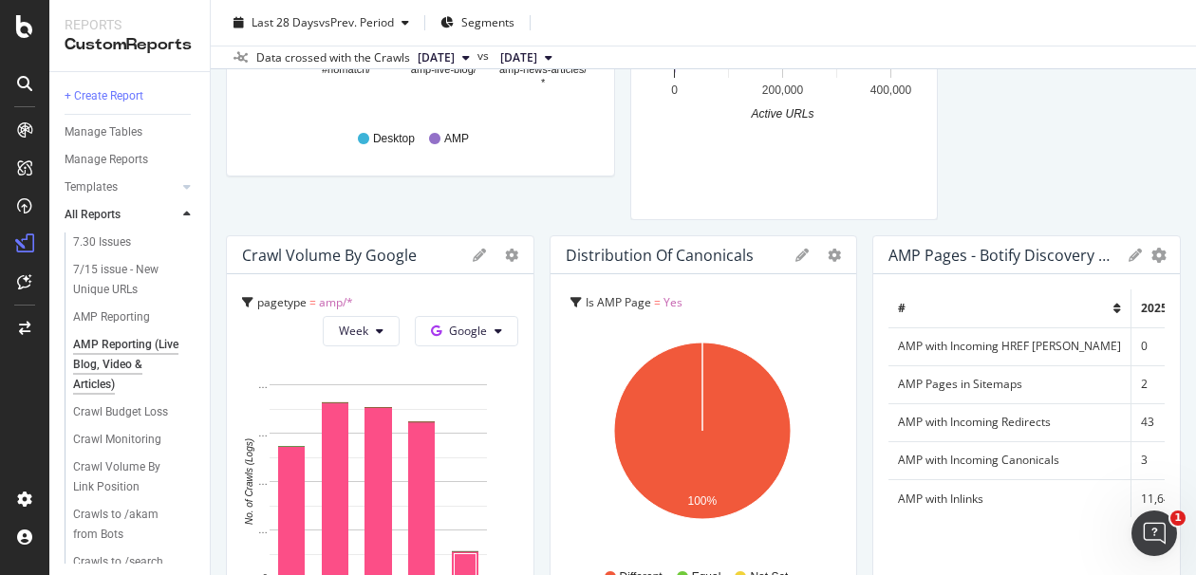
scroll to position [1814, 0]
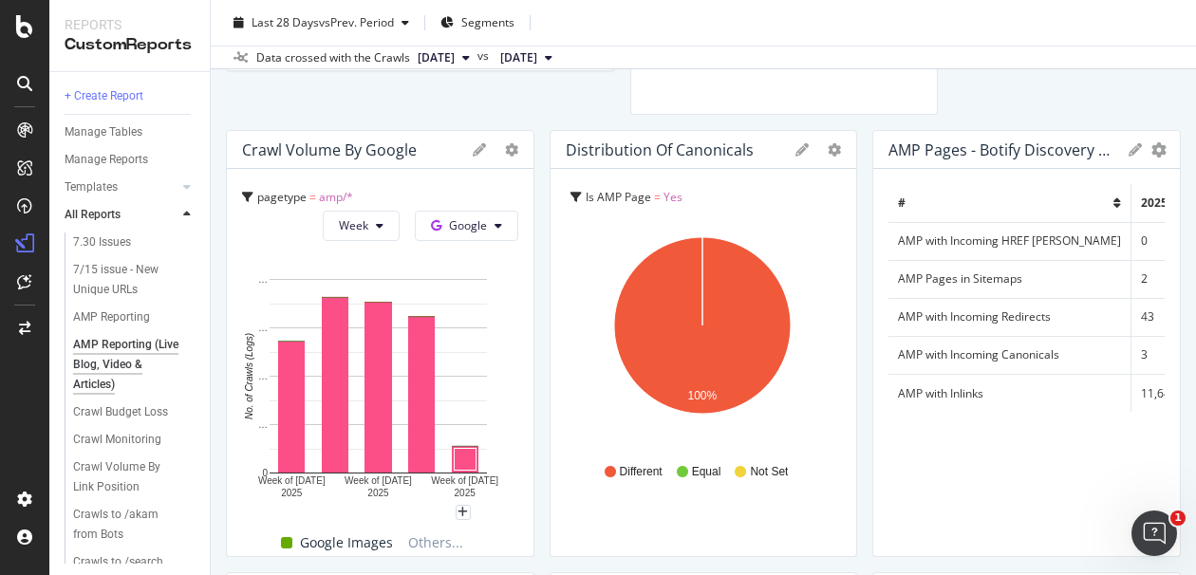
click at [638, 193] on span "Is AMP Page" at bounding box center [618, 197] width 65 height 16
click at [795, 143] on icon at bounding box center [801, 149] width 13 height 13
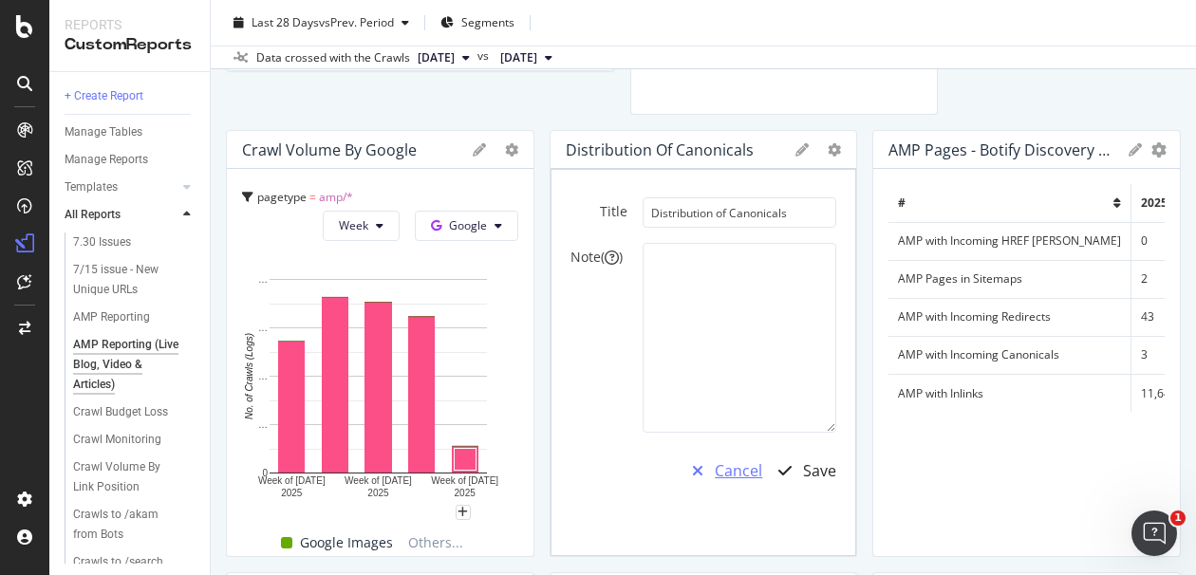
click at [692, 474] on icon "button" at bounding box center [697, 470] width 11 height 15
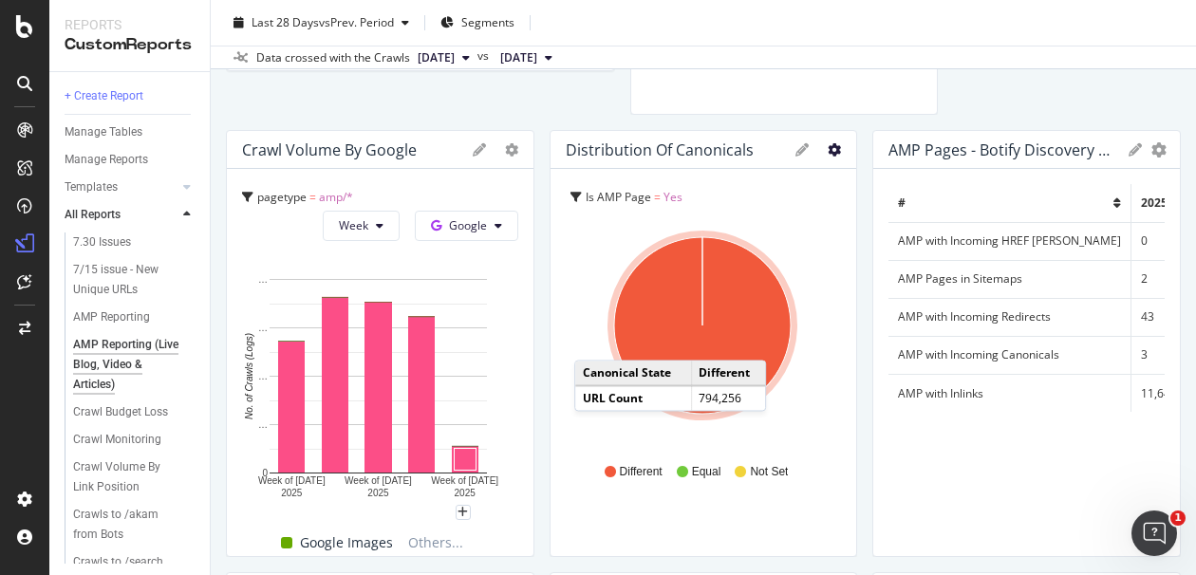
click at [828, 144] on icon "gear" at bounding box center [834, 149] width 13 height 13
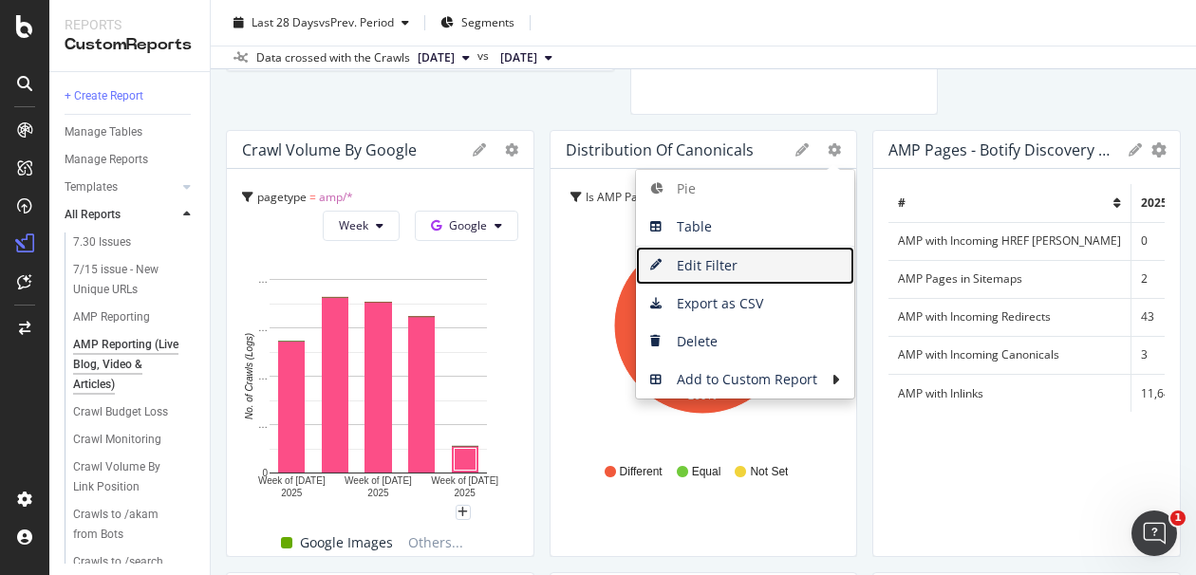
click at [719, 260] on span "Edit Filter" at bounding box center [745, 266] width 218 height 28
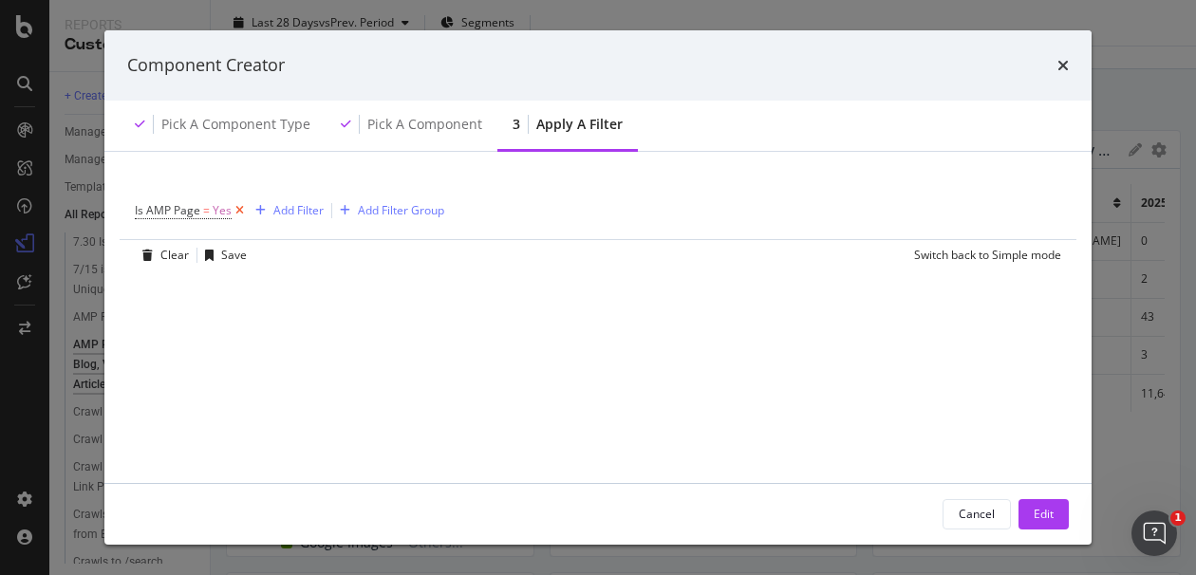
click at [243, 209] on icon "modal" at bounding box center [240, 210] width 16 height 19
click at [187, 210] on div "Add Filter" at bounding box center [185, 210] width 50 height 16
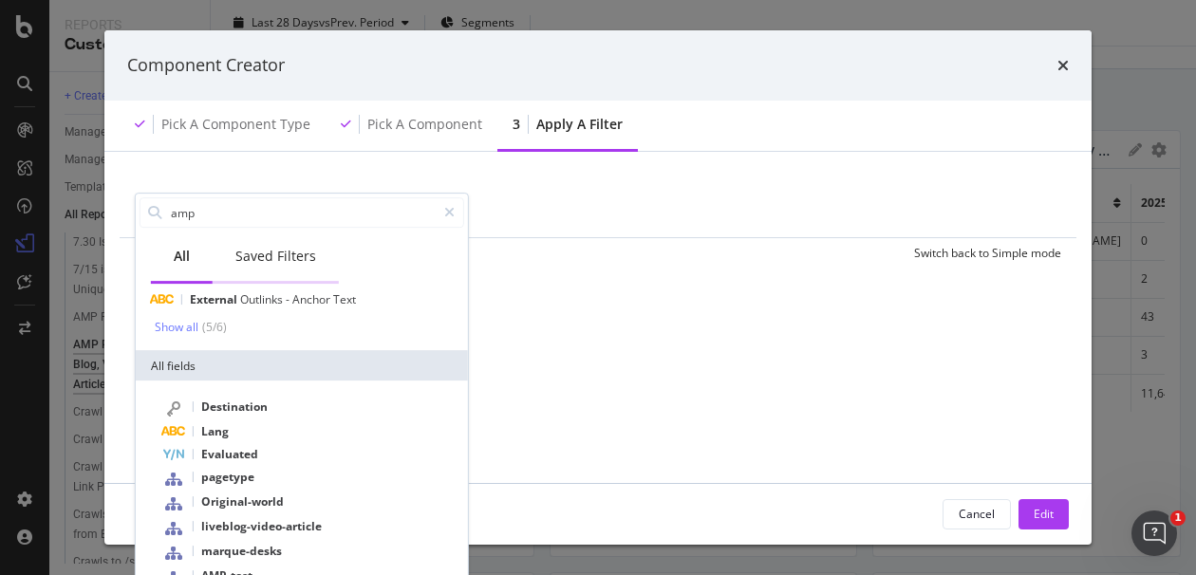
scroll to position [0, 0]
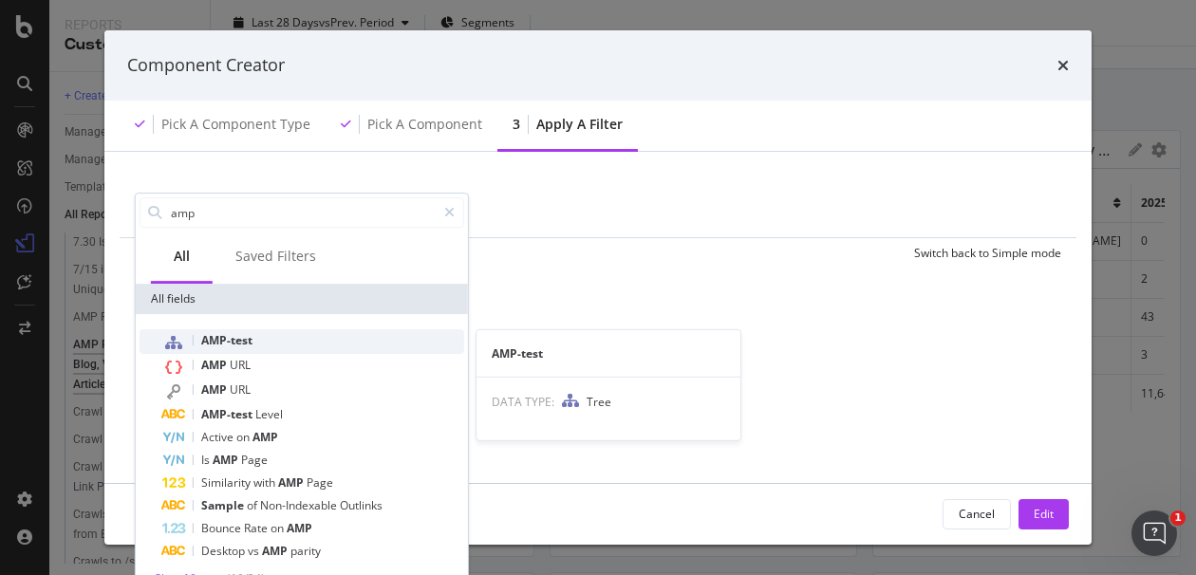
type input "amp"
click at [256, 337] on div "AMP-test" at bounding box center [313, 341] width 302 height 25
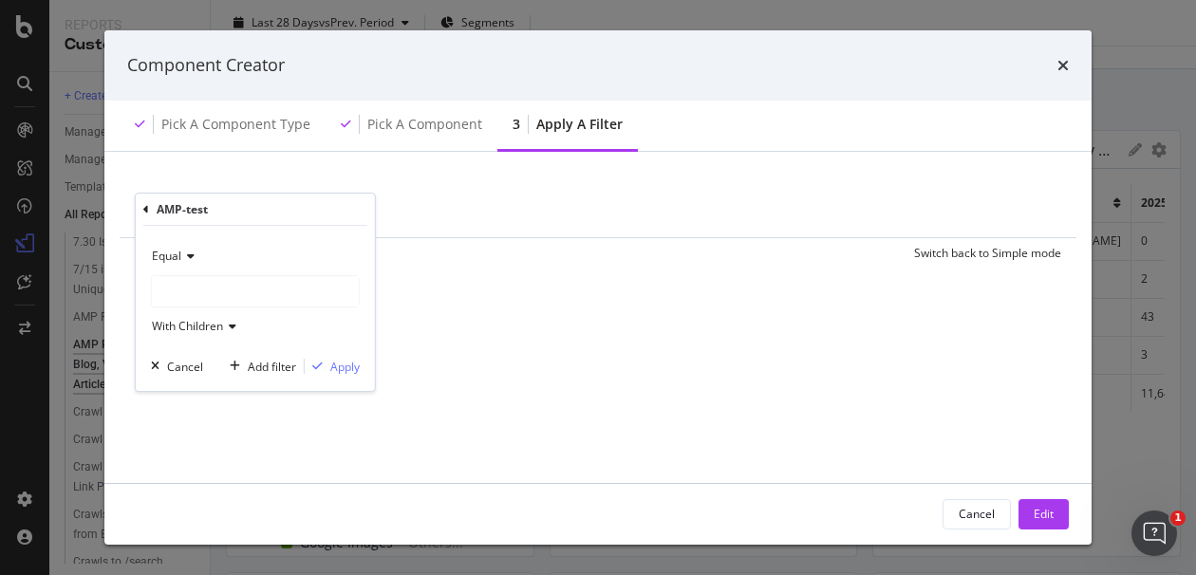
click at [188, 279] on div "modal" at bounding box center [255, 291] width 207 height 30
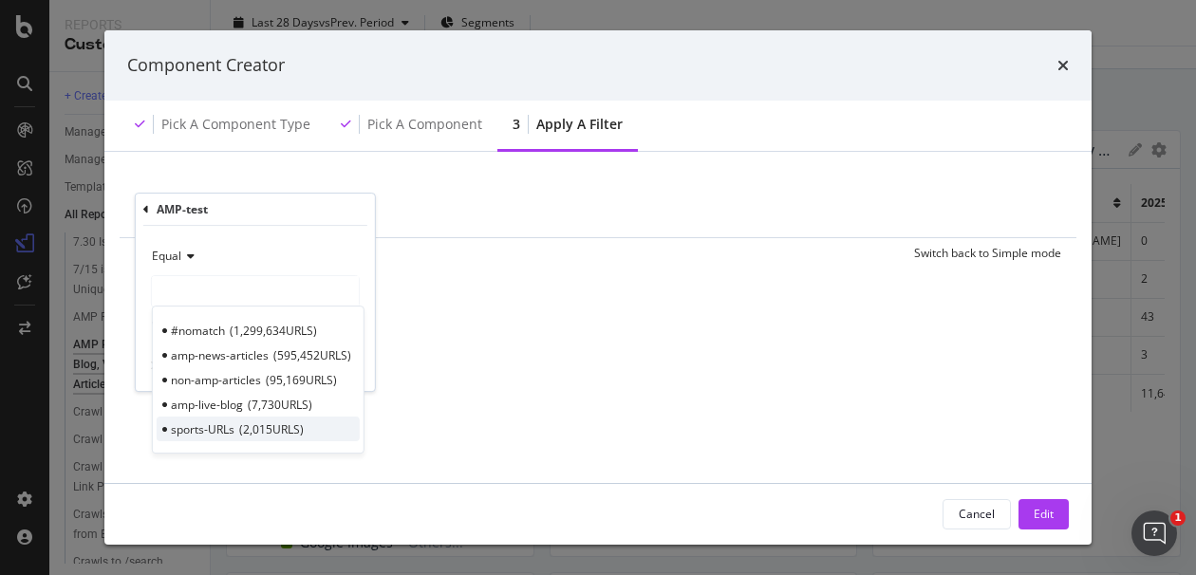
click at [268, 428] on span "2,015 URLS" at bounding box center [271, 429] width 65 height 16
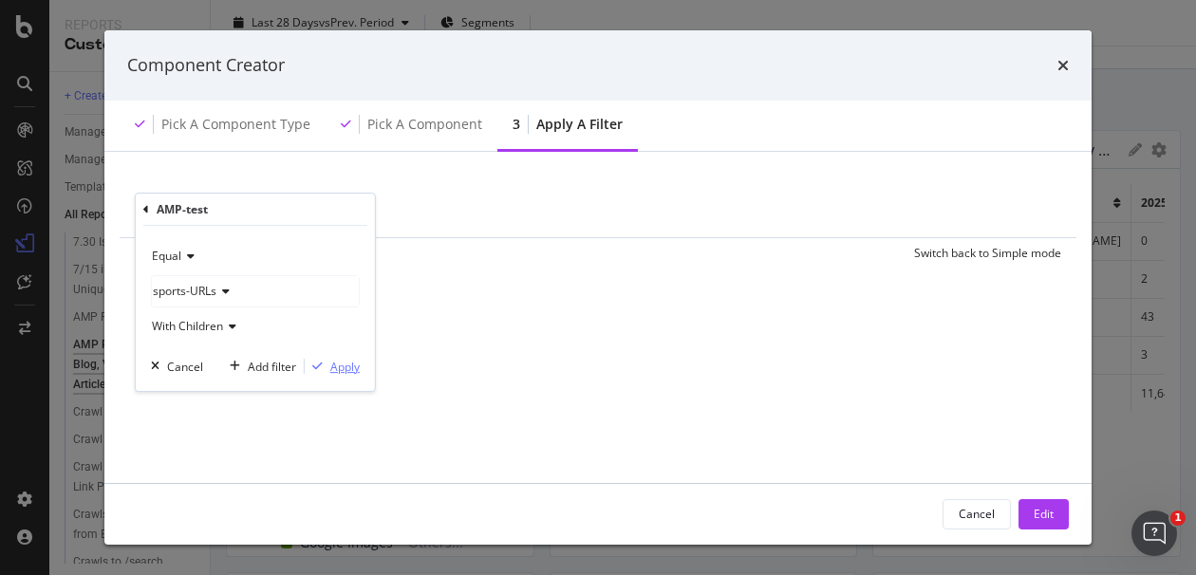
click at [328, 370] on div "modal" at bounding box center [318, 366] width 26 height 11
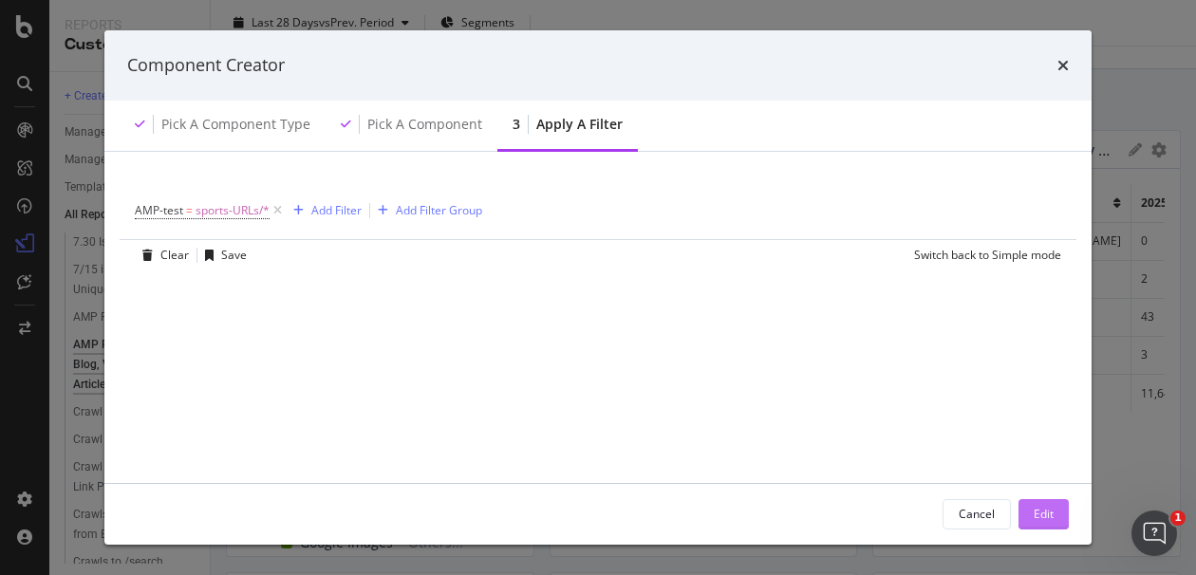
click at [1052, 514] on div "Edit" at bounding box center [1044, 514] width 20 height 16
click at [1049, 510] on div "# 20250817 20250831 20250914 20250928 20251012 Trend AMP with Incoming HREF Lan…" at bounding box center [1027, 362] width 276 height 357
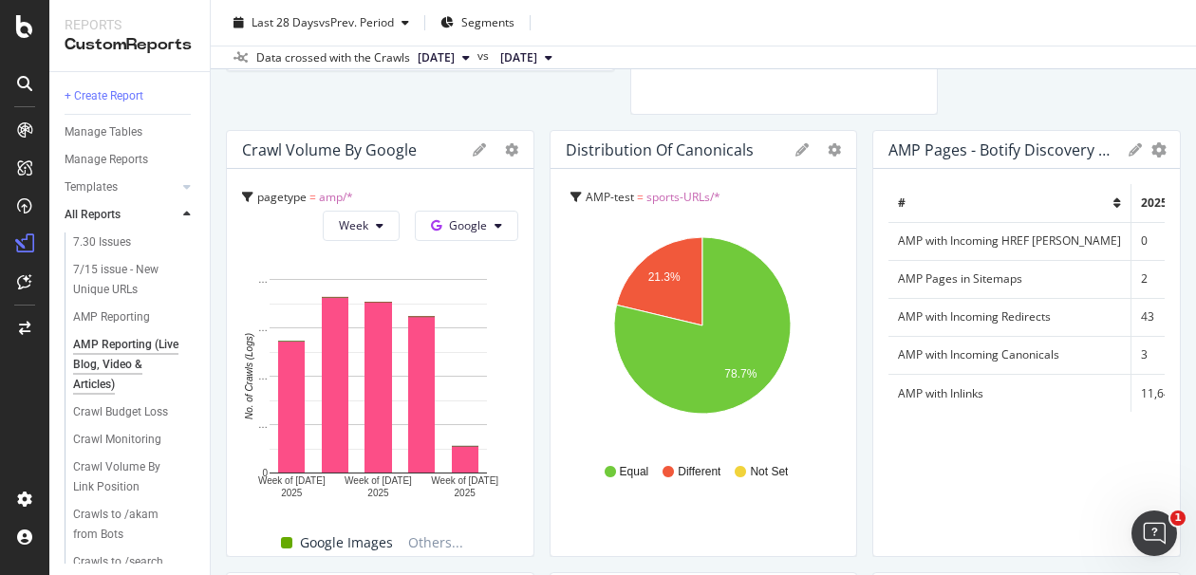
click at [1098, 104] on div "CWV For AMP Pages CrUX API (CWV) Report Available = Yes and Is AMP Page = Yes M…" at bounding box center [703, 320] width 955 height 3919
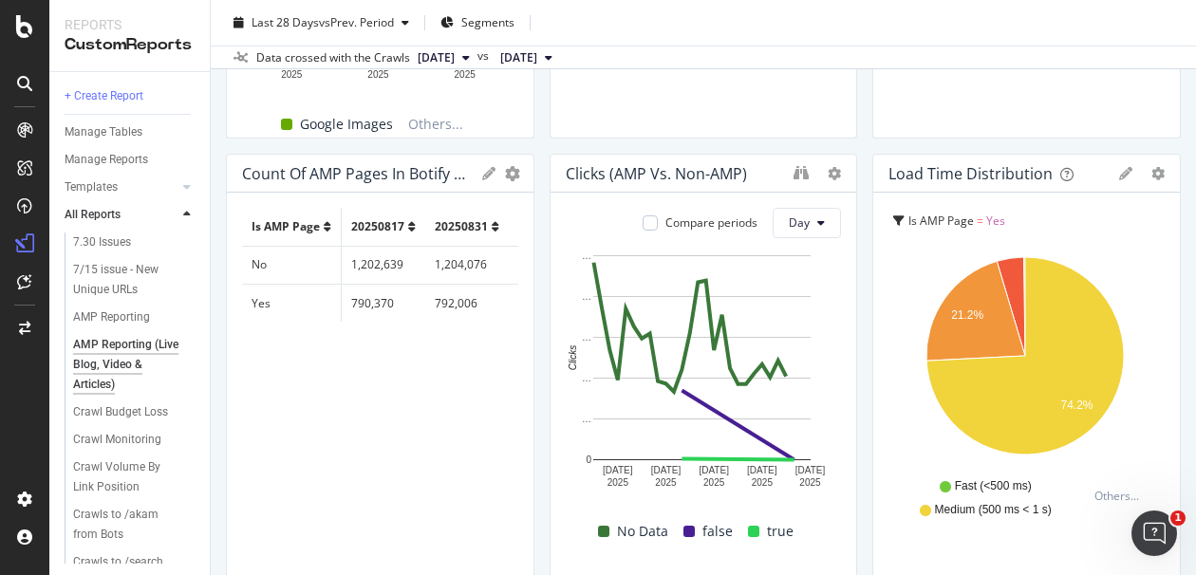
scroll to position [2236, 0]
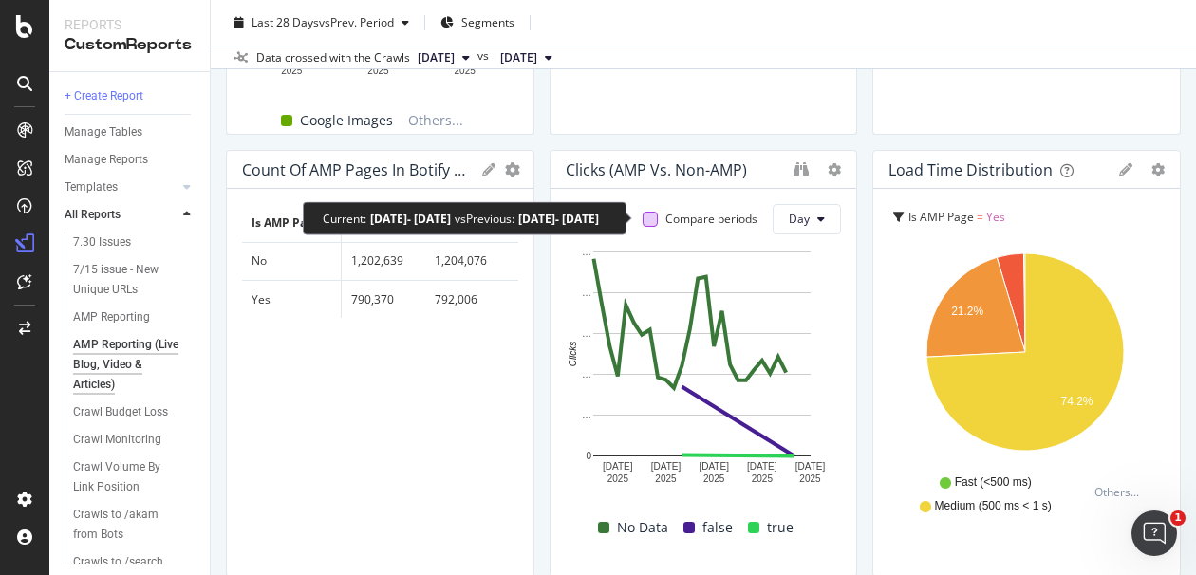
click at [643, 214] on div at bounding box center [650, 219] width 15 height 15
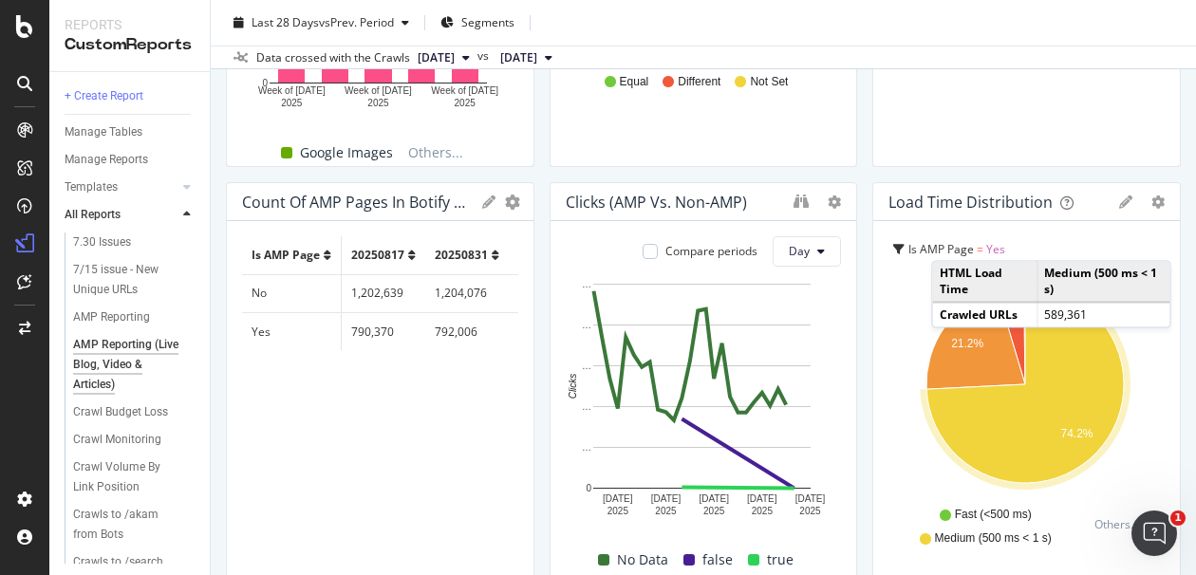
scroll to position [2156, 0]
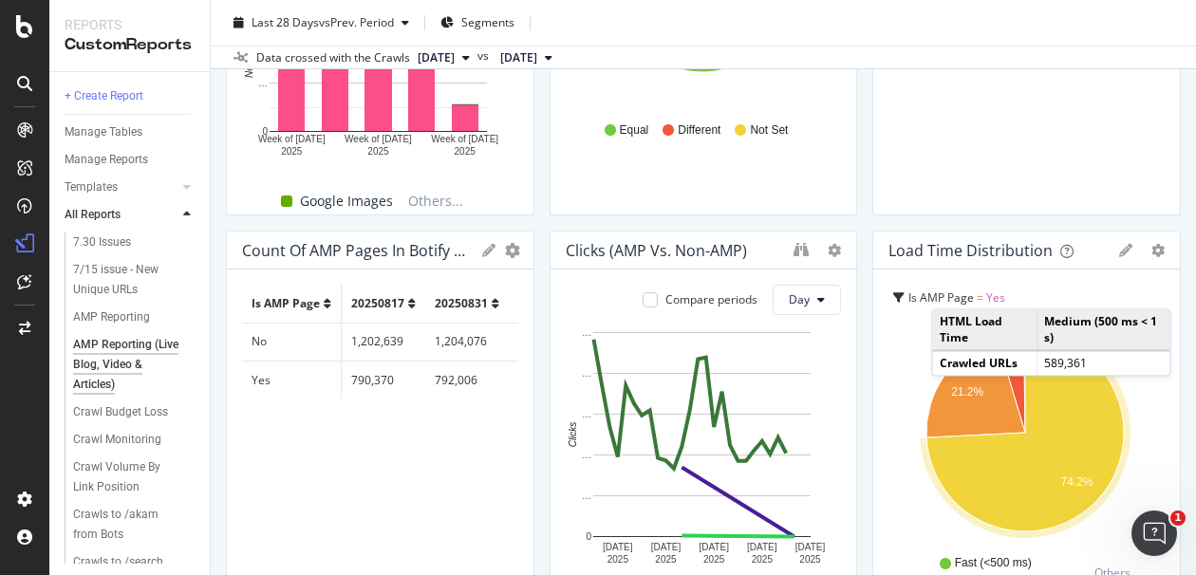
click at [1171, 222] on div "AMP Reporting (Live Blog, Video & Articles) AMP Reporting (Live Blog, Video & A…" at bounding box center [703, 287] width 985 height 575
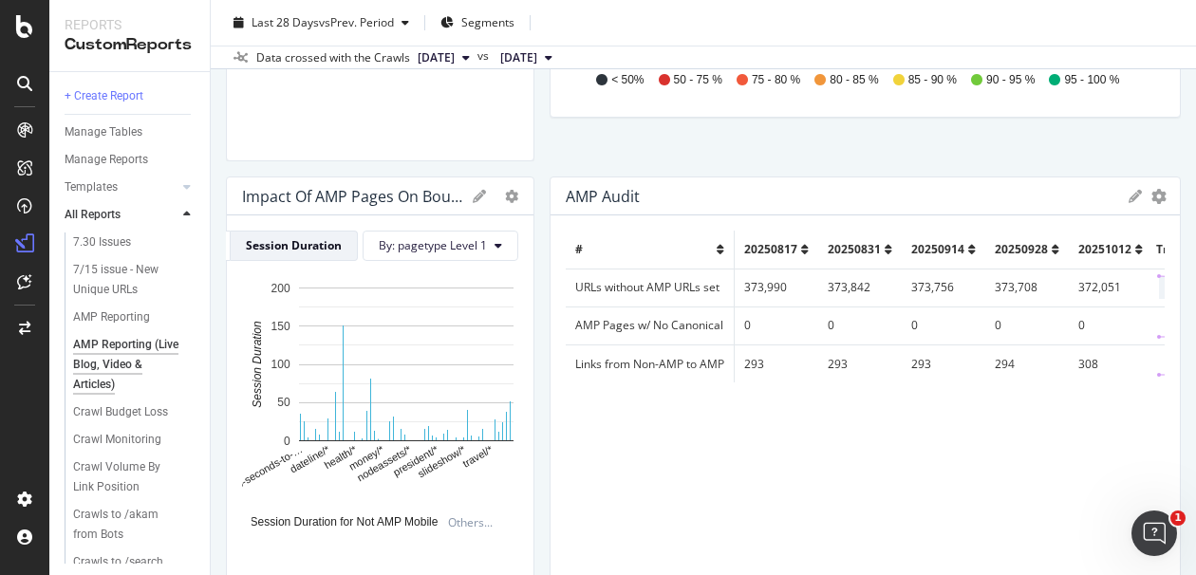
scroll to position [889, 0]
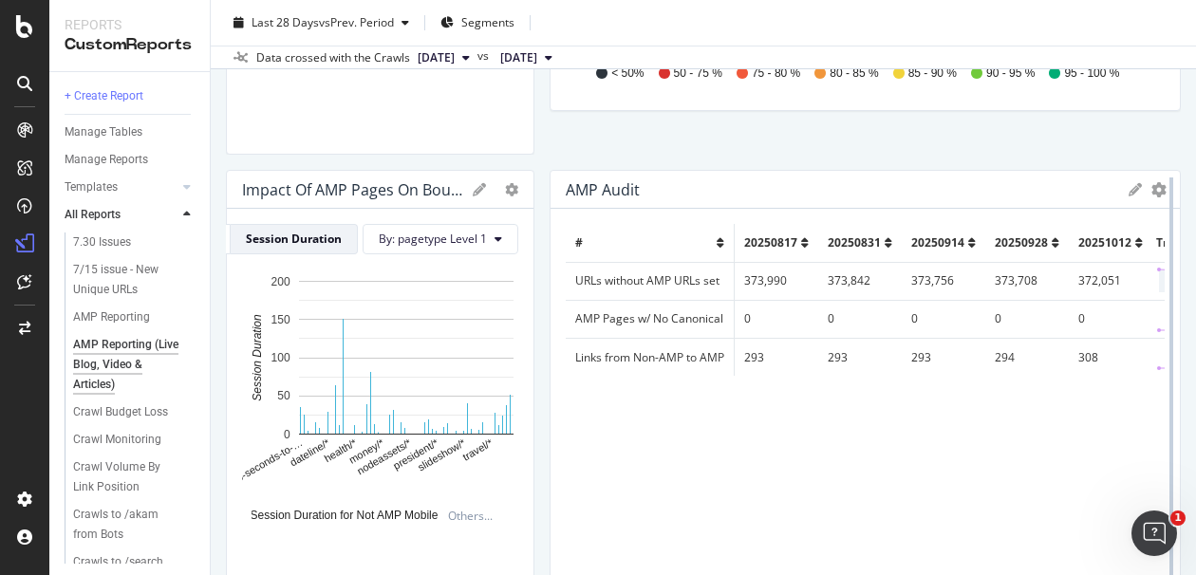
drag, startPoint x: 1169, startPoint y: 320, endPoint x: 1149, endPoint y: 327, distance: 21.3
click at [1169, 320] on div "AMP Reporting (Live Blog, Video & Articles) AMP Reporting (Live Blog, Video & A…" at bounding box center [703, 287] width 985 height 575
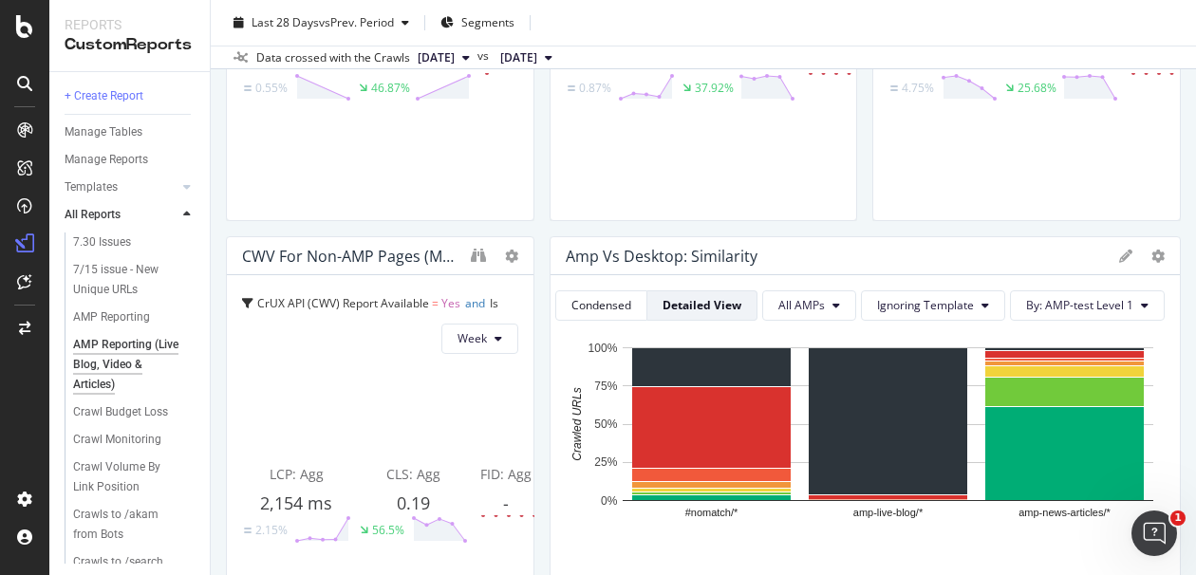
scroll to position [152, 0]
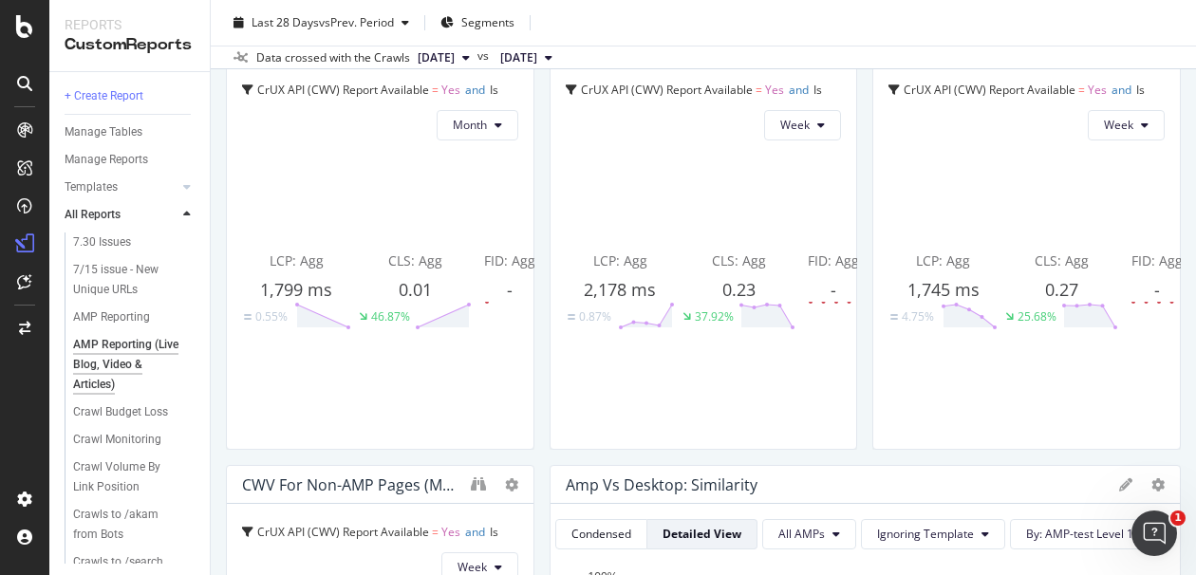
click at [1177, 287] on div "AMP Reporting (Live Blog, Video & Articles) AMP Reporting (Live Blog, Video & A…" at bounding box center [703, 287] width 985 height 575
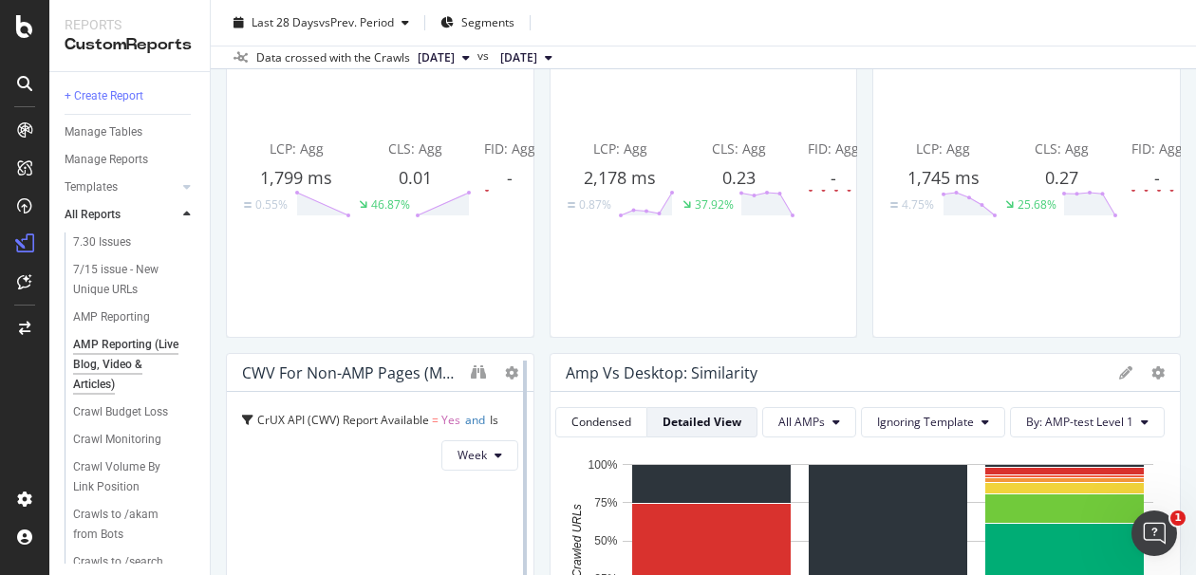
scroll to position [363, 0]
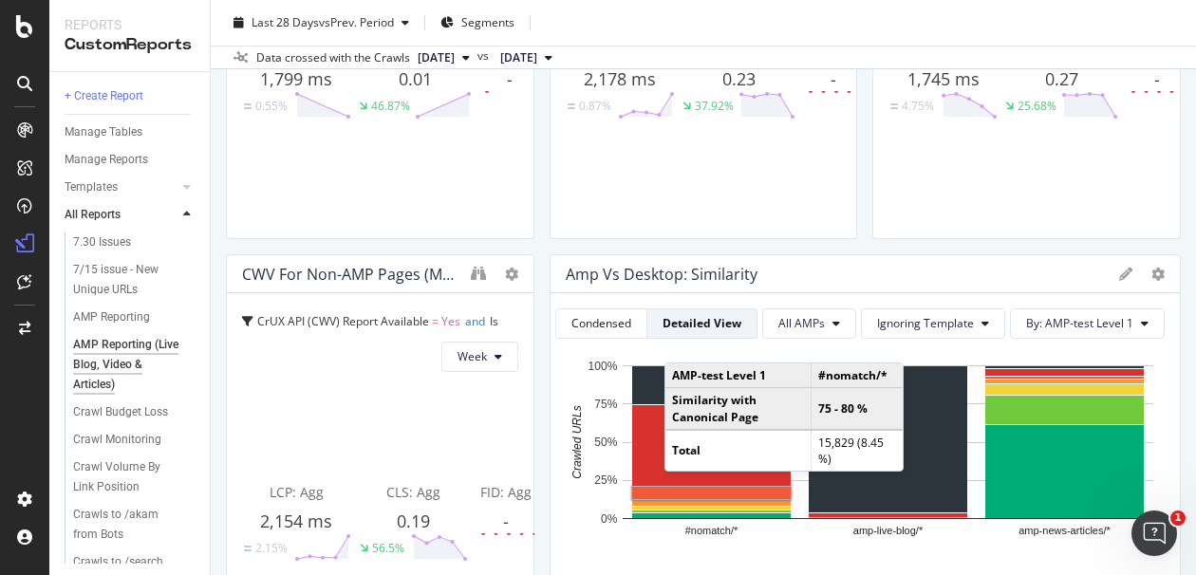
click at [1076, 209] on div "CLS: Agg 0.27 25.68%" at bounding box center [1061, 80] width 113 height 286
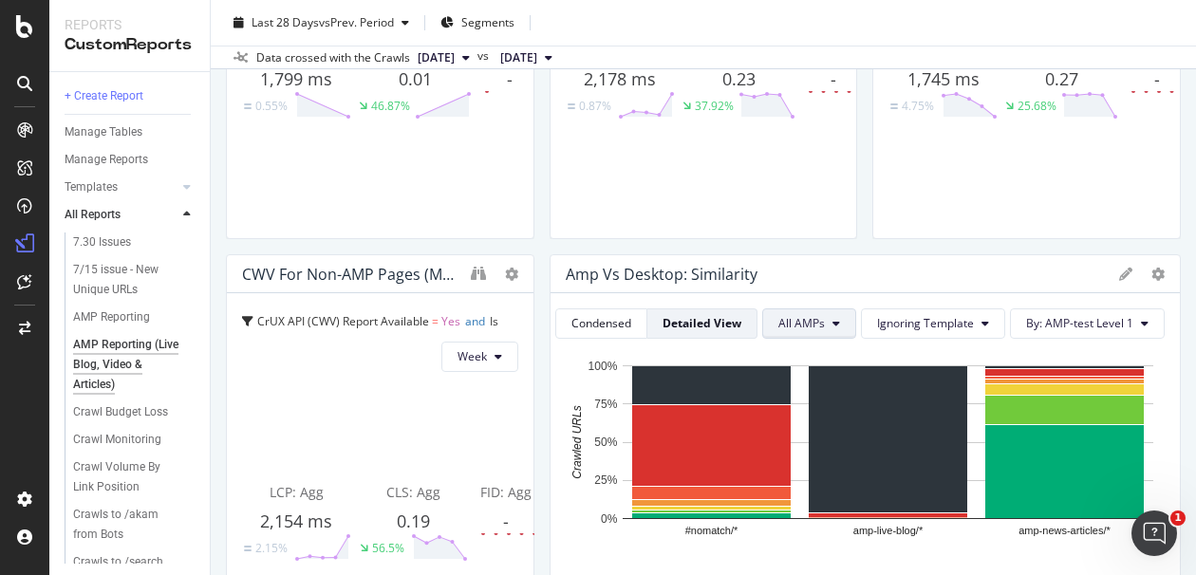
click at [818, 321] on button "All AMPs" at bounding box center [809, 324] width 94 height 30
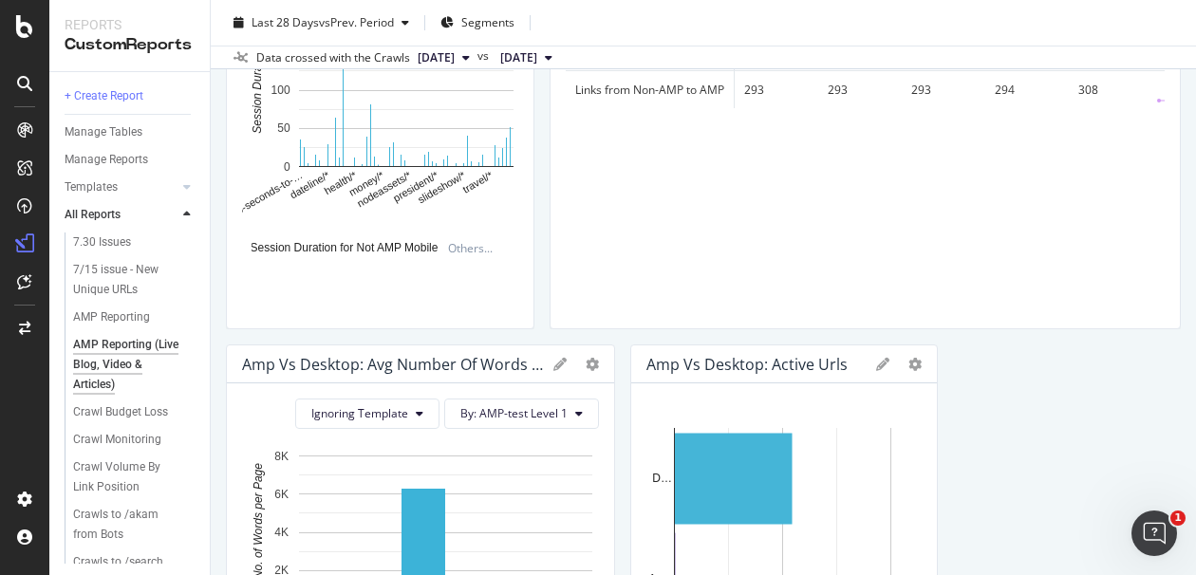
scroll to position [1368, 0]
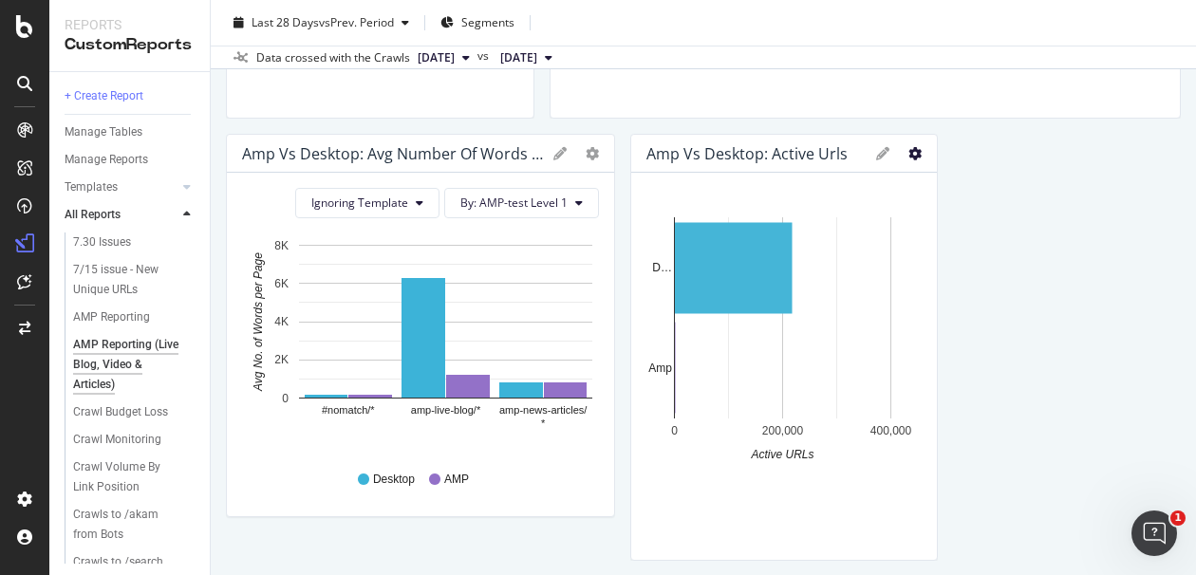
click at [908, 150] on icon "gear" at bounding box center [914, 153] width 13 height 13
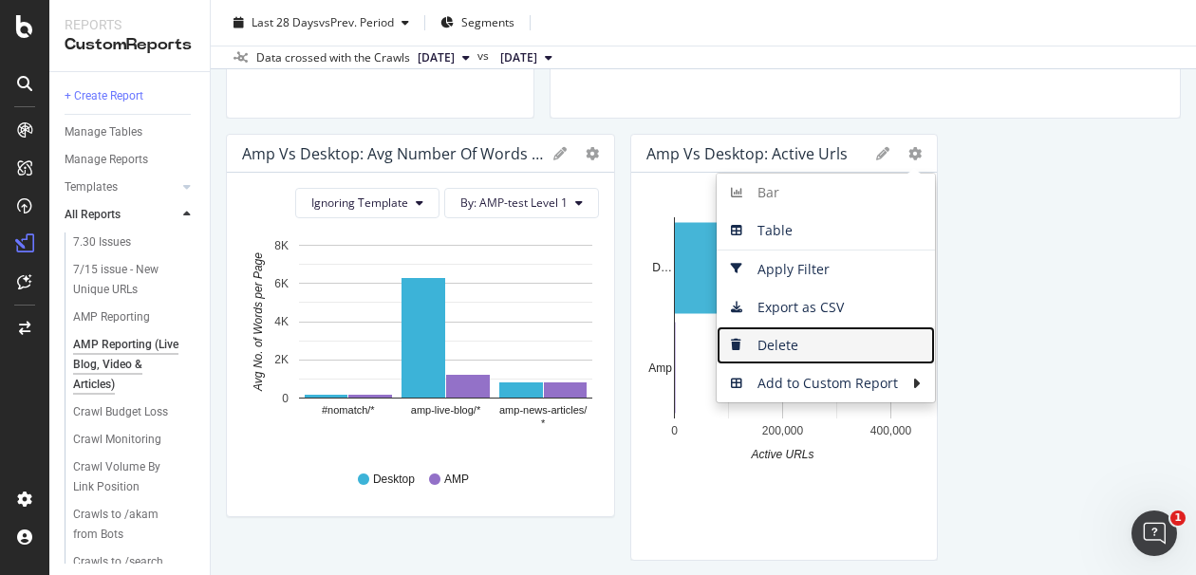
click at [771, 338] on span "Delete" at bounding box center [826, 345] width 218 height 28
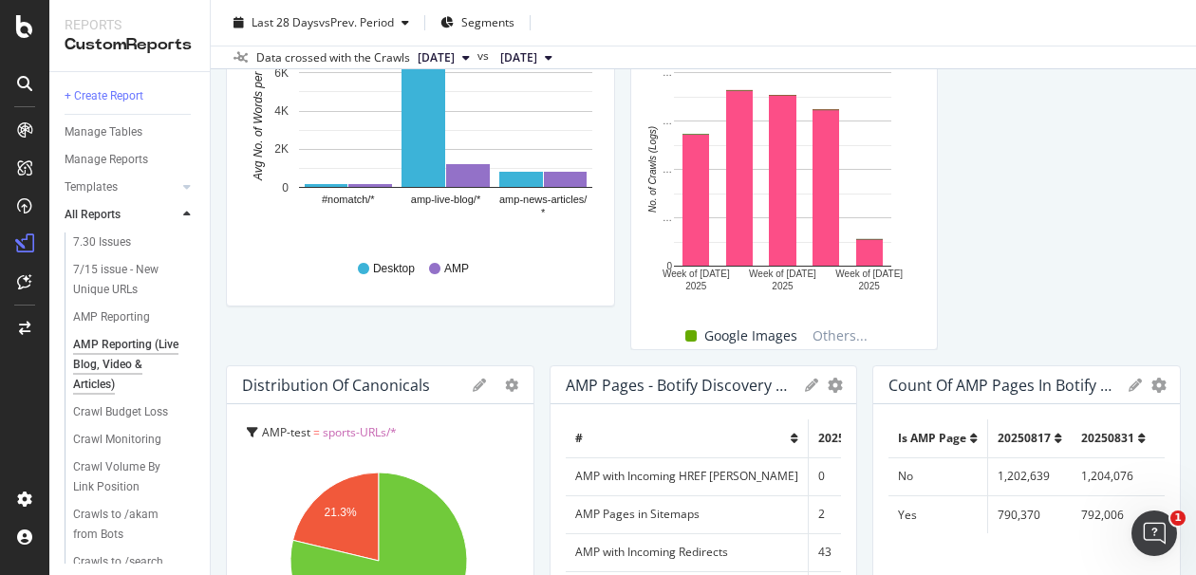
scroll to position [1157, 0]
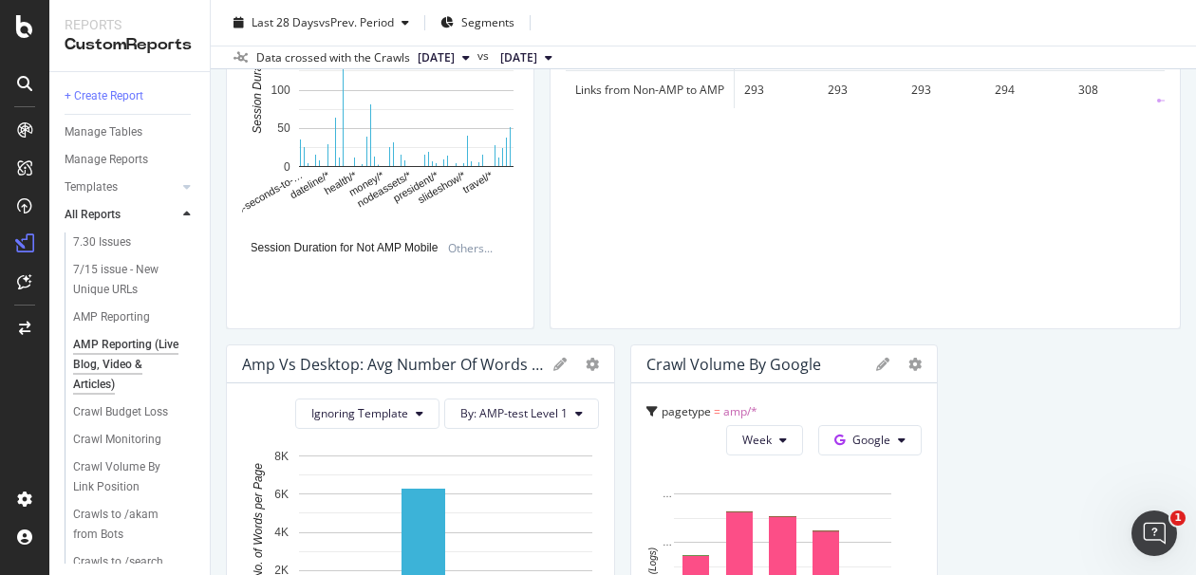
click at [738, 410] on span "amp/*" at bounding box center [740, 411] width 34 height 16
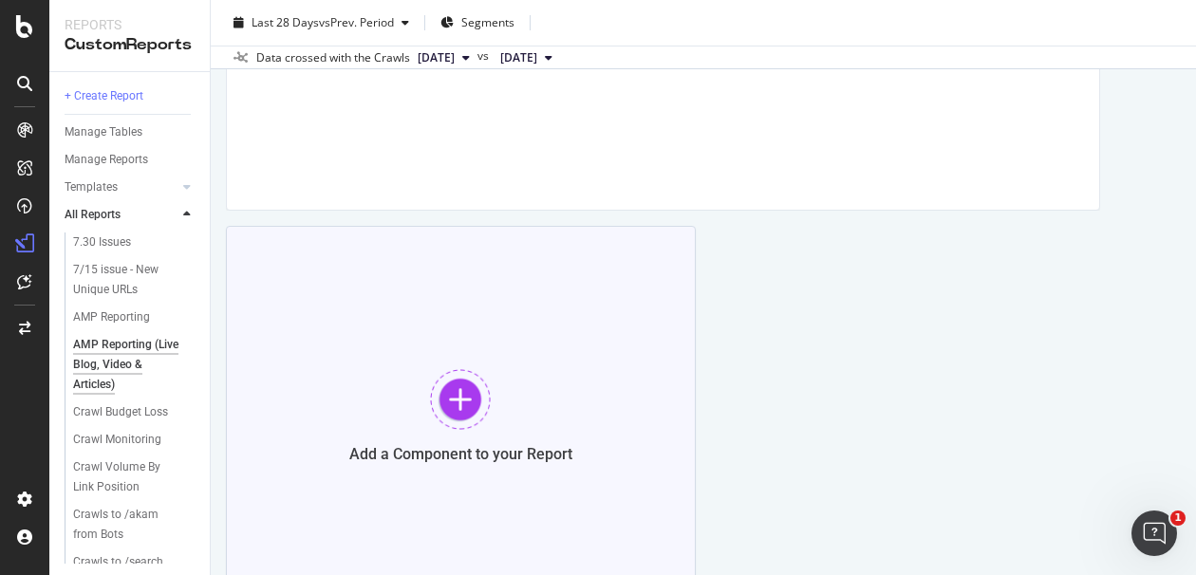
scroll to position [3599, 0]
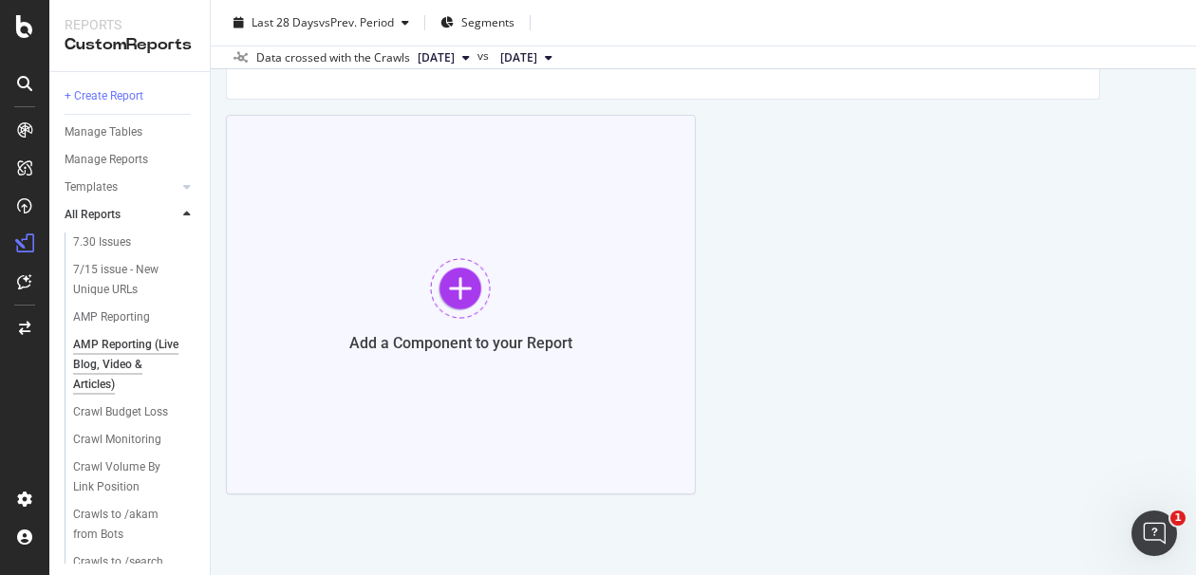
click at [437, 289] on div at bounding box center [460, 288] width 61 height 61
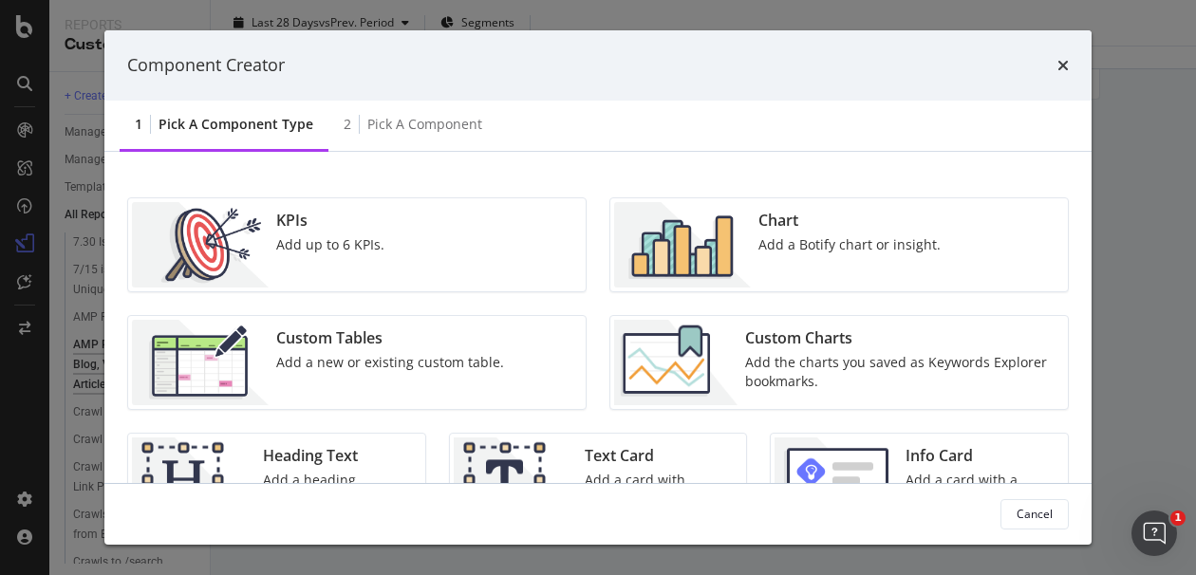
click at [854, 235] on div "Add a Botify chart or insight." at bounding box center [849, 244] width 182 height 19
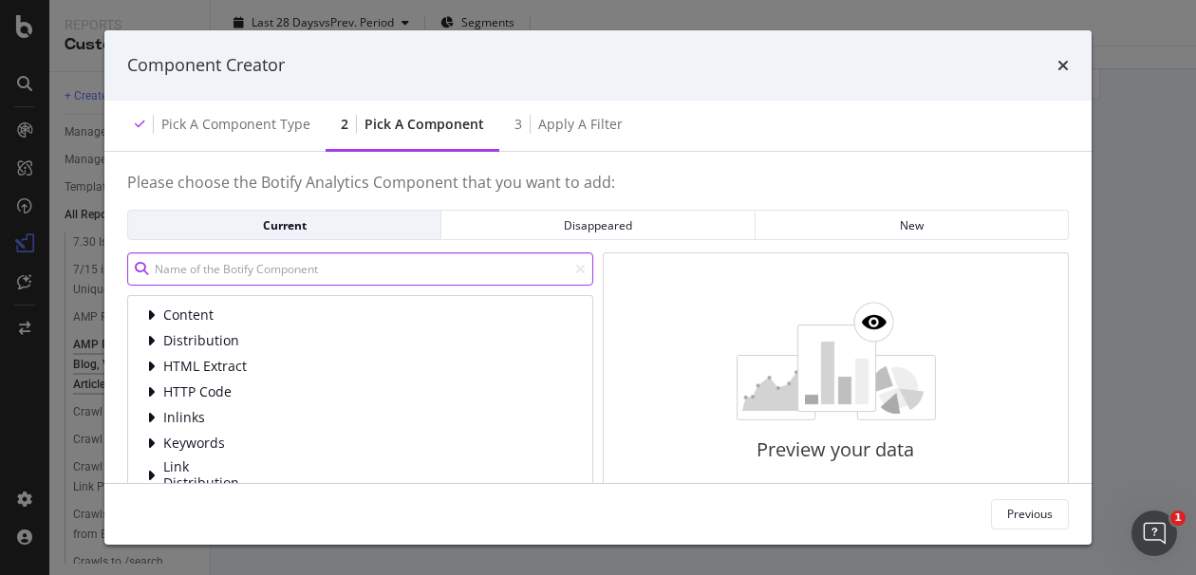
click at [217, 262] on input "modal" at bounding box center [360, 269] width 466 height 33
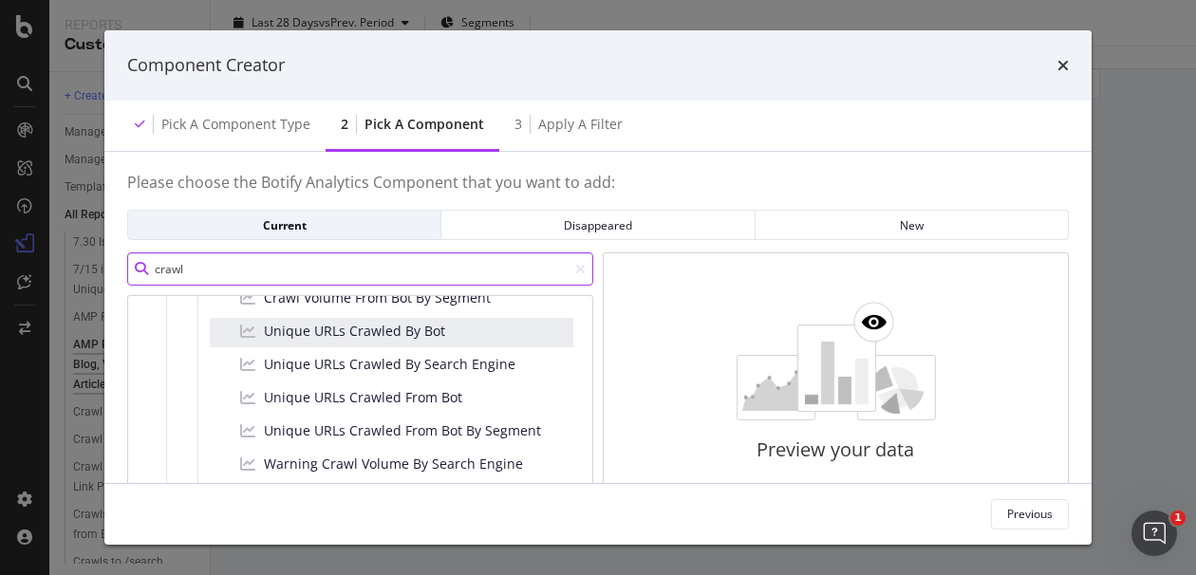
scroll to position [316, 0]
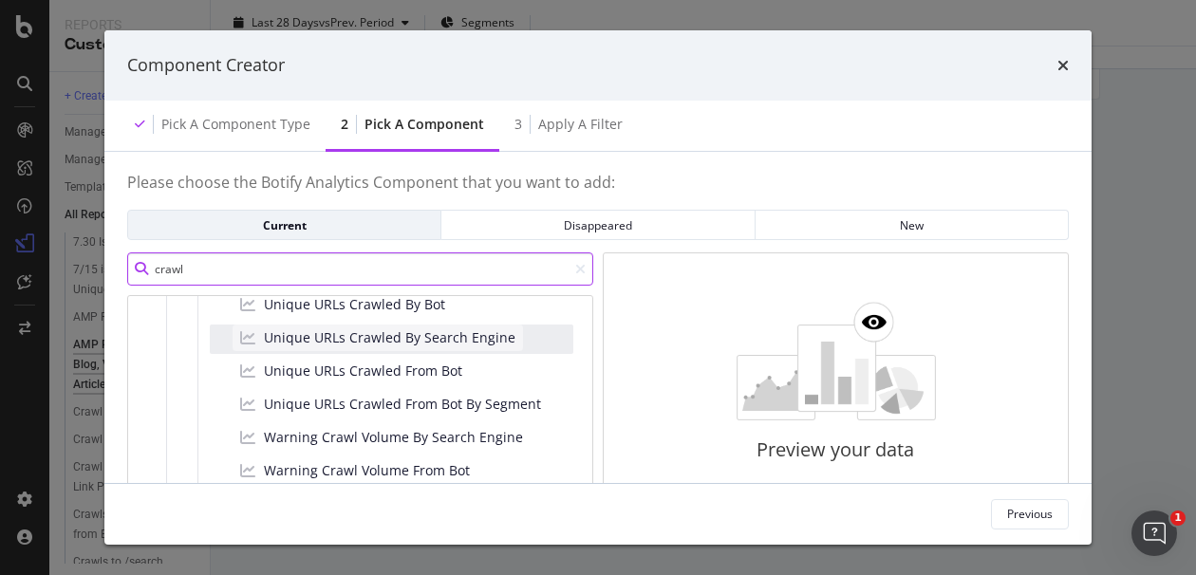
type input "crawl"
click at [475, 349] on div "Unique URLs Crawled By Search Engine" at bounding box center [378, 338] width 290 height 27
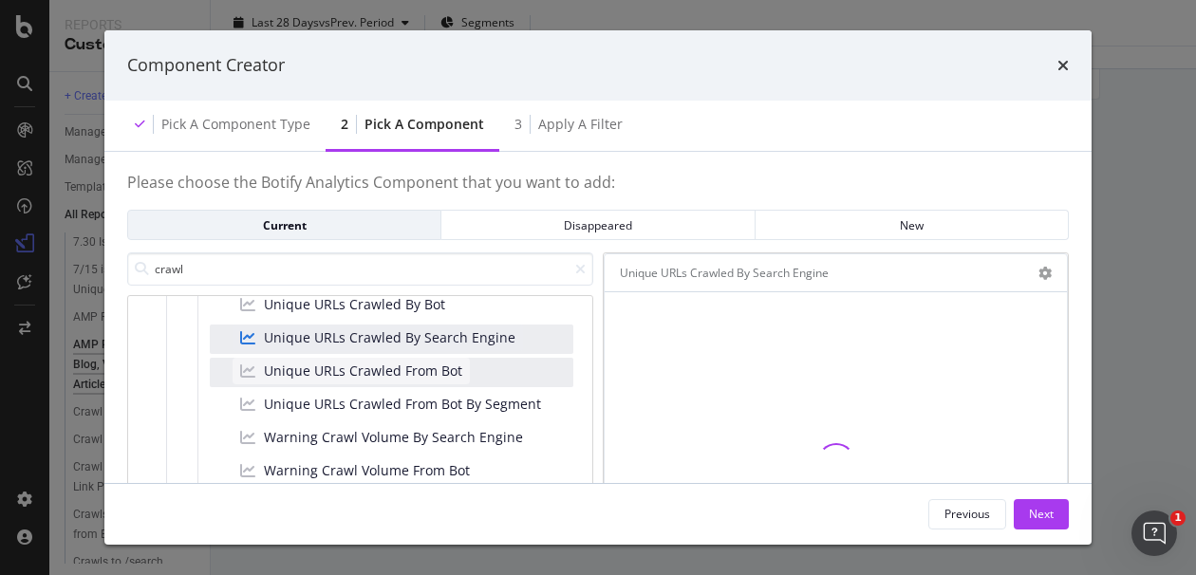
scroll to position [105, 0]
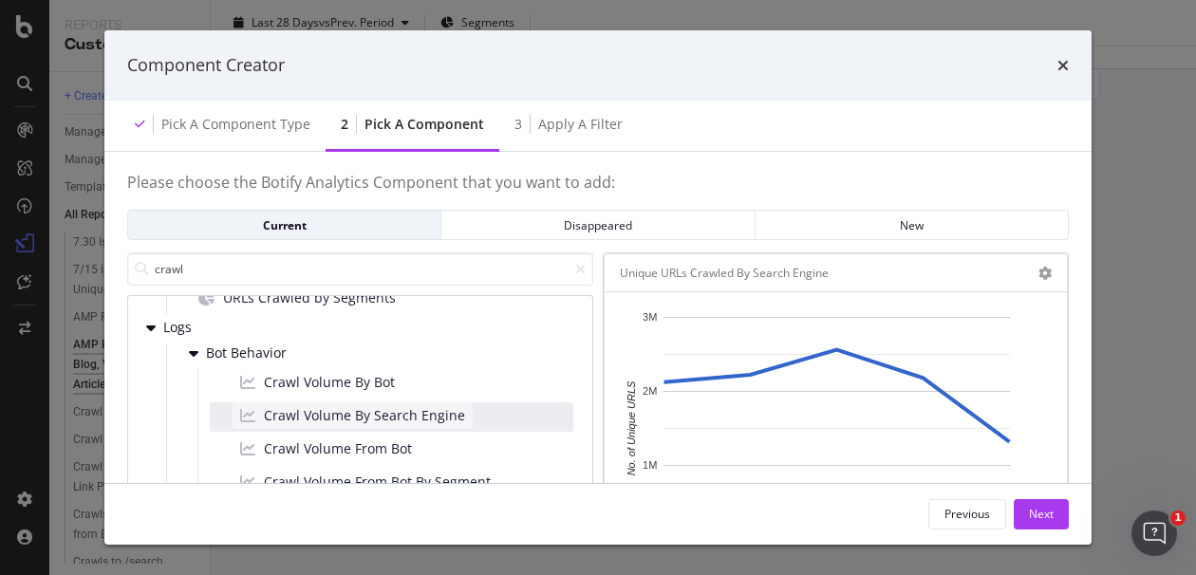
click at [452, 421] on span "Crawl Volume By Search Engine" at bounding box center [364, 415] width 201 height 19
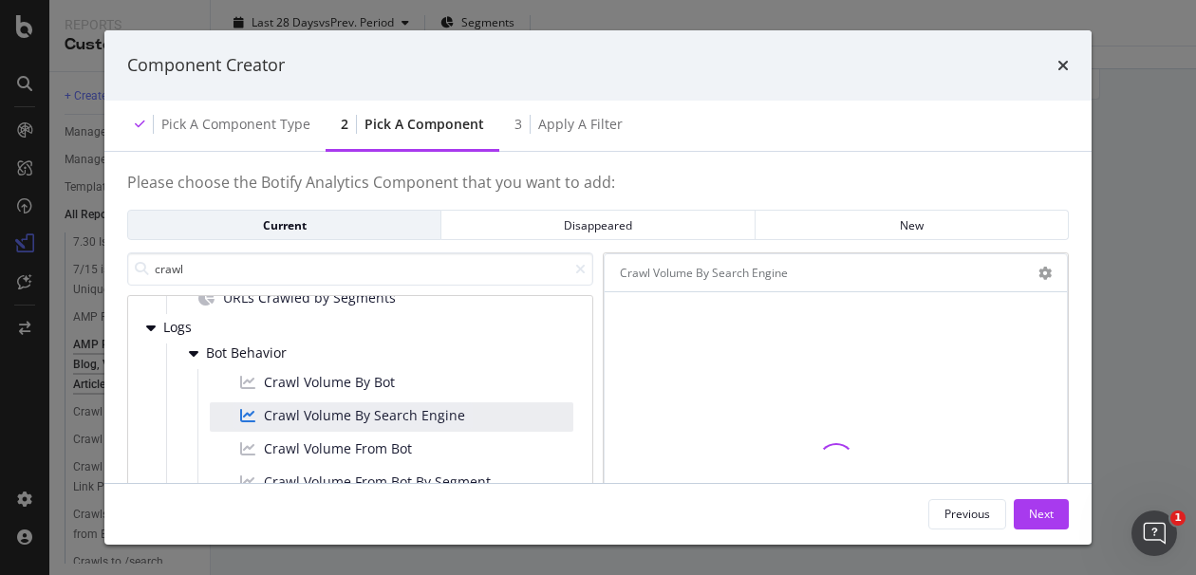
scroll to position [211, 0]
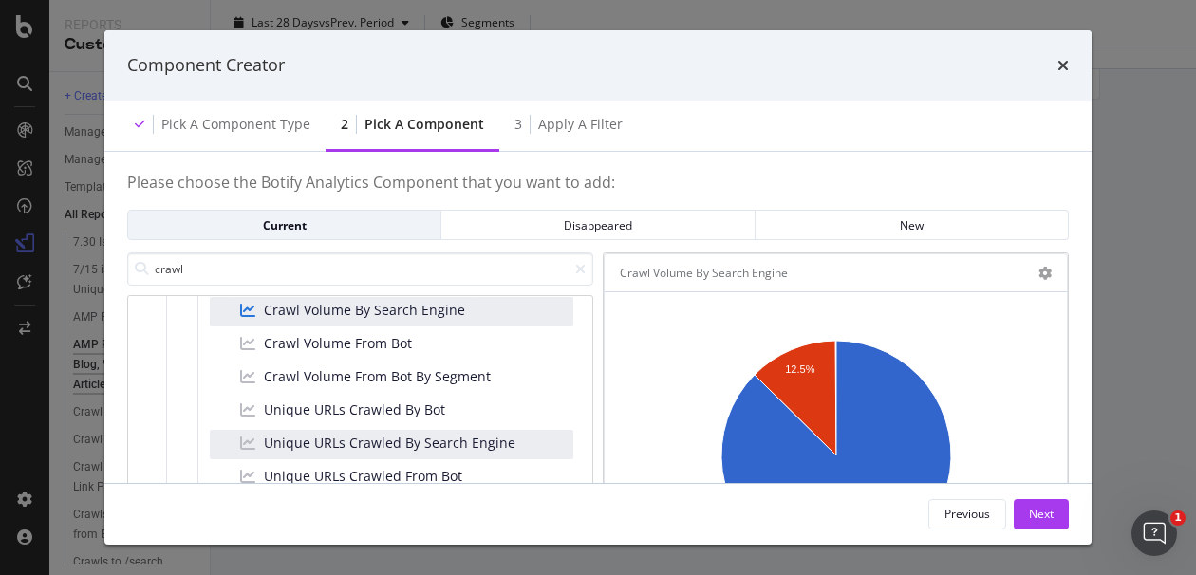
click at [1059, 104] on div "Pick a Component type 2 Pick a Component 3 Apply a Filter" at bounding box center [597, 126] width 987 height 51
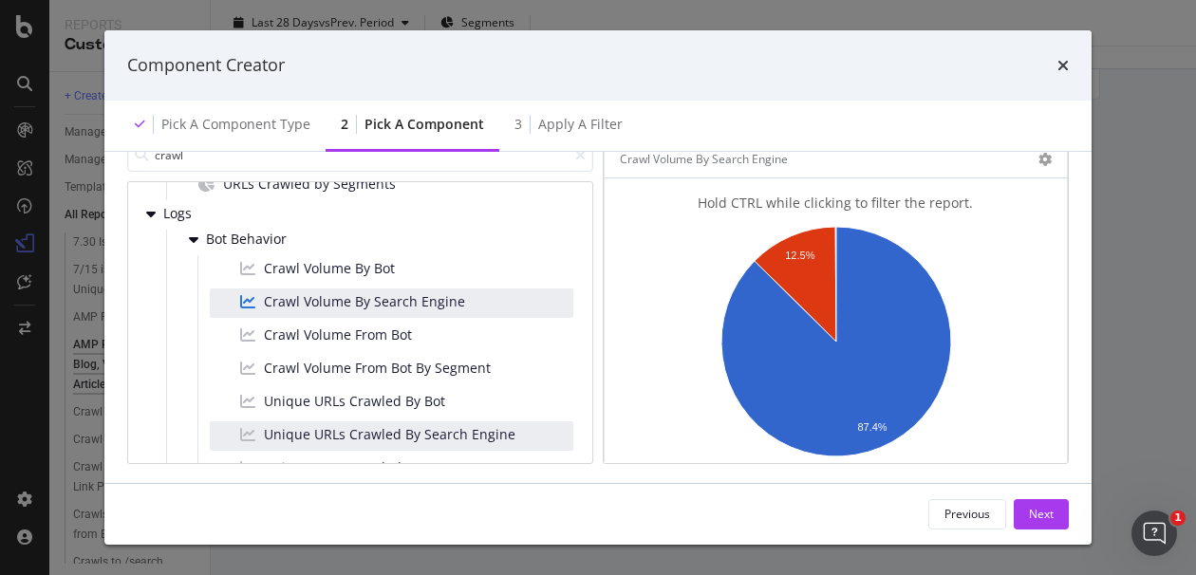
scroll to position [89, 0]
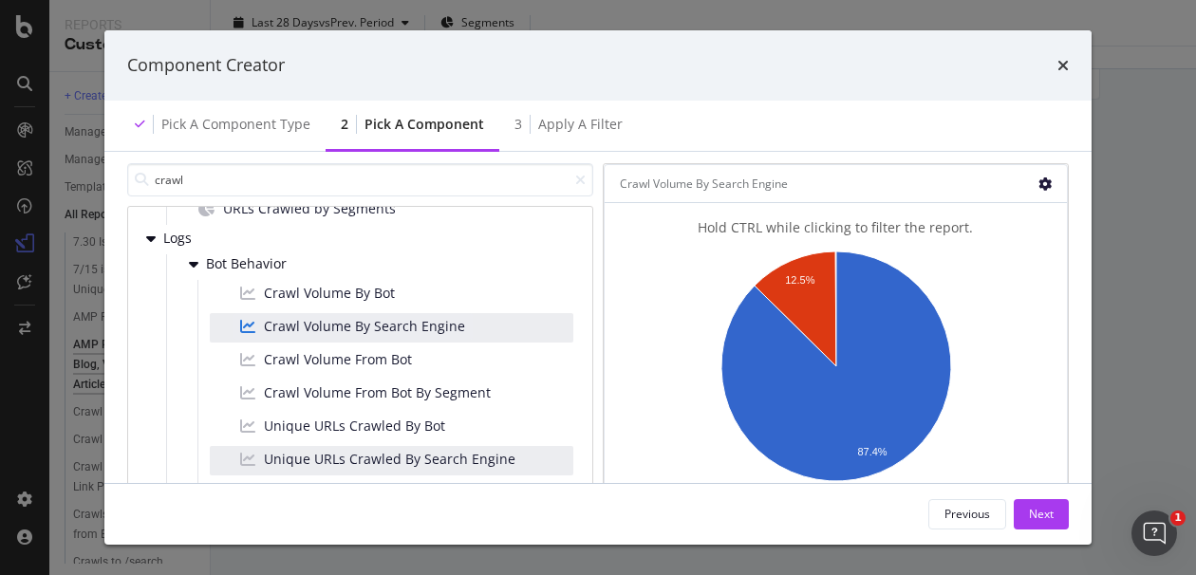
click at [1038, 188] on icon "modal" at bounding box center [1044, 184] width 13 height 13
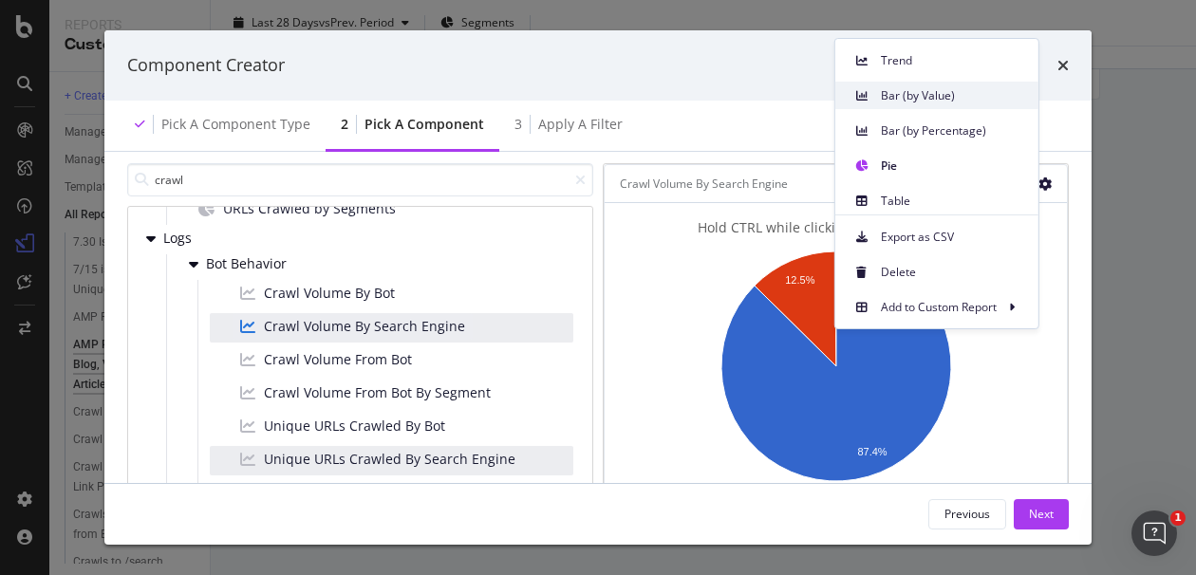
click at [919, 91] on span "Bar (by Value)" at bounding box center [952, 95] width 142 height 17
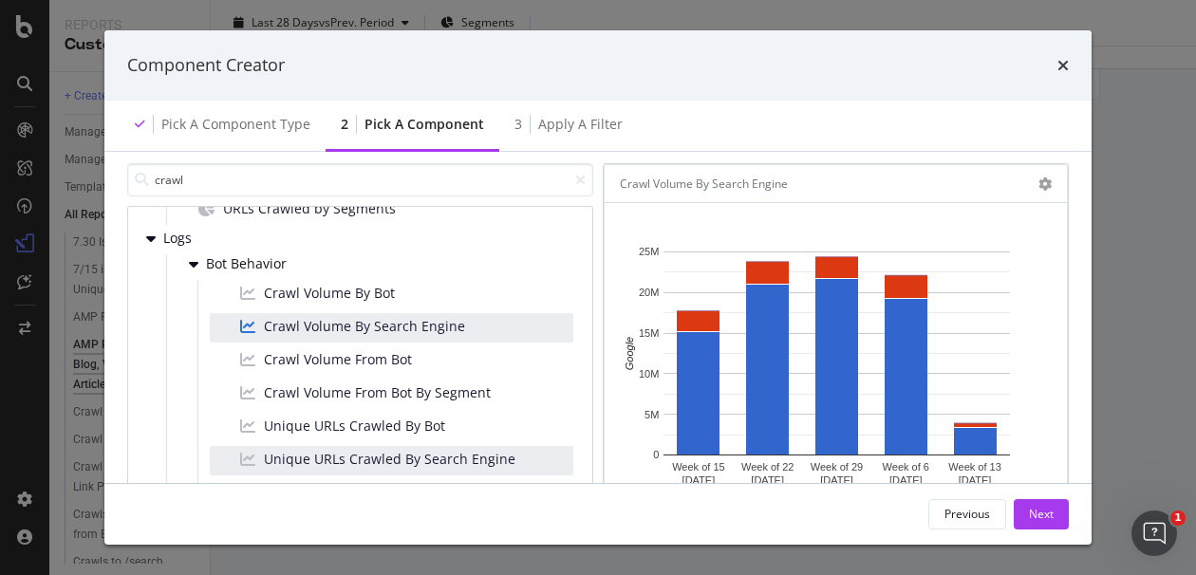
click at [1074, 293] on div "Please choose the Botify Analytics Component that you want to add: Current Disa…" at bounding box center [597, 317] width 987 height 331
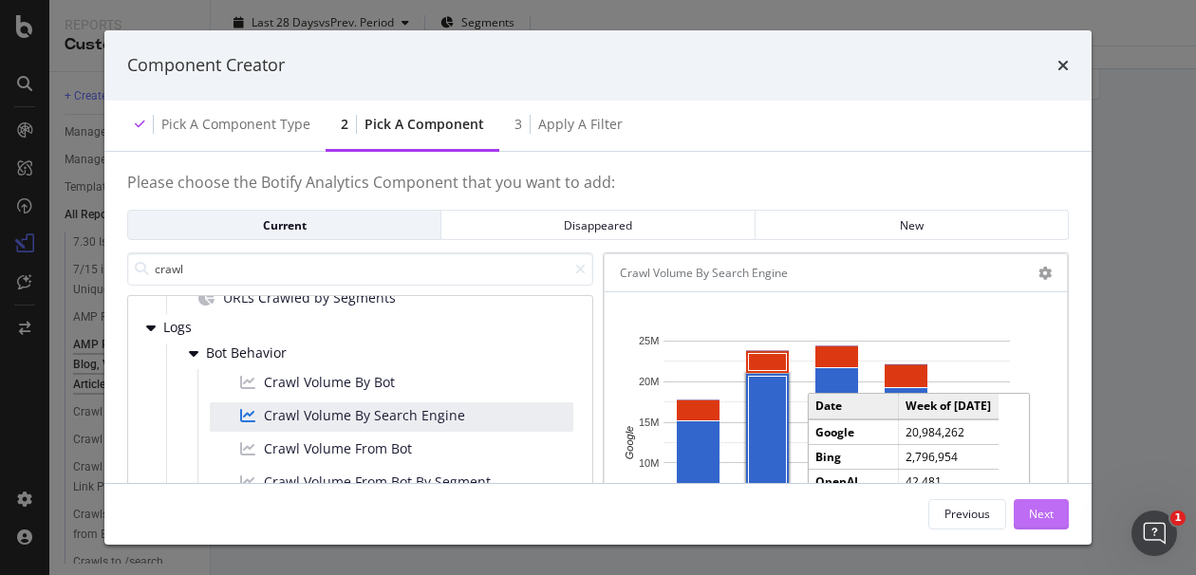
click at [1032, 514] on div "Next" at bounding box center [1041, 514] width 25 height 16
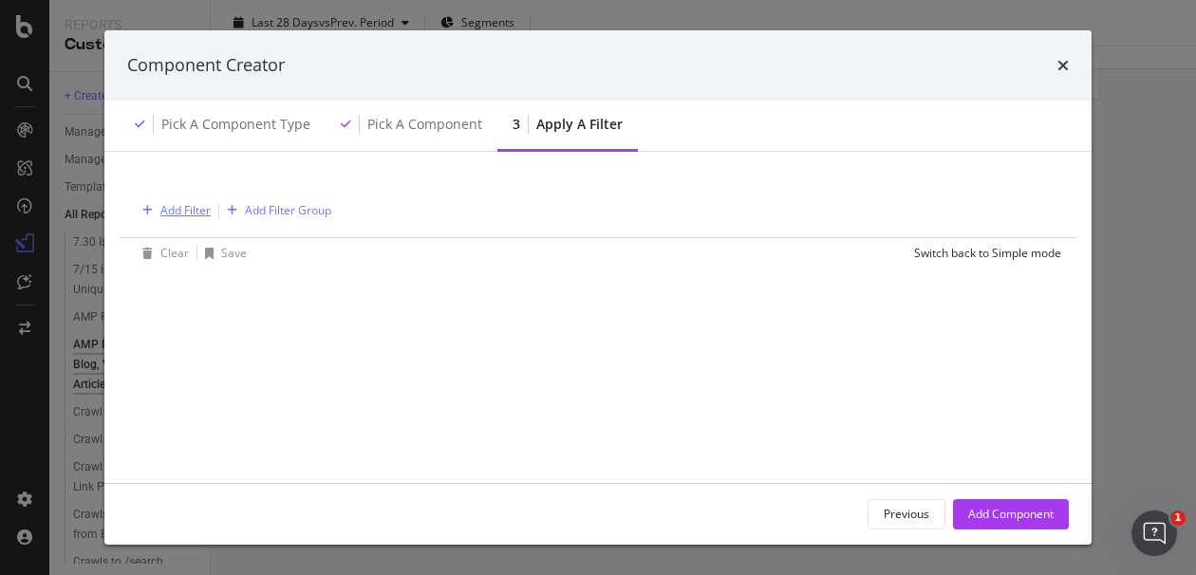
click at [165, 200] on div "Add Filter" at bounding box center [173, 210] width 76 height 21
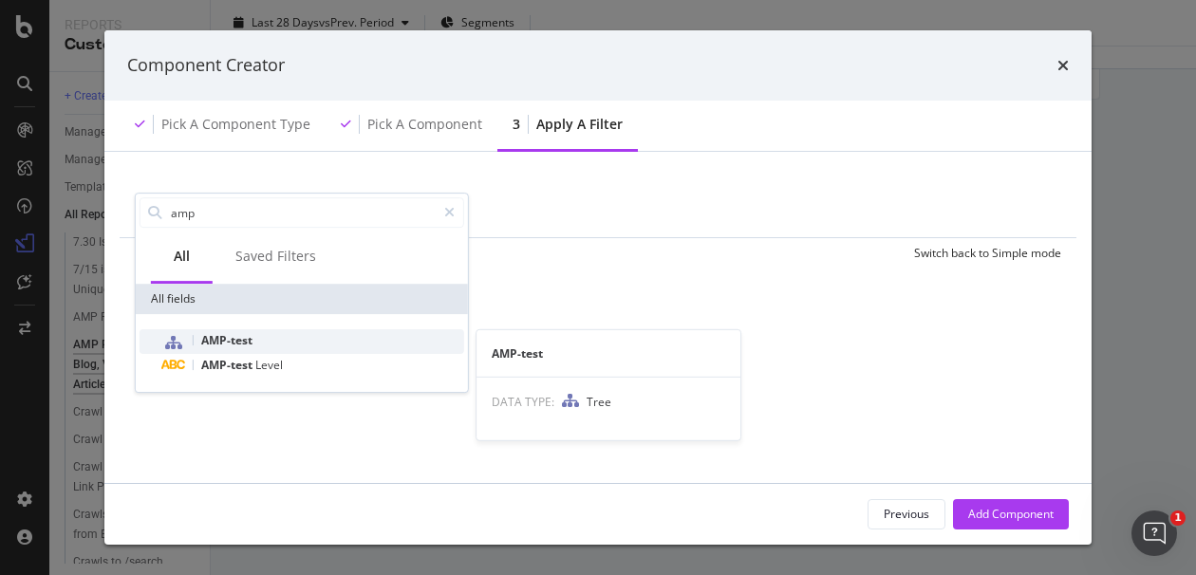
type input "amp"
click at [273, 342] on div "AMP-test" at bounding box center [313, 341] width 302 height 25
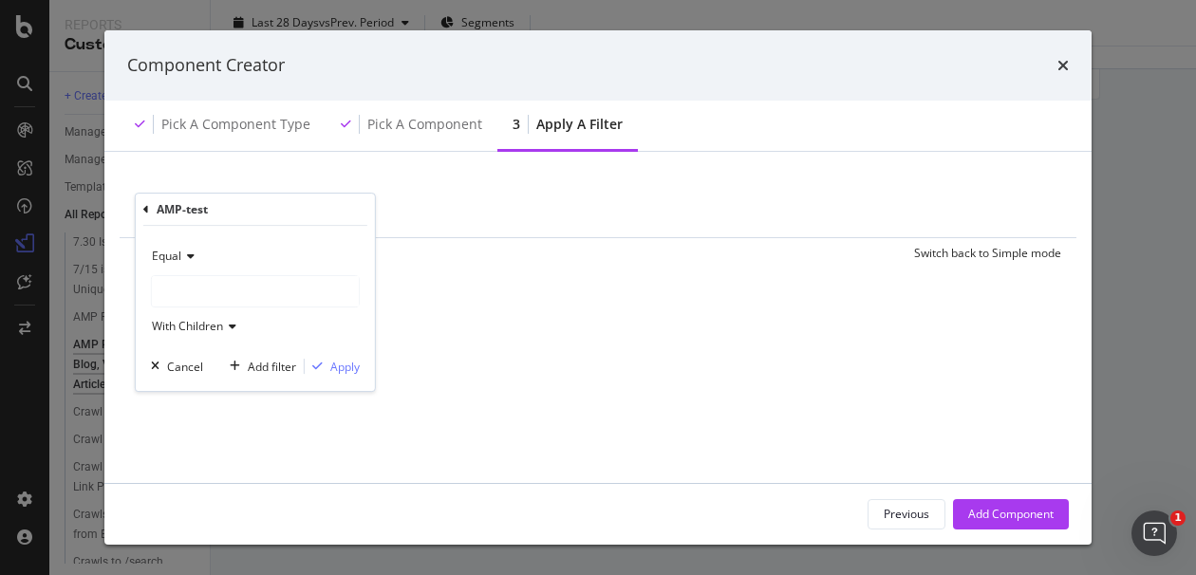
click at [221, 292] on div "modal" at bounding box center [255, 291] width 207 height 30
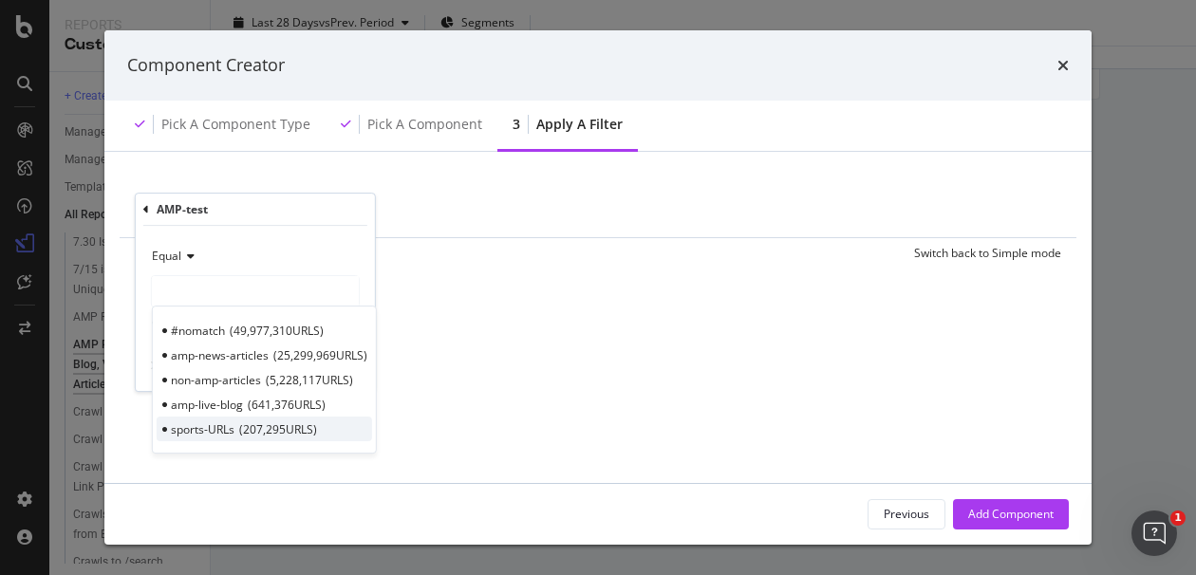
click at [286, 421] on span "207,295 URLS" at bounding box center [278, 429] width 78 height 16
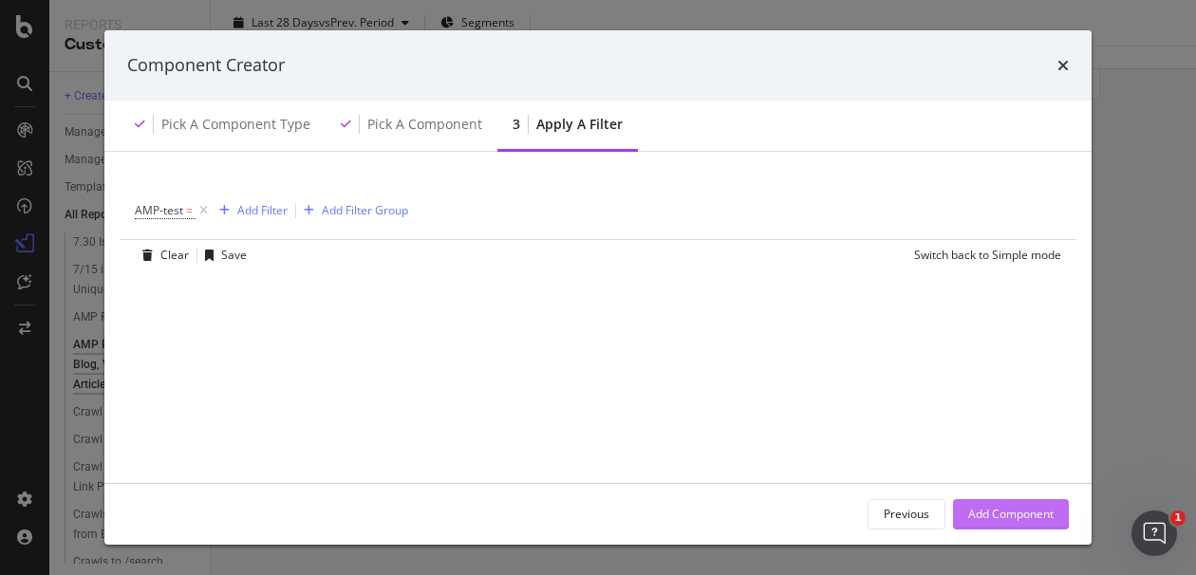
click at [997, 516] on div "Add Component" at bounding box center [1010, 514] width 85 height 16
click at [1047, 175] on div "AMP-test = Add Filter Add Filter Group Clear Save Switch back to Simple mode" at bounding box center [598, 223] width 942 height 96
click at [180, 209] on span "AMP-test" at bounding box center [159, 210] width 48 height 16
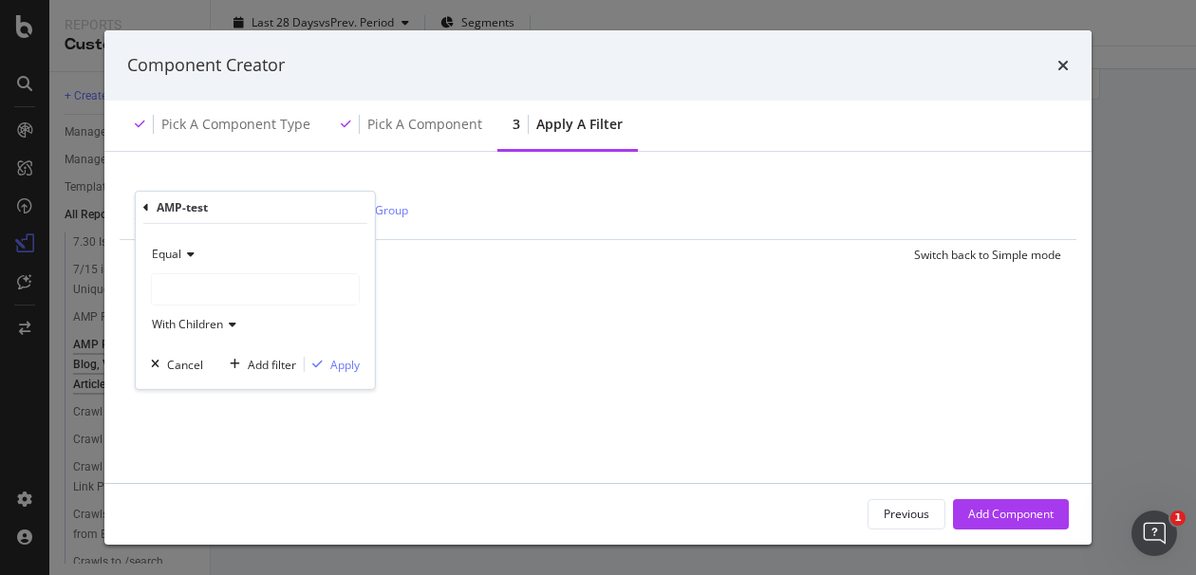
click at [213, 289] on div "modal" at bounding box center [255, 289] width 207 height 30
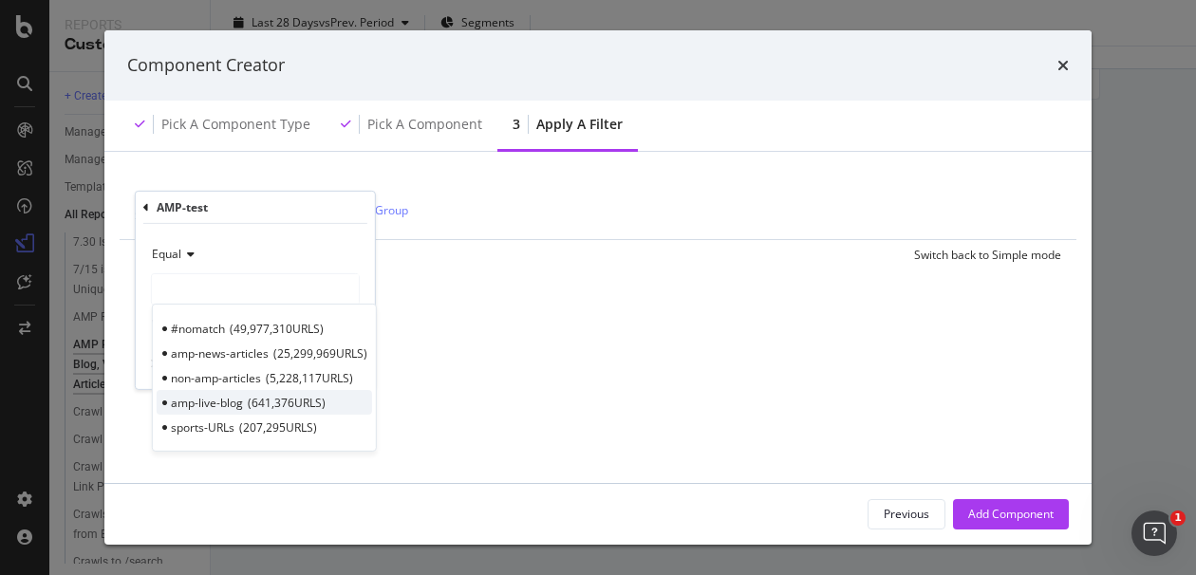
click at [263, 402] on span "641,376 URLS" at bounding box center [287, 402] width 78 height 16
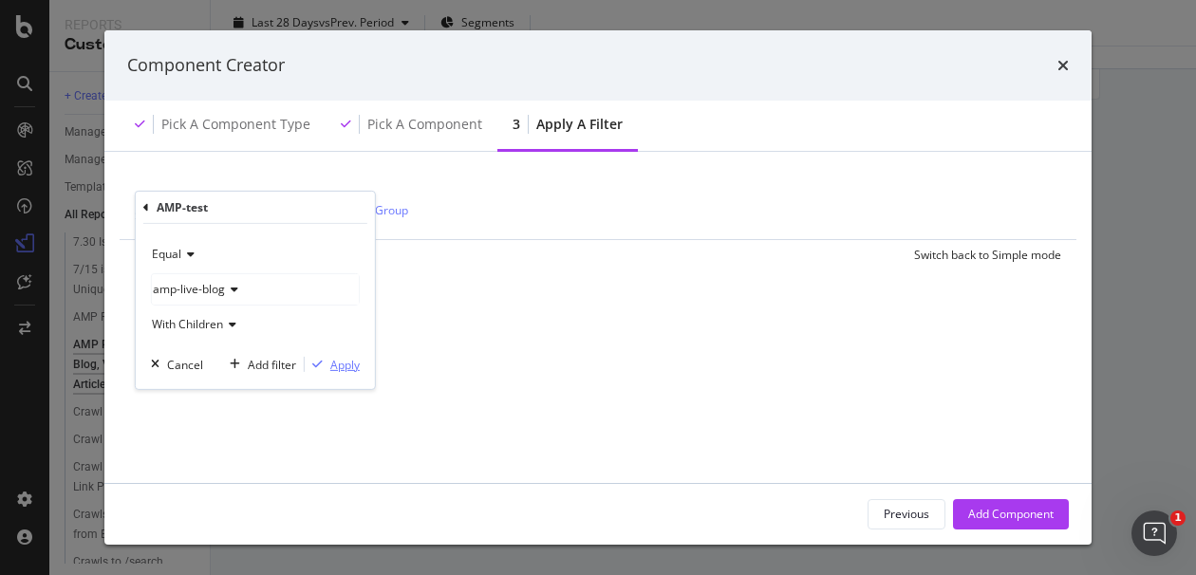
click at [346, 356] on div "Apply" at bounding box center [344, 364] width 29 height 16
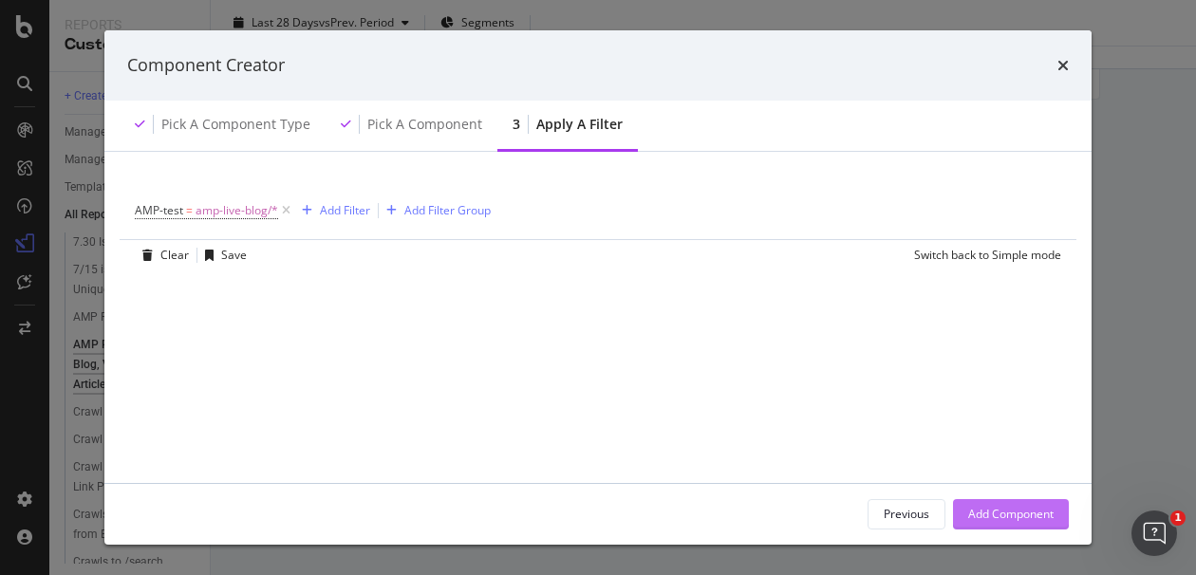
click at [1024, 516] on div "Add Component" at bounding box center [1010, 514] width 85 height 16
click at [696, 495] on div "Add a Component to your Report" at bounding box center [461, 305] width 470 height 380
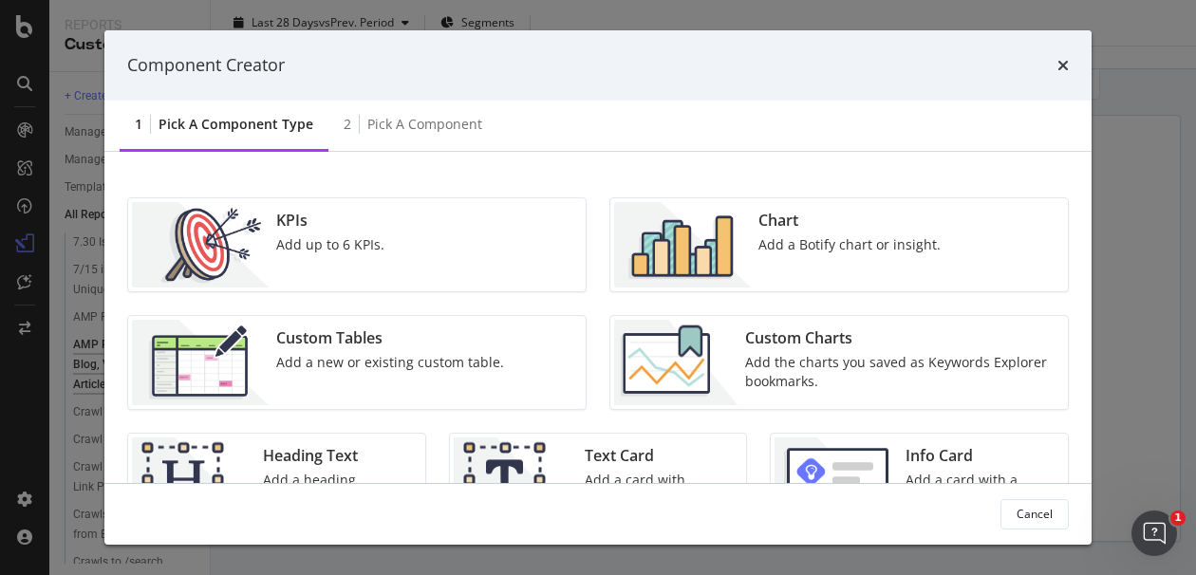
scroll to position [105, 0]
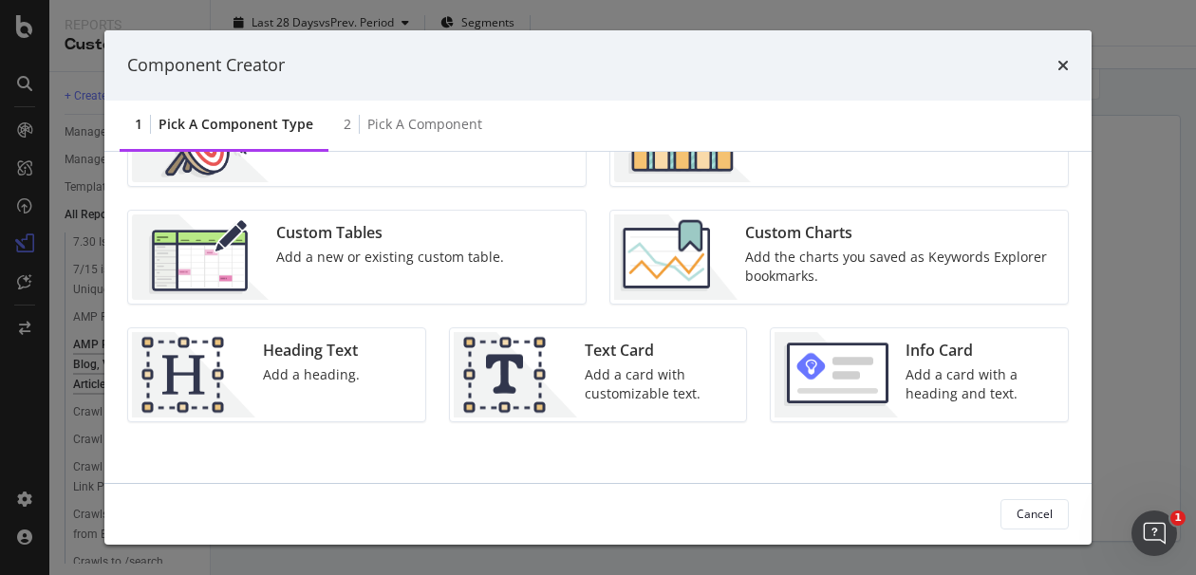
click at [1074, 197] on div "KPIs Add up to 6 KPIs. Chart Add a Botify chart or insight. Custom Tables Add a…" at bounding box center [597, 317] width 987 height 331
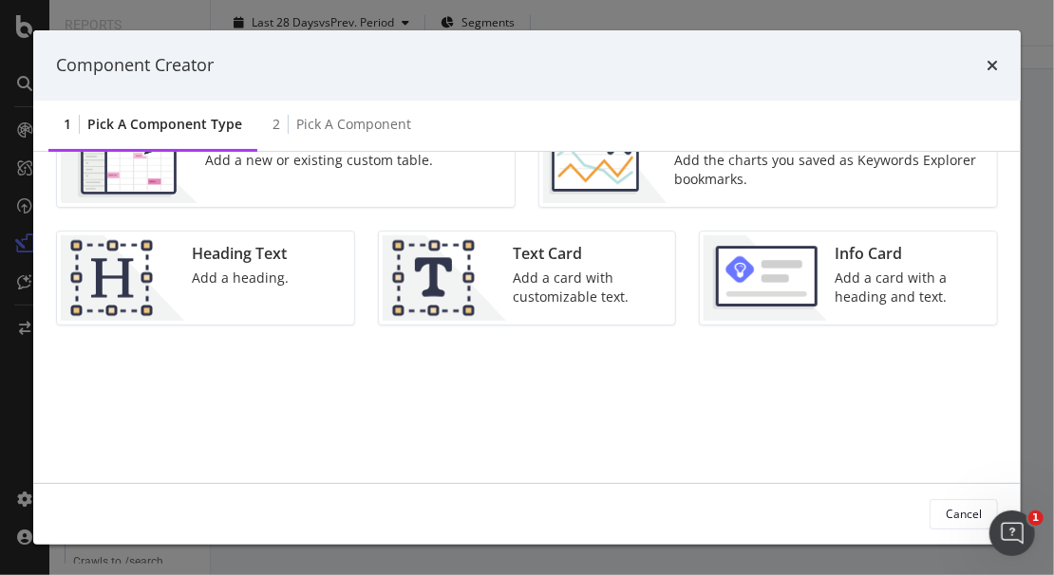
scroll to position [4926, 0]
click at [995, 66] on icon "times" at bounding box center [991, 65] width 11 height 15
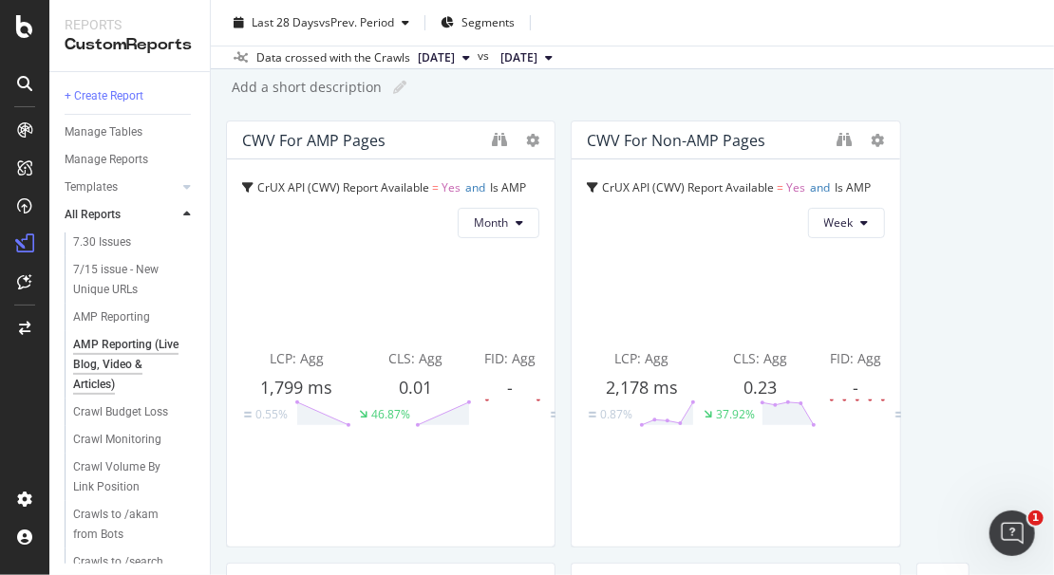
scroll to position [0, 0]
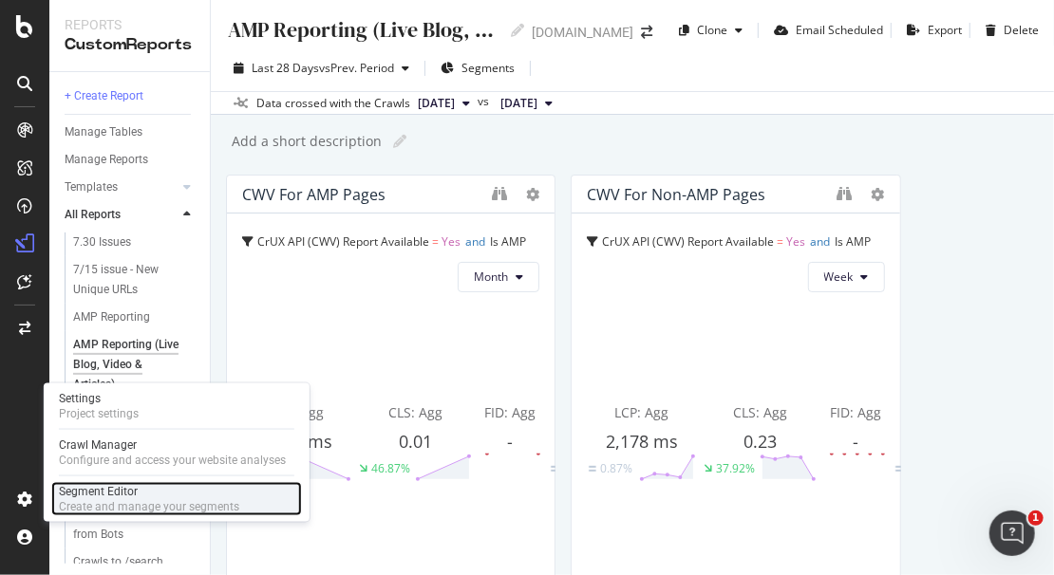
click at [100, 494] on div "Segment Editor" at bounding box center [149, 491] width 180 height 15
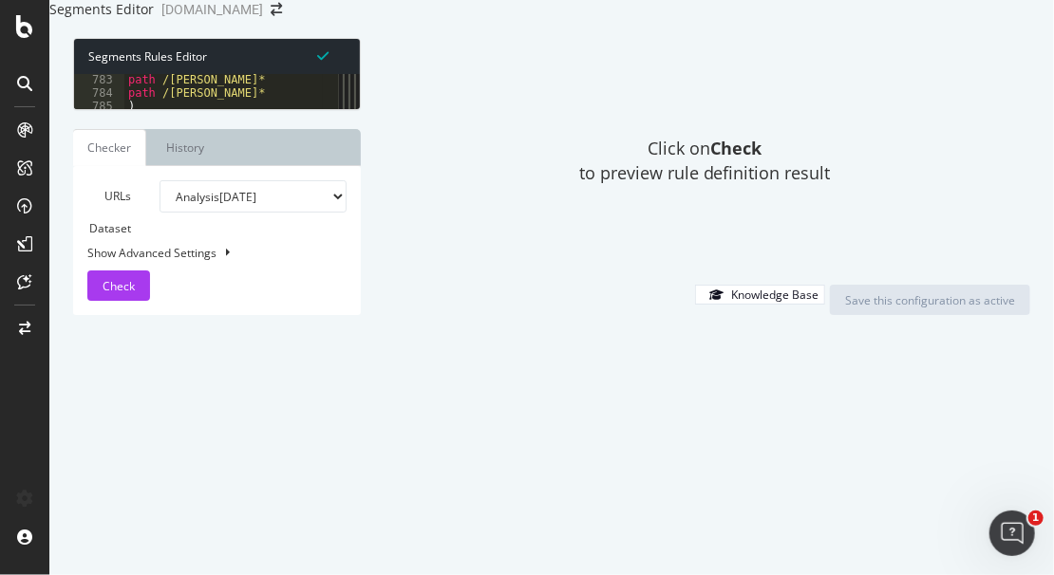
scroll to position [10393, 0]
click at [209, 206] on div "path /joe-biden* path /kamala-harris* ) [ segment : AMP-test ] @ sports-URLs pa…" at bounding box center [503, 199] width 758 height 252
click at [233, 230] on div "path /joe-biden* path /kamala-harris* ) [ segment : AMP-test ] @ sports-URLs pa…" at bounding box center [503, 199] width 758 height 252
click at [510, 80] on div "Click on Check to preview rule definition result" at bounding box center [705, 161] width 651 height 247
click at [219, 207] on div "path /joe-biden* path /kamala-harris* ) [ segment : AMP-test ] @ sports-URLs pa…" at bounding box center [503, 199] width 758 height 252
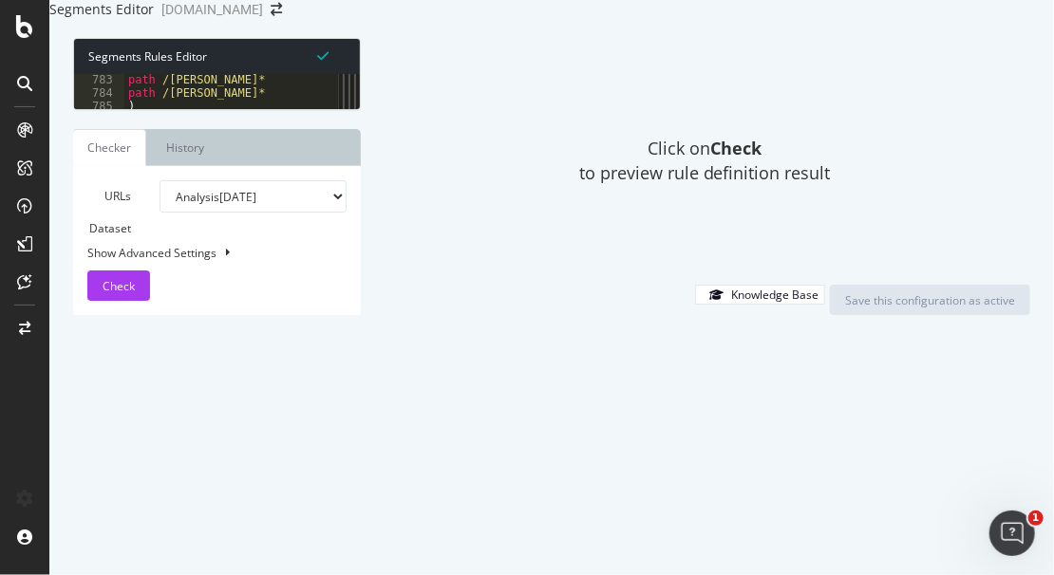
type textarea "path /sports*"
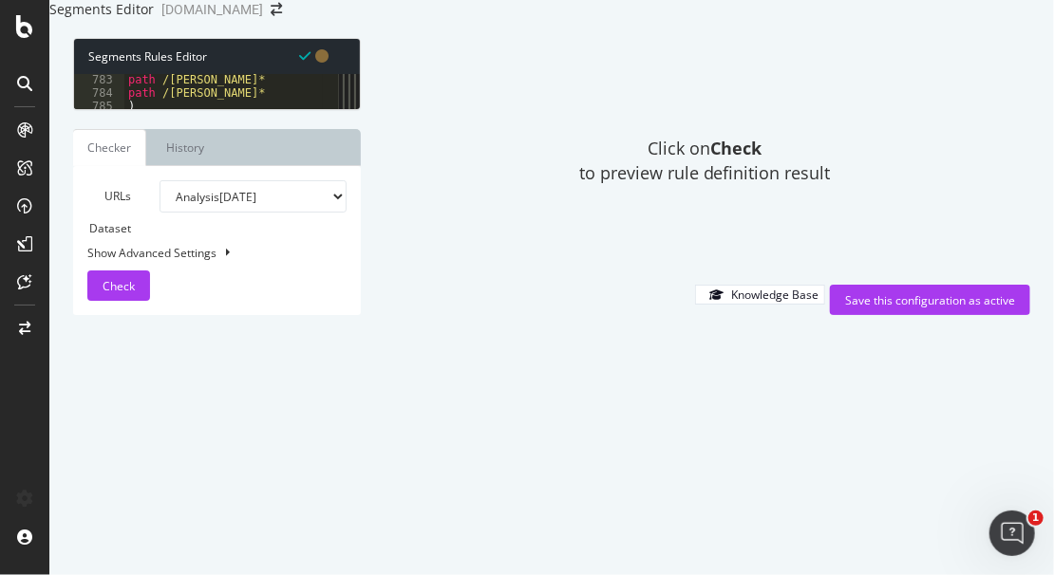
scroll to position [0, 8]
type textarea "@non-amp-live-blog"
click at [824, 104] on div "Click on Check to preview rule definition result" at bounding box center [705, 161] width 651 height 247
click at [287, 248] on div "path /joe-biden* path /kamala-harris* ) [ segment : AMP-test ] @ sports-URLs pa…" at bounding box center [503, 199] width 758 height 252
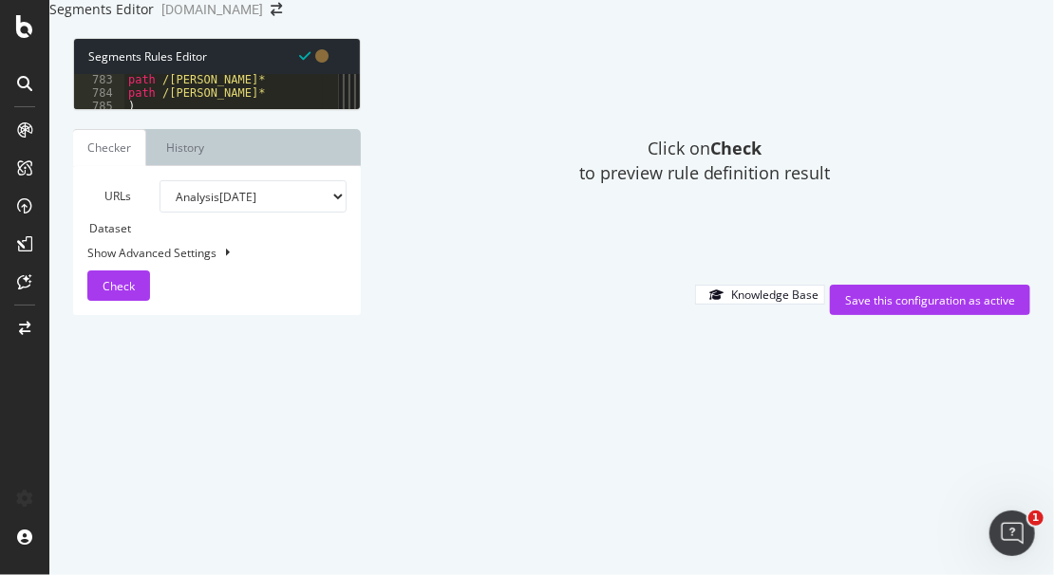
scroll to position [0, 12]
click at [824, 91] on div "Click on Check to preview rule definition result" at bounding box center [705, 161] width 651 height 247
drag, startPoint x: 300, startPoint y: 286, endPoint x: 124, endPoint y: 279, distance: 175.7
click at [124, 279] on div "path /joe-biden* path /kamala-harris* ) [ segment : AMP-test ] @ sports-URLs pa…" at bounding box center [503, 199] width 758 height 252
click at [211, 109] on div "path /joe-biden* path /kamala-harris* ) [ segment : AMP-test ] @ sports-URLs pa…" at bounding box center [223, 91] width 198 height 35
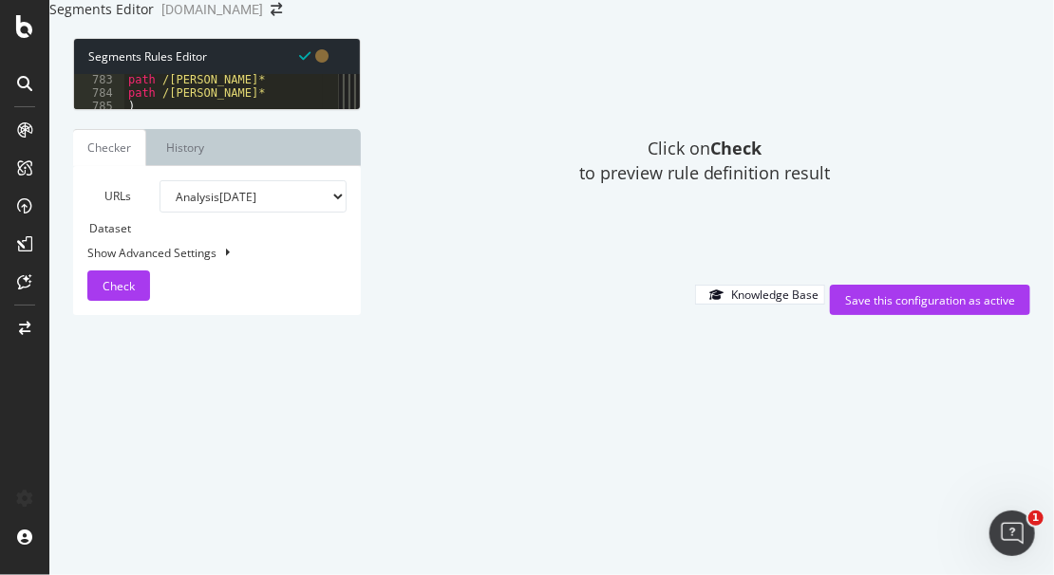
click at [249, 237] on div "path /joe-biden* path /kamala-harris* ) [ segment : AMP-test ] @ sports-URLs pa…" at bounding box center [503, 199] width 758 height 252
click at [157, 234] on div "path /joe-biden* path /kamala-harris* ) [ segment : AMP-test ] @ sports-URLs pa…" at bounding box center [503, 199] width 758 height 252
click at [159, 274] on div "path /joe-biden* path /kamala-harris* ) [ segment : AMP-test ] @ sports-URLs pa…" at bounding box center [503, 199] width 758 height 252
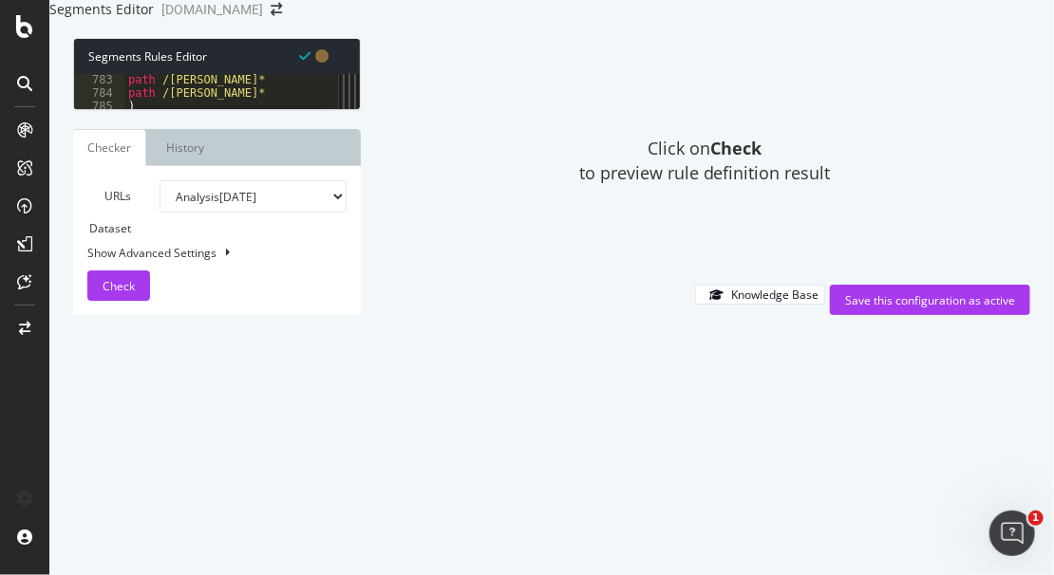
scroll to position [0, 4]
click at [275, 290] on div "path /joe-biden* path /kamala-harris* ) [ segment : AMP-test ] @ sports-URLs pa…" at bounding box center [503, 199] width 758 height 252
drag, startPoint x: 972, startPoint y: 102, endPoint x: 941, endPoint y: 117, distance: 34.8
click at [972, 102] on div "Click on Check to preview rule definition result" at bounding box center [705, 161] width 651 height 247
click at [221, 286] on div "path /joe-biden* path /kamala-harris* ) [ segment : AMP-test ] @ sports-URLs pa…" at bounding box center [503, 199] width 758 height 252
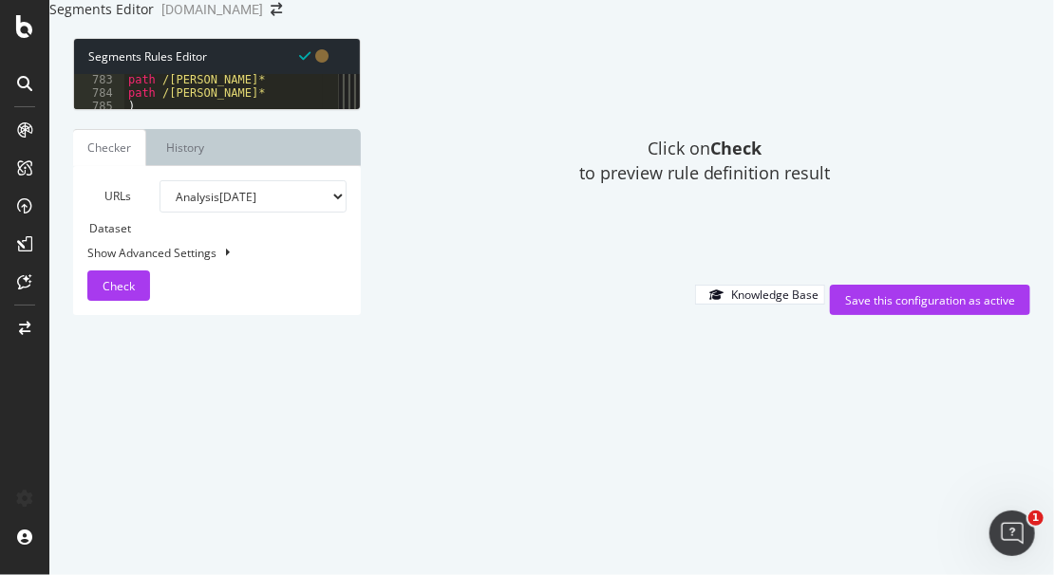
click at [157, 286] on div "path /joe-biden* path /kamala-harris* ) [ segment : AMP-test ] @ sports-URLs pa…" at bounding box center [503, 199] width 758 height 252
click at [913, 244] on div "Click on Check to preview rule definition result" at bounding box center [705, 161] width 651 height 247
click at [188, 287] on div "path /joe-biden* path /kamala-harris* ) [ segment : AMP-test ] @ sports-URLs pa…" at bounding box center [503, 199] width 758 height 252
click at [261, 291] on div "path /joe-biden* path /kamala-harris* ) [ segment : AMP-test ] @ sports-URLs pa…" at bounding box center [503, 199] width 758 height 252
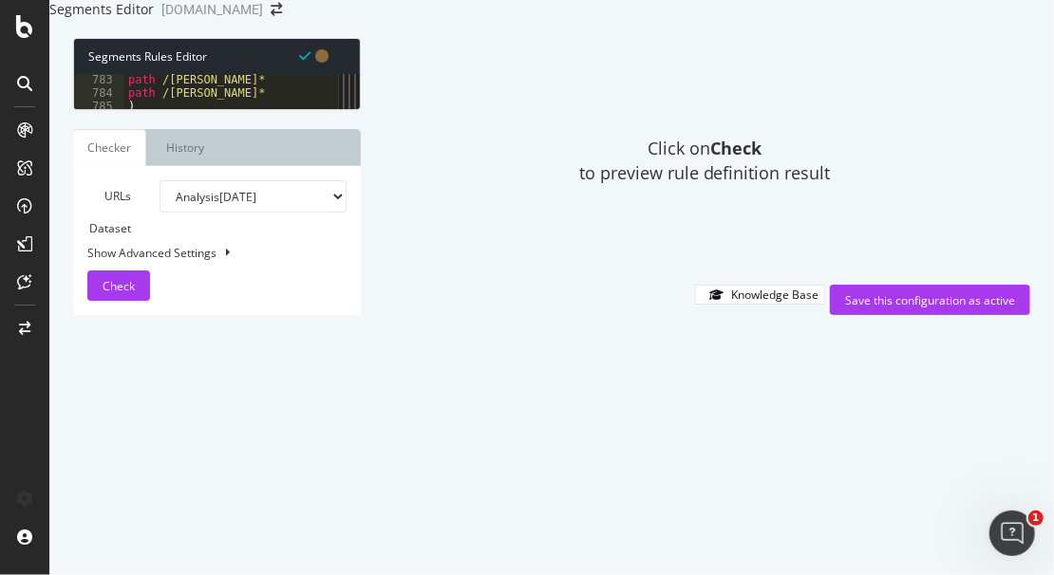
scroll to position [10433, 0]
drag, startPoint x: 238, startPoint y: 289, endPoint x: 122, endPoint y: 279, distance: 117.1
click at [122, 109] on div "path */live-blog/* 786 787 788 789 790 791 792 793 794 795 796 797 798 799 800 …" at bounding box center [206, 91] width 265 height 35
click at [248, 324] on div "[ segment : AMP-test ] @ sports-URLs path /sports* @ amp-live-blog path /news/a…" at bounding box center [503, 199] width 758 height 252
click at [963, 255] on div "Click on Check to preview rule definition result" at bounding box center [705, 161] width 651 height 247
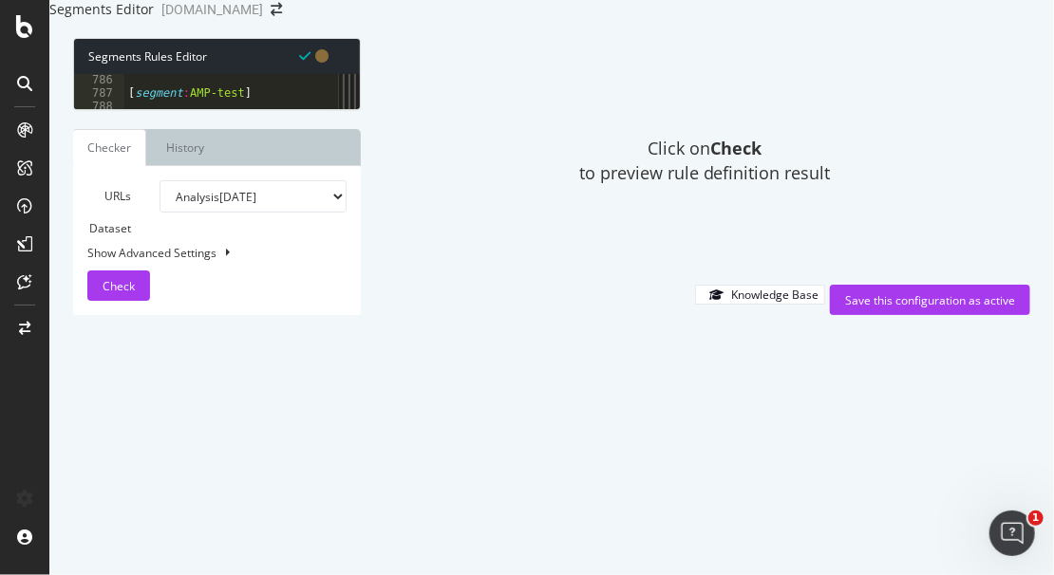
click at [927, 285] on div "Click on Check to preview rule definition result" at bounding box center [705, 161] width 651 height 247
drag, startPoint x: 216, startPoint y: 175, endPoint x: 122, endPoint y: 159, distance: 96.3
click at [122, 109] on div "path */live-blog/* 786 787 788 789 790 791 792 793 794 795 796 797 798 799 800 …" at bounding box center [206, 91] width 265 height 35
type textarea "@sports-URLs path /sports*"
click at [210, 178] on div "[ segment : AMP-test ] @ sports-URLs path /sports* @ amp-live-blog path /news/a…" at bounding box center [503, 199] width 758 height 252
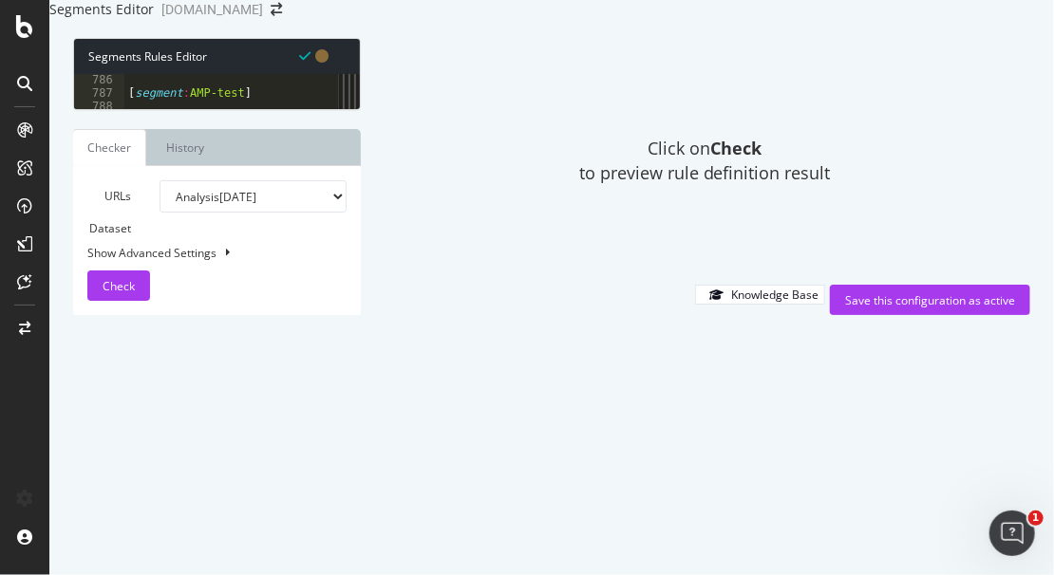
scroll to position [0, 0]
drag, startPoint x: 250, startPoint y: 249, endPoint x: 123, endPoint y: 239, distance: 126.6
click at [123, 109] on div "@sports-URLs path /sports* 786 787 788 789 790 791 792 793 794 795 796 797 798 …" at bounding box center [206, 91] width 265 height 35
click at [210, 166] on div "[ segment : AMP-test ] @ sports-URLs path /sports* @ amp-live-blog path /news/a…" at bounding box center [503, 199] width 758 height 252
drag, startPoint x: 196, startPoint y: 166, endPoint x: 124, endPoint y: 150, distance: 73.9
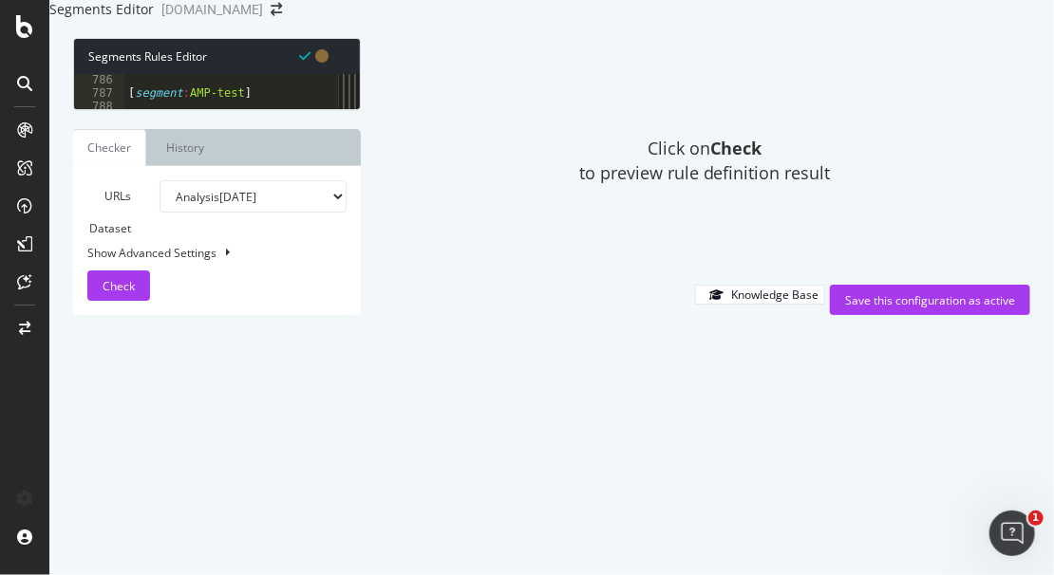
click at [124, 150] on div "[ segment : AMP-test ] @ sports-URLs path /sports* @ amp-live-blog path /news/a…" at bounding box center [503, 199] width 758 height 252
click at [251, 253] on div "path /joe-biden* path /kamala-harris* ) [ segment : AMP-test ] @ amp-live-blog …" at bounding box center [503, 199] width 758 height 252
type textarea "path */live-blog/*"
paste textarea "path /sports*"
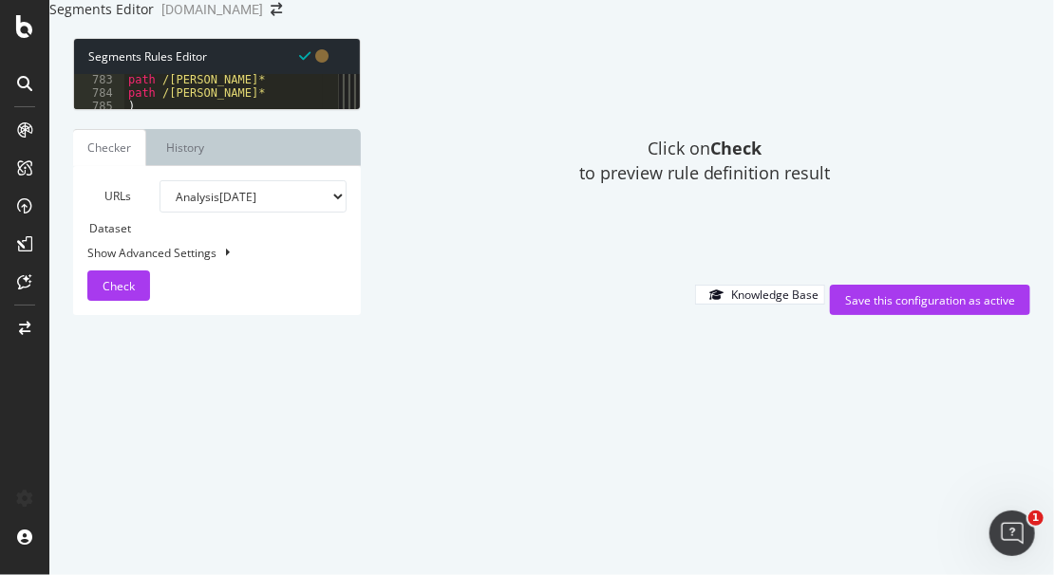
type textarea "path /sports/nfl/live-blog"
type textarea "@sports-URLs"
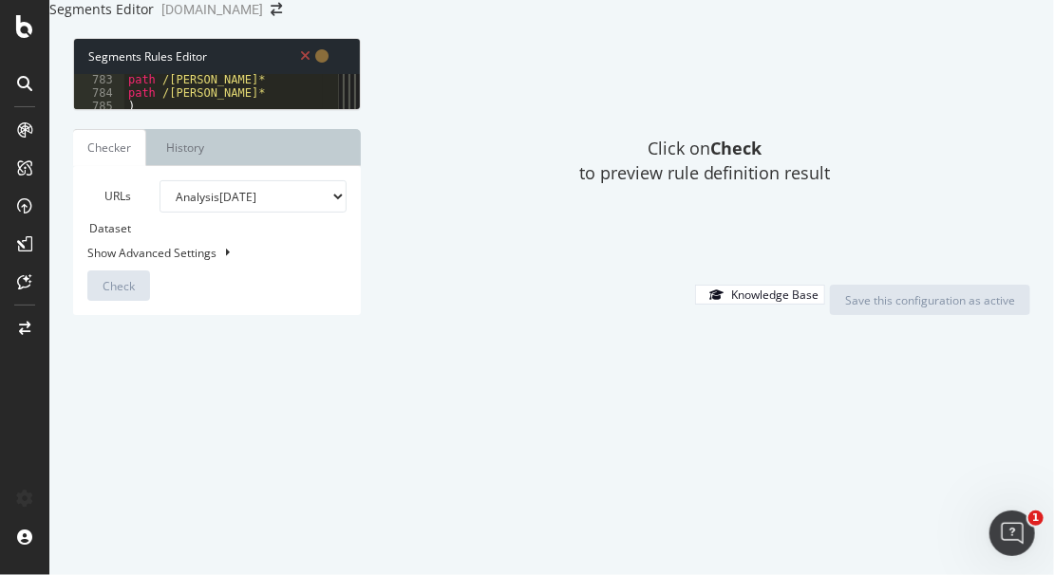
scroll to position [0, 1]
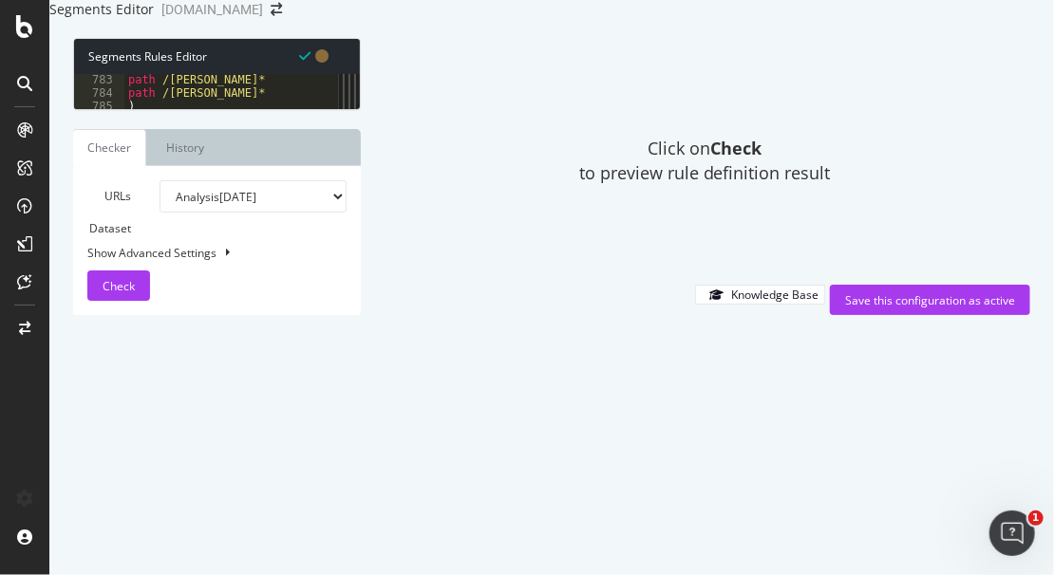
drag, startPoint x: 200, startPoint y: 290, endPoint x: 157, endPoint y: 288, distance: 43.7
click at [157, 288] on div "path /joe-biden* path /kamala-harris* ) [ segment : AMP-test ] @ amp-live-blog …" at bounding box center [503, 199] width 758 height 252
click at [170, 324] on div "path /joe-biden* path /kamala-harris* ) [ segment : AMP-test ] @ amp-live-blog …" at bounding box center [503, 199] width 758 height 252
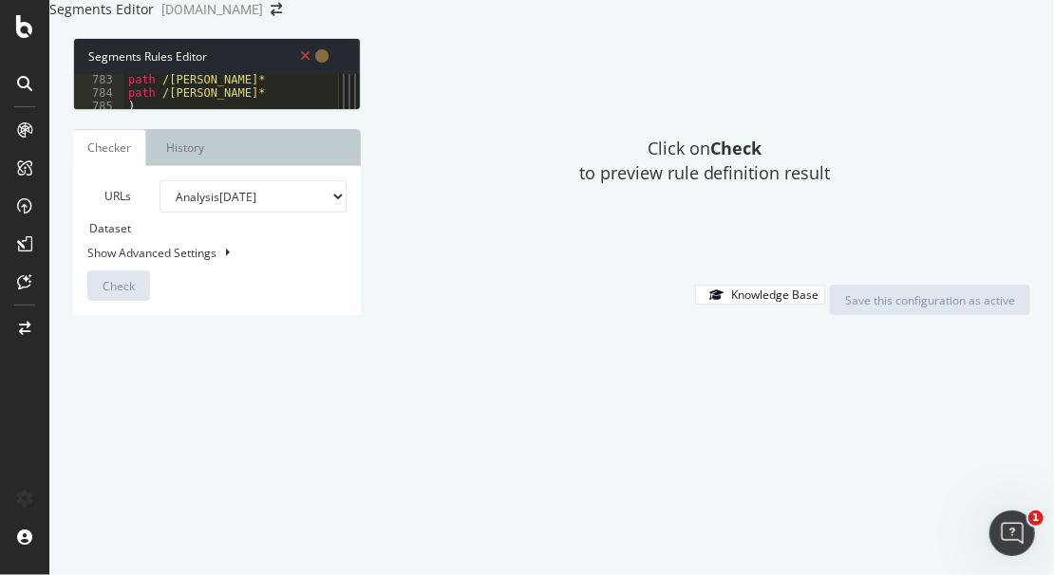
paste textarea "/sports"
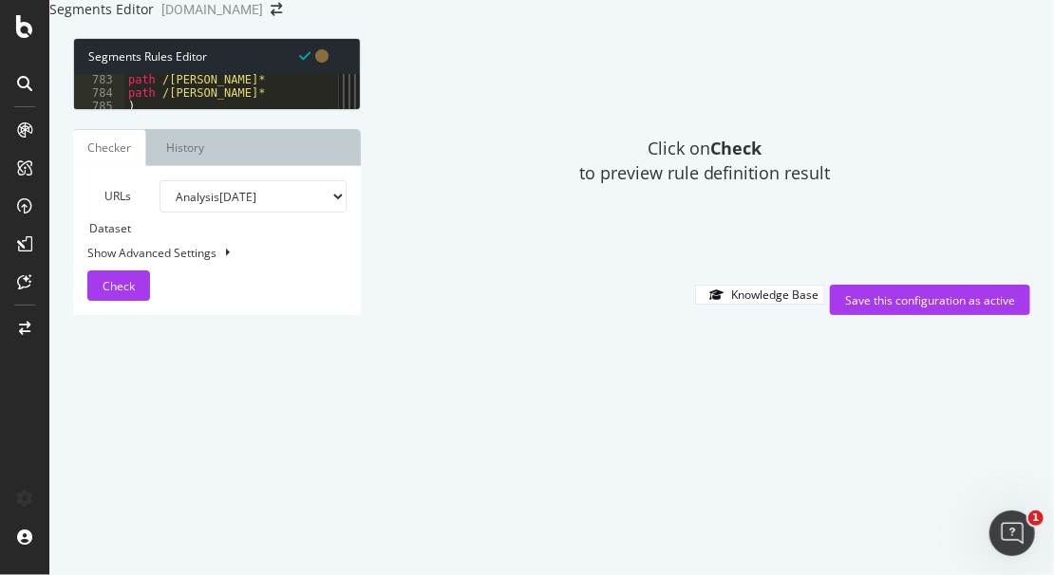
scroll to position [10456, 0]
click at [192, 211] on div "[ segment : AMP-test ] @ amp-live-blog path /news/amp/live-blog/* @ live-blog p…" at bounding box center [503, 189] width 758 height 252
click at [157, 209] on div "[ segment : AMP-test ] @ amp-live-blog path /news/amp/live-blog/* @ live-blog p…" at bounding box center [503, 189] width 758 height 252
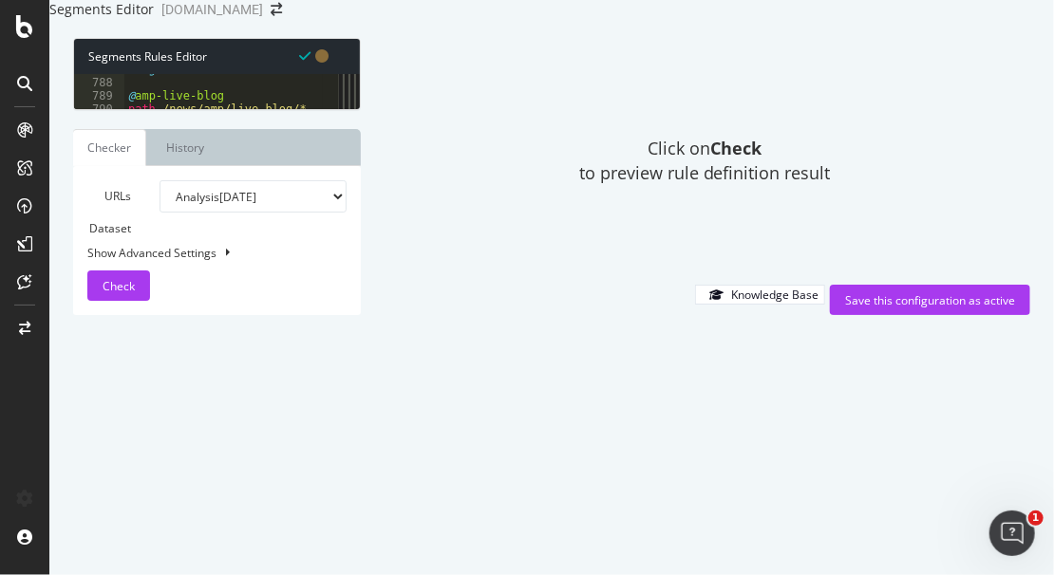
click at [157, 207] on div "[ segment : AMP-test ] @ amp-live-blog path /news/amp/live-blog/* @ live-blog p…" at bounding box center [503, 189] width 758 height 252
click at [214, 266] on div "[ segment : AMP-test ] @ amp-live-blog path /news/amp/live-blog/* @ live-blog p…" at bounding box center [503, 189] width 758 height 252
drag, startPoint x: 249, startPoint y: 246, endPoint x: 122, endPoint y: 234, distance: 127.7
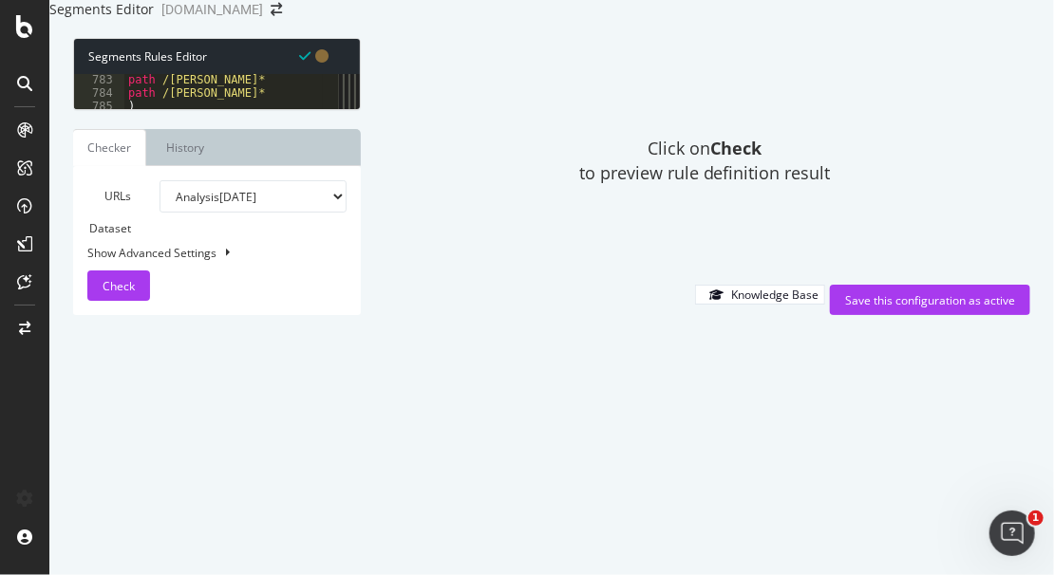
click at [122, 109] on div "@fb-live-blog 783 784 785 786 787 788 789 790 791 792 793 794 795 796 797 798 7…" at bounding box center [206, 91] width 265 height 35
type textarea "@live-blog path */live-blog/*"
click at [246, 293] on div "[ segment : AMP-test ] @ amp-live-blog path /news/amp/live-blog/* @ fb-live-blo…" at bounding box center [503, 199] width 758 height 252
type textarea "path /news/amp/*"
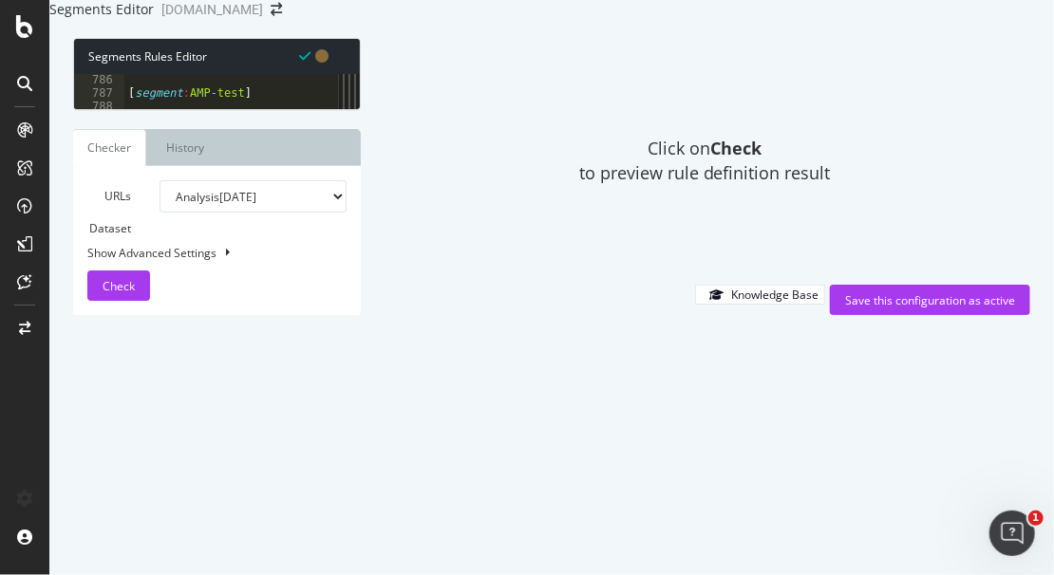
paste textarea "path */live-blog/*"
click at [301, 231] on div "path /kamala-harris* ) [ segment : AMP-test ] @ amp-live-blog path /news/amp/li…" at bounding box center [503, 196] width 758 height 252
type textarea "path /sports/nfl/live-blog/*"
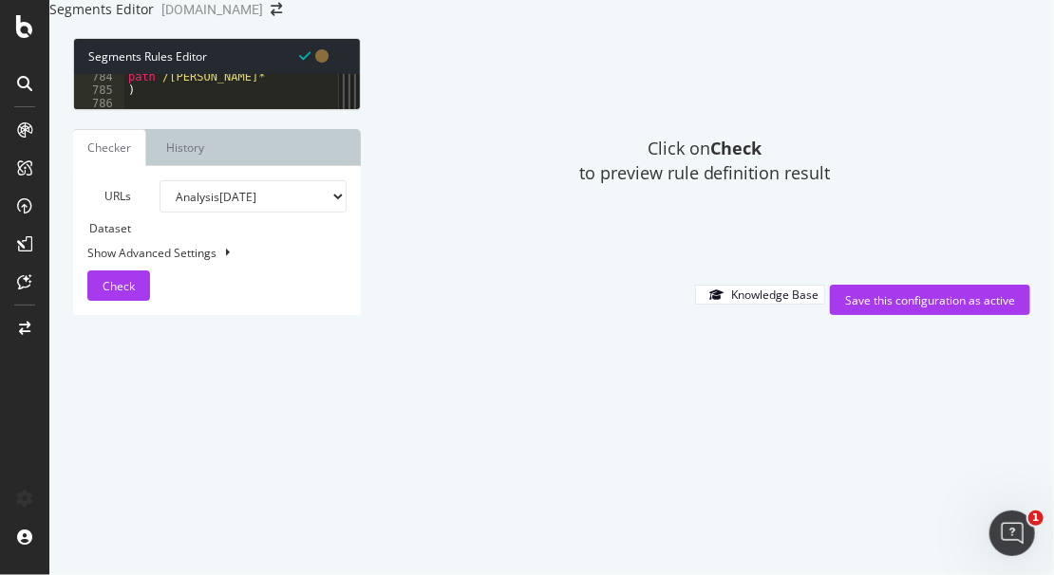
scroll to position [0, 5]
drag, startPoint x: 312, startPoint y: 230, endPoint x: 122, endPoint y: 234, distance: 190.8
click at [122, 109] on div "@mlb-live-blog 784 785 786 787 788 789 790 791 792 793 794 795 796 797 798 799 …" at bounding box center [206, 91] width 265 height 35
click at [234, 264] on div "path /kamala-harris* ) [ segment : AMP-test ] @ amp-live-blog path /news/amp/li…" at bounding box center [503, 196] width 758 height 252
type textarea "@mlb-live-blog"
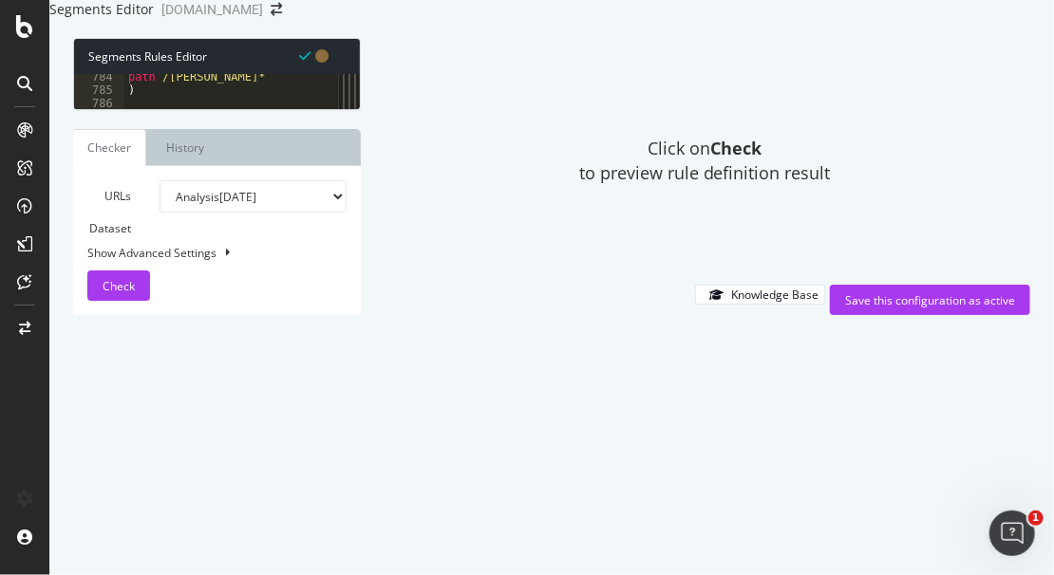
scroll to position [0, 0]
paste textarea "path /sports/nfl/live-blog/*"
click at [215, 270] on div "path /kamala-harris* ) [ segment : AMP-test ] @ amp-live-blog path /news/amp/li…" at bounding box center [503, 196] width 758 height 252
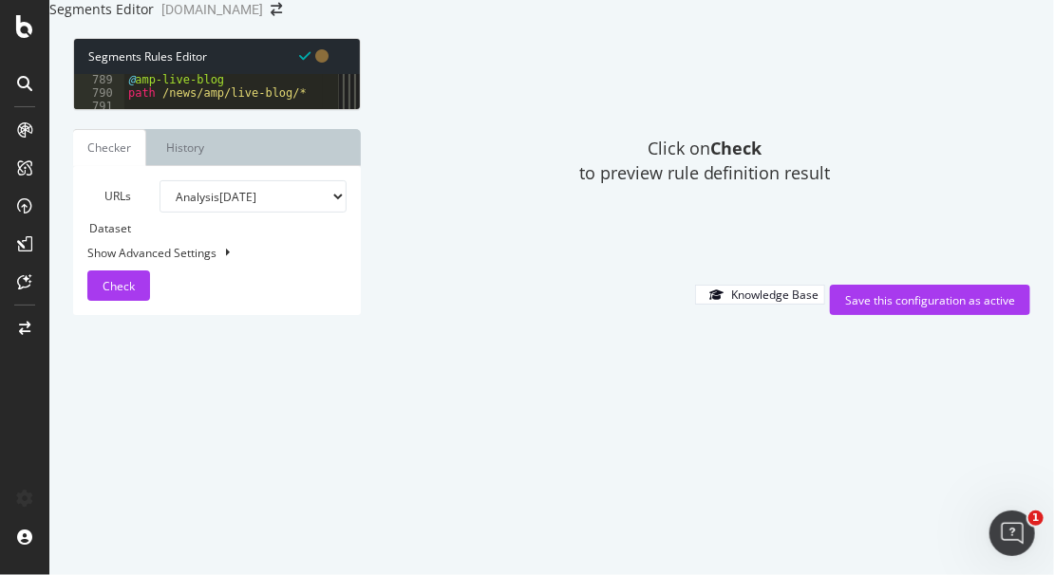
click at [178, 235] on div "@ amp-live-blog path /news/amp/live-blog/* @ fb-live-blog path /sports/nfl/live…" at bounding box center [503, 199] width 758 height 252
click at [257, 234] on div "@ amp-live-blog path /news/amp/live-blog/* @ fb-live-blog path /sports/nfl/live…" at bounding box center [503, 199] width 758 height 252
click at [203, 275] on div "@ fb-live-blog path /sports/nfl/live-blog/* @ mlb-live-blog path /sports/mlb/li…" at bounding box center [503, 199] width 758 height 252
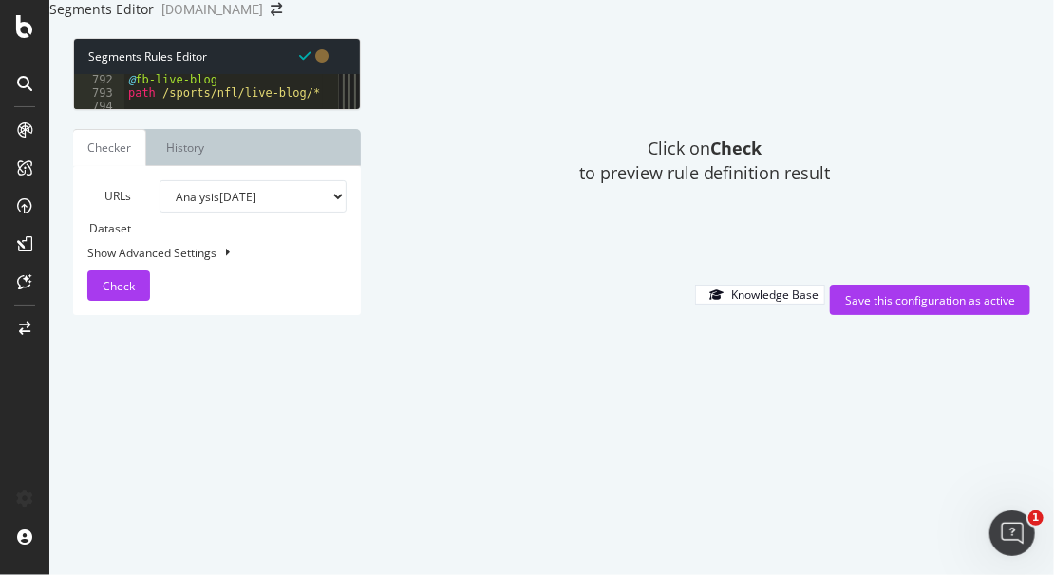
scroll to position [0, 8]
drag, startPoint x: 941, startPoint y: 87, endPoint x: 927, endPoint y: 92, distance: 14.1
click at [941, 92] on div "Click on Check to preview rule definition result" at bounding box center [705, 161] width 651 height 247
click at [238, 309] on div "[ segment : AMP-test ] @ amp-live-blog path /news/amp/live-blog/* @ fb-live-blo…" at bounding box center [503, 196] width 758 height 252
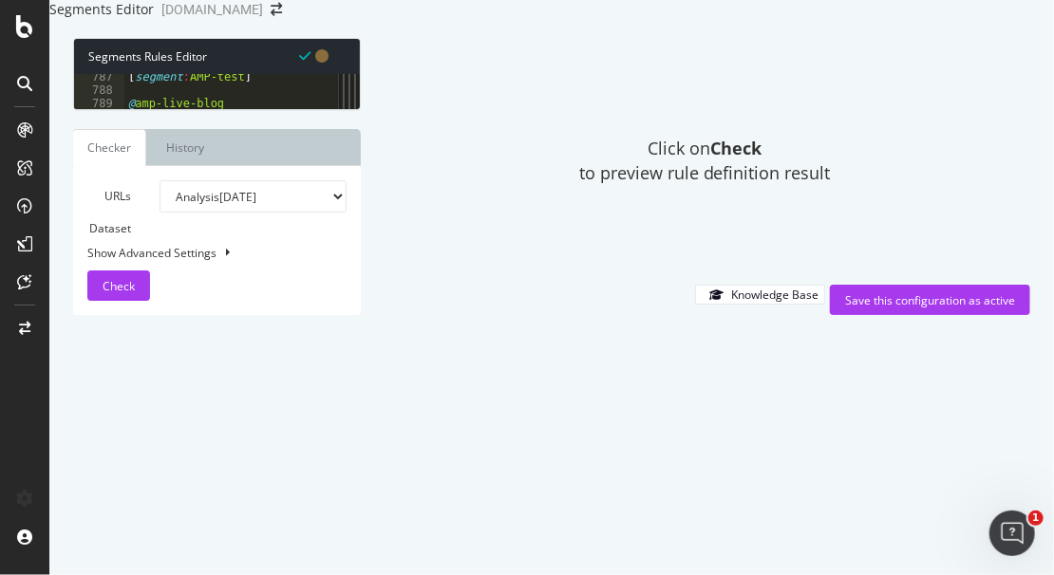
scroll to position [10512, 0]
drag, startPoint x: 247, startPoint y: 290, endPoint x: 119, endPoint y: 281, distance: 128.5
click at [119, 109] on div "@live-blog-non-amp 792 793 794 795 796 797 798 799 800 801 802 803 804 805 806 …" at bounding box center [206, 91] width 265 height 35
type textarea "@live-blog-non-amp path */live-blog/*"
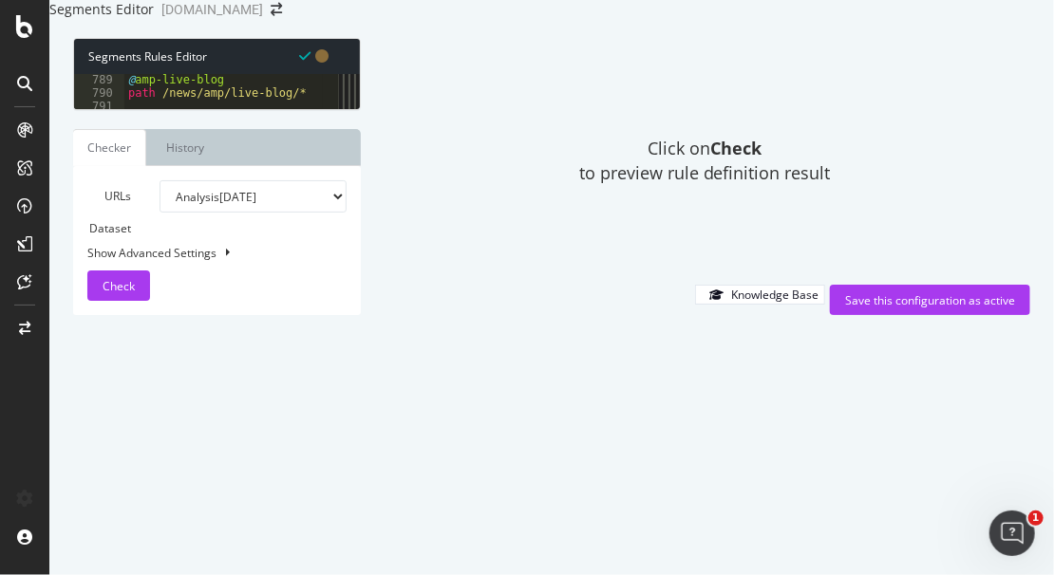
click at [301, 207] on div "@ amp-live-blog path /news/amp/live-blog/* @ fb-live-blog path /sports/nfl/live…" at bounding box center [503, 199] width 758 height 252
type textarea "path /sports/mlb/live-blog/*"
paste textarea "path */live-blog/*"
type textarea "path */live-blog/*"
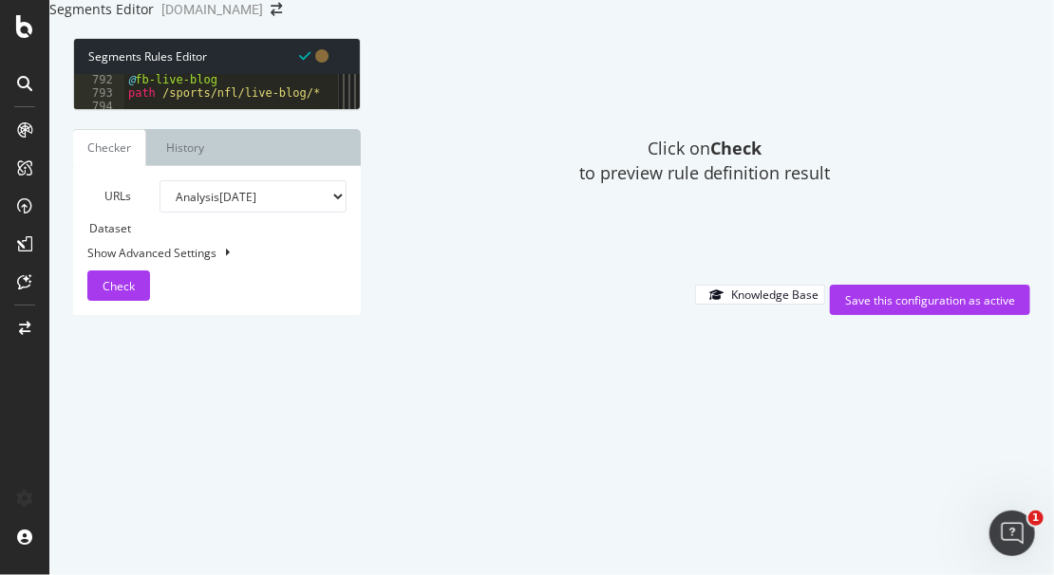
click at [895, 148] on div "Click on Check to preview rule definition result" at bounding box center [705, 161] width 651 height 247
click at [942, 253] on div "Click on Check to preview rule definition result" at bounding box center [705, 161] width 651 height 247
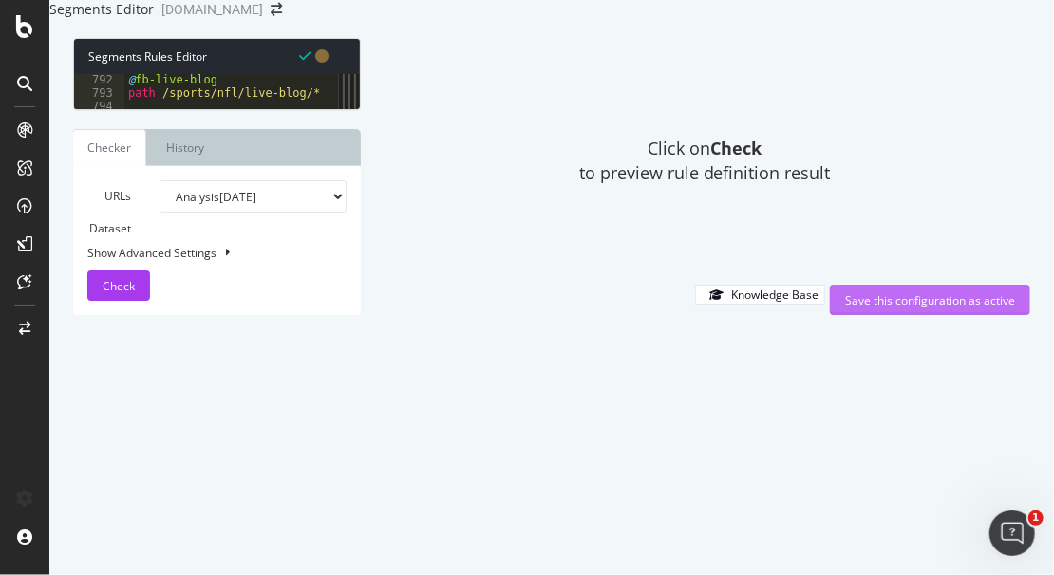
click at [873, 314] on div "Save this configuration as active" at bounding box center [930, 300] width 170 height 28
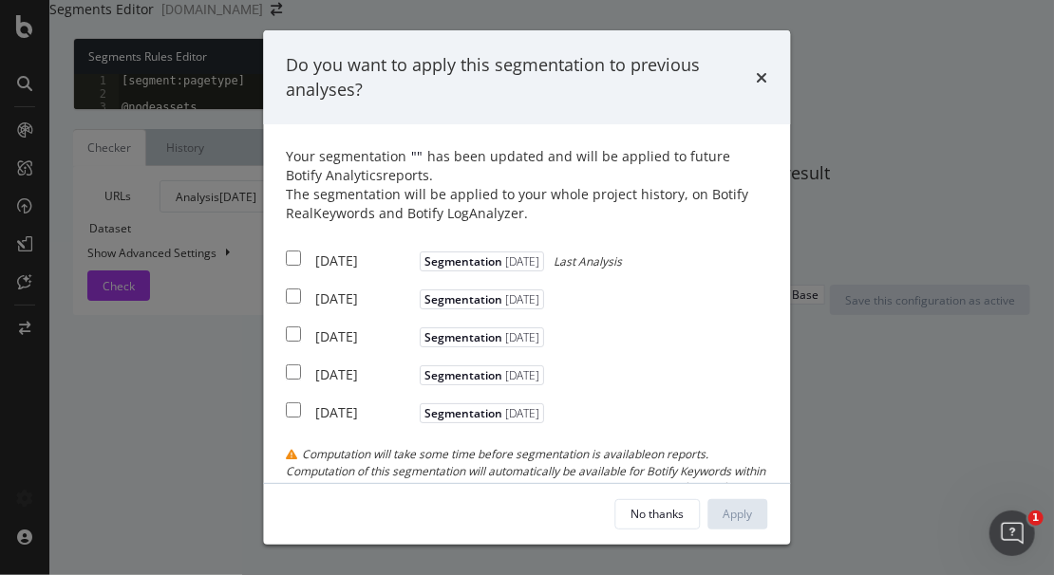
click at [287, 251] on input "modal" at bounding box center [294, 258] width 15 height 15
checkbox input "true"
click at [753, 506] on div "Apply" at bounding box center [737, 514] width 29 height 16
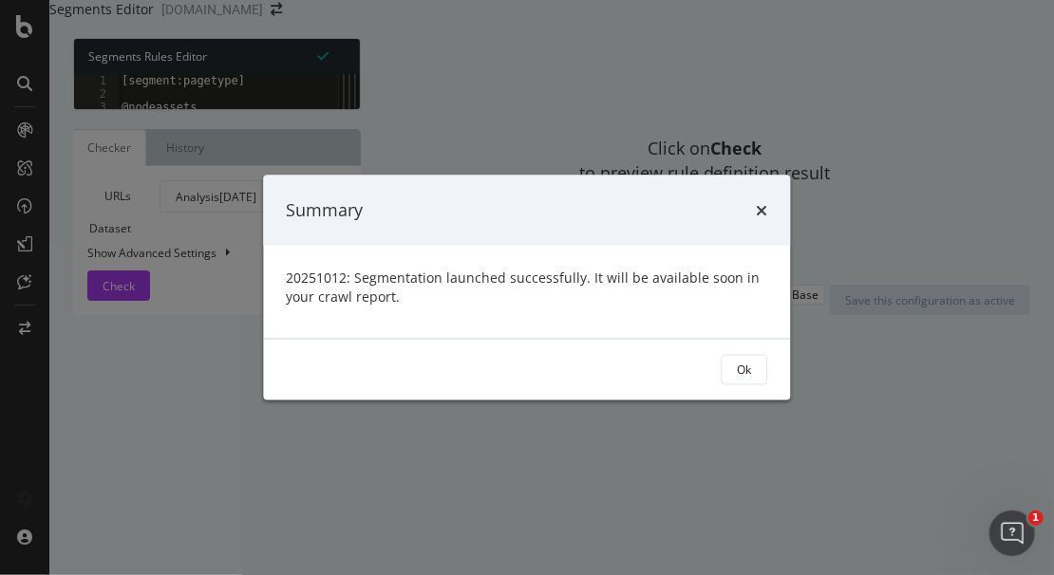
click at [1008, 207] on div "Summary 20251012: Segmentation launched successfully. It will be available soon…" at bounding box center [527, 287] width 1054 height 575
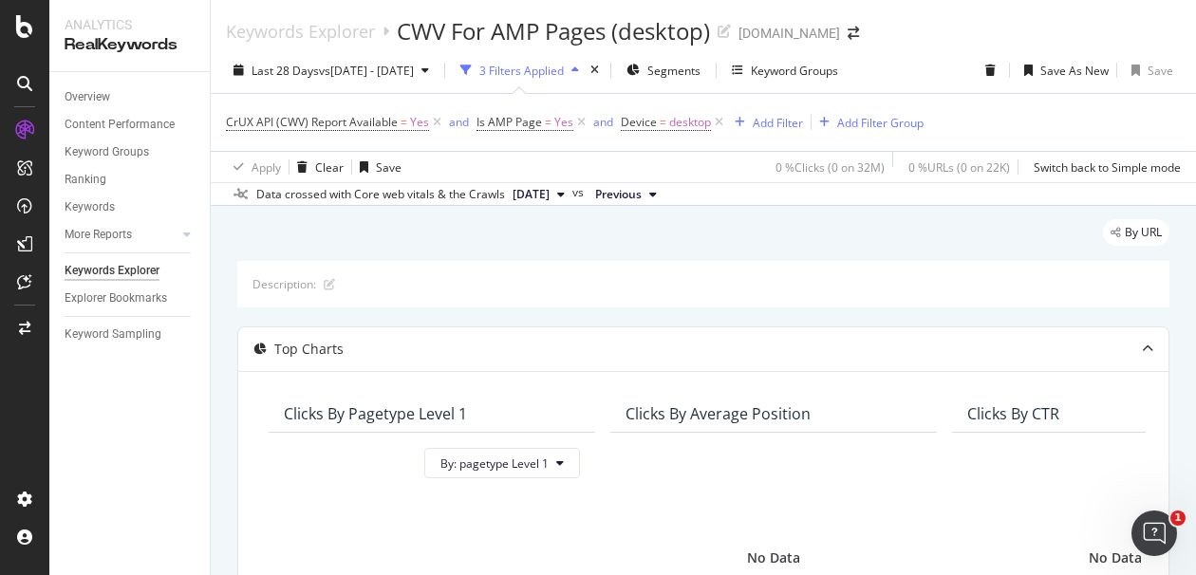
click at [865, 234] on div "By URL" at bounding box center [703, 240] width 932 height 42
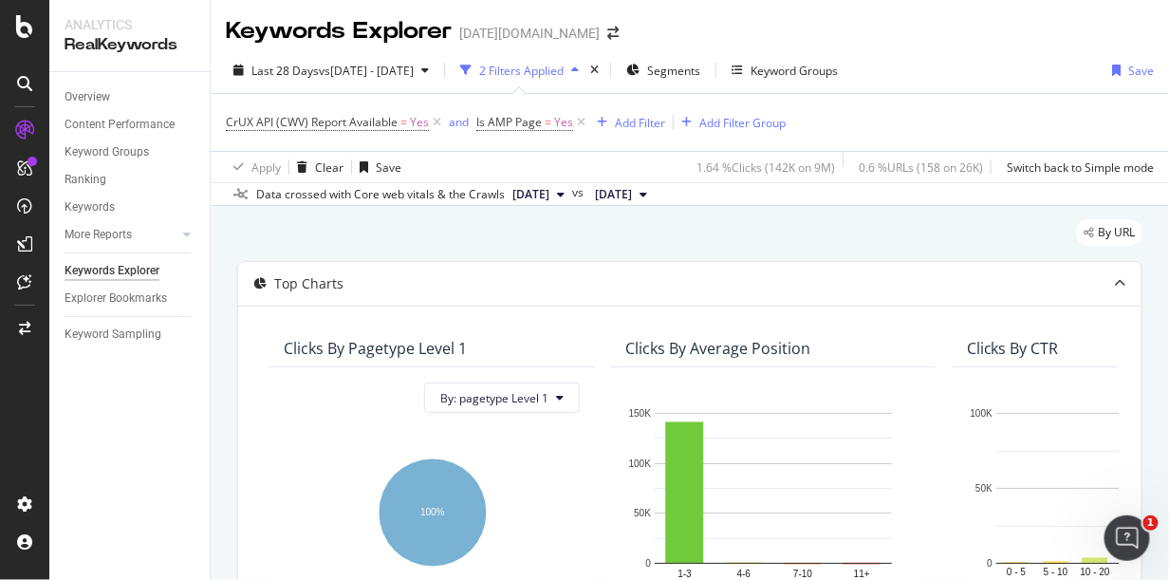
click at [157, 450] on div "Overview Content Performance Keyword Groups Ranking Keywords More Reports Count…" at bounding box center [129, 326] width 160 height 508
drag, startPoint x: 217, startPoint y: 14, endPoint x: 226, endPoint y: 23, distance: 12.1
click at [217, 14] on div "Keywords Explorer [DATE][DOMAIN_NAME]" at bounding box center [690, 23] width 959 height 47
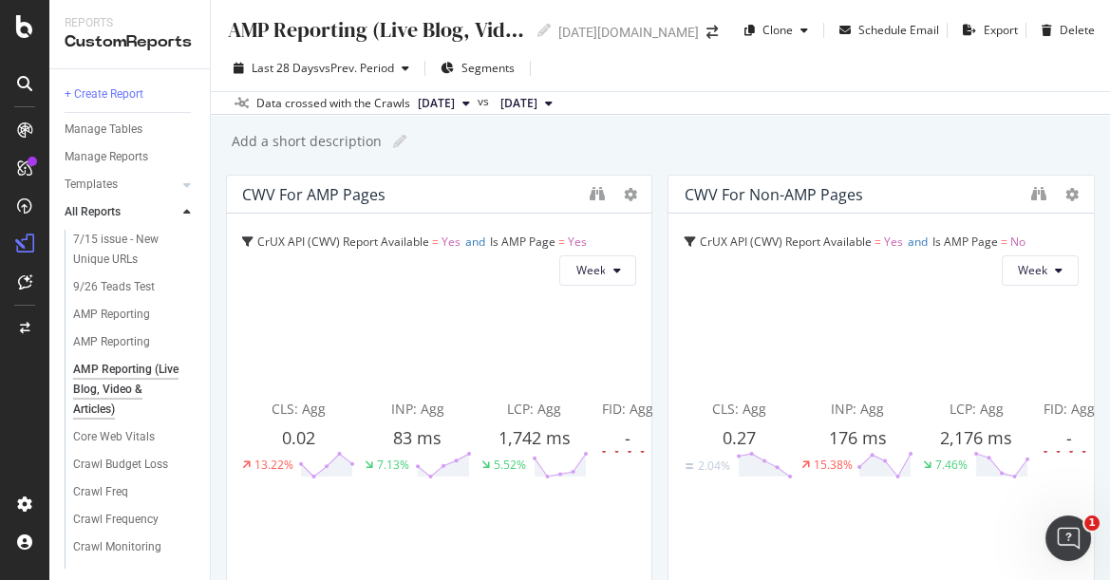
scroll to position [2539, 0]
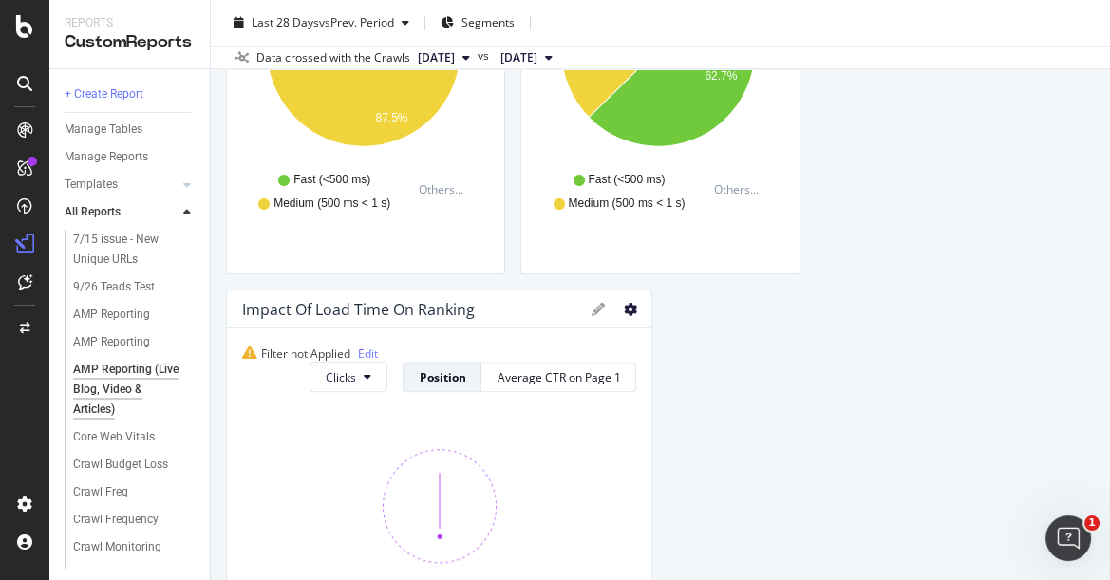
click at [623, 305] on icon at bounding box center [629, 309] width 13 height 13
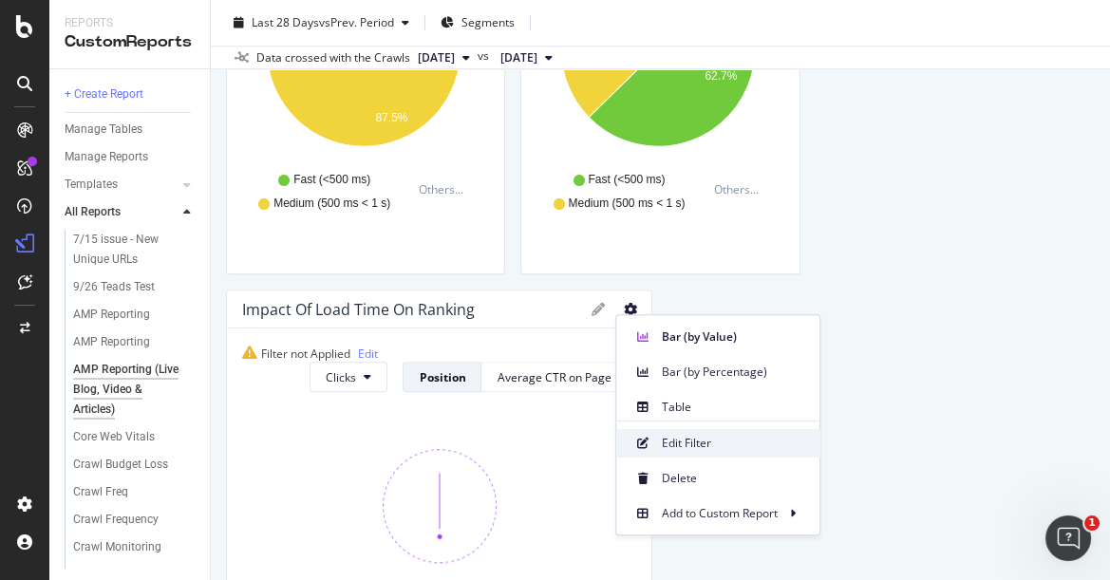
click at [687, 446] on span "Edit Filter" at bounding box center [733, 443] width 142 height 17
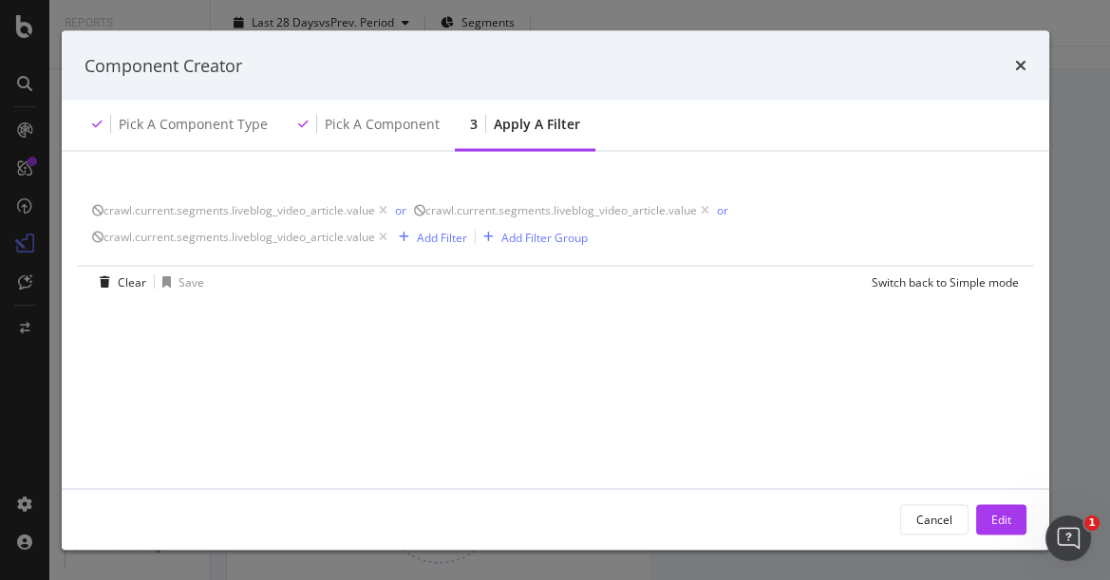
click at [93, 351] on div "crawl.current.segments.liveblog_video_article.value or crawl.current.segments.l…" at bounding box center [555, 407] width 942 height 465
click at [713, 212] on icon "modal" at bounding box center [705, 210] width 16 height 19
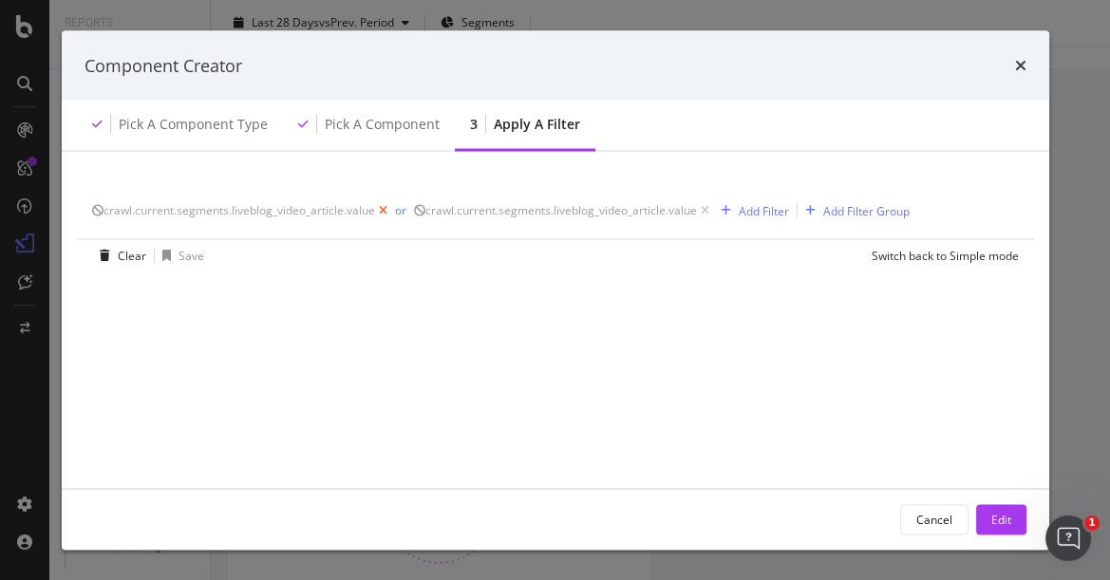
click at [391, 211] on icon "modal" at bounding box center [383, 210] width 16 height 19
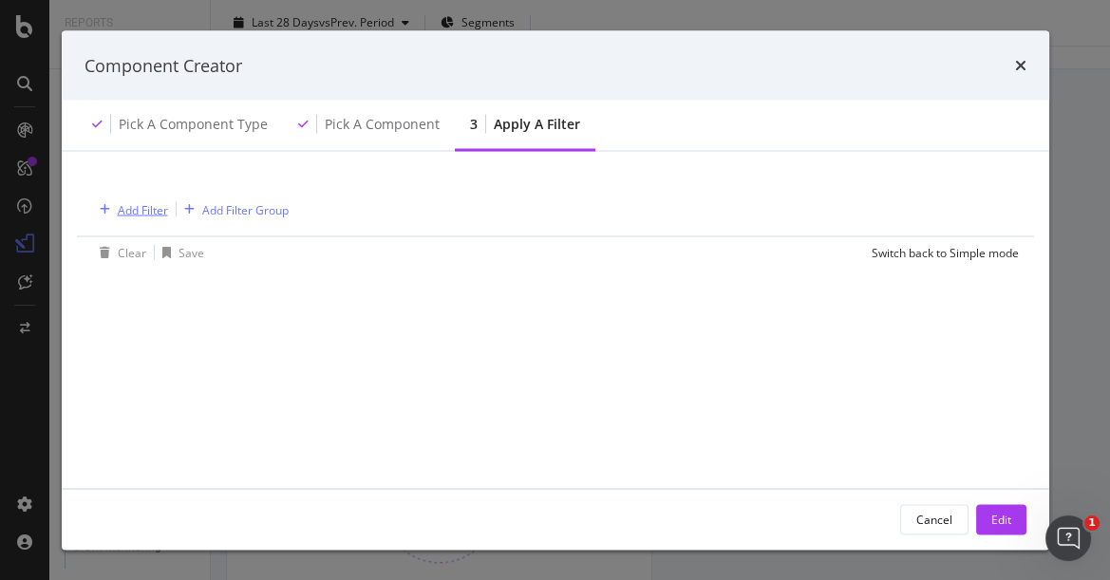
click at [128, 207] on div "Add Filter" at bounding box center [143, 209] width 50 height 16
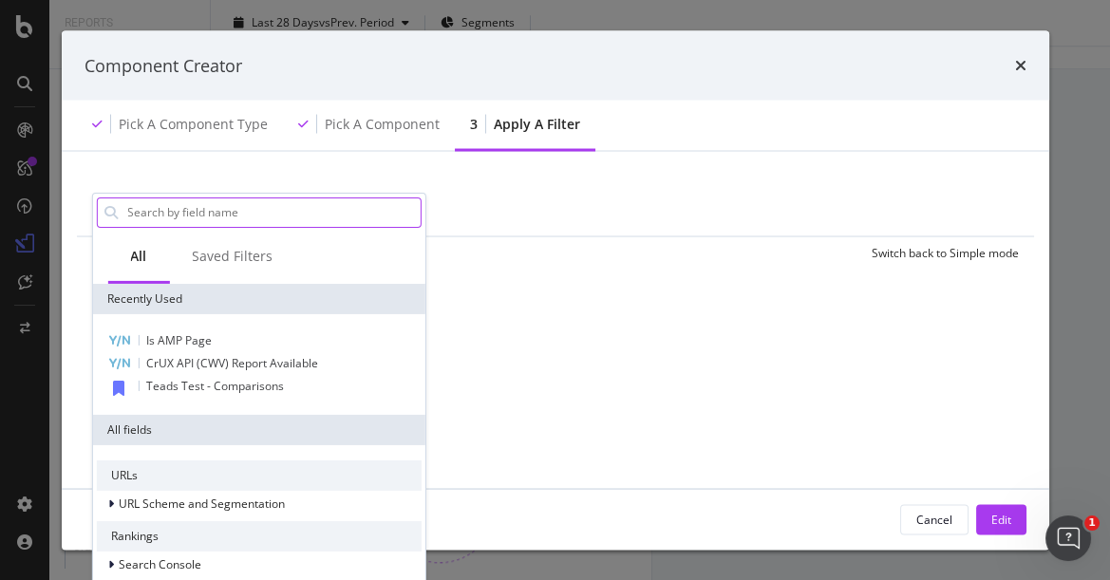
click at [209, 211] on input "modal" at bounding box center [272, 211] width 294 height 28
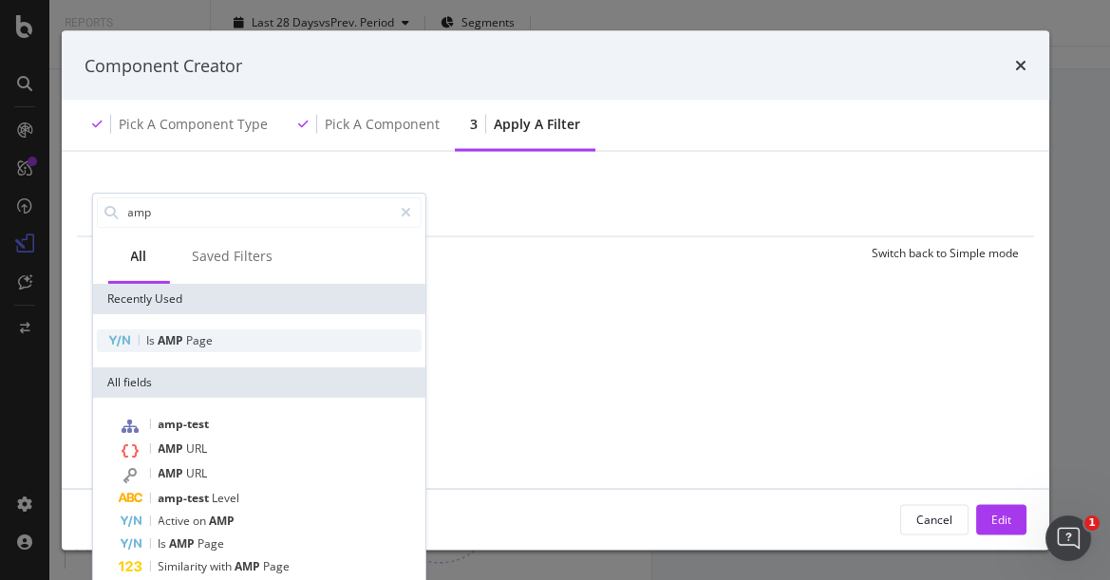
type input "amp"
click at [195, 332] on span "Page" at bounding box center [199, 339] width 27 height 16
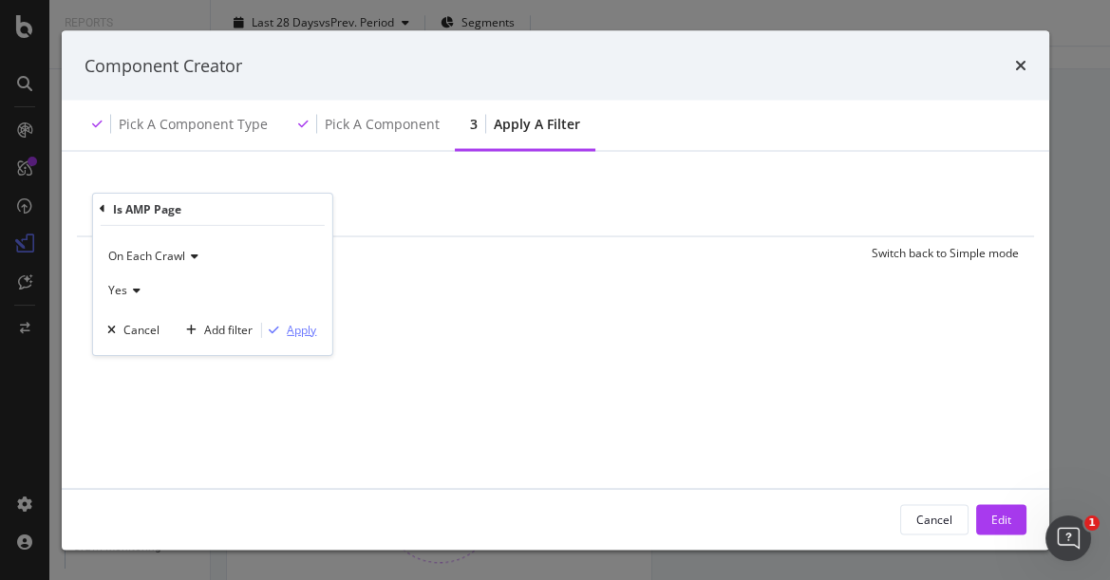
drag, startPoint x: 295, startPoint y: 334, endPoint x: 314, endPoint y: 334, distance: 19.0
click at [298, 334] on div "Apply" at bounding box center [301, 330] width 29 height 16
click at [126, 343] on div "Is AMP Page On Each Crawl = Yes Add Filter Add Filter Group Clear Save Switch b…" at bounding box center [555, 407] width 942 height 465
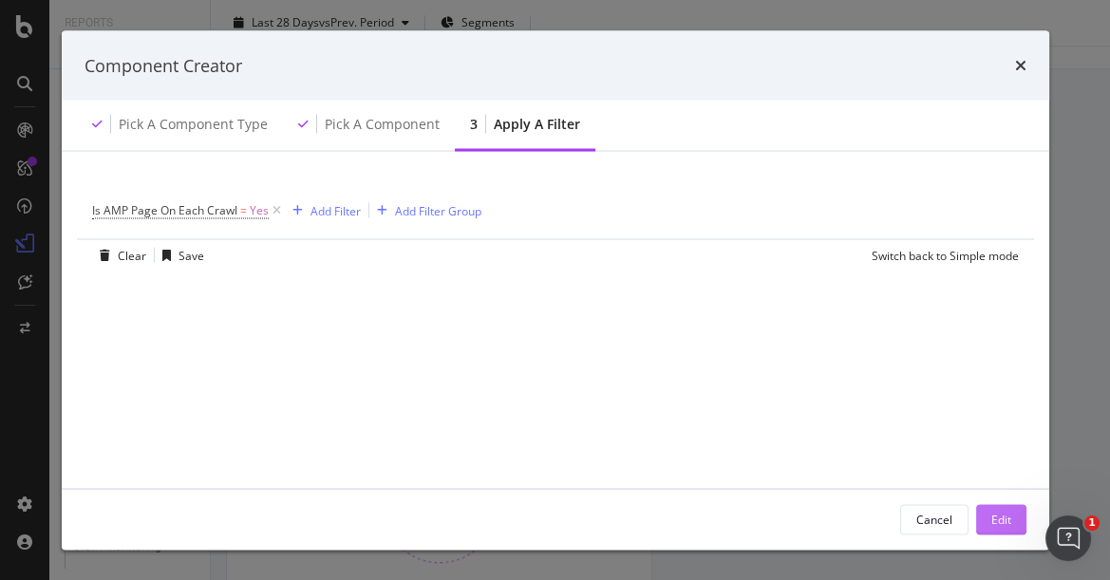
click at [988, 515] on button "Edit" at bounding box center [1001, 519] width 50 height 30
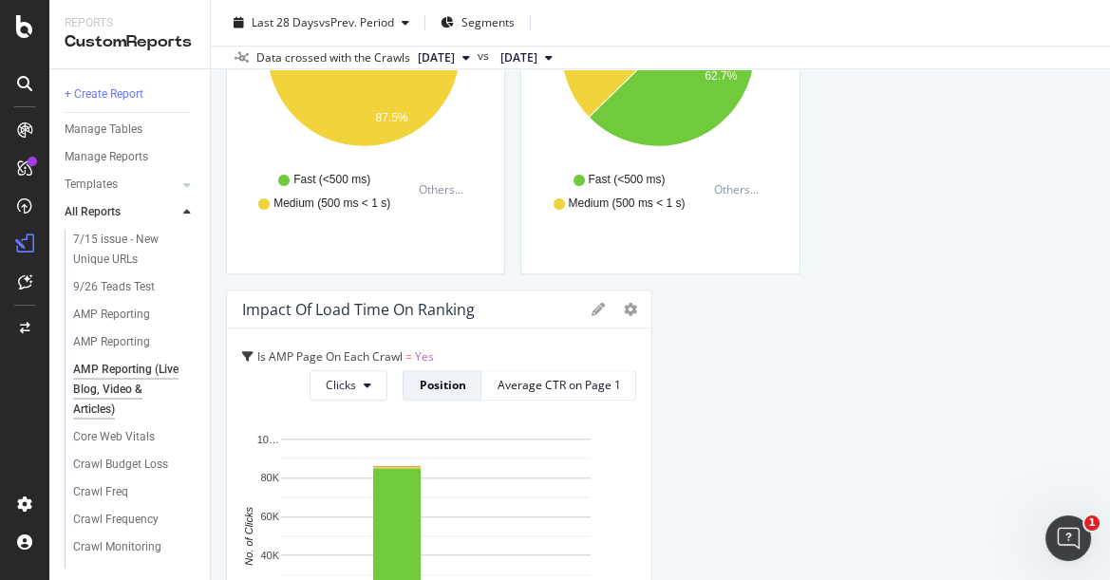
click at [11, 408] on div at bounding box center [25, 302] width 46 height 374
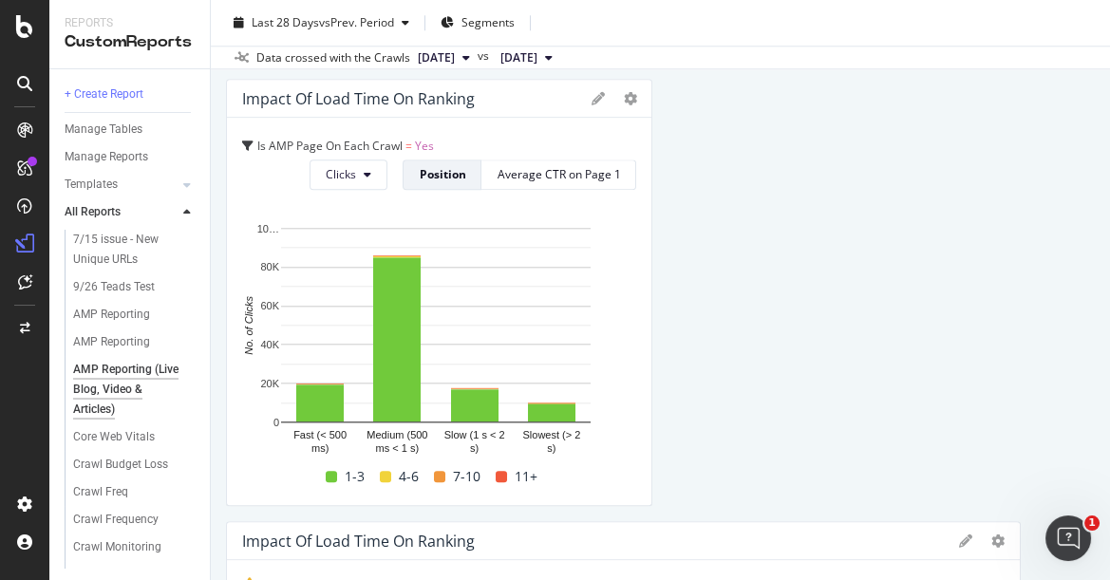
click at [137, 12] on div "Reports CustomReports" at bounding box center [129, 34] width 160 height 68
click at [624, 101] on icon at bounding box center [629, 98] width 13 height 13
click at [517, 98] on div "Impact of Load Time on Ranking" at bounding box center [411, 98] width 339 height 19
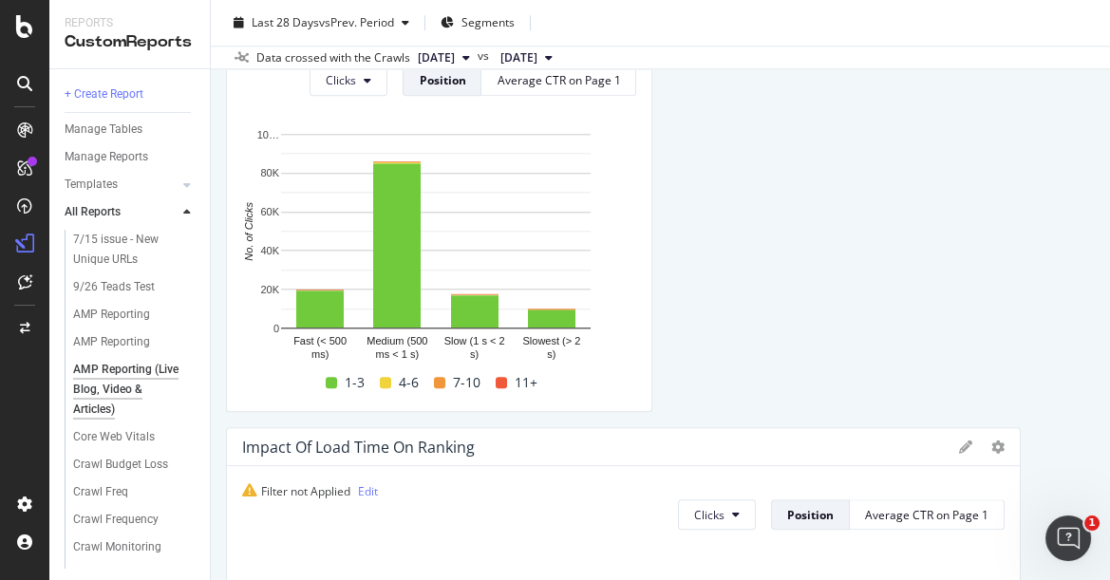
scroll to position [2962, 0]
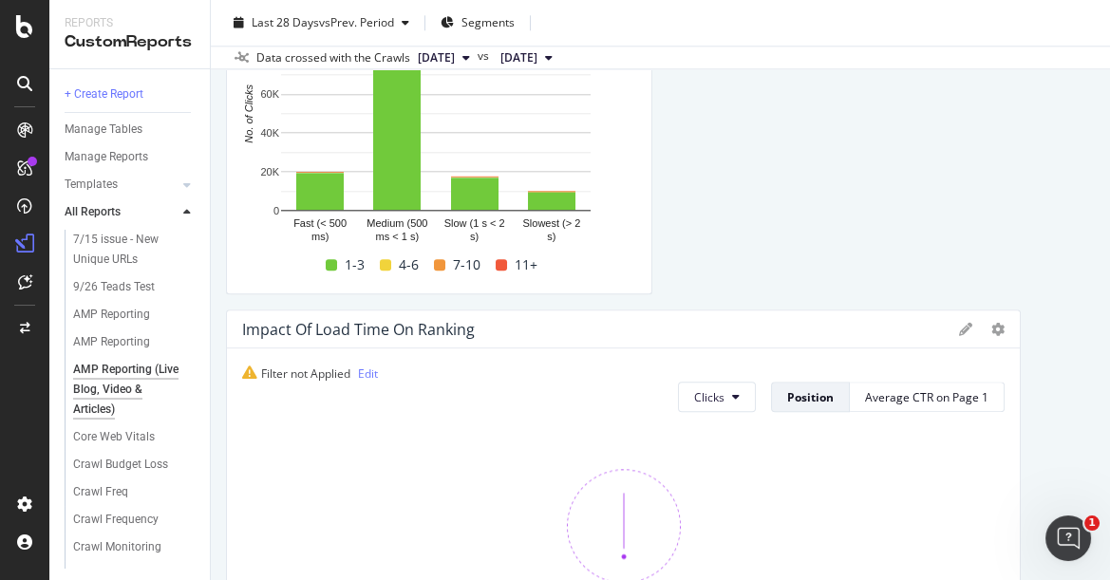
click at [959, 327] on icon at bounding box center [965, 329] width 13 height 13
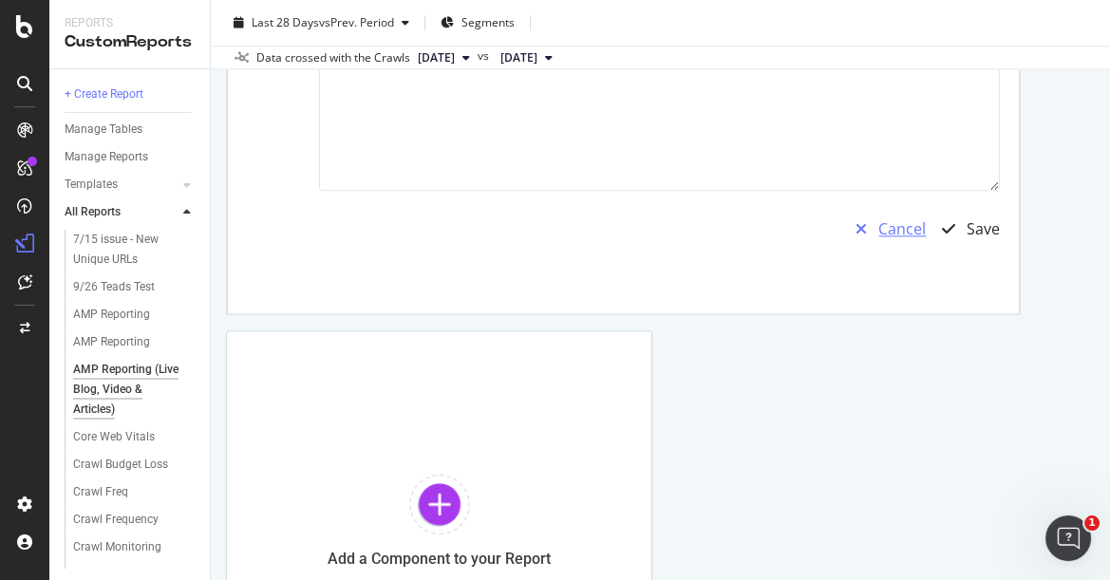
click at [888, 223] on div "Cancel" at bounding box center [901, 229] width 47 height 22
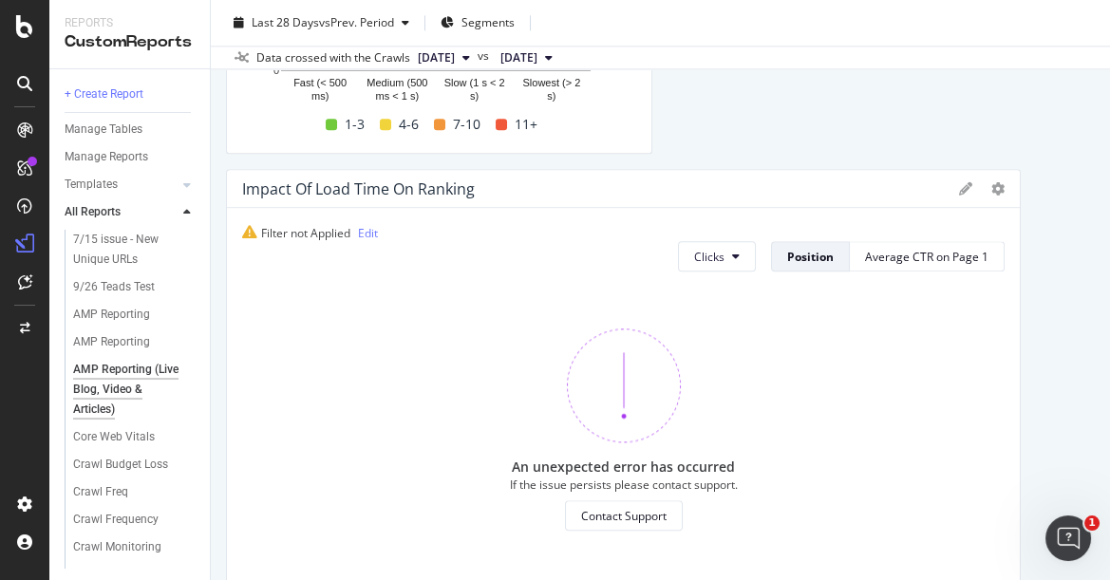
scroll to position [3067, 0]
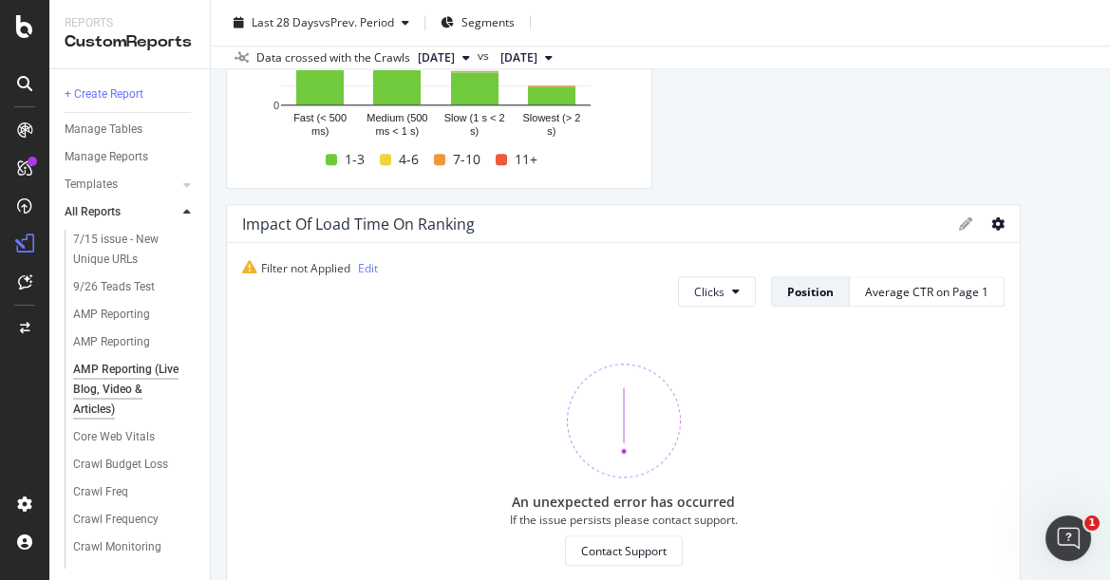
click at [991, 222] on icon at bounding box center [997, 223] width 13 height 13
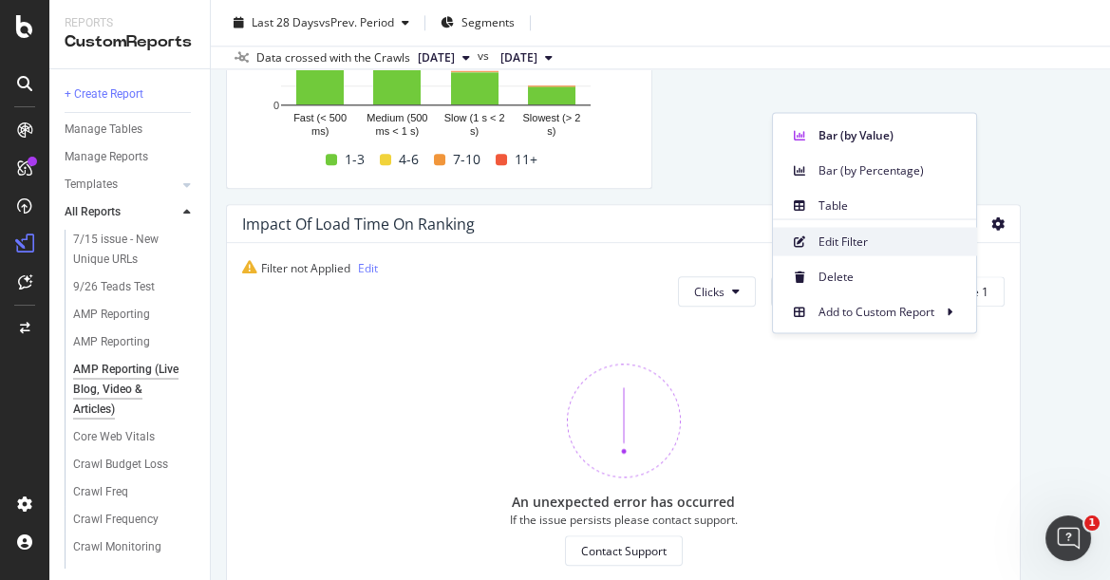
click at [866, 237] on span "Edit Filter" at bounding box center [889, 241] width 142 height 17
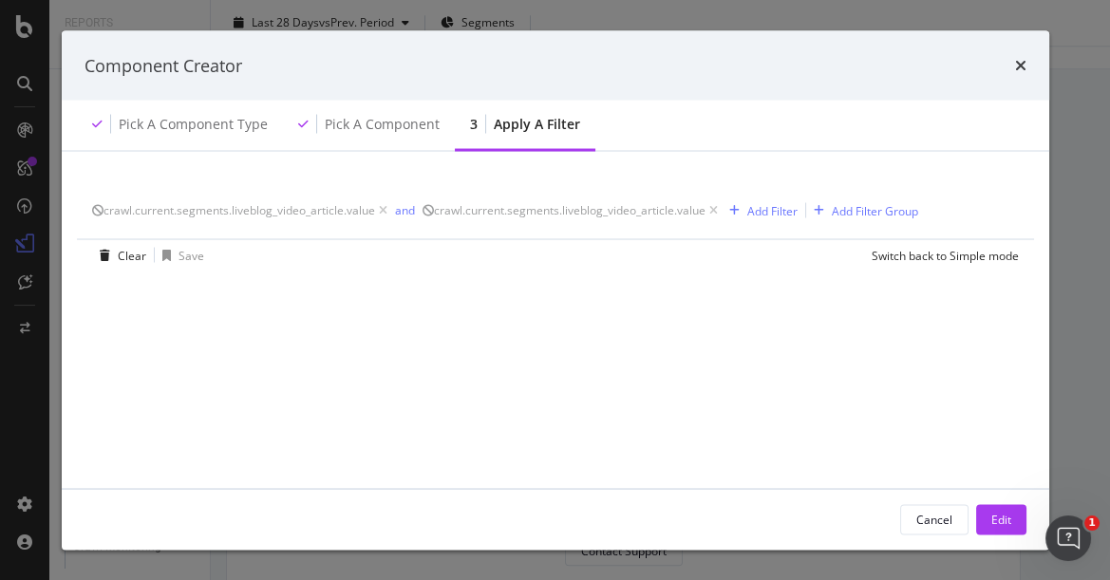
click at [98, 303] on div "crawl.current.segments.liveblog_video_article.value and crawl.current.segments.…" at bounding box center [555, 407] width 942 height 465
click at [721, 213] on icon "modal" at bounding box center [713, 210] width 16 height 19
drag, startPoint x: 389, startPoint y: 211, endPoint x: 333, endPoint y: 210, distance: 56.0
click at [384, 211] on icon "modal" at bounding box center [383, 210] width 16 height 19
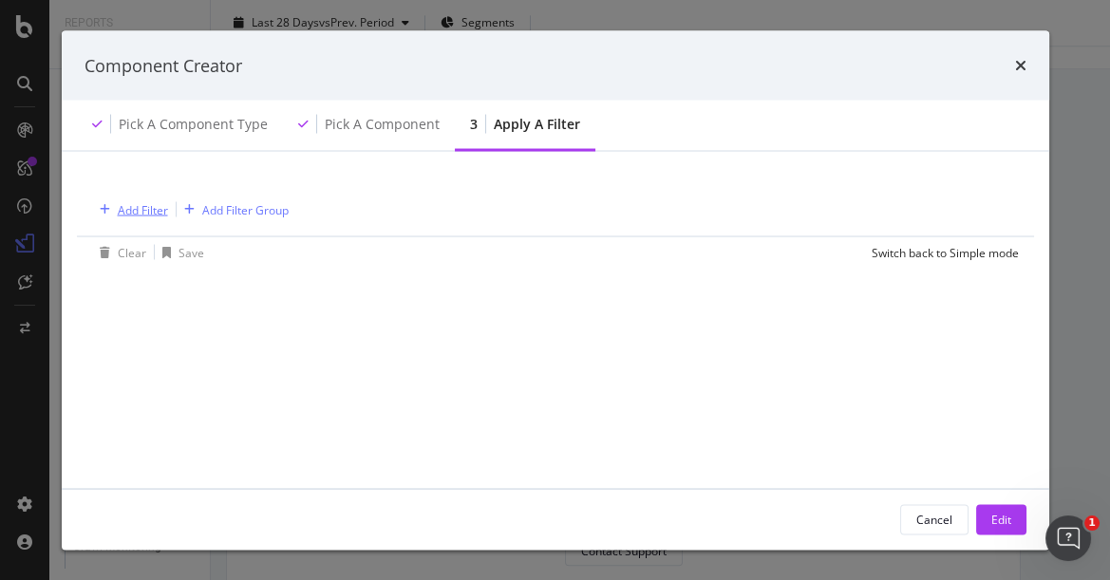
click at [105, 204] on icon "modal" at bounding box center [105, 209] width 10 height 11
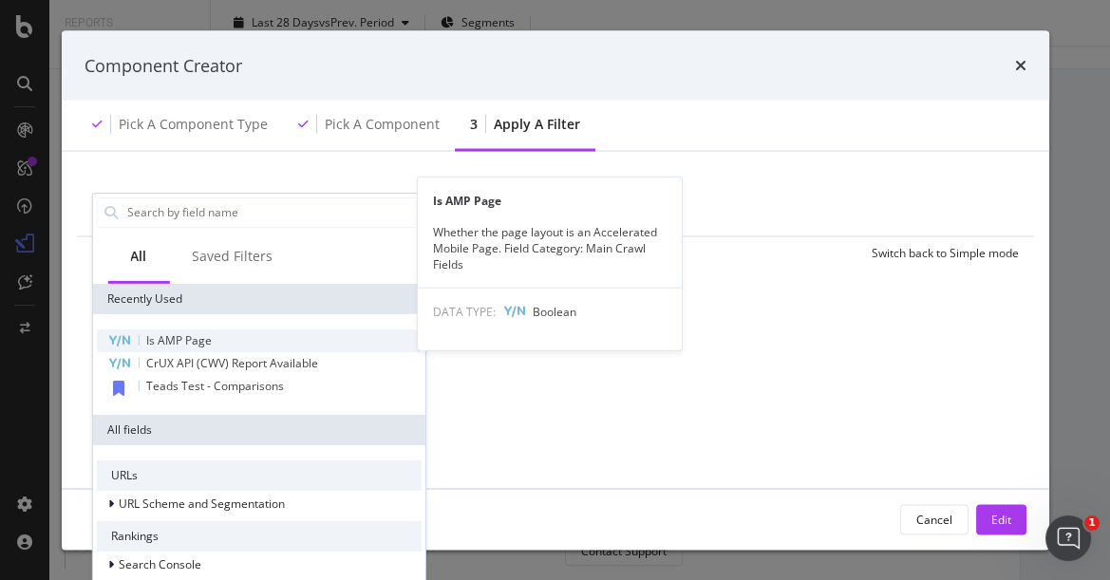
click at [192, 332] on span "Is AMP Page" at bounding box center [178, 339] width 65 height 16
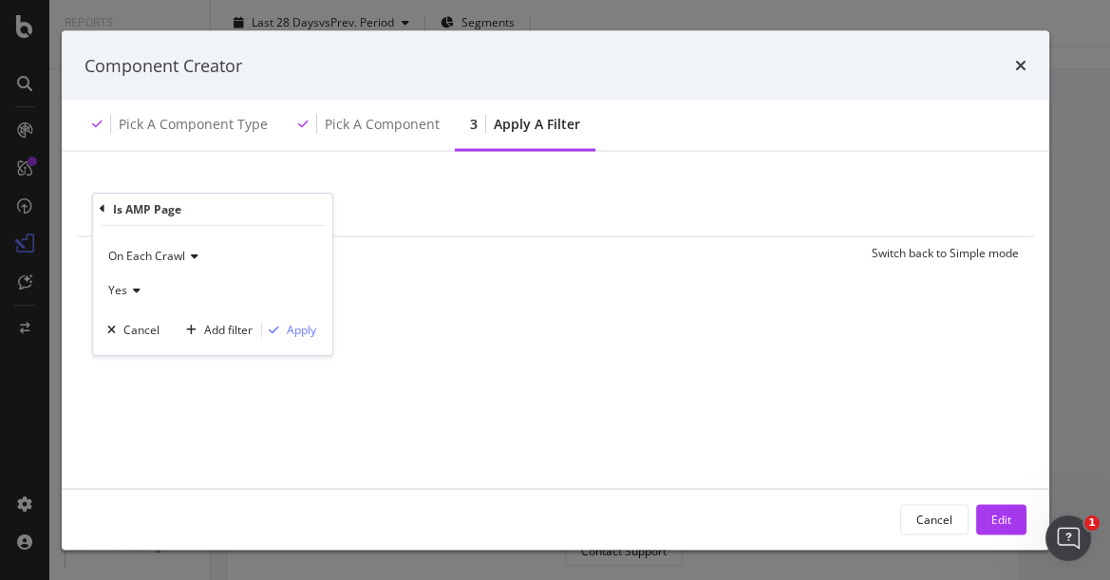
click at [133, 291] on icon "modal" at bounding box center [133, 290] width 13 height 11
click at [136, 350] on div "No" at bounding box center [213, 354] width 203 height 25
click at [312, 327] on div "Apply" at bounding box center [301, 330] width 29 height 16
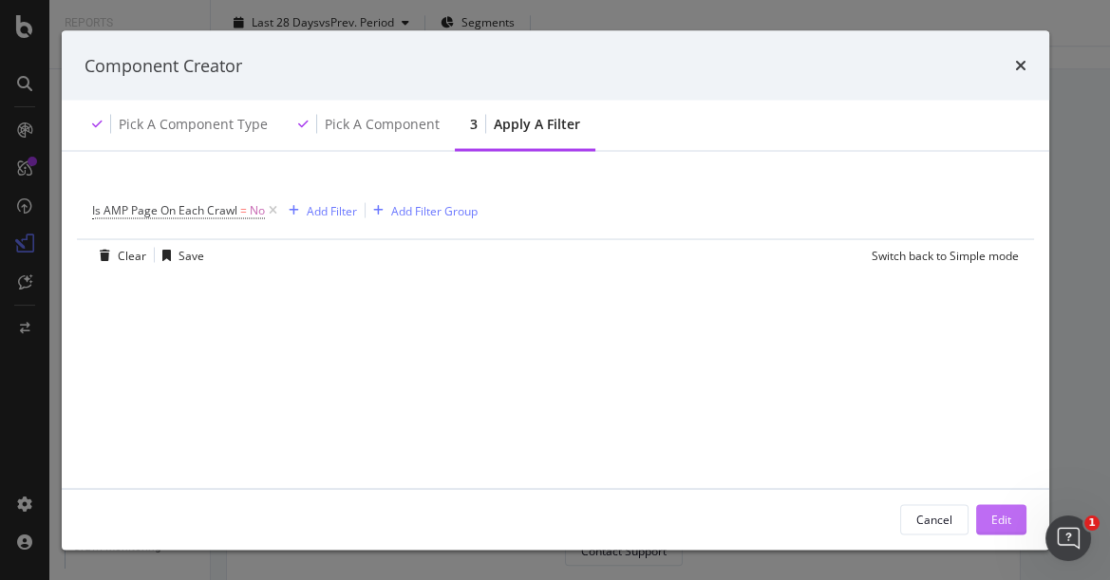
click at [982, 522] on button "Edit" at bounding box center [1001, 519] width 50 height 30
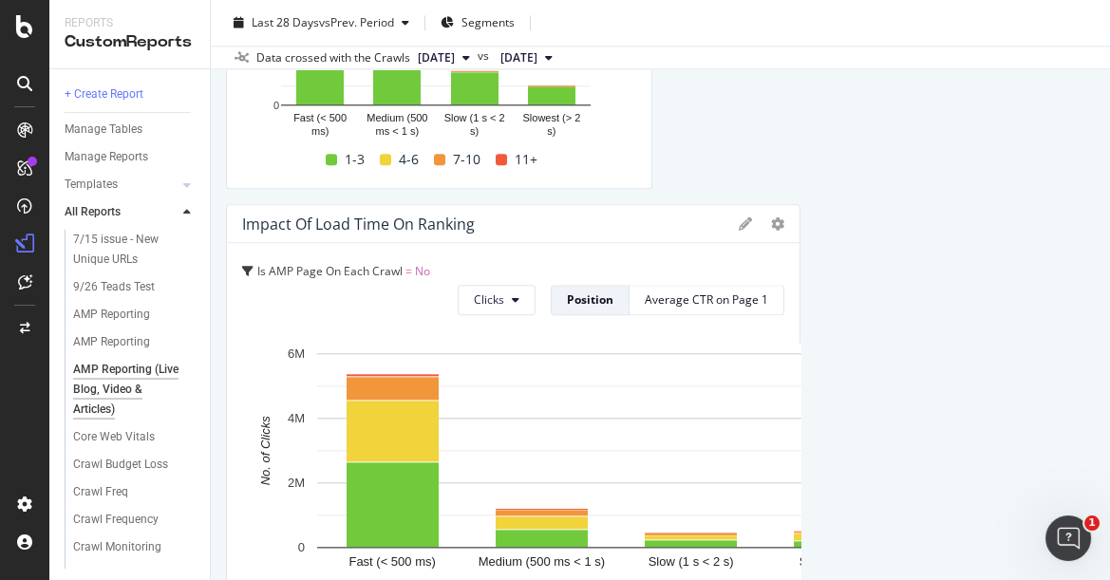
drag, startPoint x: 1001, startPoint y: 235, endPoint x: 765, endPoint y: 234, distance: 235.4
click at [765, 234] on div "Impact of Load Time on Ranking Is AMP Page On Each Crawl = No Clicks Position A…" at bounding box center [513, 417] width 574 height 427
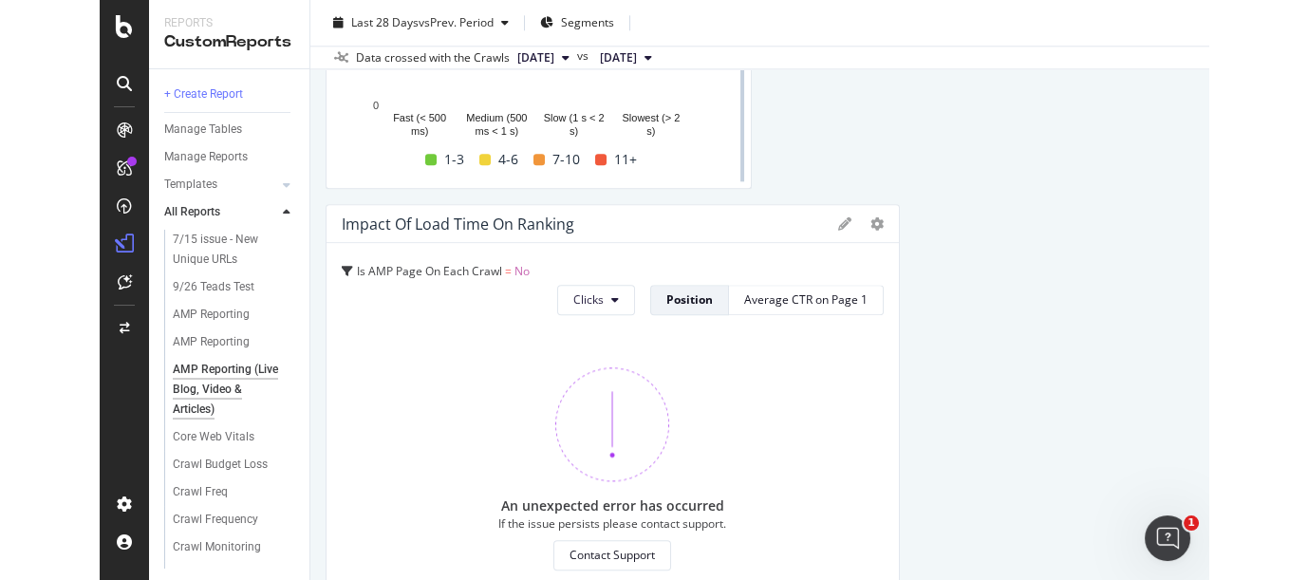
scroll to position [2855, 0]
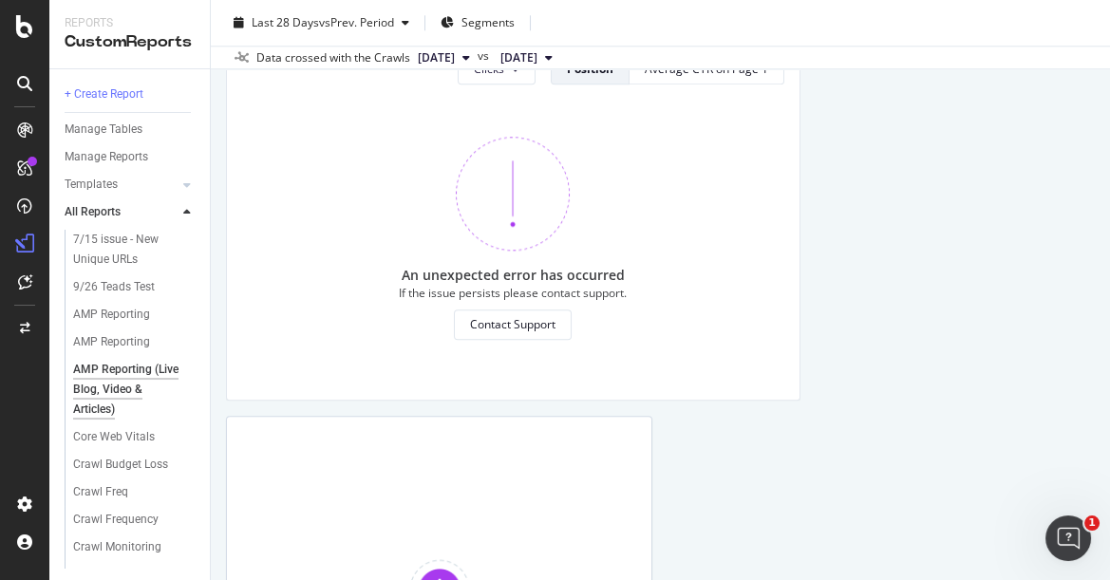
drag, startPoint x: 644, startPoint y: 393, endPoint x: 397, endPoint y: 389, distance: 246.8
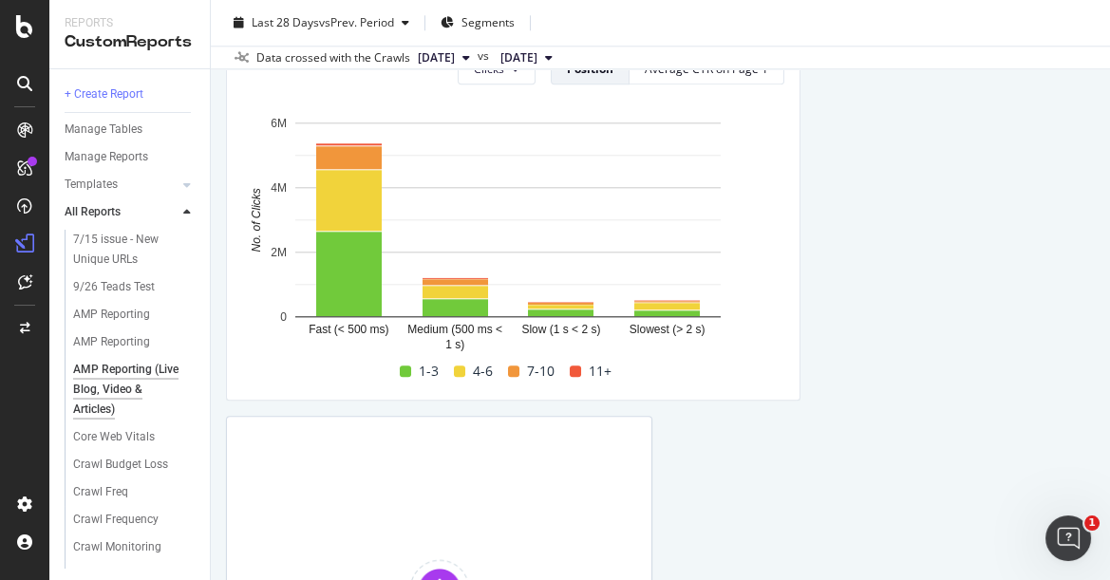
click at [1107, 527] on div "AMP Reporting (Live Blog, Video & Articles) AMP Reporting (Live Blog, Video & A…" at bounding box center [660, 290] width 899 height 580
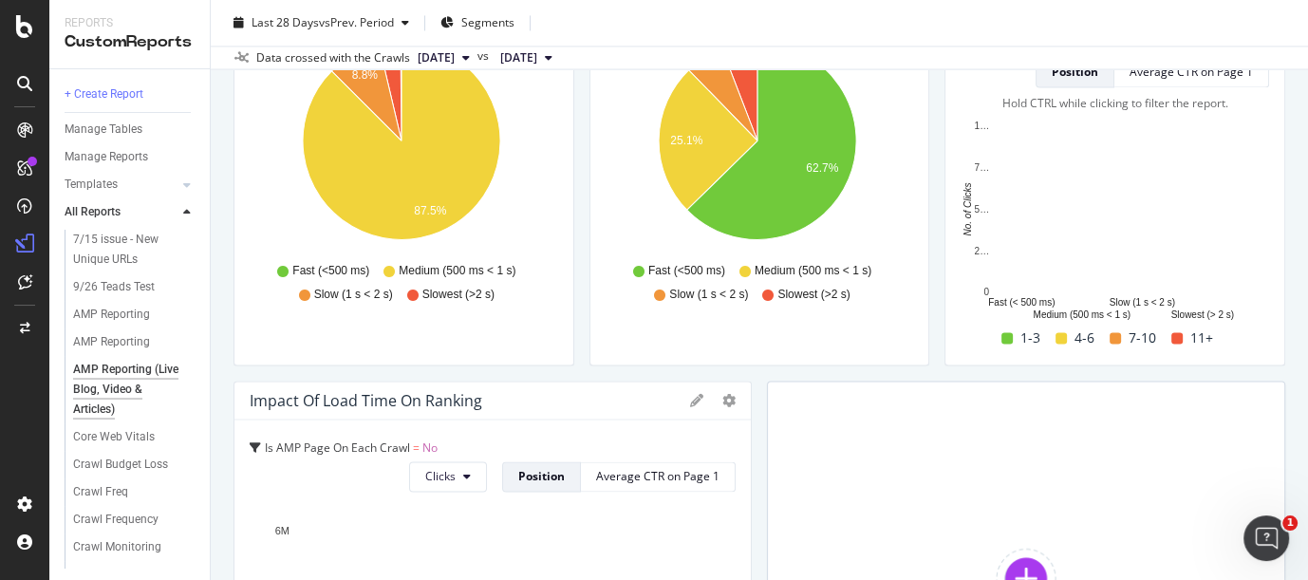
scroll to position [2772, 0]
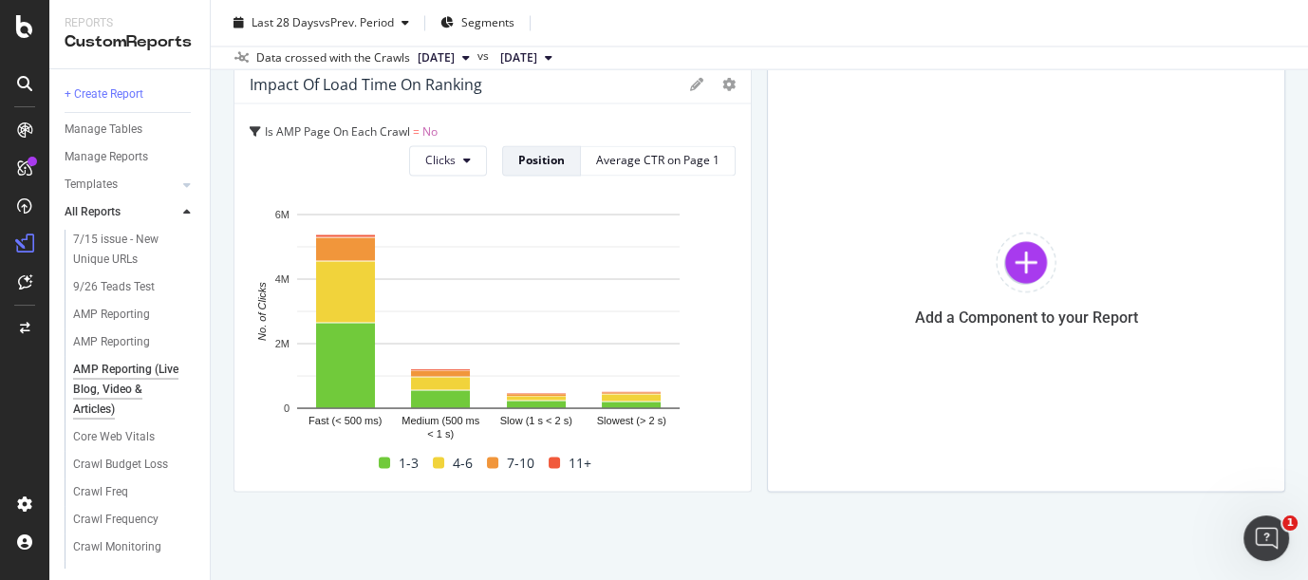
click at [45, 2] on div at bounding box center [24, 290] width 49 height 580
click at [1020, 251] on div at bounding box center [1026, 262] width 61 height 61
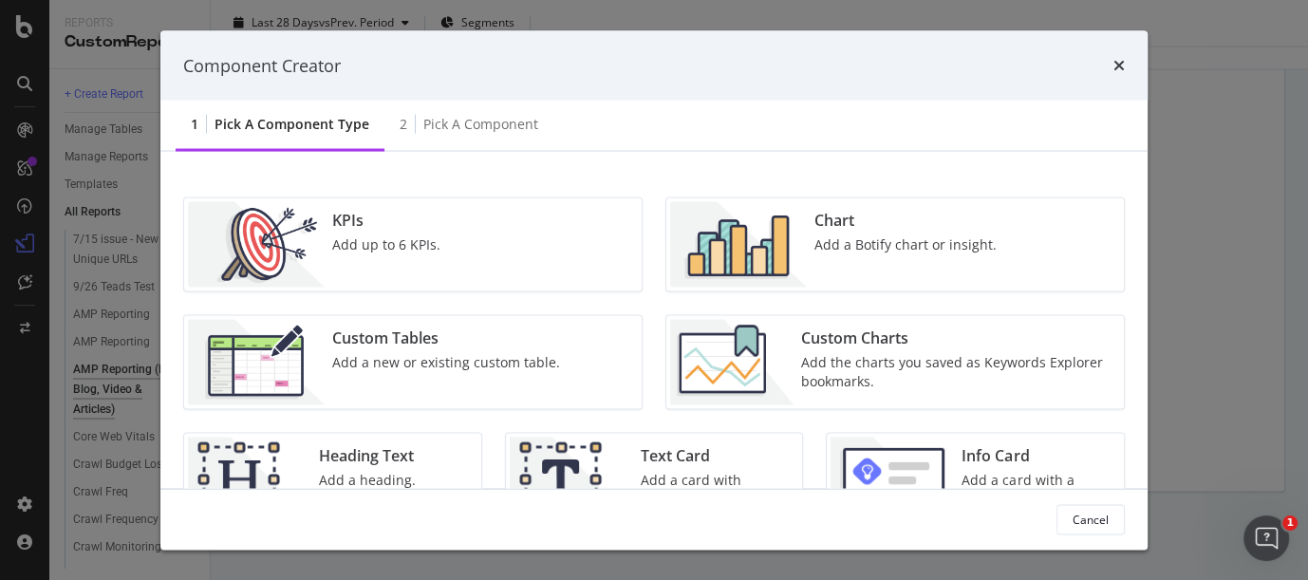
click at [789, 244] on img "modal" at bounding box center [738, 244] width 137 height 85
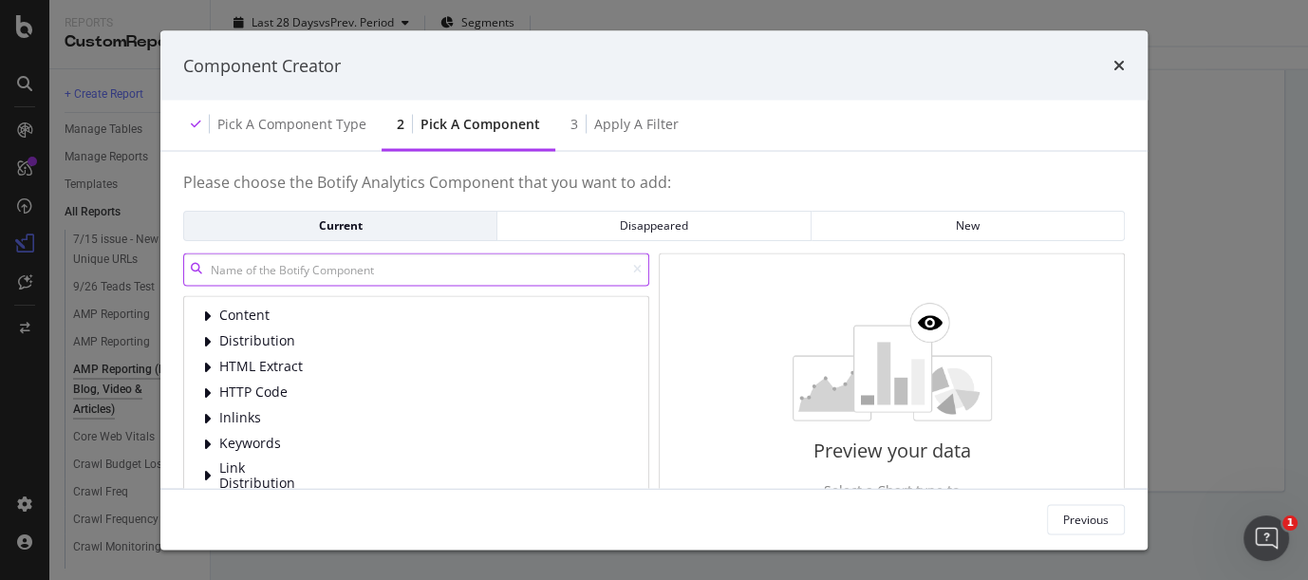
click at [331, 264] on input "modal" at bounding box center [416, 269] width 466 height 33
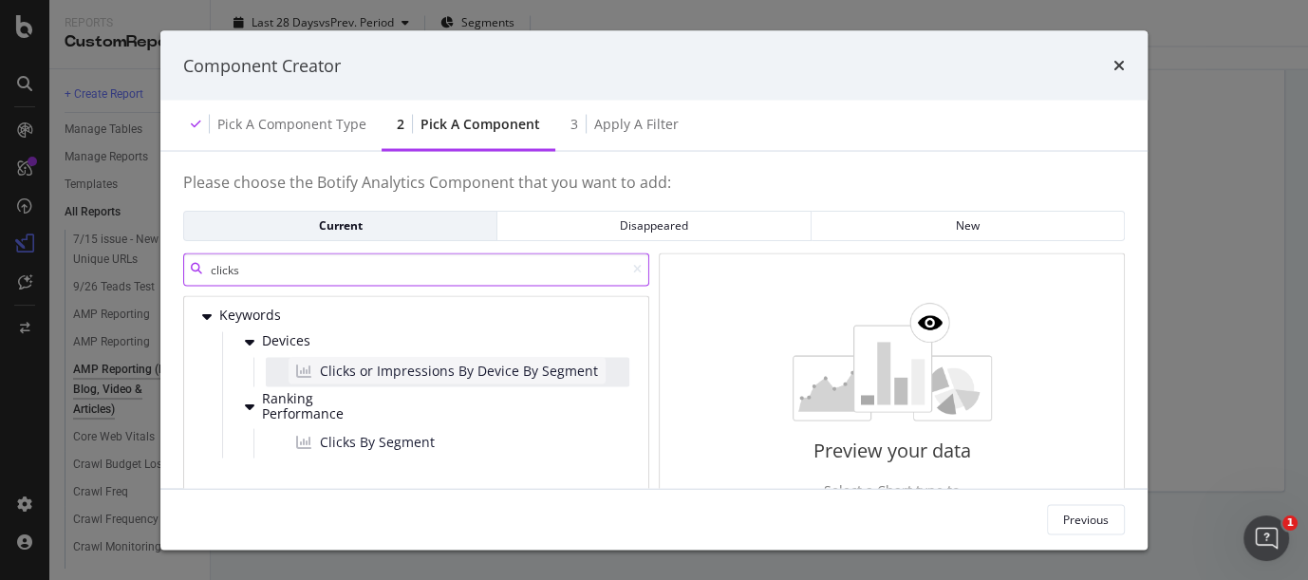
type input "clicks"
click at [453, 367] on span "Clicks or Impressions By Device By Segment" at bounding box center [459, 370] width 278 height 19
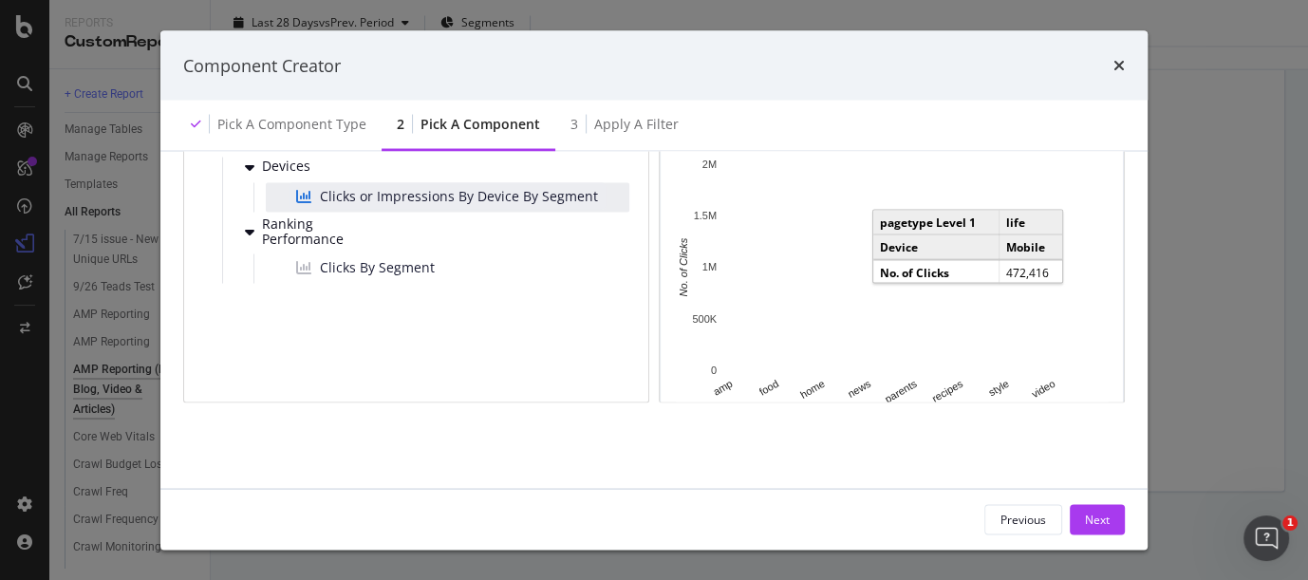
scroll to position [0, 0]
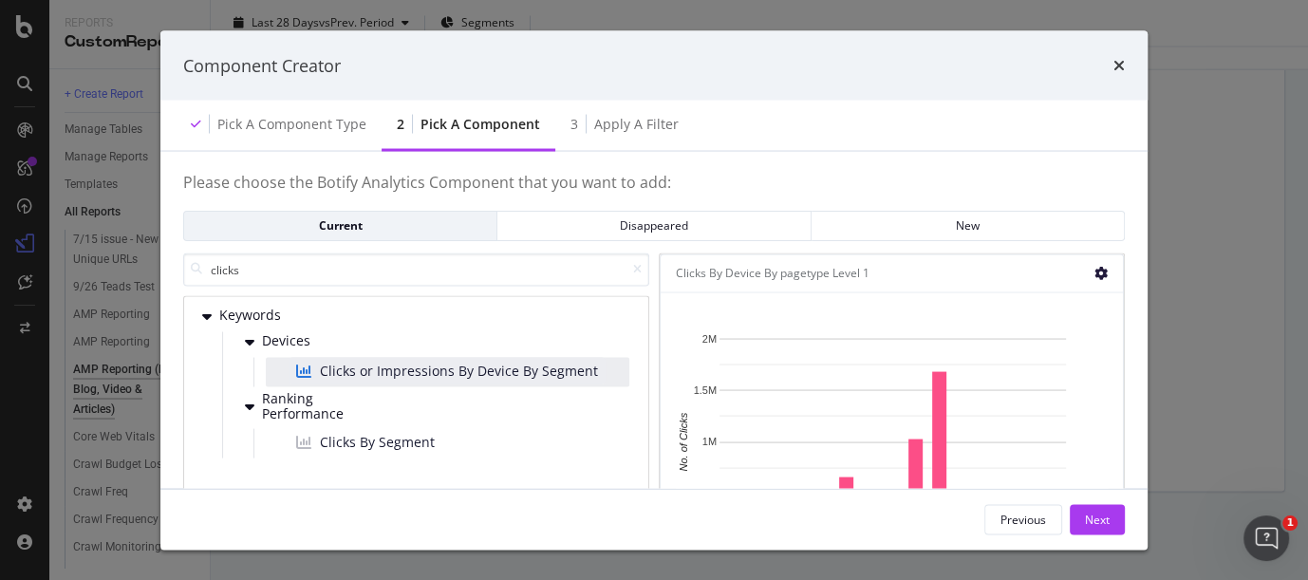
click at [1098, 271] on icon "modal" at bounding box center [1101, 273] width 13 height 13
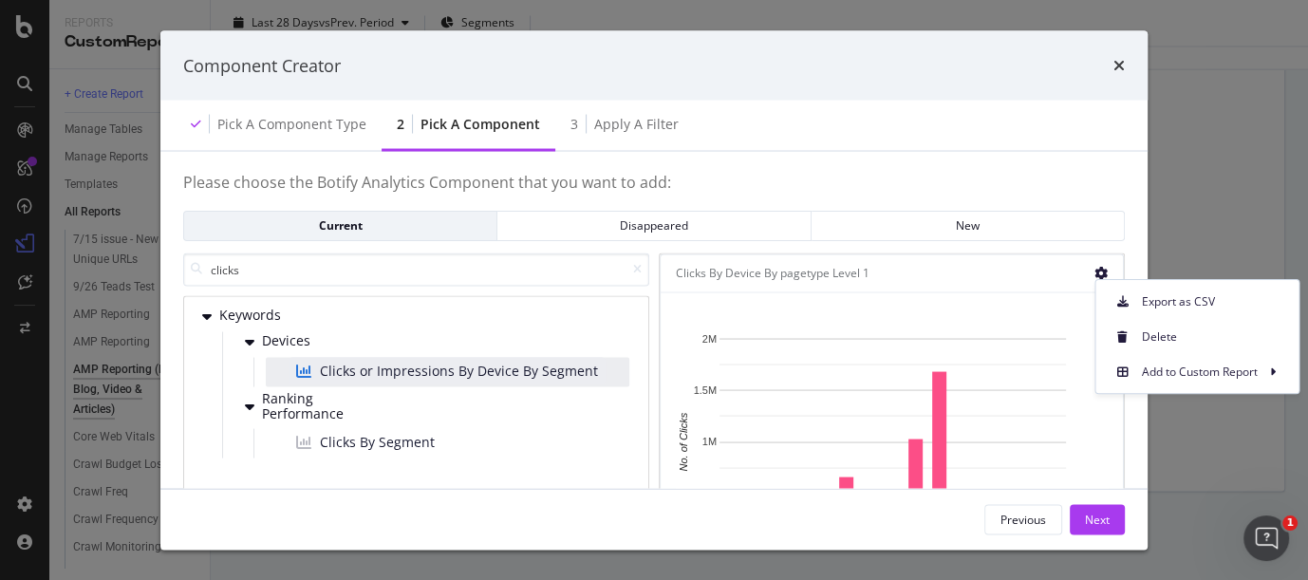
click at [977, 265] on div "Clicks By Device By pagetype Level 1" at bounding box center [876, 273] width 400 height 19
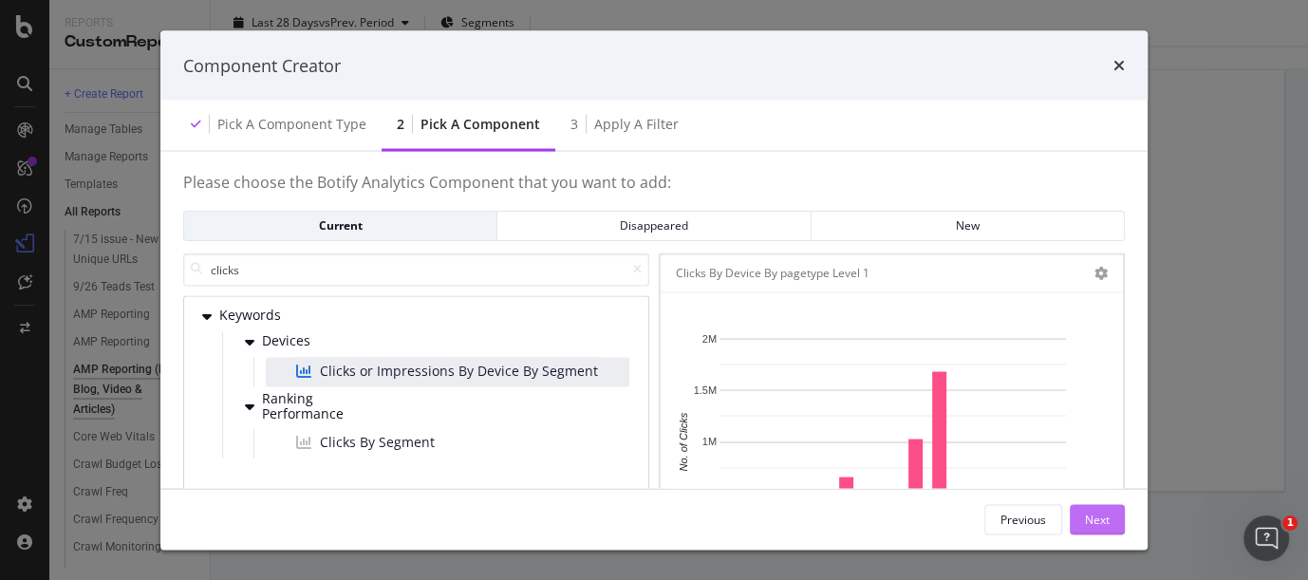
click at [1095, 515] on div "Next" at bounding box center [1097, 519] width 25 height 16
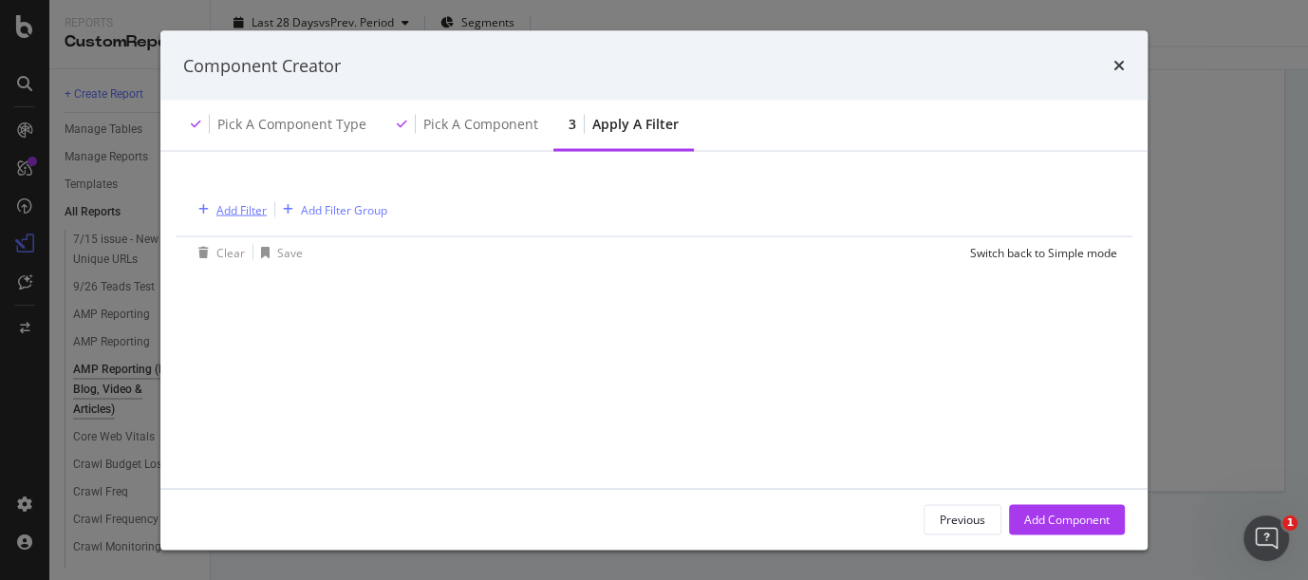
click at [243, 211] on div "Add Filter" at bounding box center [241, 209] width 50 height 16
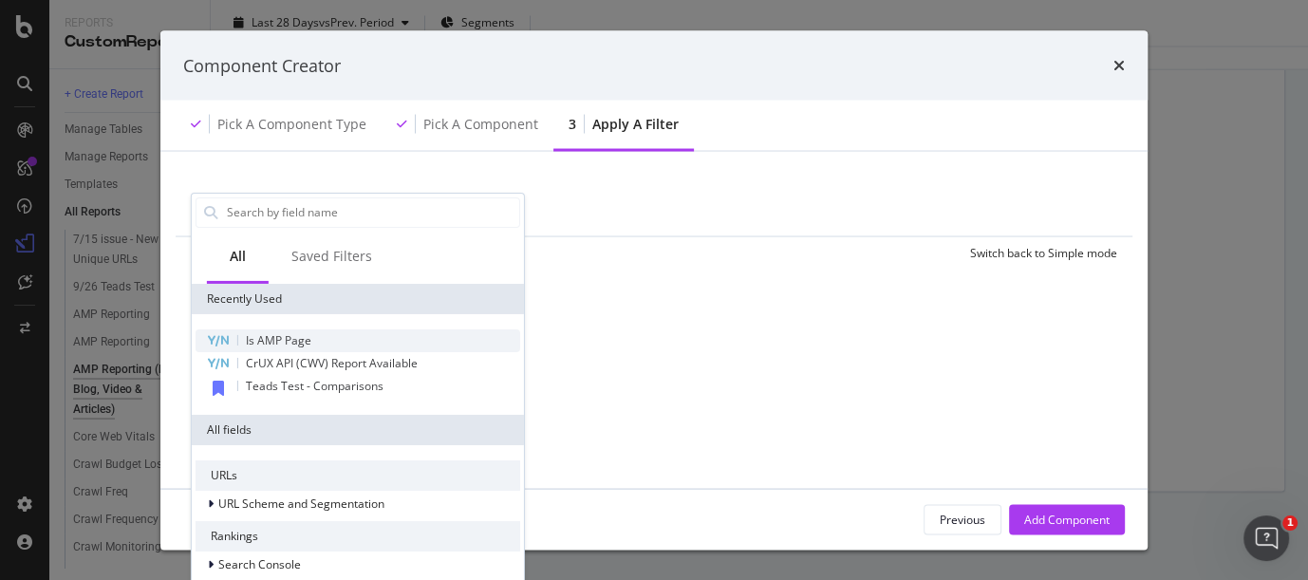
click at [264, 340] on span "Is AMP Page" at bounding box center [278, 339] width 65 height 16
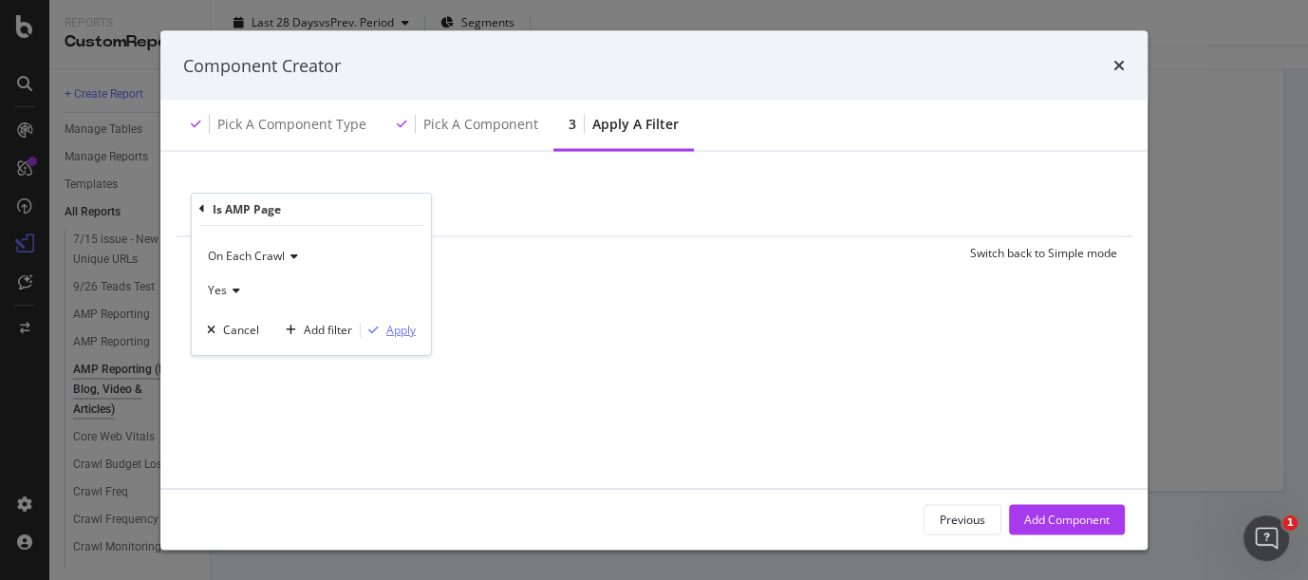
click at [396, 333] on div "Apply" at bounding box center [400, 330] width 29 height 16
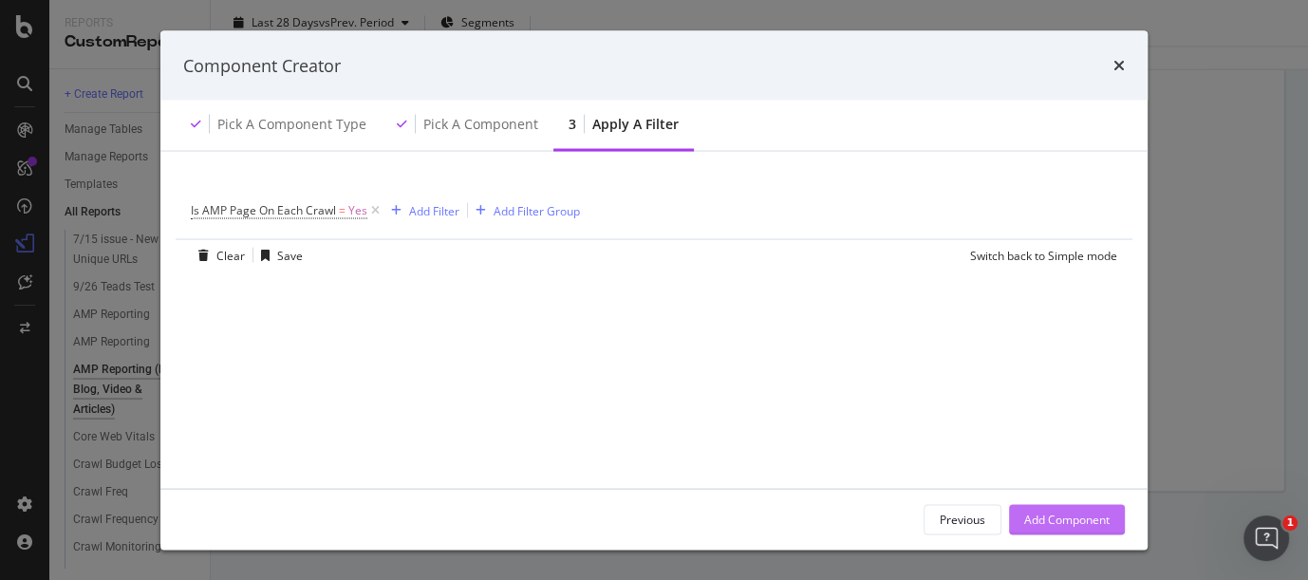
click at [1045, 523] on div "Add Component" at bounding box center [1066, 519] width 85 height 16
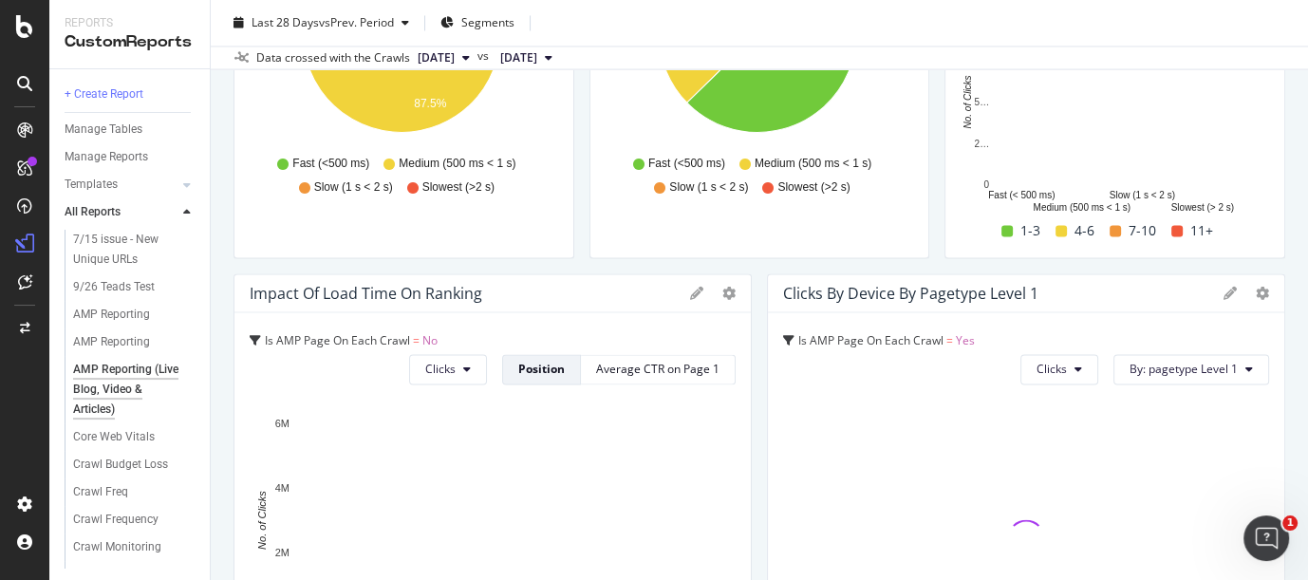
scroll to position [2561, 0]
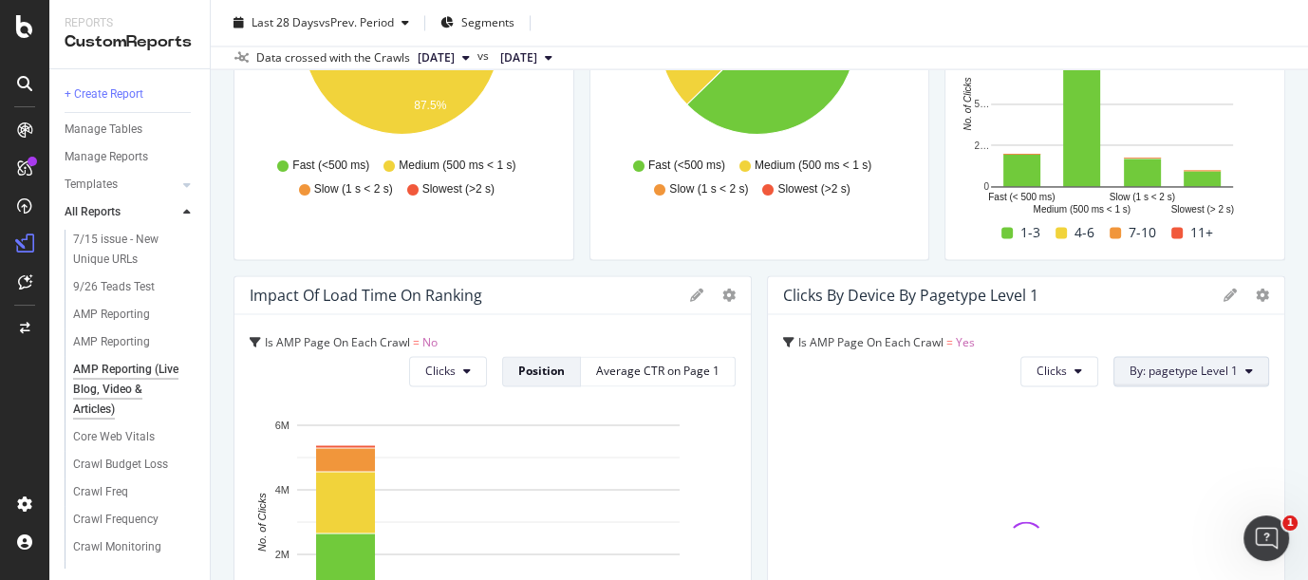
click at [1109, 371] on span "By: pagetype Level 1" at bounding box center [1184, 371] width 108 height 16
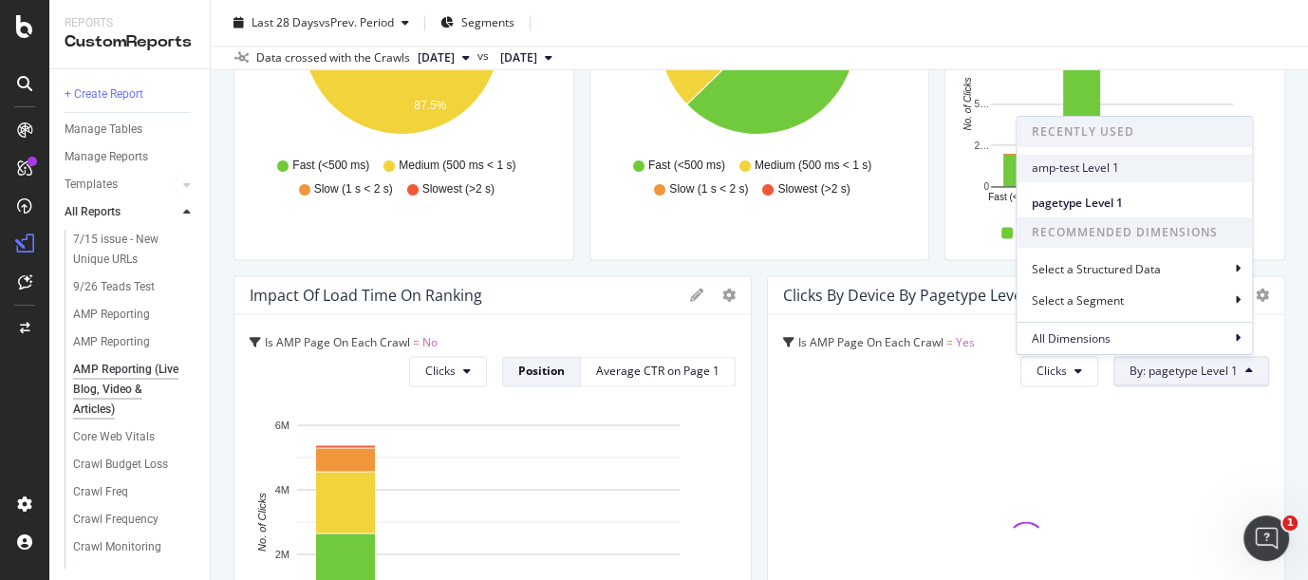
click at [1079, 161] on span "amp-test Level 1" at bounding box center [1134, 167] width 205 height 17
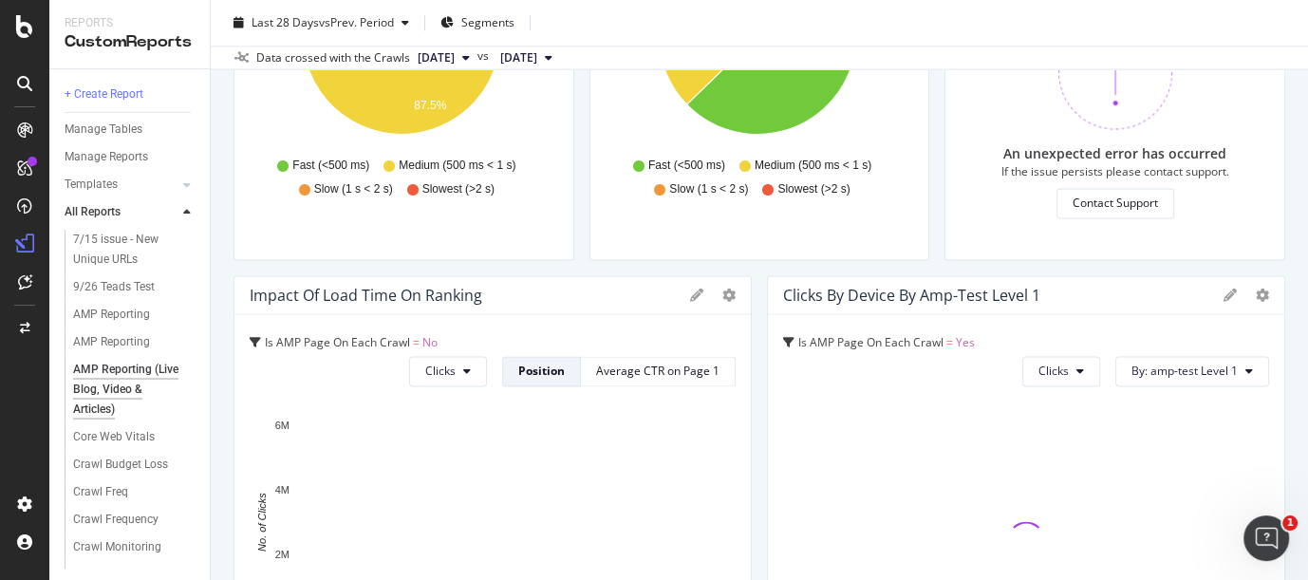
scroll to position [2772, 0]
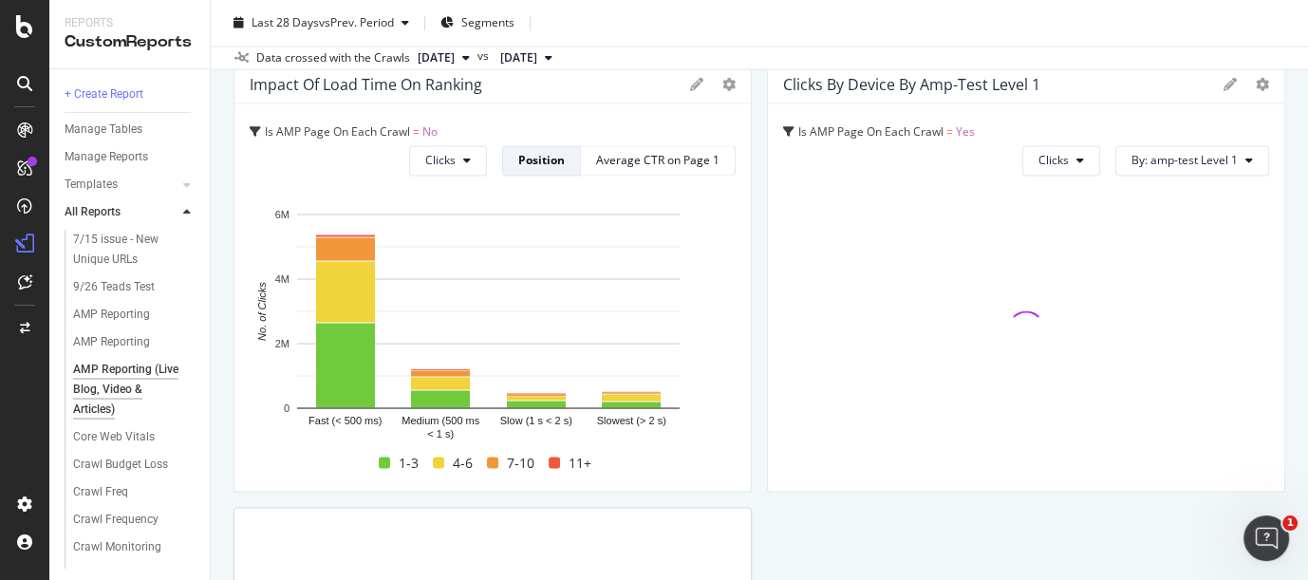
click at [124, 4] on div "Reports CustomReports" at bounding box center [129, 34] width 160 height 68
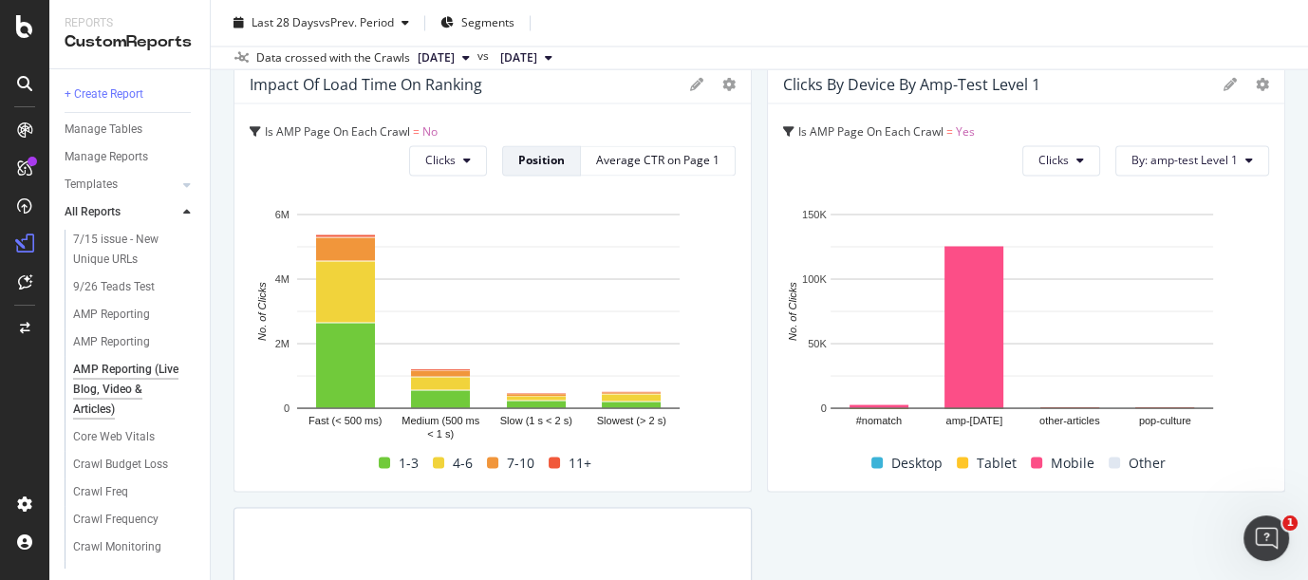
click at [928, 126] on span "Is AMP Page On Each Crawl" at bounding box center [870, 131] width 145 height 16
click at [1109, 78] on icon at bounding box center [1230, 84] width 13 height 13
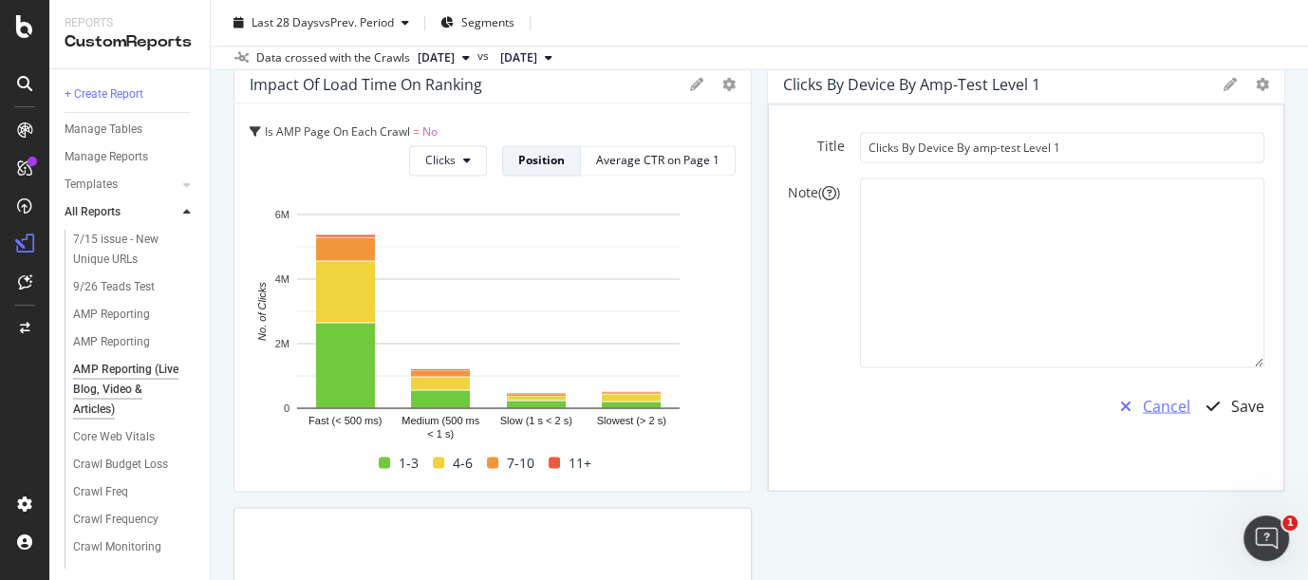
click at [1109, 402] on div "Cancel" at bounding box center [1166, 406] width 47 height 22
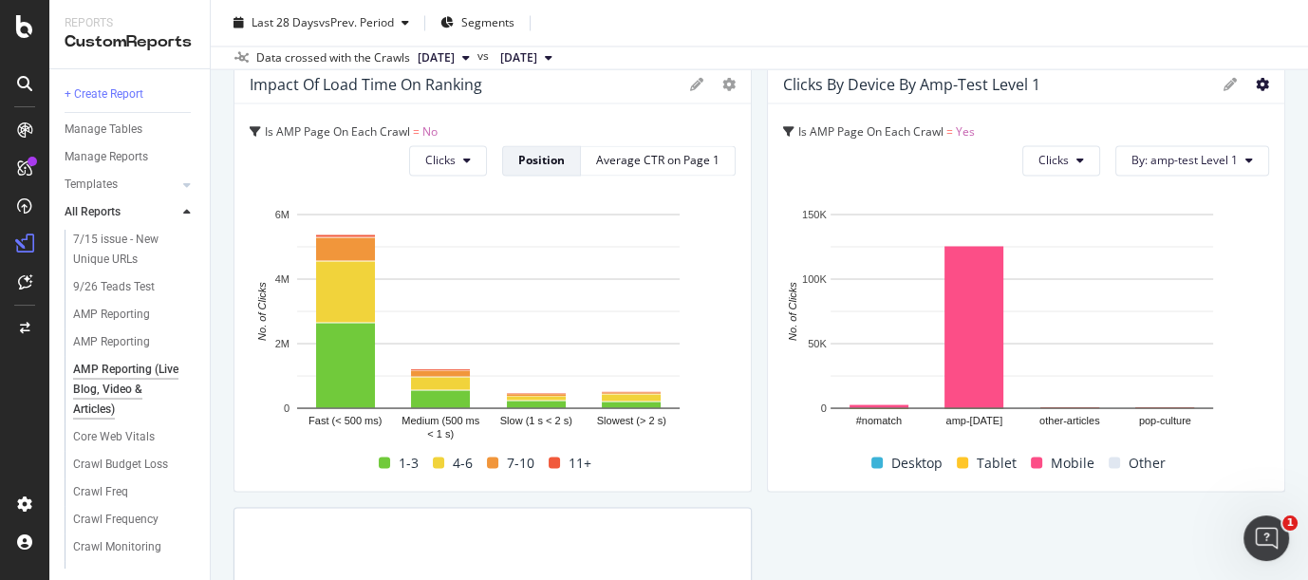
click at [1109, 82] on div "Clicks By Device By amp-test Level 1 Is AMP Page On Each Crawl = Yes Clicks By:…" at bounding box center [1026, 278] width 518 height 427
click at [1109, 80] on icon at bounding box center [1262, 84] width 13 height 13
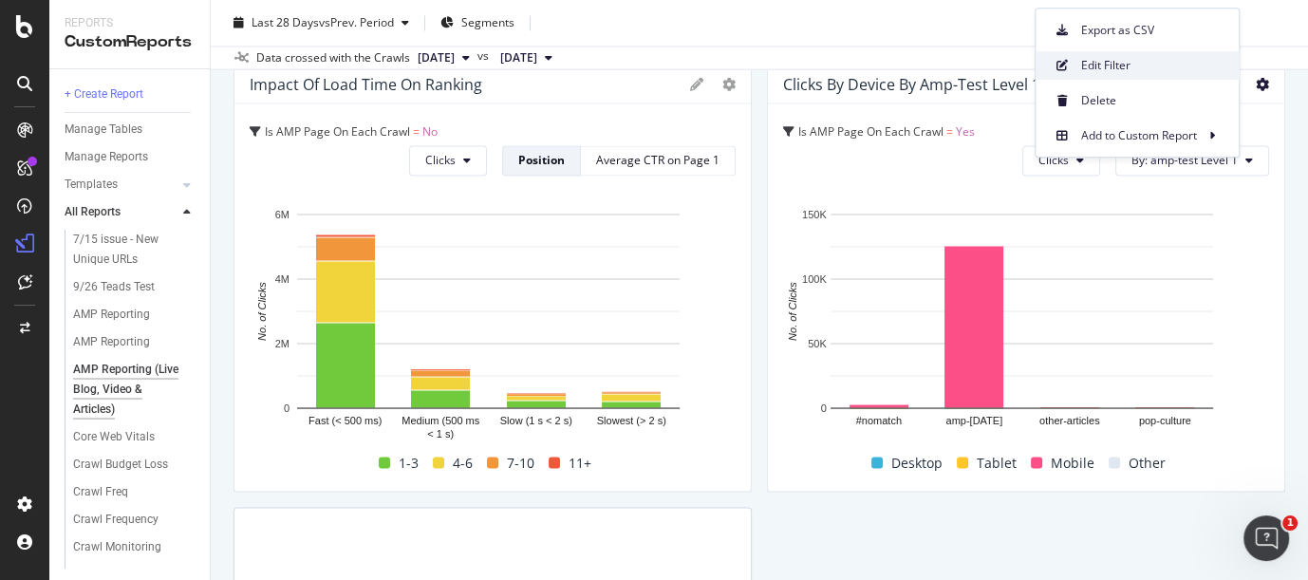
click at [1106, 52] on div "Edit Filter" at bounding box center [1137, 65] width 203 height 28
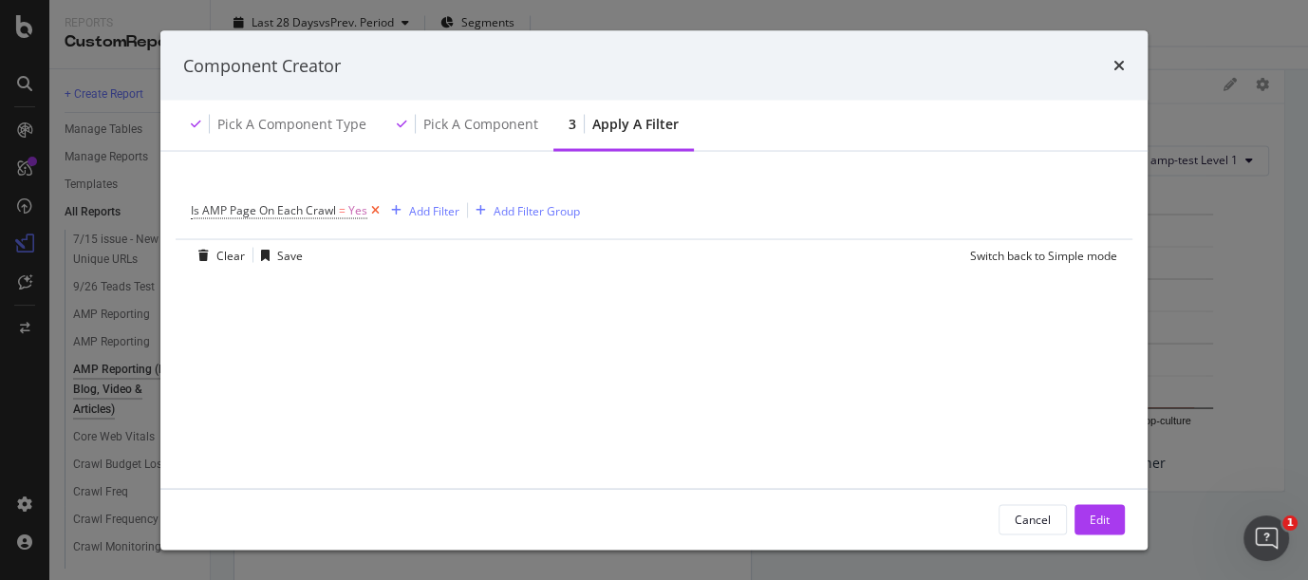
click at [378, 208] on icon "modal" at bounding box center [375, 210] width 16 height 19
drag, startPoint x: 1101, startPoint y: 519, endPoint x: 1289, endPoint y: 398, distance: 223.8
click at [1101, 518] on div "Edit" at bounding box center [1100, 519] width 20 height 16
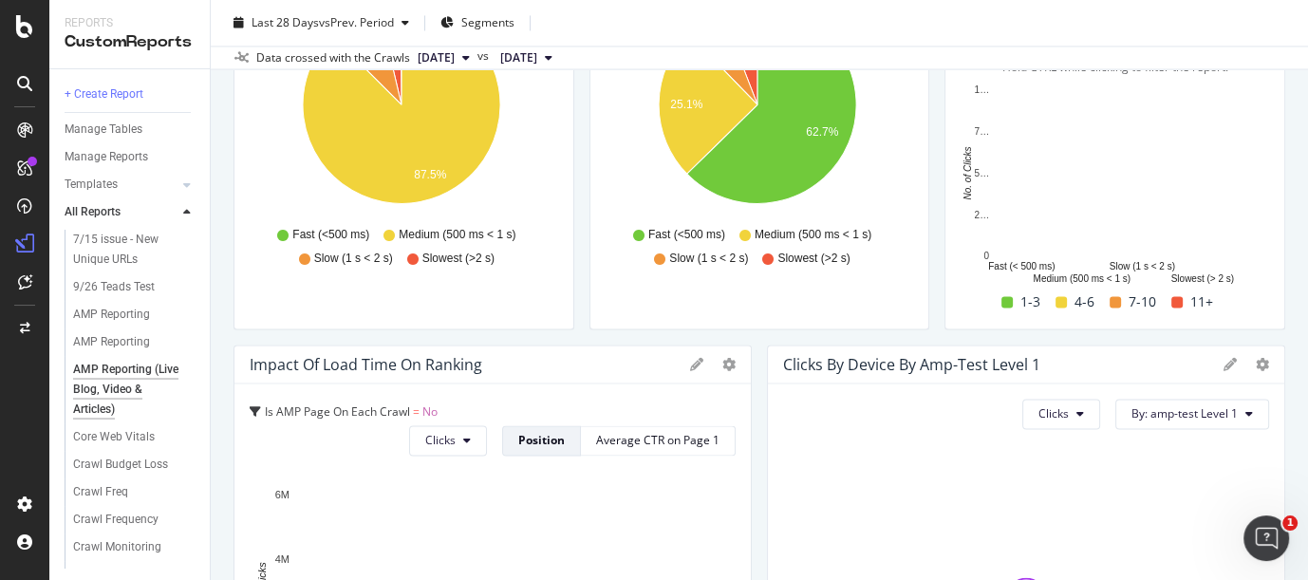
scroll to position [2350, 0]
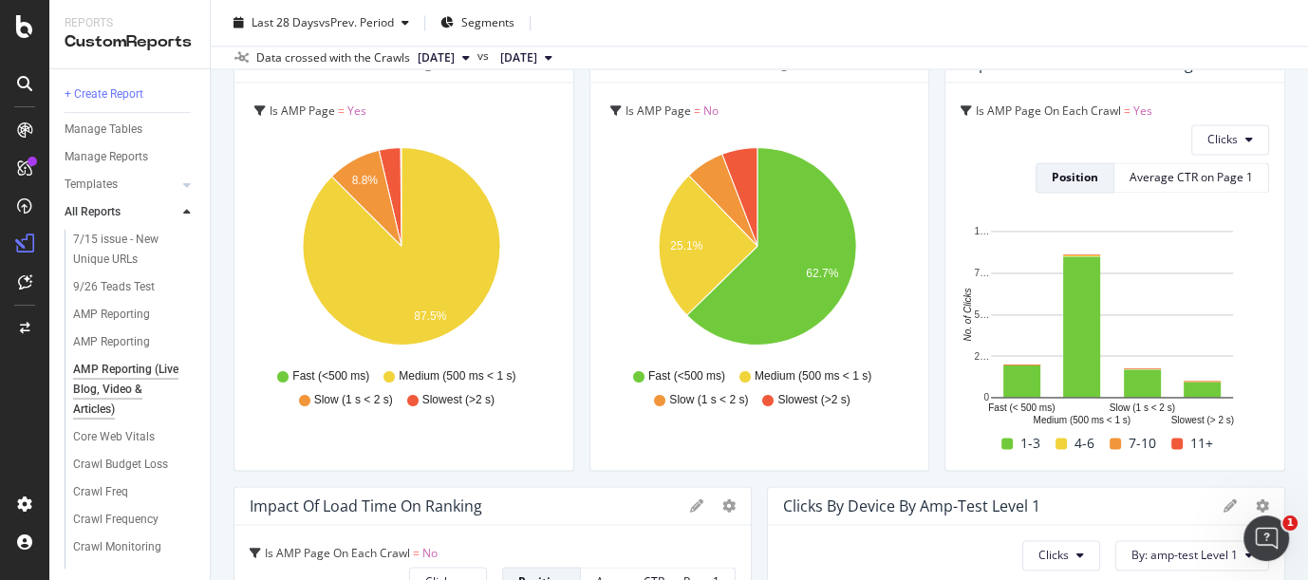
click at [127, 4] on div "Reports CustomReports" at bounding box center [129, 34] width 160 height 68
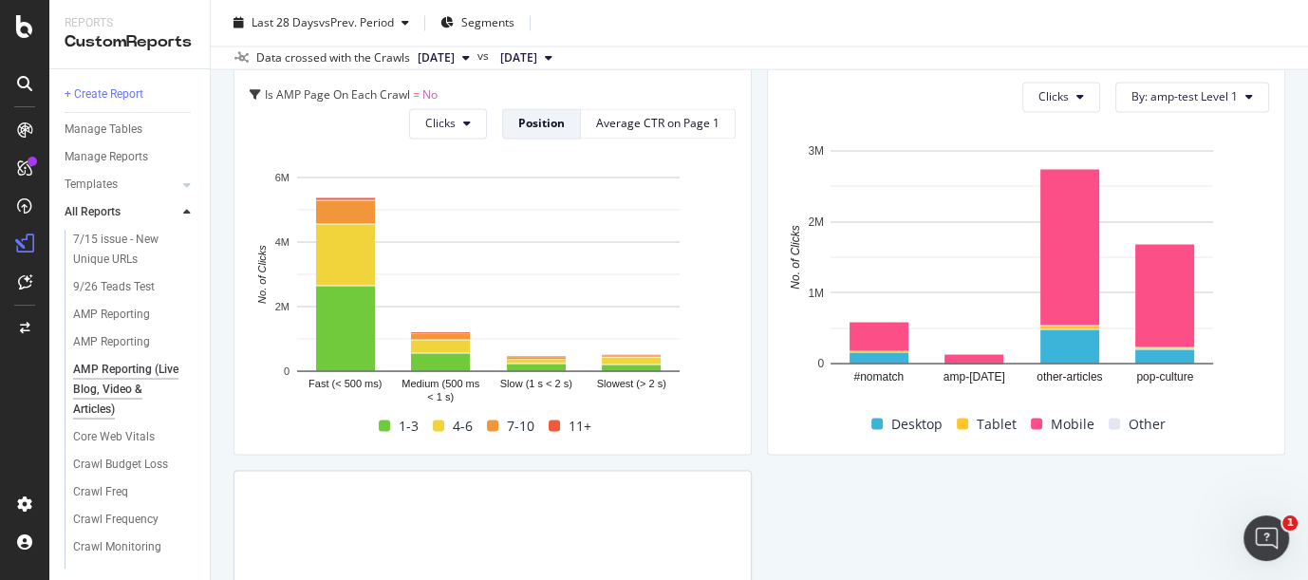
scroll to position [2772, 0]
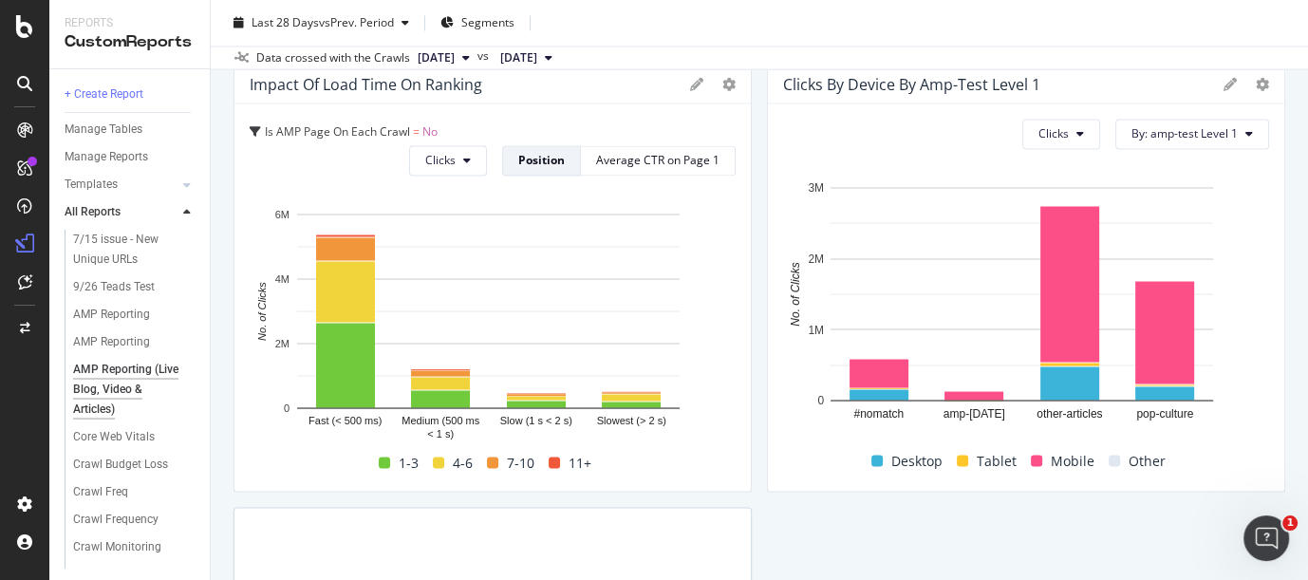
click at [129, 13] on div "Reports CustomReports" at bounding box center [129, 34] width 160 height 68
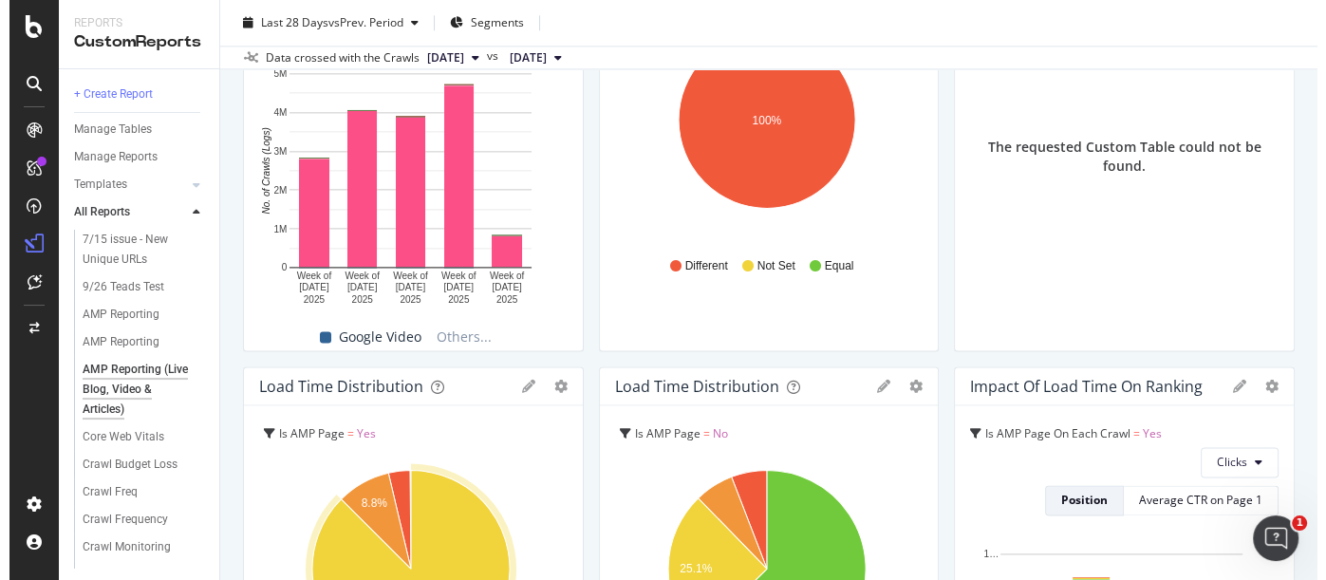
scroll to position [1823, 0]
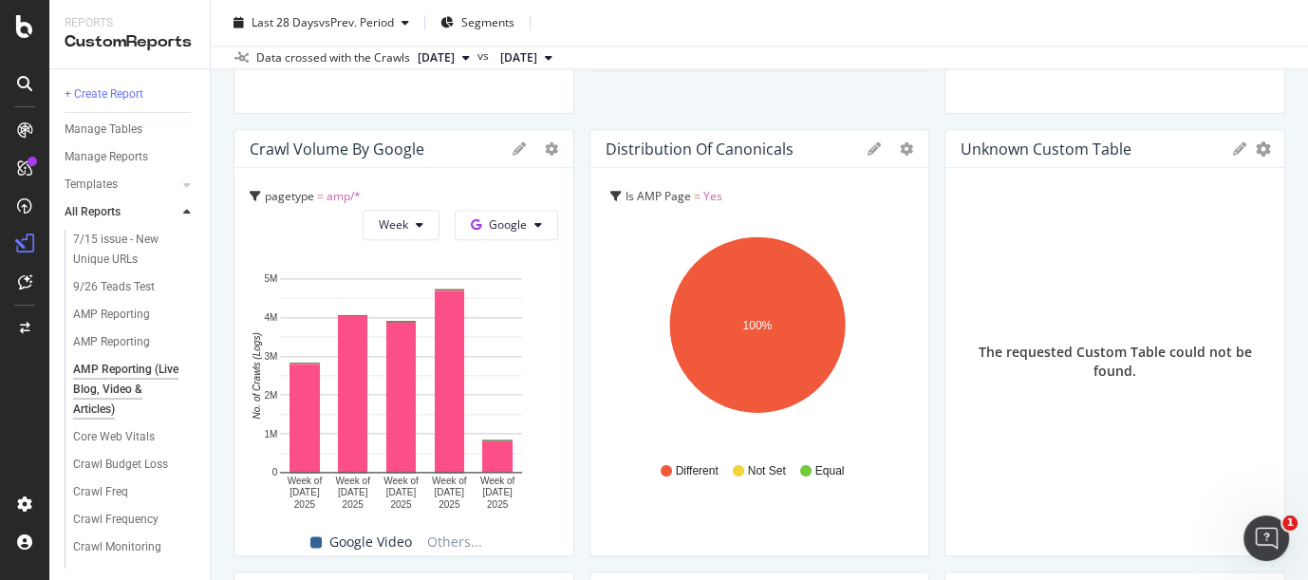
click at [868, 150] on icon at bounding box center [874, 148] width 13 height 13
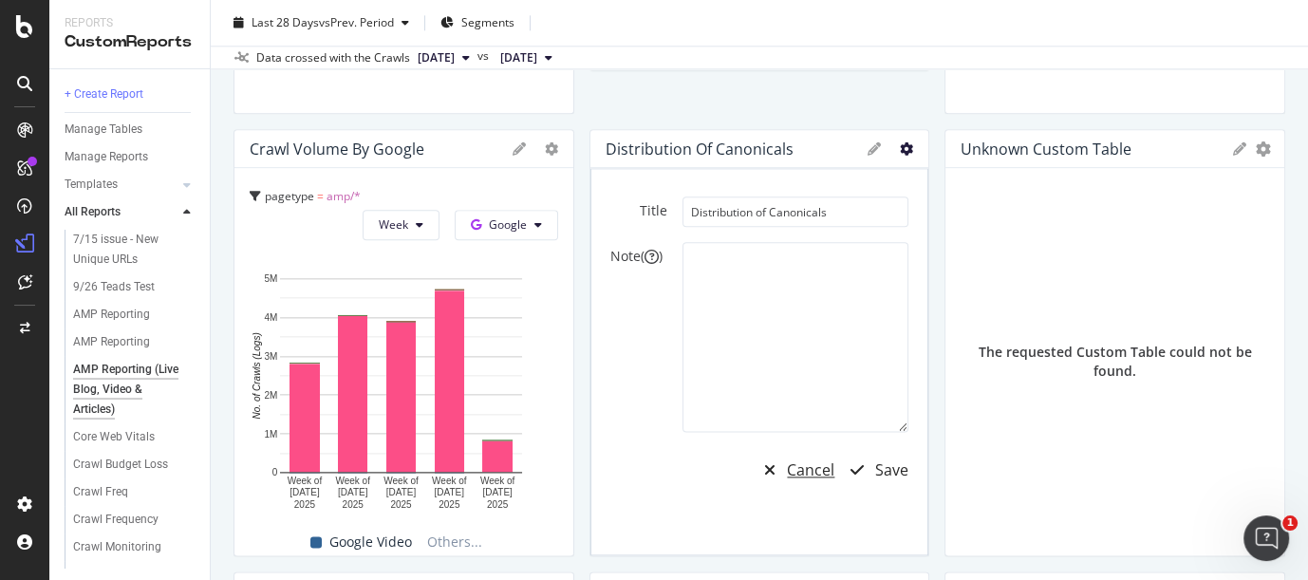
drag, startPoint x: 797, startPoint y: 462, endPoint x: 897, endPoint y: 142, distance: 335.1
click at [798, 462] on div "Cancel" at bounding box center [810, 470] width 47 height 22
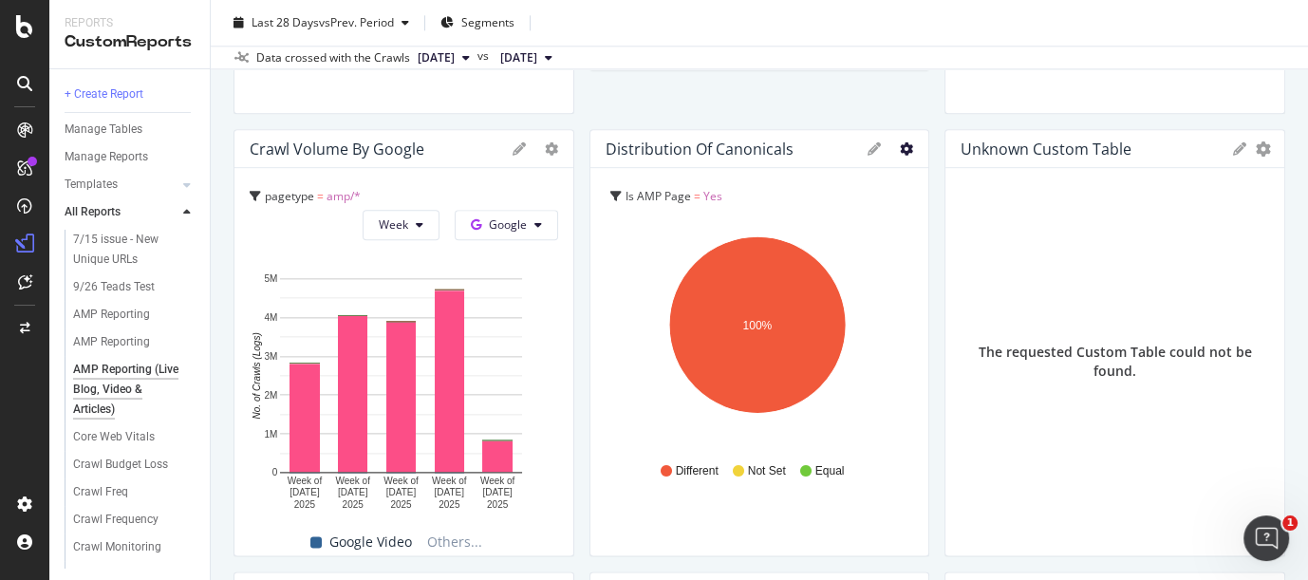
click at [900, 142] on icon "gear" at bounding box center [906, 148] width 13 height 13
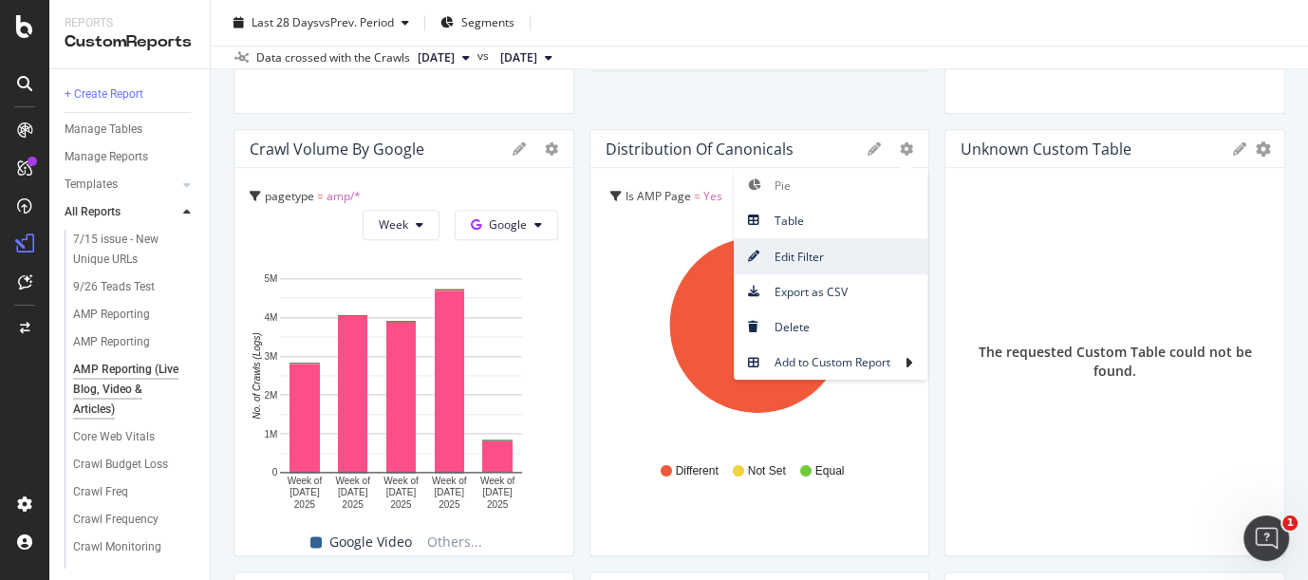
click at [795, 251] on span "Edit Filter" at bounding box center [831, 257] width 194 height 26
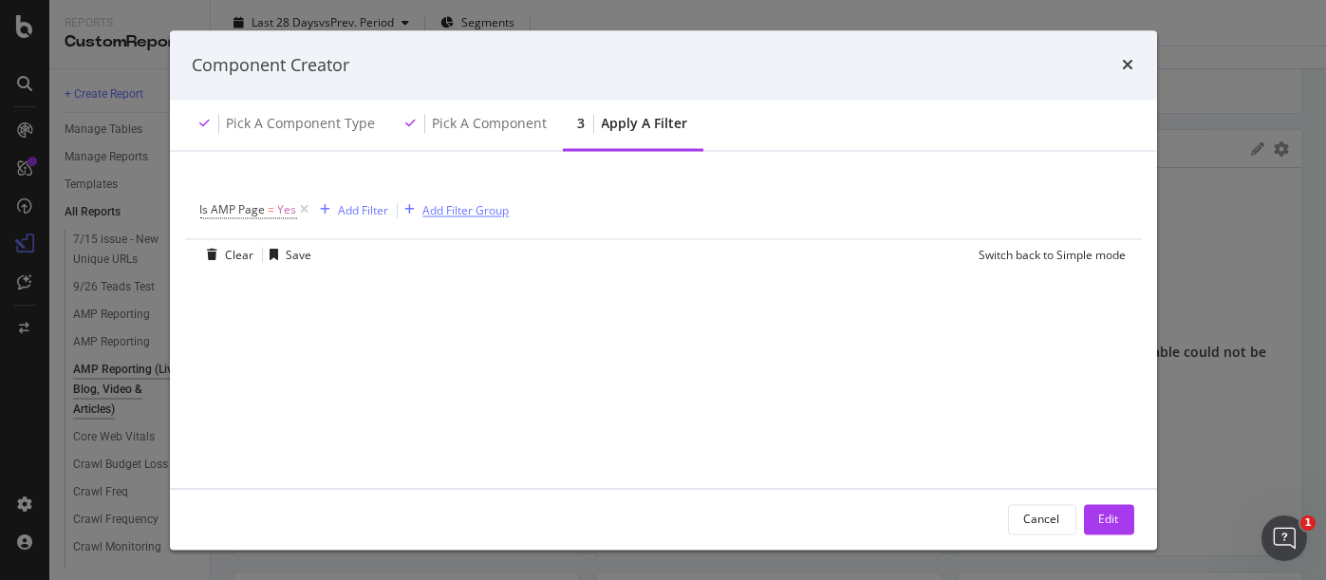
click at [305, 209] on icon "modal" at bounding box center [305, 210] width 16 height 19
click at [253, 211] on div "Add Filter" at bounding box center [251, 209] width 50 height 16
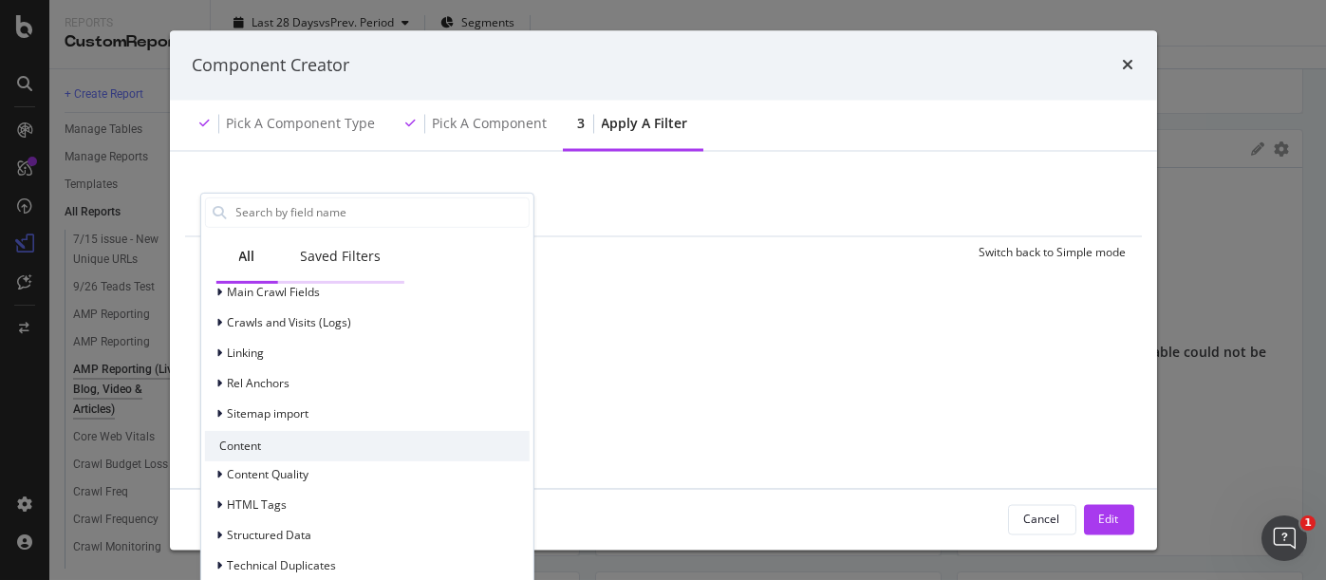
scroll to position [477, 0]
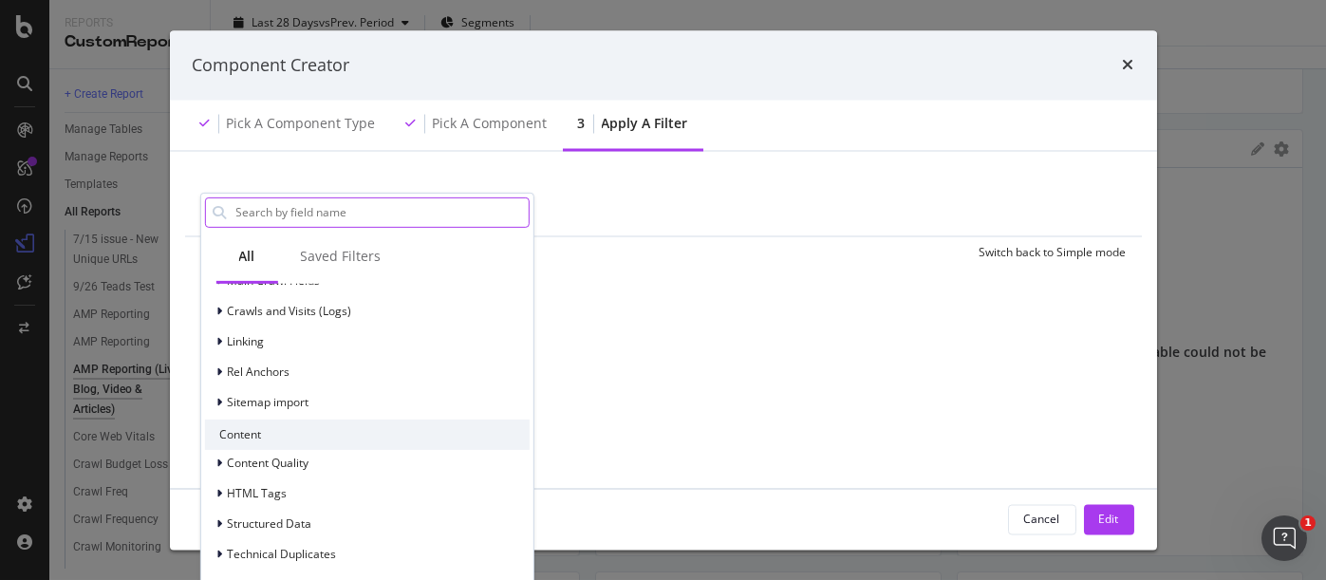
click at [289, 210] on input "modal" at bounding box center [381, 211] width 294 height 28
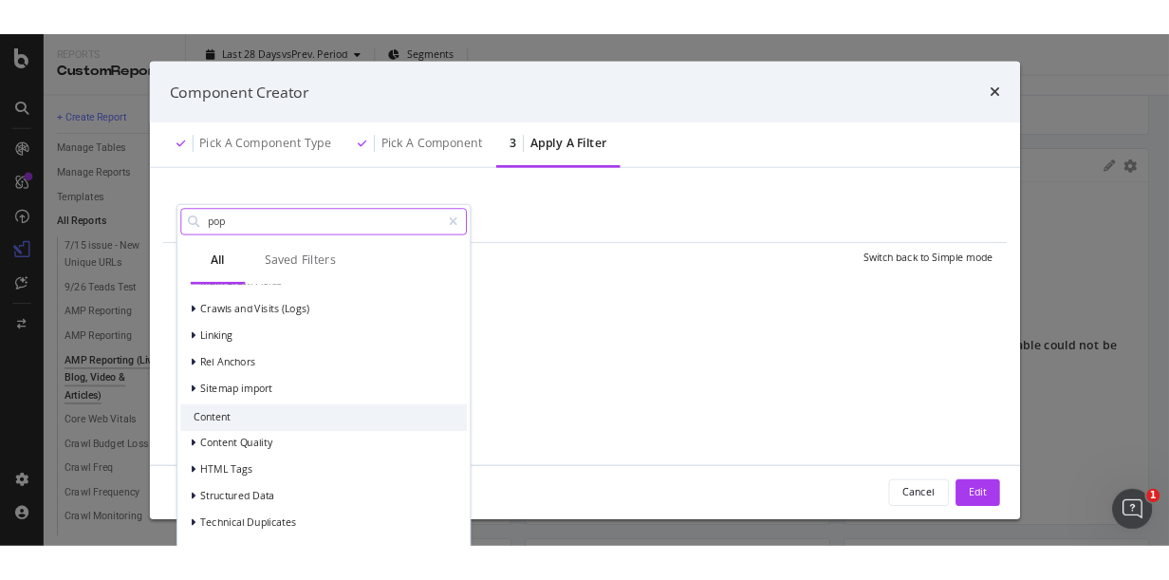
scroll to position [0, 0]
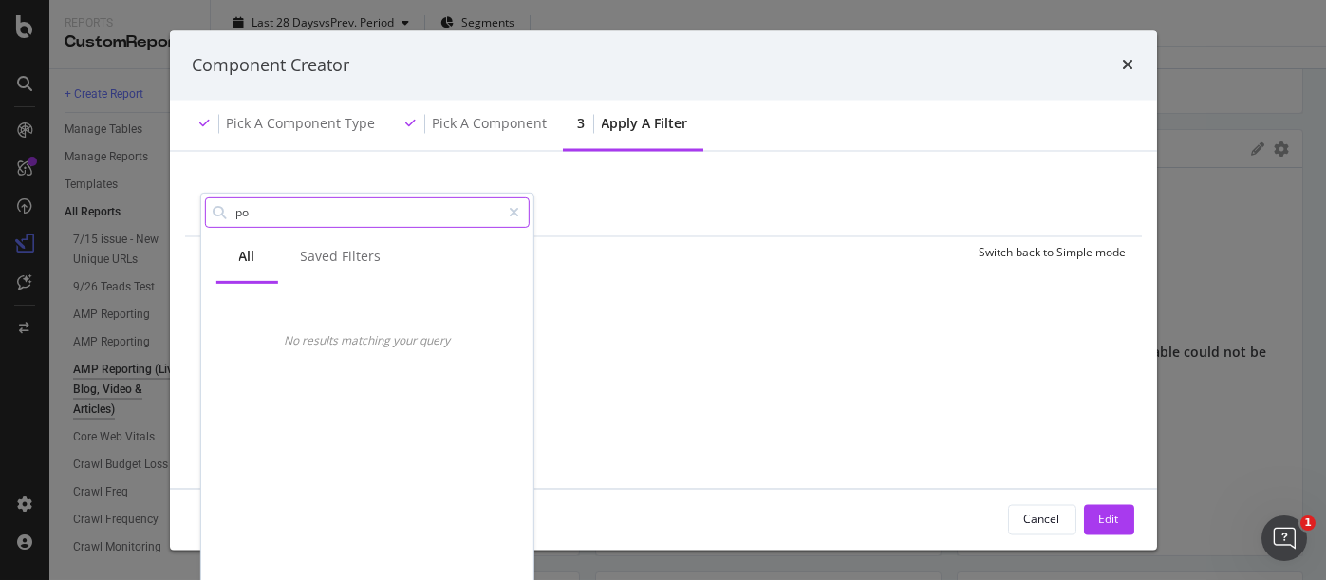
type input "p"
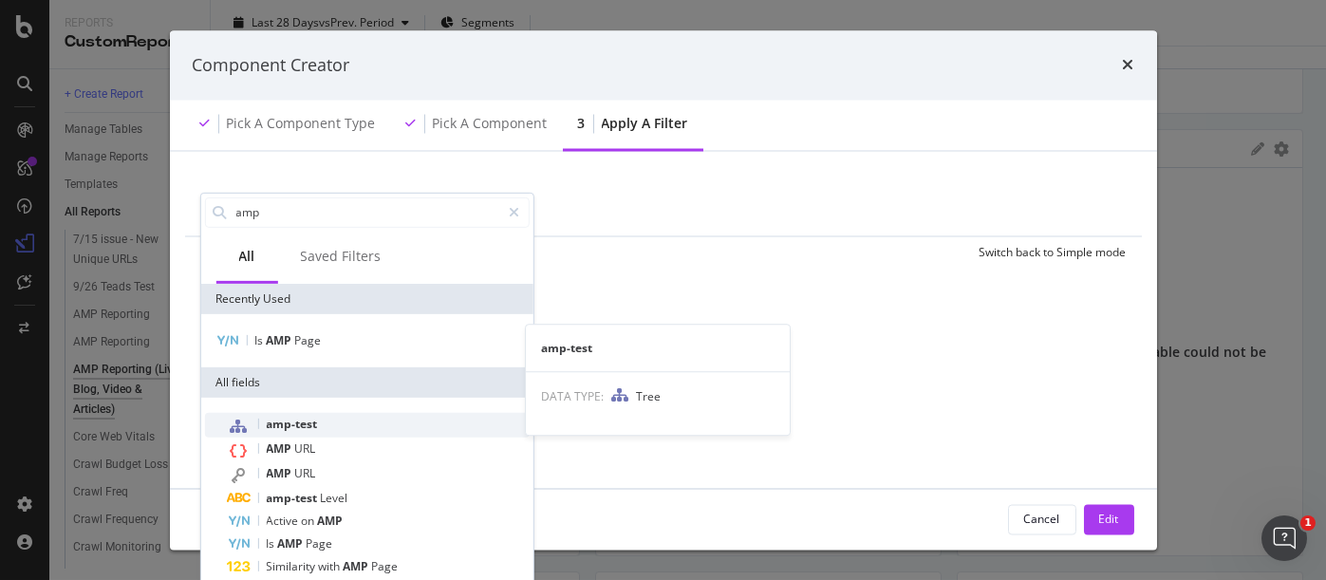
type input "amp"
click at [313, 432] on div "amp-test" at bounding box center [378, 424] width 302 height 25
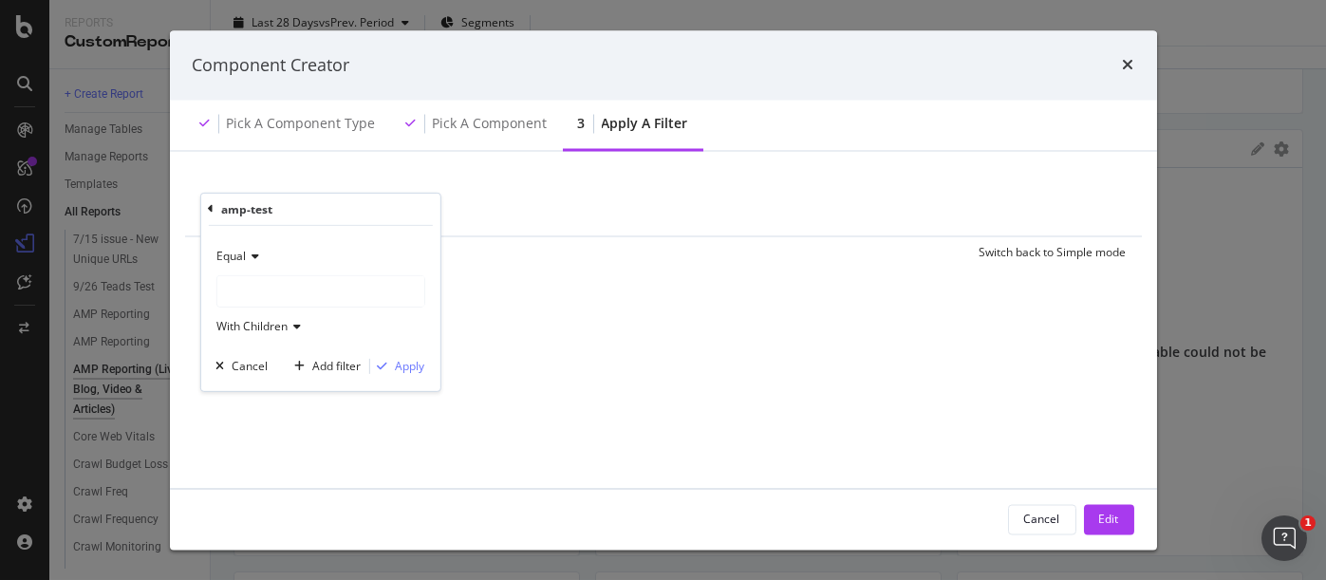
click at [257, 251] on icon "modal" at bounding box center [252, 256] width 13 height 11
click at [261, 294] on div "Equal" at bounding box center [321, 295] width 203 height 25
click at [255, 286] on div "modal" at bounding box center [319, 291] width 207 height 30
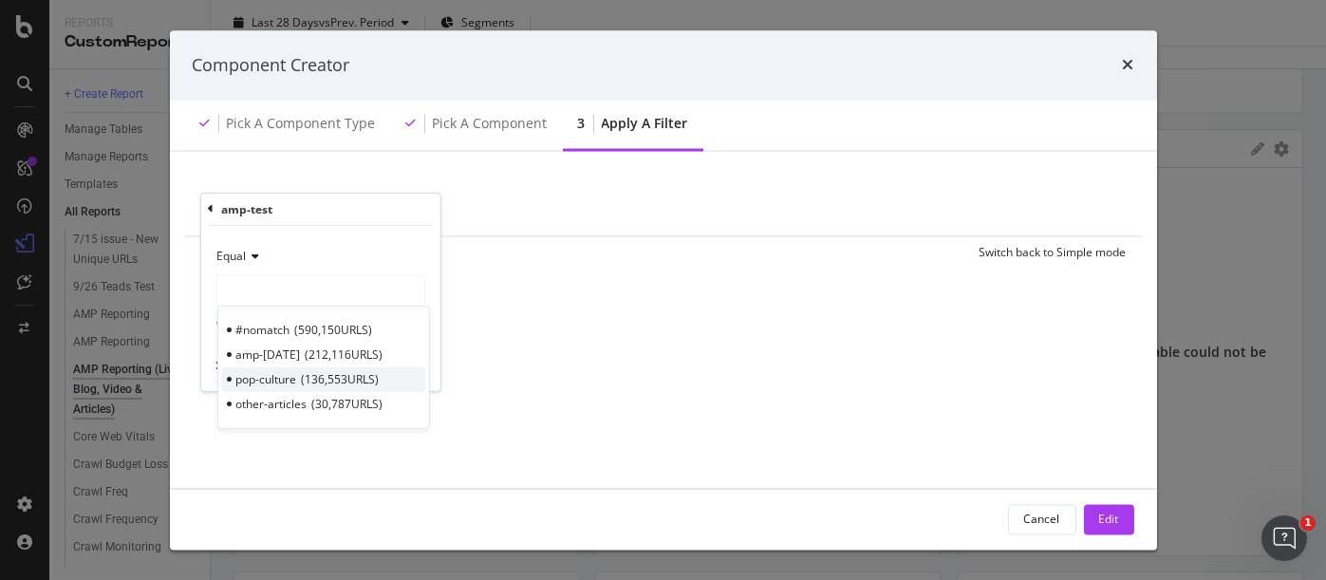
click at [331, 373] on span "136,553 URLS" at bounding box center [340, 379] width 78 height 16
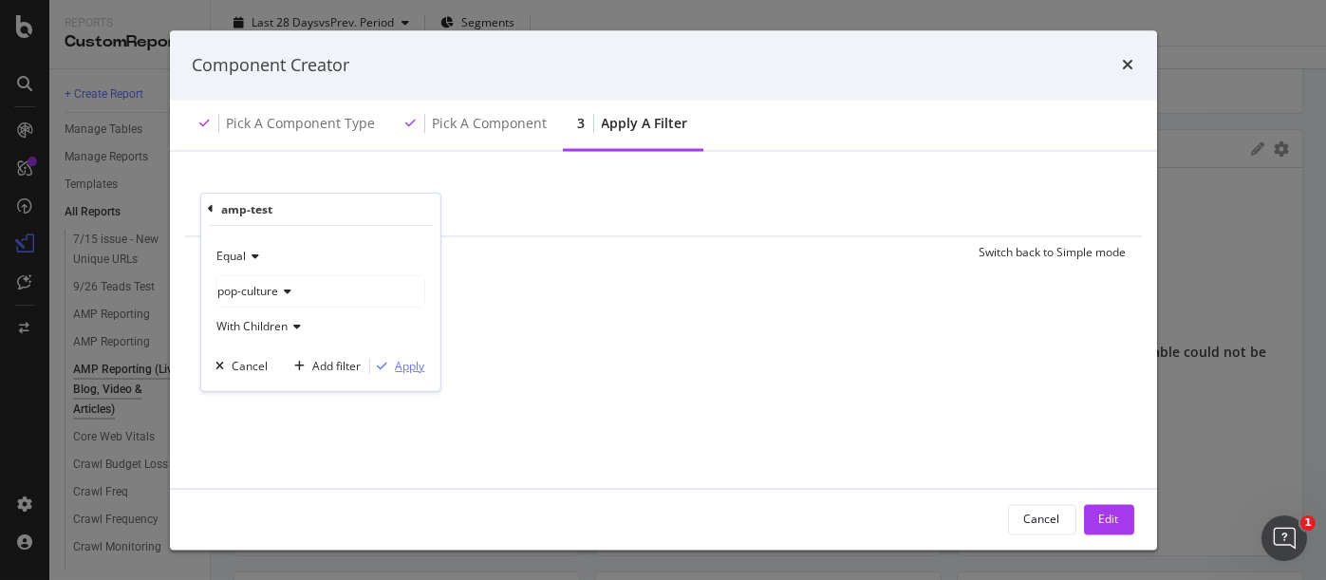
click at [405, 367] on div "Apply" at bounding box center [409, 366] width 29 height 16
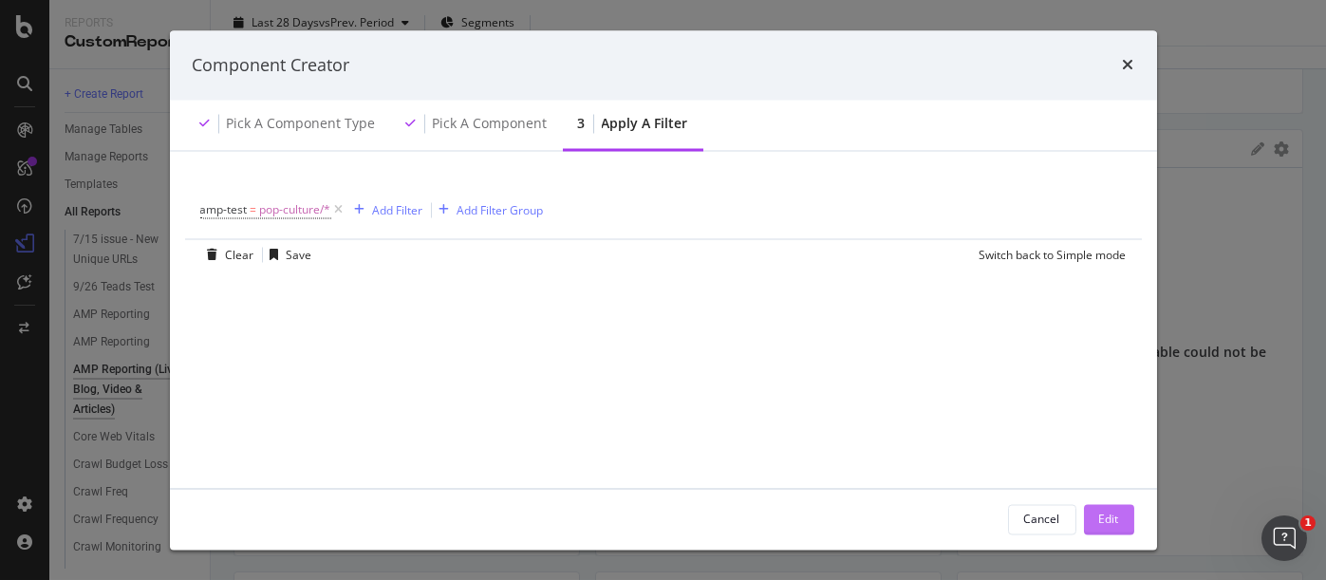
click at [1109, 524] on div "Edit" at bounding box center [1109, 519] width 20 height 16
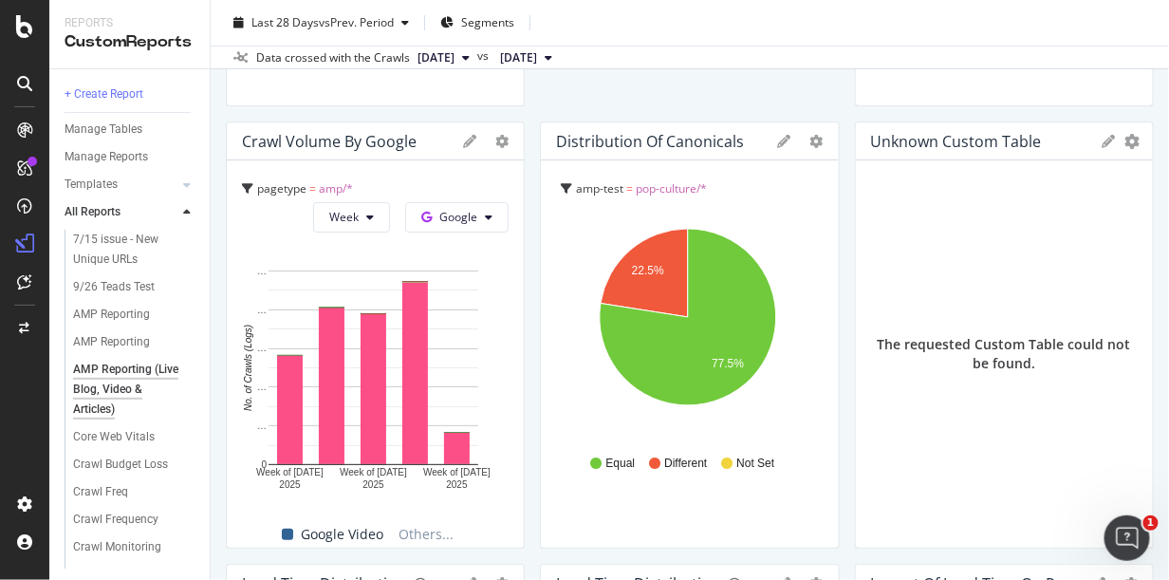
click at [19, 406] on div at bounding box center [25, 302] width 46 height 374
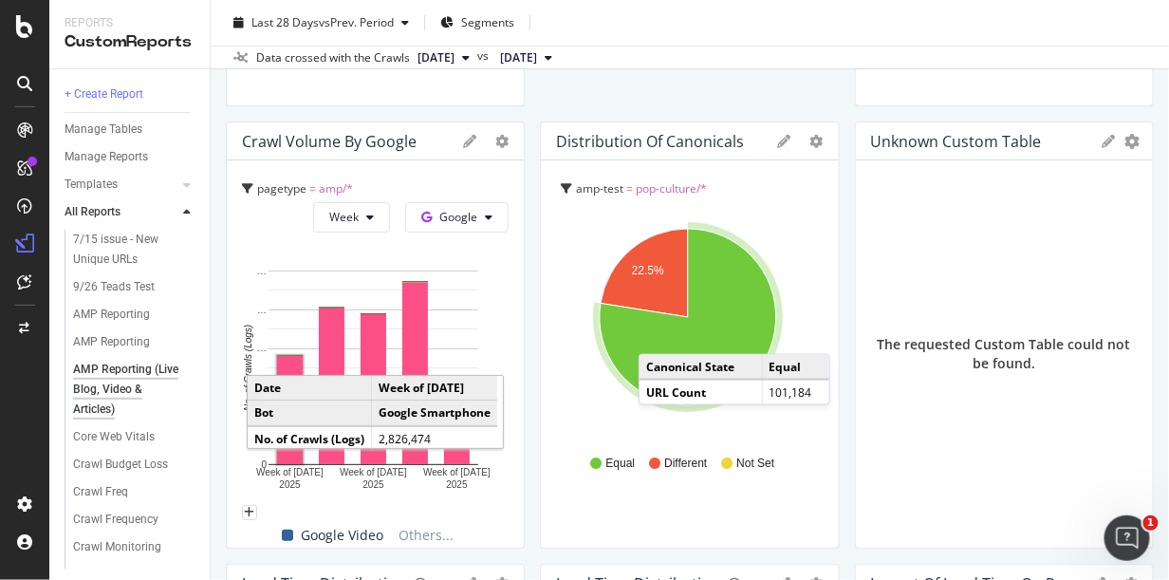
scroll to position [1612, 0]
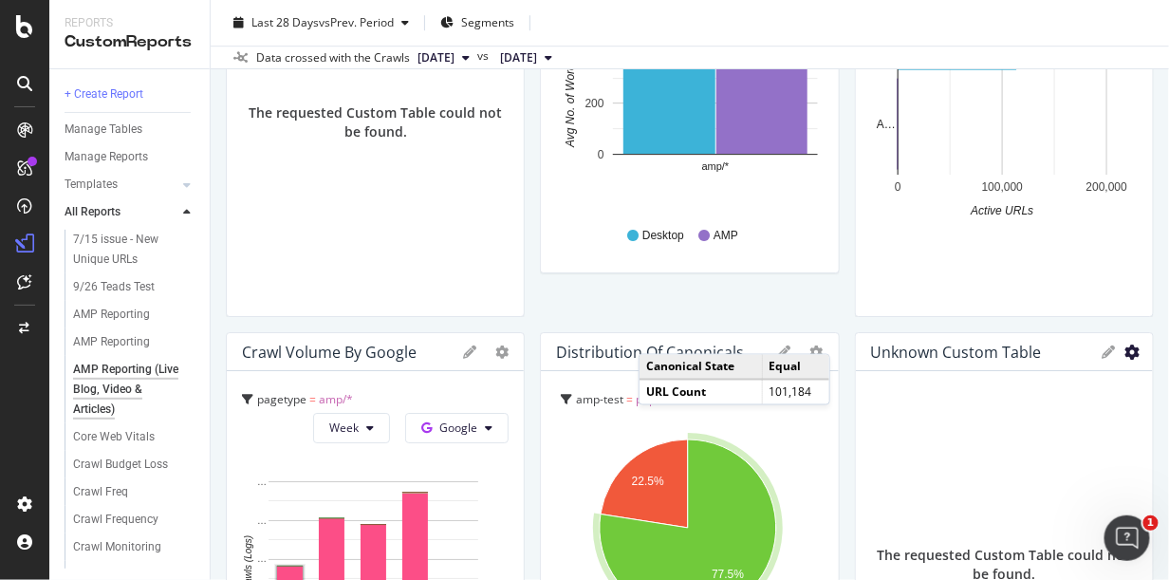
click at [1109, 348] on icon "gear" at bounding box center [1132, 352] width 15 height 15
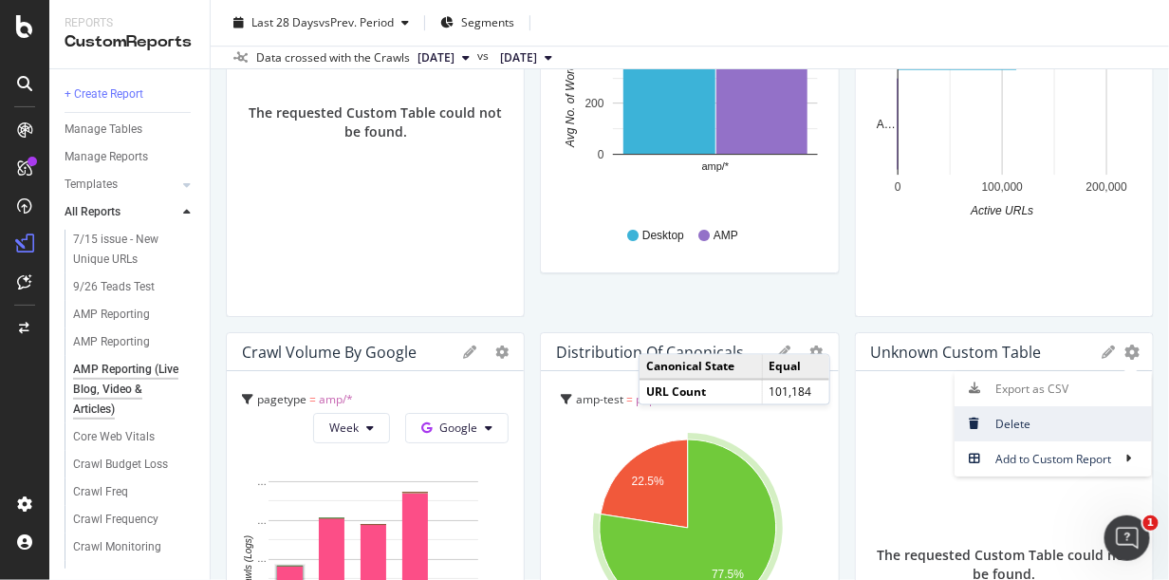
drag, startPoint x: 1001, startPoint y: 419, endPoint x: 1156, endPoint y: 378, distance: 160.9
click at [1001, 419] on span "Delete" at bounding box center [1053, 424] width 197 height 26
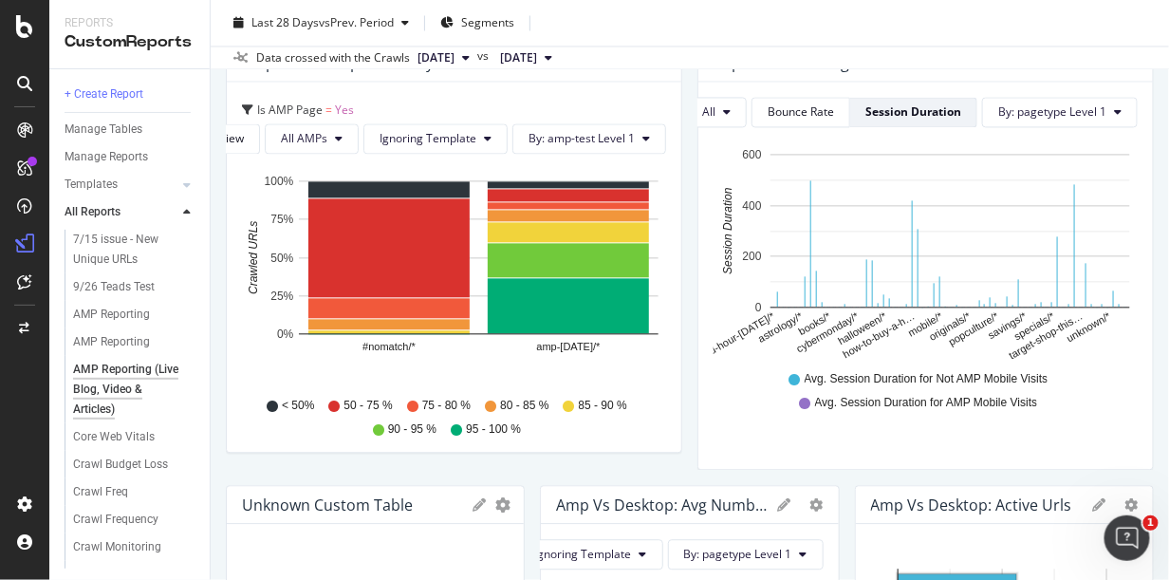
scroll to position [924, 0]
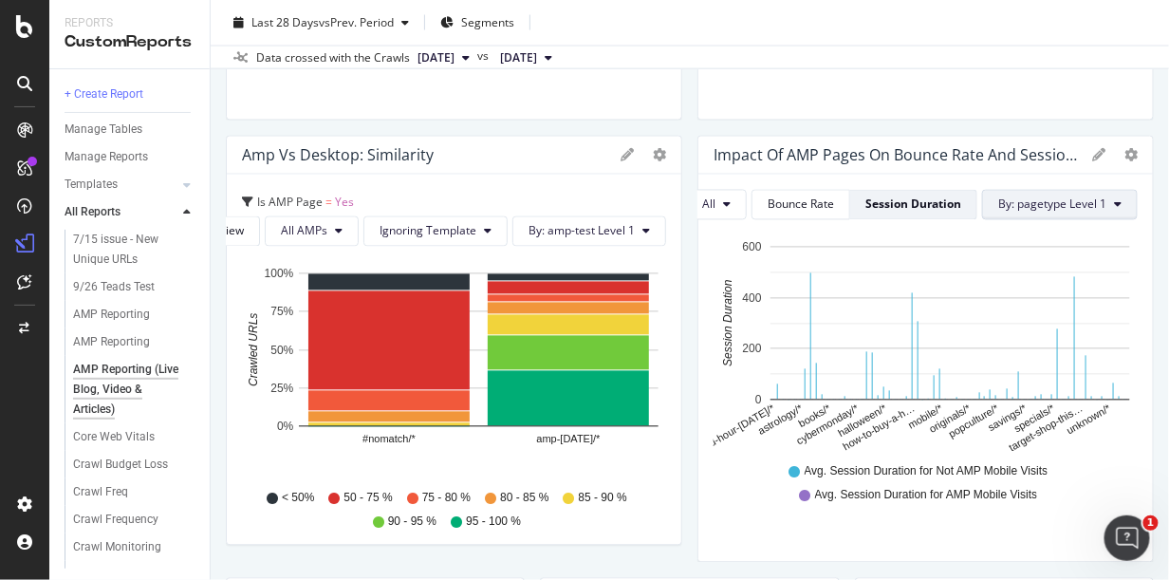
click at [1027, 201] on span "By: pagetype Level 1" at bounding box center [1053, 204] width 108 height 16
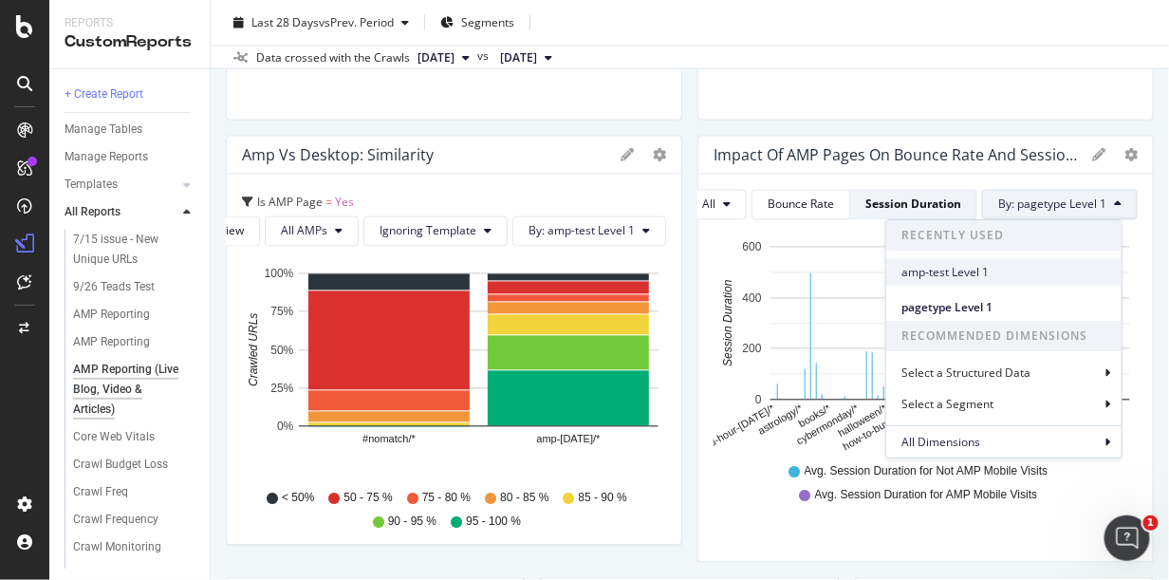
click at [949, 274] on span "amp-test Level 1" at bounding box center [1004, 272] width 205 height 17
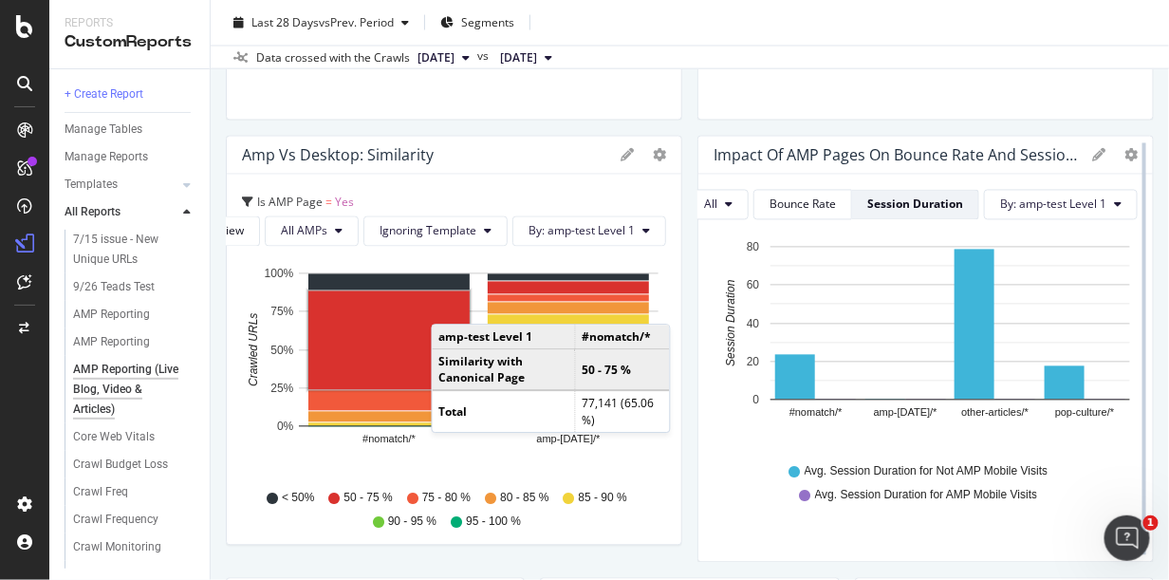
click at [1109, 144] on div at bounding box center [1144, 349] width 19 height 427
click at [1109, 150] on icon "gear" at bounding box center [1131, 155] width 13 height 13
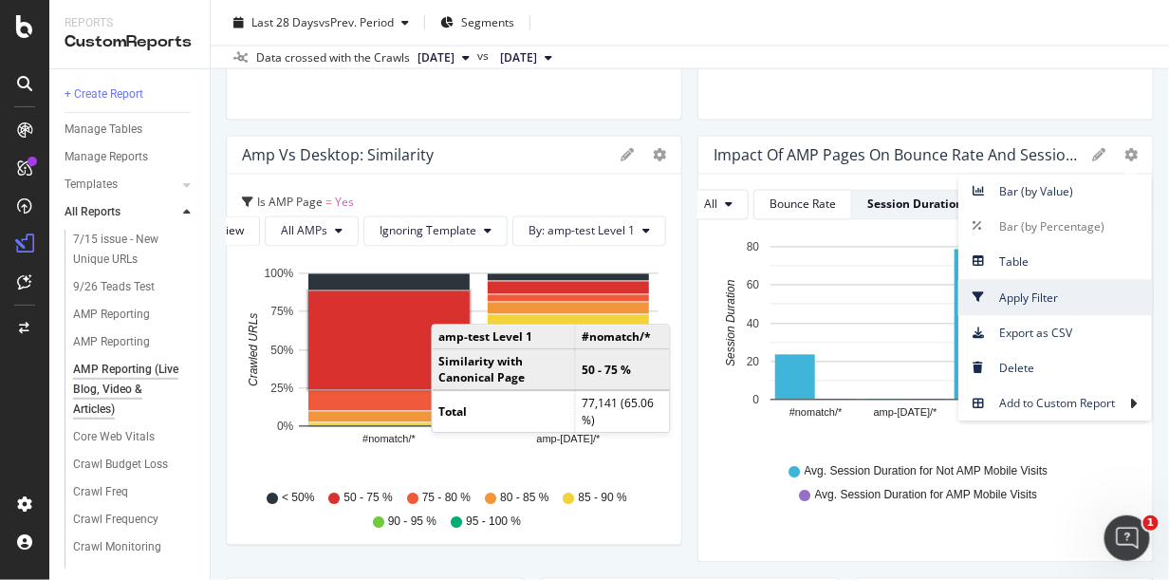
click at [1018, 290] on span "Apply Filter" at bounding box center [1056, 299] width 194 height 26
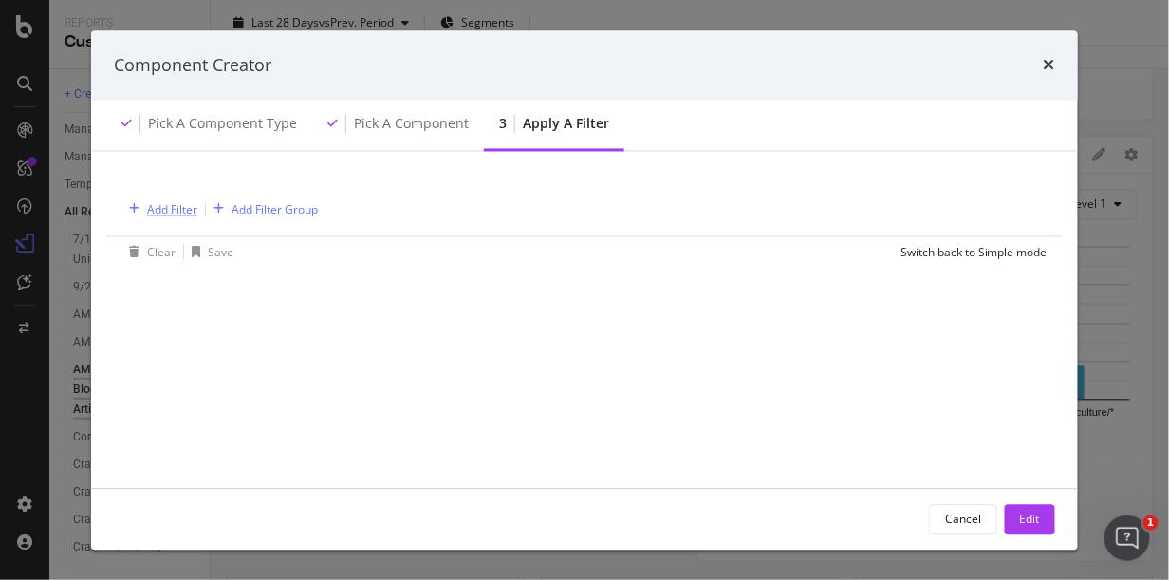
click at [158, 202] on div "Add Filter" at bounding box center [172, 209] width 50 height 16
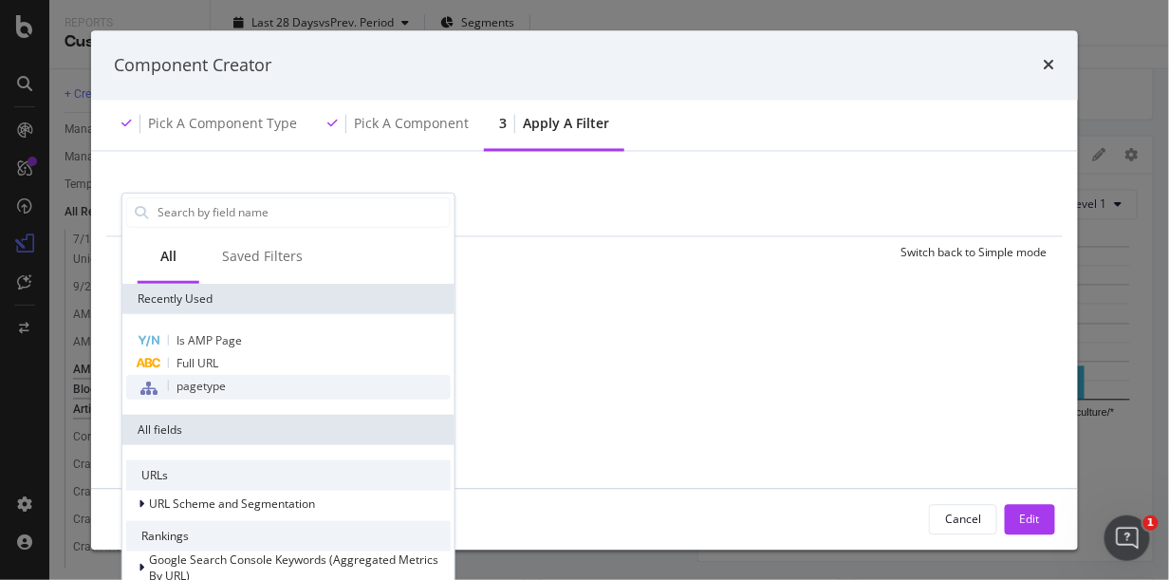
click at [206, 384] on span "pagetype" at bounding box center [201, 385] width 49 height 16
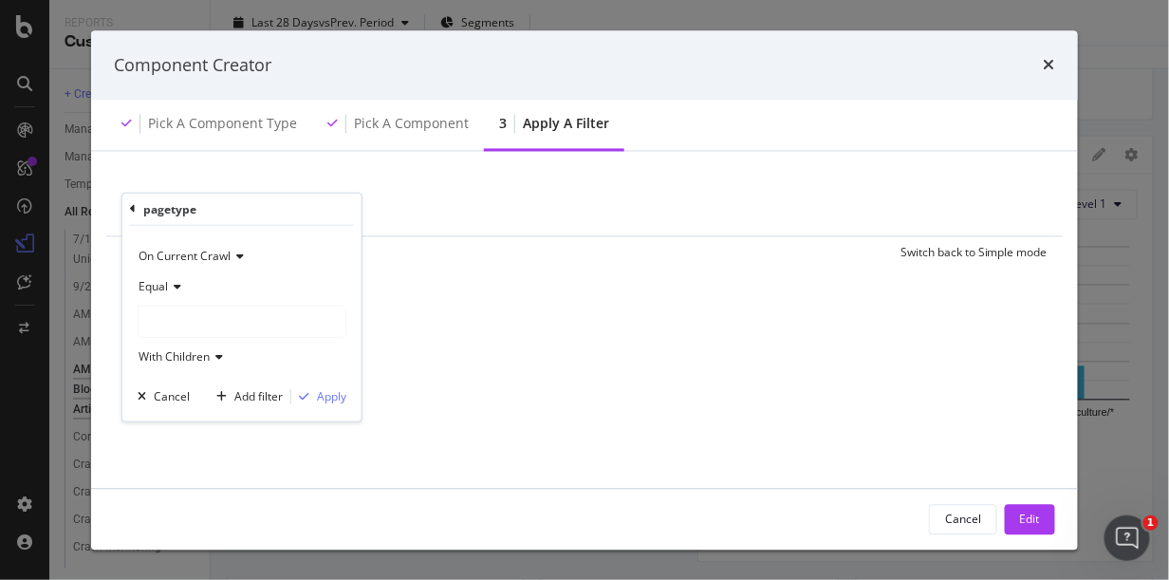
click at [174, 288] on icon "modal" at bounding box center [174, 286] width 13 height 11
click at [1049, 58] on icon "times" at bounding box center [1049, 65] width 11 height 15
click at [1042, 64] on div "Data crossed with the Crawls 2025 Oct. 11th vs 2025 Sep. 13th" at bounding box center [690, 57] width 959 height 23
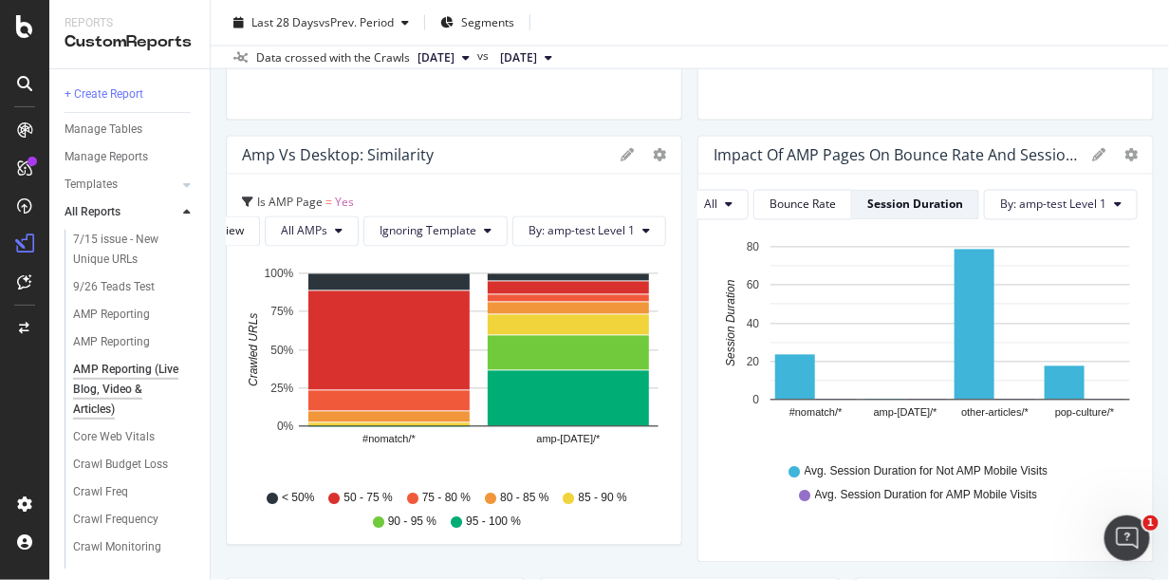
click at [42, 1] on div at bounding box center [24, 290] width 49 height 580
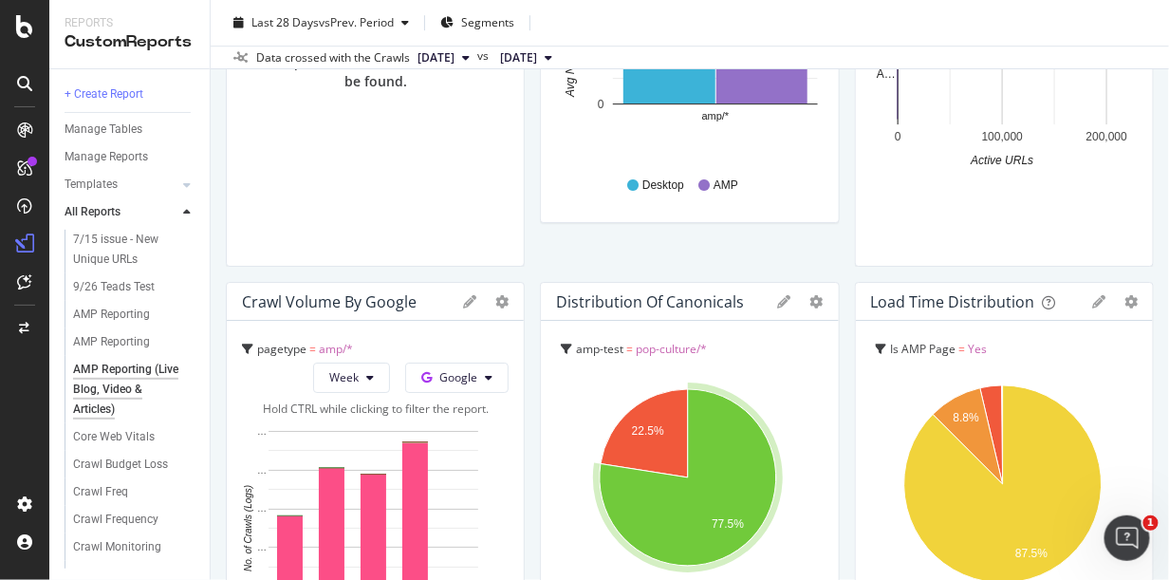
scroll to position [1134, 0]
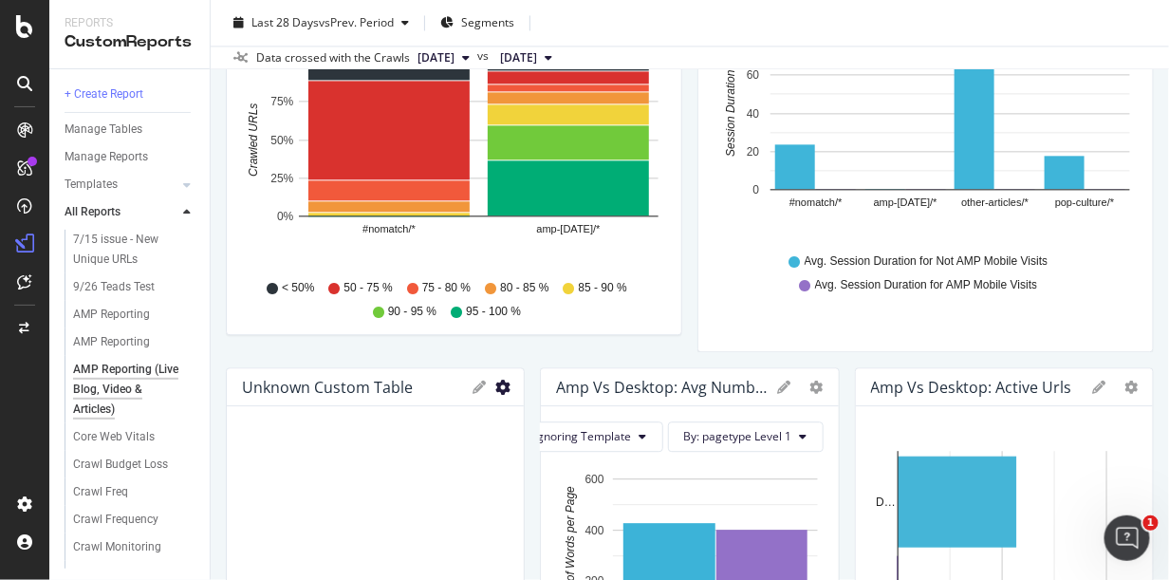
click at [499, 386] on icon "gear" at bounding box center [503, 387] width 15 height 15
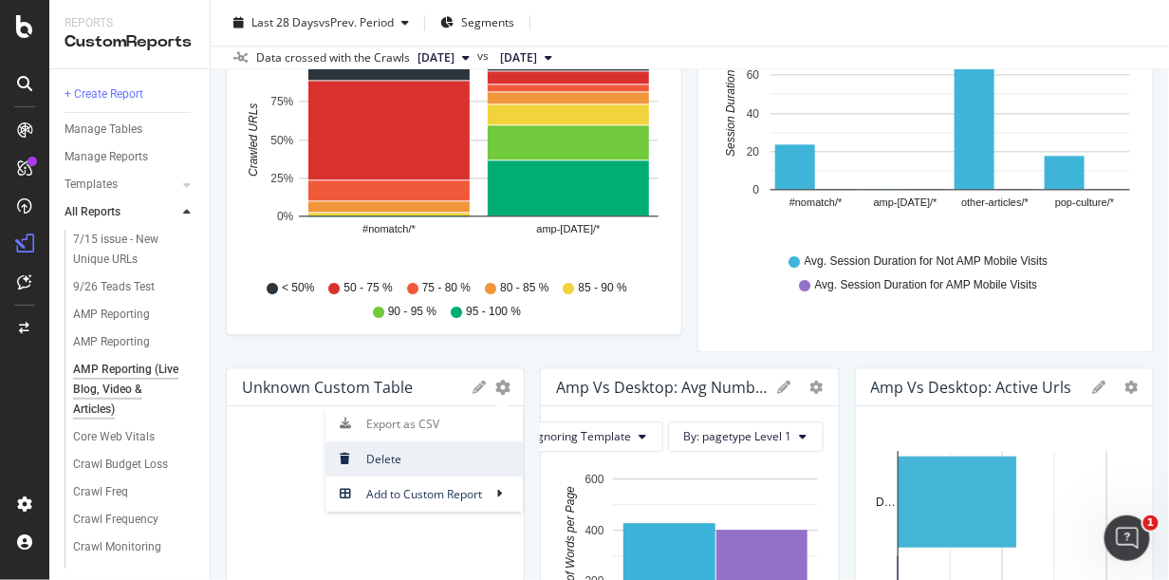
click at [369, 458] on span "Delete" at bounding box center [424, 459] width 197 height 26
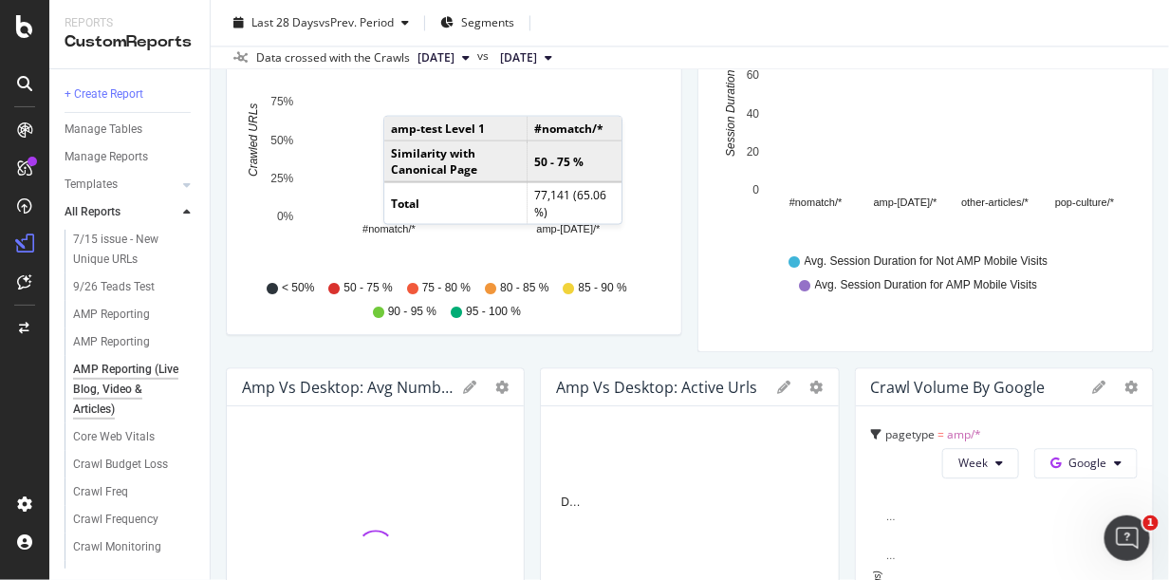
scroll to position [924, 0]
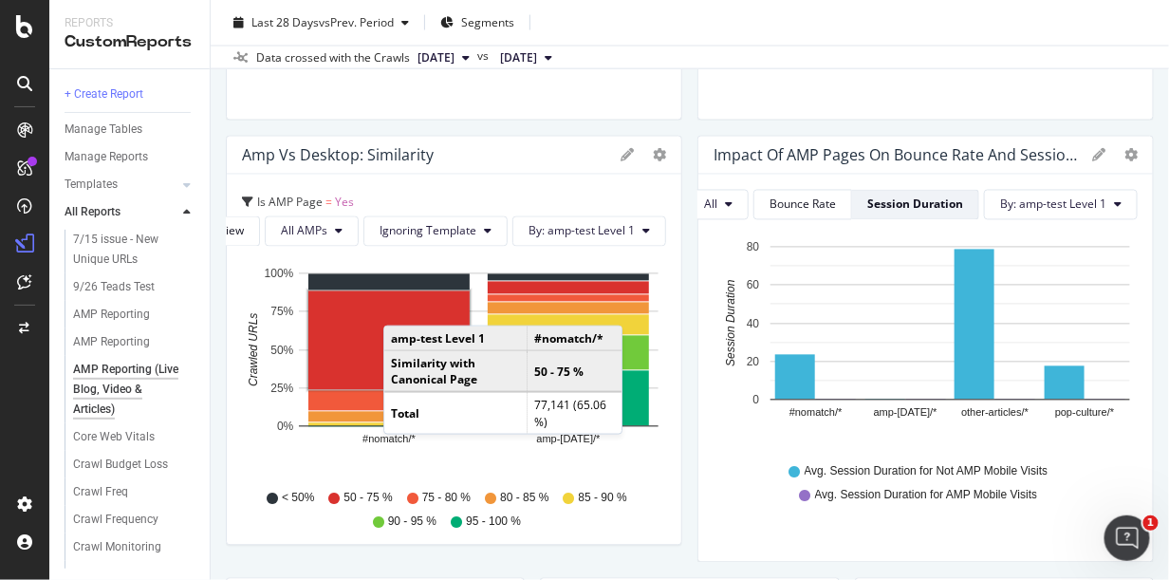
click at [314, 196] on span "Is AMP Page" at bounding box center [289, 203] width 65 height 16
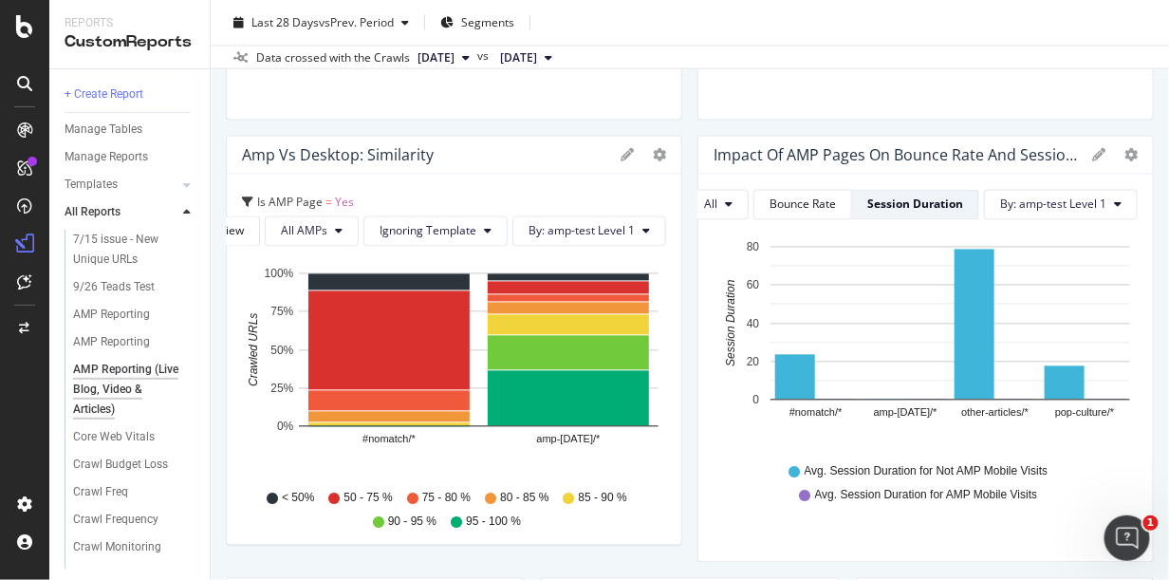
click at [621, 152] on icon at bounding box center [627, 155] width 13 height 13
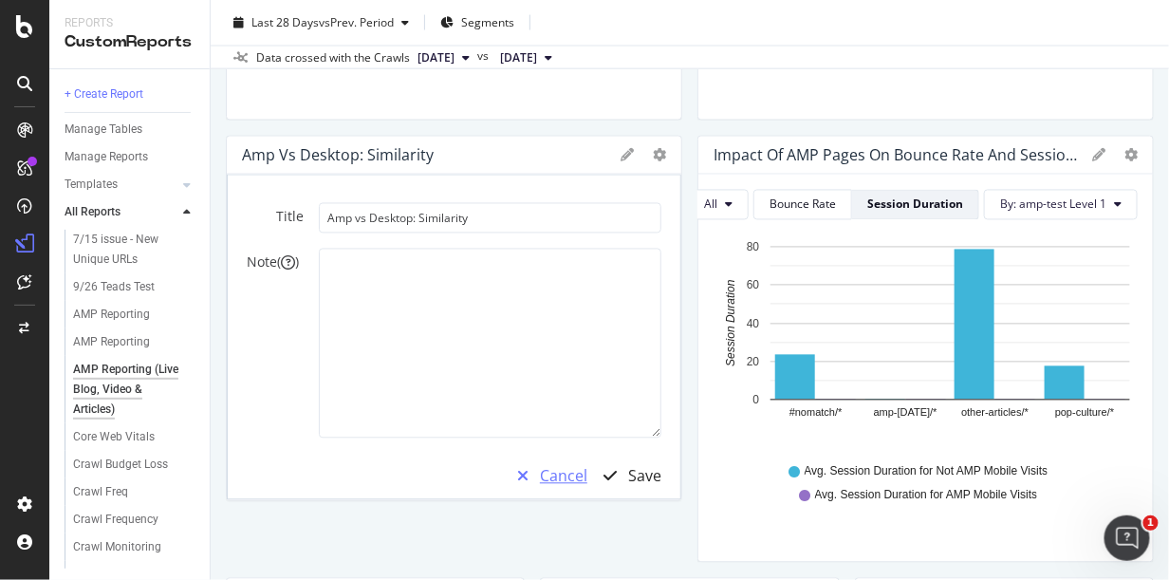
click at [557, 476] on div "Cancel" at bounding box center [563, 477] width 47 height 22
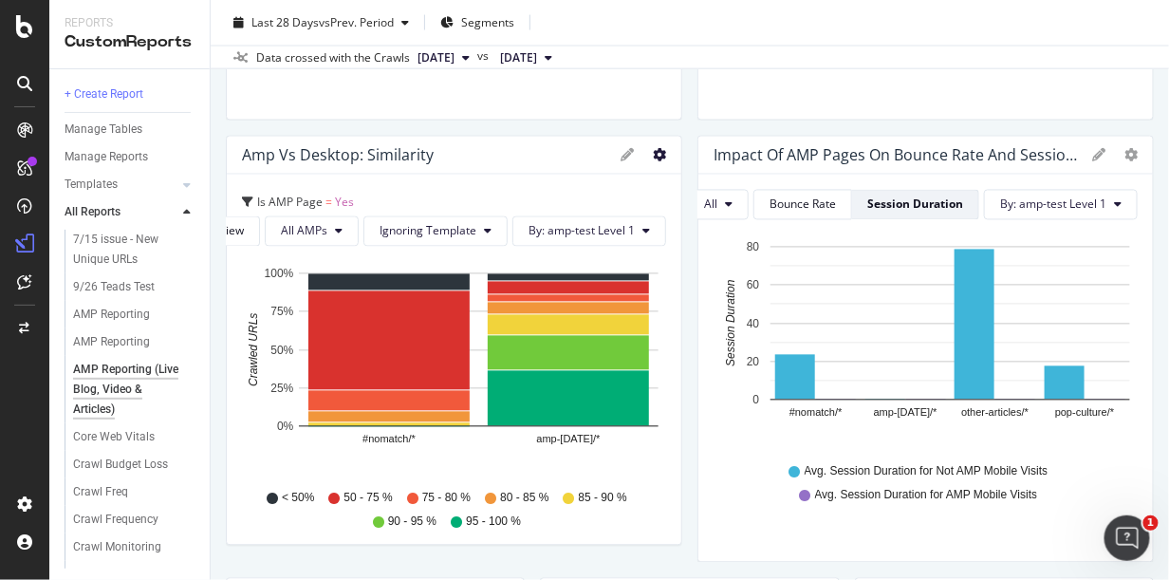
click at [653, 153] on icon "gear" at bounding box center [659, 155] width 13 height 13
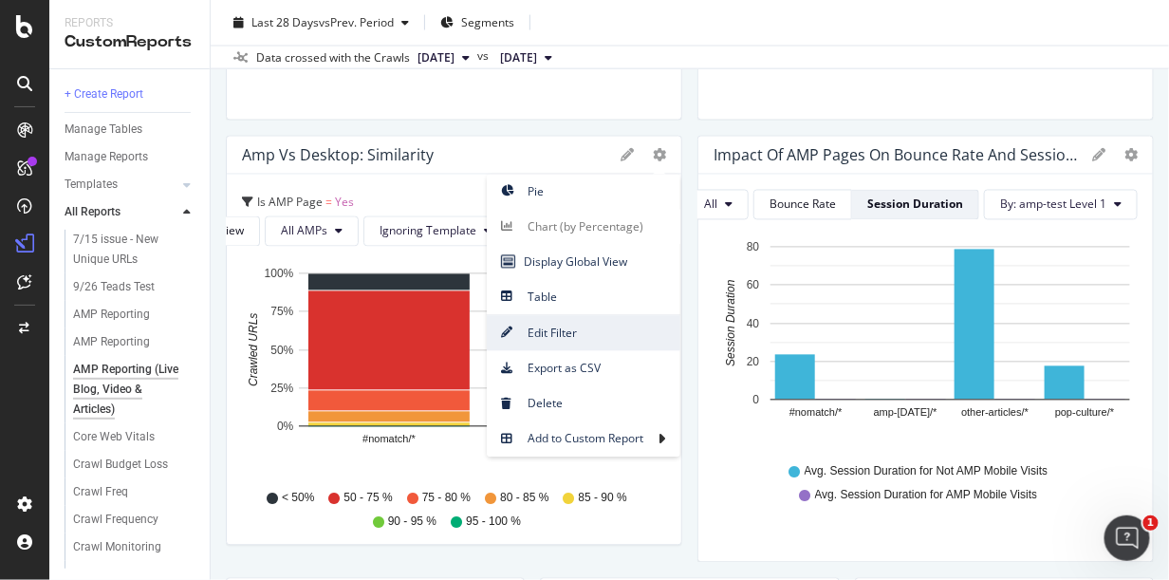
click at [552, 334] on span "Edit Filter" at bounding box center [584, 334] width 194 height 26
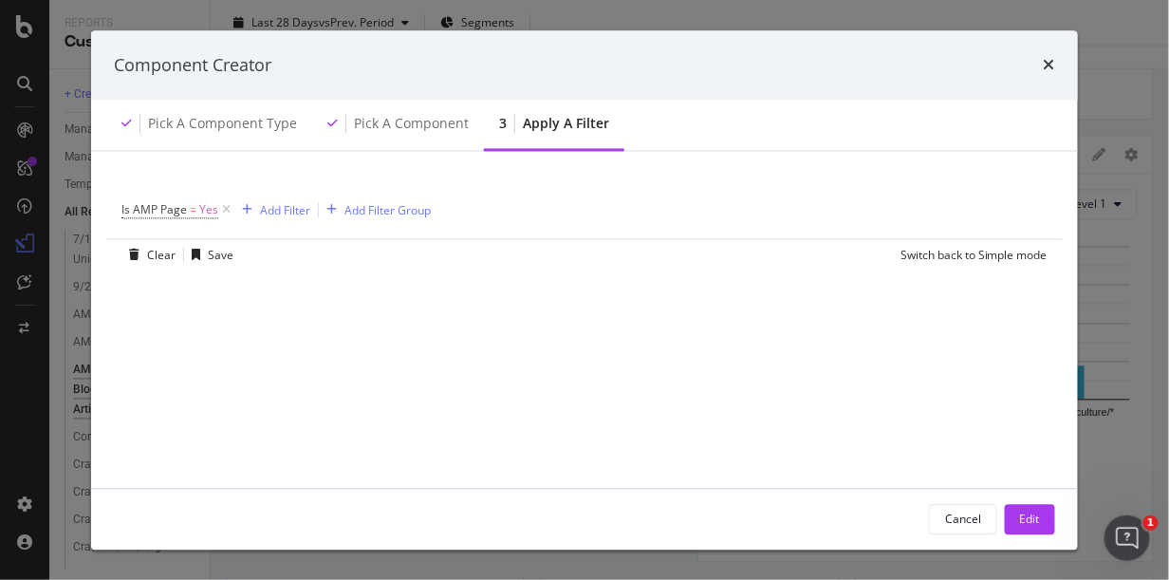
click at [127, 159] on div "Is AMP Page = Yes Add Filter Add Filter Group Clear Save Switch back to Simple …" at bounding box center [584, 320] width 987 height 336
click at [228, 207] on icon "modal" at bounding box center [226, 210] width 16 height 19
click at [158, 215] on div "Add Filter" at bounding box center [172, 209] width 50 height 16
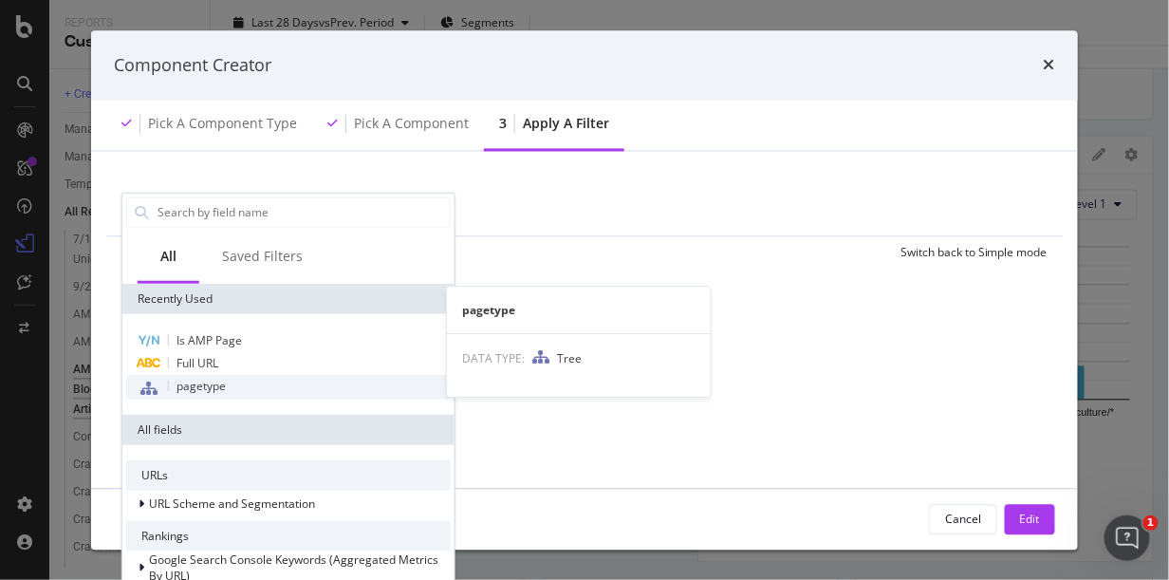
click at [285, 388] on div "pagetype" at bounding box center [288, 386] width 325 height 25
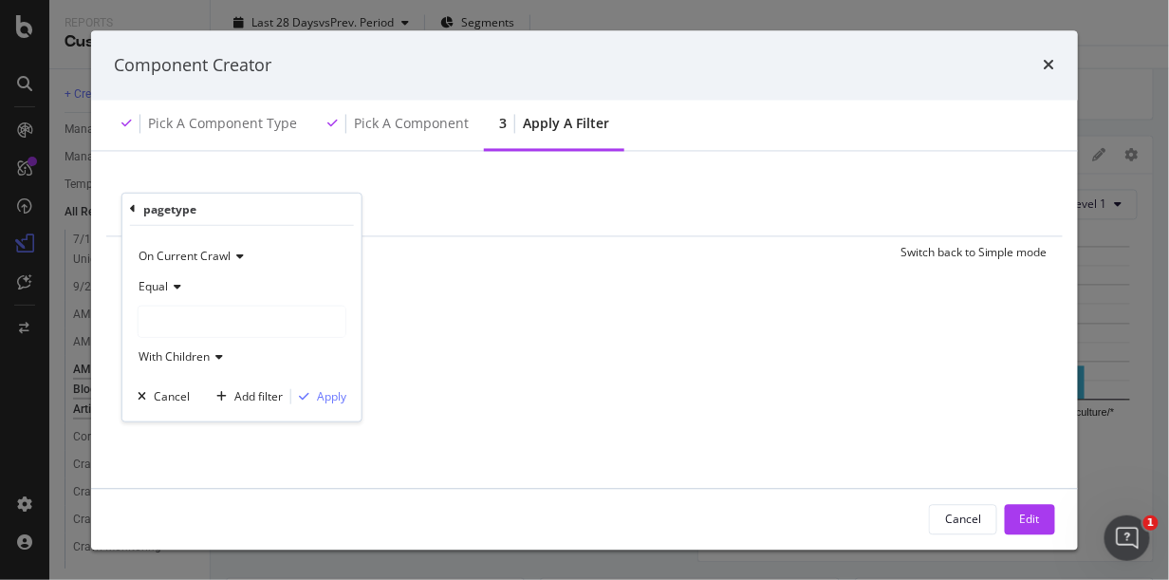
click at [177, 316] on div "modal" at bounding box center [242, 322] width 207 height 30
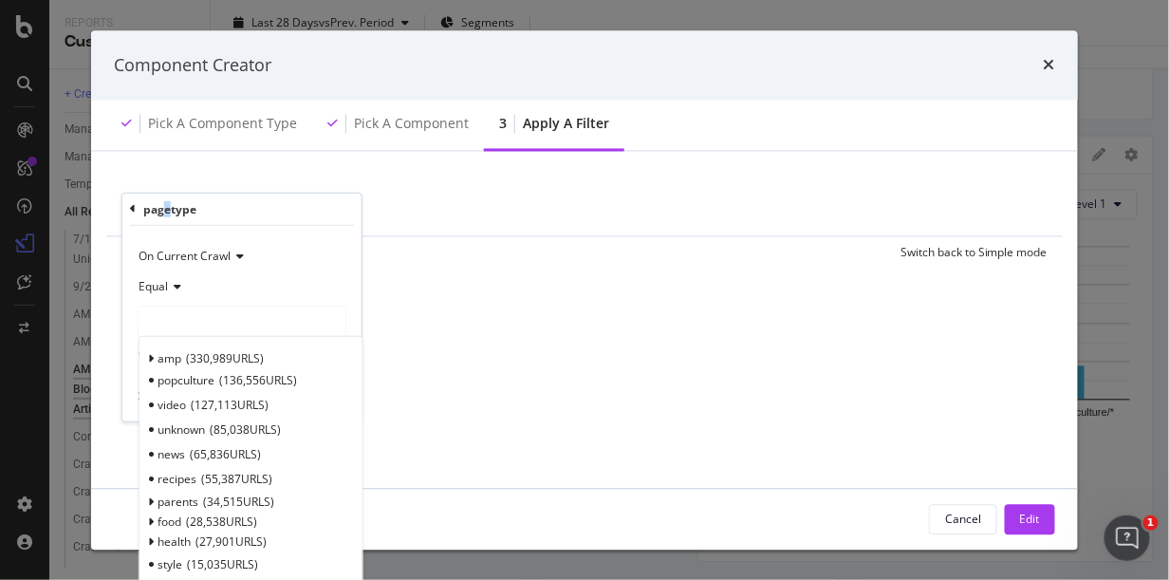
click at [167, 209] on div "pagetype" at bounding box center [169, 208] width 53 height 16
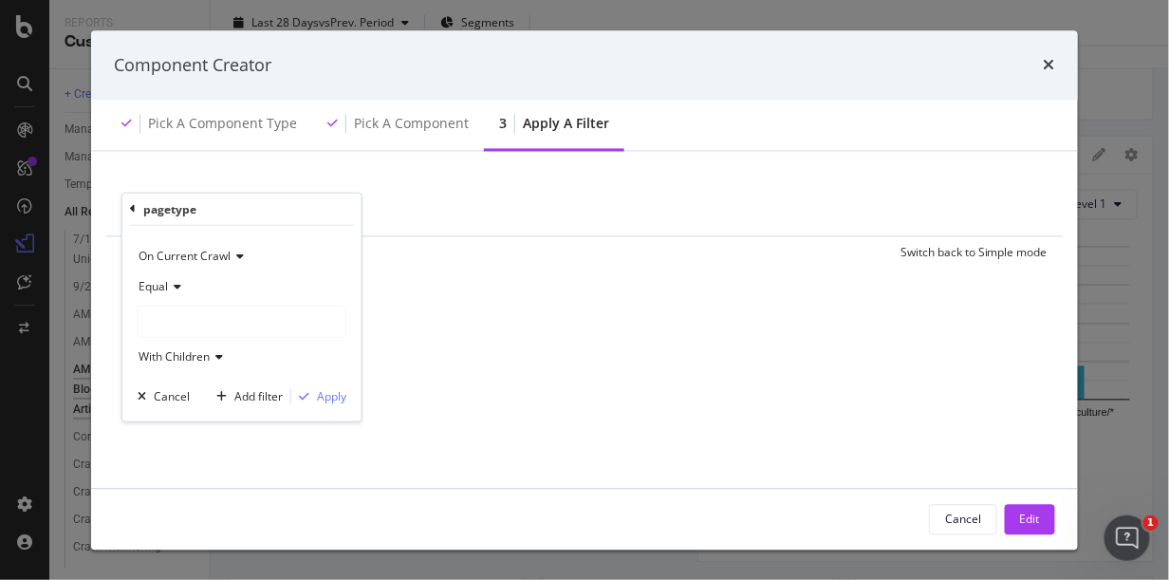
click at [128, 207] on div "pagetype On Current Crawl Equal With Children Cancel Add filter Apply" at bounding box center [241, 307] width 239 height 228
click at [130, 203] on icon "modal" at bounding box center [133, 208] width 6 height 11
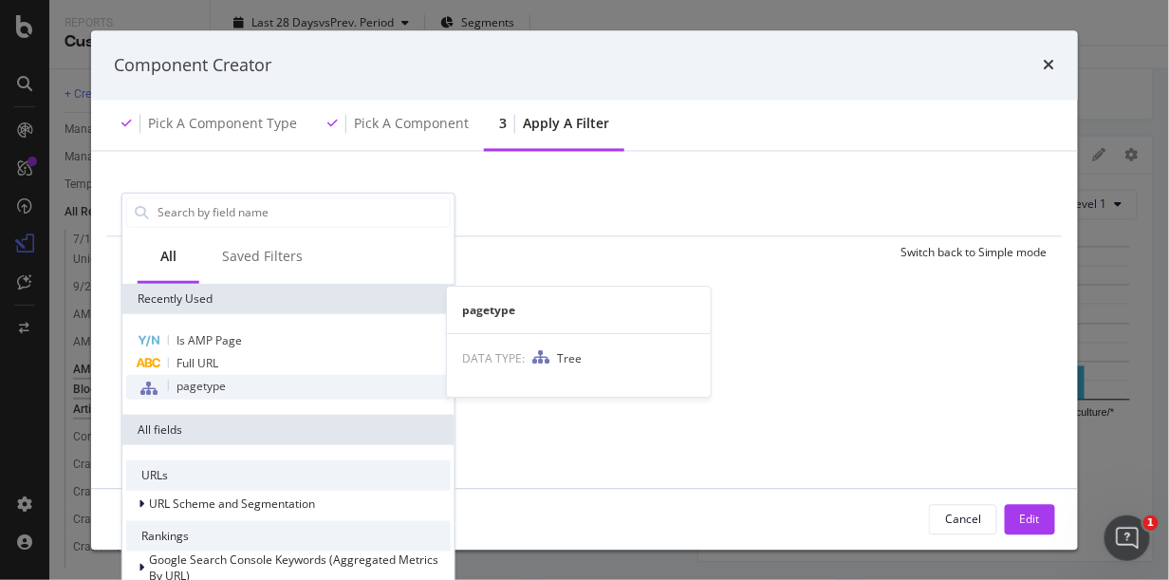
scroll to position [211, 0]
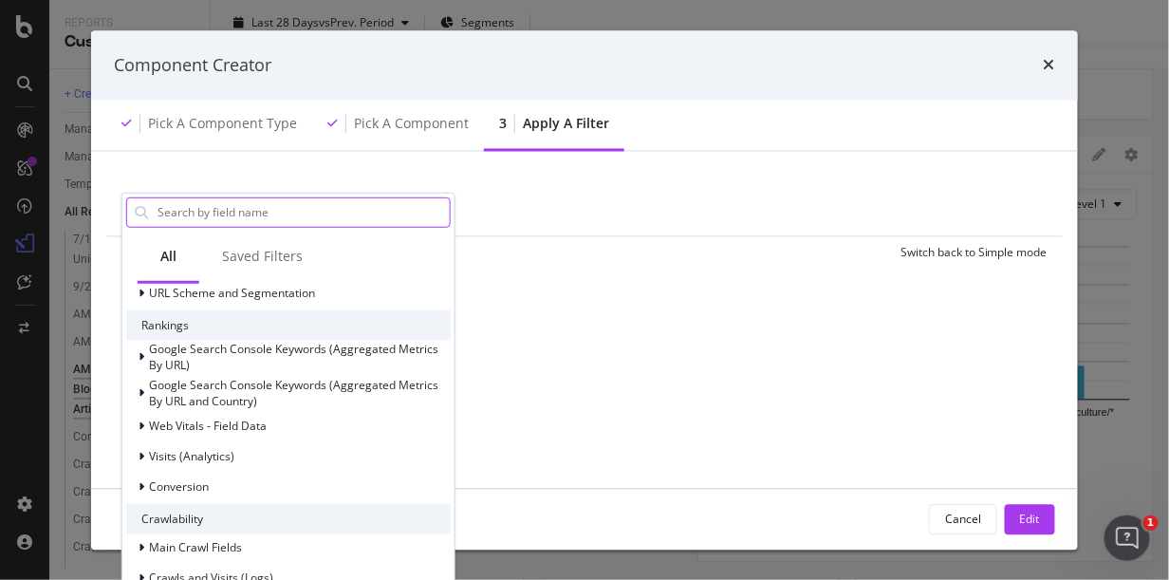
click at [266, 204] on input "modal" at bounding box center [303, 211] width 294 height 28
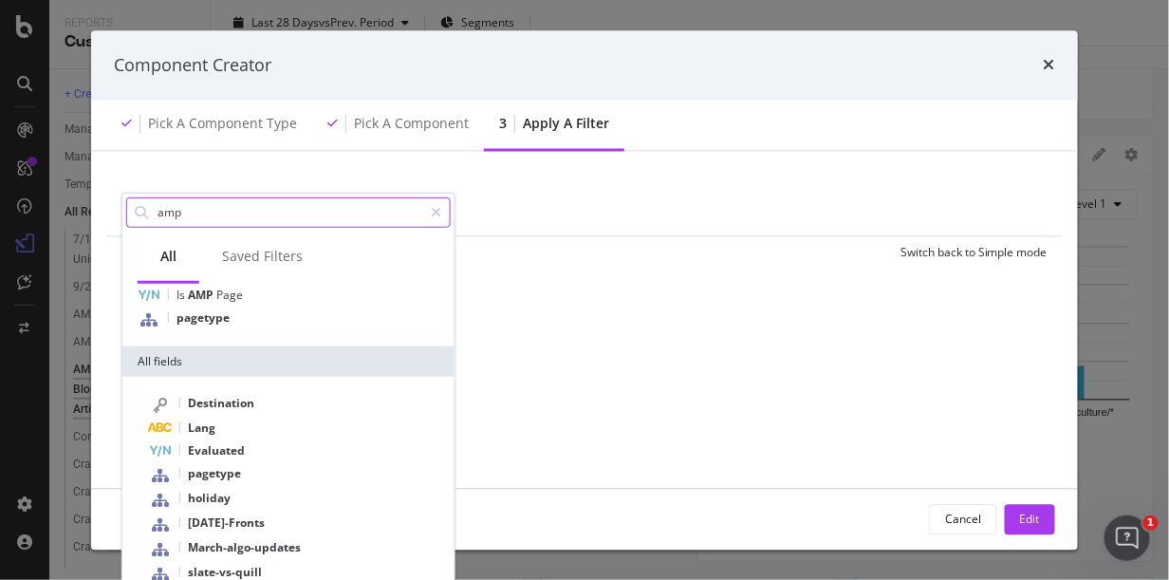
scroll to position [11, 0]
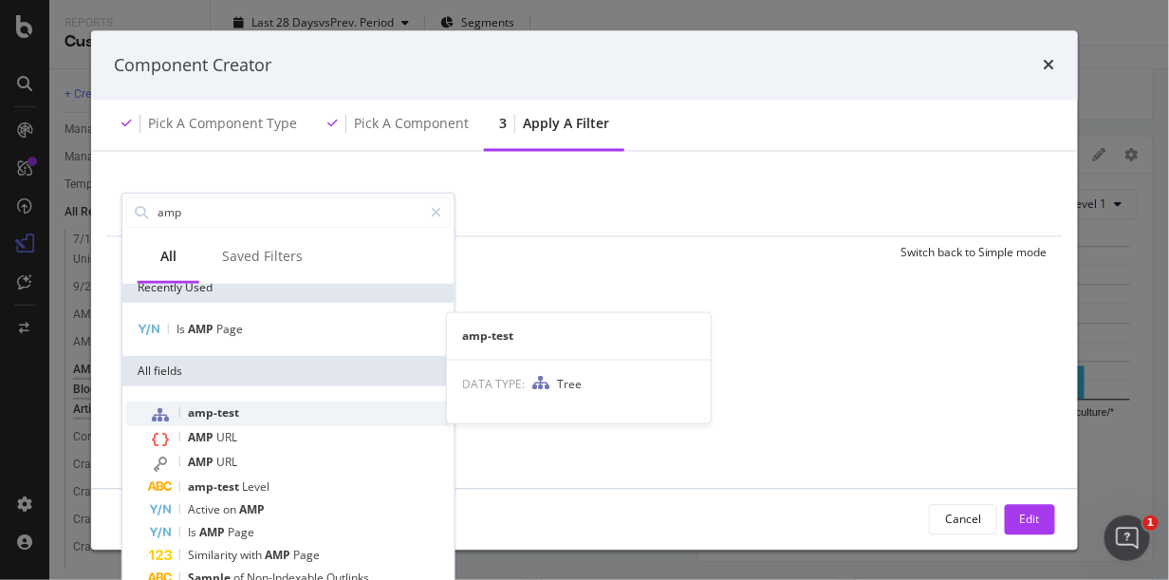
type input "amp"
click at [215, 407] on span "amp-test" at bounding box center [213, 411] width 51 height 16
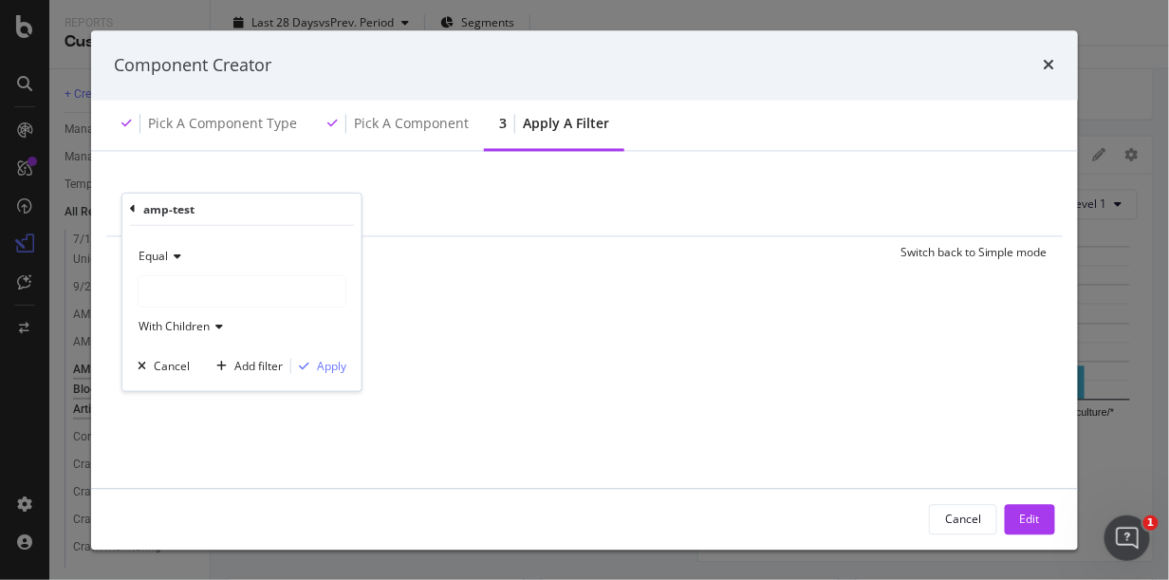
click at [186, 287] on div "modal" at bounding box center [242, 291] width 207 height 30
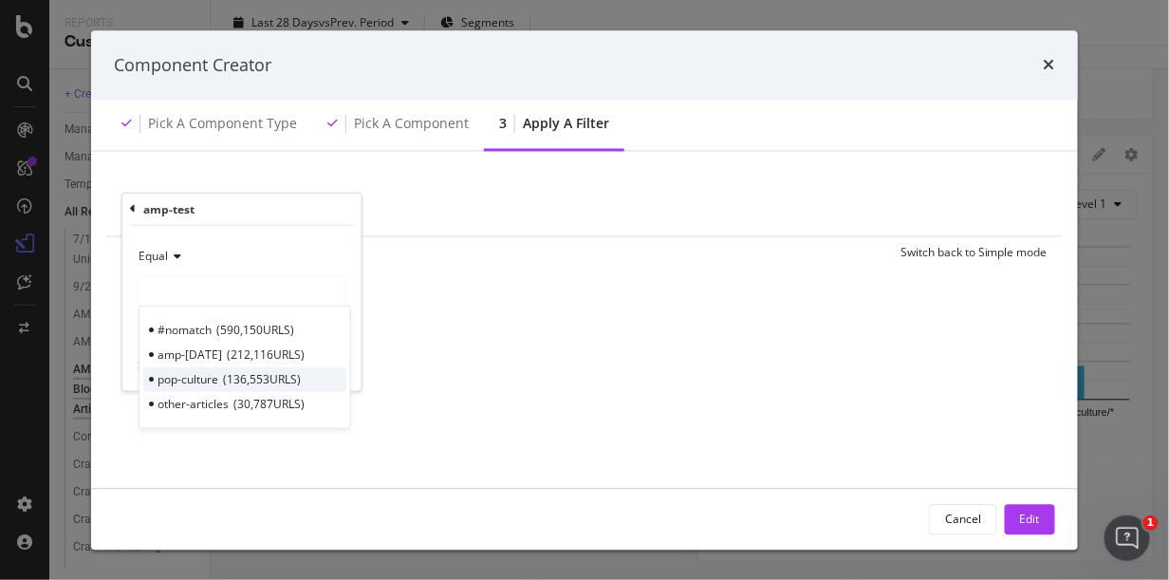
click at [250, 381] on span "136,553 URLS" at bounding box center [262, 379] width 78 height 16
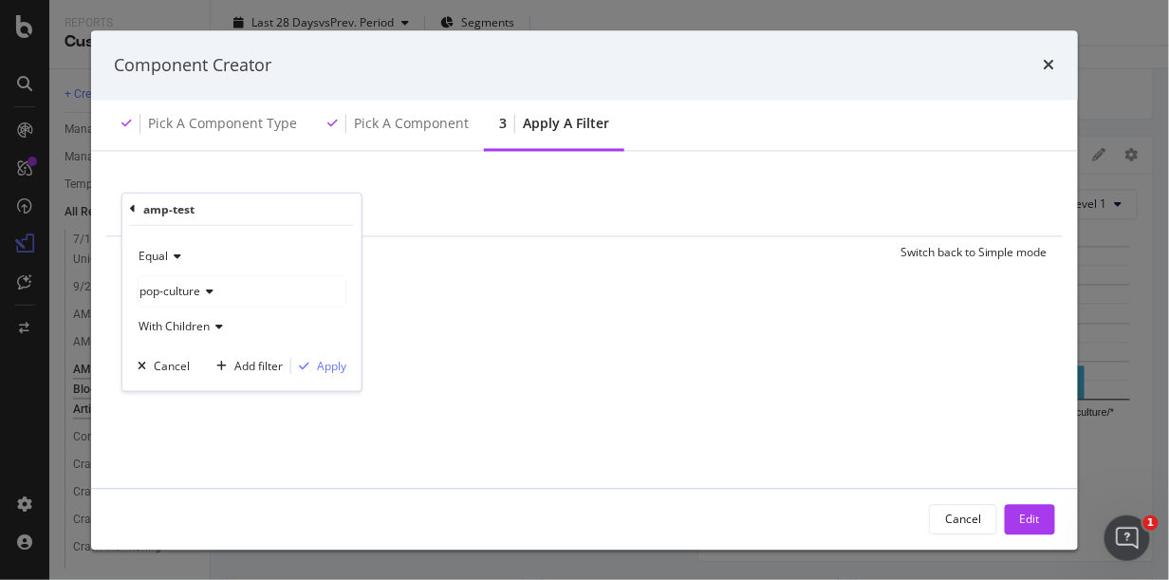
click at [190, 292] on span "pop-culture" at bounding box center [170, 291] width 61 height 16
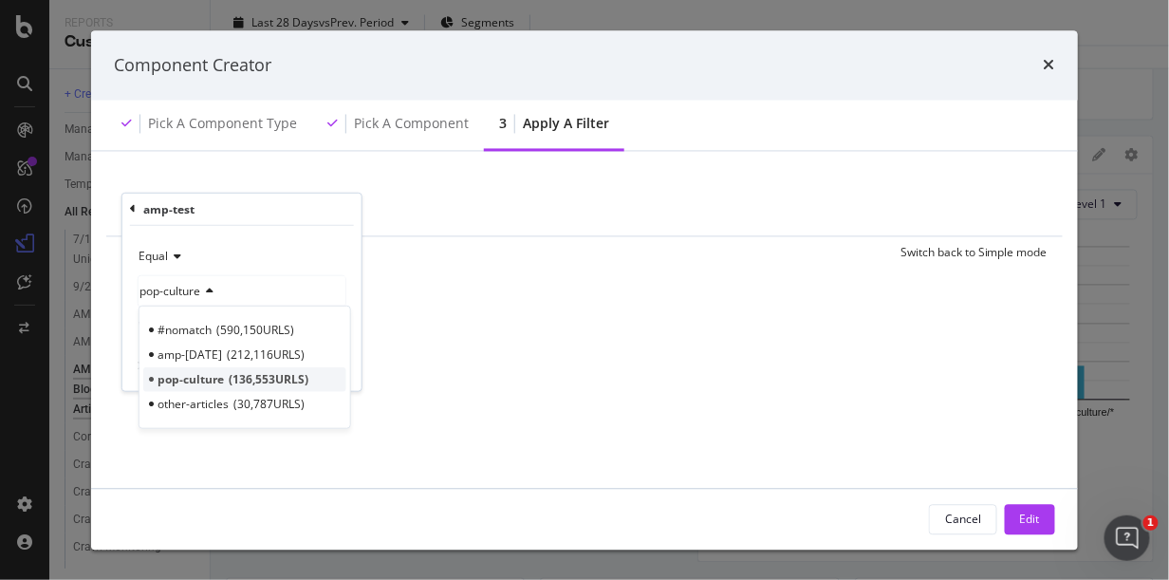
click at [221, 373] on span "pop-culture" at bounding box center [191, 379] width 66 height 16
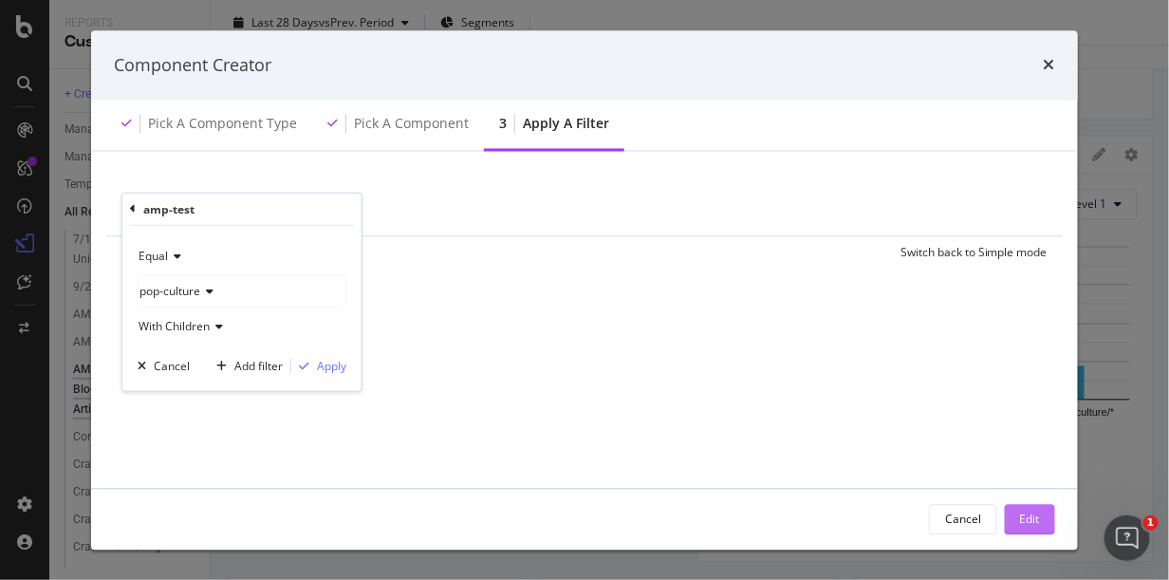
click at [1038, 513] on div "Edit" at bounding box center [1030, 519] width 20 height 16
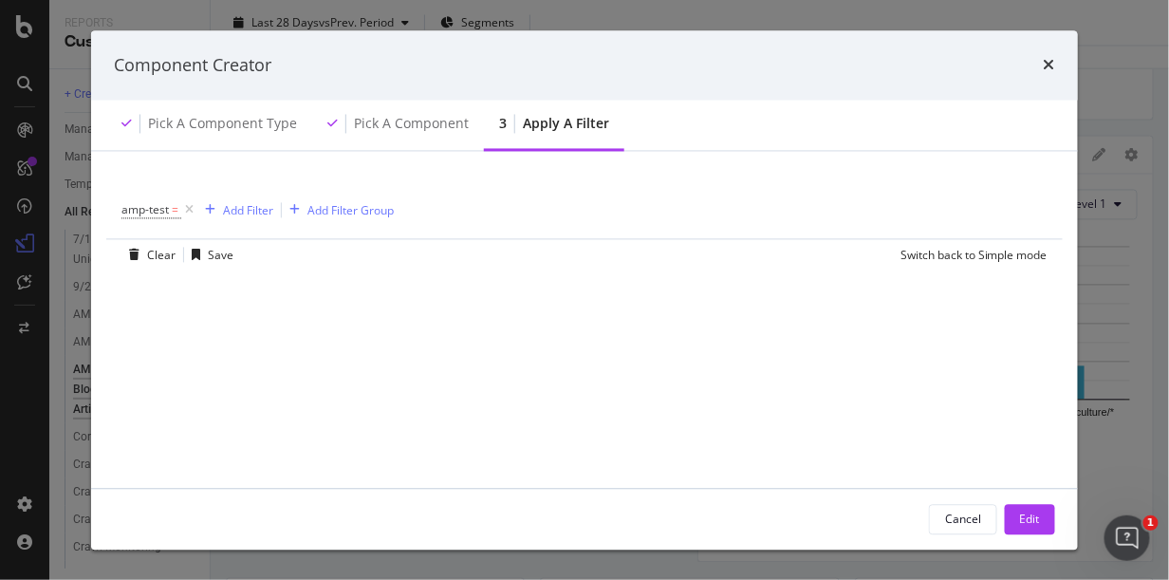
click at [154, 218] on span "amp-test =" at bounding box center [160, 210] width 76 height 27
click at [171, 207] on span "amp-test =" at bounding box center [152, 210] width 60 height 17
click at [197, 279] on div "modal" at bounding box center [242, 289] width 207 height 30
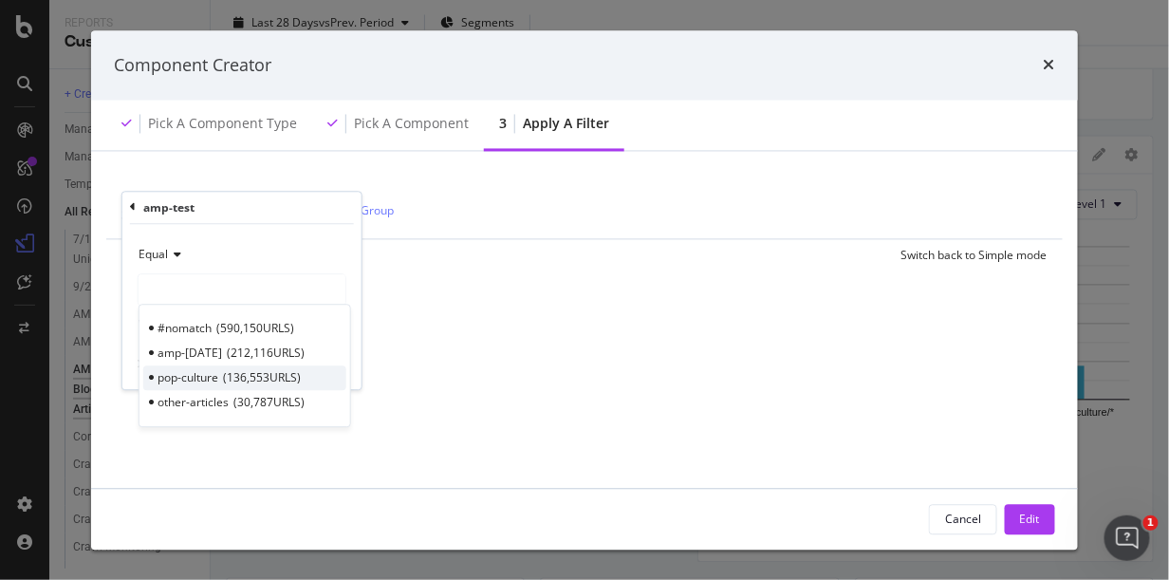
click at [238, 382] on span "136,553 URLS" at bounding box center [262, 377] width 78 height 16
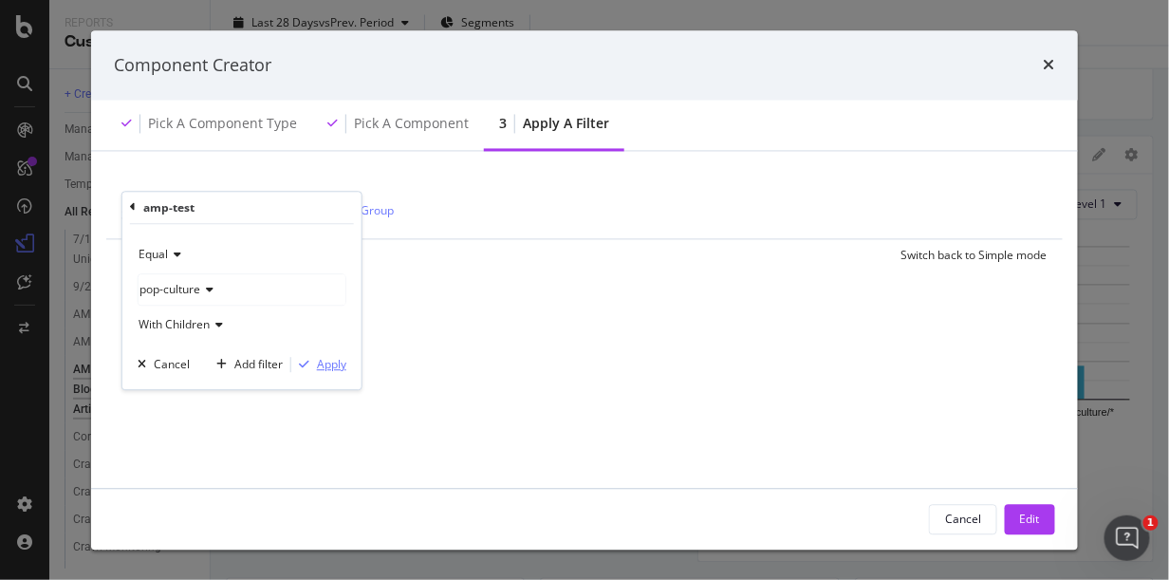
click at [336, 366] on div "Apply" at bounding box center [331, 364] width 29 height 16
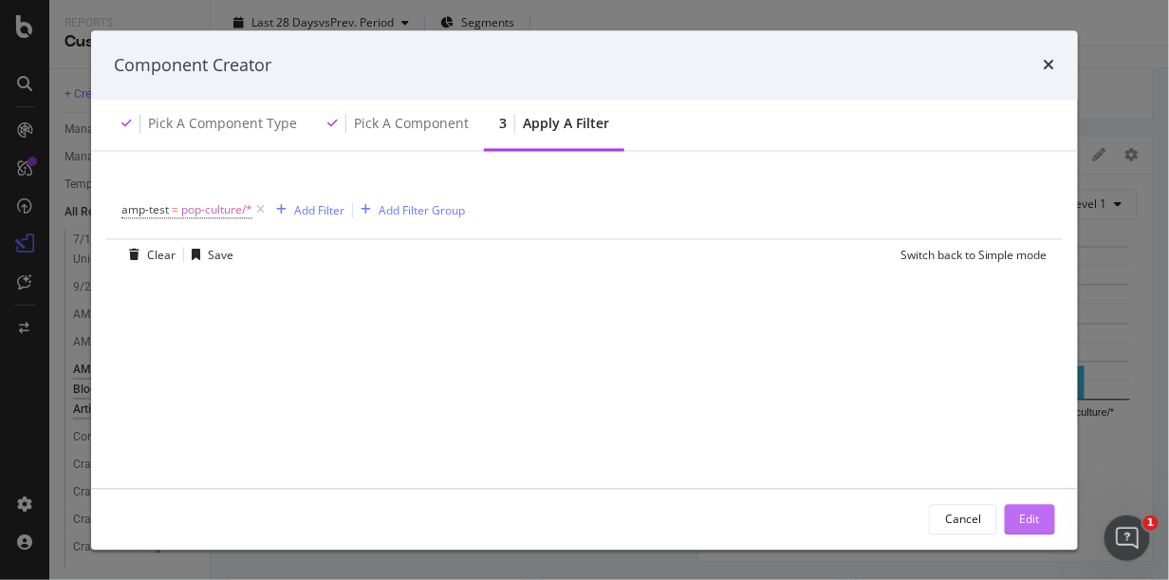
click at [1041, 516] on button "Edit" at bounding box center [1030, 519] width 50 height 30
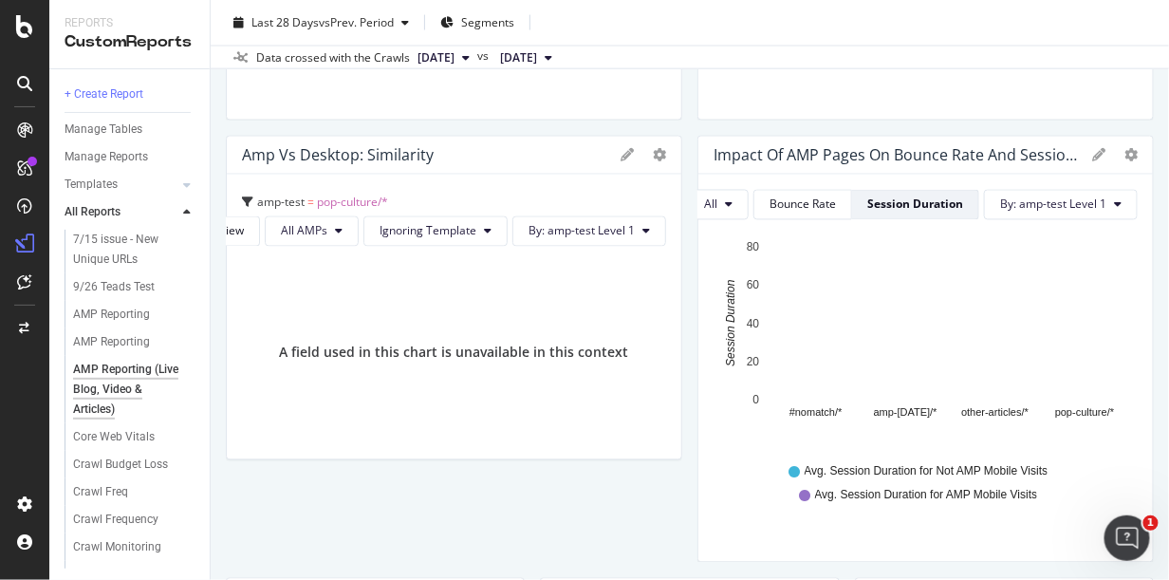
click at [109, 8] on div "Reports CustomReports" at bounding box center [129, 34] width 160 height 68
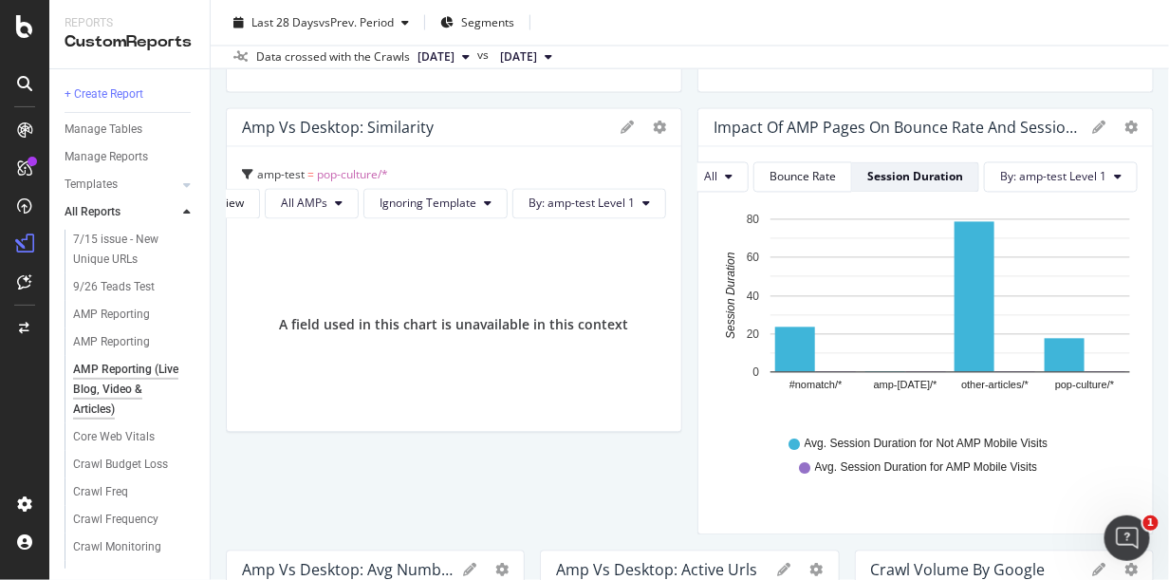
scroll to position [924, 0]
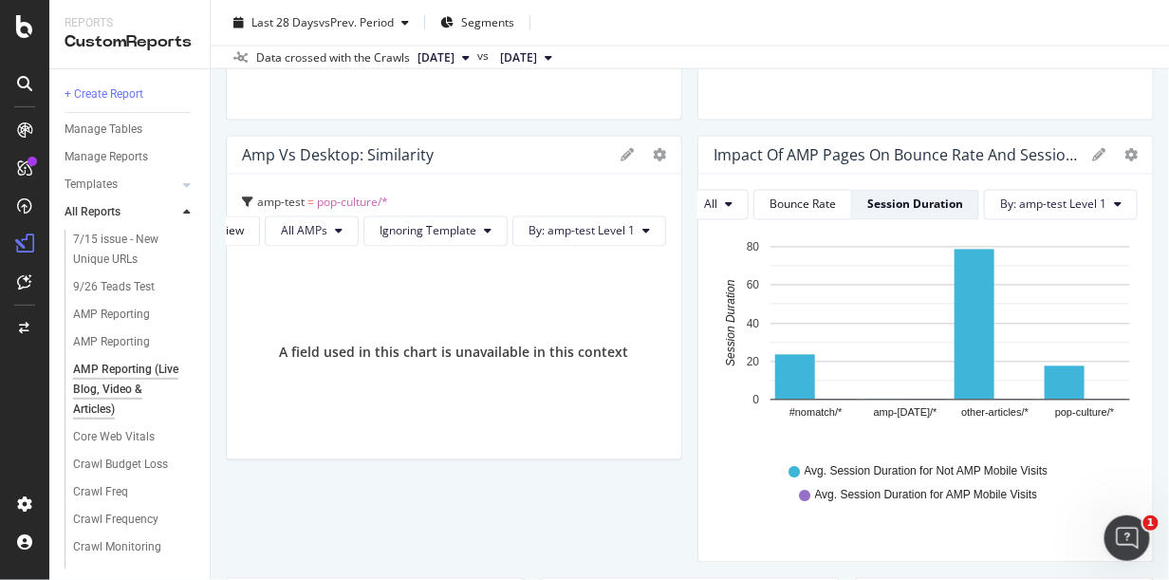
click at [621, 157] on icon at bounding box center [627, 155] width 13 height 13
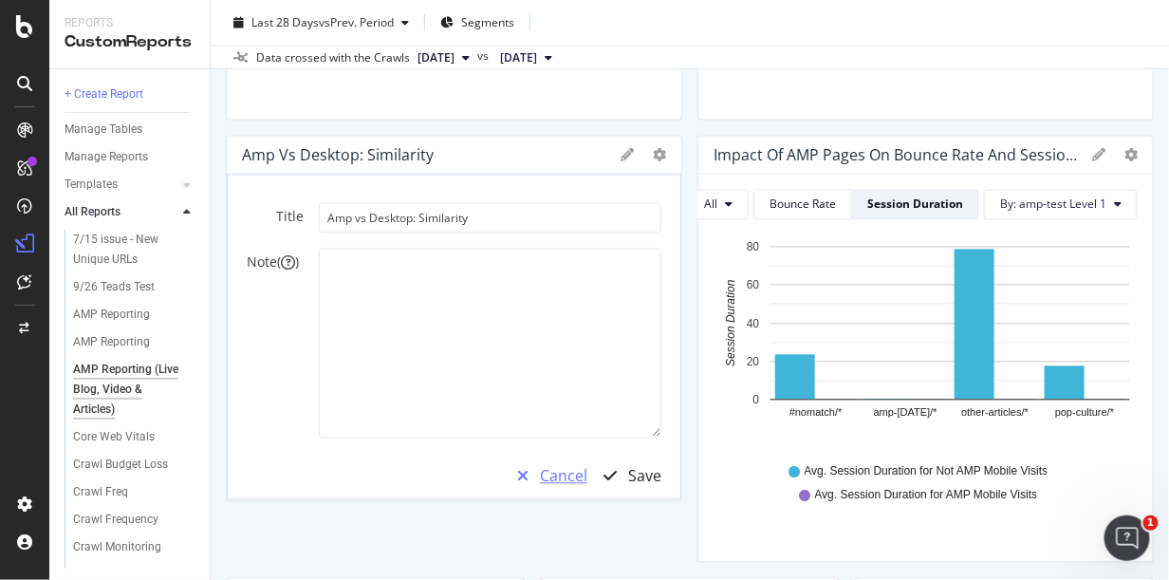
click at [548, 472] on div "Cancel" at bounding box center [563, 477] width 47 height 22
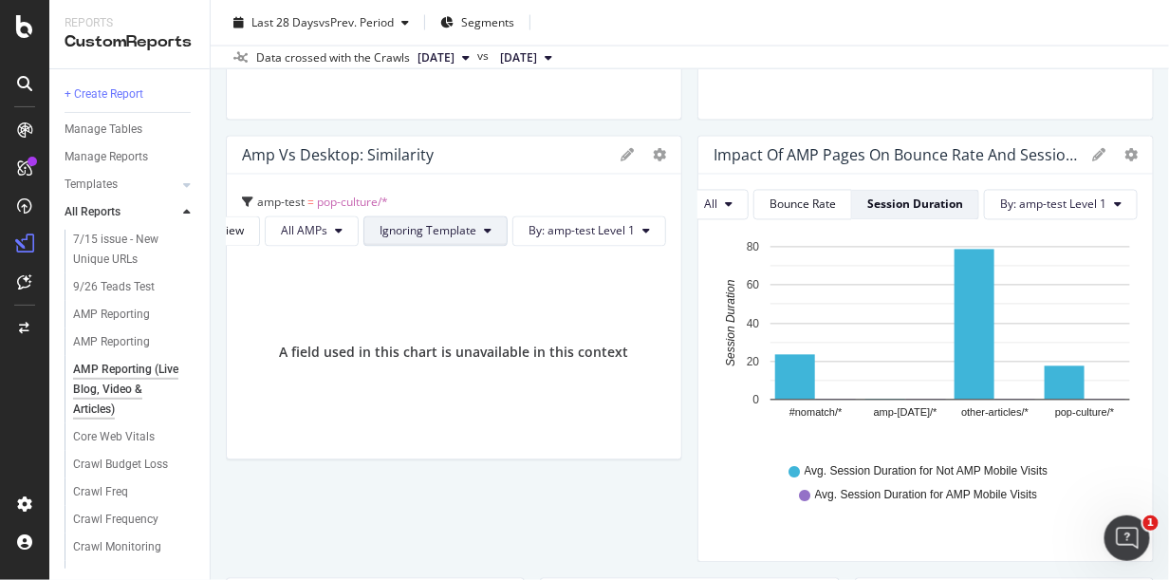
click at [440, 224] on span "Ignoring Template" at bounding box center [428, 231] width 97 height 16
drag, startPoint x: 415, startPoint y: 305, endPoint x: 1162, endPoint y: 268, distance: 748.0
click at [414, 304] on span "Ignoring Nothing" at bounding box center [425, 303] width 101 height 17
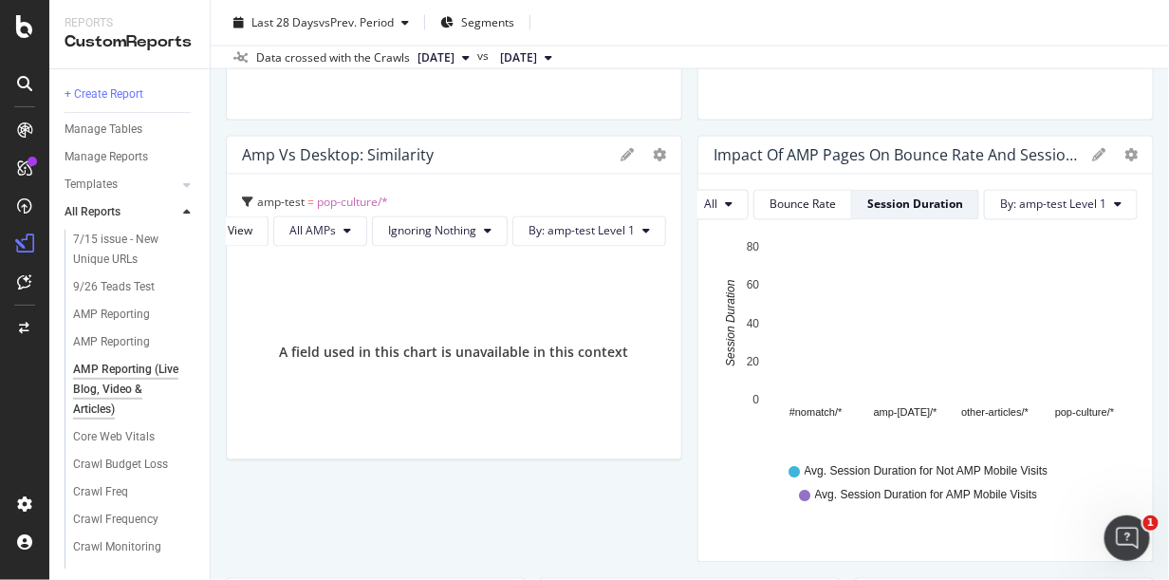
click at [9, 388] on div at bounding box center [25, 302] width 46 height 374
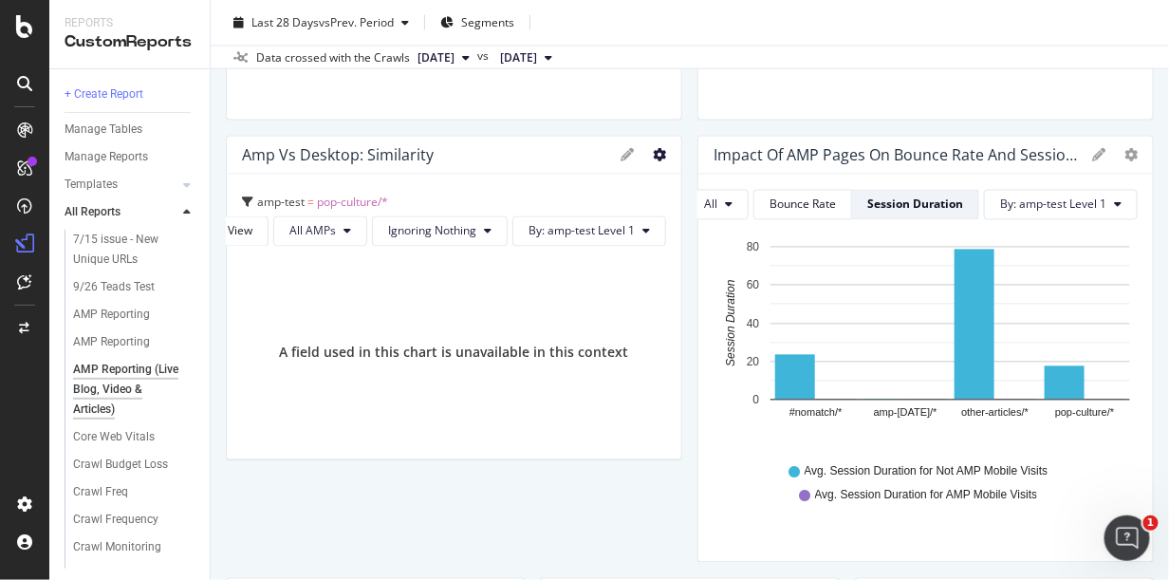
click at [653, 154] on icon "gear" at bounding box center [659, 155] width 13 height 13
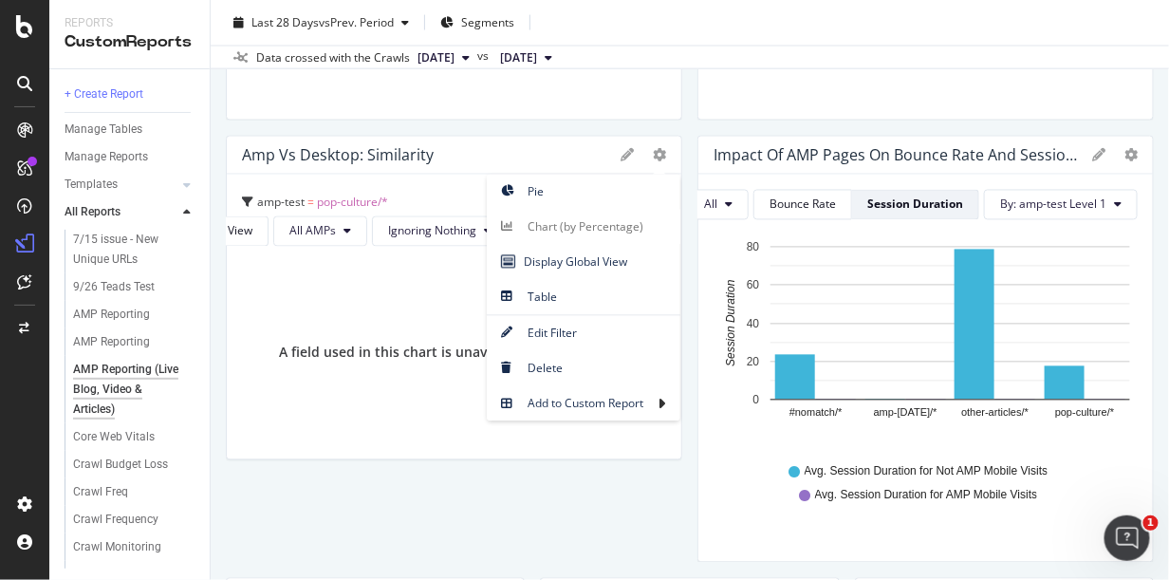
click at [419, 265] on div "A field used in this chart is unavailable in this context" at bounding box center [454, 353] width 424 height 182
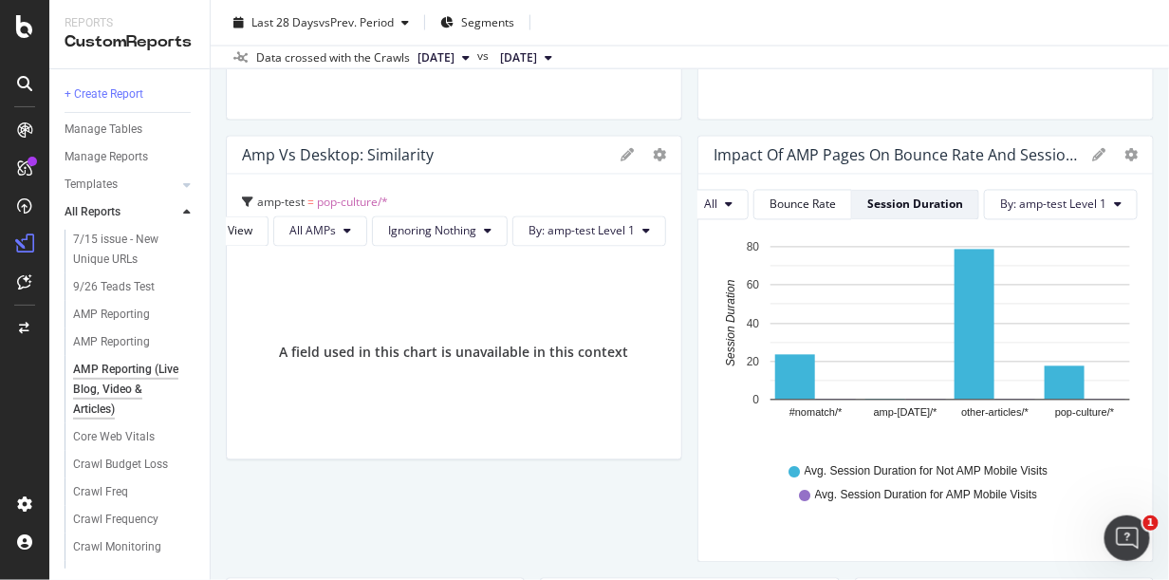
click at [644, 150] on div "Pie Chart (by Percentage) Display Global View Table Edit Filter Delete Add to C…" at bounding box center [644, 155] width 46 height 13
click at [652, 142] on div "Amp vs Desktop: Similarity Pie Chart (by Percentage) Display Global View Table …" at bounding box center [454, 156] width 455 height 38
click at [653, 155] on icon "gear" at bounding box center [659, 155] width 13 height 13
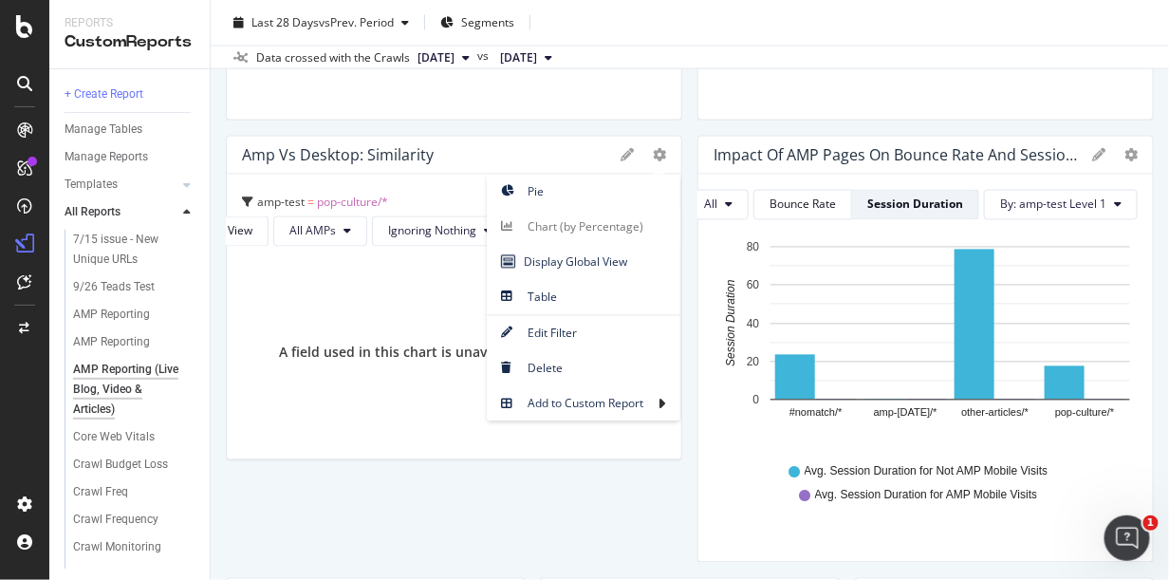
drag, startPoint x: 27, startPoint y: 416, endPoint x: 47, endPoint y: 402, distance: 24.5
click at [27, 416] on div at bounding box center [25, 302] width 46 height 374
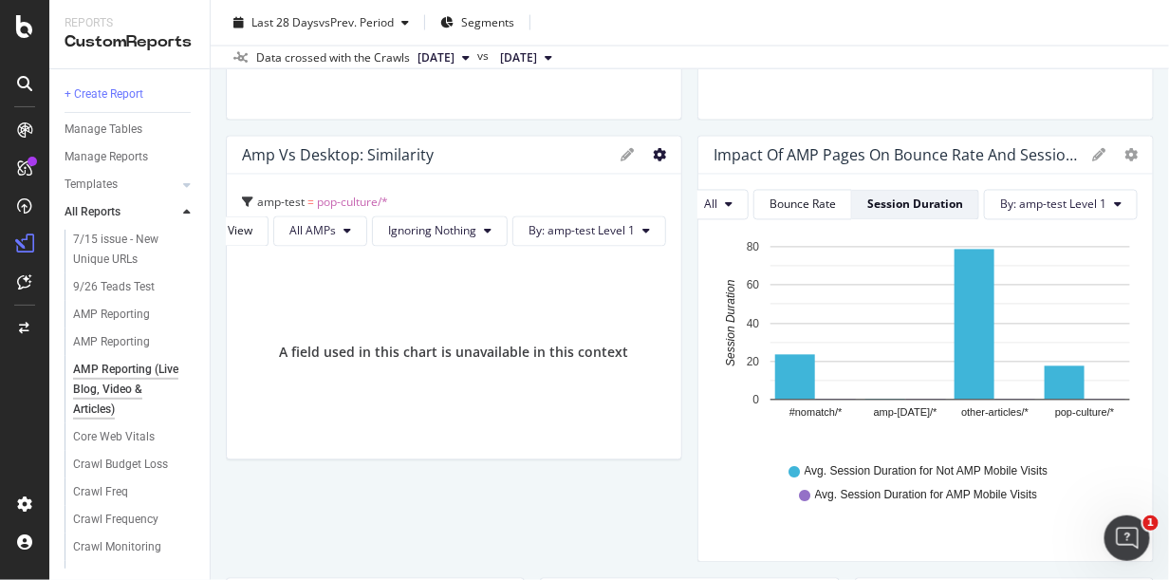
click at [653, 155] on icon "gear" at bounding box center [659, 155] width 13 height 13
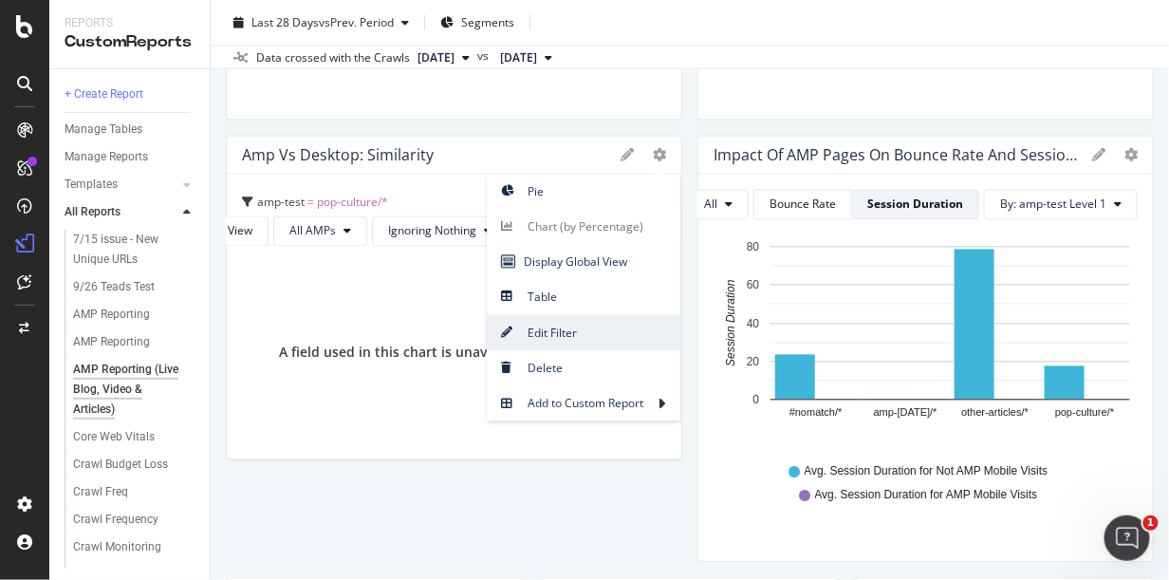
click at [537, 321] on span "Edit Filter" at bounding box center [584, 334] width 194 height 26
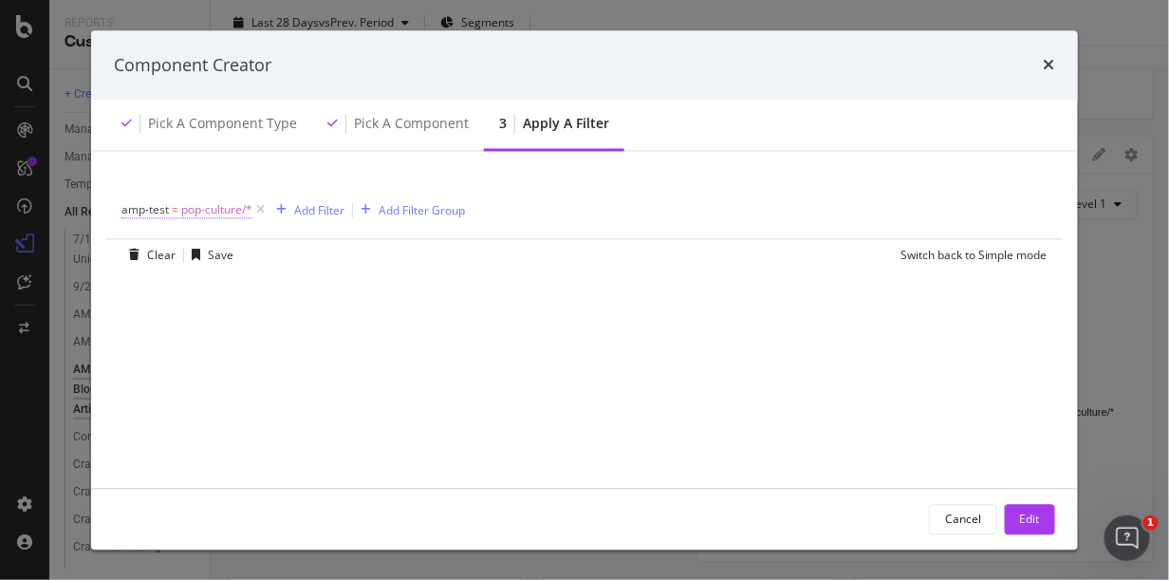
click at [220, 215] on span "pop-culture/*" at bounding box center [216, 210] width 71 height 27
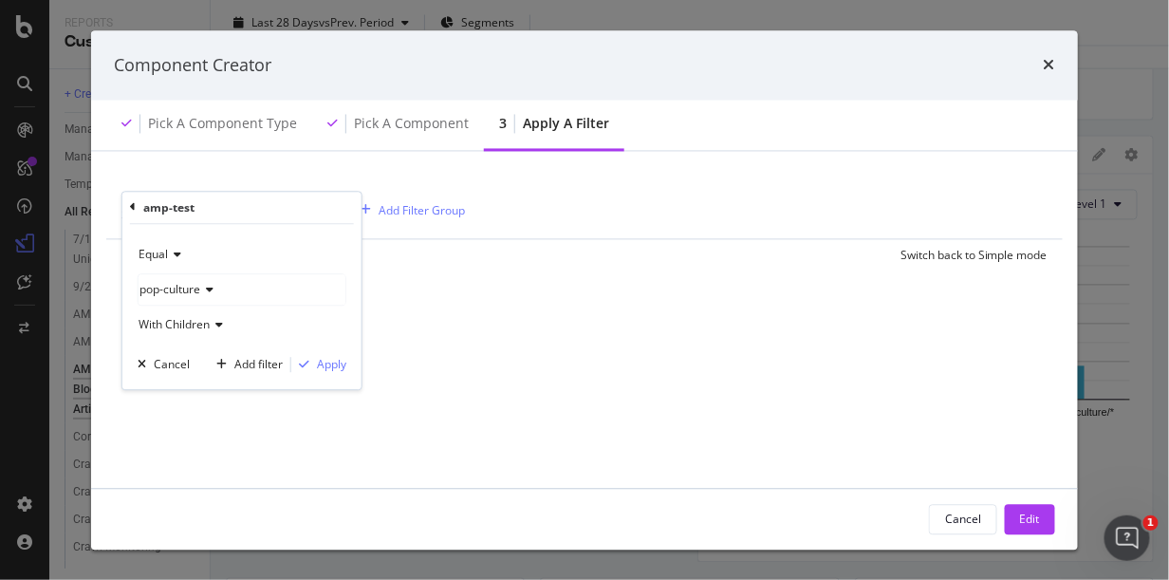
click at [187, 294] on span "pop-culture" at bounding box center [170, 289] width 61 height 16
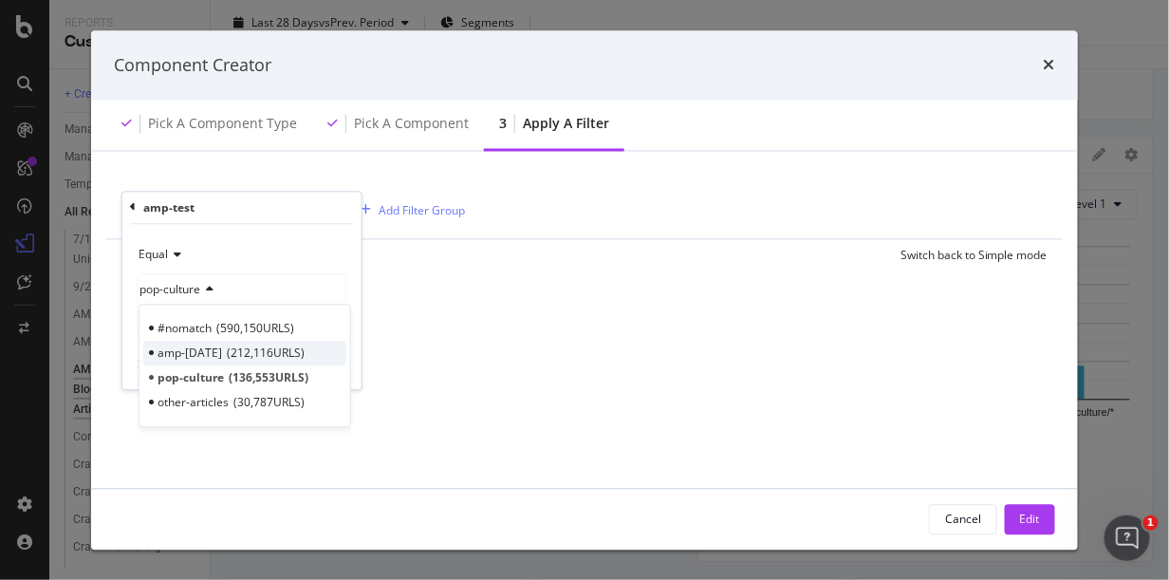
click at [199, 356] on span "amp-today" at bounding box center [190, 353] width 65 height 16
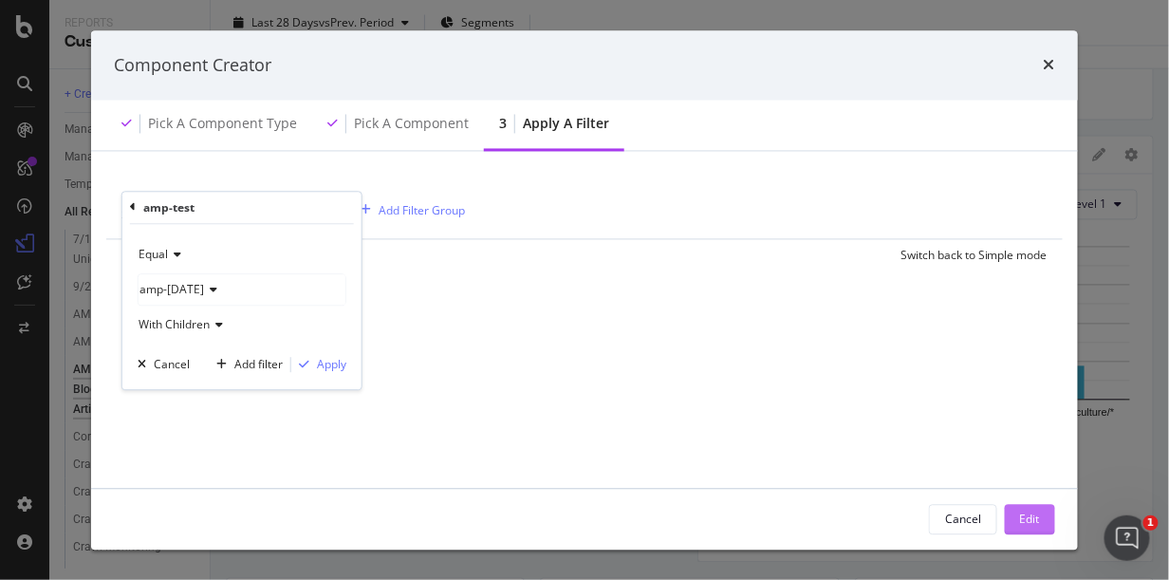
click at [1053, 523] on button "Edit" at bounding box center [1030, 519] width 50 height 30
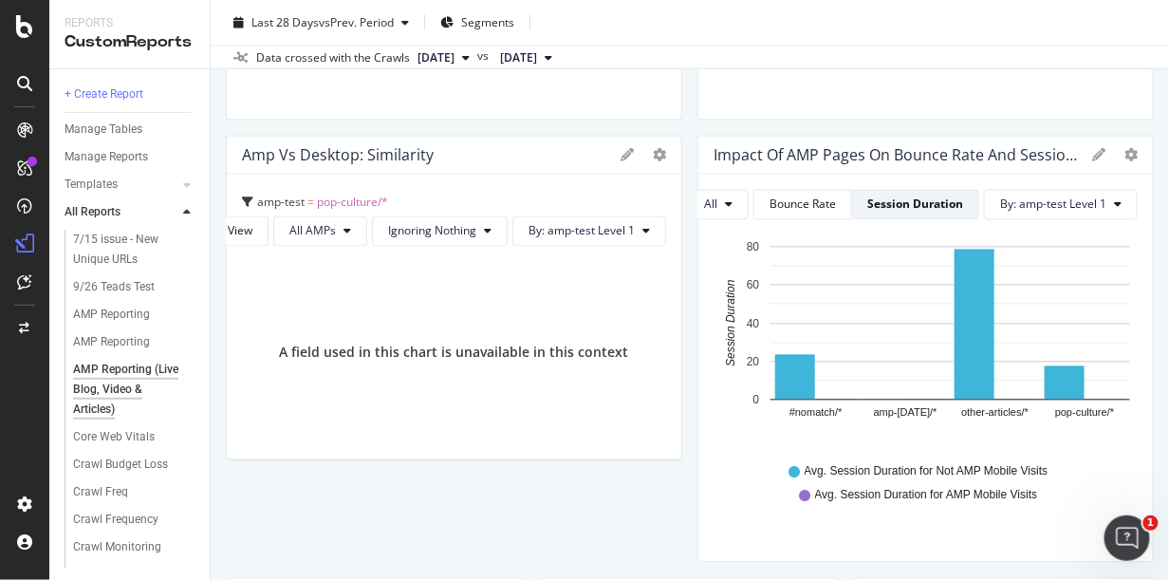
click at [348, 200] on span "pop-culture/*" at bounding box center [352, 203] width 71 height 16
click at [587, 234] on span "By: amp-test Level 1" at bounding box center [582, 231] width 106 height 16
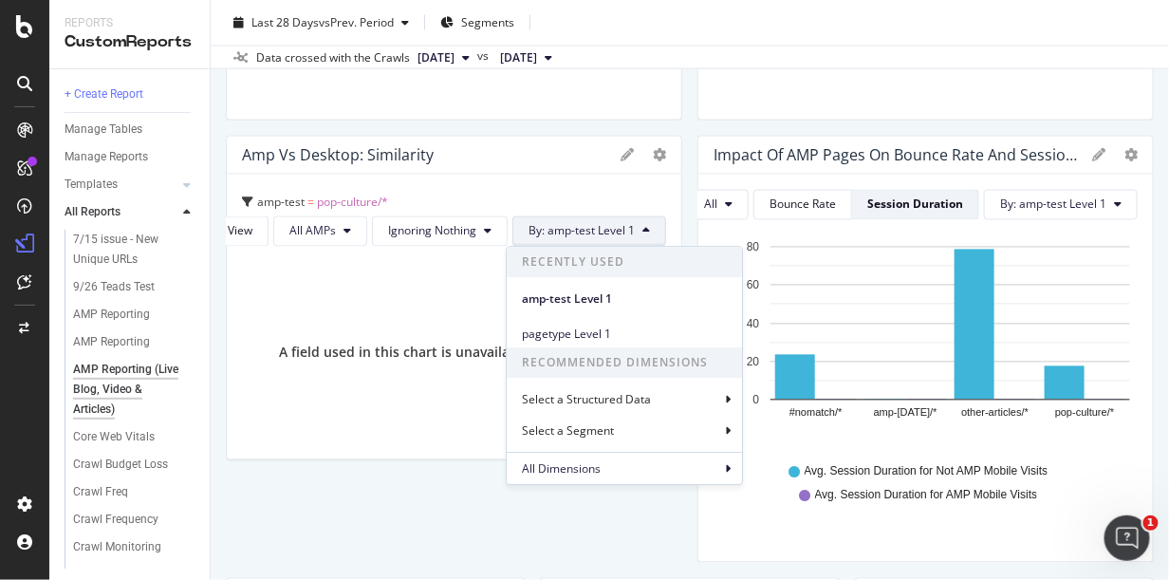
click at [621, 149] on icon at bounding box center [627, 155] width 13 height 13
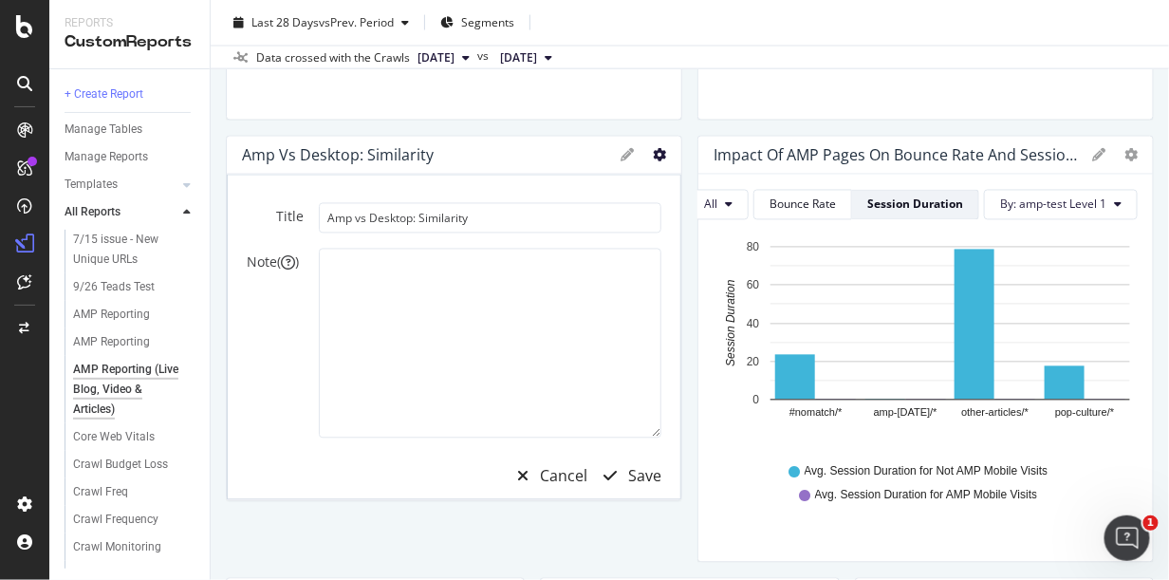
click at [653, 159] on icon "gear" at bounding box center [659, 155] width 13 height 13
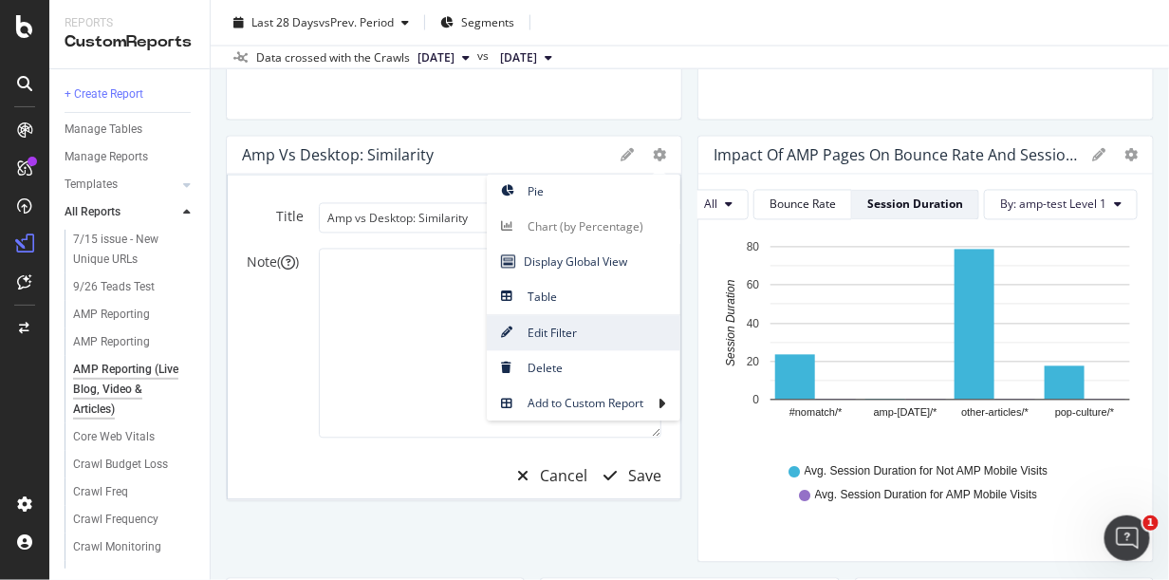
click at [556, 336] on span "Edit Filter" at bounding box center [584, 334] width 194 height 26
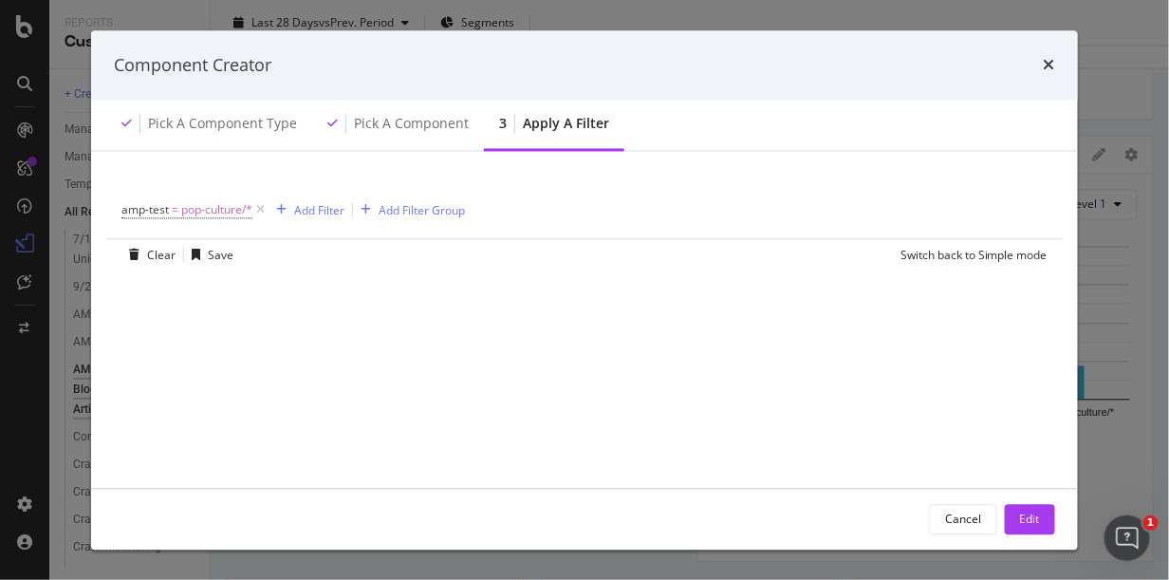
click at [114, 393] on div "amp-test = pop-culture/* Add Filter Add Filter Group Clear Save Switch back to …" at bounding box center [585, 407] width 942 height 465
click at [259, 207] on icon "modal" at bounding box center [261, 210] width 16 height 19
click at [152, 210] on div "Add Filter" at bounding box center [172, 209] width 50 height 16
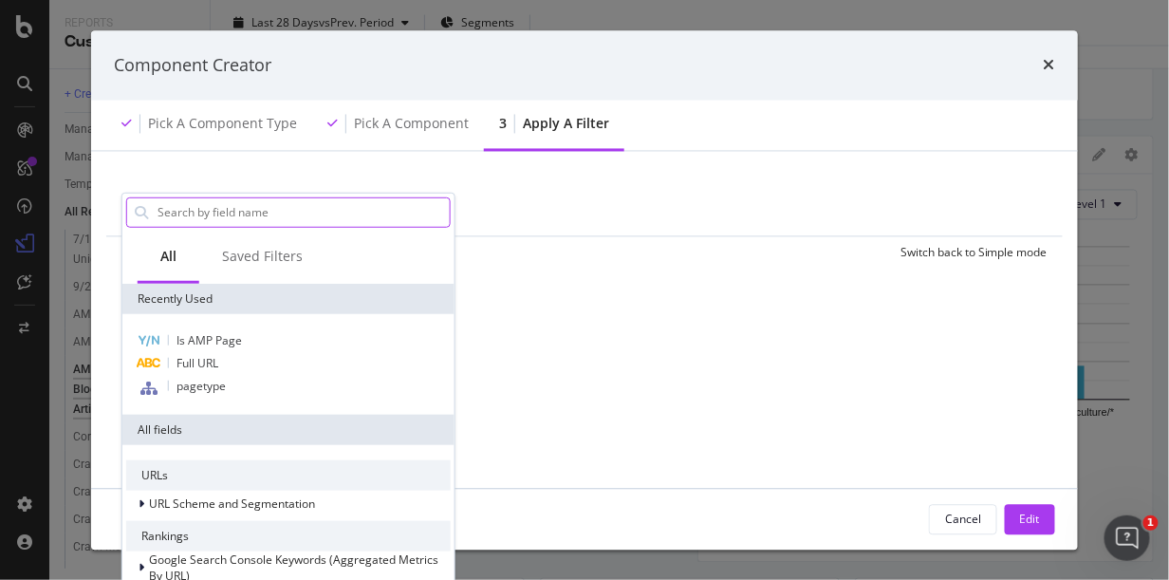
click at [199, 215] on input "modal" at bounding box center [303, 211] width 294 height 28
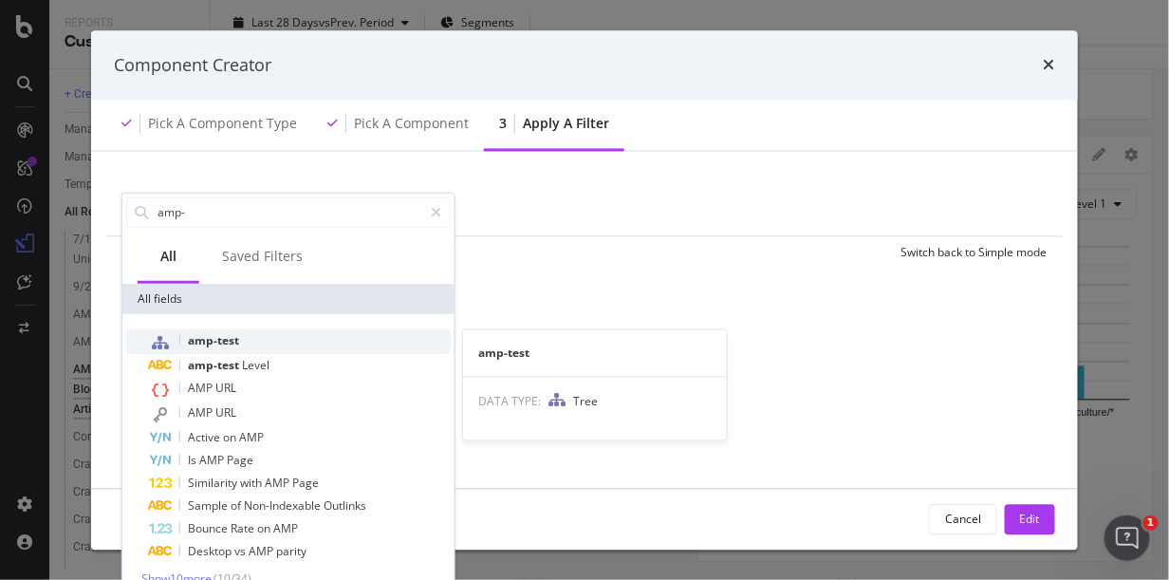
type input "amp-"
click at [228, 332] on span "amp-test" at bounding box center [213, 339] width 51 height 16
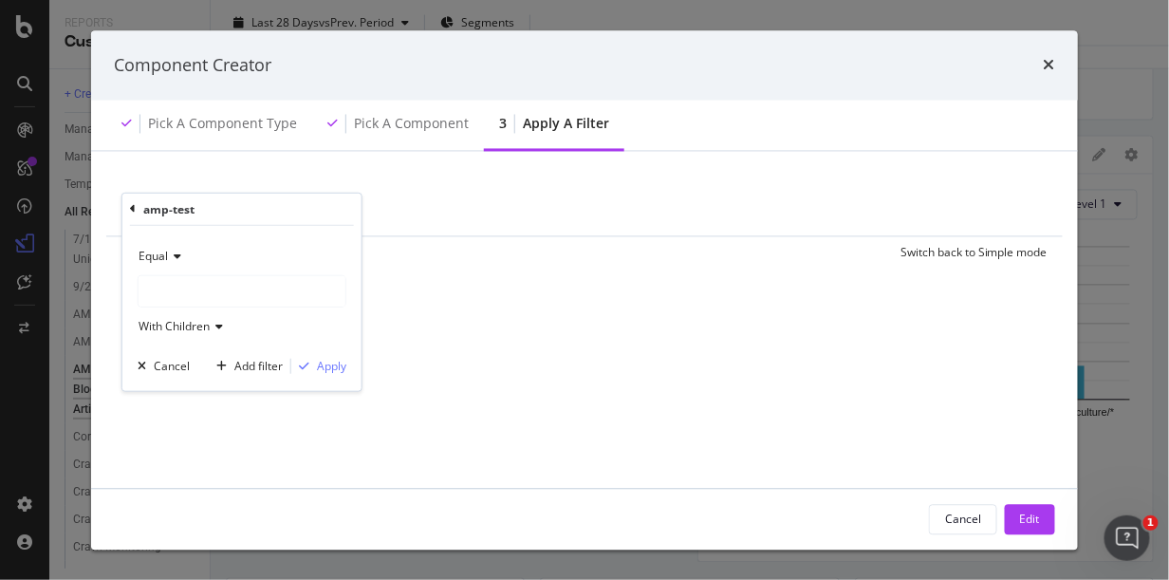
click at [187, 278] on div "modal" at bounding box center [242, 291] width 207 height 30
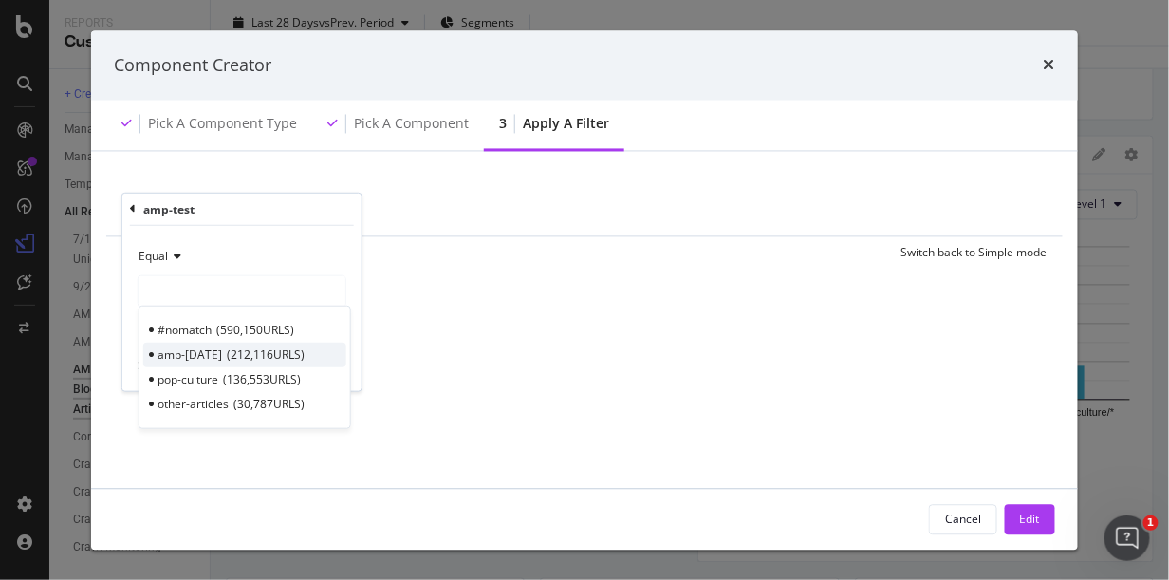
click at [247, 348] on span "212,116 URLS" at bounding box center [266, 354] width 78 height 16
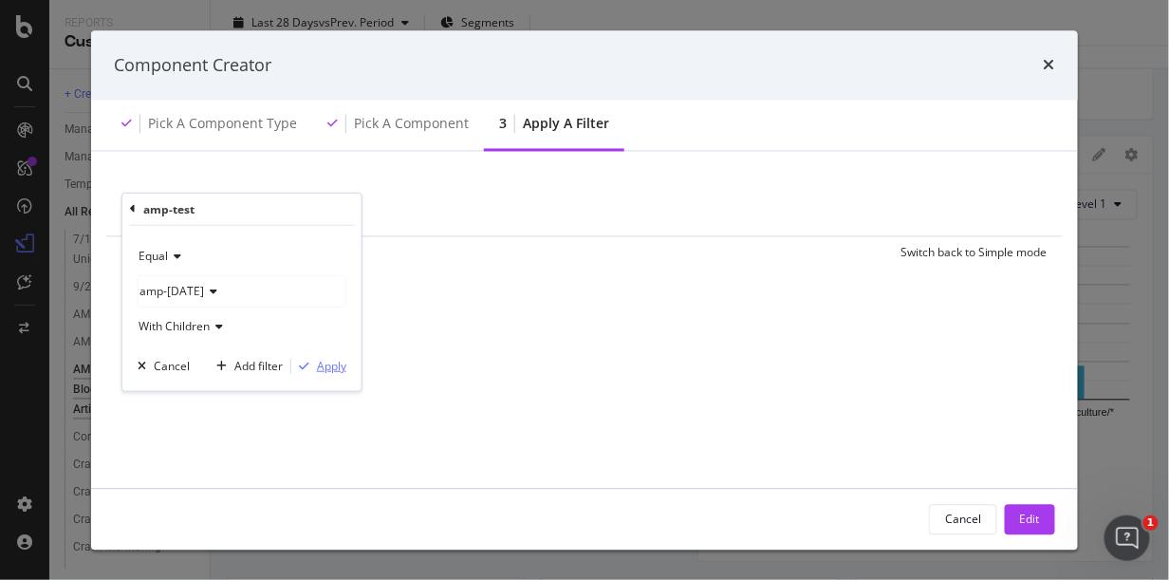
click at [327, 366] on div "Apply" at bounding box center [331, 366] width 29 height 16
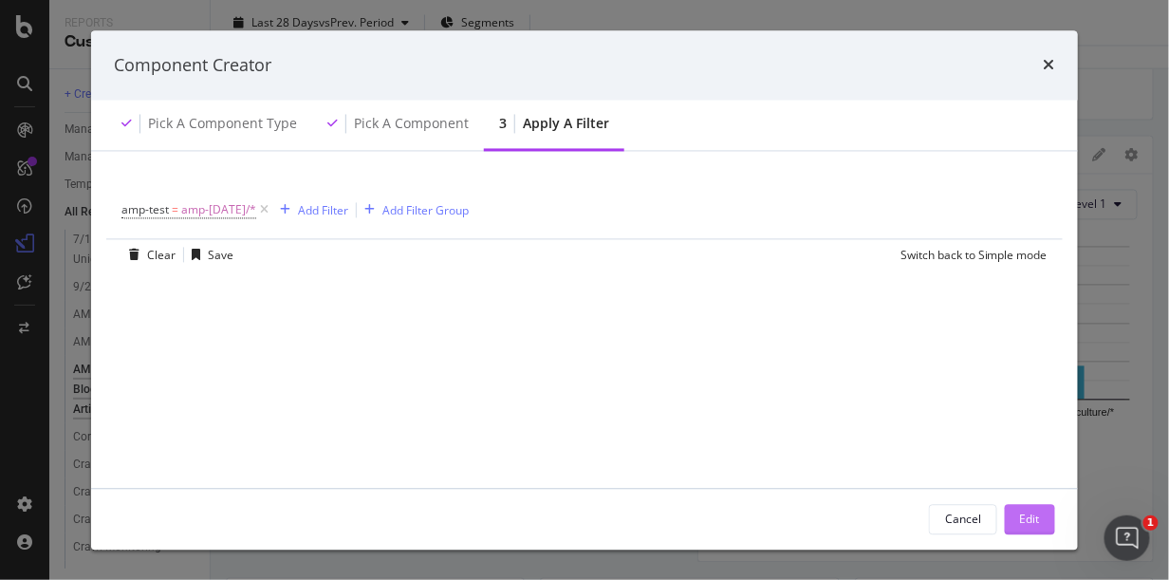
click at [1038, 514] on div "Edit" at bounding box center [1030, 519] width 20 height 16
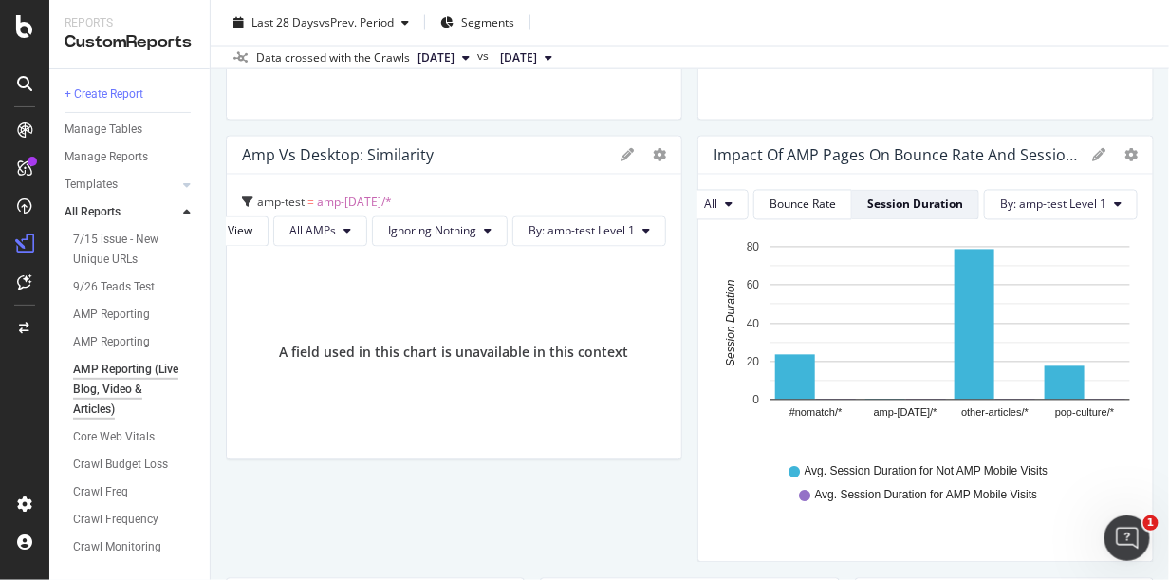
click at [105, 2] on div "Reports CustomReports" at bounding box center [129, 34] width 160 height 68
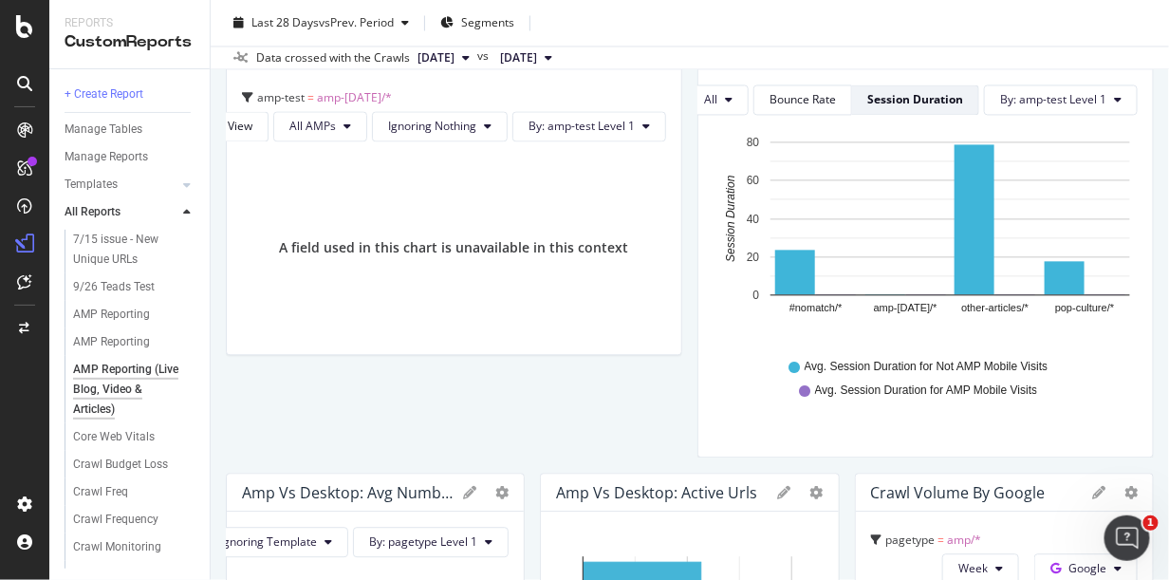
scroll to position [818, 0]
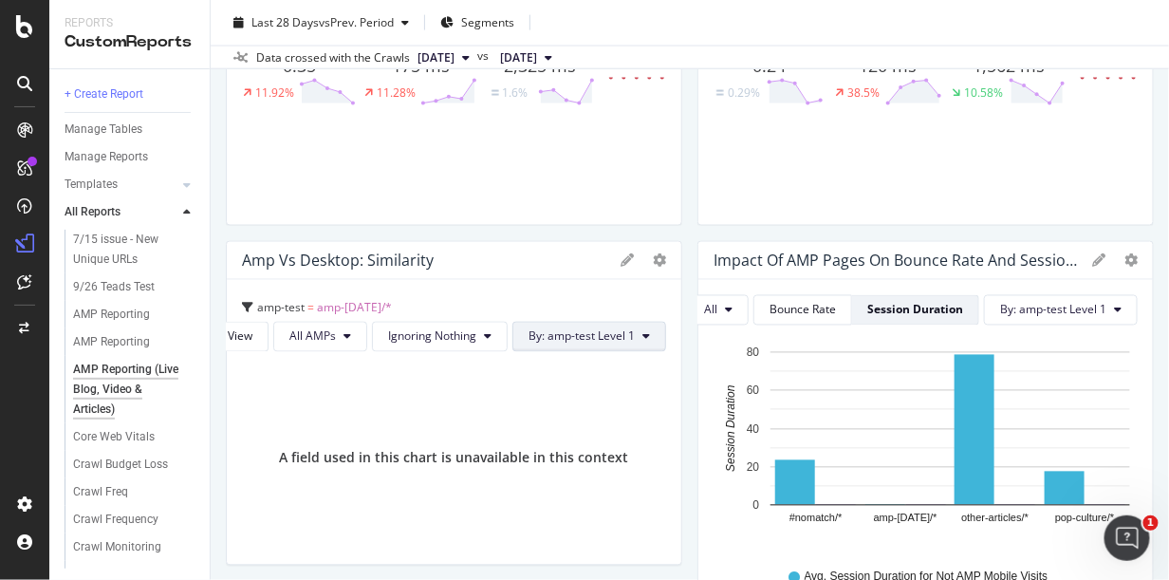
click at [553, 334] on span "By: amp-test Level 1" at bounding box center [582, 336] width 106 height 16
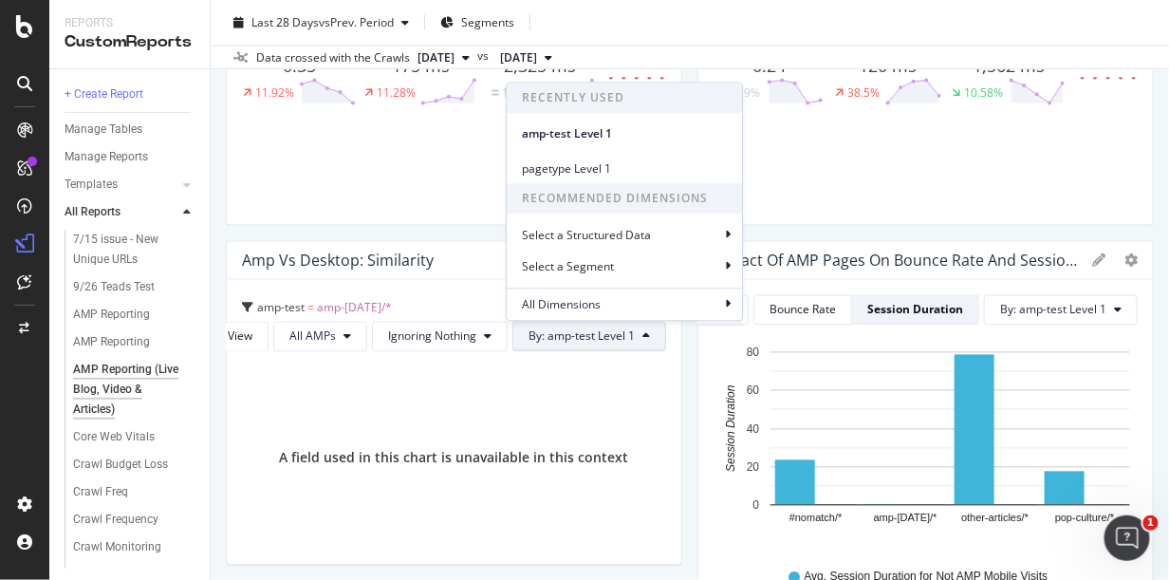
drag, startPoint x: 640, startPoint y: 140, endPoint x: 725, endPoint y: 235, distance: 128.4
click at [640, 140] on span "amp-test Level 1" at bounding box center [624, 133] width 205 height 17
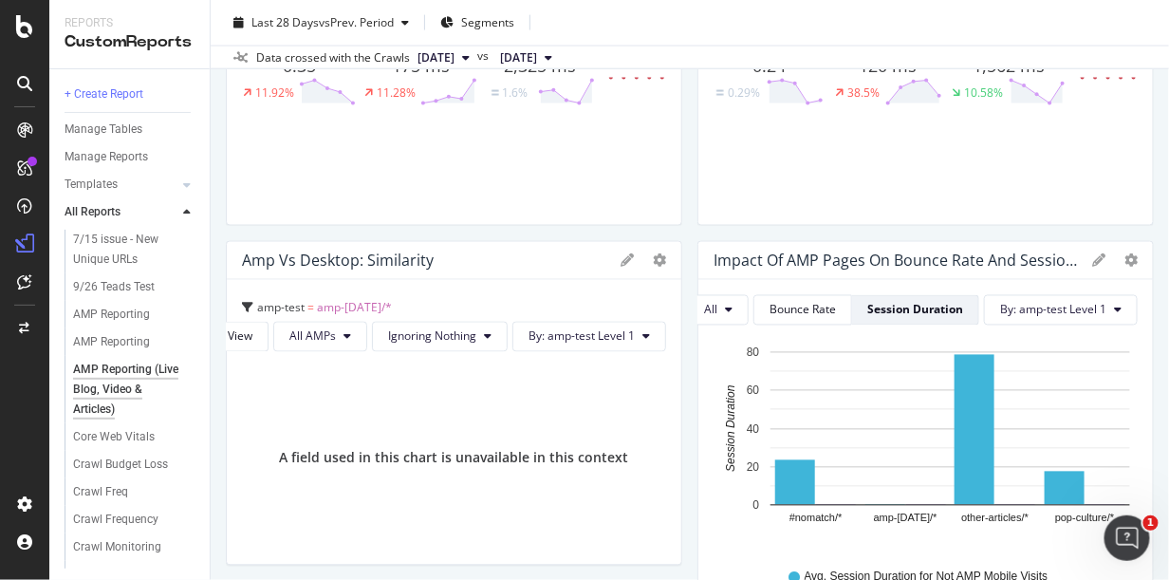
click at [621, 255] on icon at bounding box center [627, 260] width 13 height 13
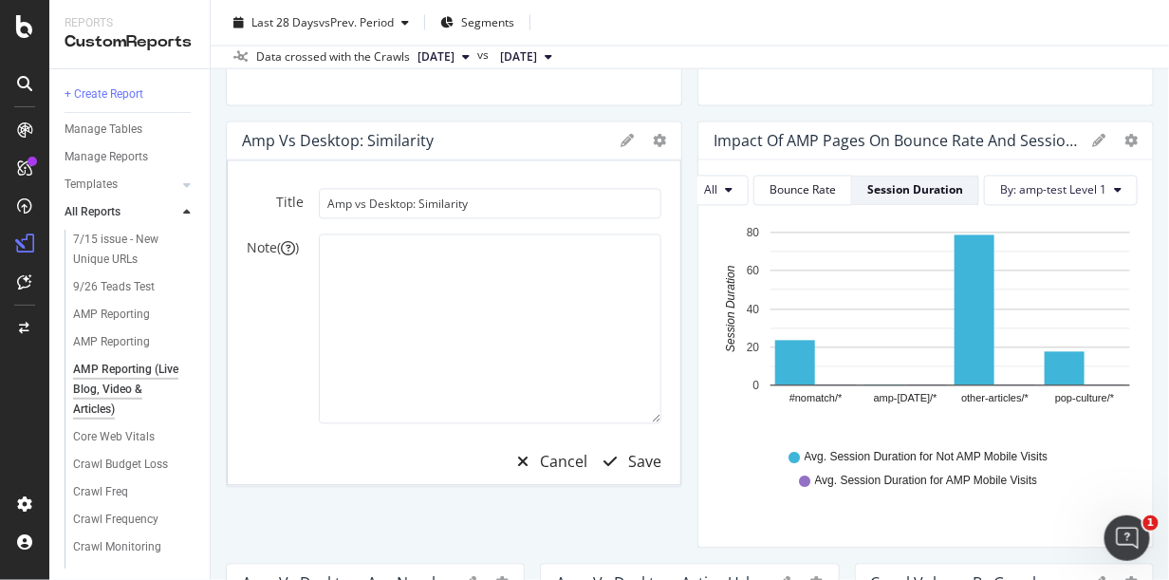
scroll to position [1029, 0]
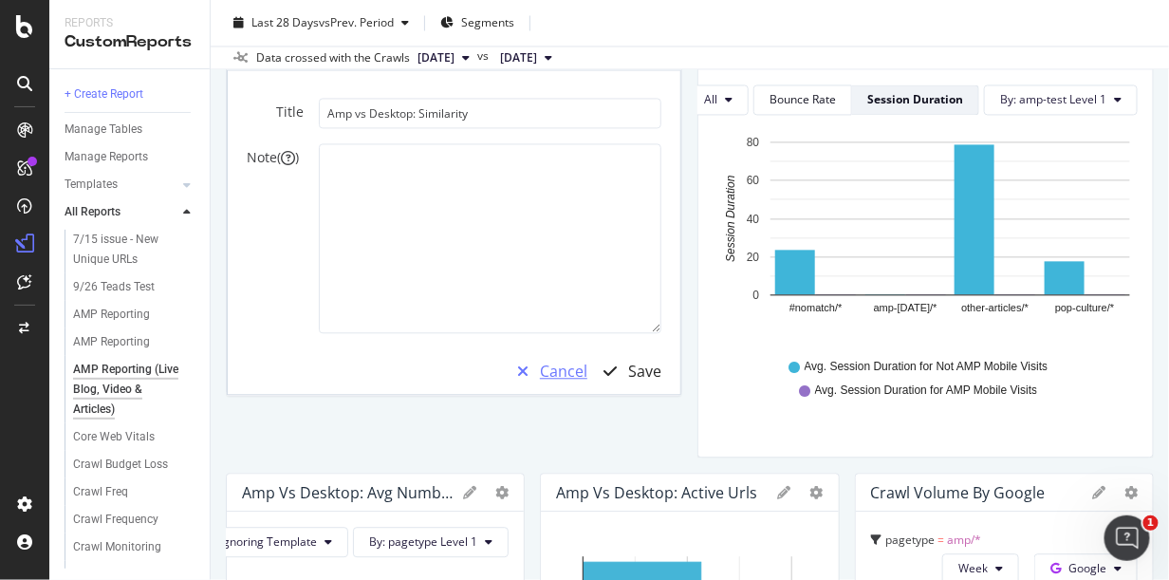
click at [563, 369] on div "Cancel" at bounding box center [563, 372] width 47 height 22
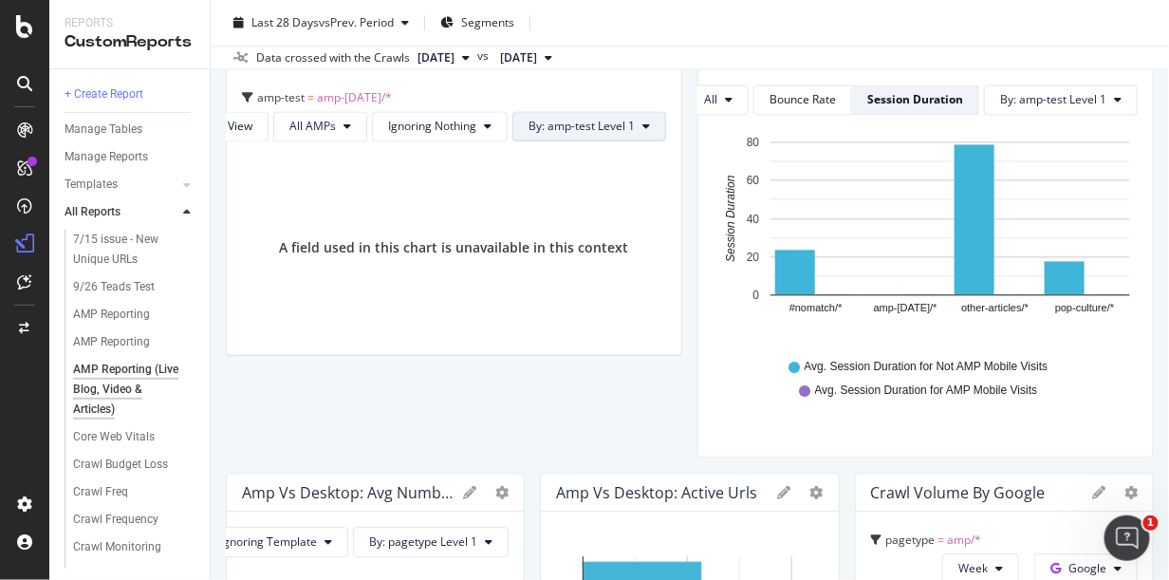
click at [628, 115] on button "By: amp-test Level 1" at bounding box center [590, 126] width 154 height 30
click at [441, 126] on span "Ignoring Nothing" at bounding box center [432, 126] width 88 height 16
click at [323, 125] on span "All AMPs" at bounding box center [313, 126] width 47 height 16
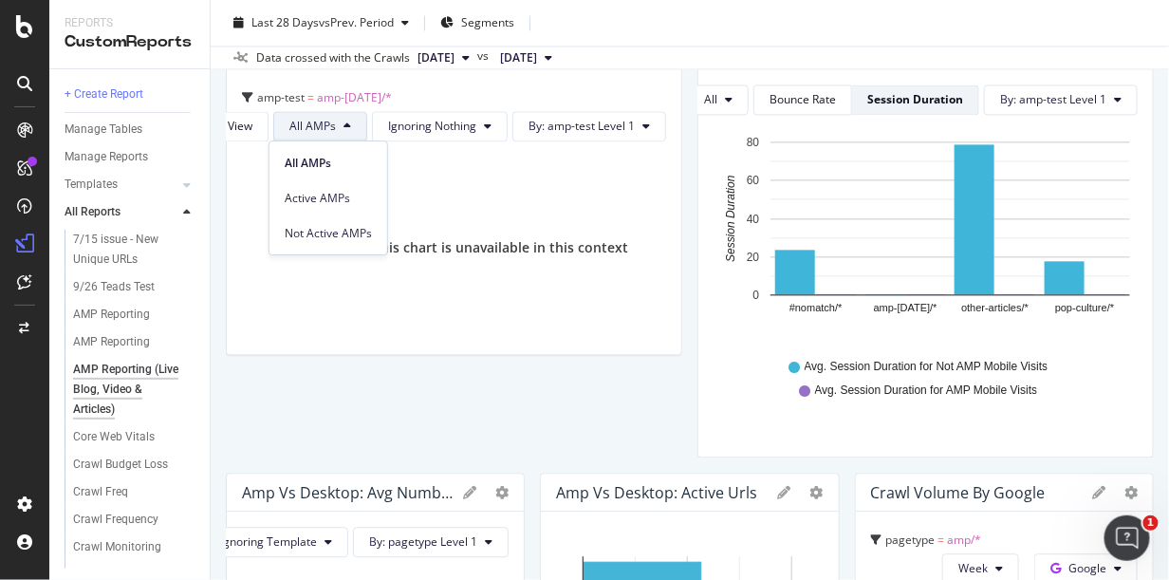
drag, startPoint x: 240, startPoint y: 131, endPoint x: 589, endPoint y: 375, distance: 425.3
click at [241, 131] on div "Detailed View" at bounding box center [216, 126] width 72 height 16
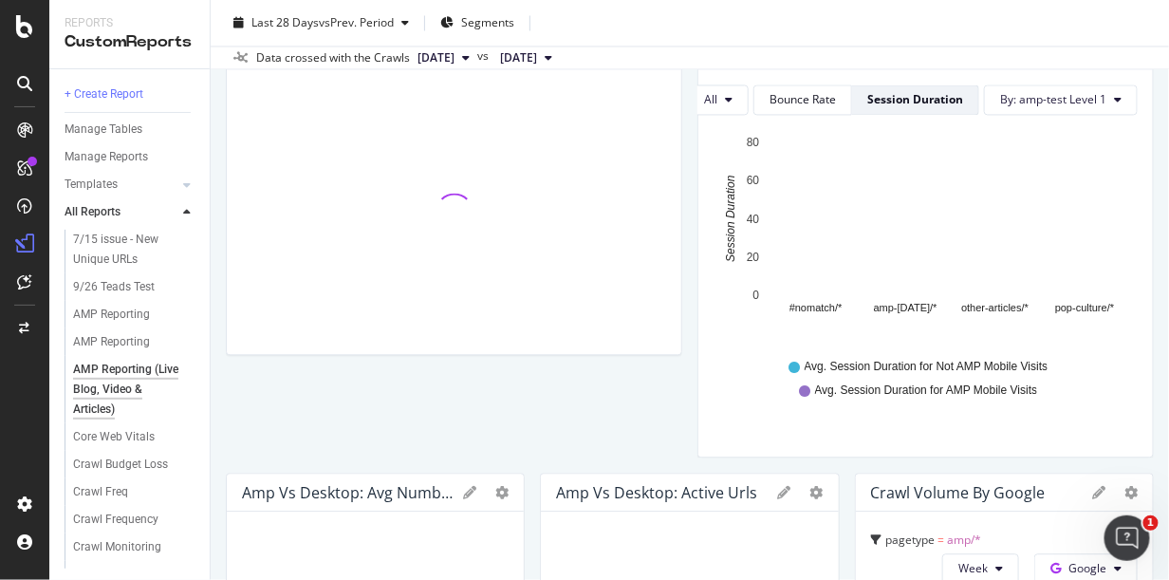
scroll to position [713, 0]
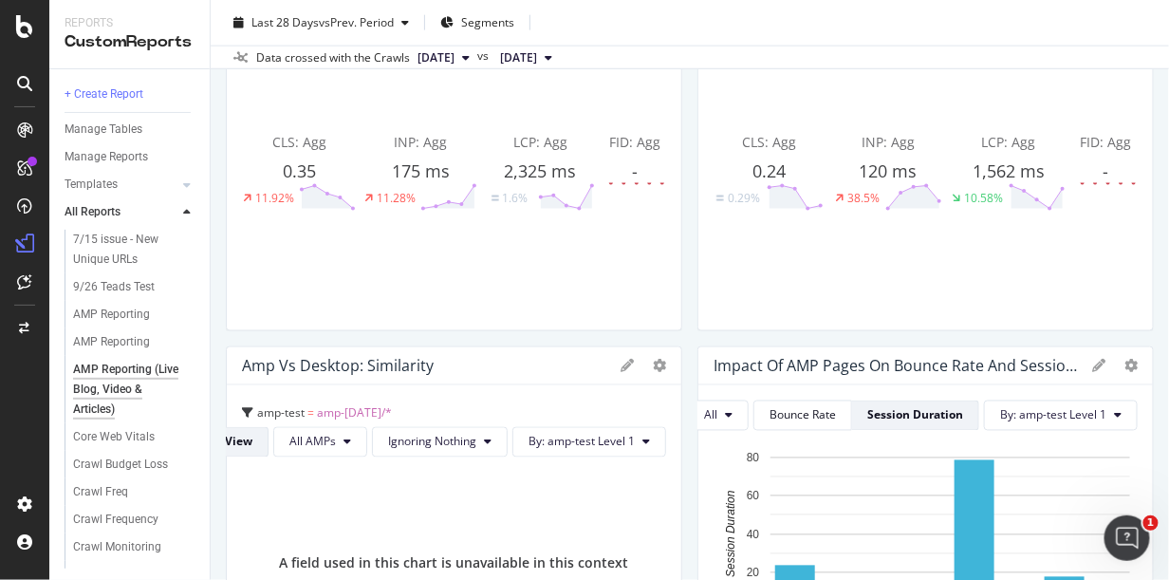
drag, startPoint x: 19, startPoint y: 405, endPoint x: 105, endPoint y: 392, distance: 87.4
click at [19, 405] on div at bounding box center [25, 302] width 46 height 374
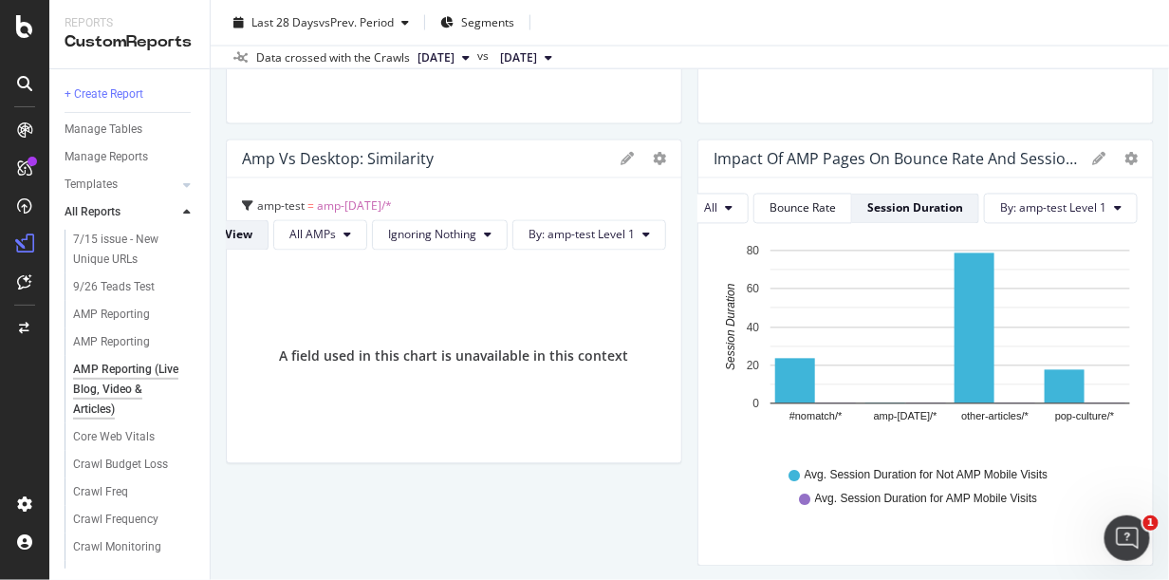
scroll to position [818, 0]
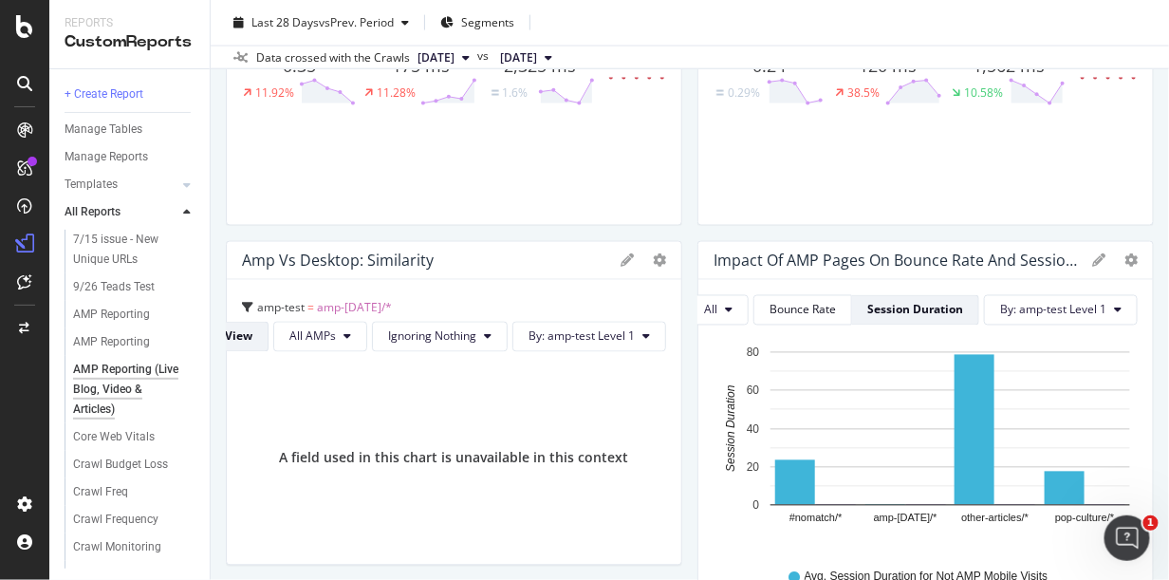
click at [647, 251] on div "Amp vs Desktop: Similarity Pie Chart (by Percentage) Display Global View Table …" at bounding box center [454, 261] width 455 height 38
click at [621, 262] on icon at bounding box center [627, 260] width 13 height 13
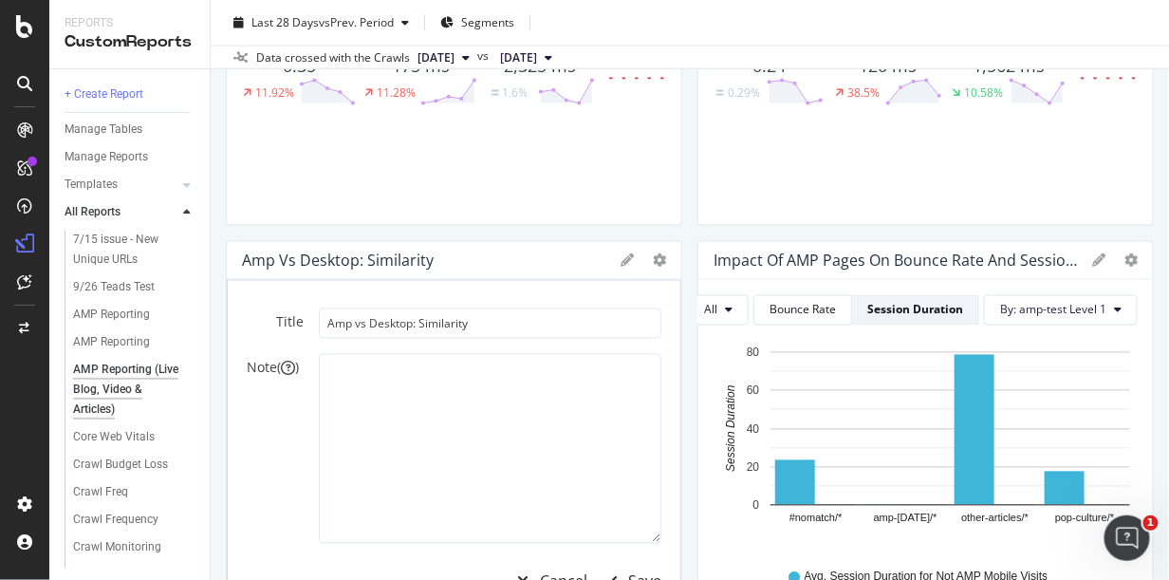
click at [644, 261] on div "Pie Chart (by Percentage) Display Global View Table Edit Filter Delete Add to C…" at bounding box center [644, 260] width 46 height 13
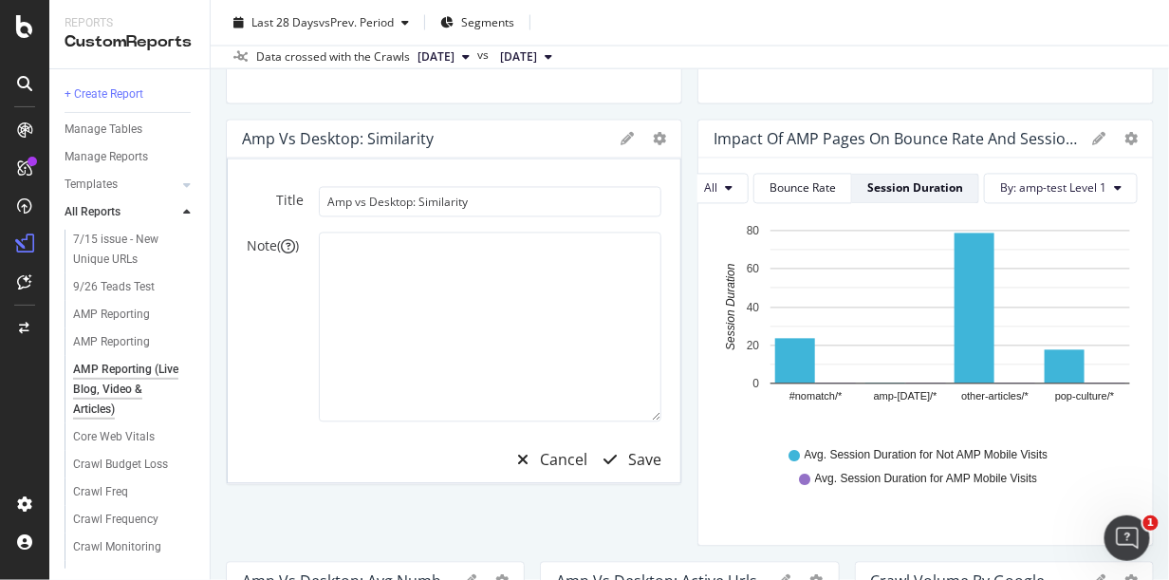
scroll to position [1029, 0]
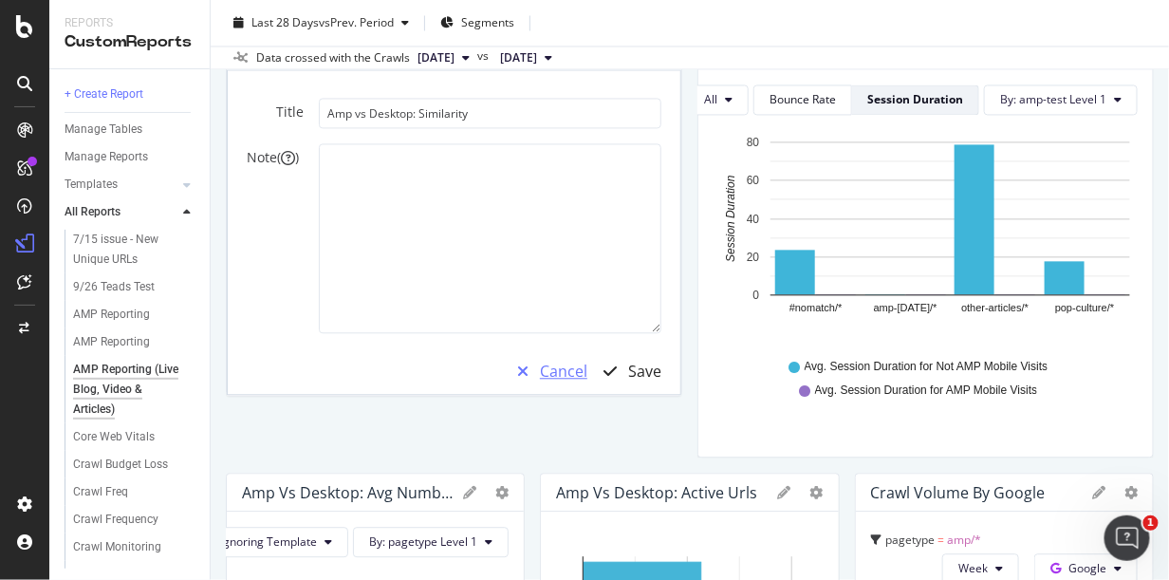
click at [547, 378] on div "Cancel" at bounding box center [563, 372] width 47 height 22
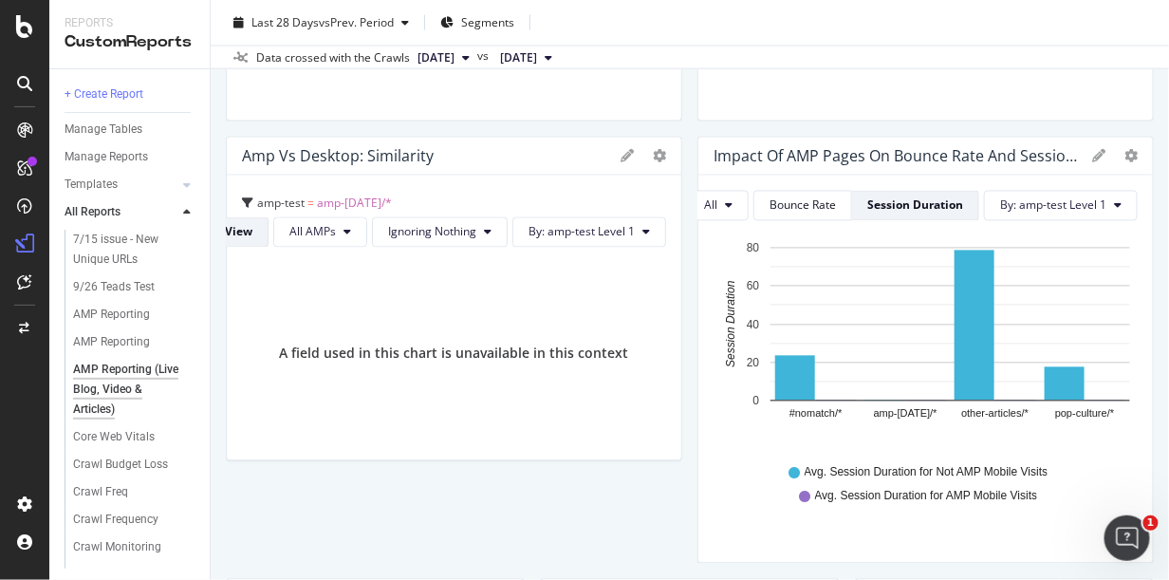
scroll to position [818, 0]
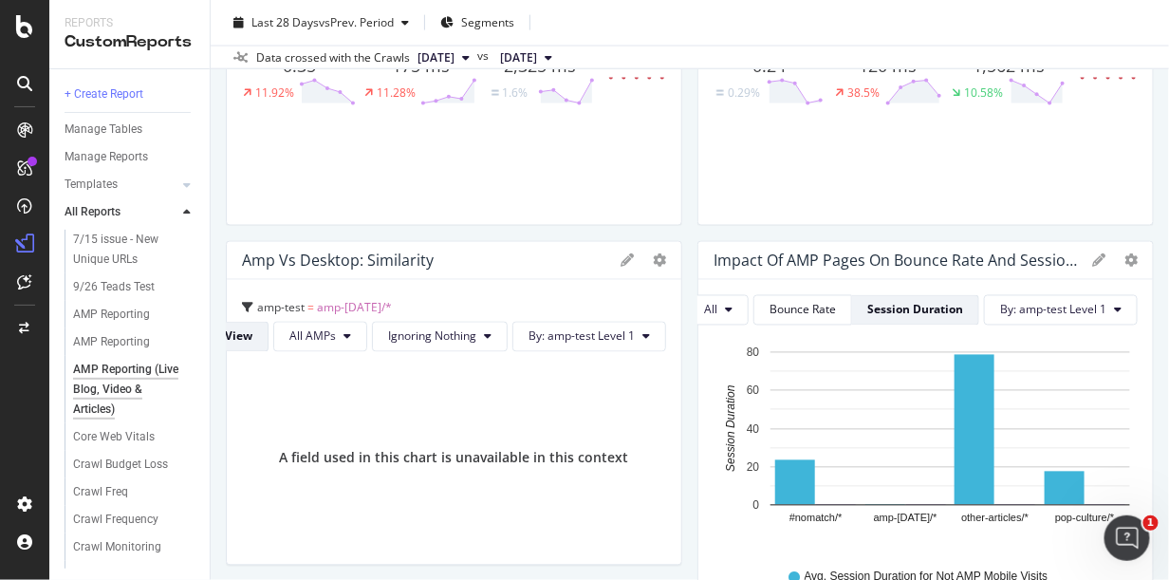
click at [621, 260] on icon at bounding box center [627, 260] width 13 height 13
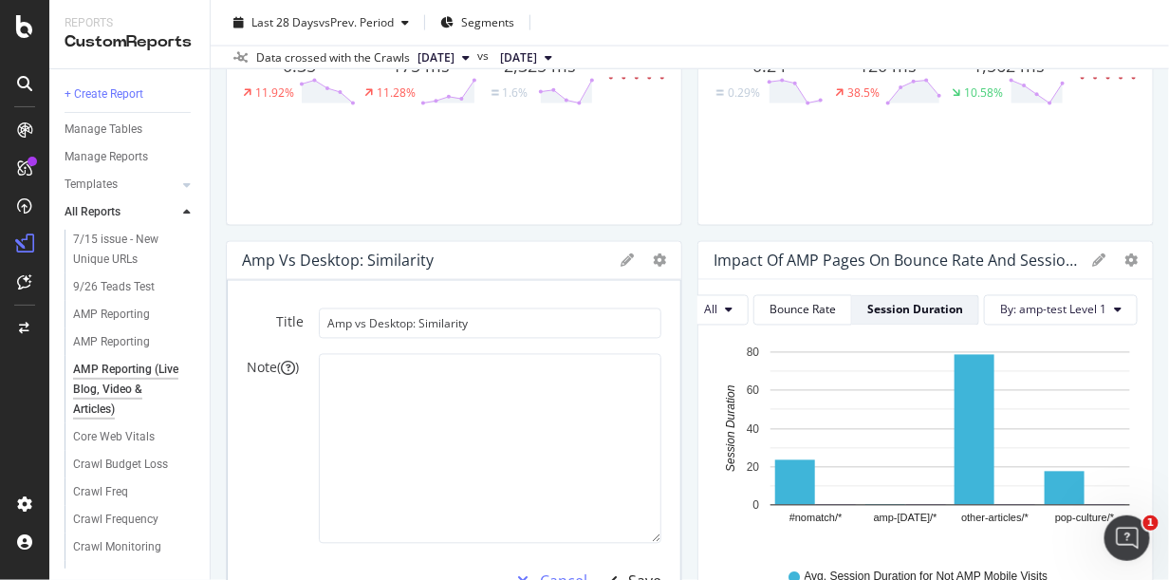
click at [551, 571] on div "Cancel" at bounding box center [563, 582] width 47 height 22
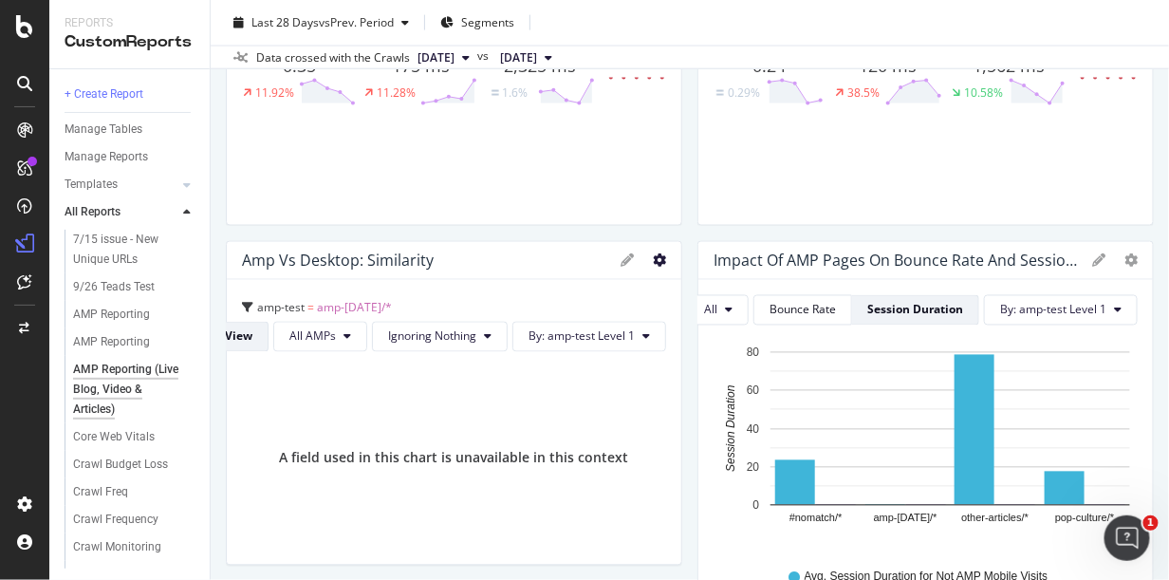
click at [653, 259] on icon "gear" at bounding box center [659, 260] width 13 height 13
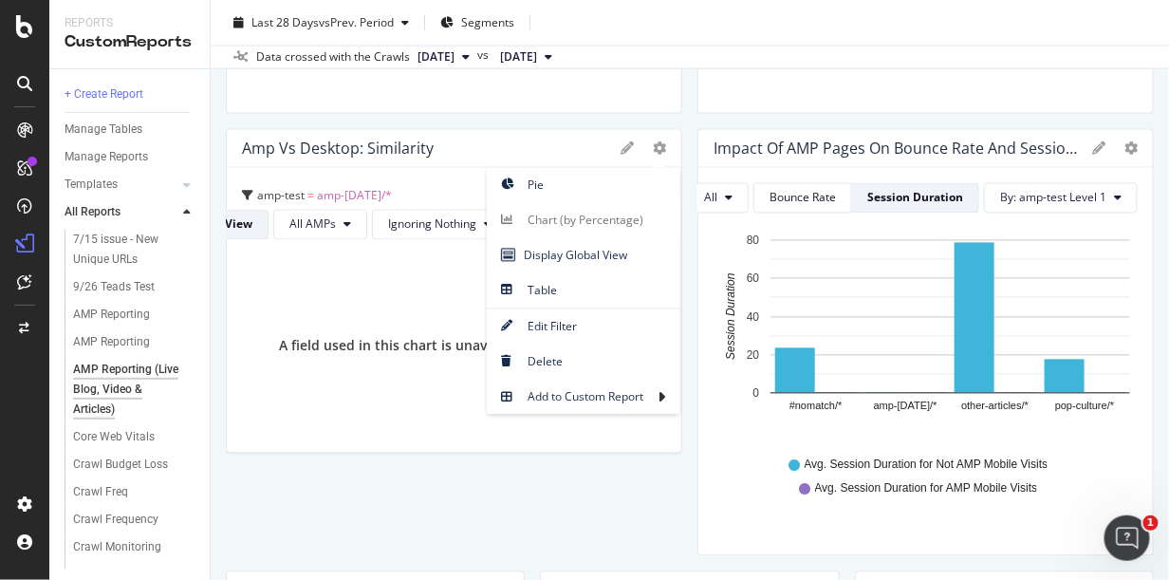
scroll to position [1029, 0]
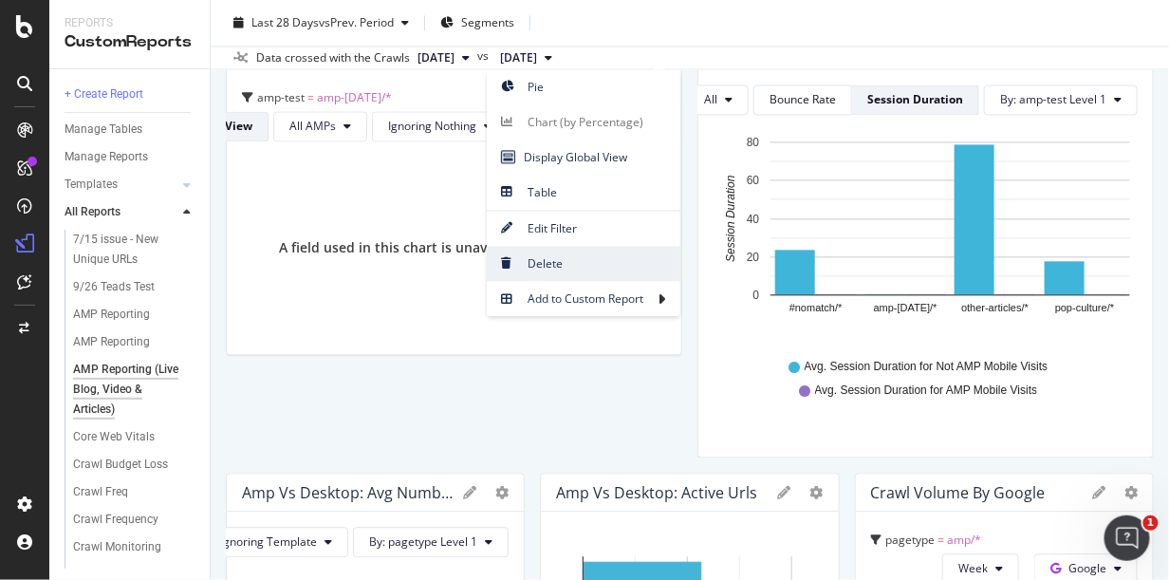
click at [558, 256] on span "Delete" at bounding box center [584, 264] width 194 height 26
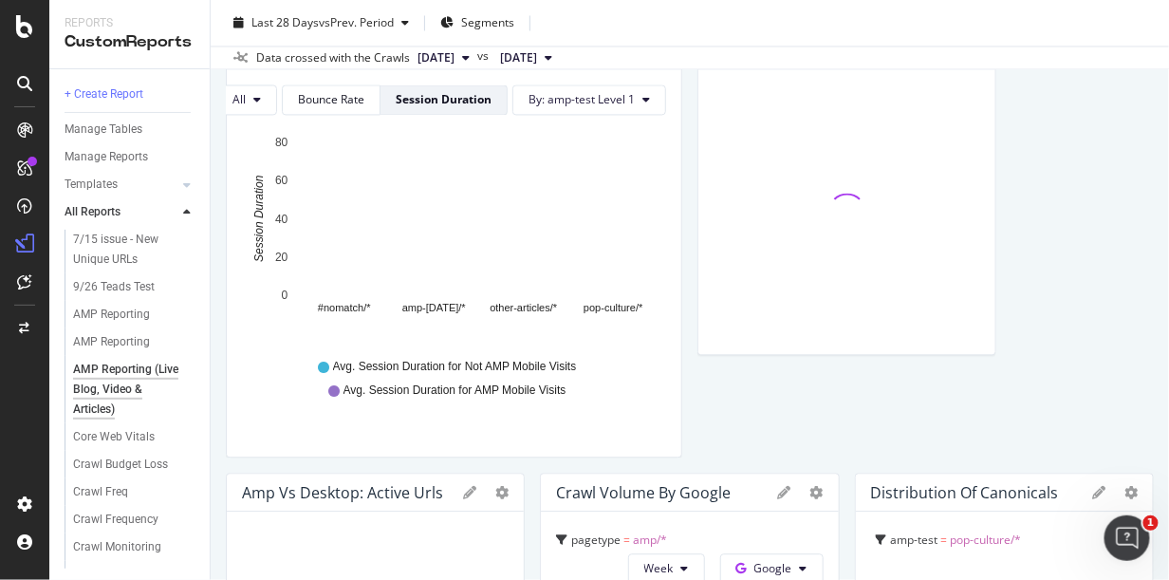
scroll to position [818, 0]
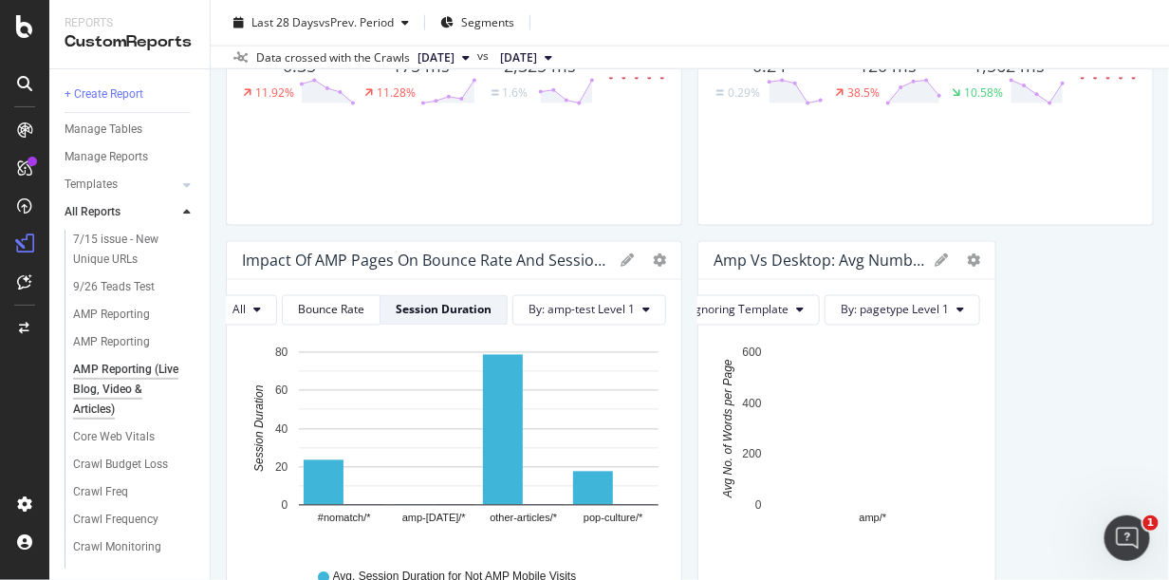
click at [138, 5] on div "Reports CustomReports" at bounding box center [129, 34] width 160 height 68
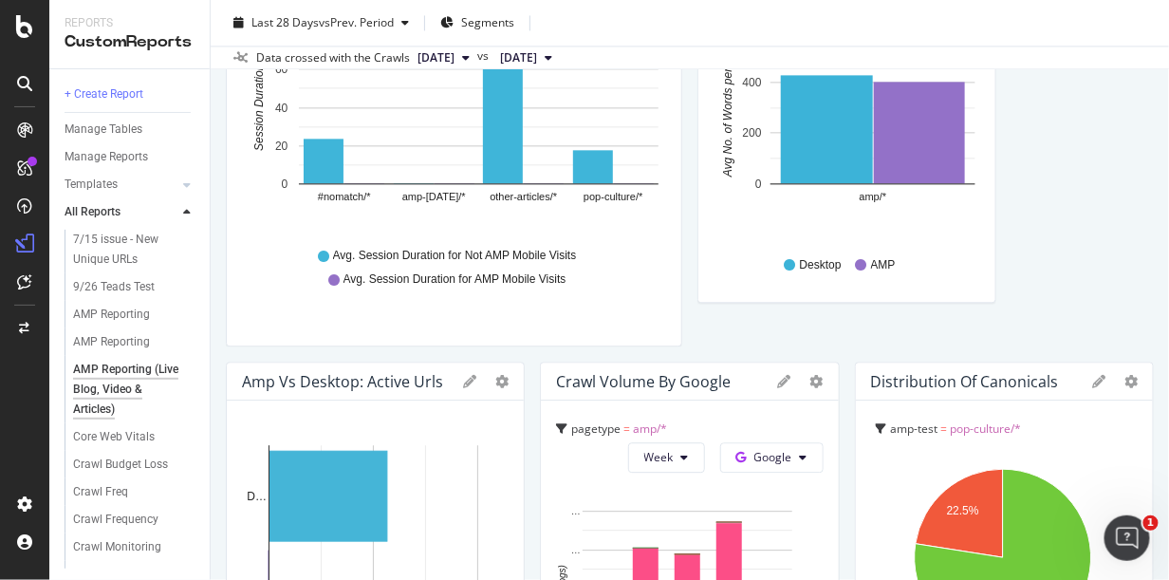
scroll to position [1134, 0]
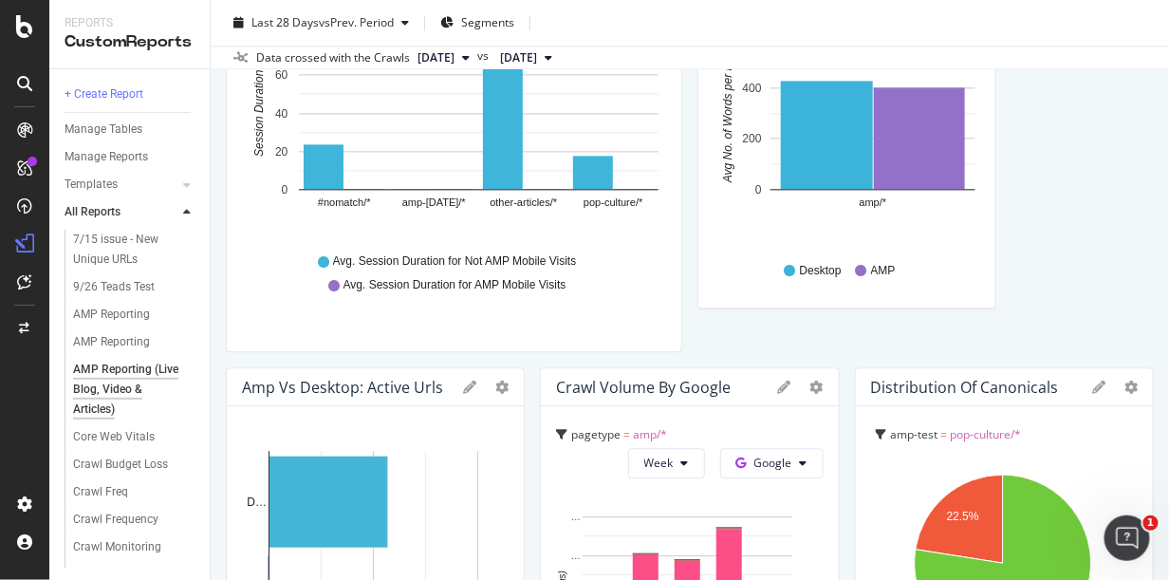
click at [778, 383] on icon at bounding box center [784, 387] width 13 height 13
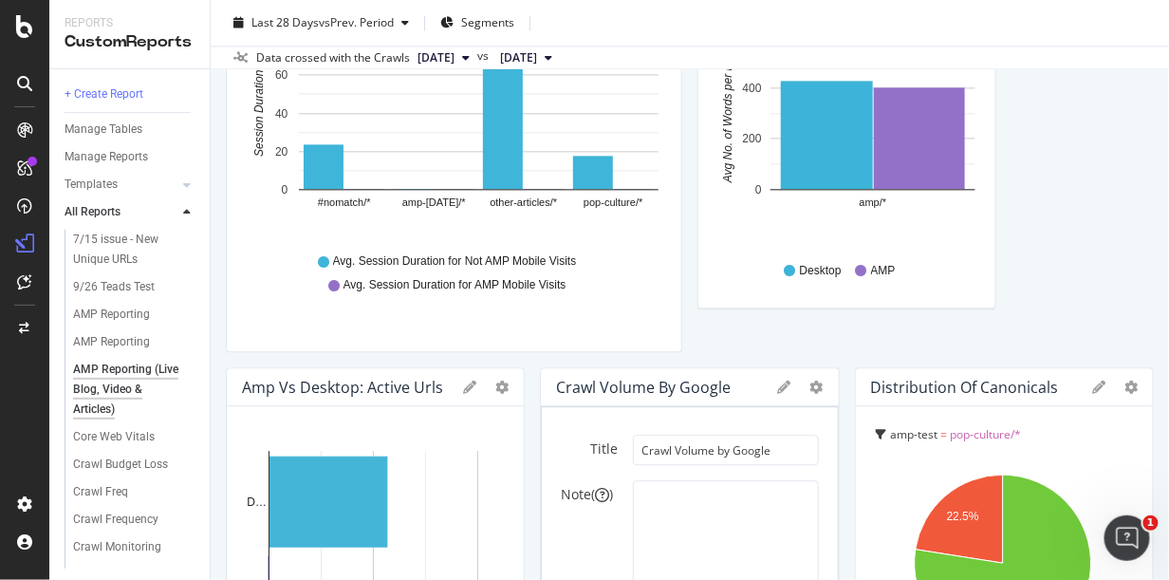
click at [767, 384] on div "Crawl Volume by Google" at bounding box center [689, 387] width 297 height 38
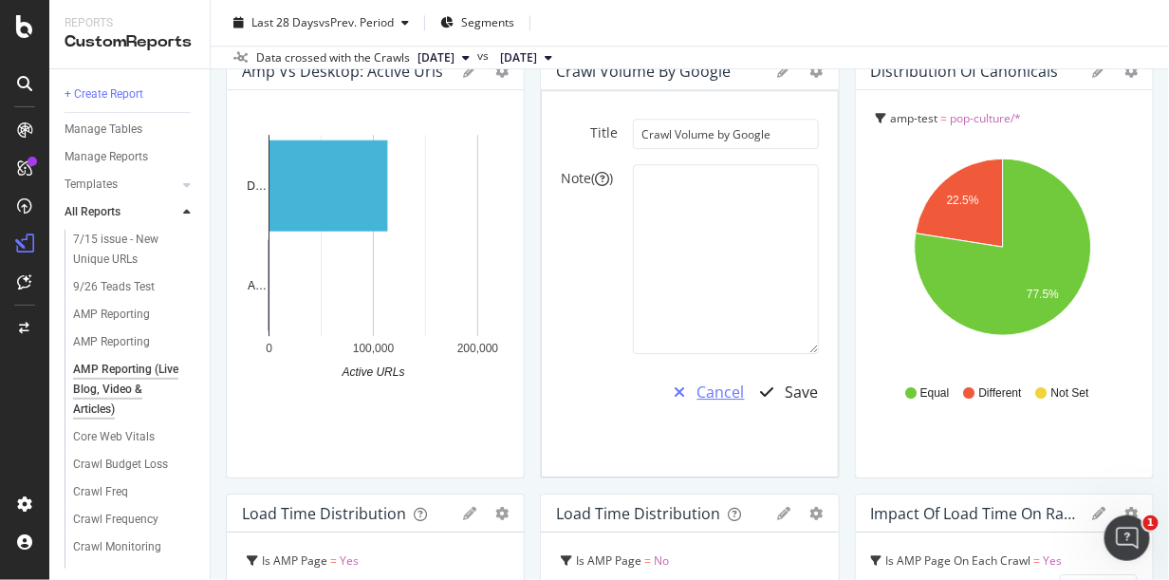
click at [710, 394] on div "Cancel" at bounding box center [721, 393] width 47 height 22
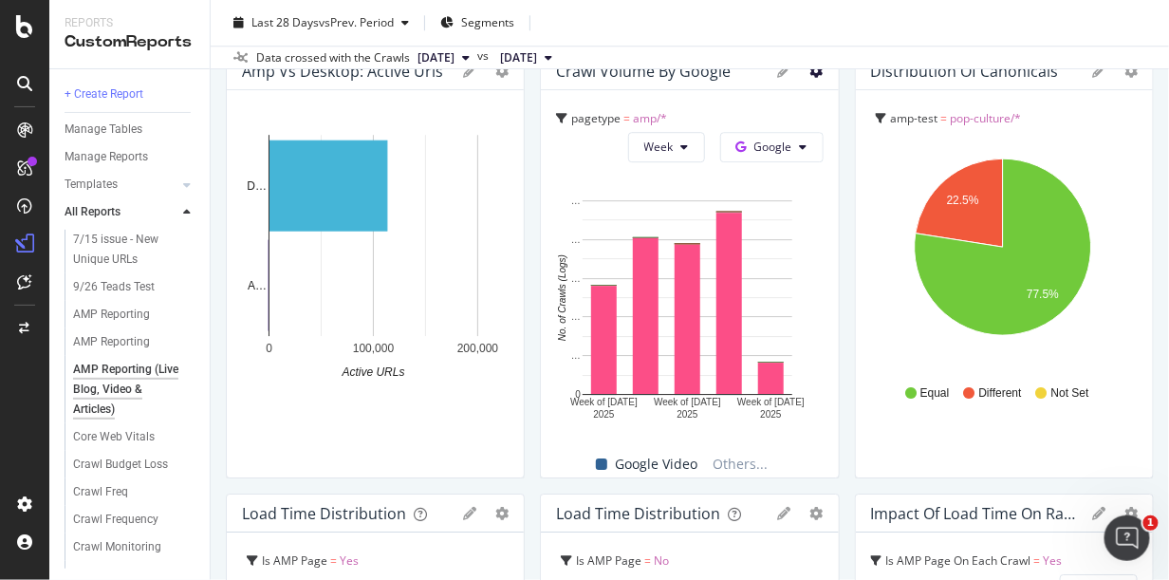
click at [811, 74] on icon at bounding box center [817, 71] width 13 height 13
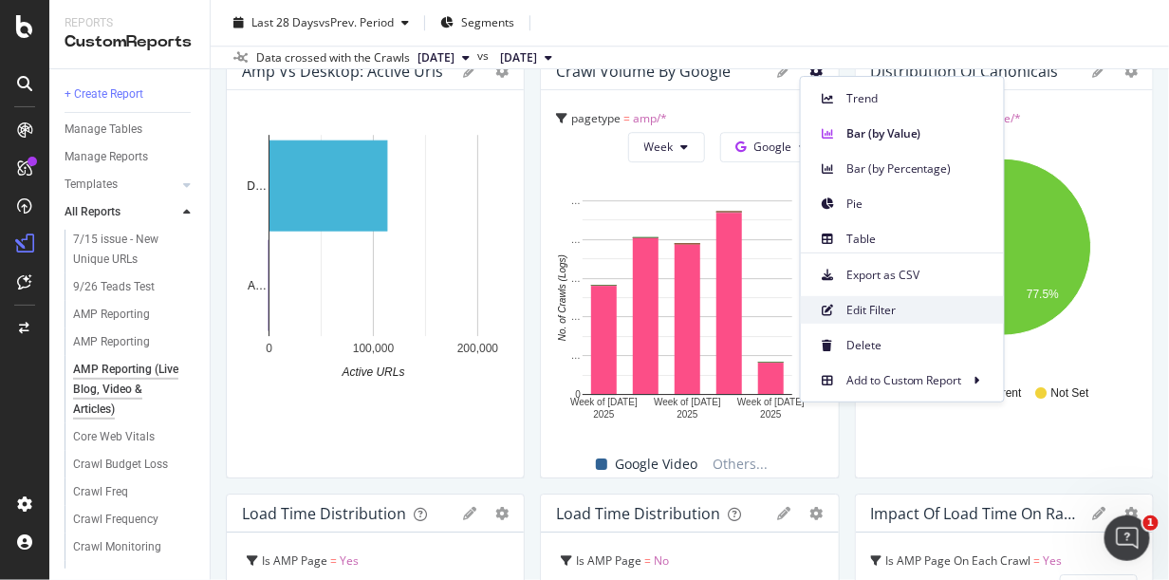
click at [870, 312] on span "Edit Filter" at bounding box center [918, 310] width 142 height 17
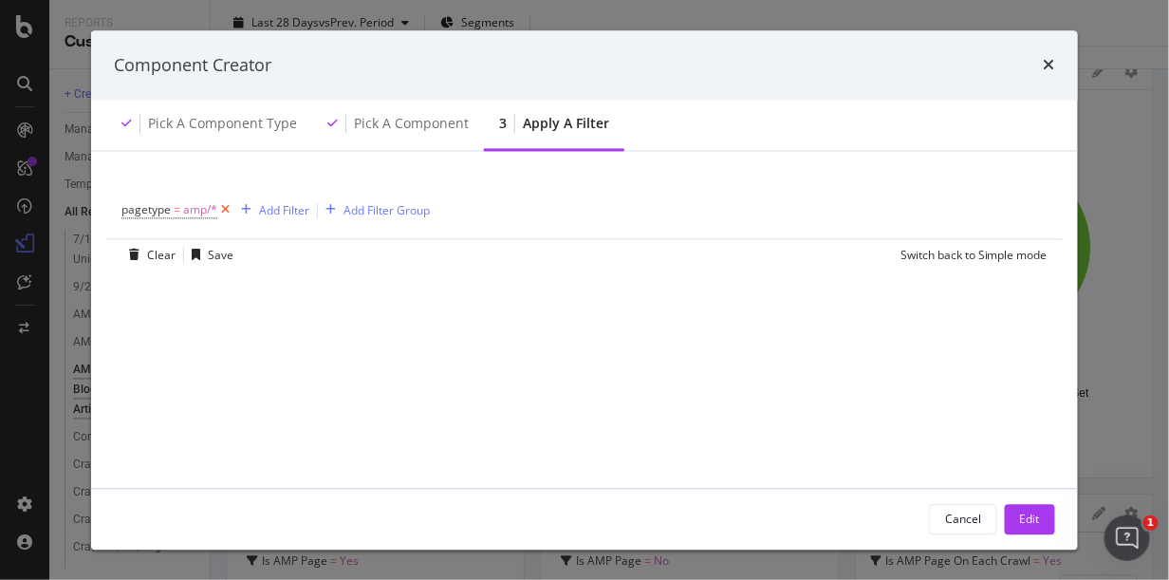
click at [228, 205] on icon "modal" at bounding box center [225, 210] width 16 height 19
click at [165, 209] on div "Add Filter" at bounding box center [172, 209] width 50 height 16
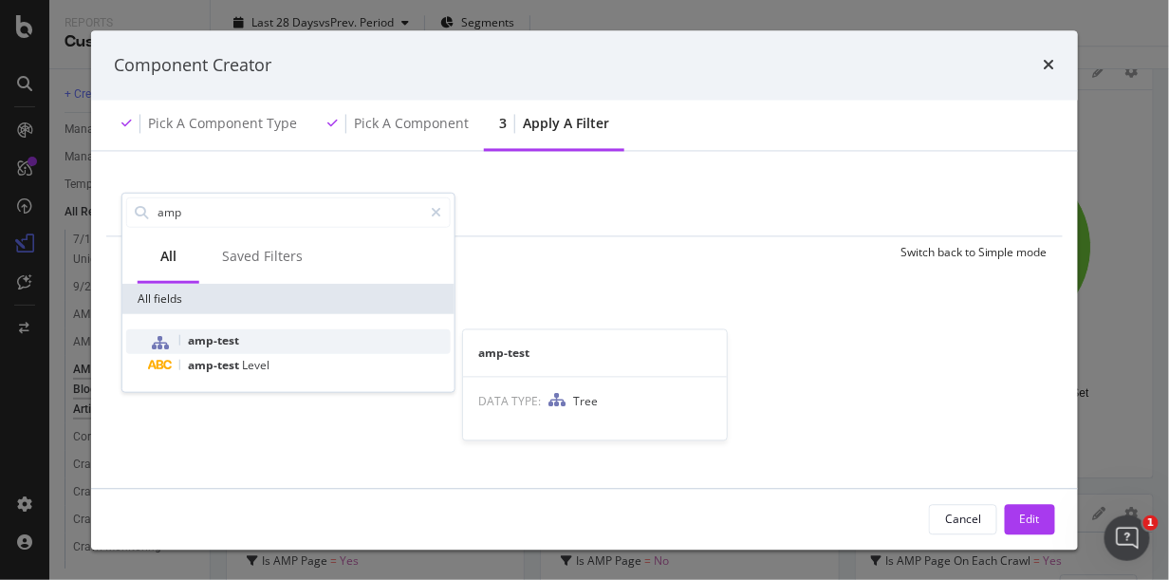
type input "amp"
click at [208, 332] on span "amp-test" at bounding box center [213, 339] width 51 height 16
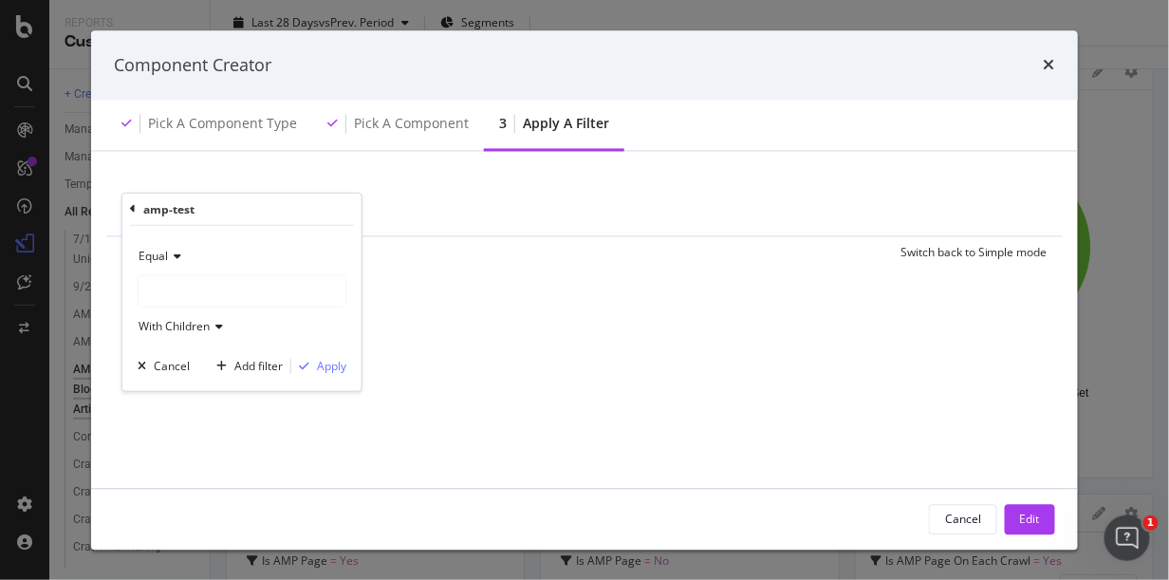
click at [170, 257] on icon "modal" at bounding box center [174, 256] width 13 height 11
click at [266, 241] on div "Equal" at bounding box center [242, 256] width 209 height 30
click at [216, 291] on div "modal" at bounding box center [242, 291] width 207 height 30
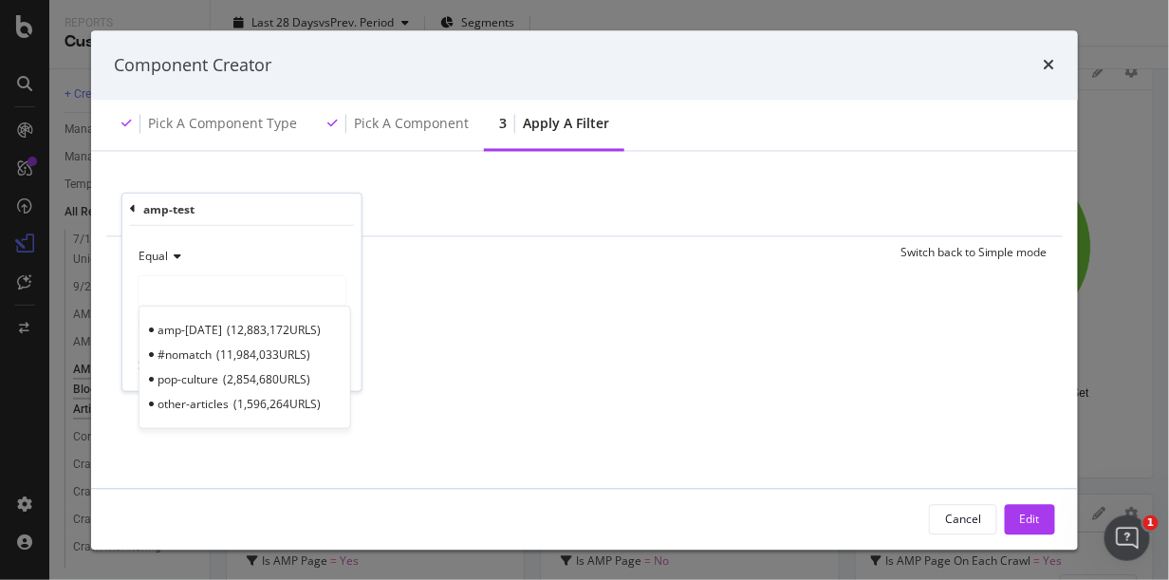
click at [194, 377] on span "pop-culture" at bounding box center [188, 379] width 61 height 16
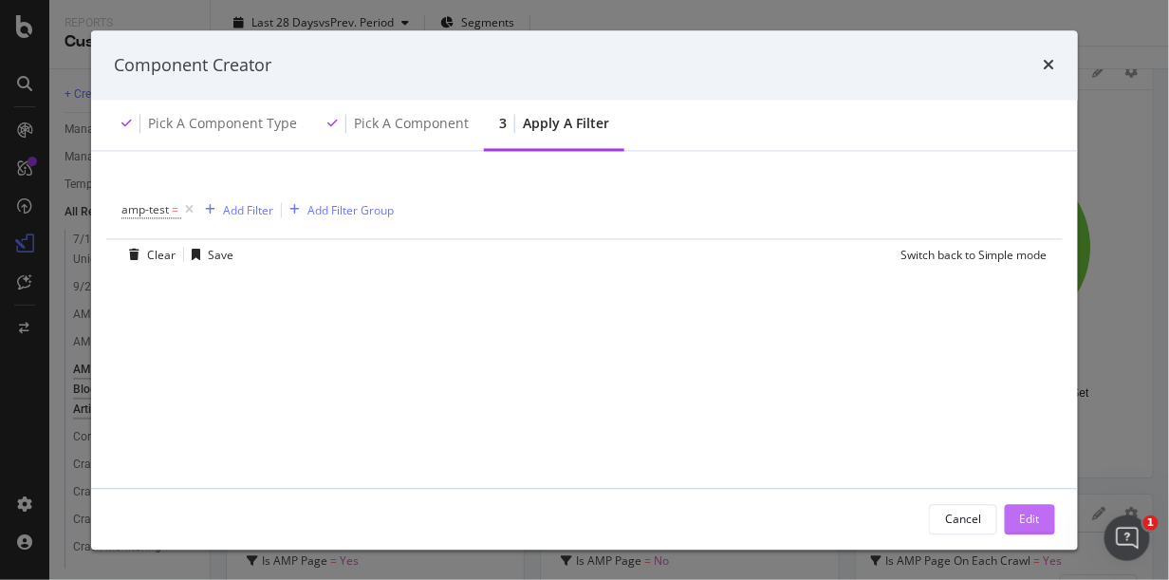
click at [1020, 518] on div "Edit" at bounding box center [1030, 519] width 20 height 16
click at [1031, 520] on div "Edit" at bounding box center [1030, 519] width 20 height 16
click at [165, 202] on span "amp-test" at bounding box center [145, 210] width 47 height 16
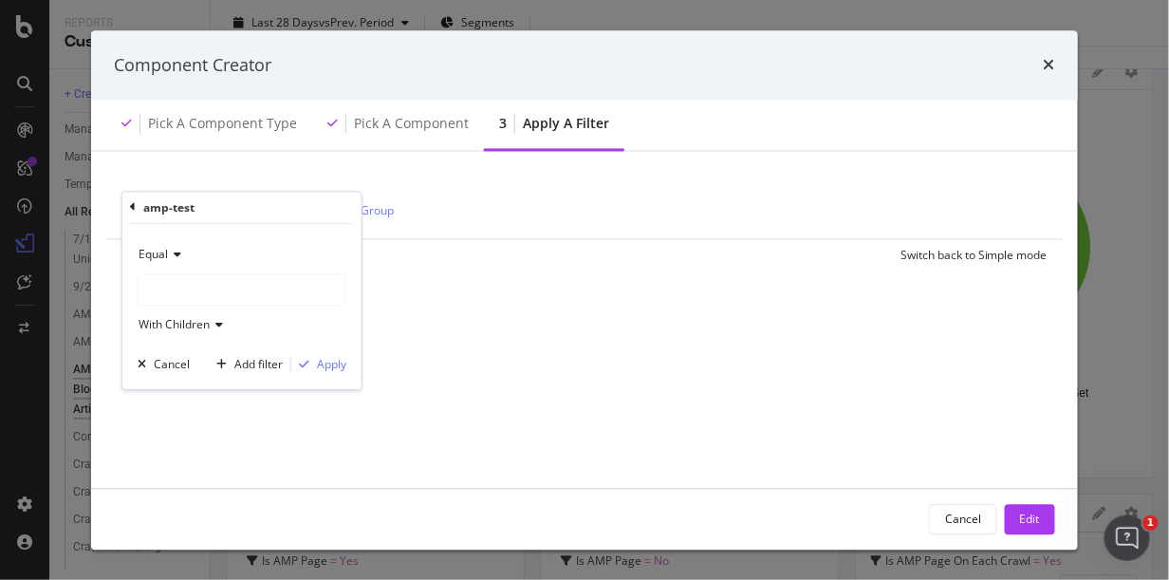
click at [178, 289] on div "modal" at bounding box center [242, 289] width 207 height 30
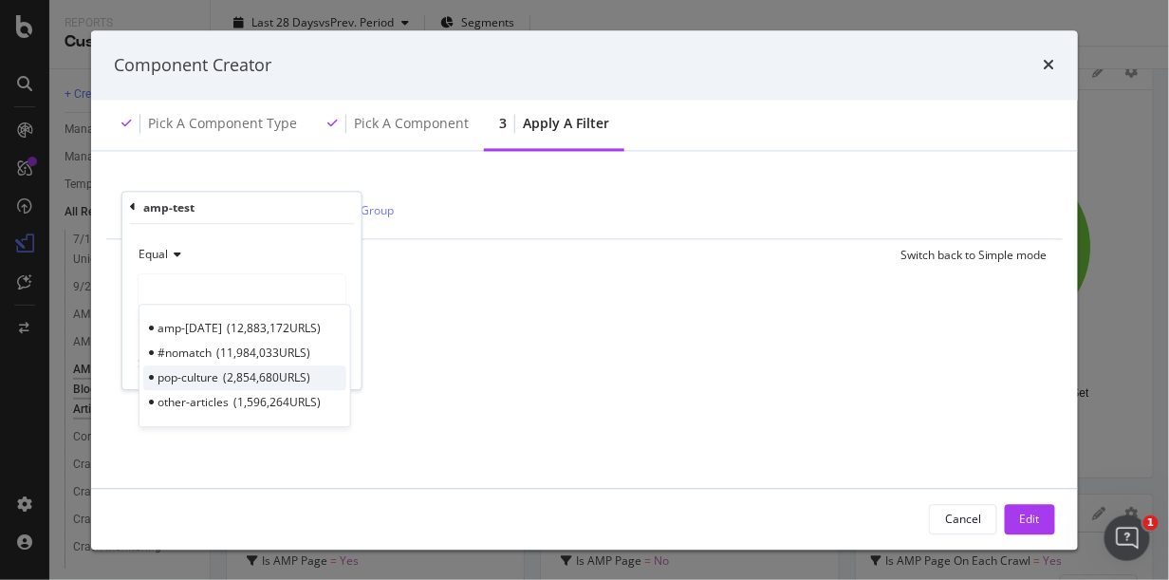
click at [215, 383] on span "pop-culture" at bounding box center [188, 377] width 61 height 16
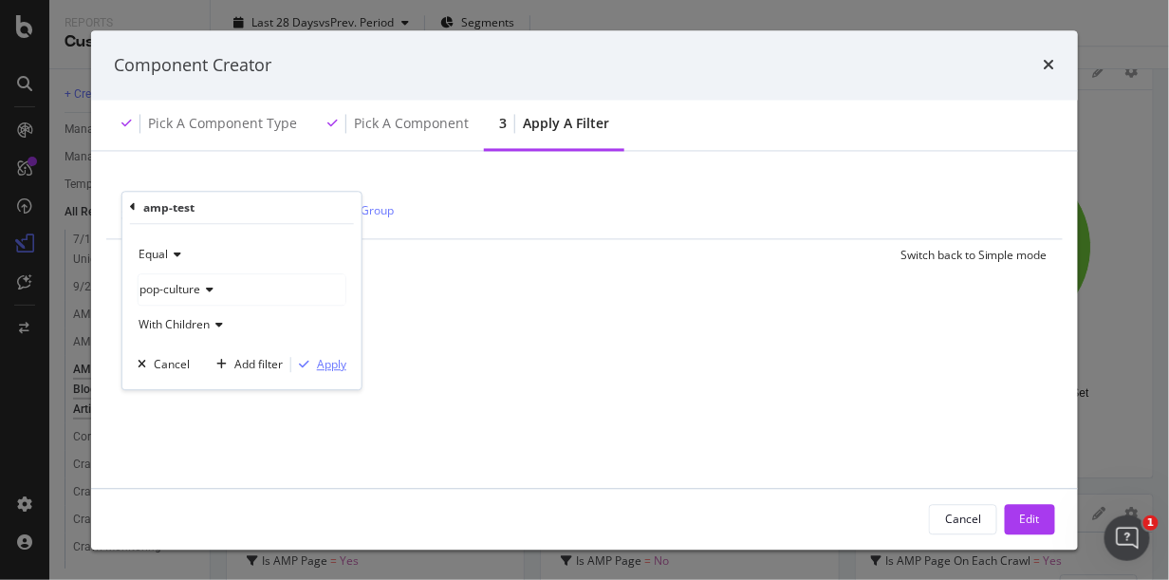
click at [343, 365] on div "Apply" at bounding box center [331, 364] width 29 height 16
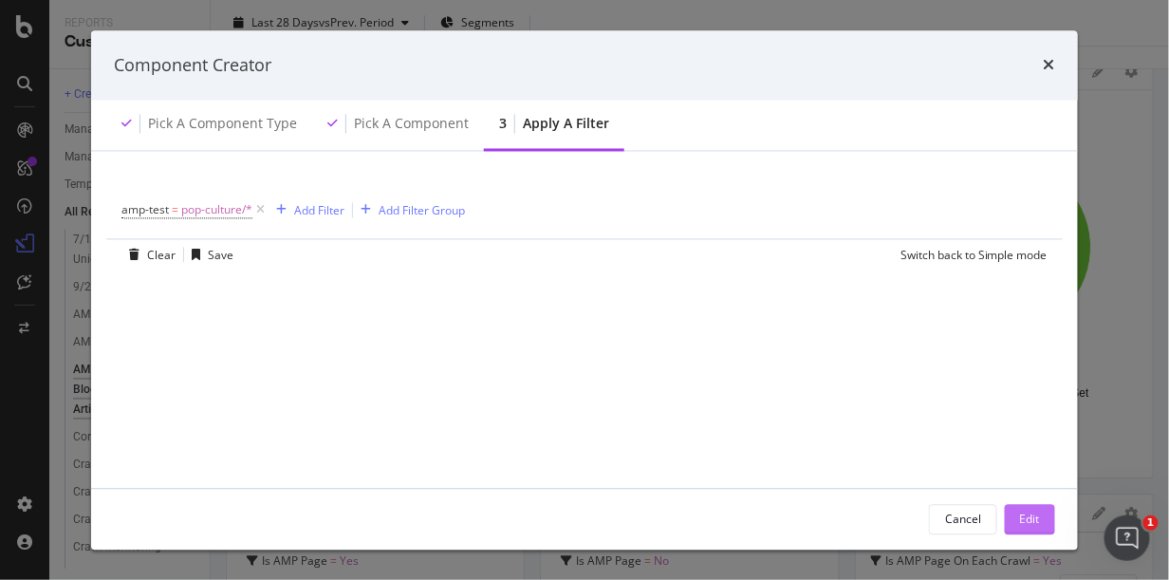
click at [1038, 524] on div "Edit" at bounding box center [1030, 519] width 20 height 16
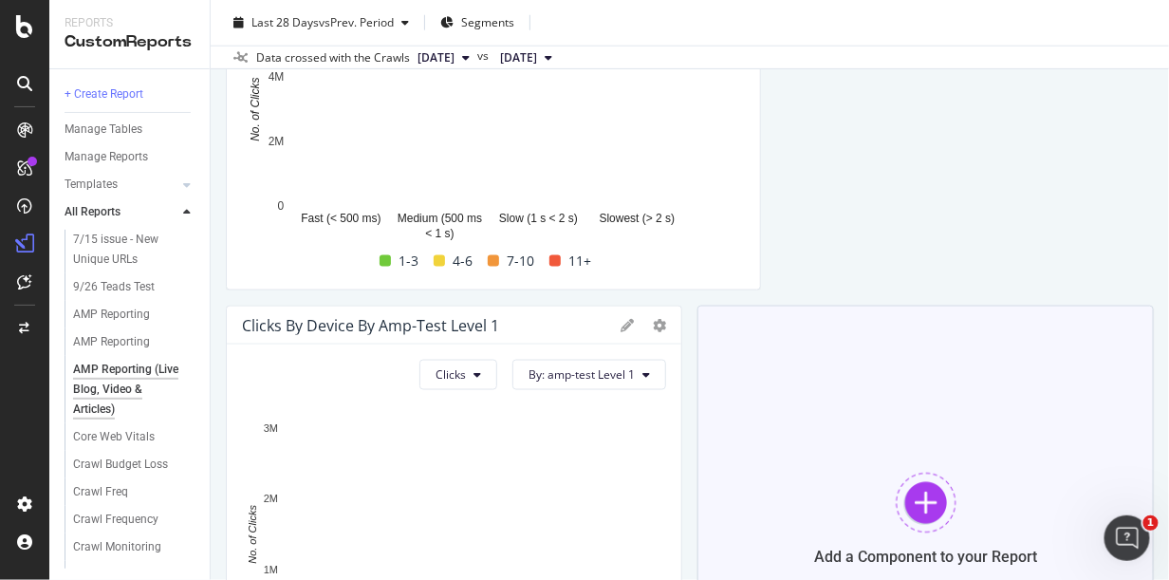
scroll to position [2757, 0]
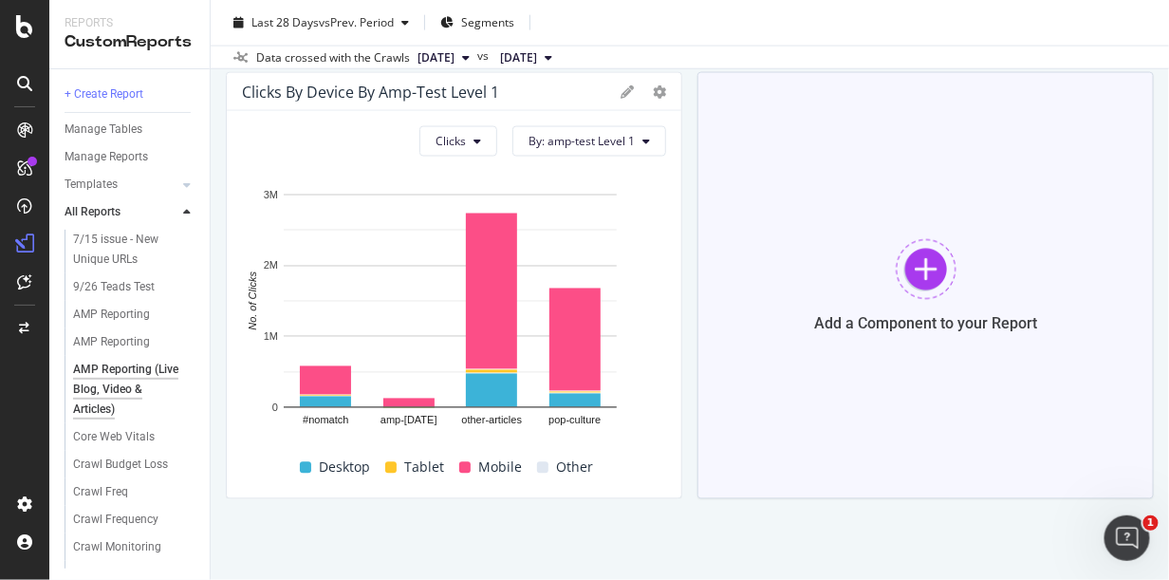
click at [949, 272] on div "Add a Component to your Report" at bounding box center [926, 285] width 457 height 427
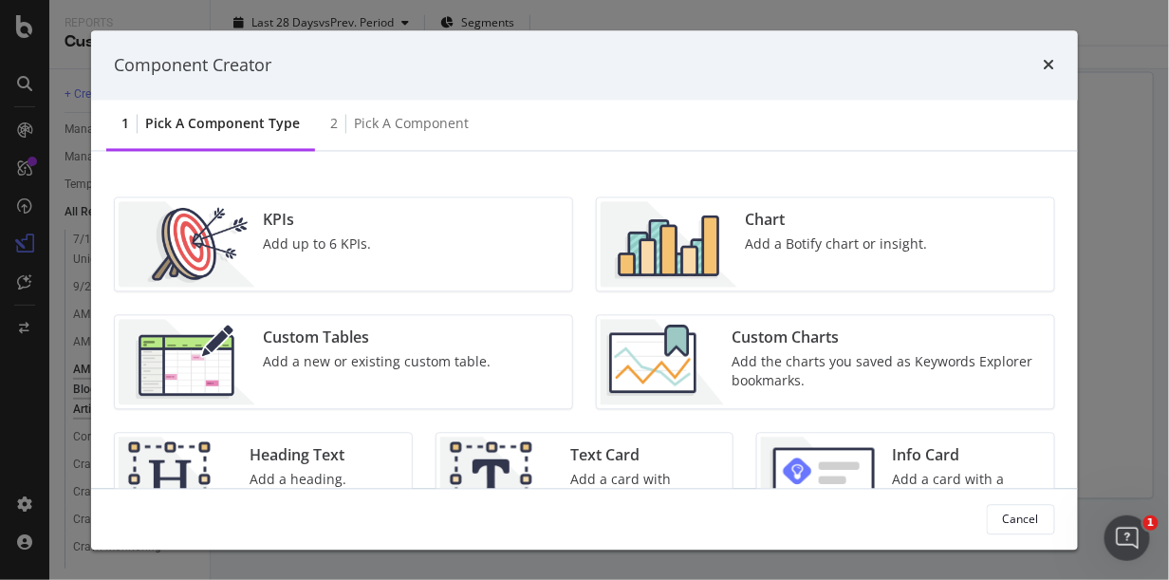
click at [697, 232] on img "modal" at bounding box center [669, 244] width 137 height 85
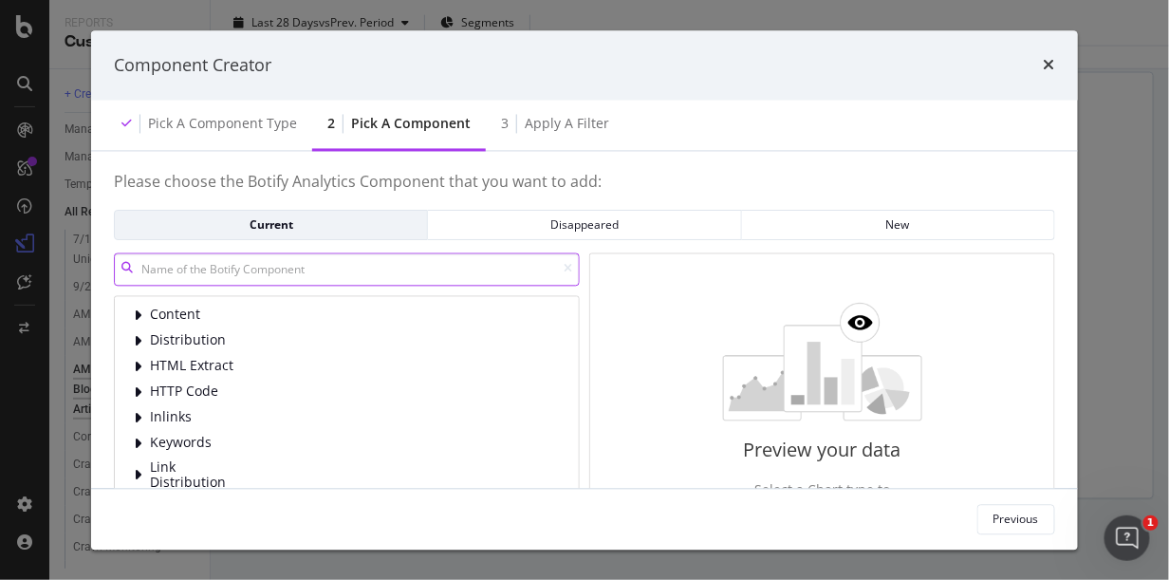
click at [270, 268] on input "modal" at bounding box center [347, 269] width 466 height 33
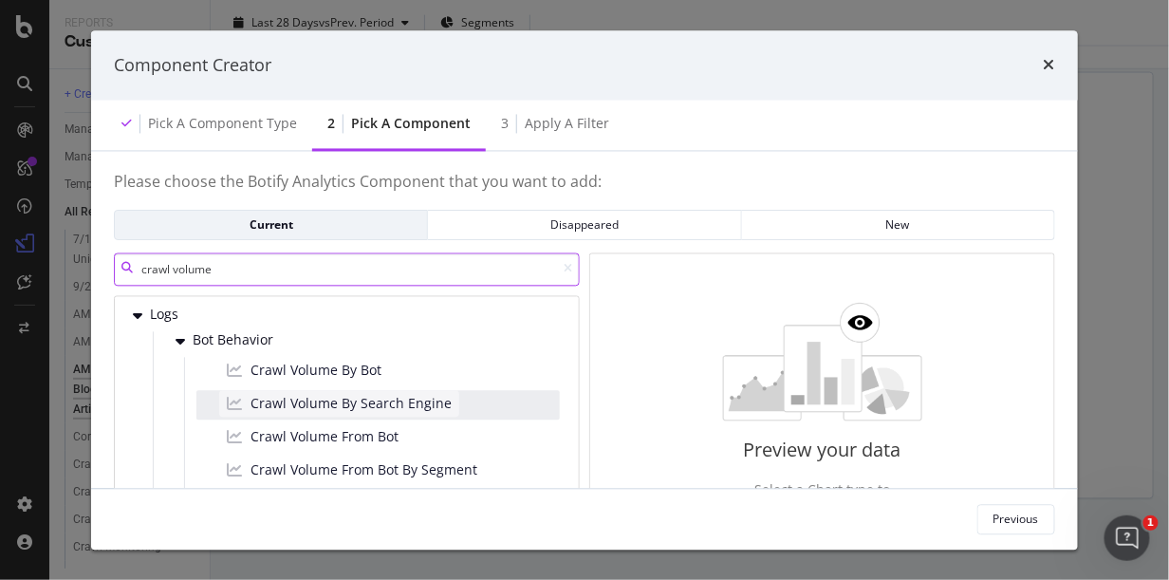
type input "crawl volume"
click at [421, 405] on span "Crawl Volume By Search Engine" at bounding box center [351, 403] width 201 height 19
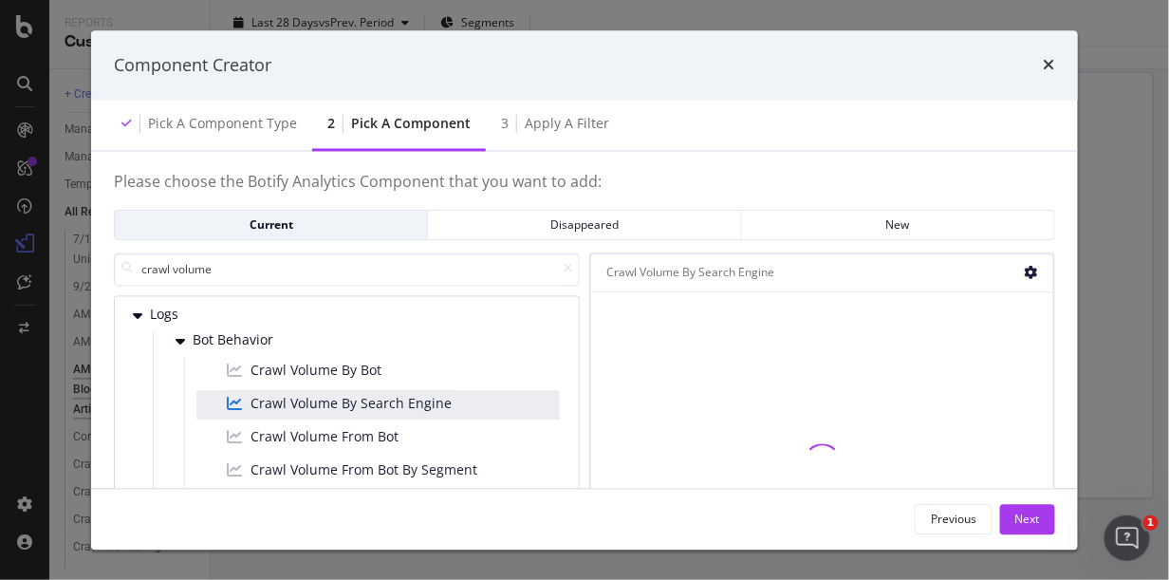
click at [1027, 269] on icon "modal" at bounding box center [1031, 273] width 13 height 13
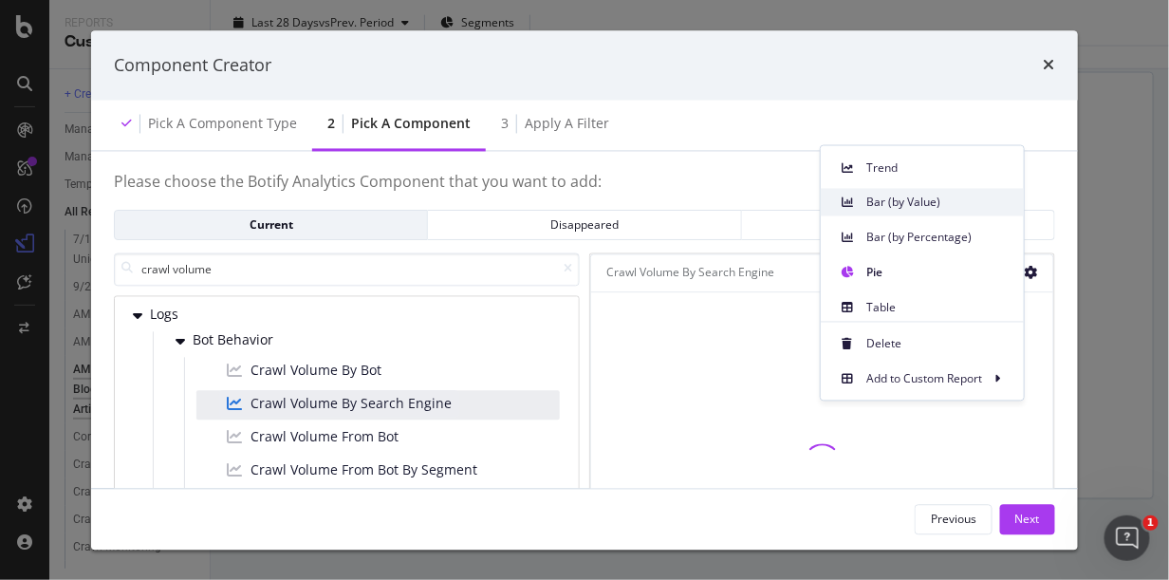
click at [873, 201] on span "Bar (by Value)" at bounding box center [938, 202] width 142 height 17
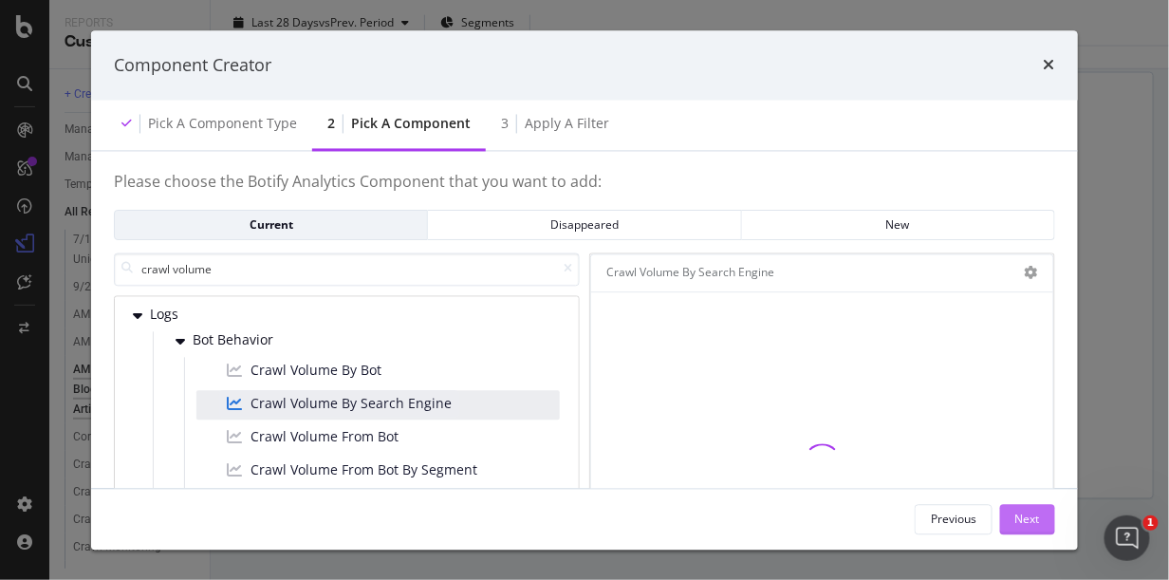
click at [1028, 530] on div "Next" at bounding box center [1028, 519] width 25 height 28
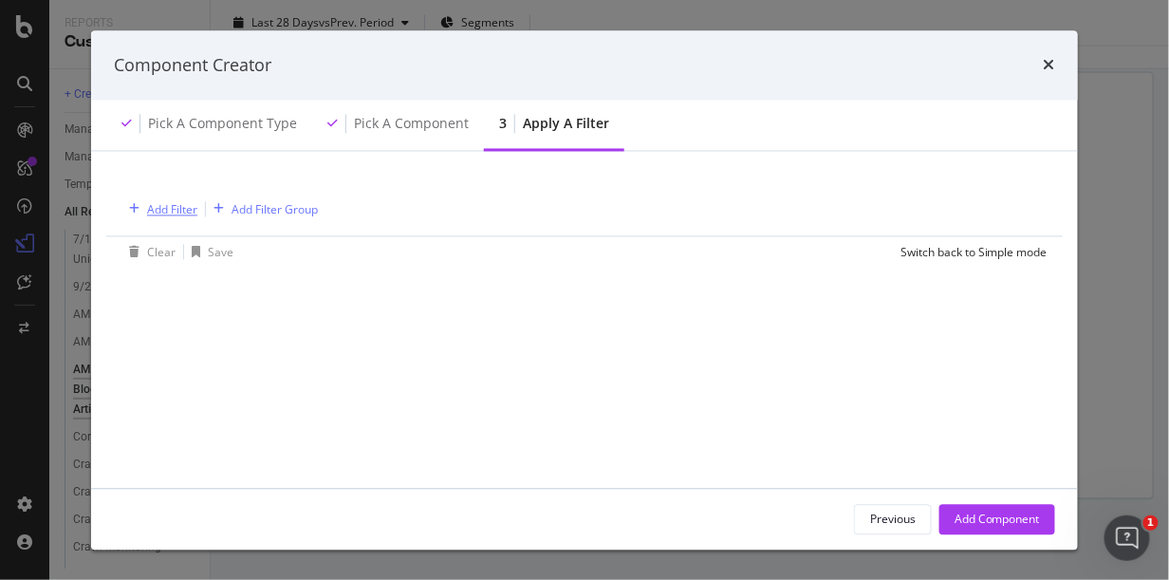
click at [161, 207] on div "Add Filter" at bounding box center [172, 209] width 50 height 16
type input "a"
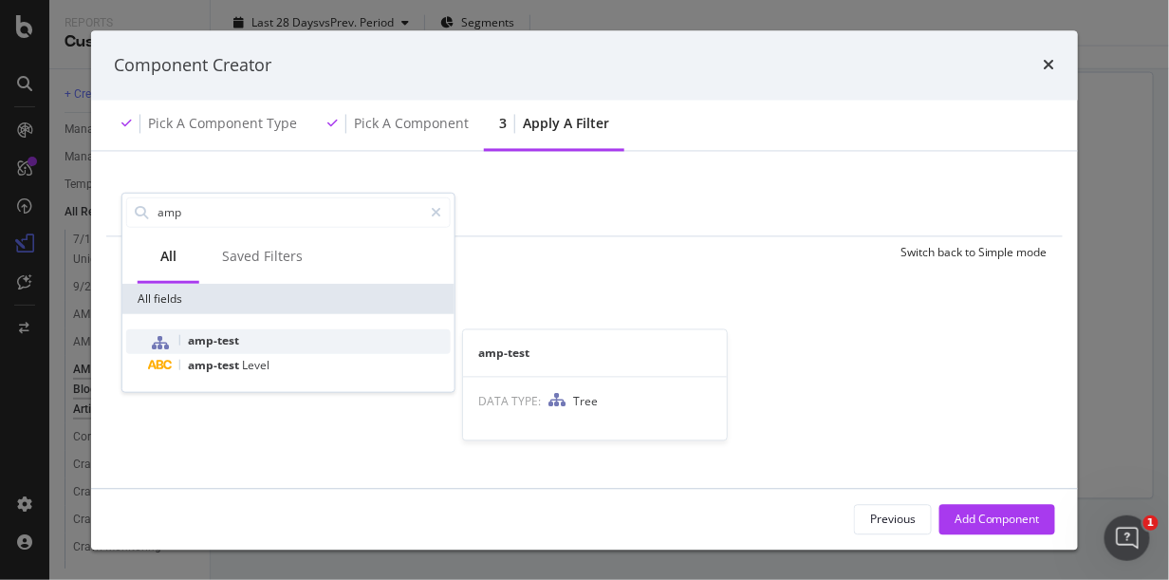
type input "amp"
click at [219, 342] on span "amp-test" at bounding box center [213, 339] width 51 height 16
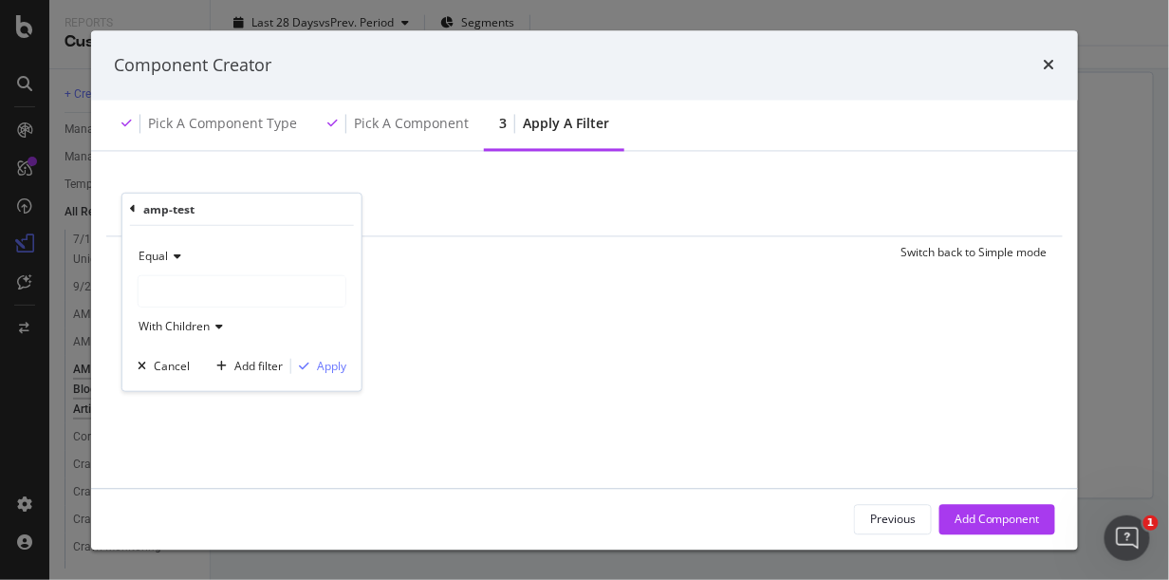
click at [195, 280] on div "modal" at bounding box center [242, 291] width 207 height 30
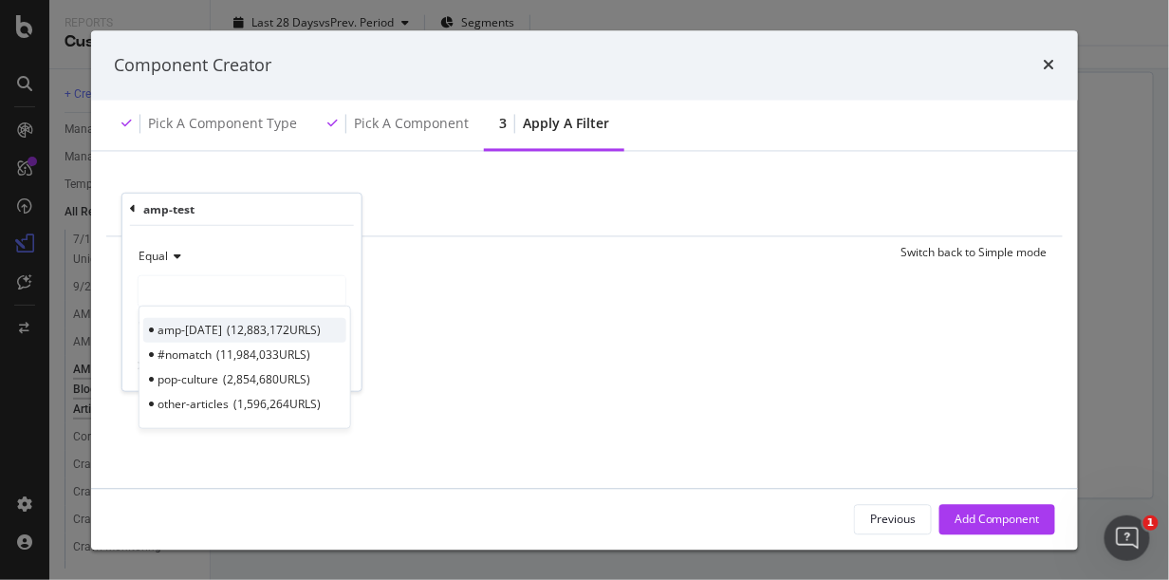
click at [246, 336] on span "12,883,172 URLS" at bounding box center [274, 330] width 94 height 16
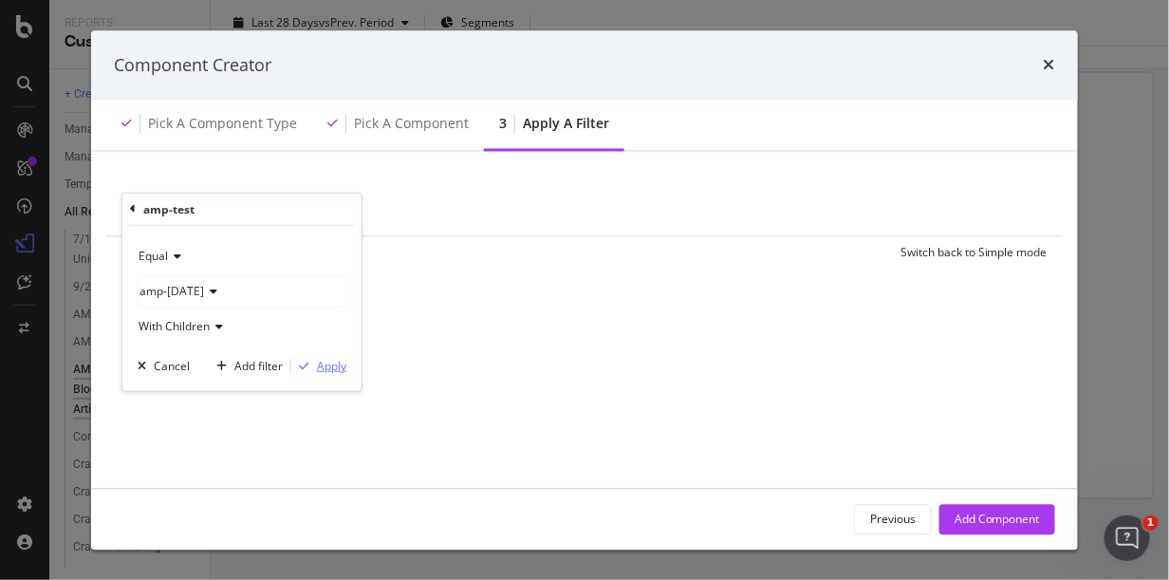
click at [317, 365] on div "Apply" at bounding box center [331, 366] width 29 height 16
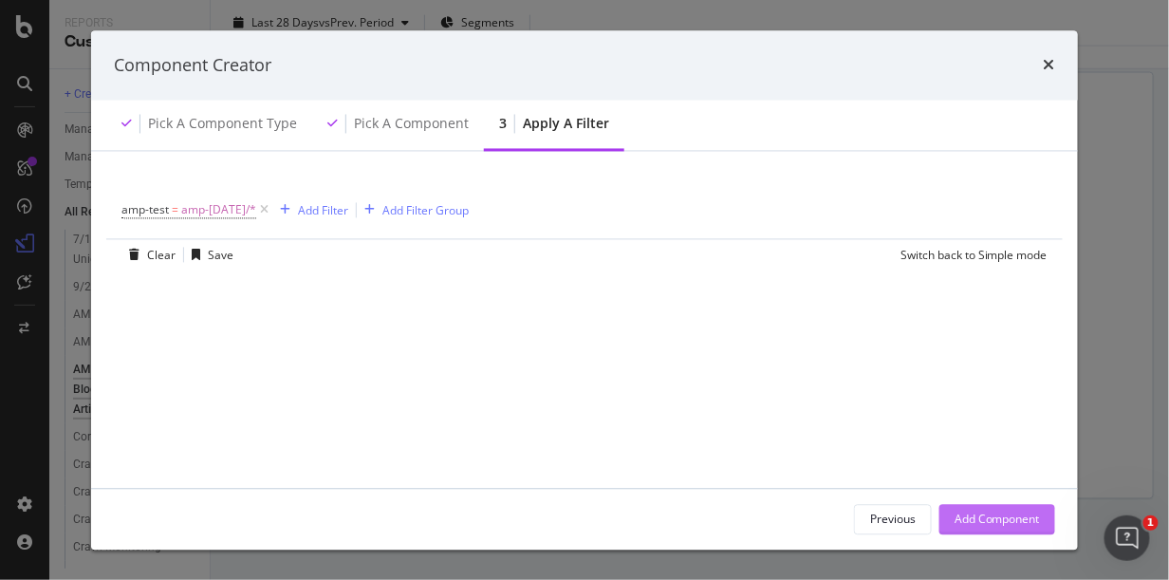
click at [967, 515] on div "Add Component" at bounding box center [997, 519] width 85 height 16
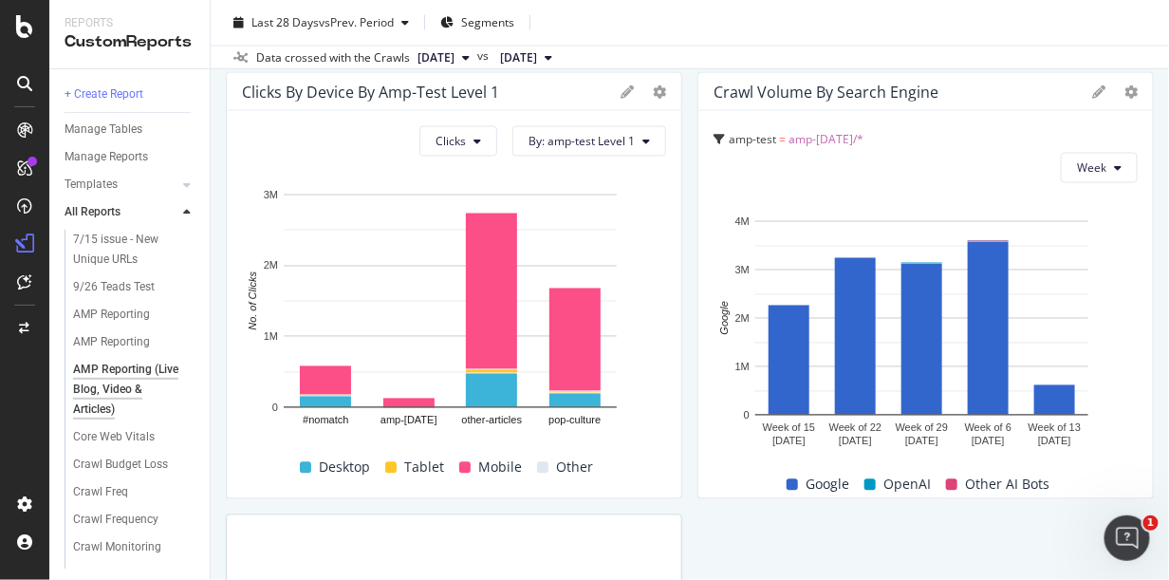
click at [135, 15] on div "Reports" at bounding box center [130, 23] width 130 height 16
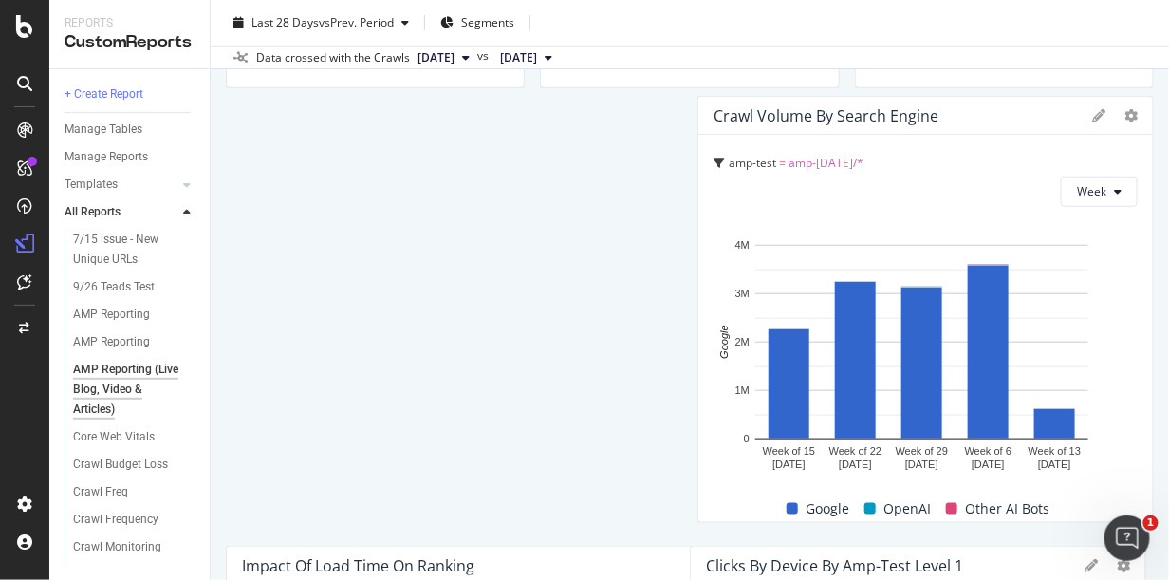
scroll to position [2251, 0]
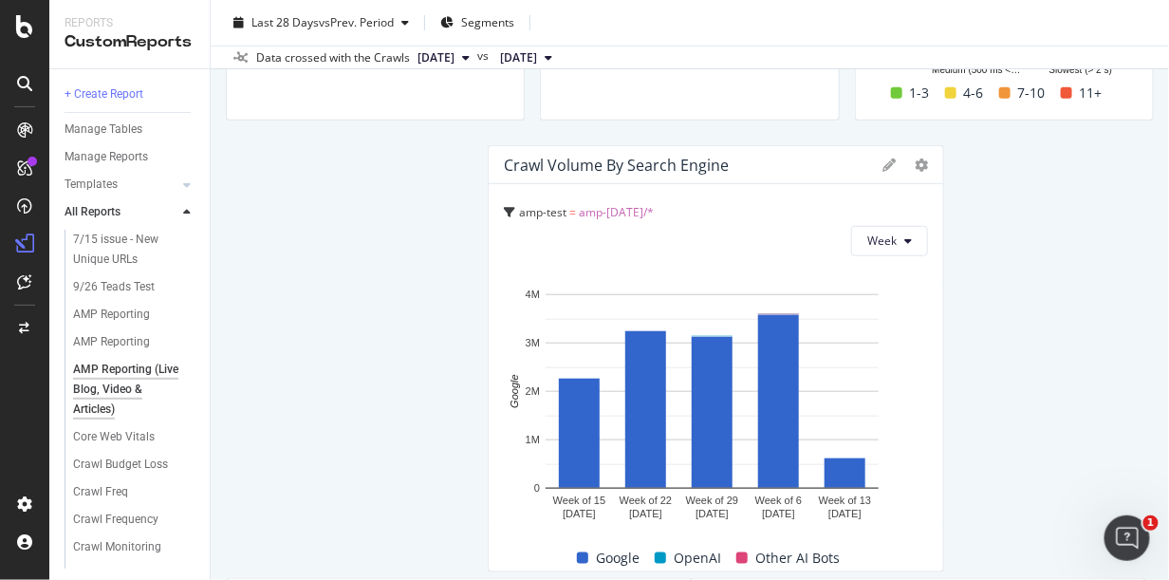
drag, startPoint x: 846, startPoint y: 451, endPoint x: 636, endPoint y: 180, distance: 342.3
click at [636, 180] on div "Crawl Volume By Search Engine" at bounding box center [716, 165] width 455 height 38
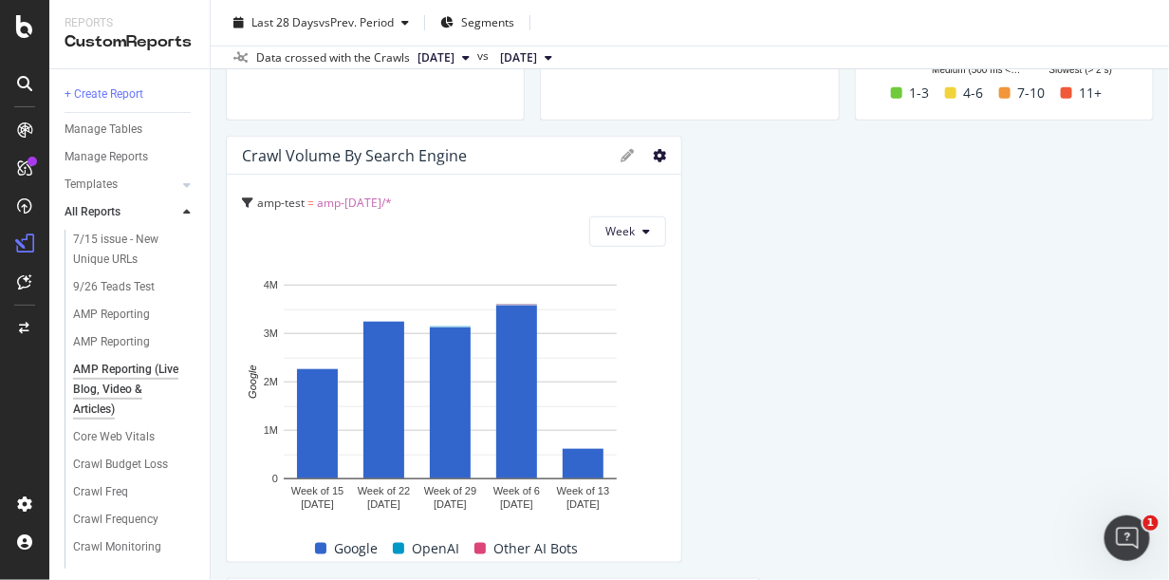
click at [653, 150] on icon at bounding box center [659, 155] width 13 height 13
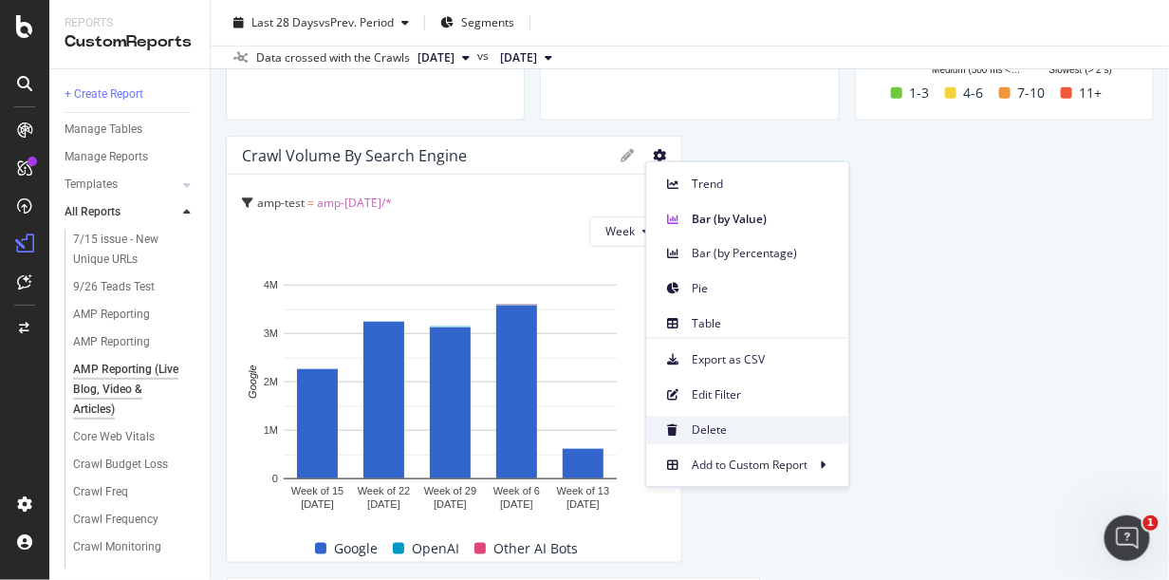
click at [755, 433] on span "Delete" at bounding box center [763, 429] width 142 height 17
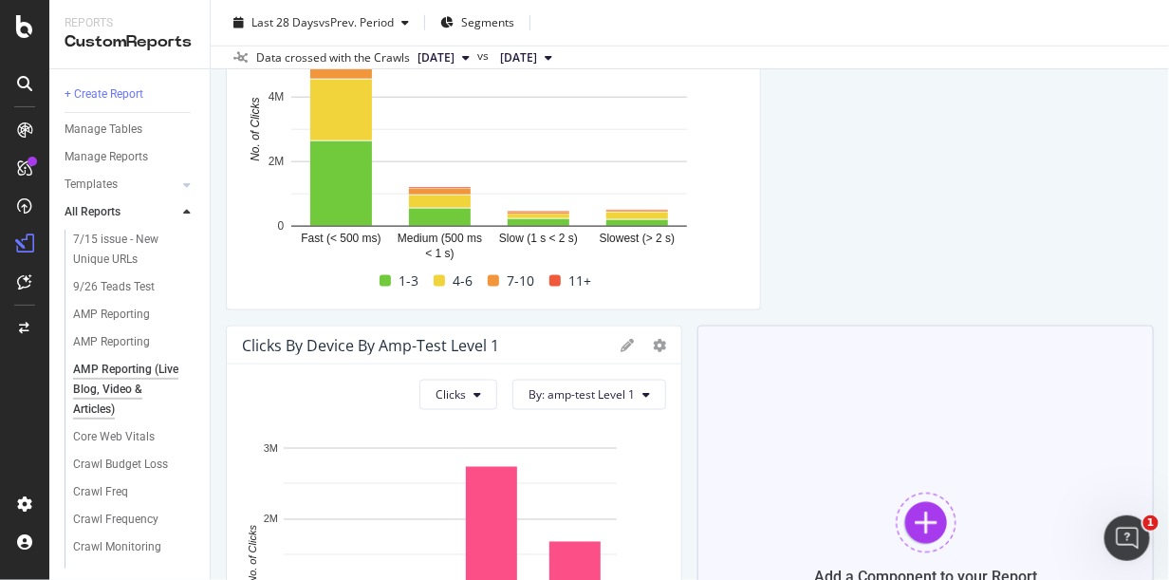
scroll to position [2757, 0]
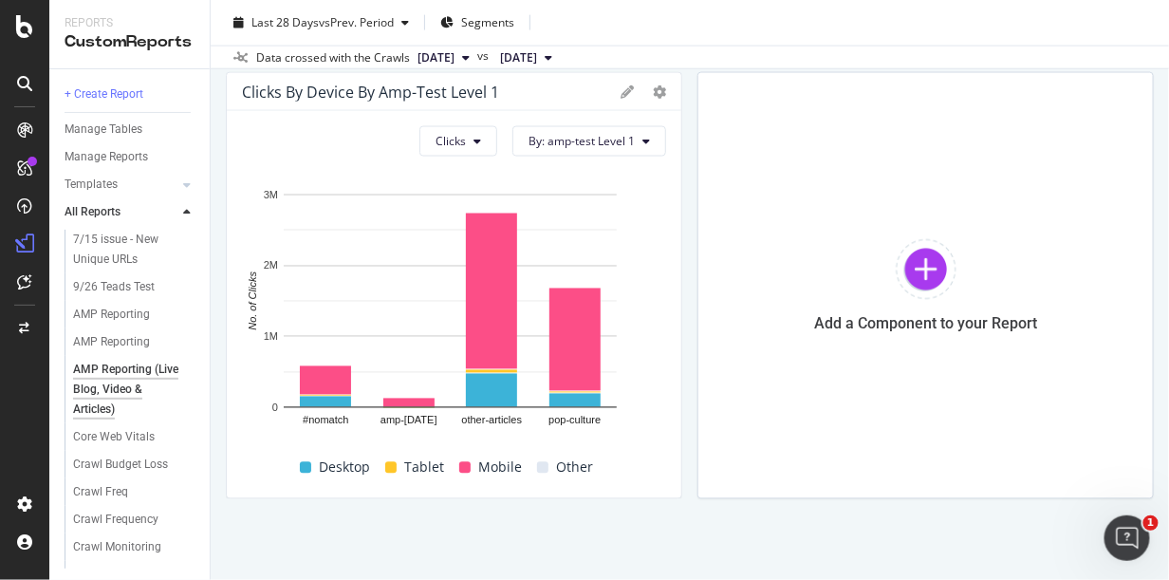
click at [10, 380] on div at bounding box center [25, 302] width 46 height 374
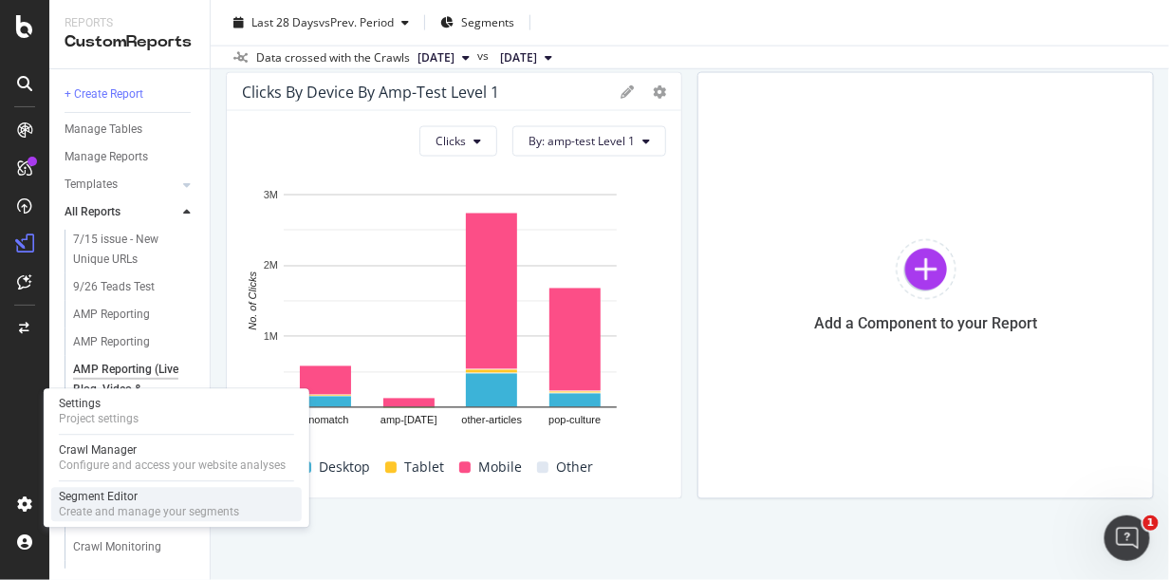
click at [109, 511] on div "Create and manage your segments" at bounding box center [149, 511] width 180 height 15
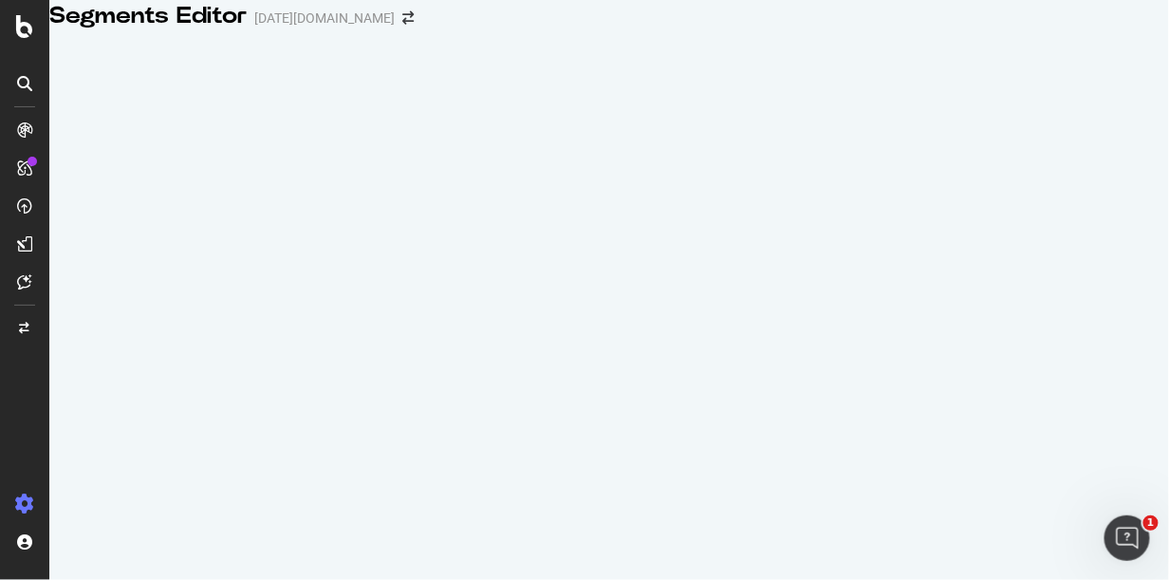
click at [80, 6] on div "Segments Editor today.com" at bounding box center [609, 16] width 1120 height 32
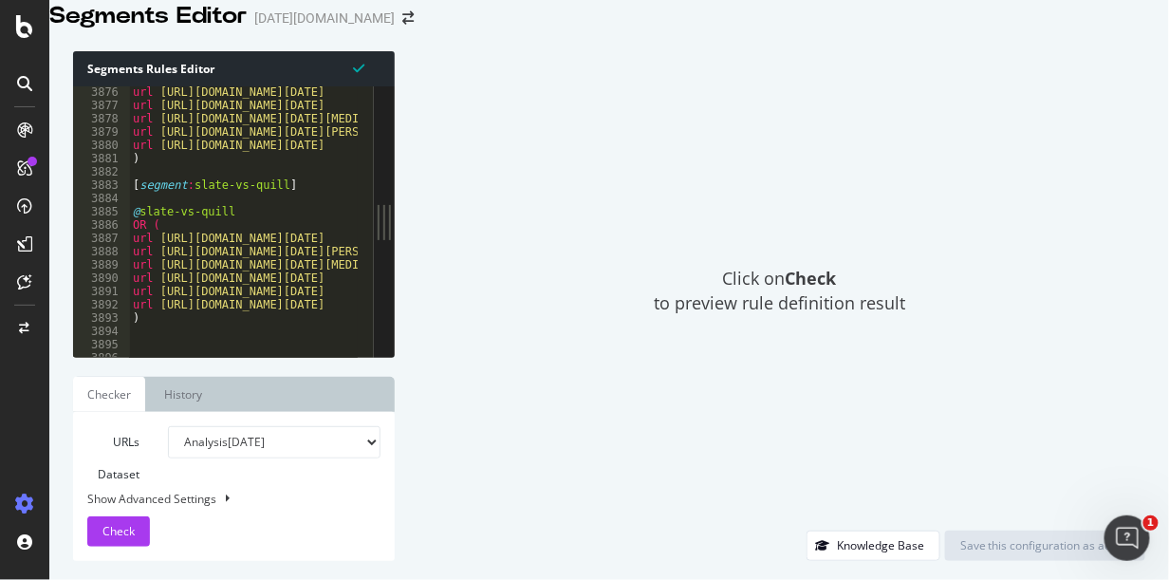
scroll to position [30872, 0]
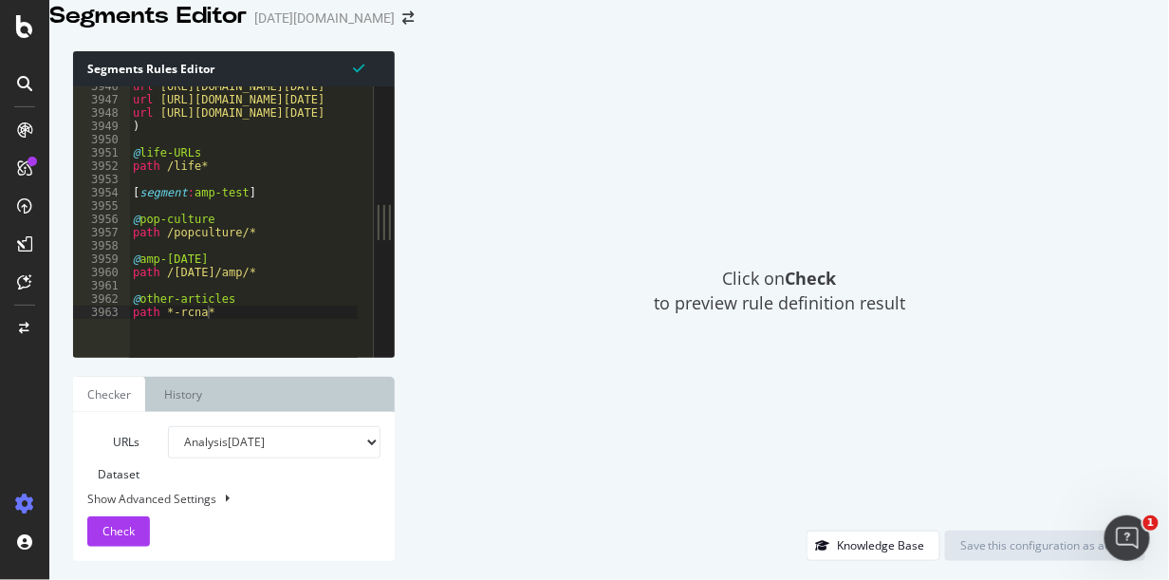
click at [233, 327] on div "url https://www.today.com/life/dad-jokes-rcna27325 url https://www.today.com/li…" at bounding box center [489, 209] width 721 height 259
click at [248, 293] on div "url https://www.today.com/life/dad-jokes-rcna27325 url https://www.today.com/li…" at bounding box center [489, 209] width 721 height 259
click at [262, 214] on div "url https://www.today.com/life/dad-jokes-rcna27325 url https://www.today.com/li…" at bounding box center [489, 209] width 721 height 259
click at [250, 9] on div "Segments Editor today.com" at bounding box center [609, 16] width 1120 height 32
click at [255, 216] on div "url https://www.today.com/life/dad-jokes-rcna27325 url https://www.today.com/li…" at bounding box center [489, 209] width 721 height 259
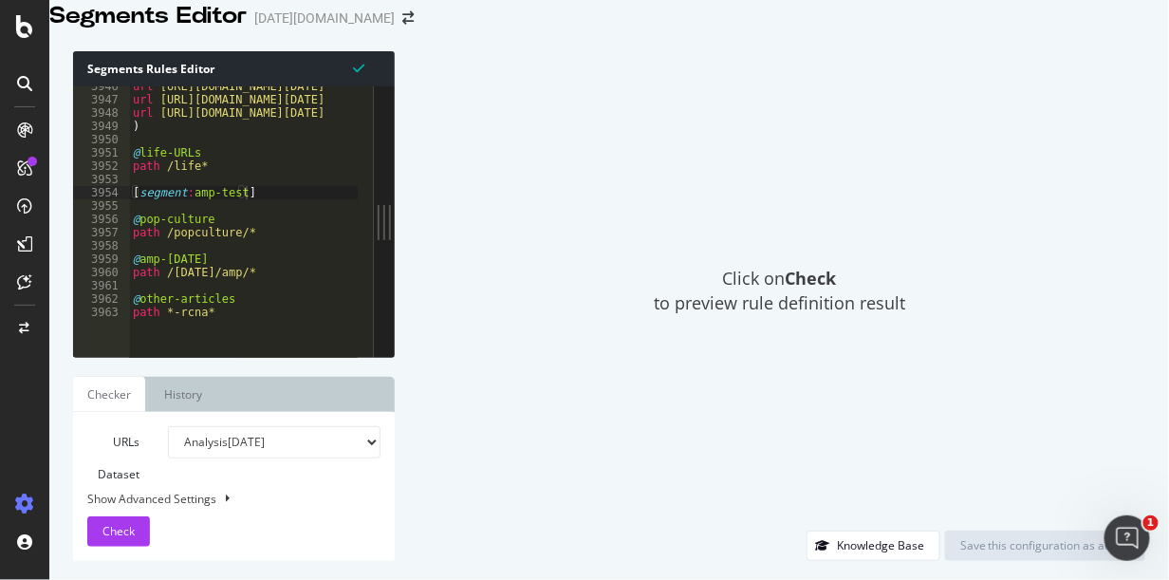
click at [51, 421] on div "Segments Rules Editor [segment:amp-test] 3946 3947 3948 3949 3950 3951 3952 395…" at bounding box center [609, 306] width 1120 height 548
type textarea "path /popculture/*"
click at [262, 253] on div "url https://www.today.com/life/dad-jokes-rcna27325 url https://www.today.com/li…" at bounding box center [489, 209] width 721 height 259
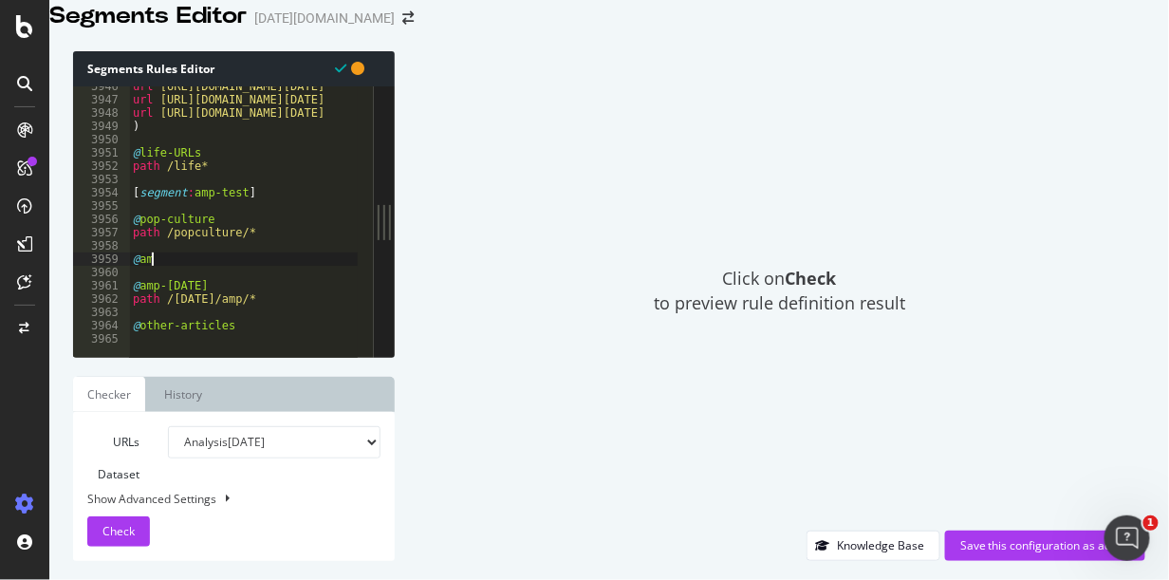
scroll to position [0, 0]
type textarea "@amp-today-live-blog"
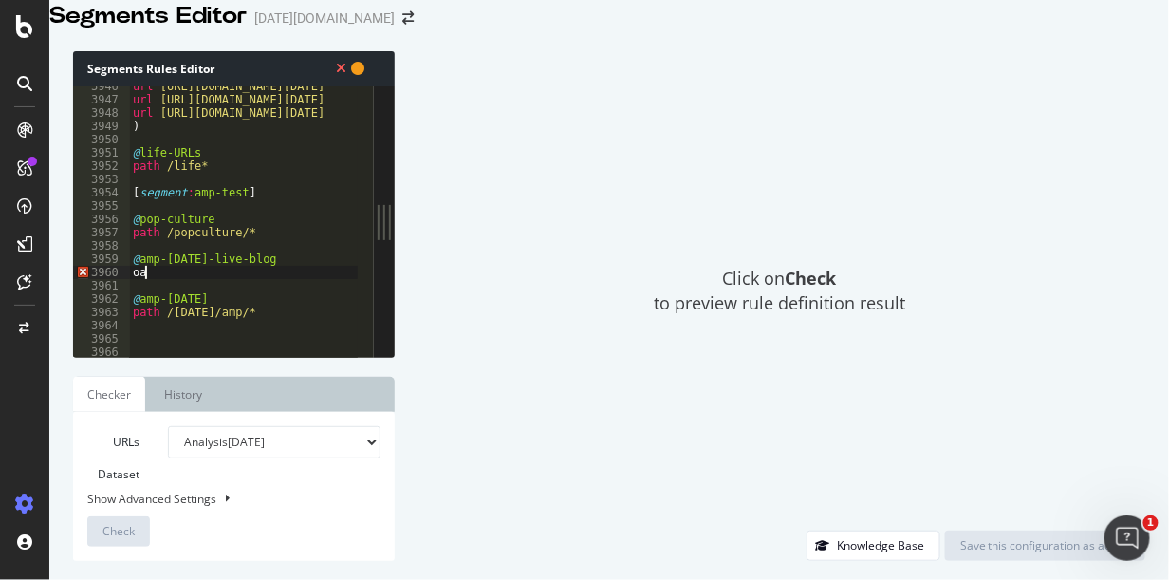
type textarea "o"
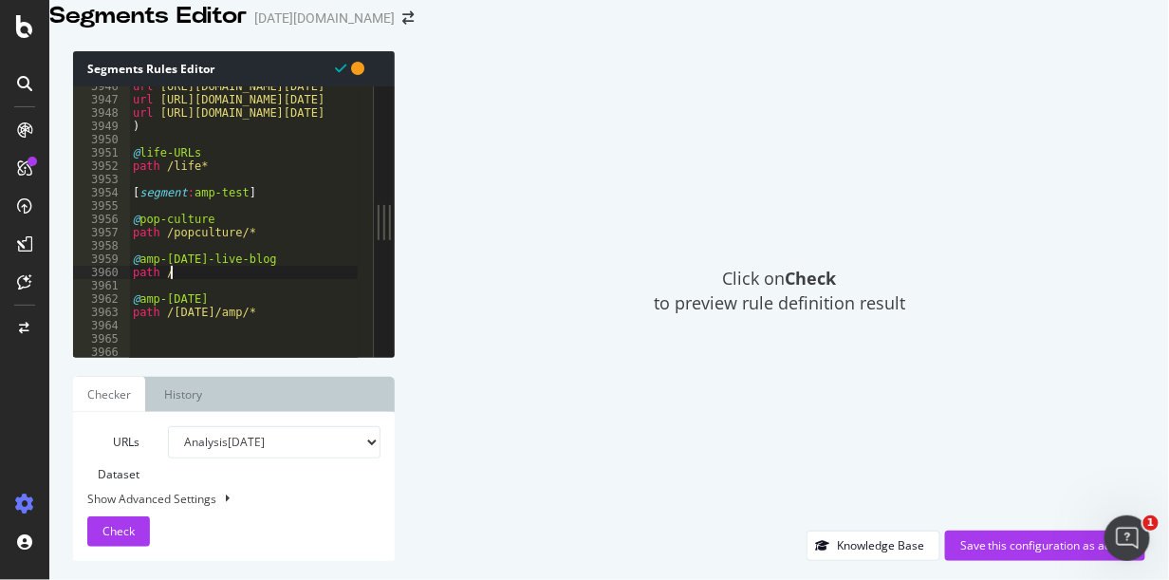
scroll to position [0, 2]
type textarea "path /"
click at [196, 315] on div "url https://www.today.com/life/dad-jokes-rcna27325 url https://www.today.com/li…" at bounding box center [489, 209] width 721 height 259
click at [176, 291] on div "url https://www.today.com/life/dad-jokes-rcna27325 url https://www.today.com/li…" at bounding box center [489, 209] width 721 height 259
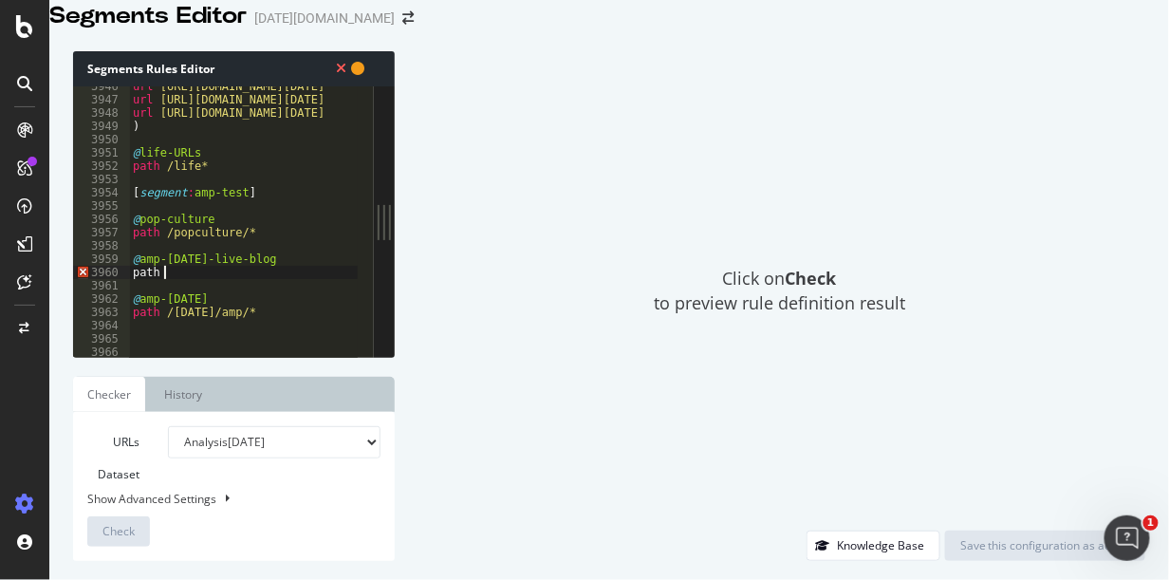
paste textarea "today/amp/live-blog/"
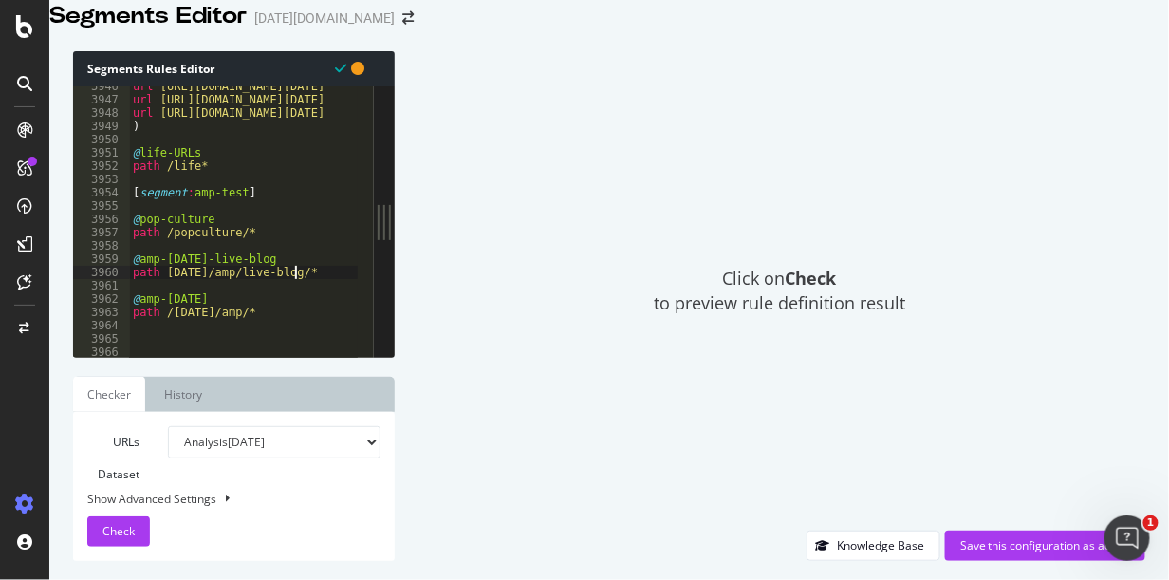
scroll to position [0, 12]
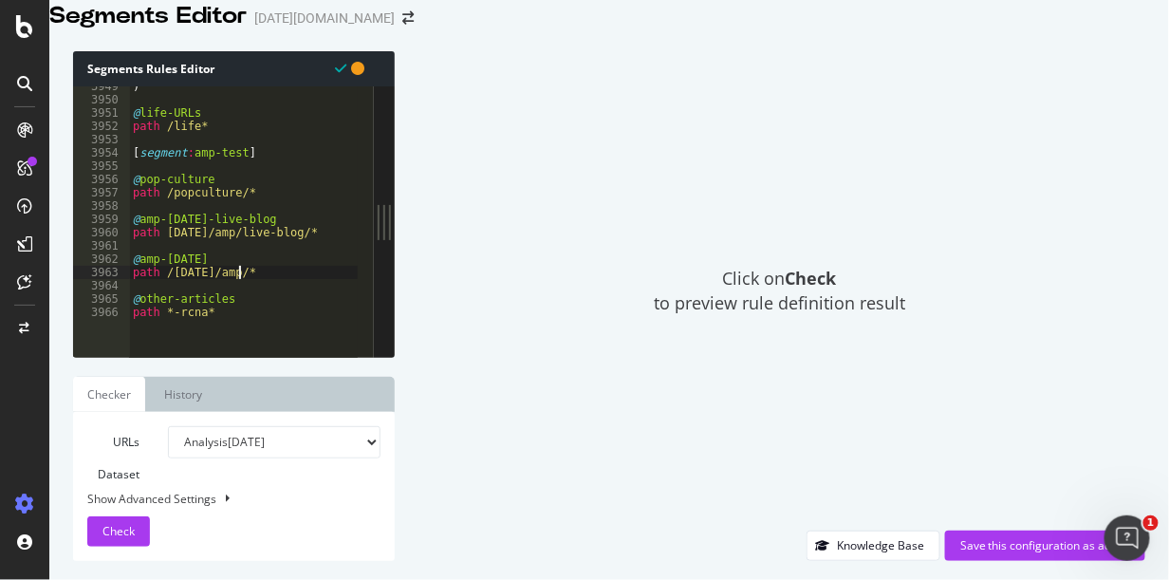
click at [274, 293] on div ") @ life-URLs path /life* [ segment : amp-test ] @ pop-culture path /popculture…" at bounding box center [489, 209] width 721 height 259
click at [206, 213] on div ") @ life-URLs path /life* [ segment : amp-test ] @ pop-culture path /popculture…" at bounding box center [489, 209] width 721 height 259
click at [264, 213] on div ") @ life-URLs path /life* [ segment : amp-test ] @ pop-culture path /popculture…" at bounding box center [489, 209] width 721 height 259
click at [249, 295] on div ") @ life-URLs path /life* [ segment : amp-test ] @ pop-culture path /popculture…" at bounding box center [489, 209] width 721 height 259
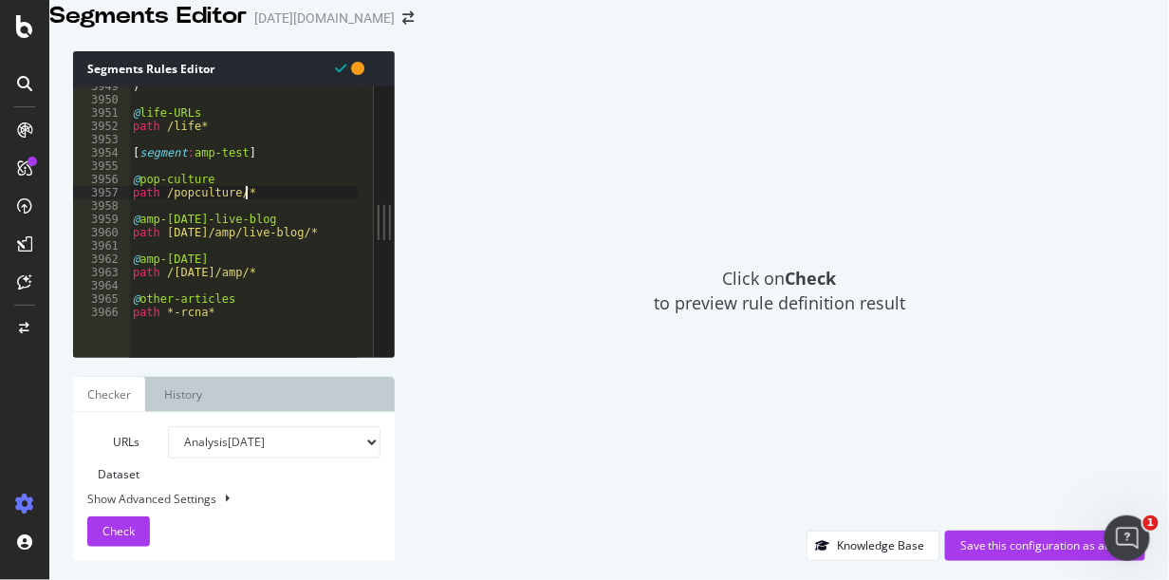
type textarea "path /today/amp/*"
type textarea "@article-live-blog"
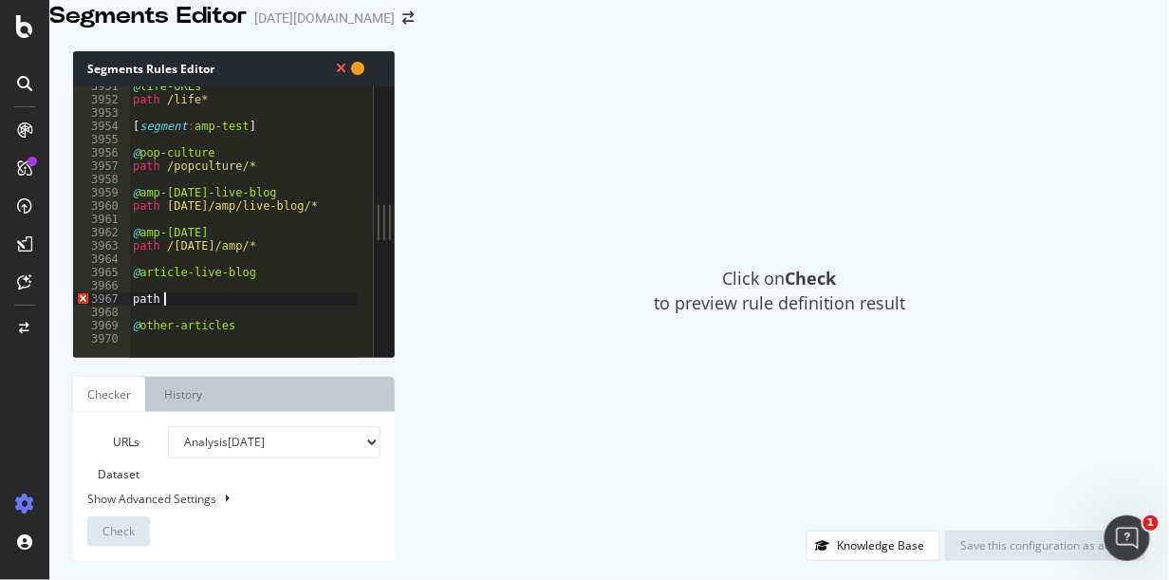
scroll to position [0, 1]
click at [164, 227] on div "@ life-URLs path /life* [ segment : amp-test ] @ pop-culture path /popculture/*…" at bounding box center [489, 209] width 721 height 259
type textarea "path /today/amp/live-blog/*"
click at [195, 315] on div "@ life-URLs path /life* [ segment : amp-test ] @ pop-culture path /popculture/*…" at bounding box center [489, 209] width 721 height 259
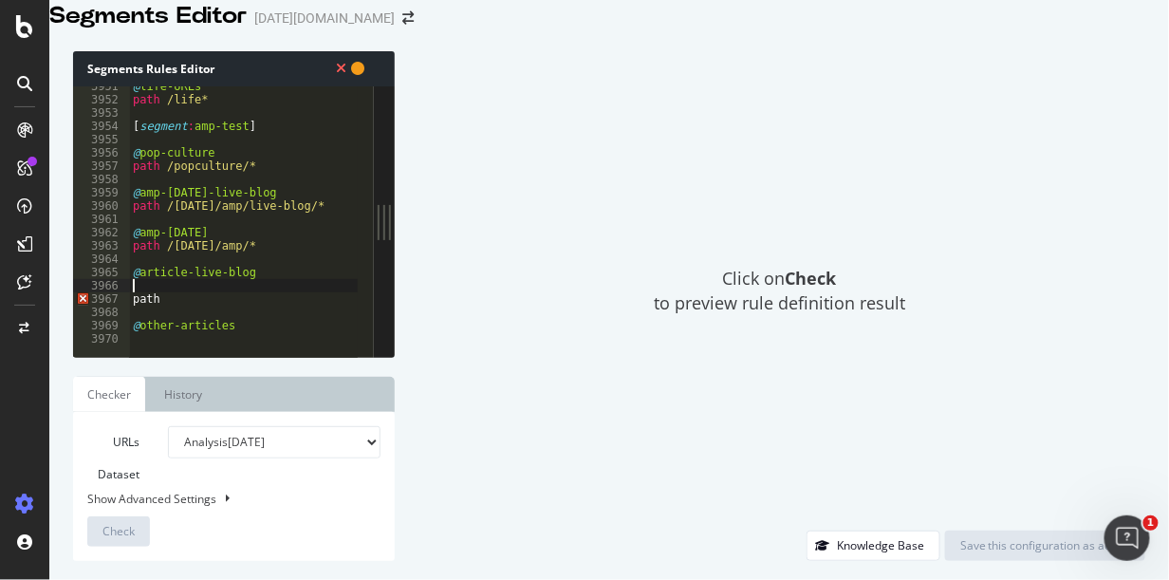
scroll to position [0, 0]
click at [195, 302] on div "@ life-URLs path /life* [ segment : amp-test ] @ pop-culture path /popculture/*…" at bounding box center [489, 209] width 721 height 259
click at [179, 308] on div "@ life-URLs path /life* [ segment : amp-test ] @ pop-culture path /popculture/*…" at bounding box center [489, 209] width 721 height 259
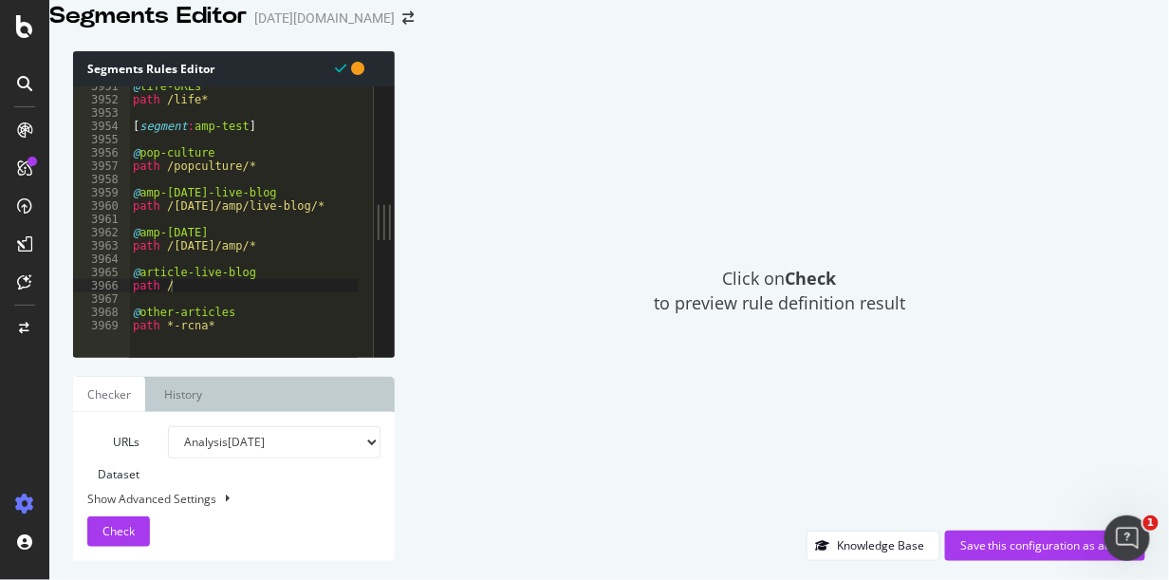
click at [191, 295] on div "@ life-URLs path /life* [ segment : amp-test ] @ pop-culture path /popculture/*…" at bounding box center [489, 209] width 721 height 259
click at [165, 308] on div "@ life-URLs path /life* [ segment : amp-test ] @ pop-culture path /popculture/*…" at bounding box center [489, 209] width 721 height 259
click at [209, 307] on div "@ life-URLs path /life* [ segment : amp-test ] @ pop-culture path /popculture/*…" at bounding box center [489, 209] width 721 height 259
click at [236, 188] on div "@ life-URLs path /life* [ segment : amp-test ] @ pop-culture path /popculture/*…" at bounding box center [489, 209] width 721 height 259
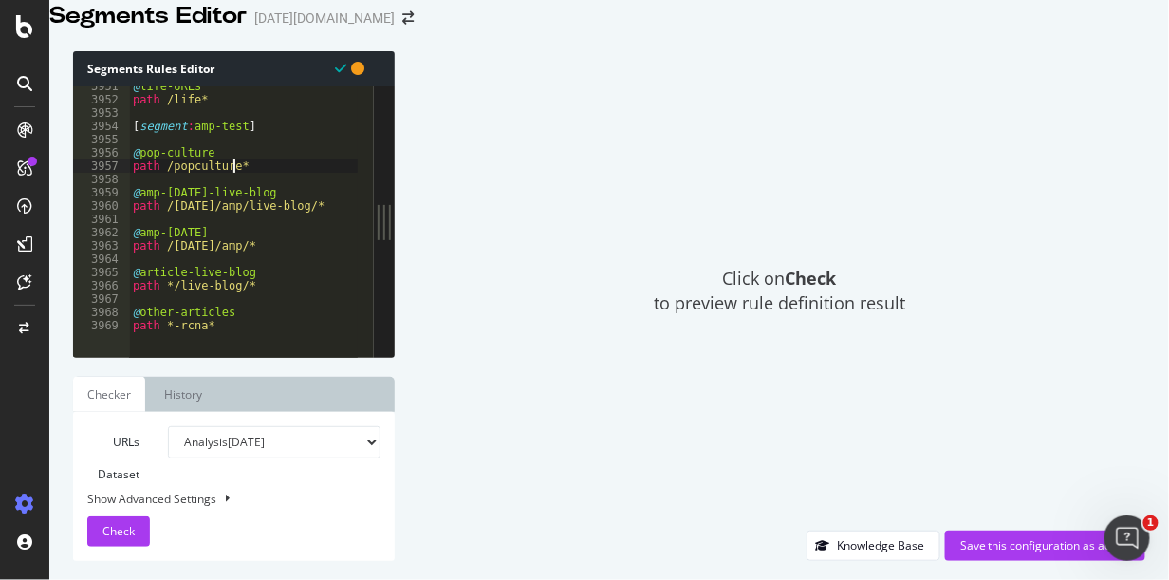
type textarea "path /popculture*"
click at [168, 279] on div "@ life-URLs path /life* [ segment : amp-test ] @ pop-culture path /popculture* …" at bounding box center [489, 209] width 721 height 259
click at [241, 270] on div "@ life-URLs path /life* [ segment : amp-test ] @ pop-culture path /popculture* …" at bounding box center [489, 209] width 721 height 259
click at [260, 307] on div "@ life-URLs path /life* [ segment : amp-test ] @ pop-culture path /popculture* …" at bounding box center [489, 209] width 721 height 259
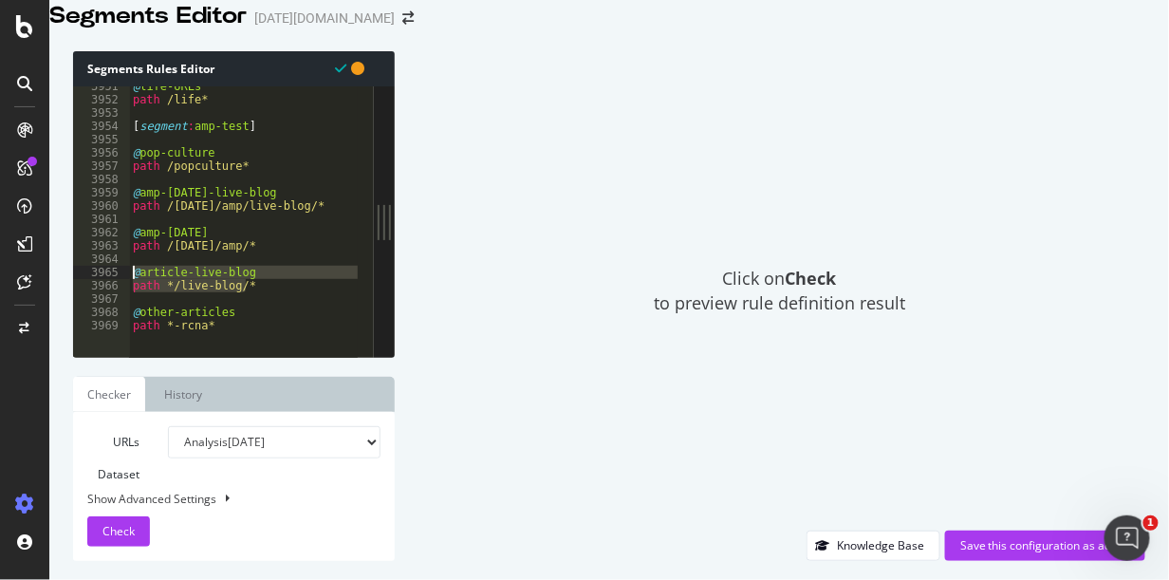
drag, startPoint x: 290, startPoint y: 309, endPoint x: 122, endPoint y: 292, distance: 168.8
click at [122, 292] on div "path */live-blog/* 3951 3952 3953 3954 3955 3956 3957 3958 3959 3960 3961 3962 …" at bounding box center [223, 221] width 301 height 271
type textarea "@article-live-blog path */live-blog/*"
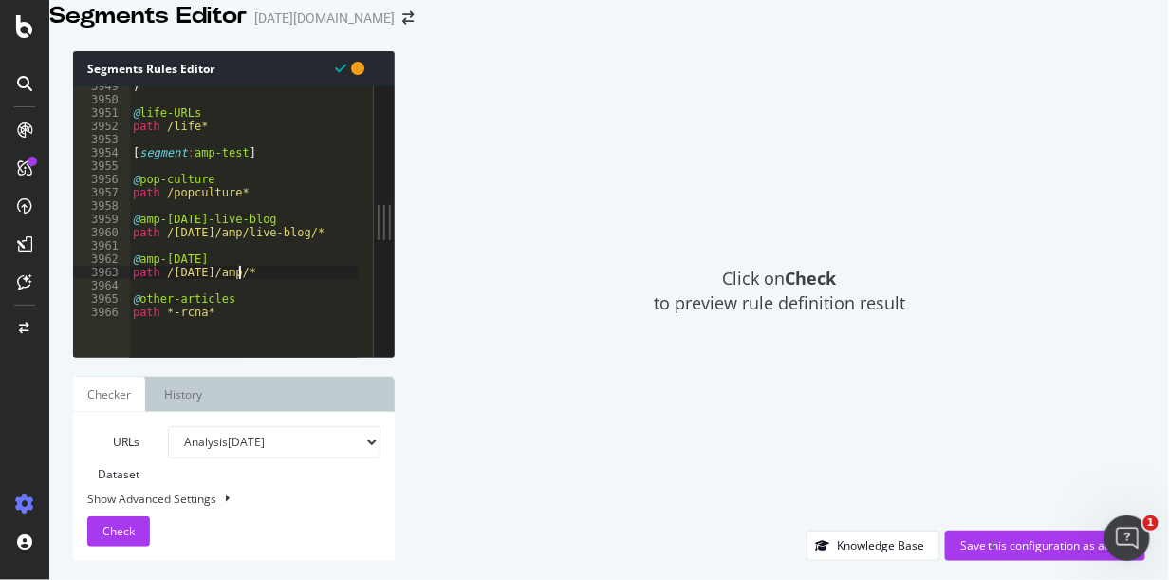
click at [278, 175] on div ") @ life-URLs path /life* [ segment : amp-test ] @ pop-culture path /popculture…" at bounding box center [489, 209] width 721 height 259
type textarea "[segment:amp-test]"
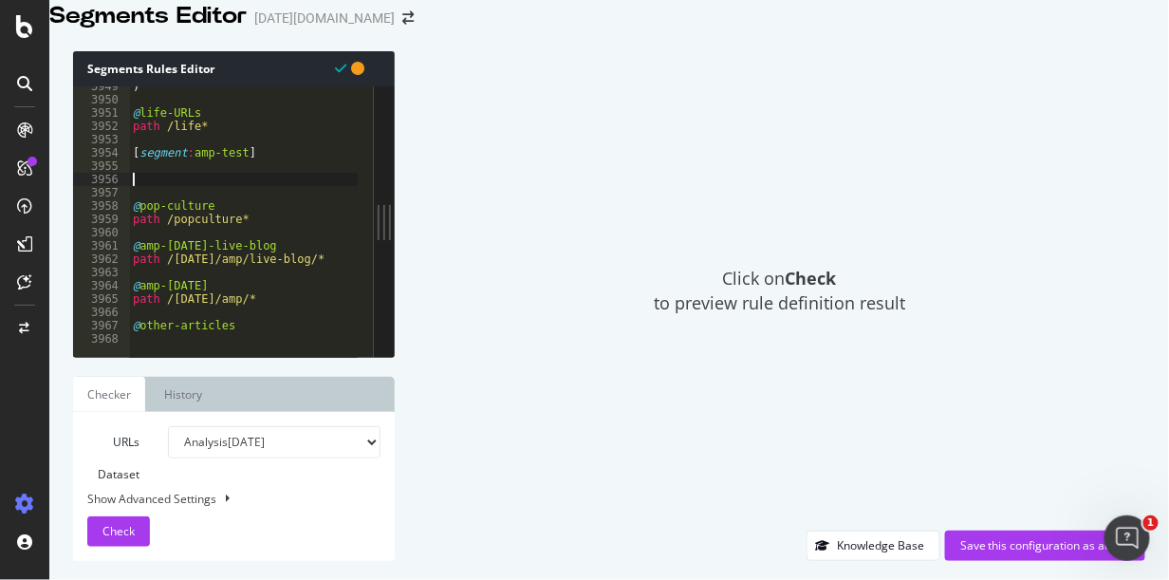
paste textarea "path */live-blog/*"
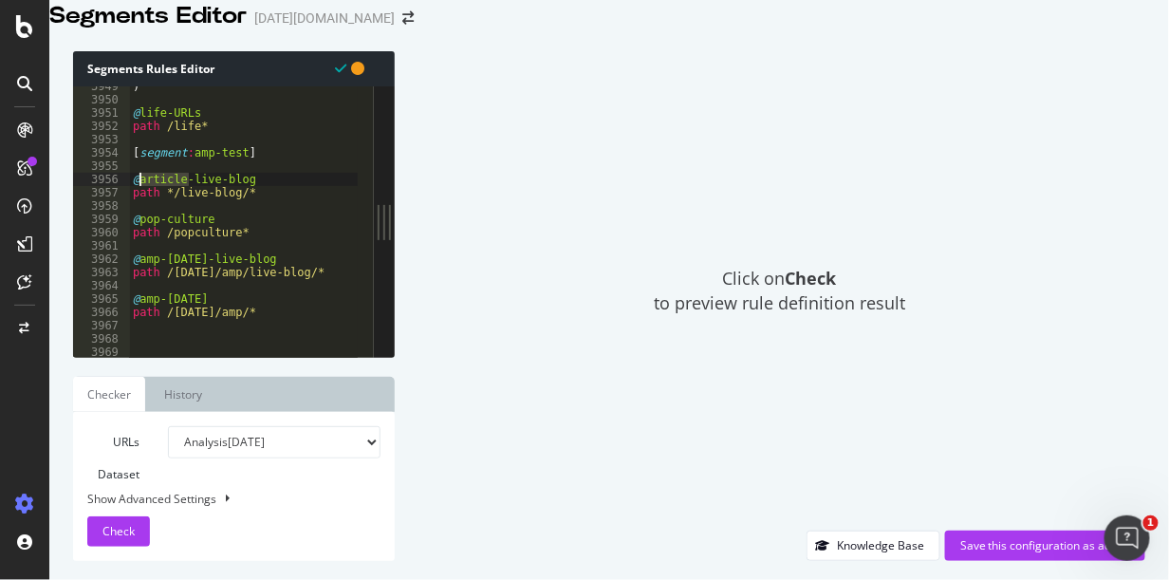
drag, startPoint x: 190, startPoint y: 204, endPoint x: 141, endPoint y: 204, distance: 48.4
click at [141, 204] on div ") @ life-URLs path /life* [ segment : amp-test ] @ article-live-blog path */liv…" at bounding box center [489, 209] width 721 height 259
click at [285, 215] on div ") @ life-URLs path /life* [ segment : amp-test ] @ live-blog path */live-blog/*…" at bounding box center [489, 209] width 721 height 259
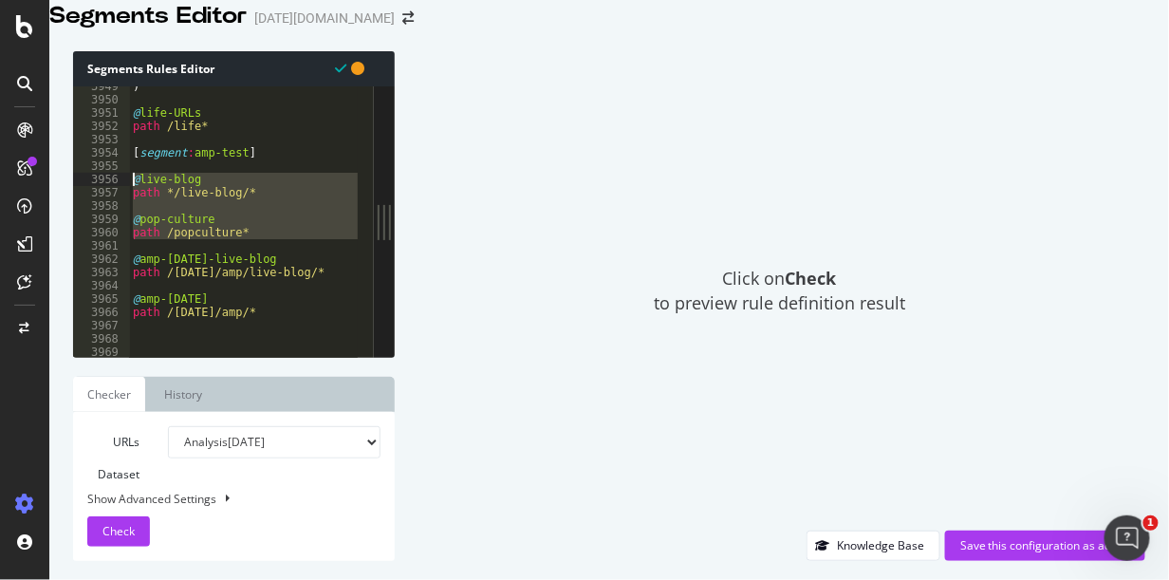
drag, startPoint x: 253, startPoint y: 262, endPoint x: 128, endPoint y: 200, distance: 139.7
click at [128, 200] on div "path */live-blog/* 3949 3950 3951 3952 3953 3954 3955 3956 3957 3958 3959 3960 …" at bounding box center [223, 221] width 301 height 271
type textarea "@live-blog path */live-blog/*"
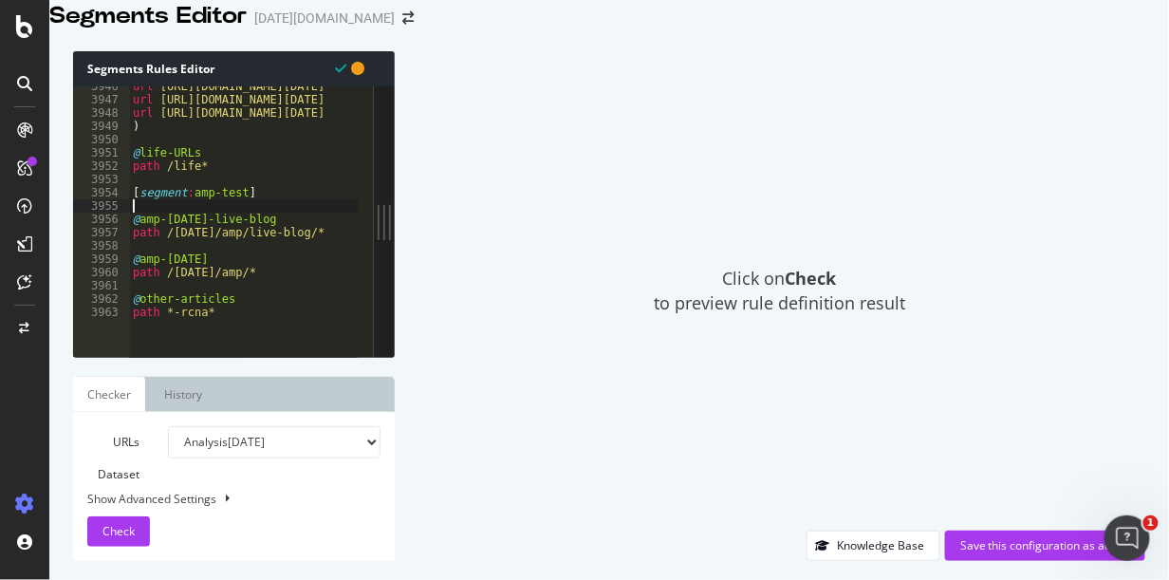
click at [308, 261] on div "url https://www.today.com/life/dad-jokes-rcna27325 url https://www.today.com/li…" at bounding box center [489, 209] width 721 height 259
type textarea "path /today/amp/live-blog/*"
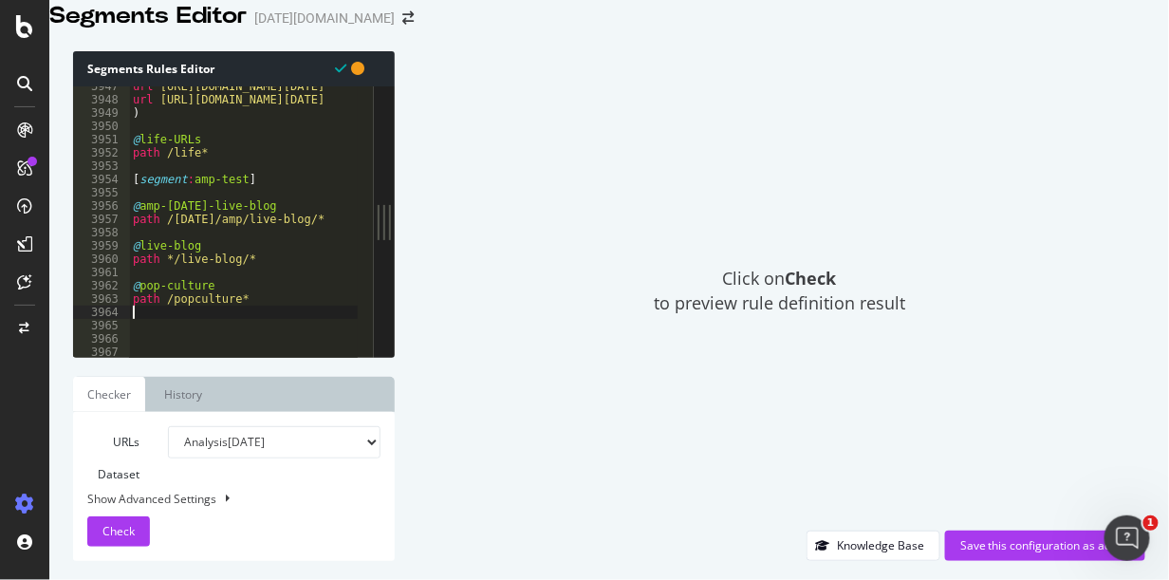
click at [266, 318] on div "url https://www.today.com/life/quotes/long-distance-relationship-quotes-rcna125…" at bounding box center [489, 209] width 721 height 259
type textarea "path /popculture*"
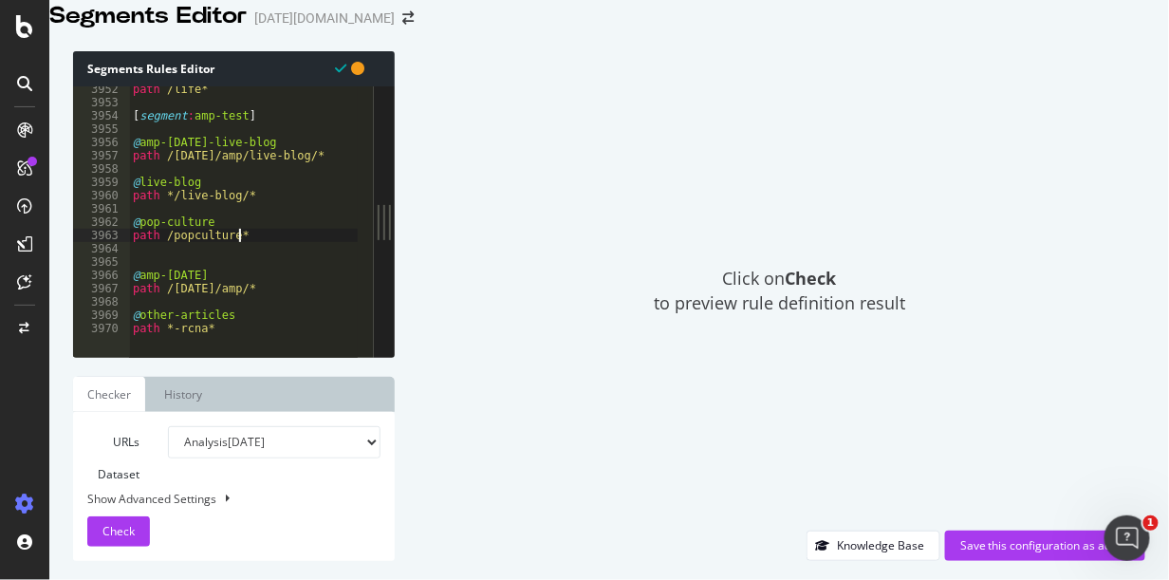
click at [241, 256] on div "path /life* [ segment : amp-test ] @ amp-today-live-blog path /today/amp/live-b…" at bounding box center [489, 212] width 721 height 259
click at [223, 276] on div "path /life* [ segment : amp-test ] @ amp-today-live-blog path /today/amp/live-b…" at bounding box center [489, 212] width 721 height 259
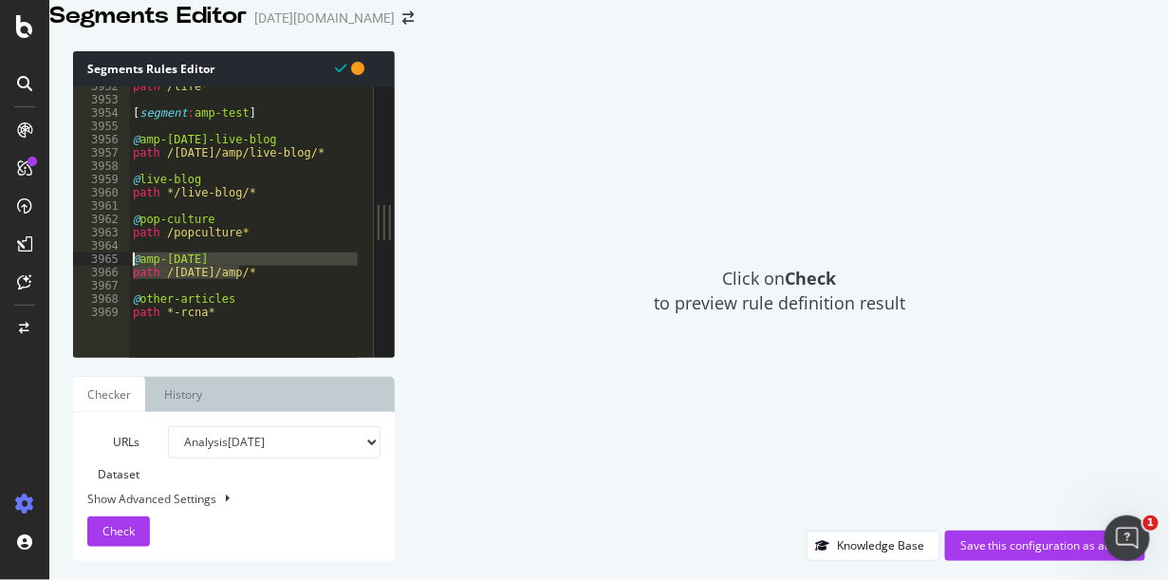
drag, startPoint x: 254, startPoint y: 296, endPoint x: 125, endPoint y: 282, distance: 129.9
click at [125, 282] on div "path /popculture* 3952 3953 3954 3955 3956 3957 3958 3959 3960 3961 3962 3963 3…" at bounding box center [223, 221] width 301 height 271
type textarea "@amp-today path /today/amp/*"
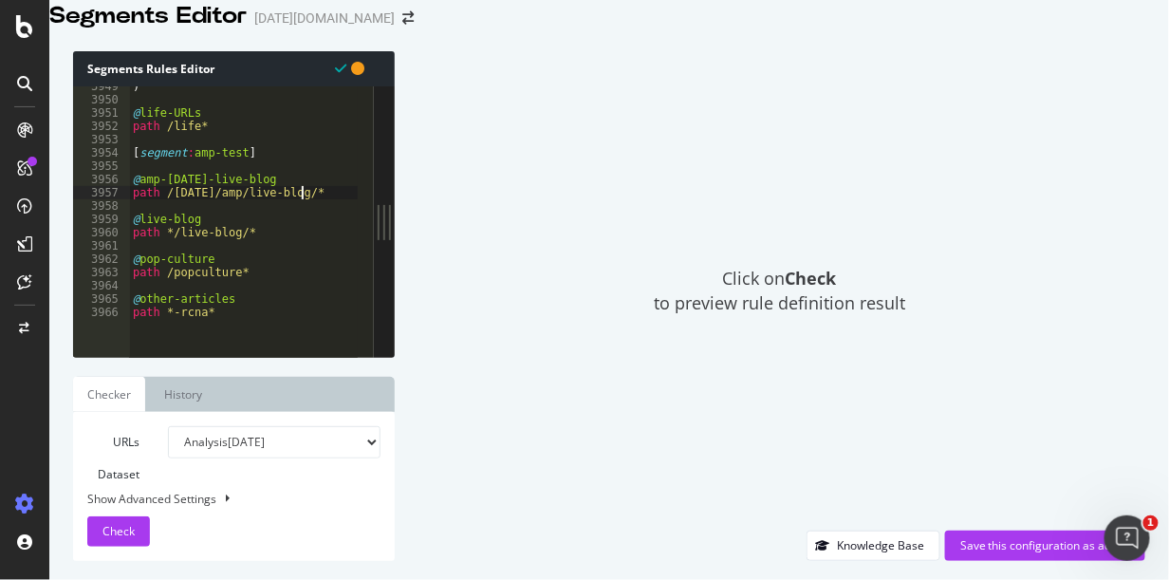
click at [329, 216] on div ") @ life-URLs path /life* [ segment : amp-test ] @ amp-today-live-blog path /to…" at bounding box center [489, 209] width 721 height 259
type textarea "path /today/amp/live-blog/*"
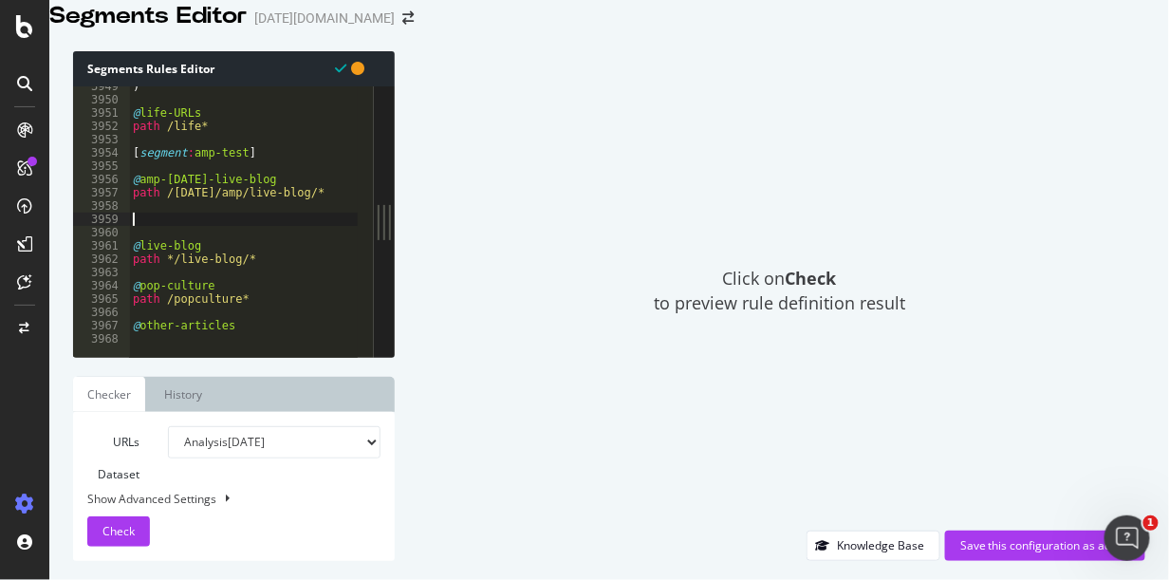
paste textarea "path /today/amp/*"
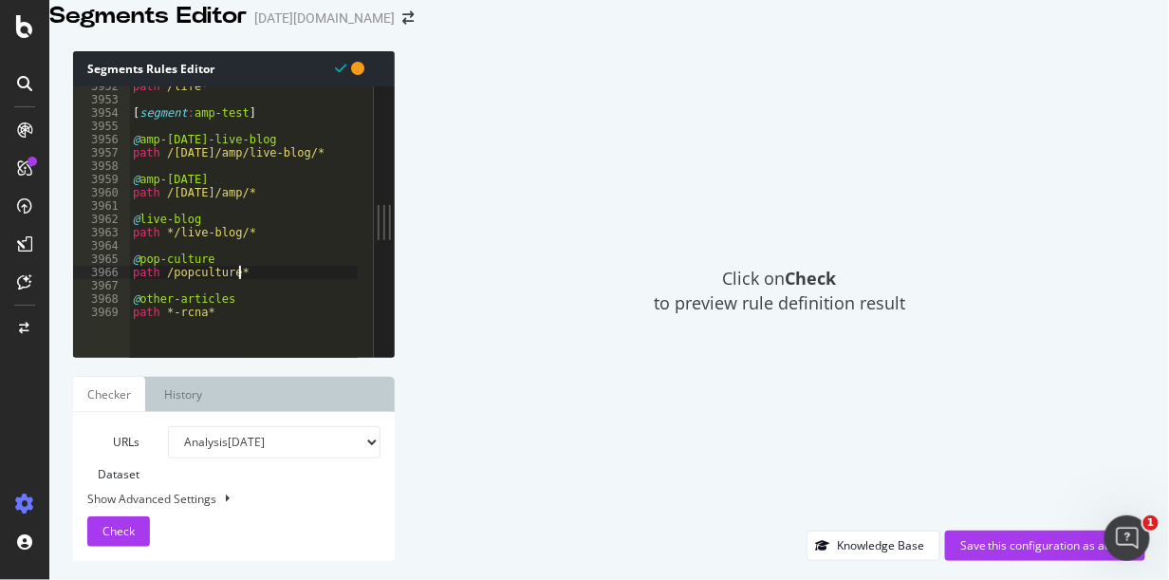
click at [254, 293] on div "path /life* [ segment : amp-test ] @ amp-today-live-blog path /today/amp/live-b…" at bounding box center [489, 209] width 721 height 259
click at [230, 332] on div "path /life* [ segment : amp-test ] @ amp-today-live-blog path /today/amp/live-b…" at bounding box center [489, 209] width 721 height 259
type textarea "path *-rcna*"
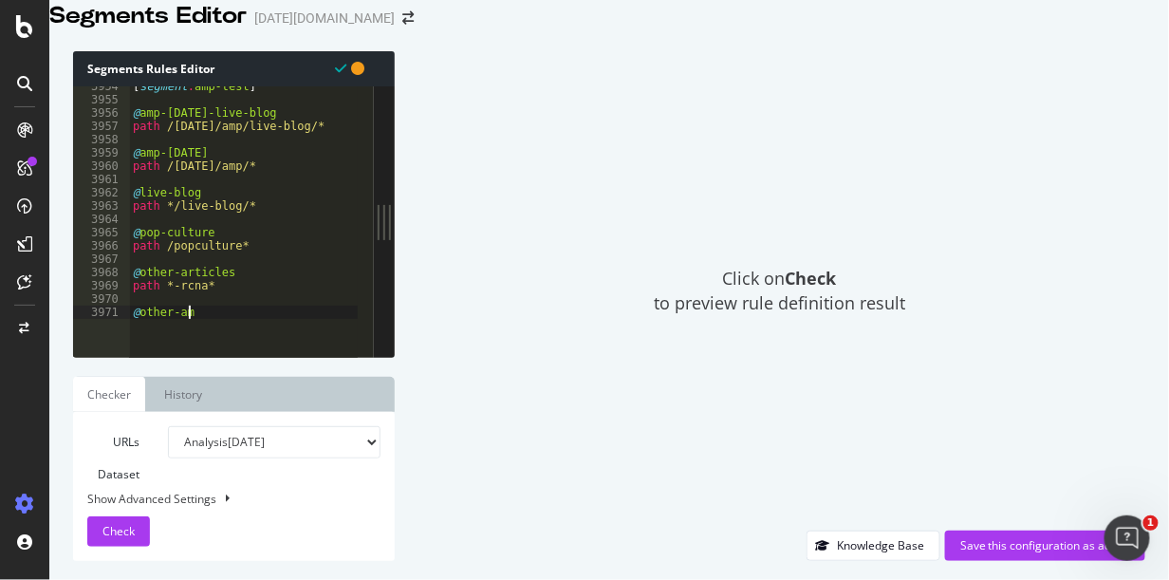
scroll to position [0, 3]
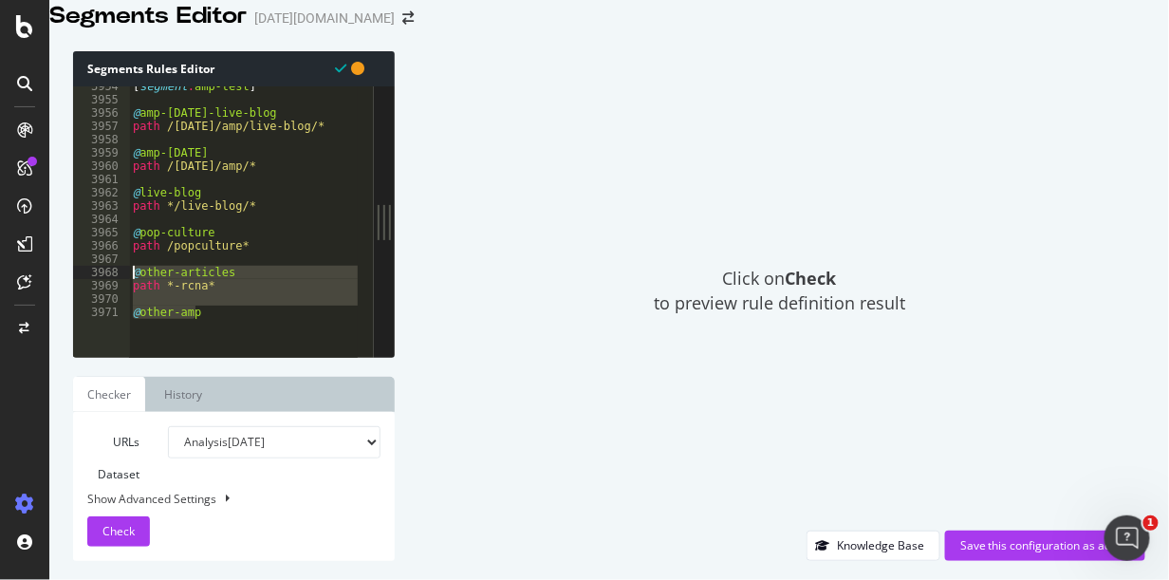
drag, startPoint x: 205, startPoint y: 333, endPoint x: 126, endPoint y: 296, distance: 87.1
click at [126, 296] on div "@other-amp 3954 3955 3956 3957 3958 3959 3960 3961 3962 3963 3964 3965 3966 396…" at bounding box center [223, 221] width 301 height 271
click at [213, 332] on div "[ segment : amp-test ] @ amp-today-live-blog path /today/amp/live-blog/* @ amp-…" at bounding box center [243, 221] width 229 height 271
drag, startPoint x: 213, startPoint y: 334, endPoint x: 127, endPoint y: 291, distance: 95.5
click at [127, 291] on div "@other-amp 3954 3955 3956 3957 3958 3959 3960 3961 3962 3963 3964 3965 3966 396…" at bounding box center [223, 221] width 301 height 271
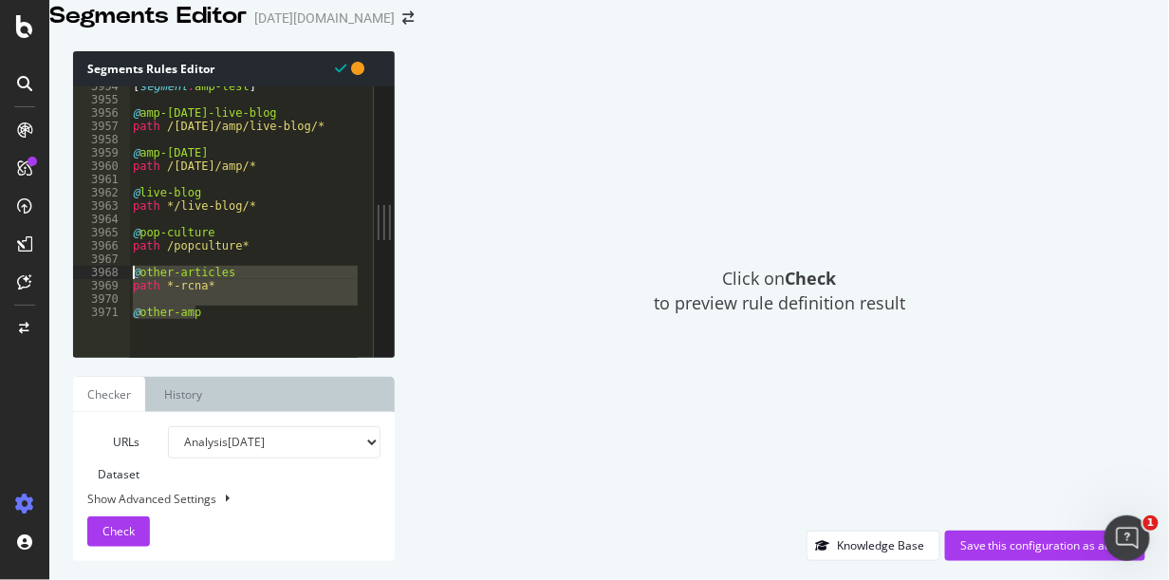
type textarea "@other-articles path *-rcna*"
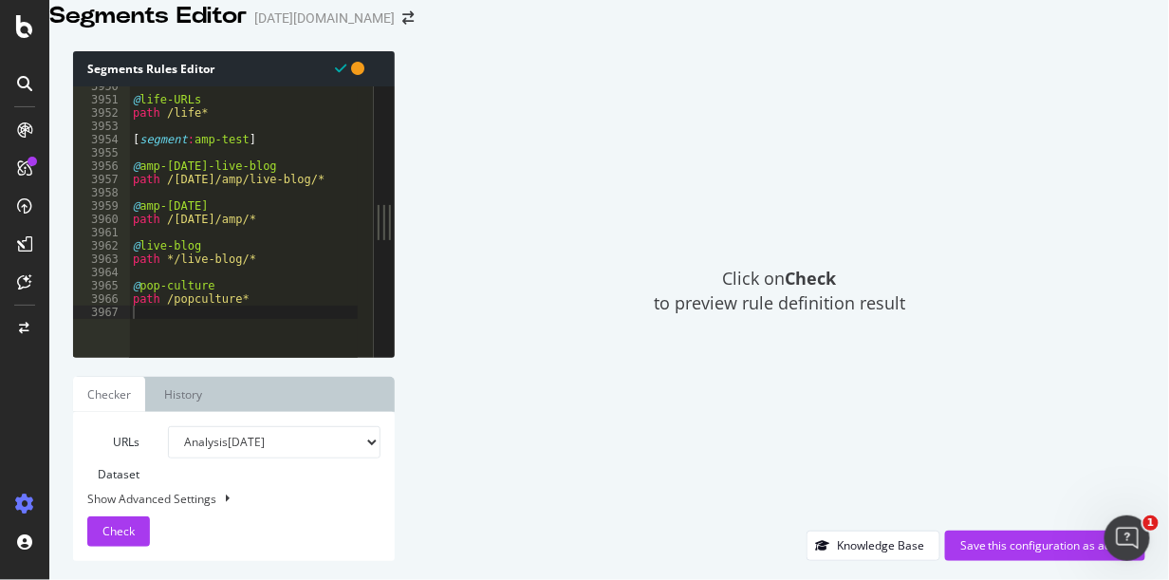
click at [114, 279] on div "3964" at bounding box center [101, 272] width 57 height 13
click at [253, 247] on div "@ life-URLs path /life* [ segment : amp-test ] @ amp-today-live-blog path /toda…" at bounding box center [489, 209] width 721 height 259
click at [259, 327] on div "@ life-URLs path /life* [ segment : amp-test ] @ amp-today-live-blog path /toda…" at bounding box center [489, 209] width 721 height 259
click at [139, 274] on div "@ life-URLs path /life* [ segment : amp-test ] @ amp-today-live-blog path /toda…" at bounding box center [489, 209] width 721 height 259
click at [243, 276] on div "@ life-URLs path /life* [ segment : amp-test ] @ amp-today-live-blog path /toda…" at bounding box center [489, 209] width 721 height 259
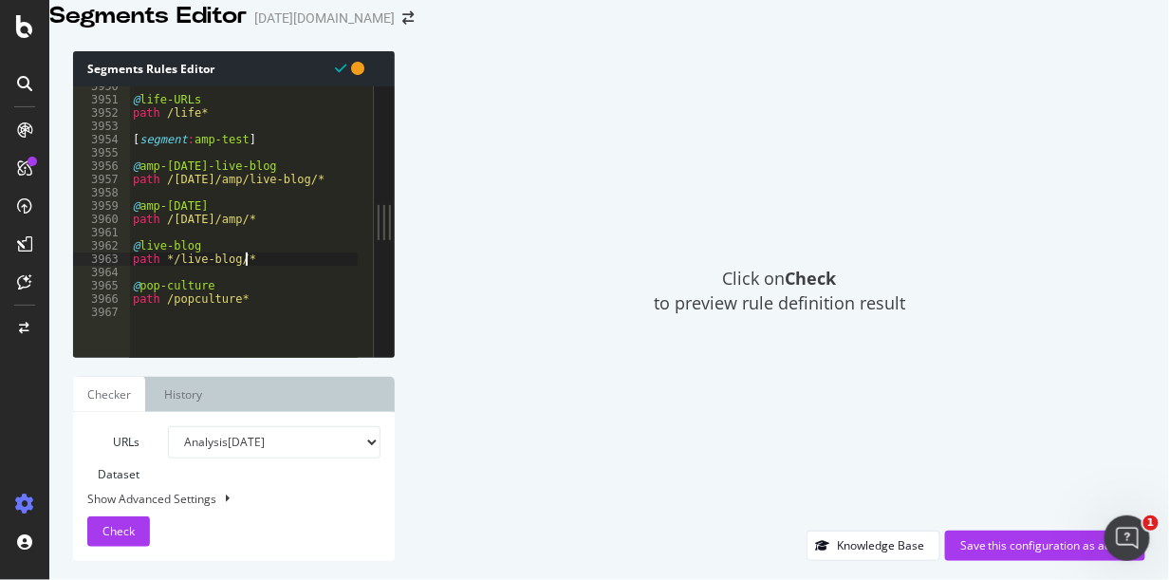
click at [228, 245] on div "@ life-URLs path /life* [ segment : amp-test ] @ amp-today-live-blog path /toda…" at bounding box center [489, 209] width 721 height 259
click at [274, 199] on div "@ life-URLs path /life* [ segment : amp-test ] @ amp-today-live-blog path /toda…" at bounding box center [489, 209] width 721 height 259
type textarea "path /today/amp/live-blog/*"
click at [1016, 543] on div "Save this configuration as active" at bounding box center [1046, 545] width 170 height 16
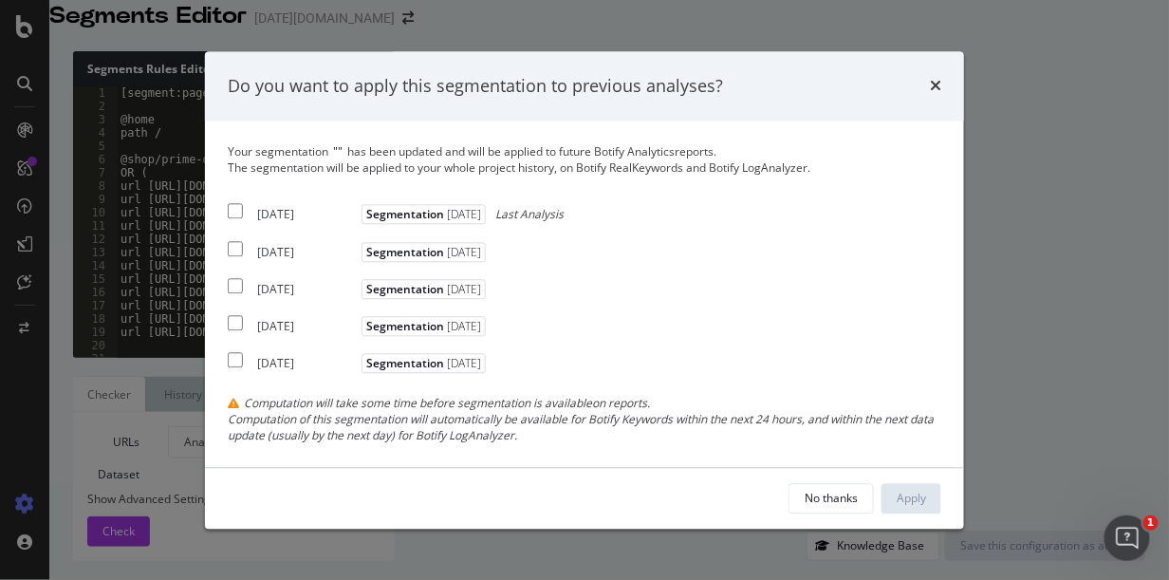
click at [238, 210] on input "modal" at bounding box center [235, 211] width 15 height 15
checkbox input "true"
click at [922, 506] on div "Apply" at bounding box center [911, 498] width 29 height 16
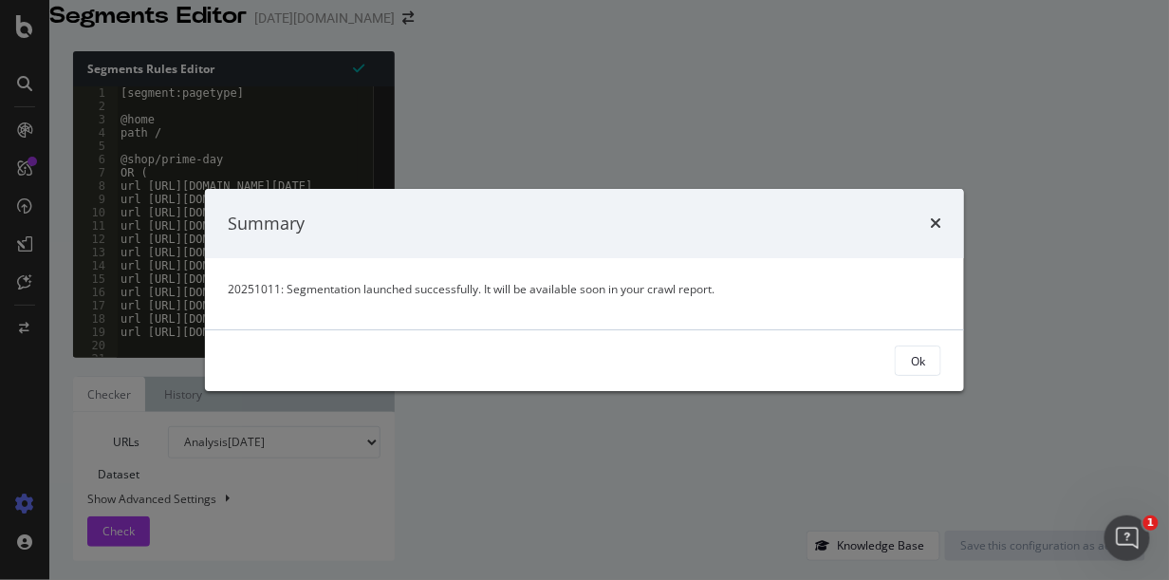
click at [926, 364] on button "Ok" at bounding box center [918, 361] width 47 height 30
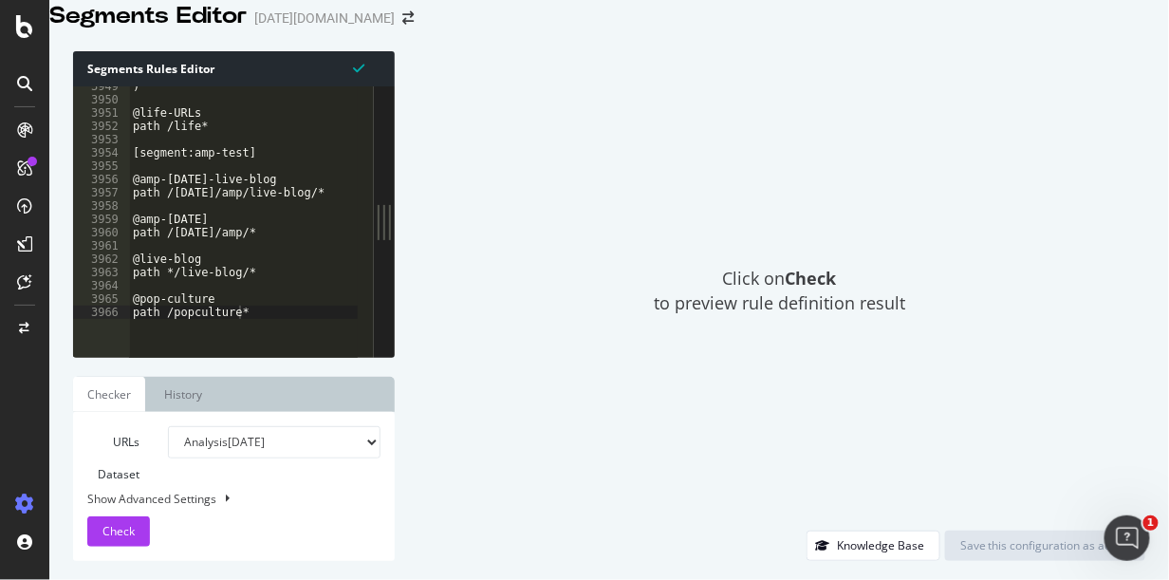
scroll to position [30872, 0]
type textarea "path /popculture*"
click at [248, 333] on div ") @life-URLs path /life* [segment:amp-test] @amp-today-live-blog path /today/am…" at bounding box center [489, 209] width 721 height 259
click at [248, 332] on div ") @life-URLs path /life* [segment:amp-test] @amp-today-live-blog path /today/am…" at bounding box center [489, 209] width 721 height 259
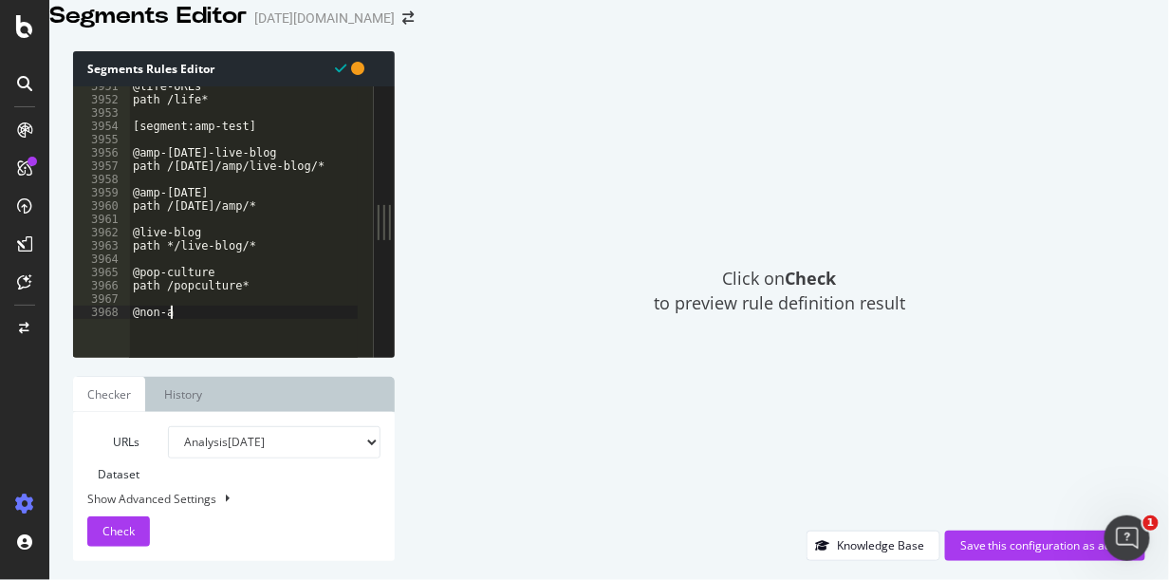
scroll to position [0, 2]
type textarea "@non-amp-articles"
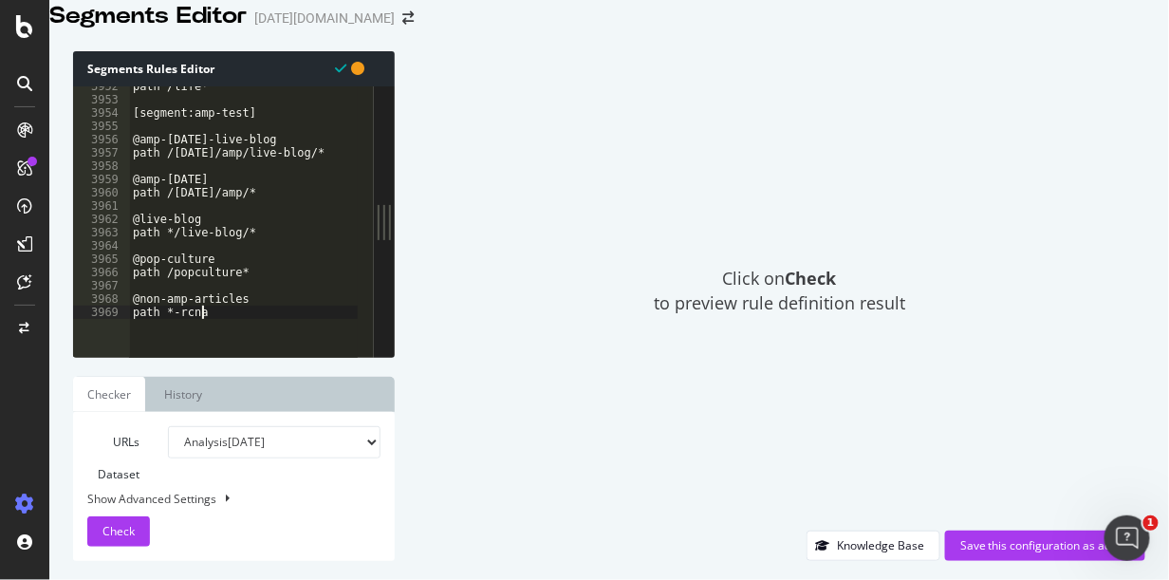
scroll to position [0, 5]
click at [251, 551] on div "URLs Dataset Analysis 2025 Oct. 11th Analysis 2025 Sep. 27th Analysis 2025 Sep.…" at bounding box center [234, 486] width 322 height 149
click at [184, 319] on div "path /life* [segment:amp-test] @amp-today-live-blog path /today/amp/live-blog/*…" at bounding box center [489, 209] width 721 height 259
click at [251, 254] on div "path /life* [segment:amp-test] @amp-today-live-blog path /today/amp/live-blog/*…" at bounding box center [489, 209] width 721 height 259
click at [249, 218] on div "path /life* [segment:amp-test] @amp-today-live-blog path /today/amp/live-blog/*…" at bounding box center [489, 209] width 721 height 259
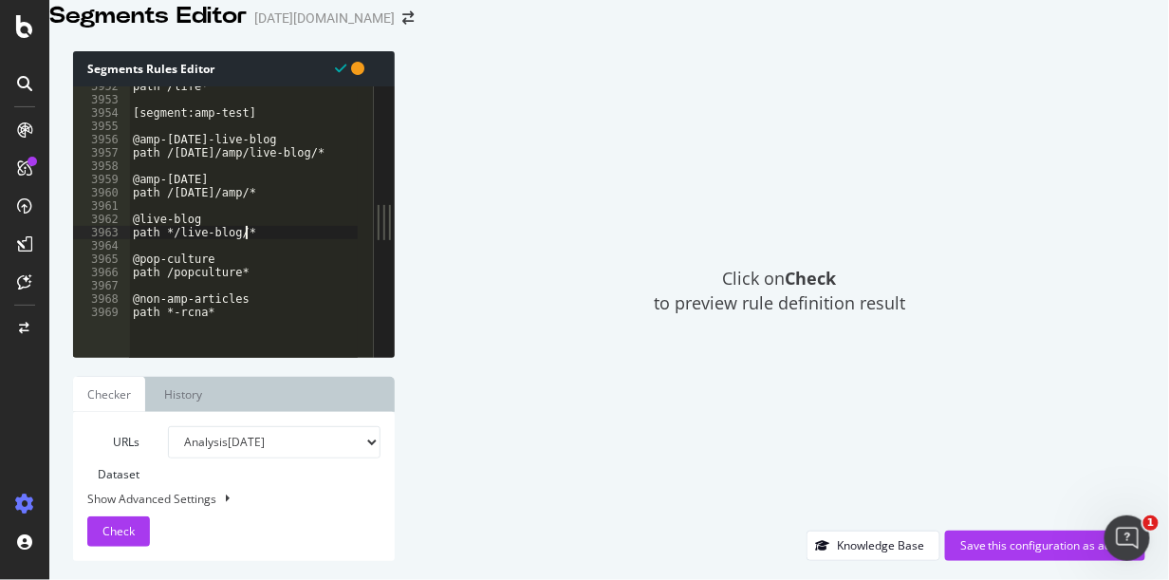
type textarea "path /today/amp/*"
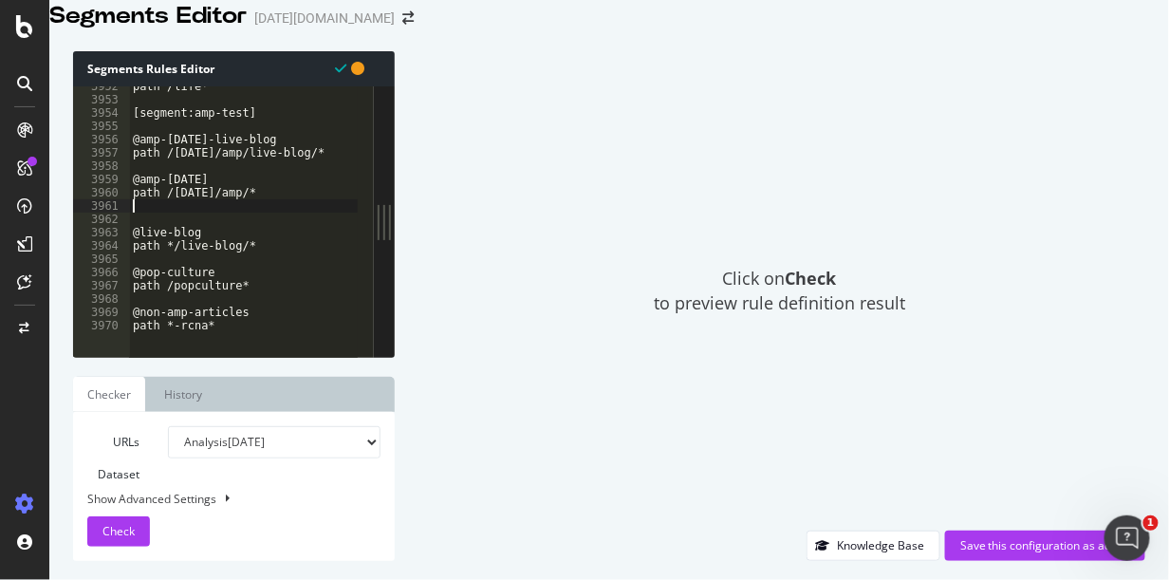
scroll to position [0, 0]
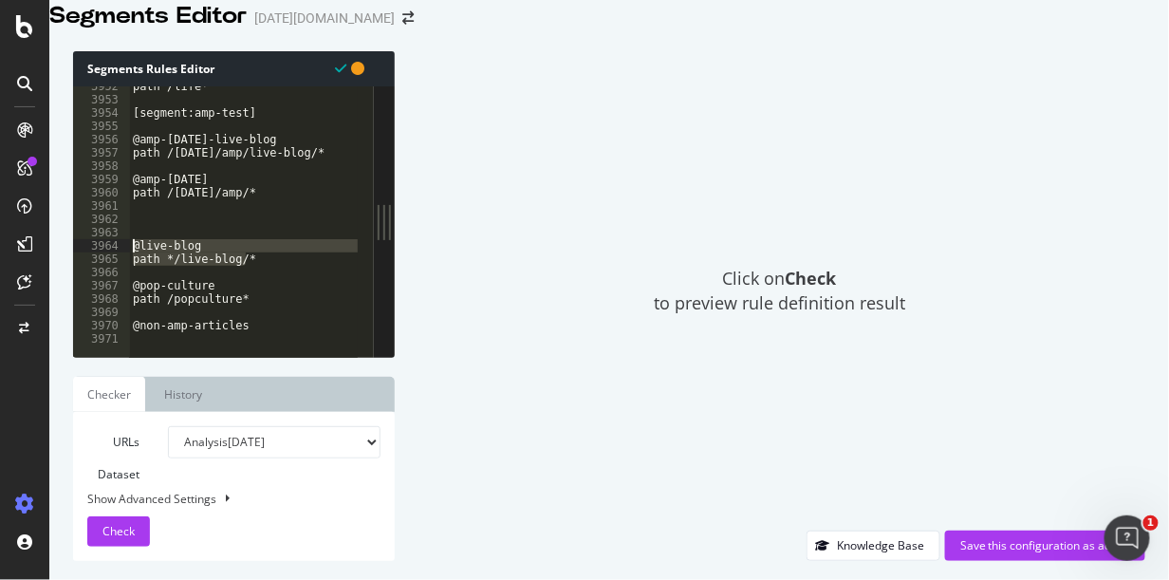
drag, startPoint x: 226, startPoint y: 283, endPoint x: 128, endPoint y: 270, distance: 98.7
click at [128, 270] on div "3952 3953 3954 3955 3956 3957 3958 3959 3960 3961 3962 3963 3964 3965 3966 3967…" at bounding box center [223, 221] width 301 height 271
type textarea "@live-blog path */live-blog/*"
click at [165, 241] on div "path /life* [segment:amp-test] @amp-today-live-blog path /today/amp/live-blog/*…" at bounding box center [489, 209] width 721 height 259
paste textarea "path */live-blog/*"
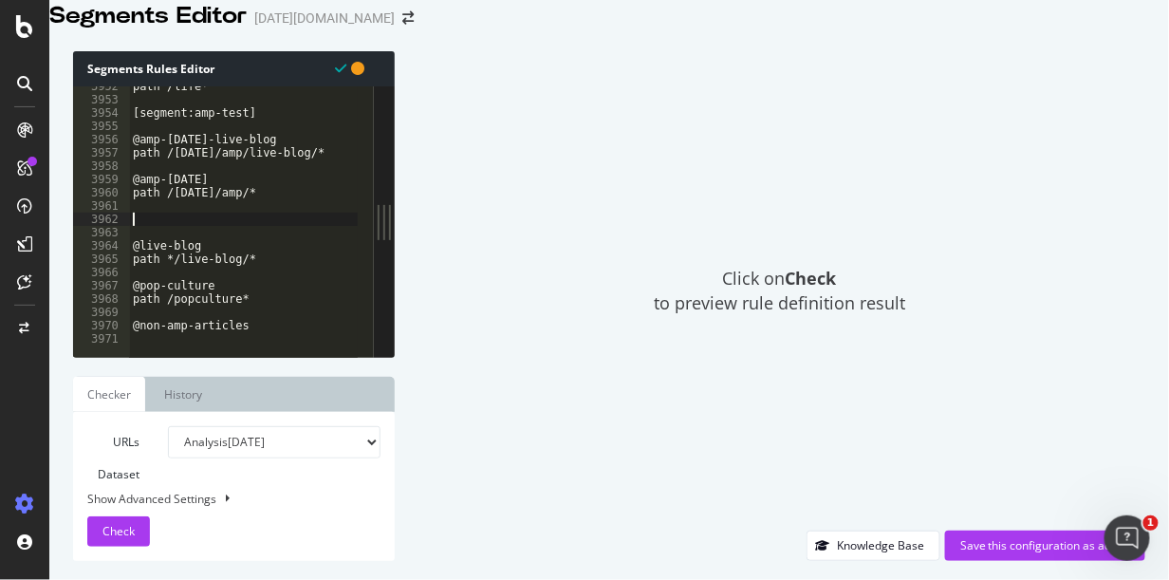
type textarea "path */live-blog/*"
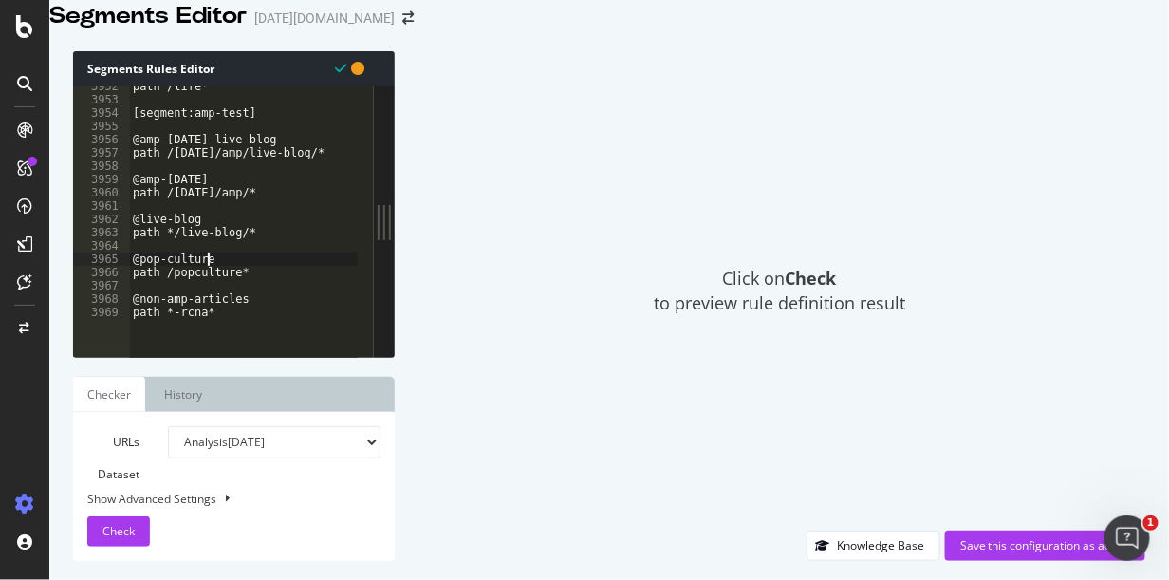
click at [215, 280] on div "path /life* [segment:amp-test] @amp-today-live-blog path /today/amp/live-blog/*…" at bounding box center [489, 209] width 721 height 259
click at [269, 253] on div "path /life* [segment:amp-test] @amp-today-live-blog path /today/amp/live-blog/*…" at bounding box center [489, 209] width 721 height 259
type textarea "path */live-blog/*"
click at [316, 177] on div "path /life* [segment:amp-test] @amp-today-live-blog path /today/amp/live-blog/*…" at bounding box center [489, 209] width 721 height 259
type textarea "path /today/amp/live-blog/*"
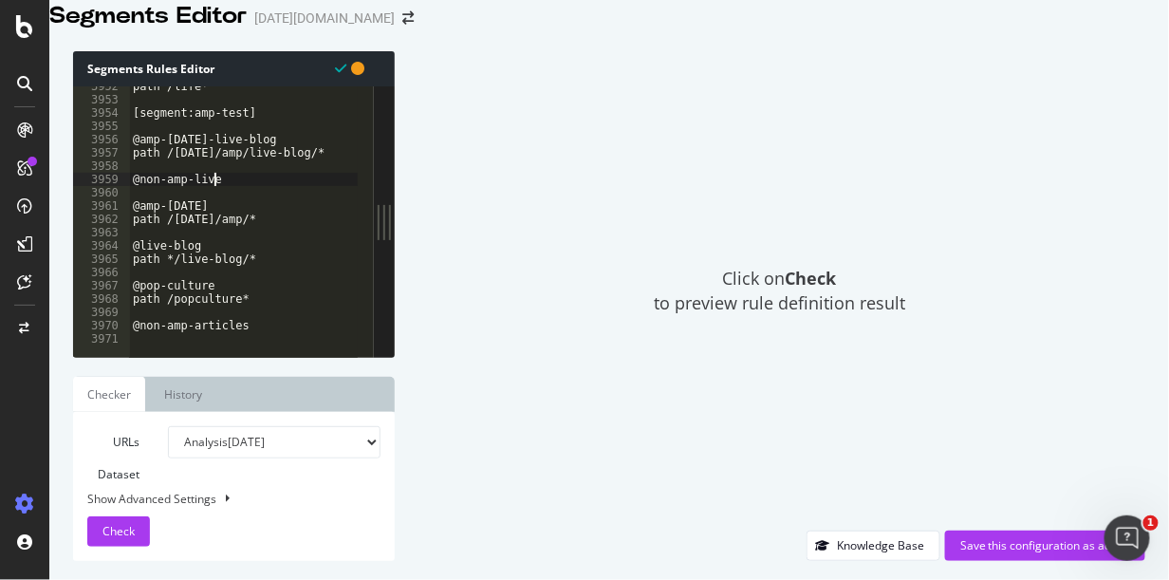
scroll to position [0, 5]
type textarea "@non-amp-pop-live-blog"
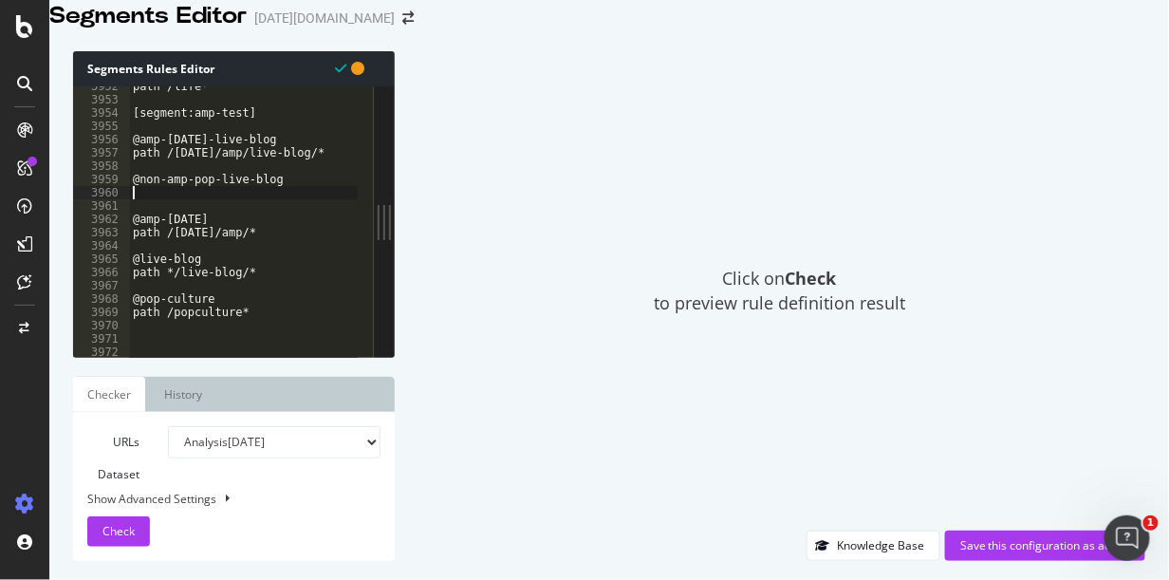
scroll to position [0, 0]
paste textarea "/popculture/awards/live-blog/"
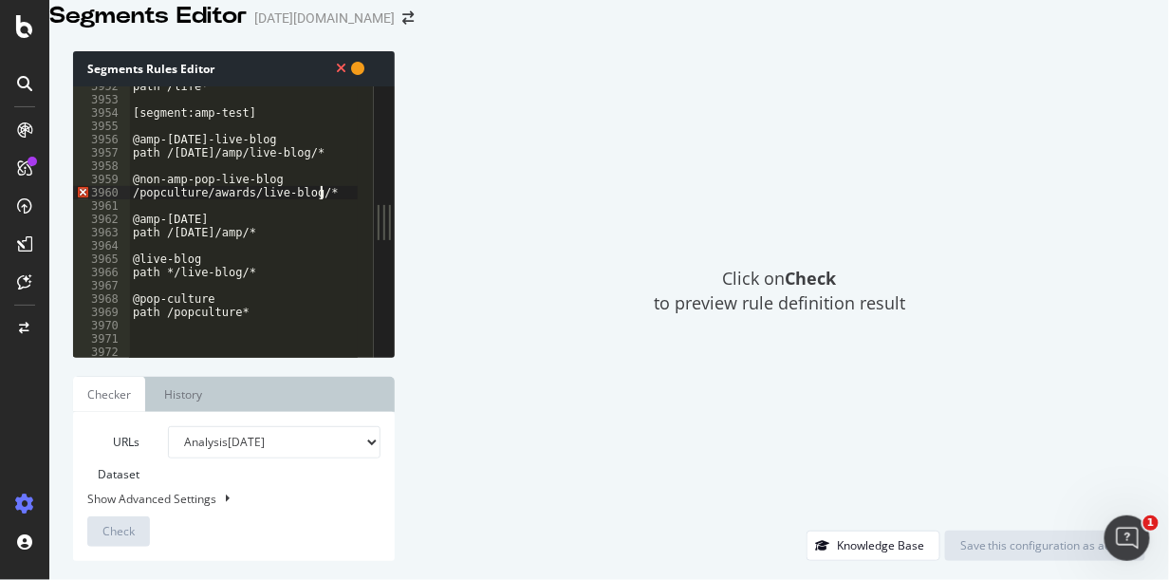
scroll to position [0, 13]
click at [231, 215] on div "path /life* [segment:amp-test] @amp-today-live-blog path /today/amp/live-blog/*…" at bounding box center [489, 209] width 721 height 259
click at [127, 199] on div "3960" at bounding box center [101, 192] width 57 height 13
click at [136, 212] on div "path /life* [segment:amp-test] @amp-today-live-blog path /today/amp/live-blog/*…" at bounding box center [489, 209] width 721 height 259
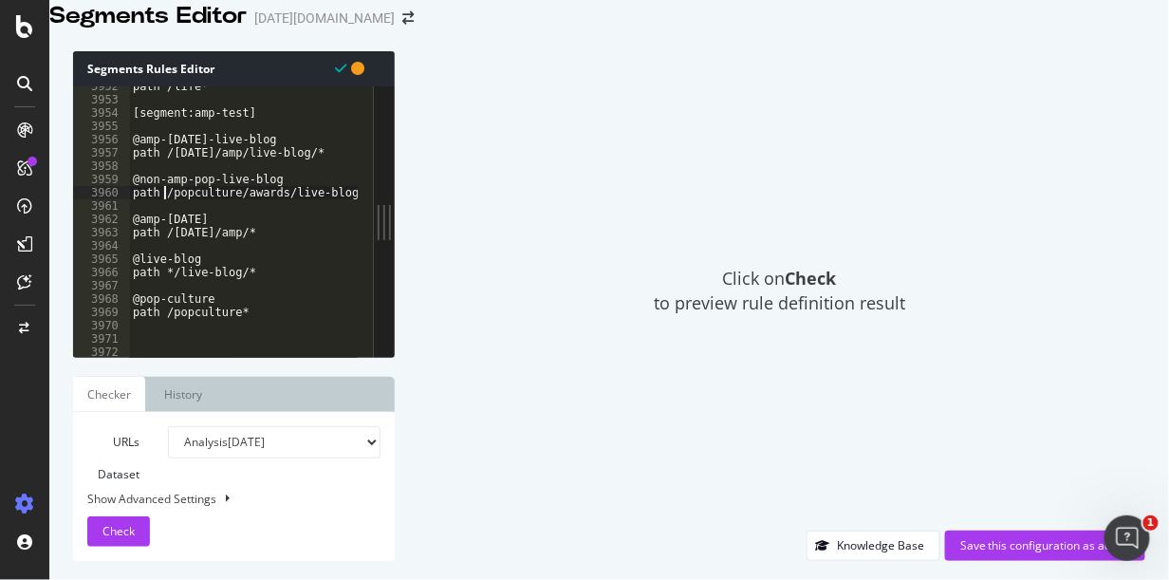
scroll to position [0, 2]
click at [209, 204] on div "path /life* [segment:amp-test] @amp-today-live-blog path /today/amp/live-blog/*…" at bounding box center [489, 209] width 721 height 259
click at [210, 245] on div "path /life* [segment:amp-test] @amp-today-live-blog path /today/amp/live-blog/*…" at bounding box center [489, 209] width 721 height 259
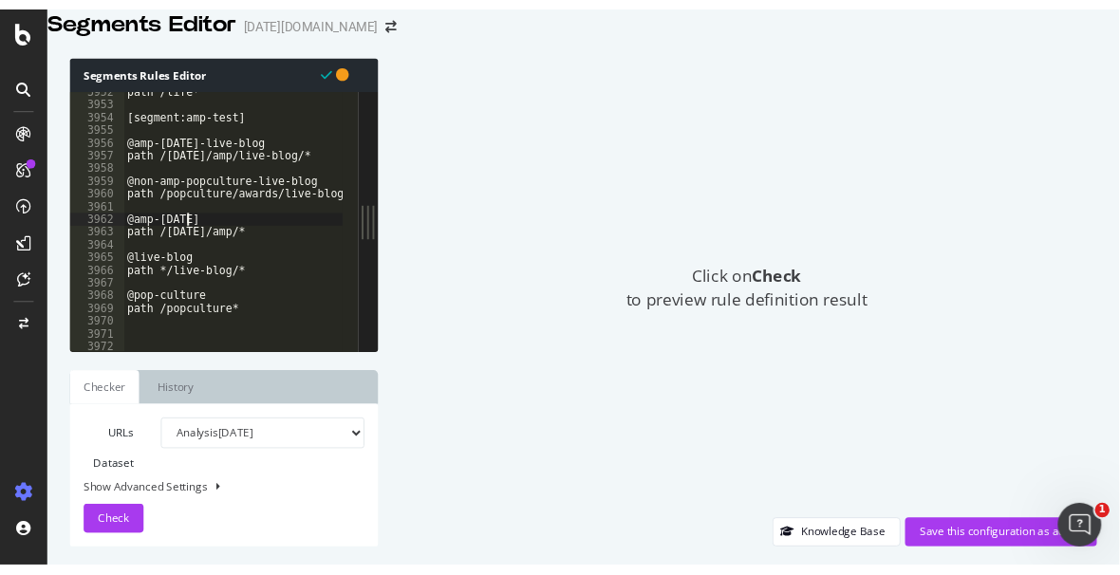
scroll to position [0, 4]
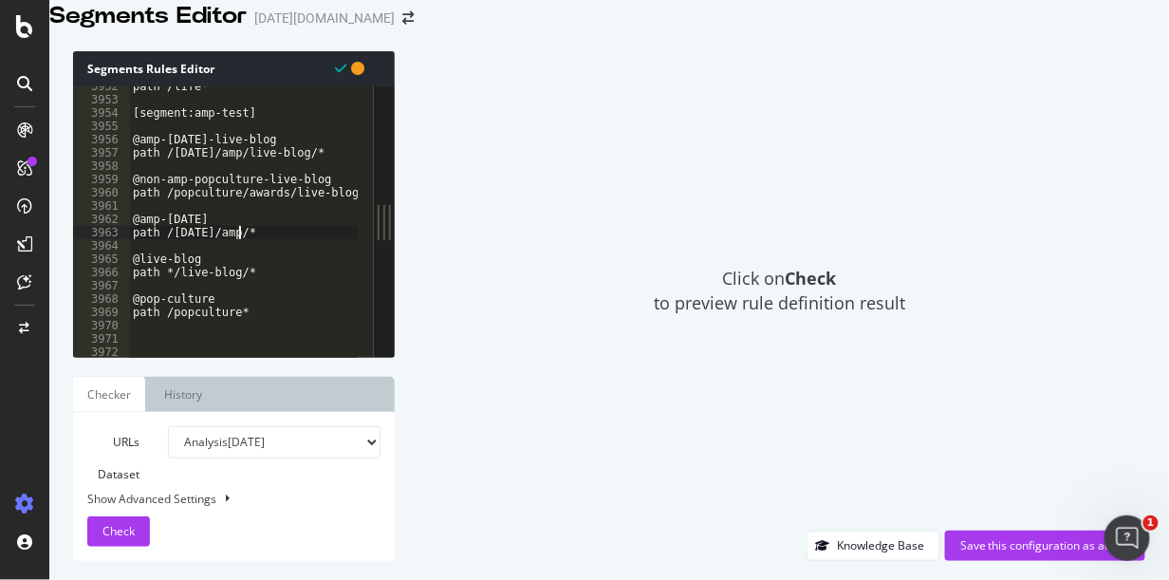
click at [256, 261] on div "path /life* [segment:amp-test] @amp-today-live-blog path /today/amp/live-blog/*…" at bounding box center [489, 209] width 721 height 259
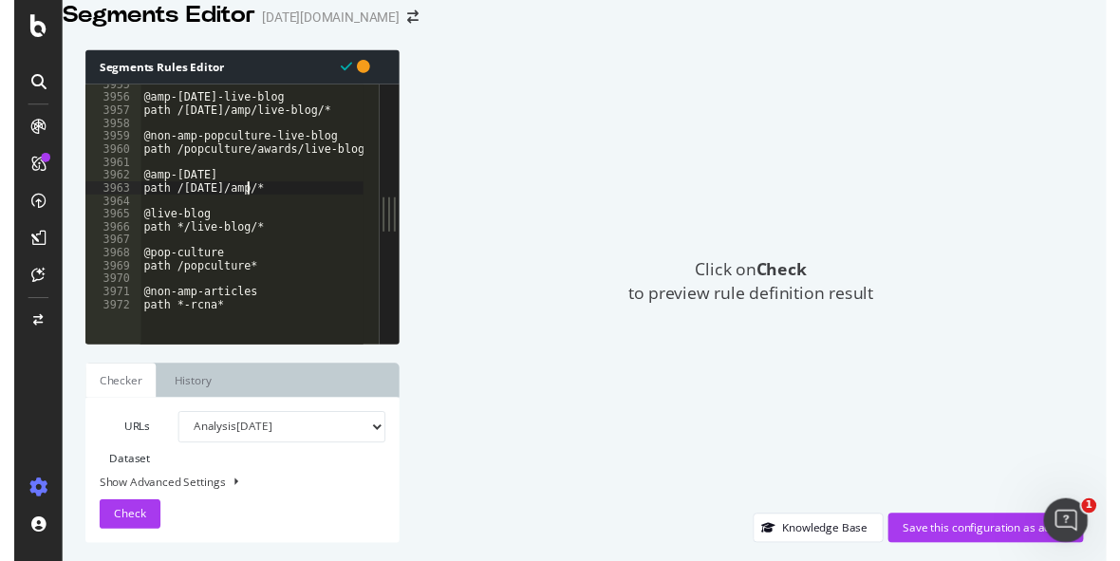
scroll to position [30878, 0]
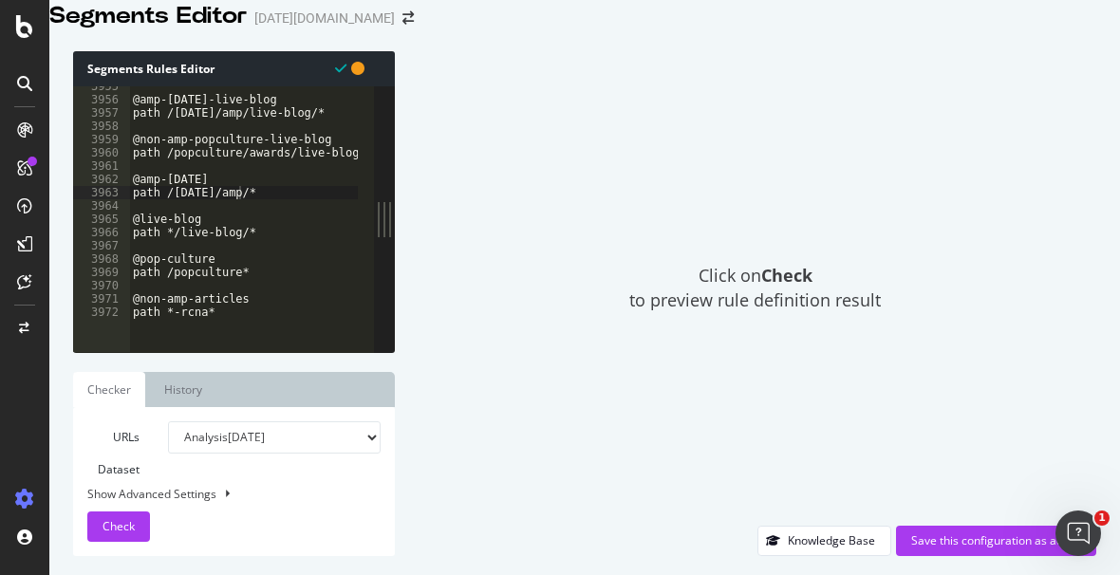
click at [969, 133] on div "Click on Check to preview rule definition result" at bounding box center [755, 288] width 683 height 475
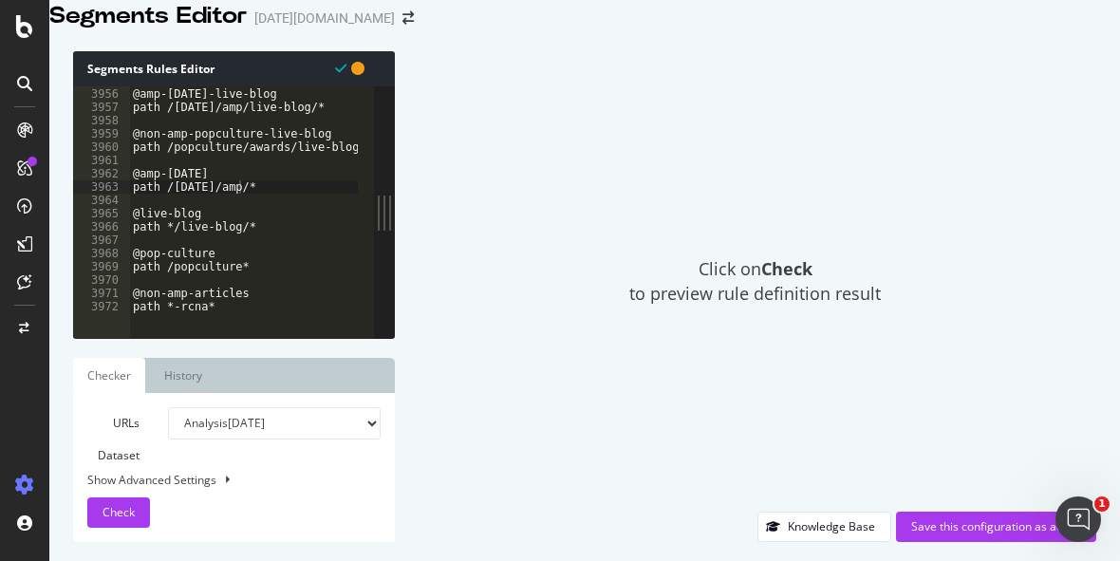
scroll to position [30891, 0]
drag, startPoint x: 254, startPoint y: 251, endPoint x: 126, endPoint y: 237, distance: 128.8
click at [126, 237] on div "path */live-blog/* 3955 3956 3957 3958 3959 3960 3961 3962 3963 3964 3965 3966 …" at bounding box center [223, 212] width 301 height 252
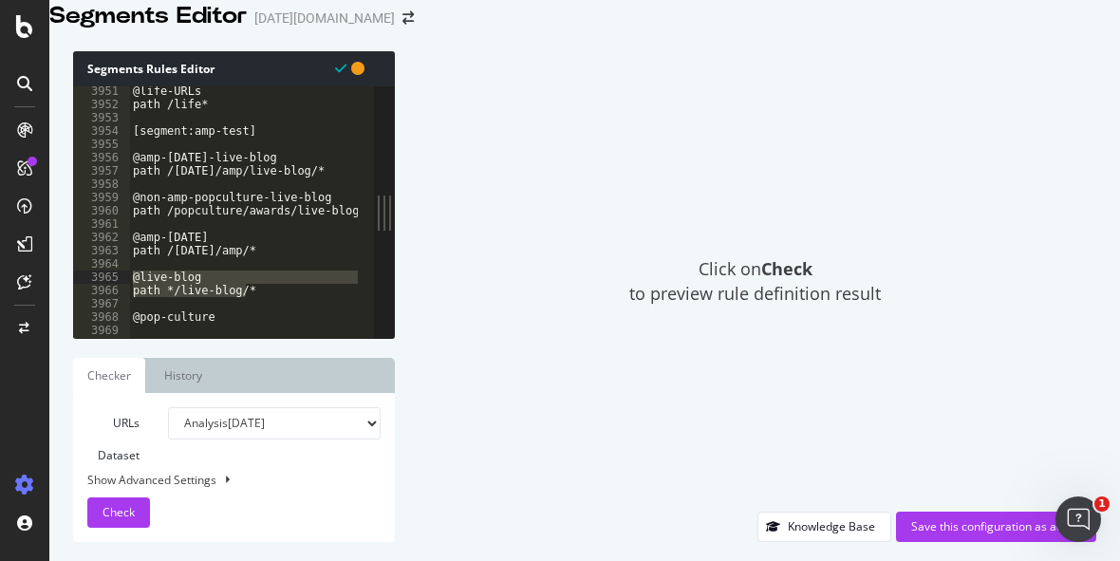
click at [66, 363] on div "Segments Rules Editor @live-blog path */live-blog/* 3951 3952 3953 3954 3955 39…" at bounding box center [584, 296] width 1071 height 529
click at [300, 294] on div "@life-URLs path /life* [segment:amp-test] @amp-today-live-blog path /today/amp/…" at bounding box center [243, 212] width 229 height 252
type textarea "@live-blog"
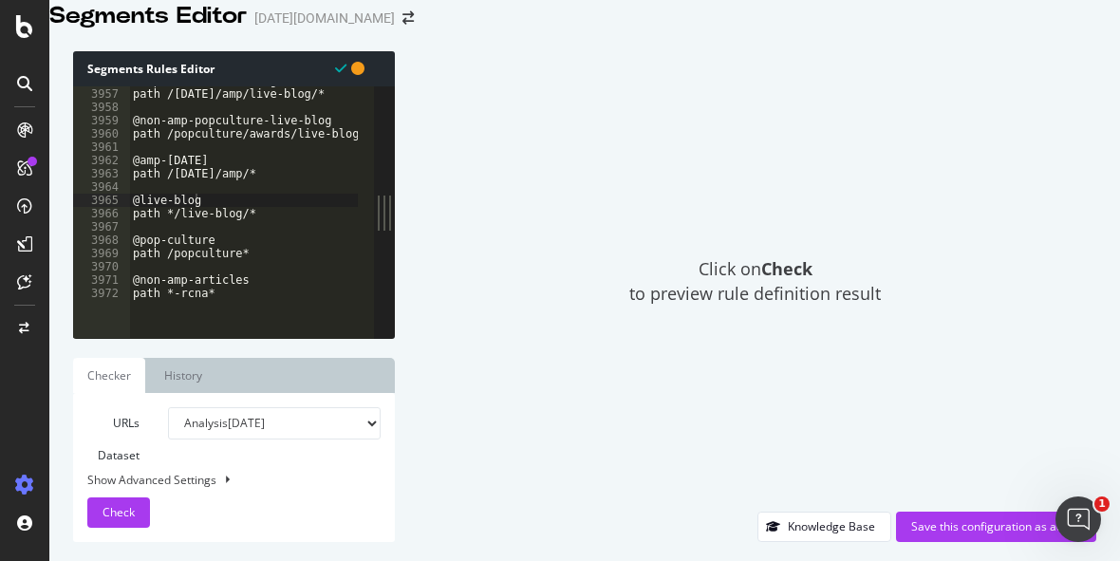
drag, startPoint x: 43, startPoint y: 391, endPoint x: 62, endPoint y: 391, distance: 19.0
click at [43, 391] on div at bounding box center [25, 292] width 46 height 355
click at [984, 521] on div "Save this configuration as active" at bounding box center [996, 526] width 170 height 16
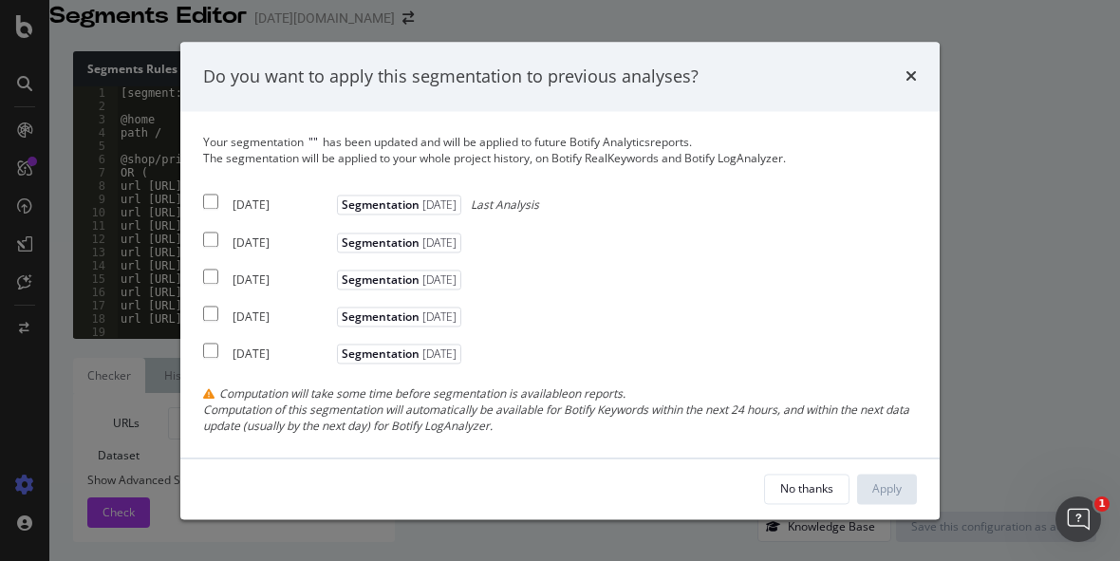
click at [215, 200] on input "modal" at bounding box center [210, 202] width 15 height 15
checkbox input "true"
click at [908, 490] on button "Apply" at bounding box center [887, 489] width 60 height 30
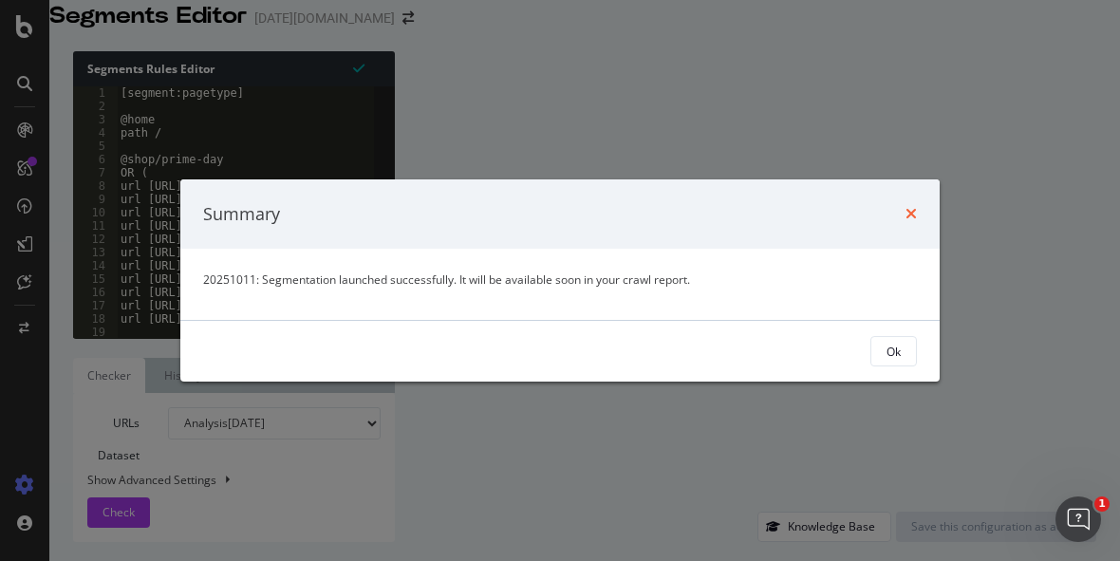
click at [906, 211] on icon "times" at bounding box center [911, 213] width 11 height 15
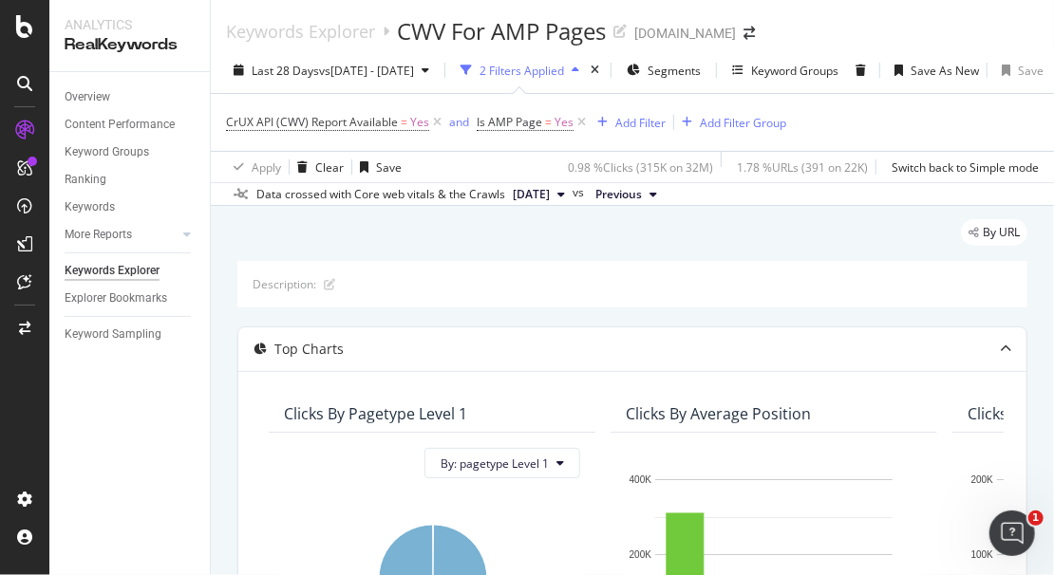
scroll to position [527, 0]
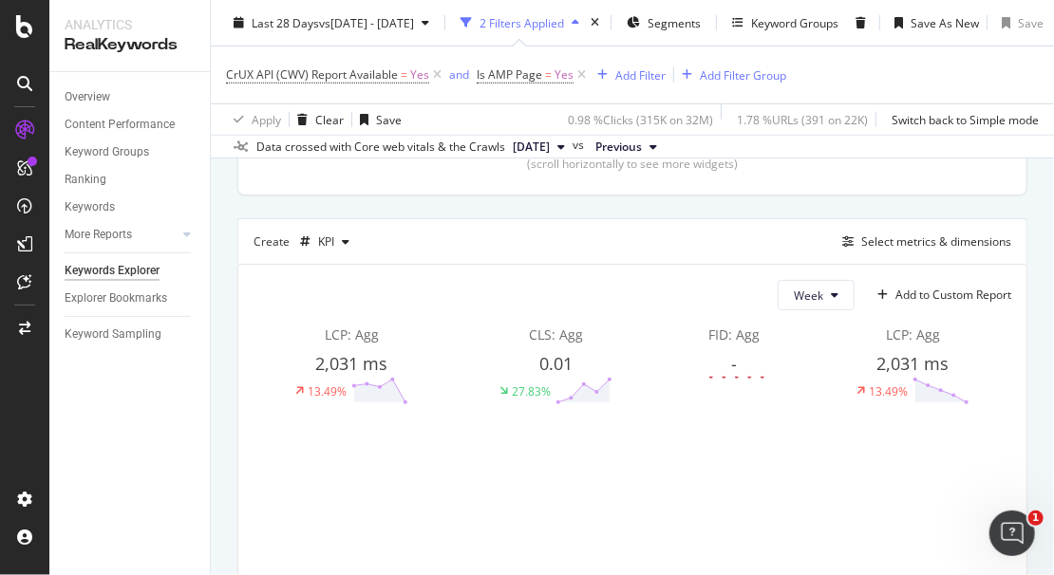
click at [1020, 201] on div "By URL Description: Top Charts Clicks By pagetype Level 1 By: pagetype Level 1 …" at bounding box center [632, 245] width 843 height 1132
